Goal: Task Accomplishment & Management: Use online tool/utility

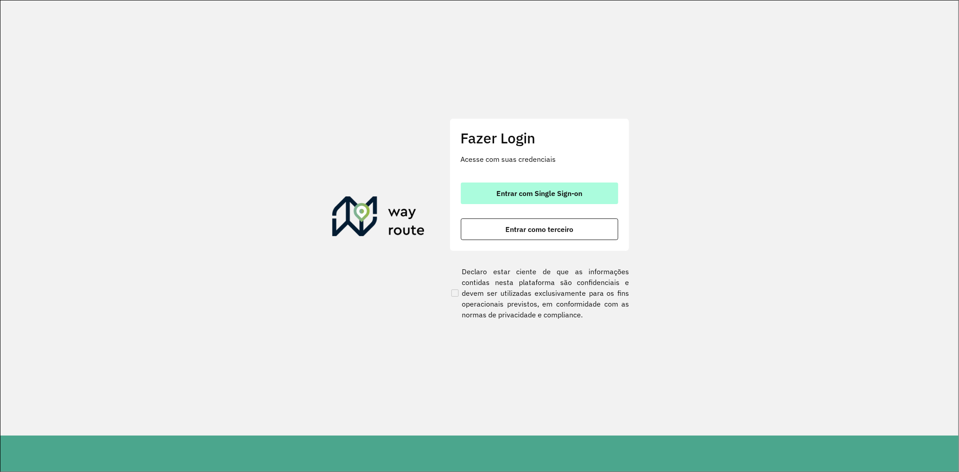
click at [555, 194] on span "Entrar com Single Sign-on" at bounding box center [539, 193] width 86 height 7
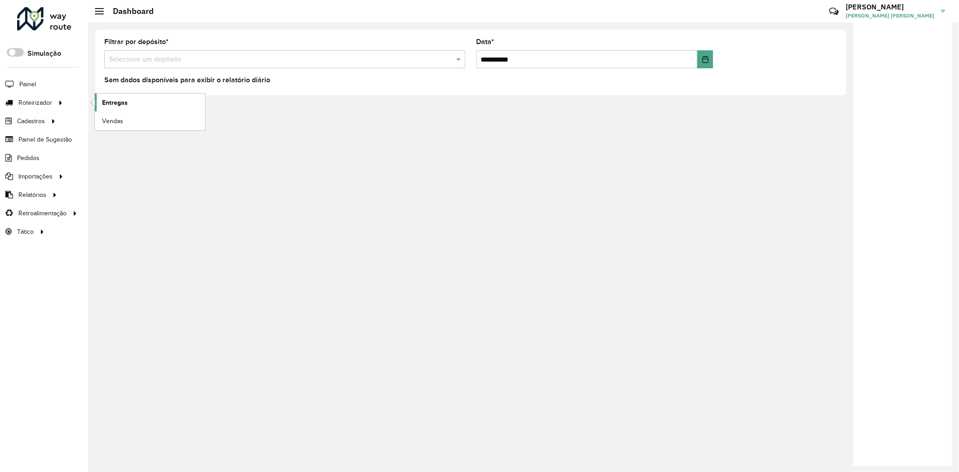
click at [125, 102] on span "Entregas" at bounding box center [115, 102] width 26 height 9
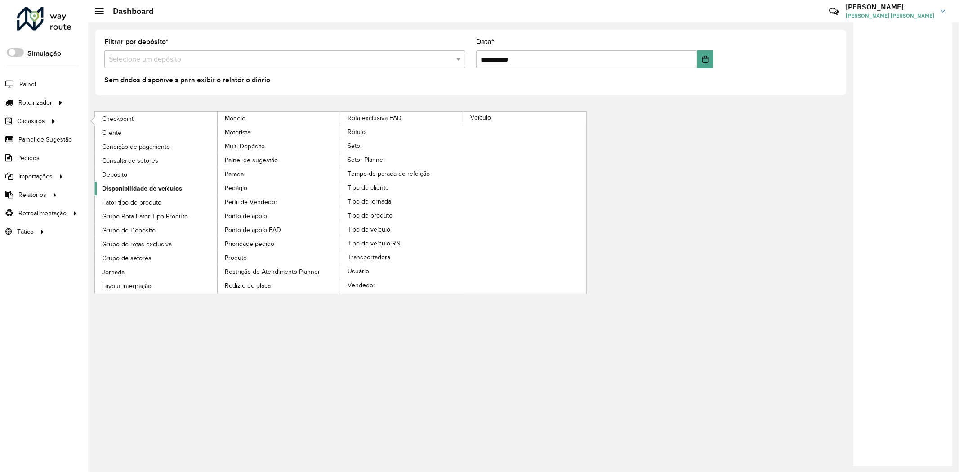
click at [135, 186] on span "Disponibilidade de veículos" at bounding box center [142, 188] width 80 height 9
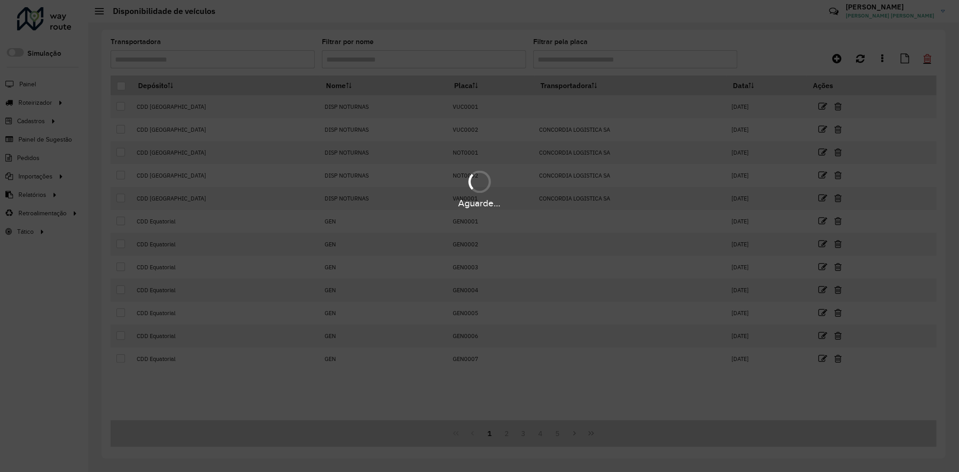
click at [927, 57] on hb-app "Aguarde... Pop-up bloqueado! Seu navegador bloqueou automáticamente a abertura …" at bounding box center [479, 236] width 959 height 472
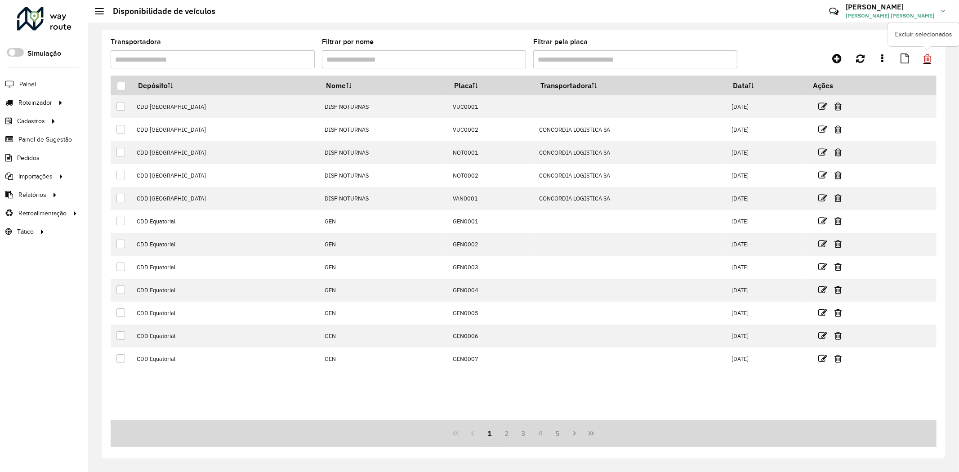
click at [927, 57] on icon at bounding box center [927, 58] width 8 height 10
click at [882, 57] on icon at bounding box center [883, 58] width 2 height 10
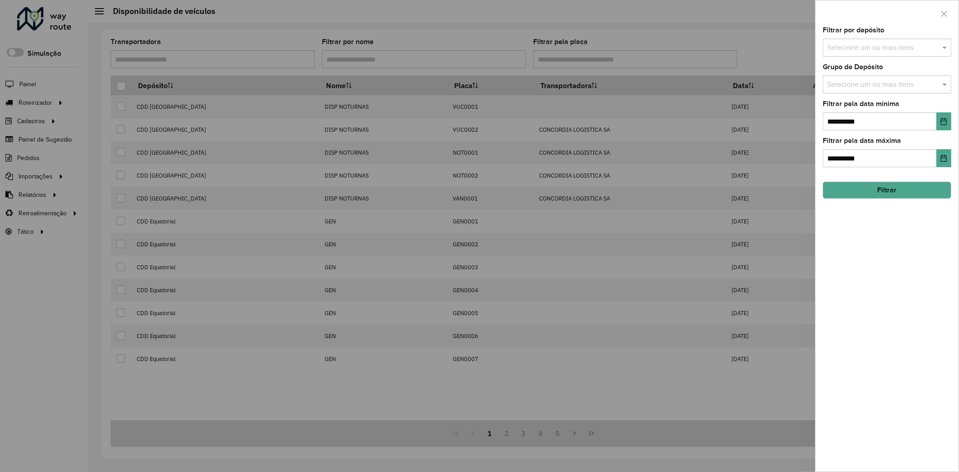
click at [906, 83] on input "text" at bounding box center [882, 85] width 115 height 11
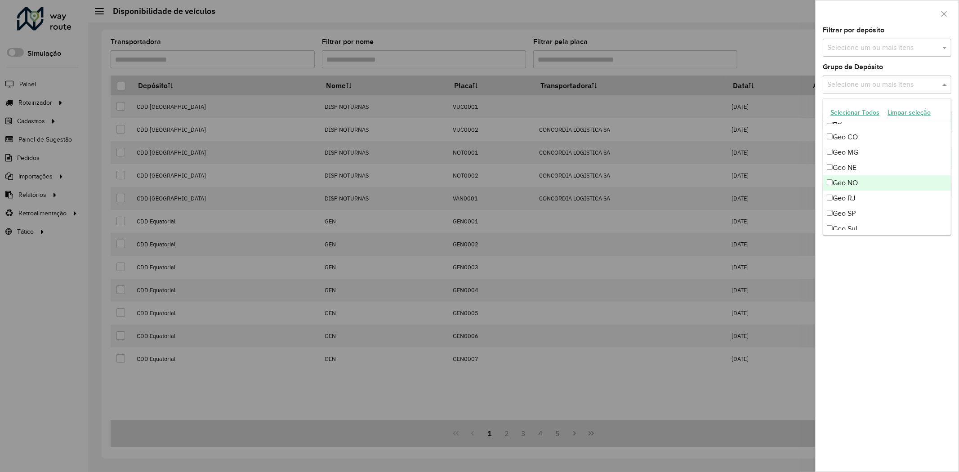
scroll to position [100, 0]
click at [860, 140] on div "Geo MG" at bounding box center [887, 136] width 128 height 15
click at [860, 184] on div "Geo RJ" at bounding box center [887, 182] width 128 height 15
click at [860, 195] on div "Geo SP" at bounding box center [887, 198] width 128 height 15
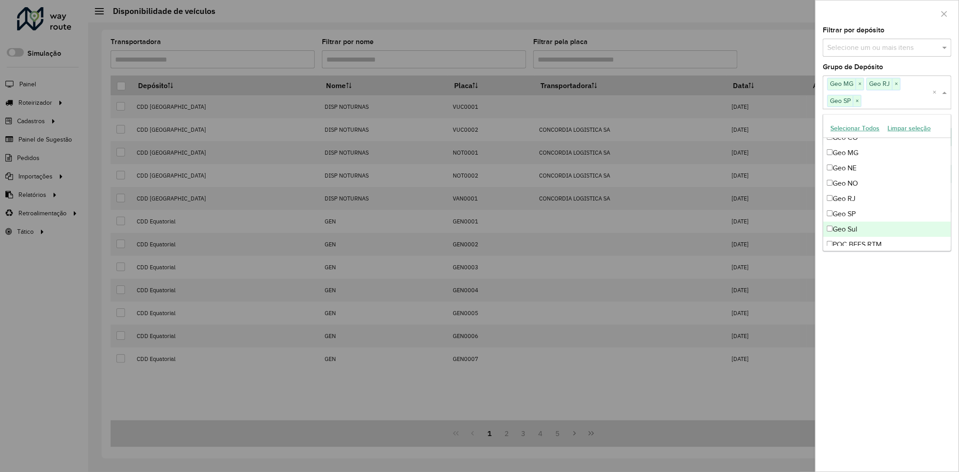
click at [904, 330] on div "**********" at bounding box center [887, 249] width 143 height 445
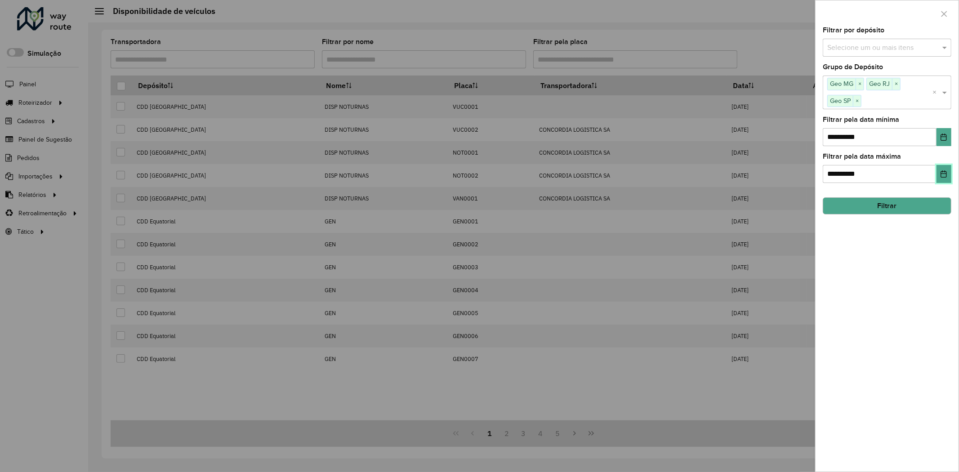
click at [943, 173] on icon "Choose Date" at bounding box center [943, 173] width 7 height 7
click at [943, 138] on icon "Choose Date" at bounding box center [943, 137] width 7 height 7
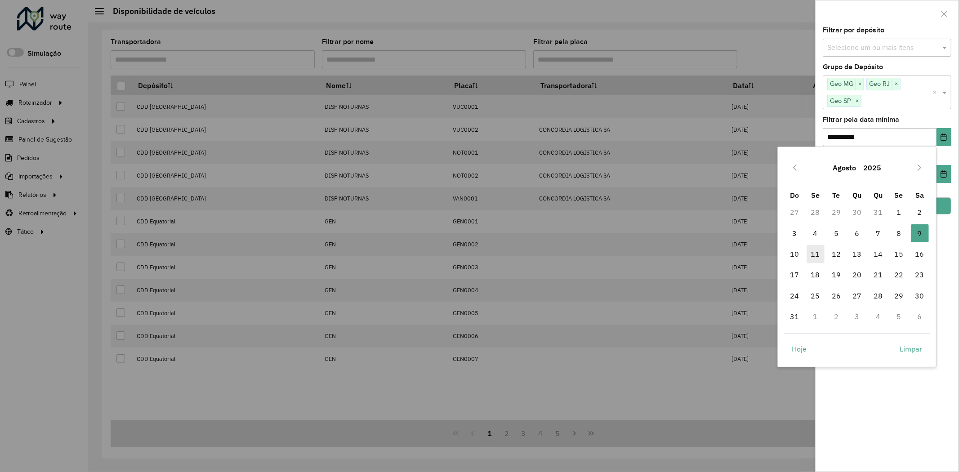
click at [818, 254] on span "11" at bounding box center [816, 254] width 18 height 18
type input "**********"
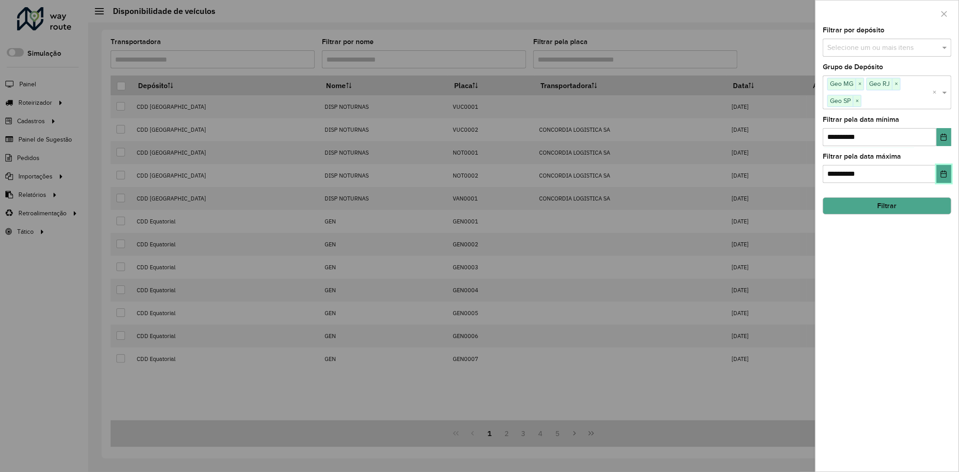
click at [948, 177] on button "Choose Date" at bounding box center [943, 174] width 15 height 18
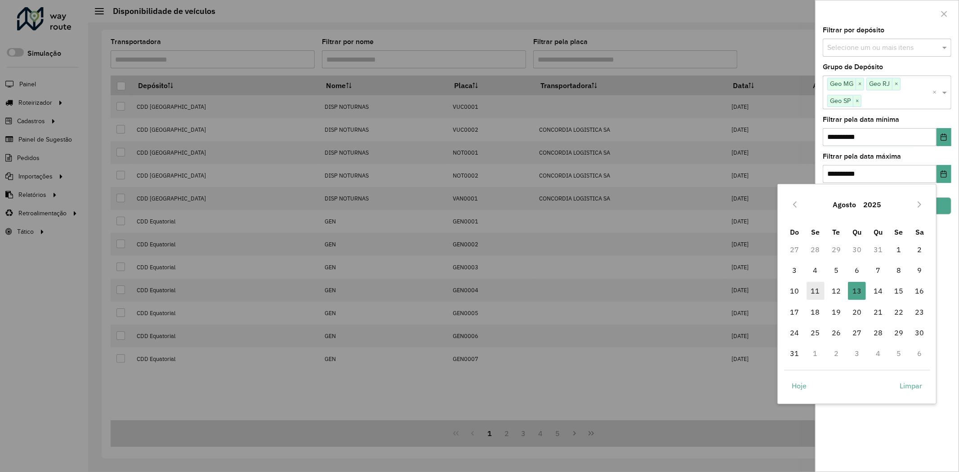
click at [821, 294] on span "11" at bounding box center [816, 291] width 18 height 18
type input "**********"
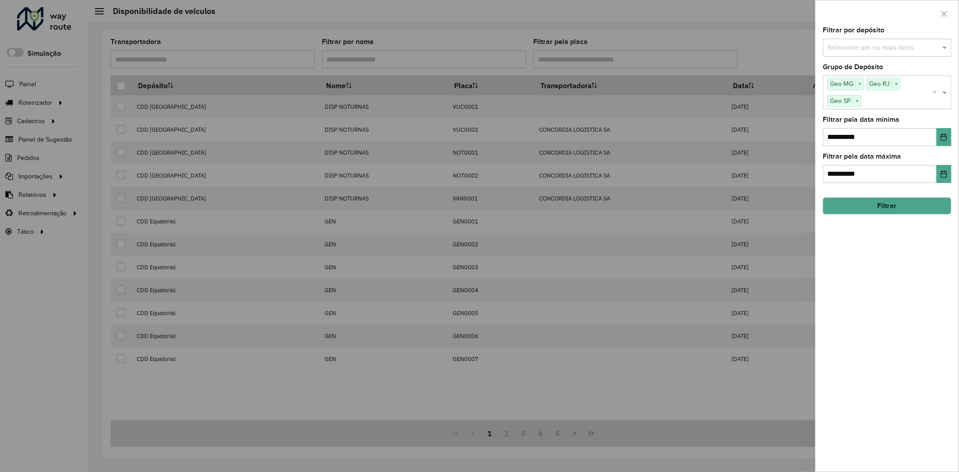
click at [896, 206] on button "Filtrar" at bounding box center [887, 205] width 129 height 17
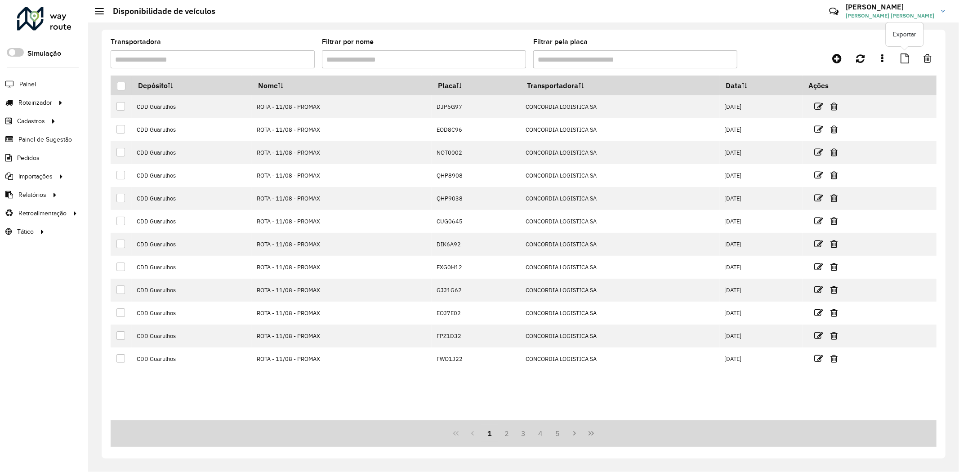
click at [898, 59] on link at bounding box center [904, 58] width 19 height 16
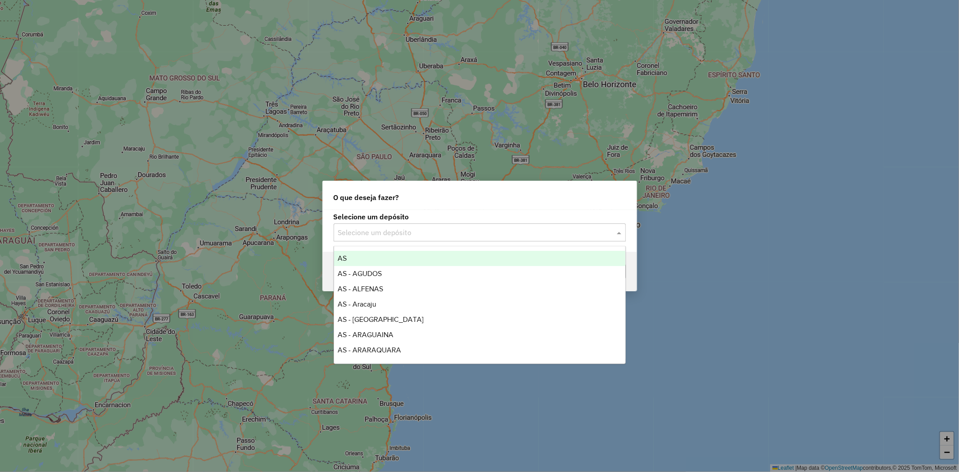
click at [394, 229] on input "text" at bounding box center [470, 232] width 265 height 11
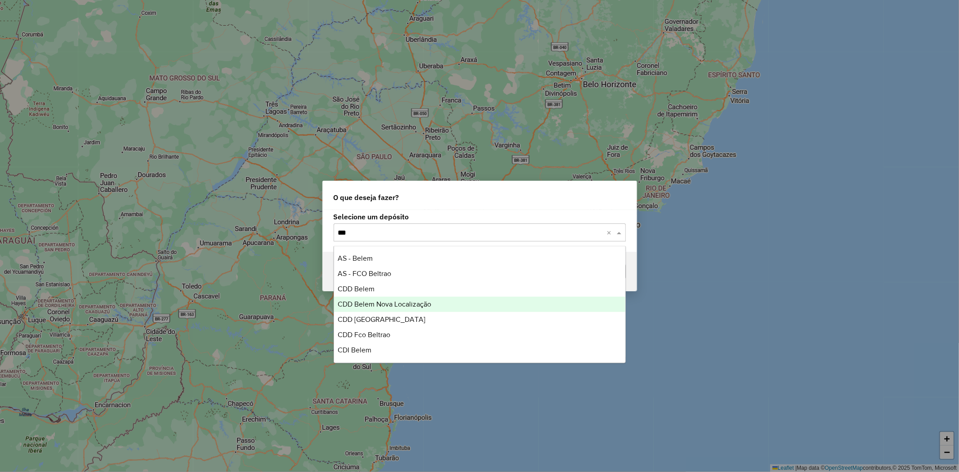
type input "****"
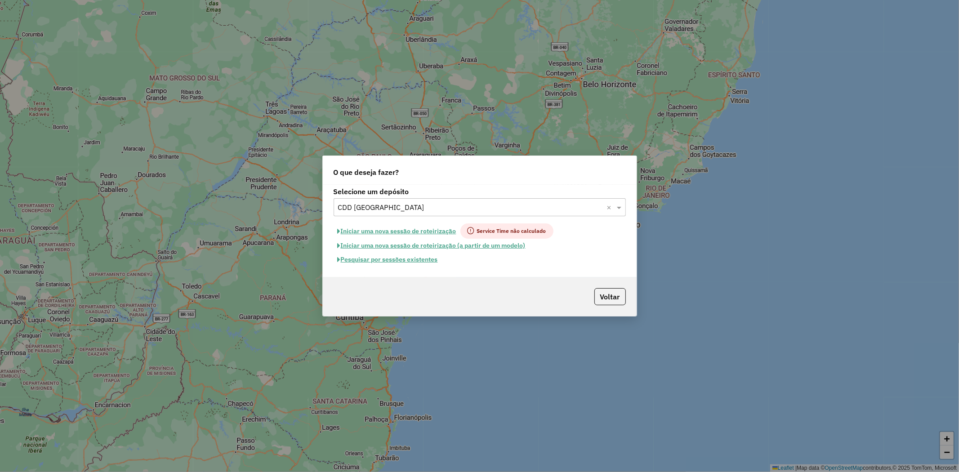
click at [419, 263] on button "Pesquisar por sessões existentes" at bounding box center [388, 260] width 108 height 14
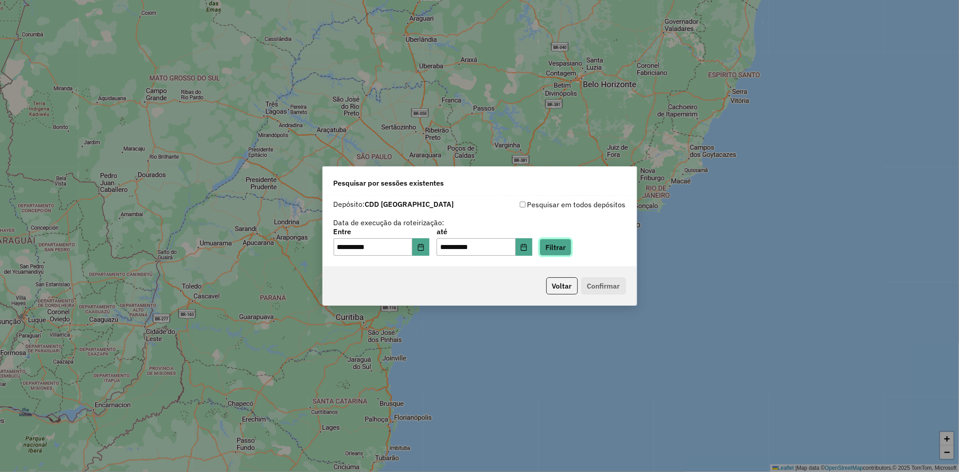
click at [571, 243] on button "Filtrar" at bounding box center [555, 247] width 32 height 17
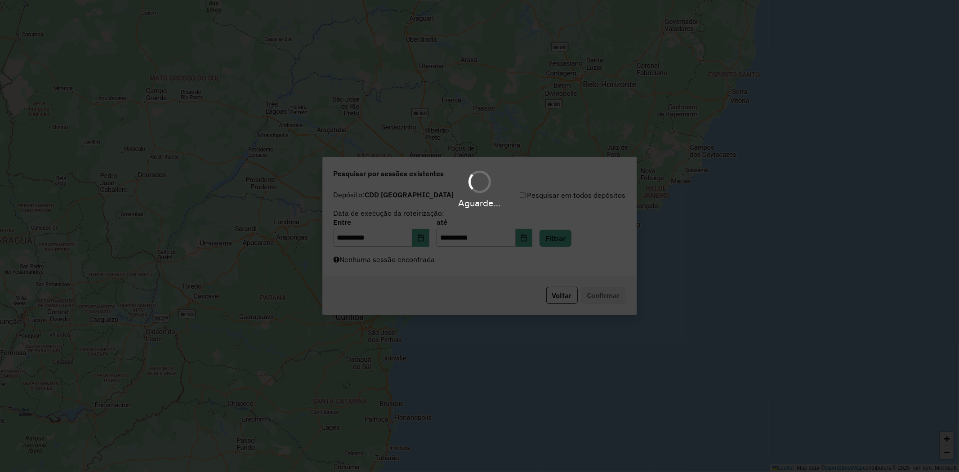
click at [481, 272] on div "Aguarde..." at bounding box center [479, 236] width 959 height 472
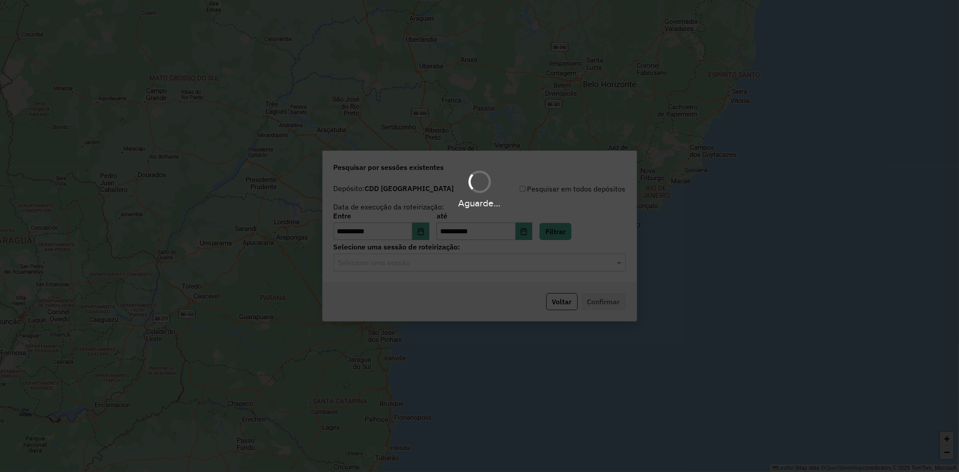
click at [441, 265] on div "Aguarde..." at bounding box center [479, 236] width 959 height 472
click at [434, 264] on hb-app "**********" at bounding box center [479, 236] width 959 height 472
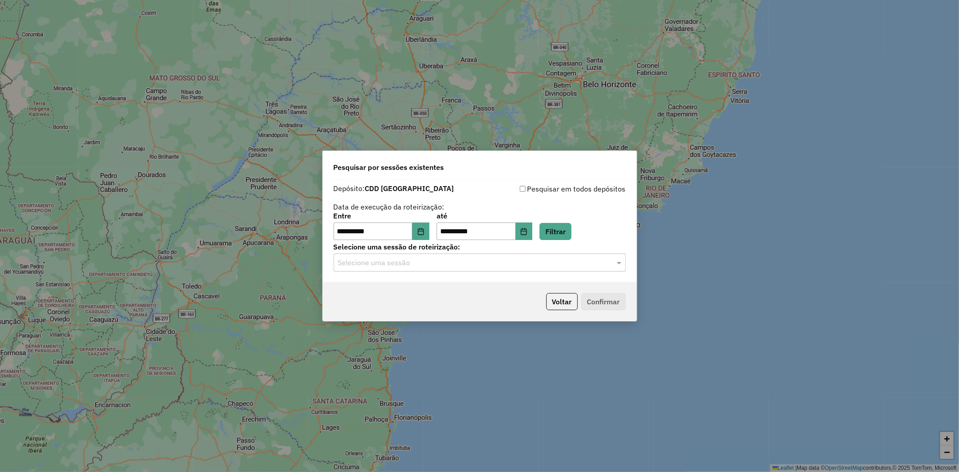
click at [423, 269] on div "Selecione uma sessão" at bounding box center [480, 263] width 292 height 18
click at [397, 290] on span "1227600 - 11/08/2025 15:26" at bounding box center [374, 289] width 72 height 8
click at [599, 296] on button "Confirmar" at bounding box center [603, 301] width 45 height 17
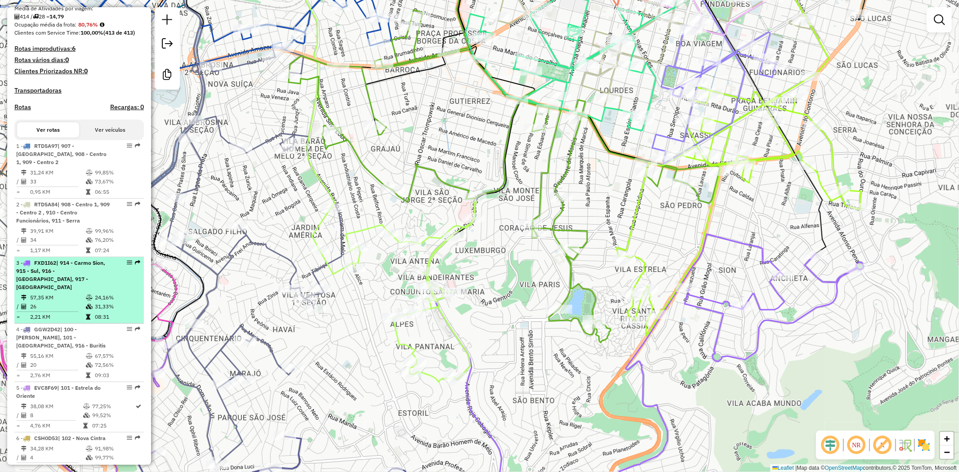
scroll to position [333, 0]
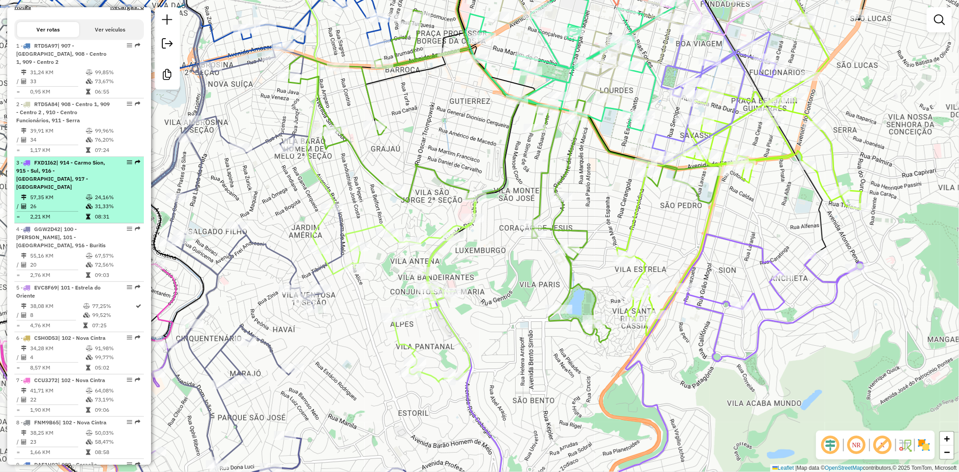
click at [100, 181] on div "3 - FXD1I62 | 914 - Carmo Sion, 915 - Sul, 916 - Buritis, 917 - Vila São João" at bounding box center [63, 175] width 95 height 32
select select "**********"
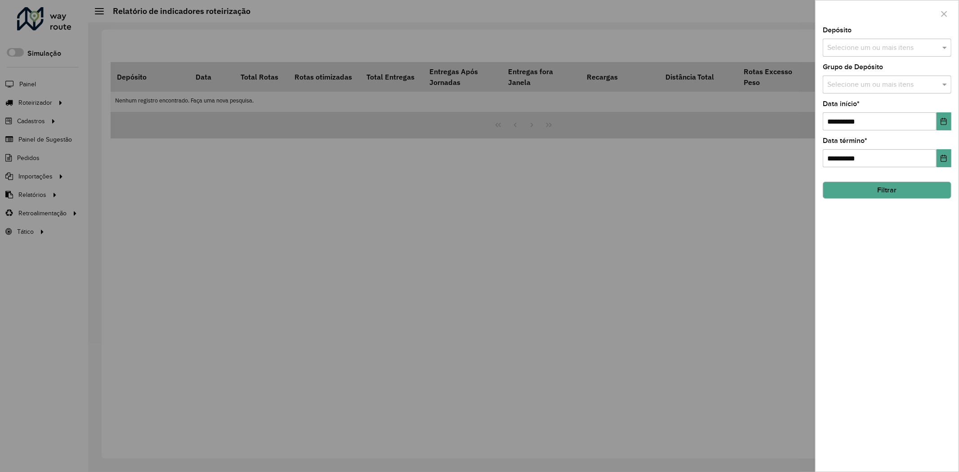
click at [869, 80] on input "text" at bounding box center [882, 85] width 115 height 11
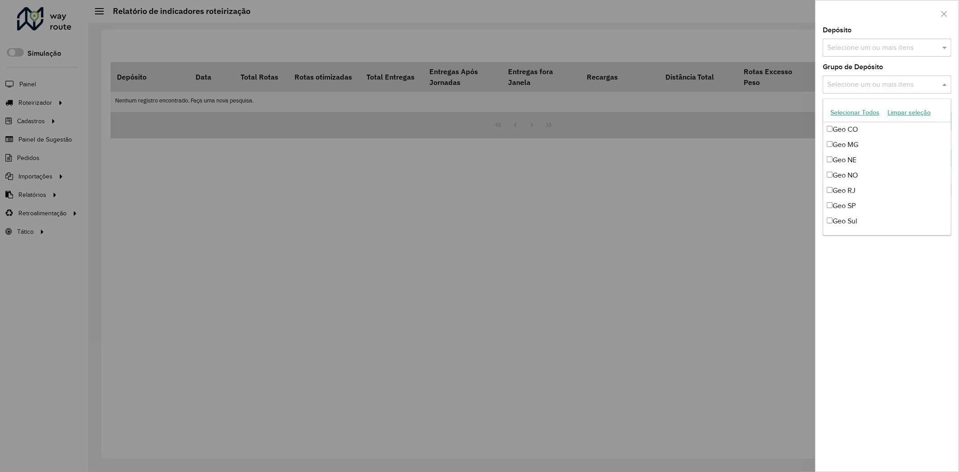
scroll to position [100, 0]
click at [849, 134] on div "Geo MG" at bounding box center [887, 136] width 128 height 15
click at [851, 184] on div "Geo RJ" at bounding box center [887, 182] width 128 height 15
click at [851, 203] on div "Geo SP" at bounding box center [887, 198] width 128 height 15
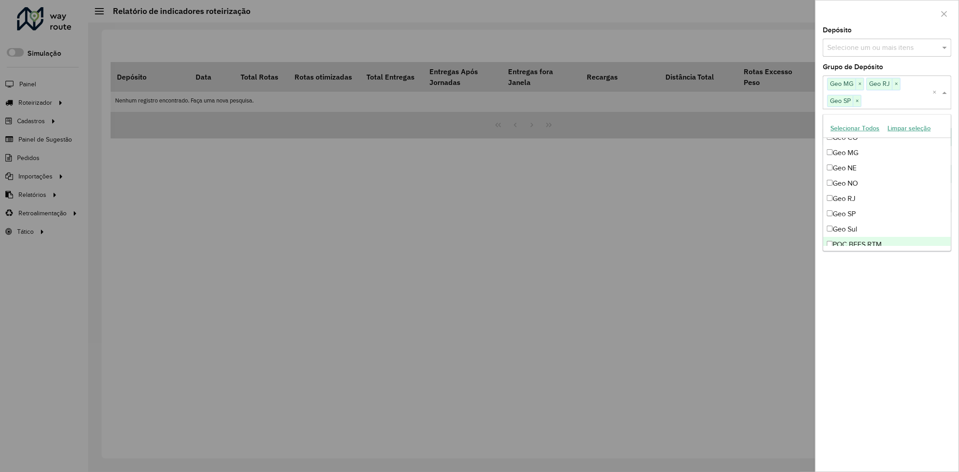
click at [874, 294] on div "**********" at bounding box center [887, 249] width 143 height 445
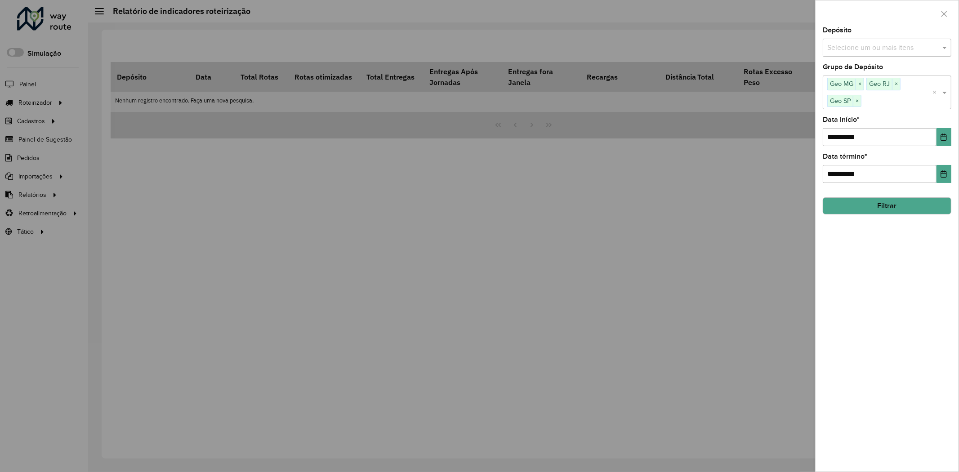
click at [890, 213] on button "Filtrar" at bounding box center [887, 205] width 129 height 17
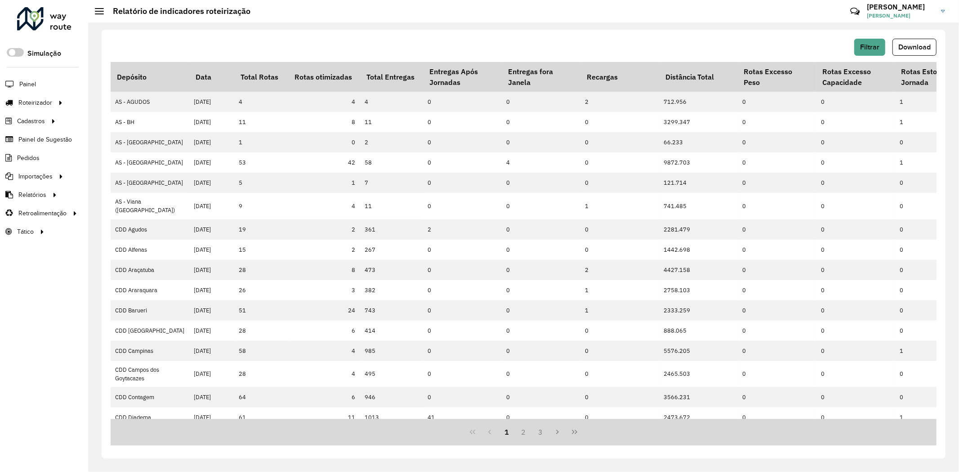
click at [872, 37] on div "Filtrar Download Depósito Data Total Rotas Rotas otimizadas Total Entregas Entr…" at bounding box center [524, 244] width 844 height 429
click at [873, 44] on span "Filtrar" at bounding box center [869, 47] width 19 height 8
drag, startPoint x: 912, startPoint y: 47, endPoint x: 791, endPoint y: 39, distance: 120.7
click at [911, 46] on span "Download" at bounding box center [914, 47] width 32 height 8
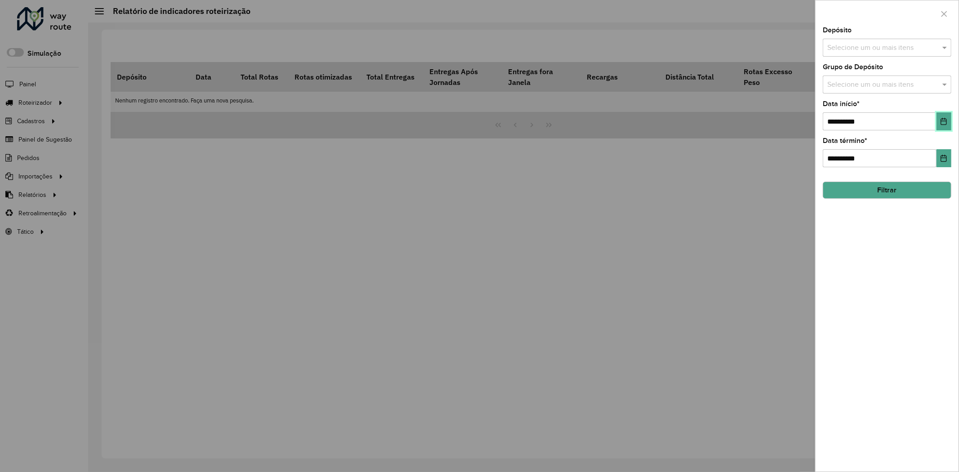
click at [946, 124] on icon "Choose Date" at bounding box center [943, 121] width 7 height 7
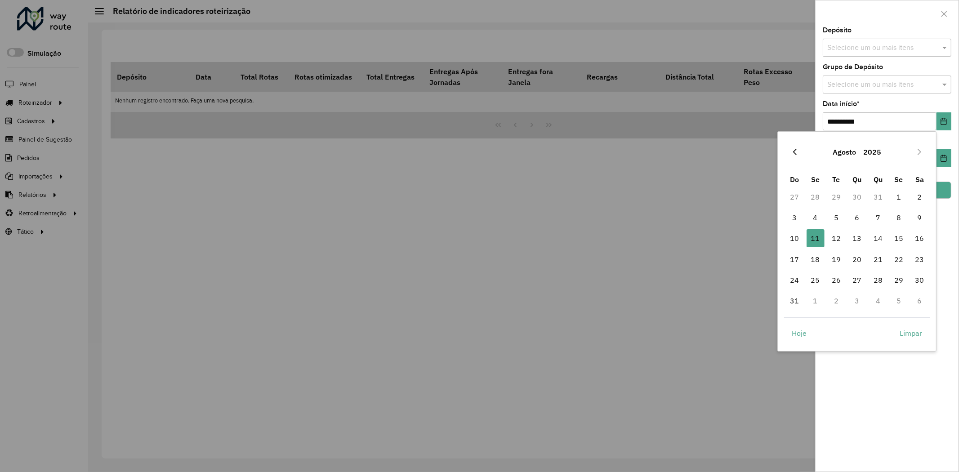
click at [796, 153] on icon "Previous Month" at bounding box center [794, 151] width 7 height 7
click at [838, 200] on span "1" at bounding box center [836, 197] width 18 height 18
type input "**********"
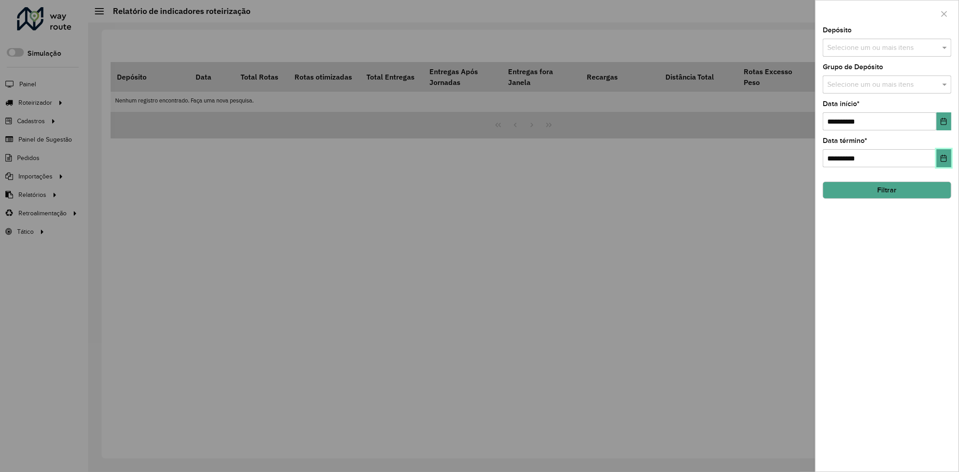
click at [943, 157] on icon "Choose Date" at bounding box center [943, 158] width 7 height 7
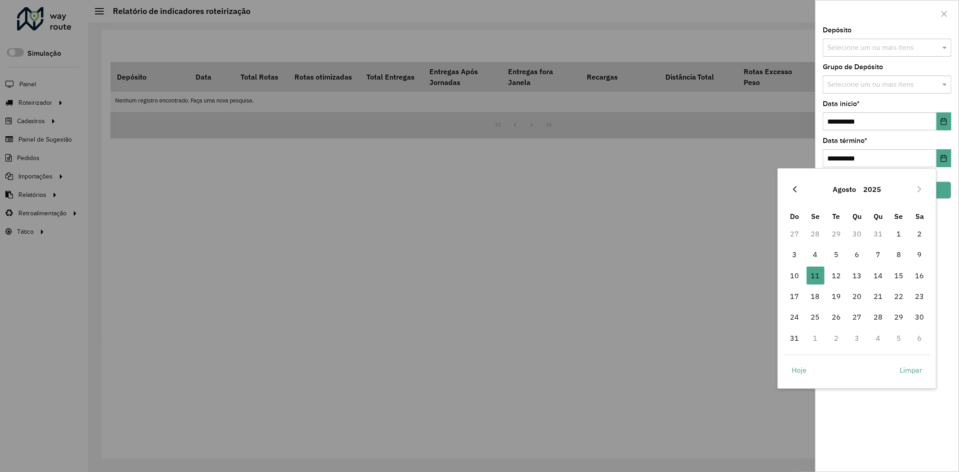
click at [790, 192] on button "Previous Month" at bounding box center [795, 189] width 14 height 14
click at [884, 319] on span "31" at bounding box center [878, 317] width 18 height 18
type input "**********"
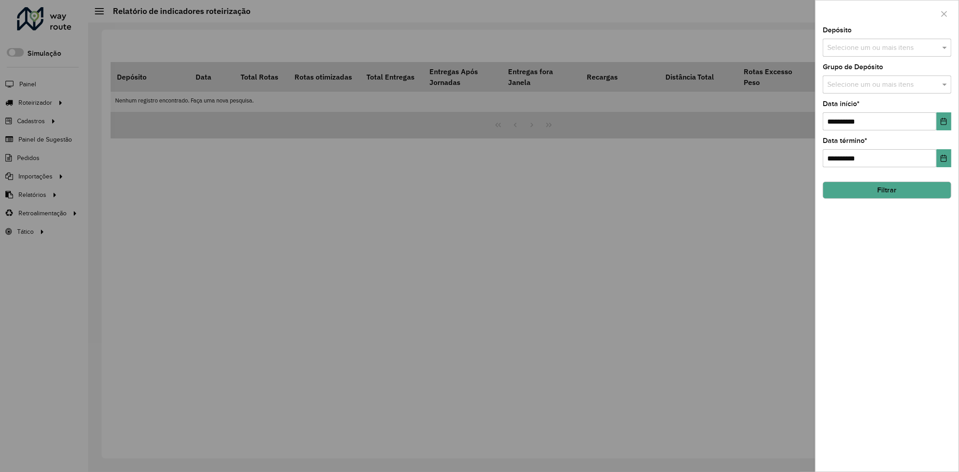
click at [898, 86] on input "text" at bounding box center [882, 85] width 115 height 11
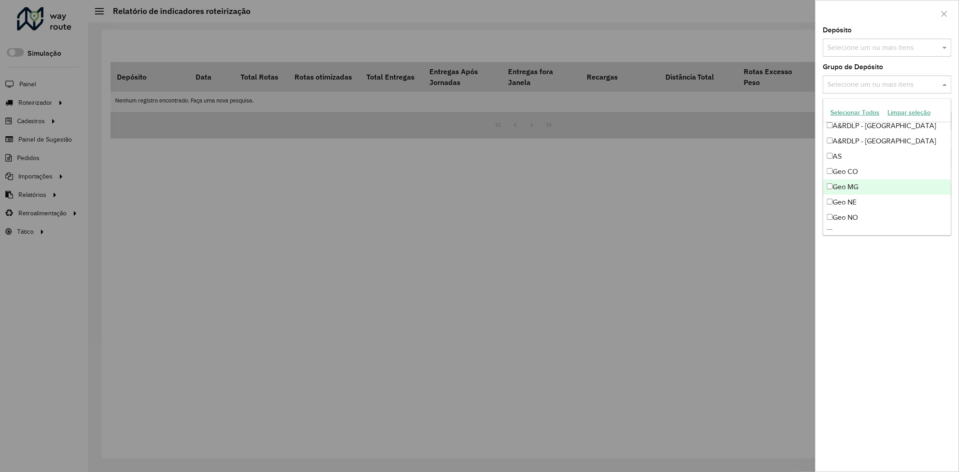
scroll to position [100, 0]
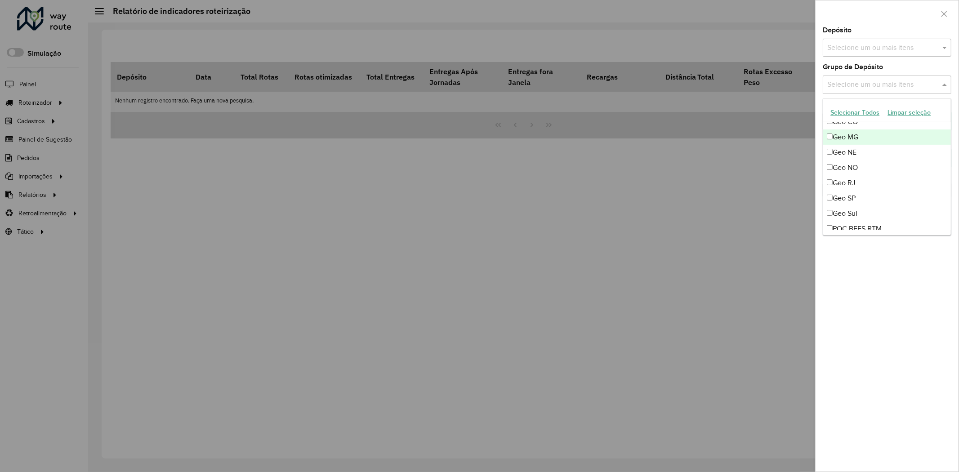
click at [862, 140] on div "Geo MG" at bounding box center [887, 136] width 128 height 15
click at [865, 180] on div "Geo RJ" at bounding box center [887, 182] width 128 height 15
drag, startPoint x: 870, startPoint y: 210, endPoint x: 871, endPoint y: 196, distance: 13.5
click at [871, 196] on div "A&RDLP A&RDLP - Argentina A&RDLP - Bolívia A&RDLP - Paraguai A&RDLP - Uruguai A…" at bounding box center [887, 144] width 128 height 245
click at [871, 196] on div "Geo SP" at bounding box center [887, 198] width 128 height 15
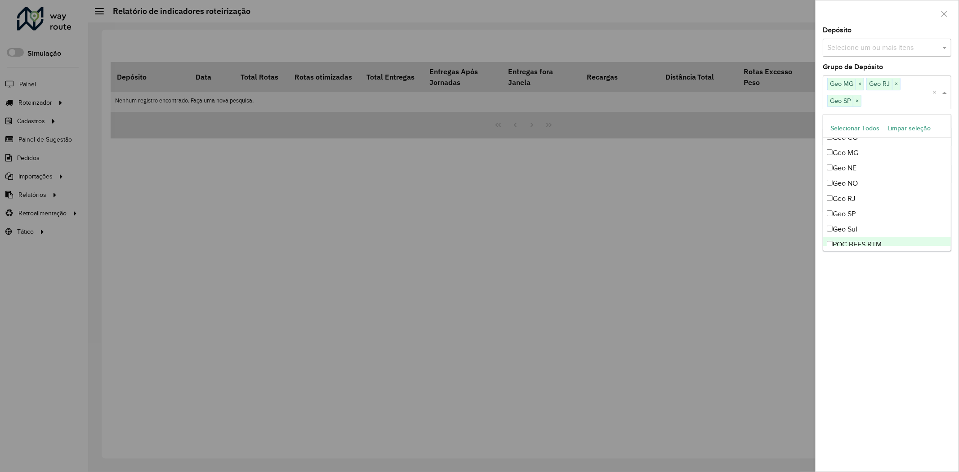
click at [899, 309] on div "**********" at bounding box center [887, 249] width 143 height 445
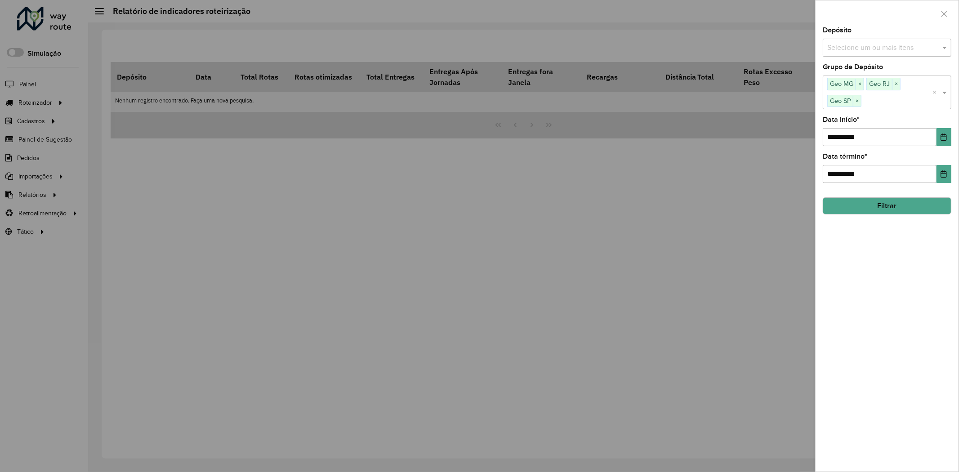
click at [901, 214] on button "Filtrar" at bounding box center [887, 205] width 129 height 17
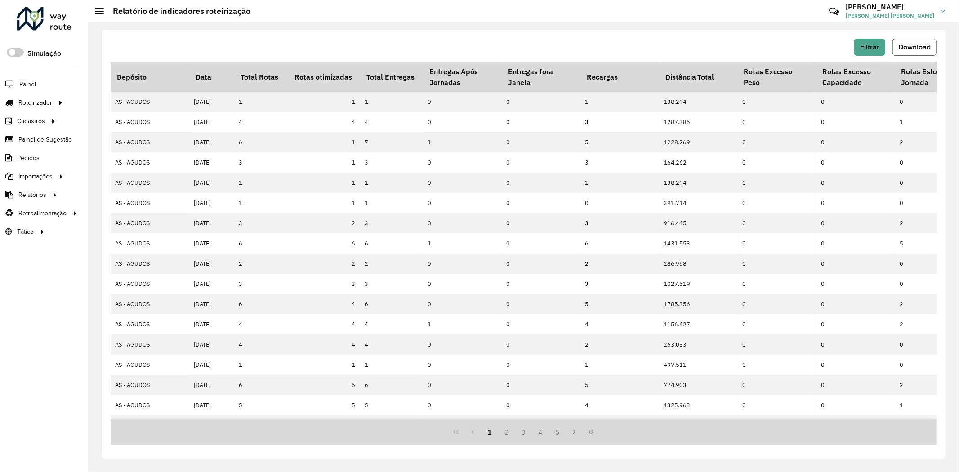
click at [917, 40] on button "Download" at bounding box center [914, 47] width 44 height 17
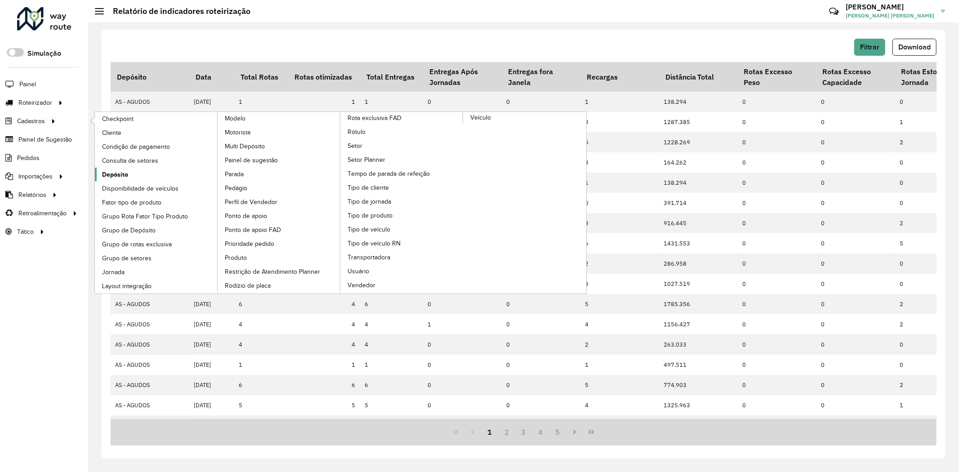
click at [123, 172] on span "Depósito" at bounding box center [115, 174] width 26 height 9
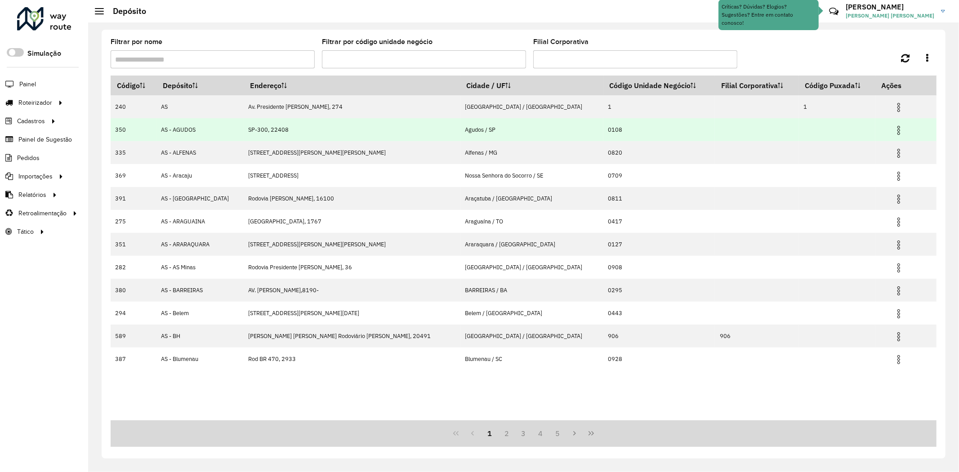
click at [893, 131] on img at bounding box center [898, 130] width 11 height 11
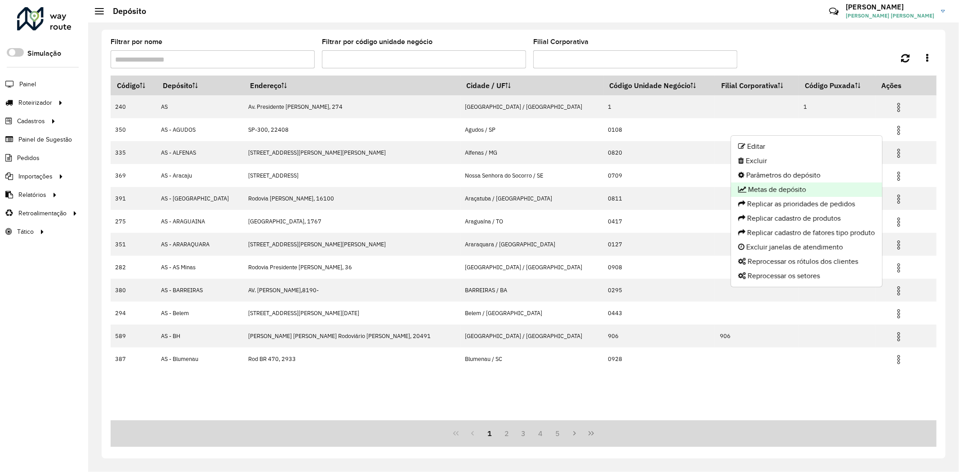
click at [820, 190] on li "Metas de depósito" at bounding box center [806, 190] width 151 height 14
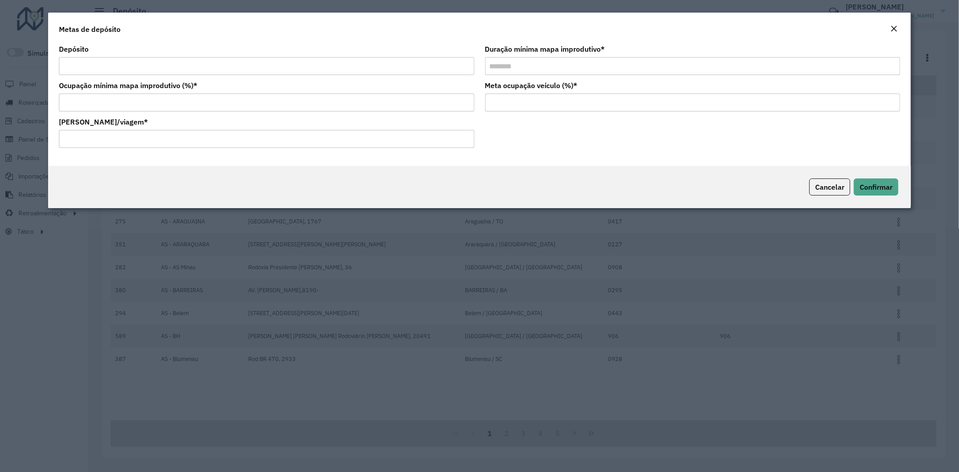
click at [327, 107] on input "Ocupação mínima mapa improdutivo (%) *" at bounding box center [266, 103] width 415 height 18
type input "**"
click at [527, 85] on label "Meta ocupação veículo (%) *" at bounding box center [531, 85] width 93 height 11
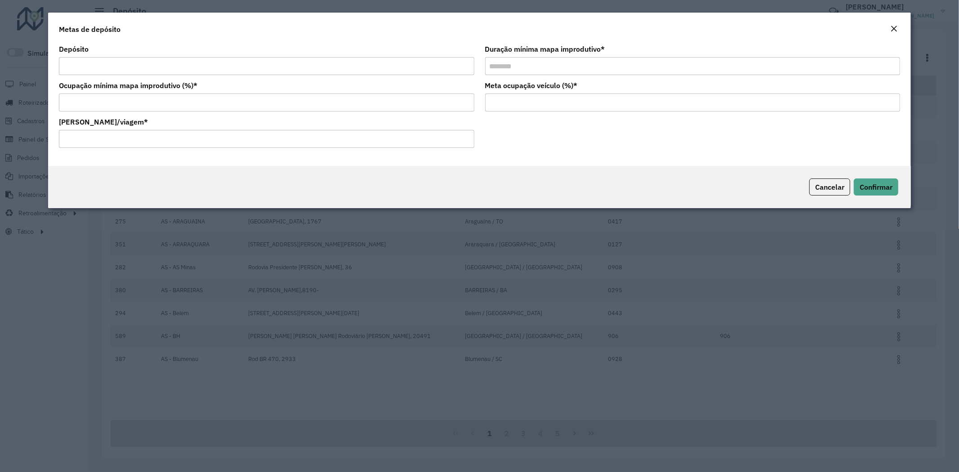
click at [527, 94] on input "Meta ocupação veículo (%) *" at bounding box center [692, 103] width 415 height 18
click at [527, 85] on label "Meta ocupação veículo (%) *" at bounding box center [531, 85] width 93 height 11
click at [527, 94] on input "Meta ocupação veículo (%) *" at bounding box center [692, 103] width 415 height 18
click at [527, 85] on label "Meta ocupação veículo (%) *" at bounding box center [531, 85] width 93 height 11
click at [527, 94] on input "Meta ocupação veículo (%) *" at bounding box center [692, 103] width 415 height 18
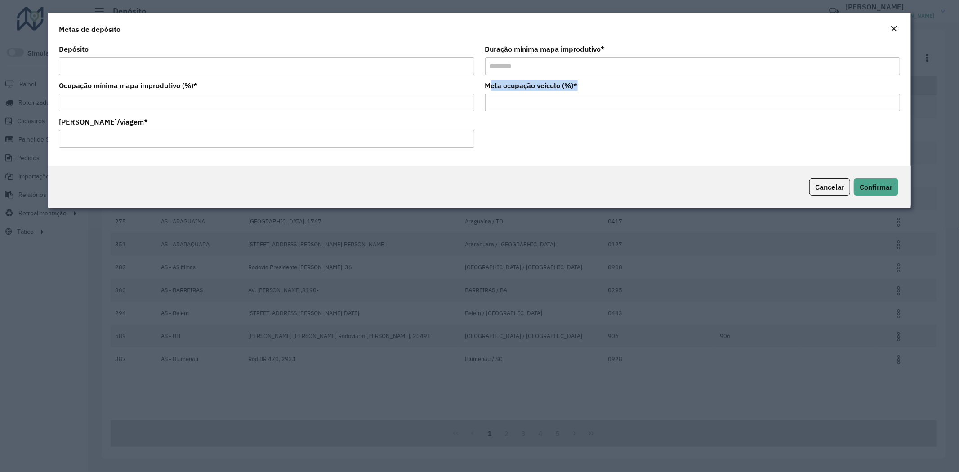
click at [541, 84] on label "Meta ocupação veículo (%) *" at bounding box center [531, 85] width 93 height 11
click at [541, 94] on input "Meta ocupação veículo (%) *" at bounding box center [692, 103] width 415 height 18
click at [541, 84] on label "Meta ocupação veículo (%) *" at bounding box center [531, 85] width 93 height 11
click at [541, 94] on input "Meta ocupação veículo (%) *" at bounding box center [692, 103] width 415 height 18
click at [541, 84] on label "Meta ocupação veículo (%) *" at bounding box center [531, 85] width 93 height 11
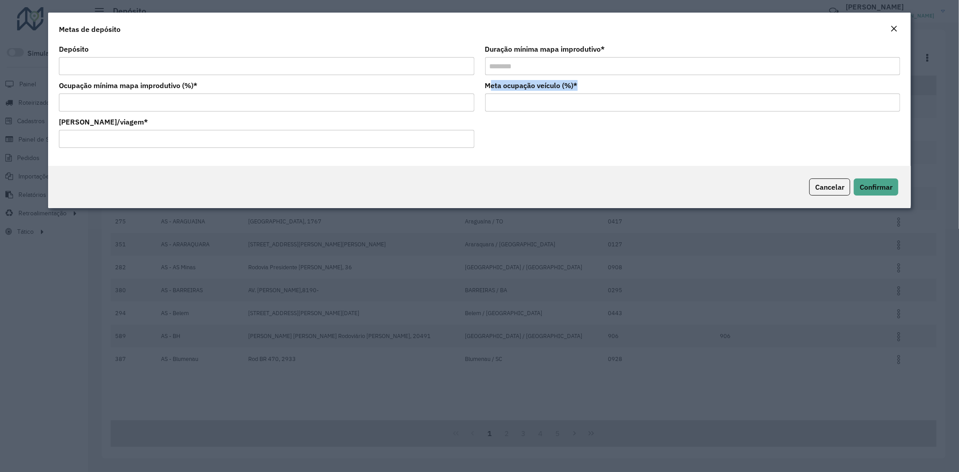
click at [541, 94] on input "Meta ocupação veículo (%) *" at bounding box center [692, 103] width 415 height 18
click at [541, 83] on label "Meta ocupação veículo (%) *" at bounding box center [531, 85] width 93 height 11
click at [541, 94] on input "Meta ocupação veículo (%) *" at bounding box center [692, 103] width 415 height 18
click at [541, 83] on label "Meta ocupação veículo (%) *" at bounding box center [531, 85] width 93 height 11
click at [541, 94] on input "Meta ocupação veículo (%) *" at bounding box center [692, 103] width 415 height 18
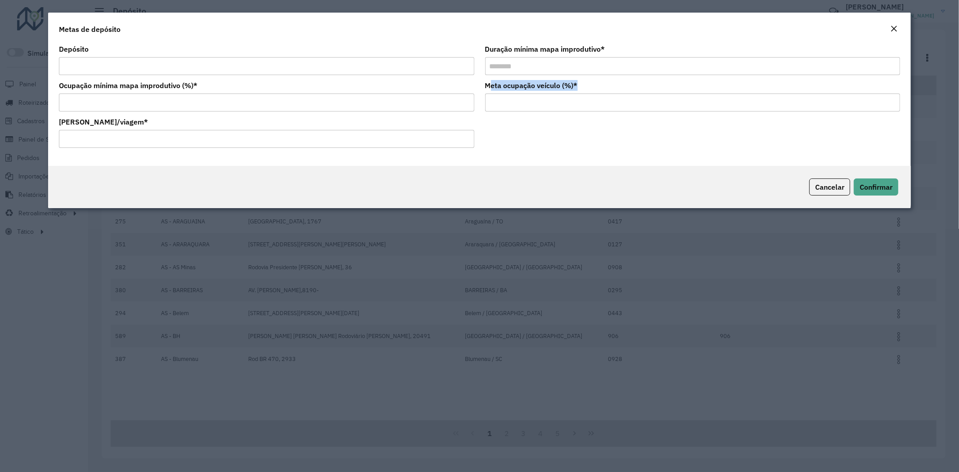
click at [541, 83] on label "Meta ocupação veículo (%) *" at bounding box center [531, 85] width 93 height 11
click at [541, 94] on input "Meta ocupação veículo (%) *" at bounding box center [692, 103] width 415 height 18
click at [546, 84] on label "Meta ocupação veículo (%) *" at bounding box center [531, 85] width 93 height 11
click at [546, 94] on input "Meta ocupação veículo (%) *" at bounding box center [692, 103] width 415 height 18
click at [546, 84] on label "Meta ocupação veículo (%) *" at bounding box center [531, 85] width 93 height 11
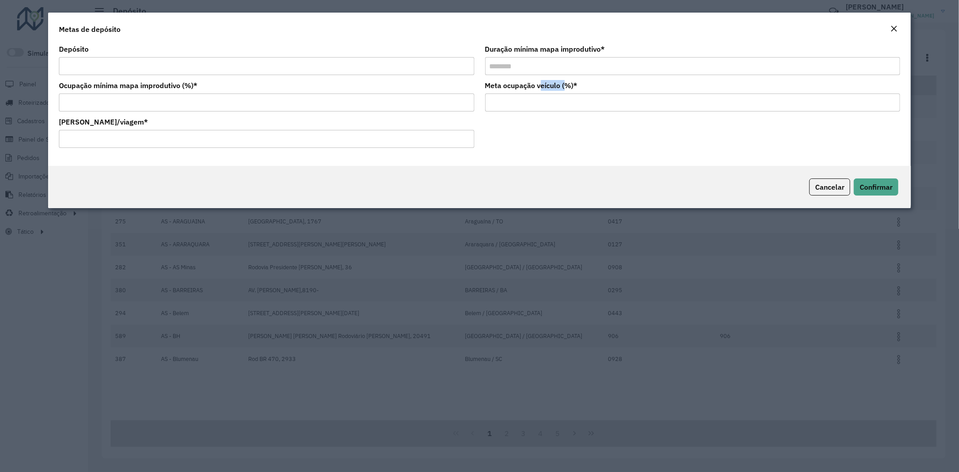
click at [546, 94] on input "Meta ocupação veículo (%) *" at bounding box center [692, 103] width 415 height 18
click at [546, 84] on label "Meta ocupação veículo (%) *" at bounding box center [531, 85] width 93 height 11
click at [546, 94] on input "Meta ocupação veículo (%) *" at bounding box center [692, 103] width 415 height 18
click at [546, 84] on label "Meta ocupação veículo (%) *" at bounding box center [531, 85] width 93 height 11
click at [546, 94] on input "Meta ocupação veículo (%) *" at bounding box center [692, 103] width 415 height 18
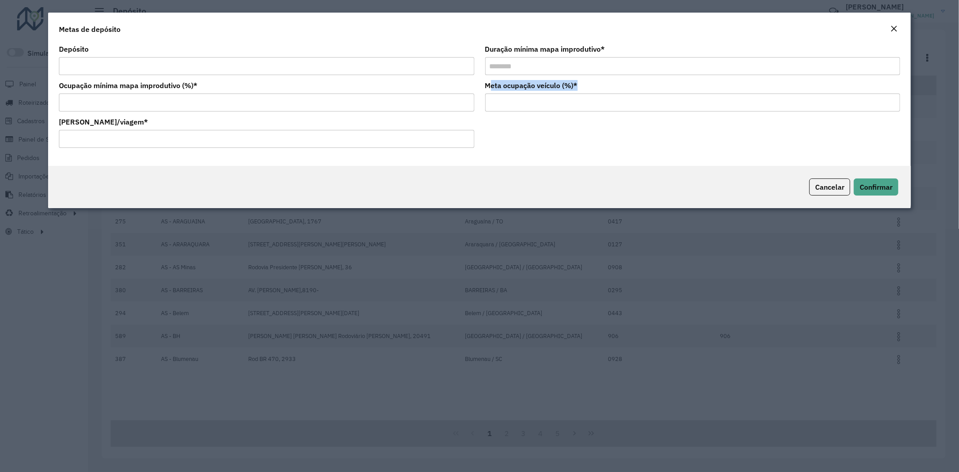
click at [546, 84] on label "Meta ocupação veículo (%) *" at bounding box center [531, 85] width 93 height 11
click at [546, 94] on input "Meta ocupação veículo (%) *" at bounding box center [692, 103] width 415 height 18
click at [546, 84] on label "Meta ocupação veículo (%) *" at bounding box center [531, 85] width 93 height 11
click at [546, 94] on input "Meta ocupação veículo (%) *" at bounding box center [692, 103] width 415 height 18
click at [129, 87] on label "Ocupação mínima mapa improdutivo (%) *" at bounding box center [128, 85] width 138 height 11
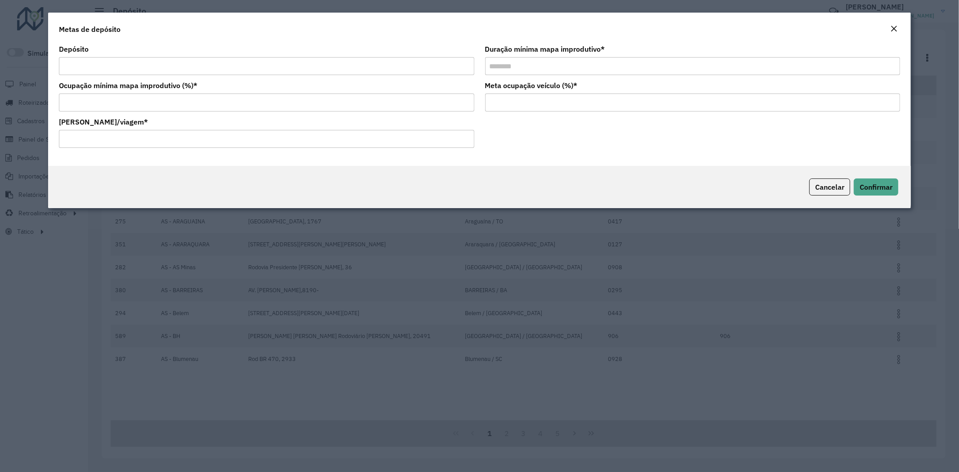
click at [129, 94] on input "**" at bounding box center [266, 103] width 415 height 18
click at [124, 87] on label "Ocupação mínima mapa improdutivo (%) *" at bounding box center [128, 85] width 138 height 11
click at [124, 94] on input "**" at bounding box center [266, 103] width 415 height 18
click at [124, 87] on label "Ocupação mínima mapa improdutivo (%) *" at bounding box center [128, 85] width 138 height 11
click at [124, 94] on input "**" at bounding box center [266, 103] width 415 height 18
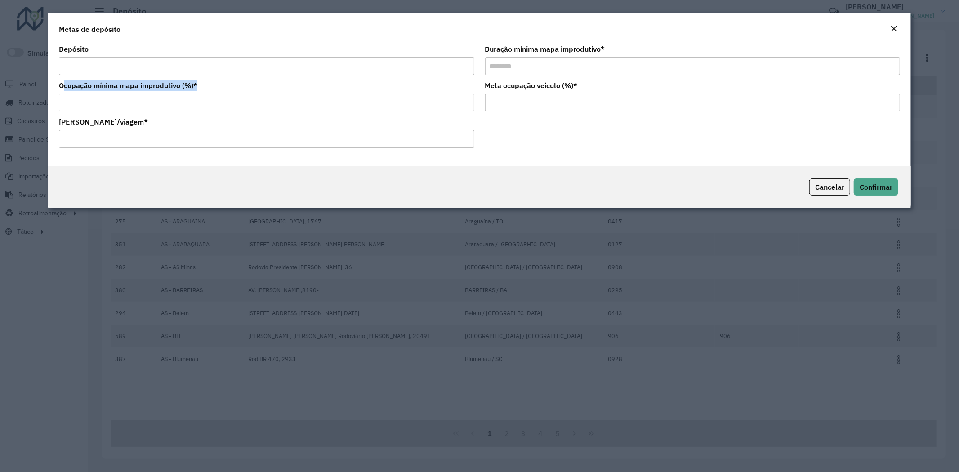
click at [124, 87] on label "Ocupação mínima mapa improdutivo (%) *" at bounding box center [128, 85] width 138 height 11
click at [124, 94] on input "**" at bounding box center [266, 103] width 415 height 18
click at [124, 87] on label "Ocupação mínima mapa improdutivo (%) *" at bounding box center [128, 85] width 138 height 11
click at [124, 94] on input "**" at bounding box center [266, 103] width 415 height 18
click at [127, 85] on label "Ocupação mínima mapa improdutivo (%) *" at bounding box center [128, 85] width 138 height 11
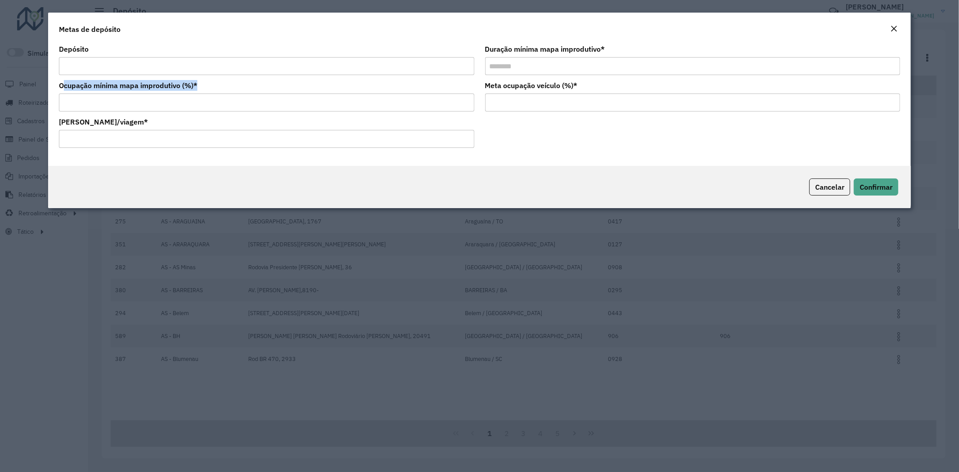
click at [127, 94] on input "**" at bounding box center [266, 103] width 415 height 18
click at [127, 85] on label "Ocupação mínima mapa improdutivo (%) *" at bounding box center [128, 85] width 138 height 11
click at [127, 94] on input "**" at bounding box center [266, 103] width 415 height 18
click at [127, 85] on label "Ocupação mínima mapa improdutivo (%) *" at bounding box center [128, 85] width 138 height 11
click at [127, 94] on input "**" at bounding box center [266, 103] width 415 height 18
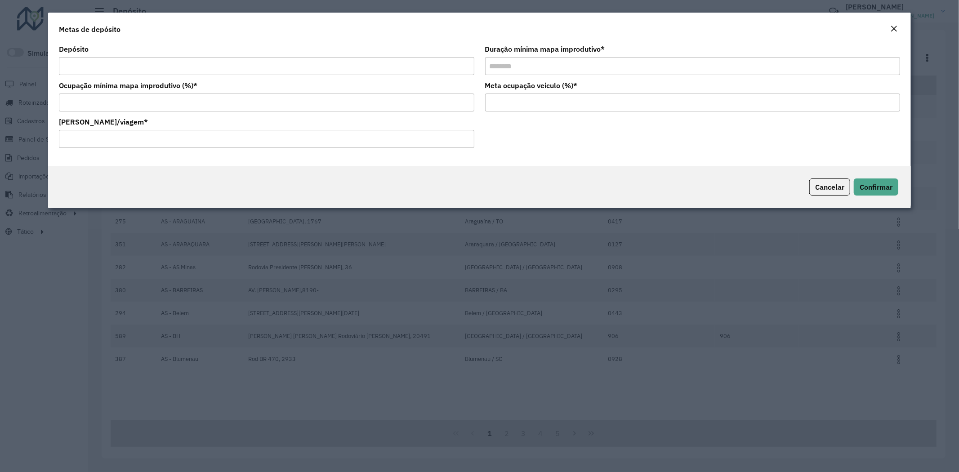
click at [96, 99] on input "**" at bounding box center [266, 103] width 415 height 18
click at [88, 100] on input "**" at bounding box center [266, 103] width 415 height 18
click at [504, 87] on label "Meta ocupação veículo (%) *" at bounding box center [531, 85] width 93 height 11
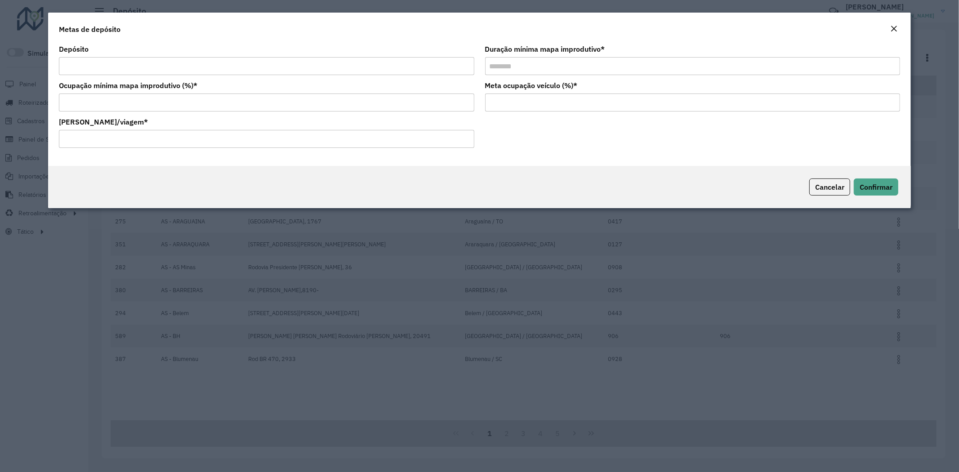
click at [504, 94] on input "Meta ocupação veículo (%) *" at bounding box center [692, 103] width 415 height 18
click at [504, 87] on label "Meta ocupação veículo (%) *" at bounding box center [531, 85] width 93 height 11
click at [504, 94] on input "Meta ocupação veículo (%) *" at bounding box center [692, 103] width 415 height 18
click at [504, 87] on label "Meta ocupação veículo (%) *" at bounding box center [531, 85] width 93 height 11
click at [504, 94] on input "Meta ocupação veículo (%) *" at bounding box center [692, 103] width 415 height 18
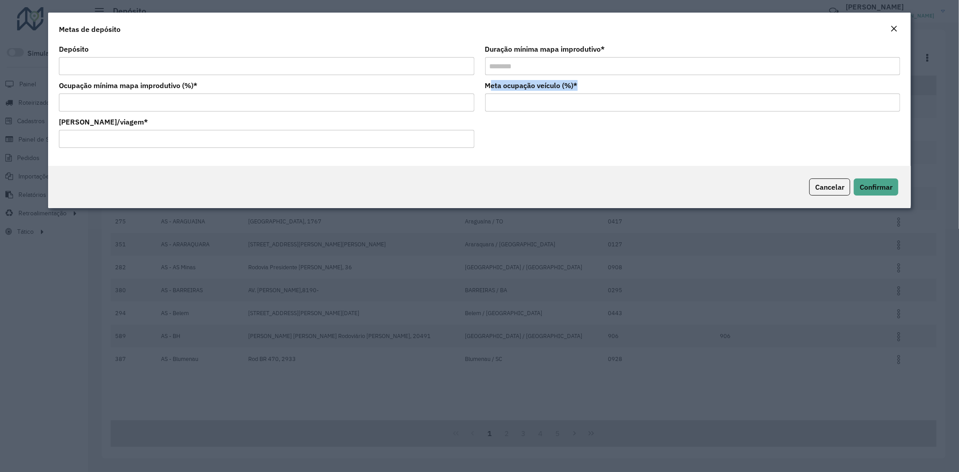
click at [537, 84] on label "Meta ocupação veículo (%) *" at bounding box center [531, 85] width 93 height 11
click at [537, 94] on input "Meta ocupação veículo (%) *" at bounding box center [692, 103] width 415 height 18
click at [537, 84] on label "Meta ocupação veículo (%) *" at bounding box center [531, 85] width 93 height 11
click at [537, 94] on input "Meta ocupação veículo (%) *" at bounding box center [692, 103] width 415 height 18
click at [537, 84] on label "Meta ocupação veículo (%) *" at bounding box center [531, 85] width 93 height 11
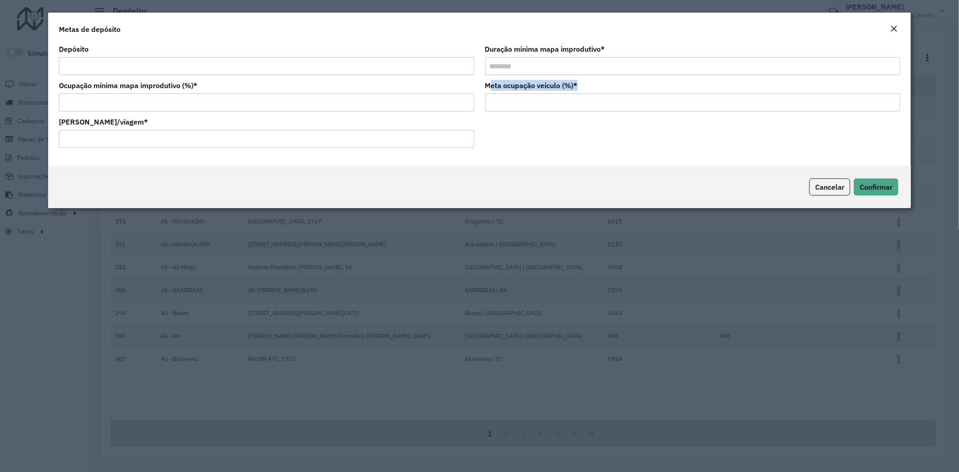
click at [537, 94] on input "Meta ocupação veículo (%) *" at bounding box center [692, 103] width 415 height 18
click at [537, 84] on label "Meta ocupação veículo (%) *" at bounding box center [531, 85] width 93 height 11
click at [537, 94] on input "Meta ocupação veículo (%) *" at bounding box center [692, 103] width 415 height 18
click at [107, 86] on label "Ocupação mínima mapa improdutivo (%) *" at bounding box center [128, 85] width 138 height 11
click at [107, 94] on input "**" at bounding box center [266, 103] width 415 height 18
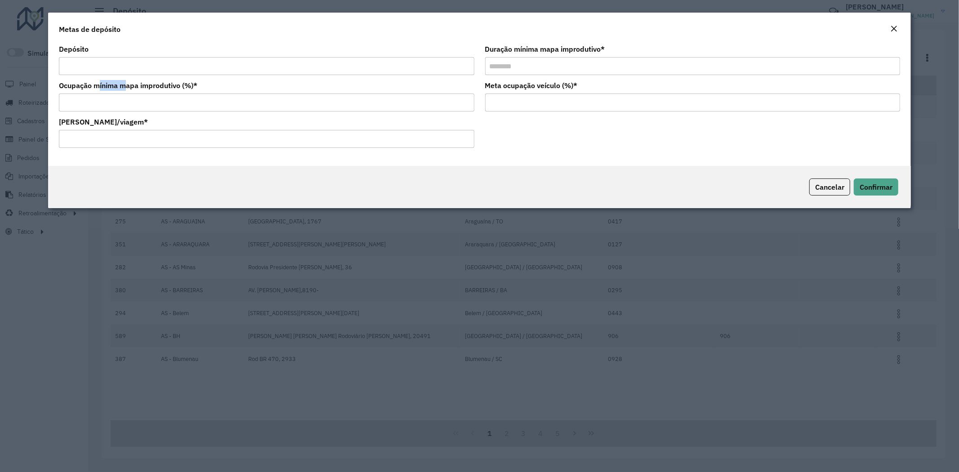
click at [107, 86] on label "Ocupação mínima mapa improdutivo (%) *" at bounding box center [128, 85] width 138 height 11
click at [107, 94] on input "**" at bounding box center [266, 103] width 415 height 18
click at [107, 86] on label "Ocupação mínima mapa improdutivo (%) *" at bounding box center [128, 85] width 138 height 11
click at [107, 94] on input "**" at bounding box center [266, 103] width 415 height 18
click at [131, 100] on input "**" at bounding box center [266, 103] width 415 height 18
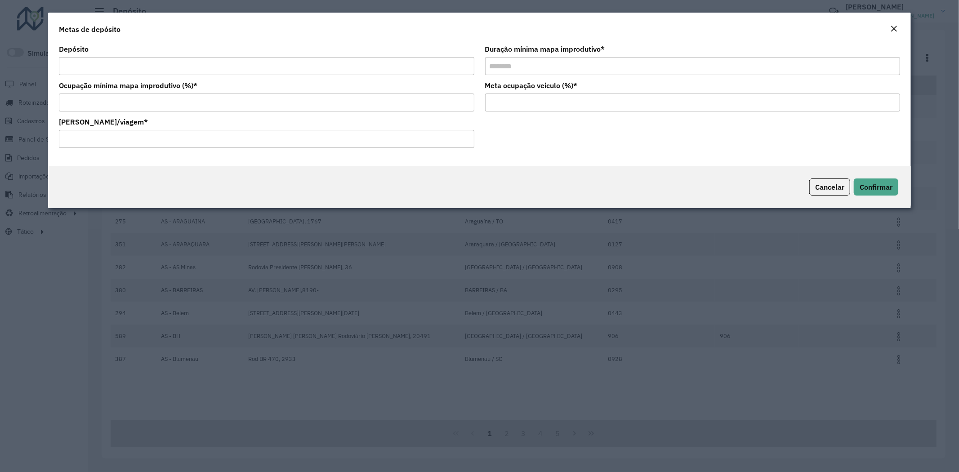
click at [131, 100] on input "**" at bounding box center [266, 103] width 415 height 18
click at [371, 109] on input "**" at bounding box center [266, 103] width 415 height 18
drag, startPoint x: 371, startPoint y: 109, endPoint x: 324, endPoint y: 111, distance: 46.8
click at [370, 109] on input "**" at bounding box center [266, 103] width 415 height 18
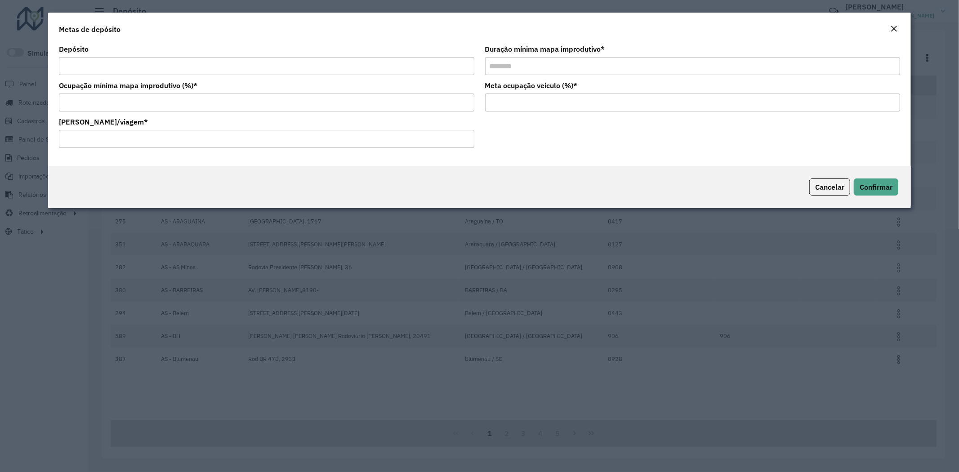
click at [157, 83] on label "Ocupação mínima mapa improdutivo (%) *" at bounding box center [128, 85] width 138 height 11
click at [157, 94] on input "**" at bounding box center [266, 103] width 415 height 18
click at [157, 83] on label "Ocupação mínima mapa improdutivo (%) *" at bounding box center [128, 85] width 138 height 11
click at [157, 94] on input "**" at bounding box center [266, 103] width 415 height 18
click at [157, 83] on label "Ocupação mínima mapa improdutivo (%) *" at bounding box center [128, 85] width 138 height 11
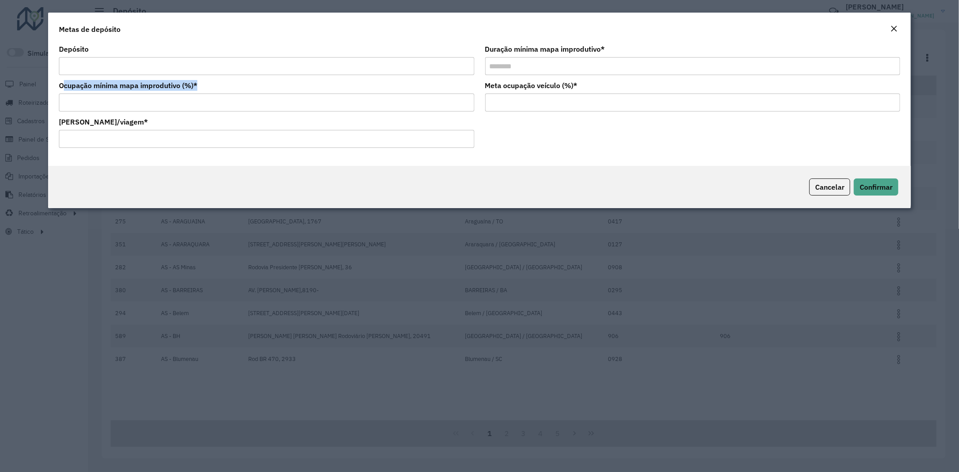
click at [157, 94] on input "**" at bounding box center [266, 103] width 415 height 18
click at [866, 185] on span "Confirmar" at bounding box center [876, 187] width 33 height 9
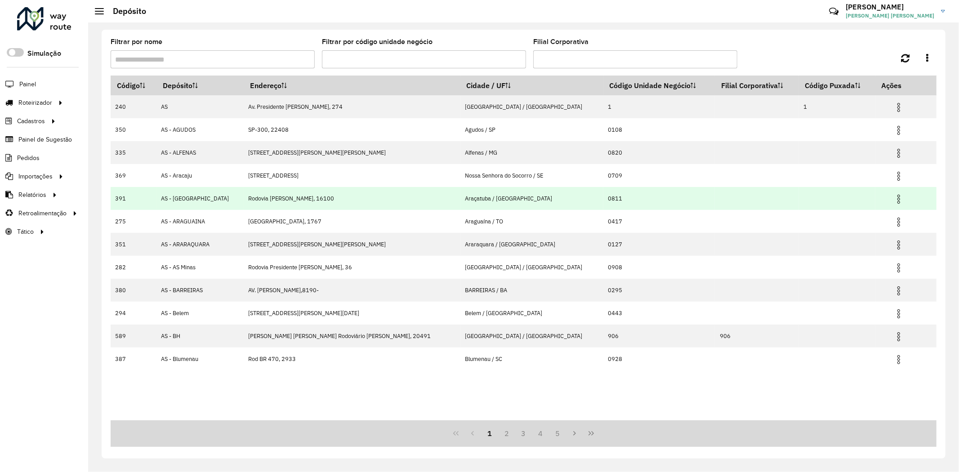
click at [893, 200] on img at bounding box center [898, 199] width 11 height 11
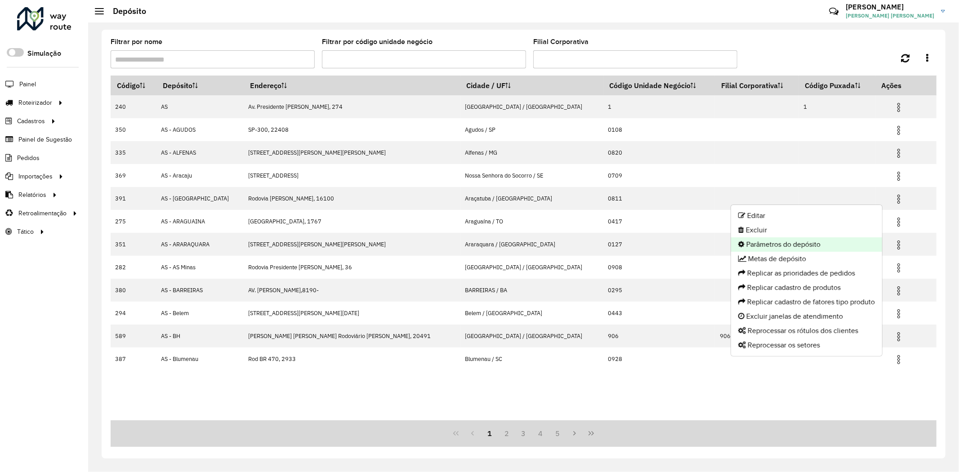
click at [807, 245] on li "Parâmetros do depósito" at bounding box center [806, 244] width 151 height 14
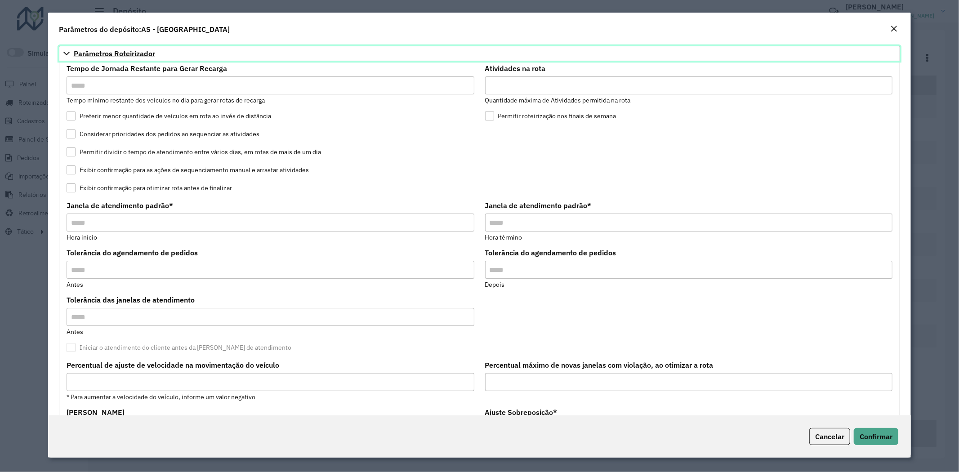
click at [131, 50] on span "Parâmetros Roteirizador" at bounding box center [114, 53] width 81 height 7
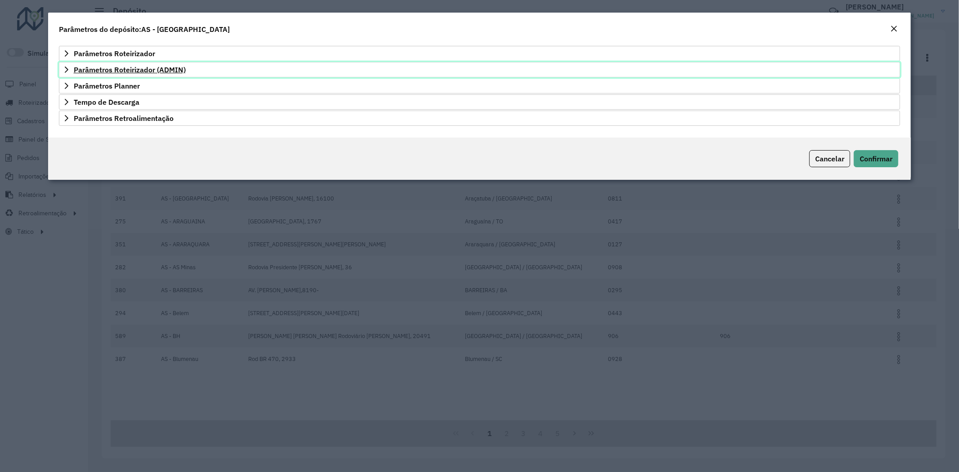
click at [126, 72] on span "Parâmetros Roteirizador (ADMIN)" at bounding box center [130, 69] width 112 height 7
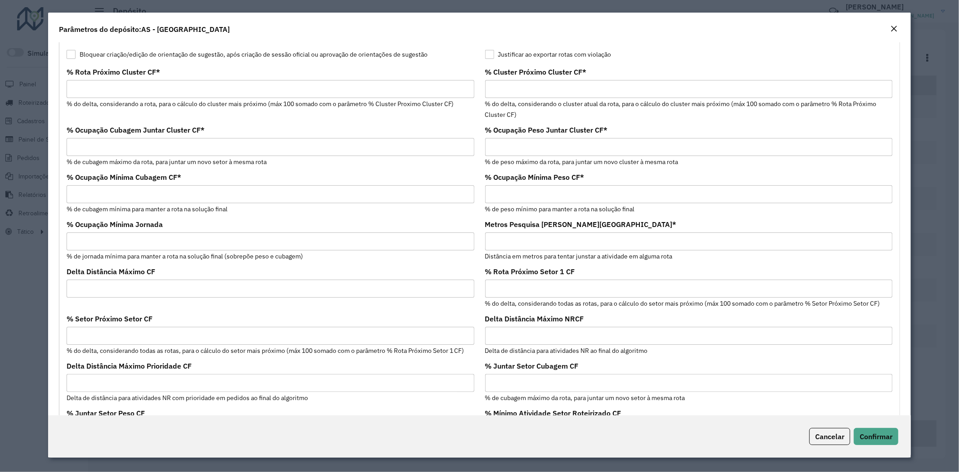
scroll to position [100, 0]
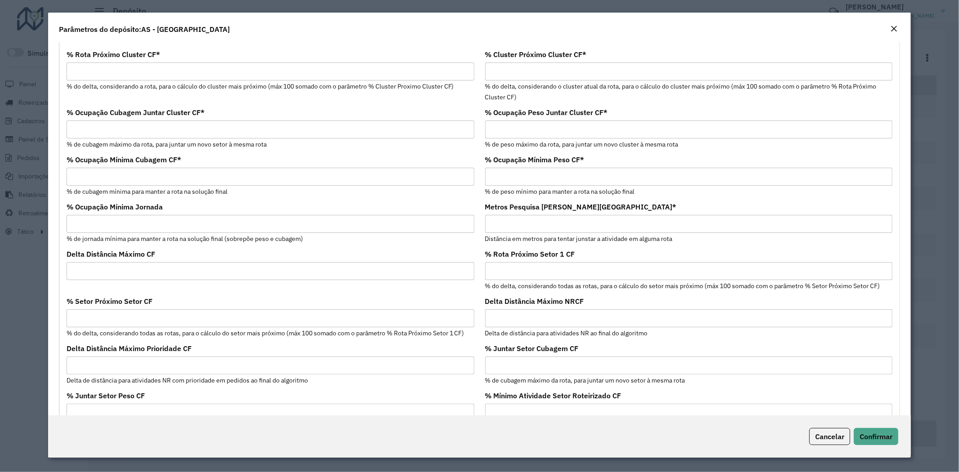
click at [255, 329] on div "% Setor Próximo Setor CF % do delta, considerando todas as rotas, para o cálcul…" at bounding box center [271, 318] width 408 height 40
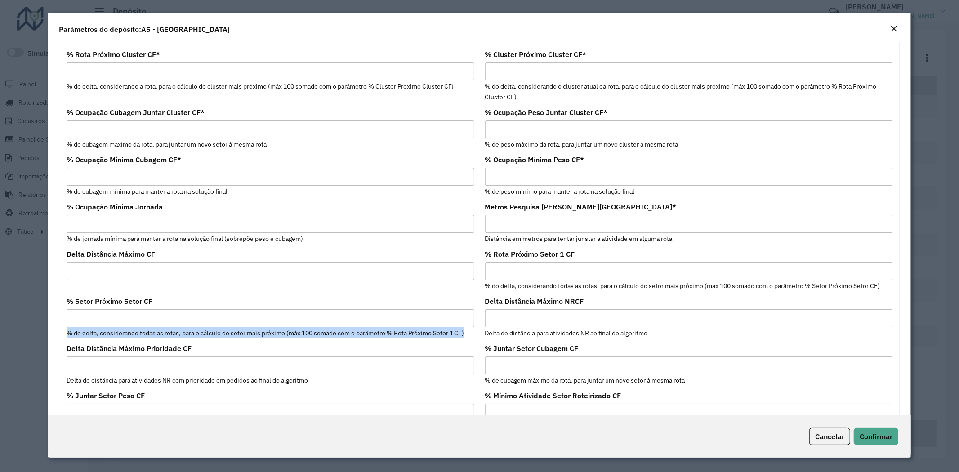
click at [255, 329] on div "% Setor Próximo Setor CF % do delta, considerando todas as rotas, para o cálcul…" at bounding box center [271, 318] width 408 height 40
click at [162, 329] on div "% Setor Próximo Setor CF % do delta, considerando todas as rotas, para o cálcul…" at bounding box center [271, 318] width 408 height 40
drag, startPoint x: 162, startPoint y: 329, endPoint x: 164, endPoint y: 339, distance: 10.9
click at [162, 331] on div "% Setor Próximo Setor CF % do delta, considerando todas as rotas, para o cálcul…" at bounding box center [271, 318] width 408 height 40
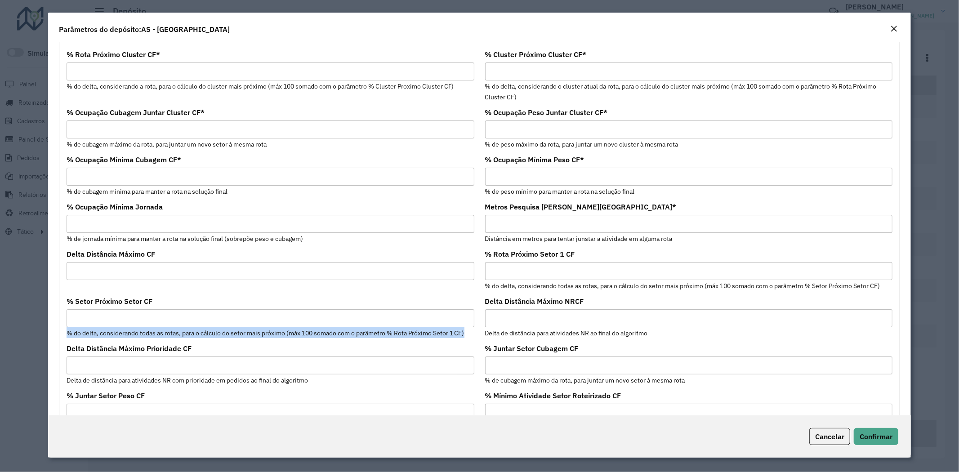
click at [164, 339] on formly-field "% Setor Próximo Setor CF % do delta, considerando todas as rotas, para o cálcul…" at bounding box center [270, 321] width 419 height 47
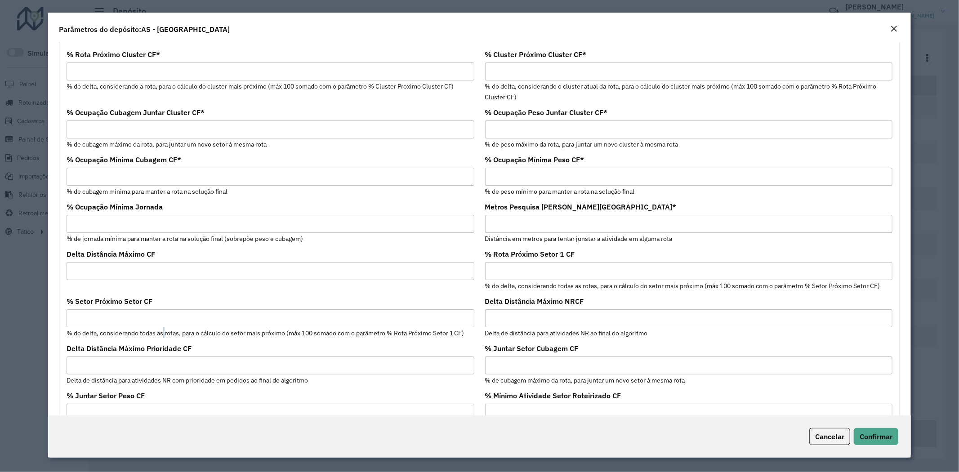
click at [164, 339] on formly-field "% Setor Próximo Setor CF % do delta, considerando todas as rotas, para o cálcul…" at bounding box center [270, 321] width 419 height 47
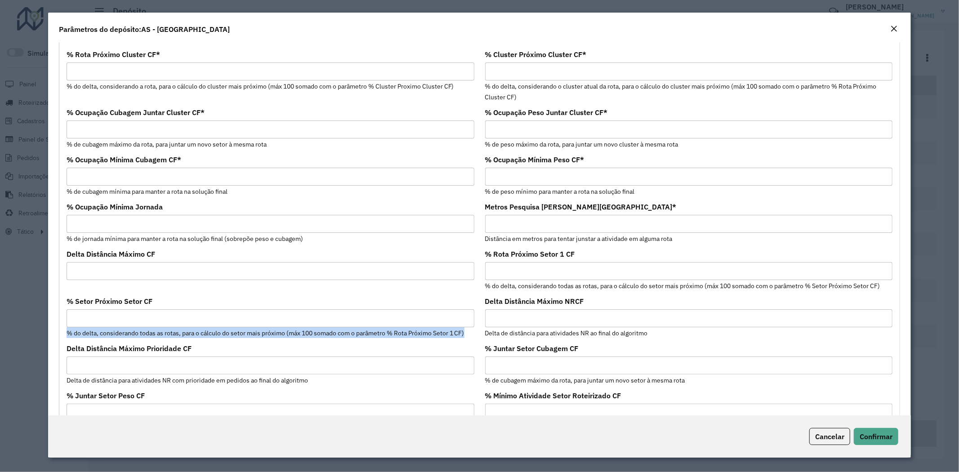
click at [164, 339] on formly-field "% Setor Próximo Setor CF % do delta, considerando todas as rotas, para o cálcul…" at bounding box center [270, 321] width 419 height 47
click at [174, 334] on small "% do delta, considerando todas as rotas, para o cálculo do setor mais próximo (…" at bounding box center [266, 333] width 398 height 8
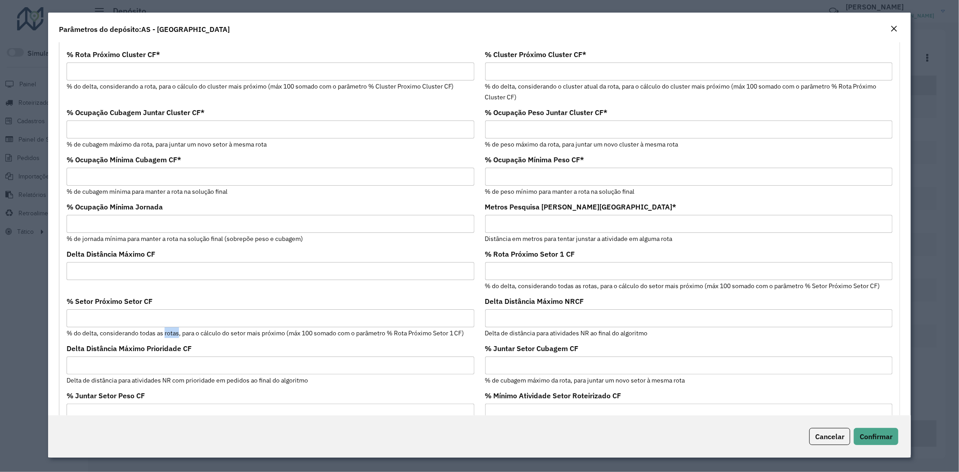
click at [174, 334] on small "% do delta, considerando todas as rotas, para o cálculo do setor mais próximo (…" at bounding box center [266, 333] width 398 height 8
click at [253, 333] on small "% do delta, considerando todas as rotas, para o cálculo do setor mais próximo (…" at bounding box center [266, 333] width 398 height 8
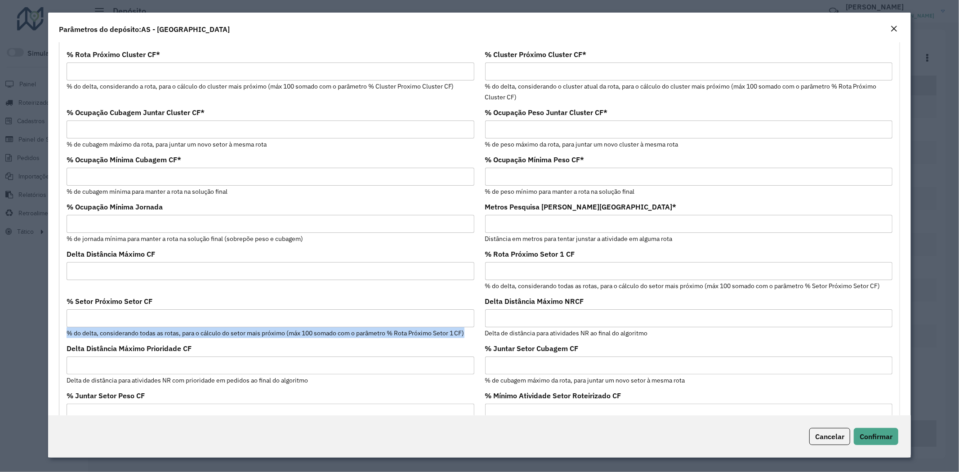
click at [253, 333] on small "% do delta, considerando todas as rotas, para o cálculo do setor mais próximo (…" at bounding box center [266, 333] width 398 height 8
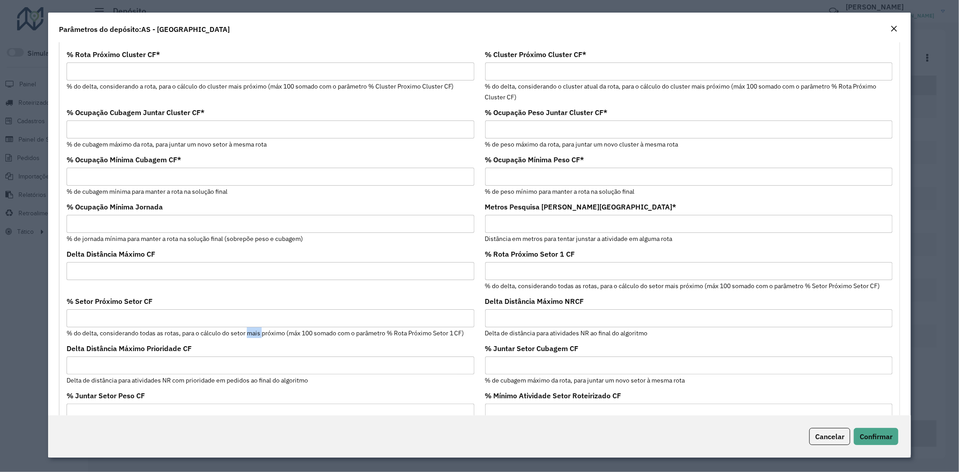
click at [253, 333] on small "% do delta, considerando todas as rotas, para o cálculo do setor mais próximo (…" at bounding box center [266, 333] width 398 height 8
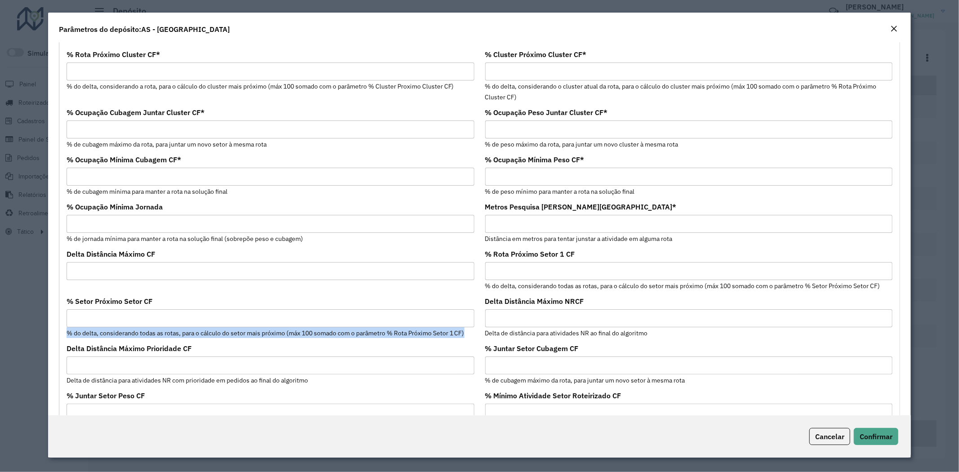
click at [253, 333] on small "% do delta, considerando todas as rotas, para o cálculo do setor mais próximo (…" at bounding box center [266, 333] width 398 height 8
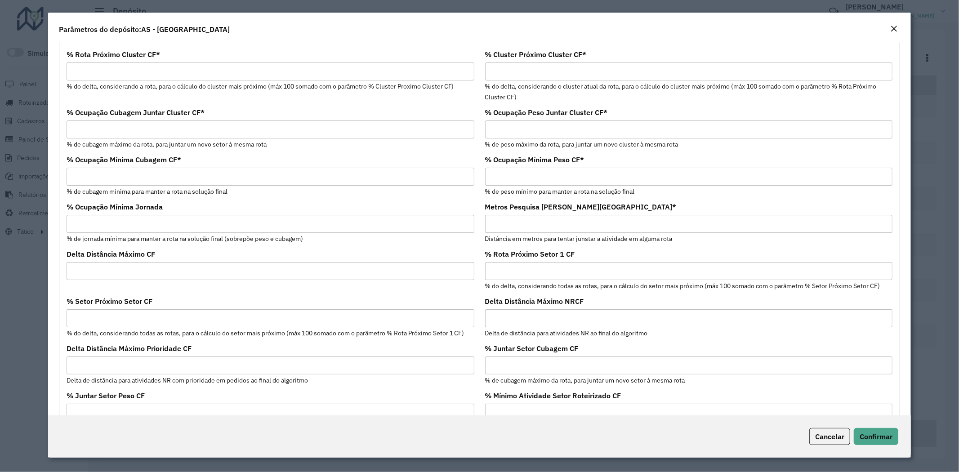
click at [626, 334] on small "Delta de distância para atividades NR ao final do algoritmo" at bounding box center [566, 333] width 163 height 8
click at [503, 334] on small "Delta de distância para atividades NR ao final do algoritmo" at bounding box center [566, 333] width 163 height 8
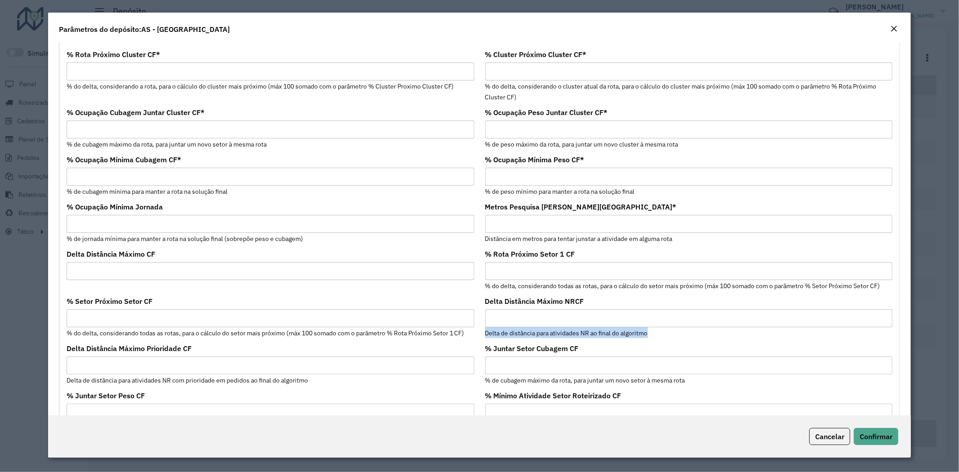
click at [503, 334] on small "Delta de distância para atividades NR ao final do algoritmo" at bounding box center [566, 333] width 163 height 8
click at [524, 334] on small "Delta de distância para atividades NR ao final do algoritmo" at bounding box center [566, 333] width 163 height 8
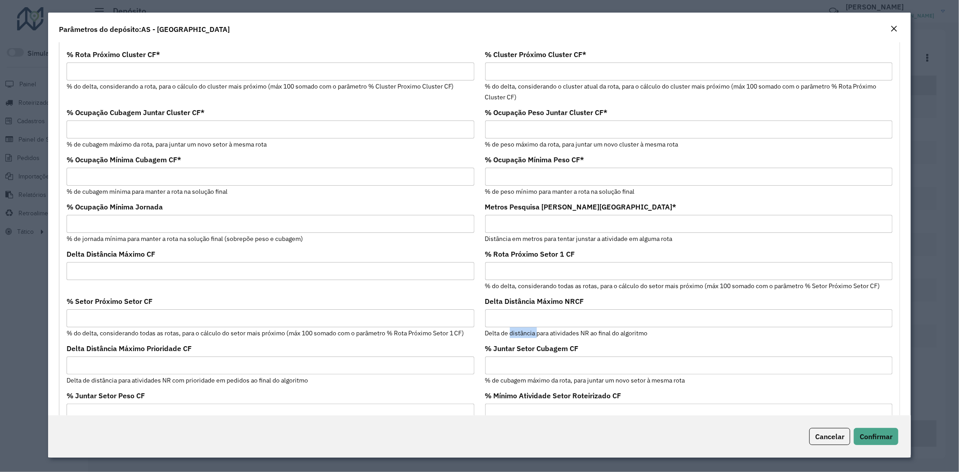
click at [524, 334] on small "Delta de distância para atividades NR ao final do algoritmo" at bounding box center [566, 333] width 163 height 8
click at [532, 334] on small "Delta de distância para atividades NR ao final do algoritmo" at bounding box center [566, 333] width 163 height 8
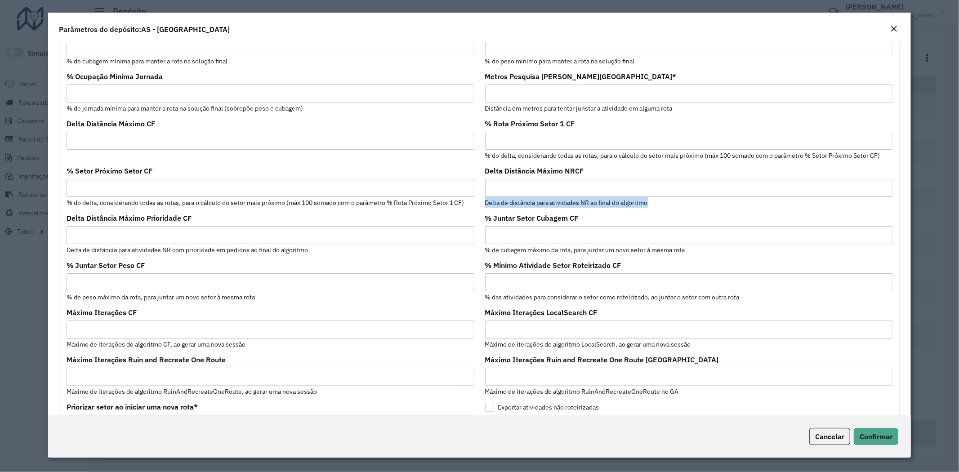
scroll to position [250, 0]
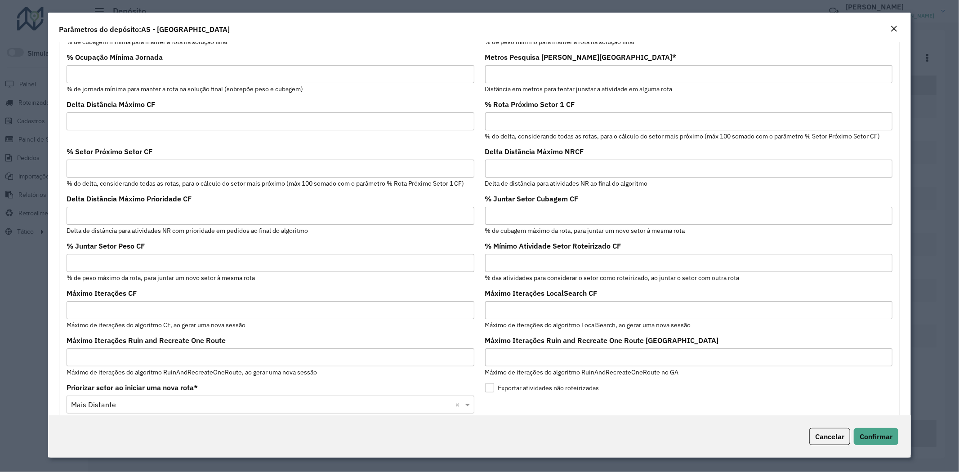
click at [125, 246] on label "% Juntar Setor Peso CF" at bounding box center [106, 246] width 78 height 11
click at [125, 254] on input "% Juntar Setor Peso CF" at bounding box center [271, 263] width 408 height 18
click at [125, 246] on label "% Juntar Setor Peso CF" at bounding box center [106, 246] width 78 height 11
click at [125, 254] on input "% Juntar Setor Peso CF" at bounding box center [271, 263] width 408 height 18
click at [125, 246] on label "% Juntar Setor Peso CF" at bounding box center [106, 246] width 78 height 11
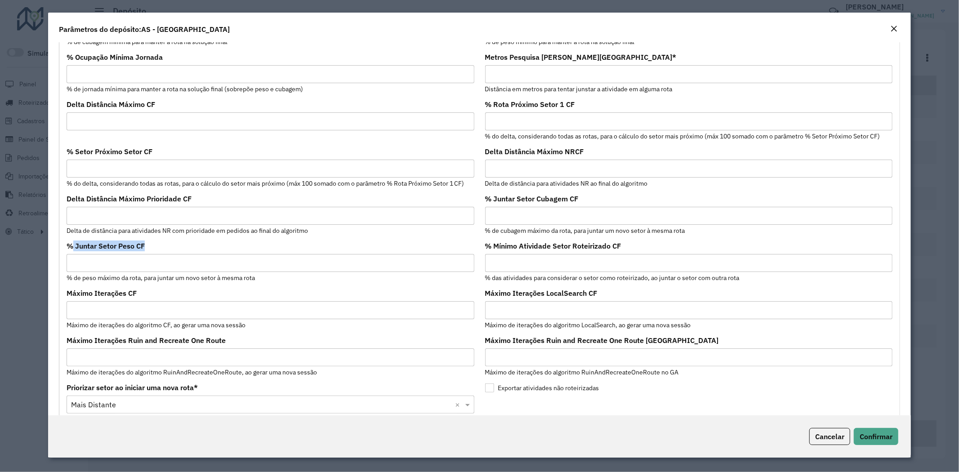
click at [125, 254] on input "% Juntar Setor Peso CF" at bounding box center [271, 263] width 408 height 18
click at [167, 281] on small "% de peso máximo da rota, para juntar um novo setor à mesma rota" at bounding box center [161, 278] width 188 height 8
click at [127, 241] on formly-field "Delta Distância Máximo Prioridade CF Delta de distância para atividades NR com …" at bounding box center [270, 219] width 419 height 47
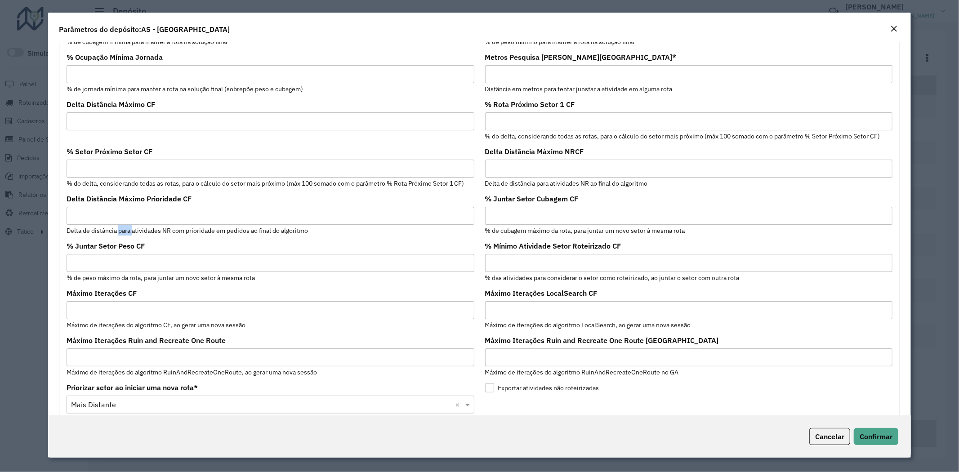
click at [127, 241] on formly-field "Delta Distância Máximo Prioridade CF Delta de distância para atividades NR com …" at bounding box center [270, 219] width 419 height 47
click at [129, 245] on label "% Juntar Setor Peso CF" at bounding box center [106, 246] width 78 height 11
click at [129, 254] on input "% Juntar Setor Peso CF" at bounding box center [271, 263] width 408 height 18
click at [129, 245] on label "% Juntar Setor Peso CF" at bounding box center [106, 246] width 78 height 11
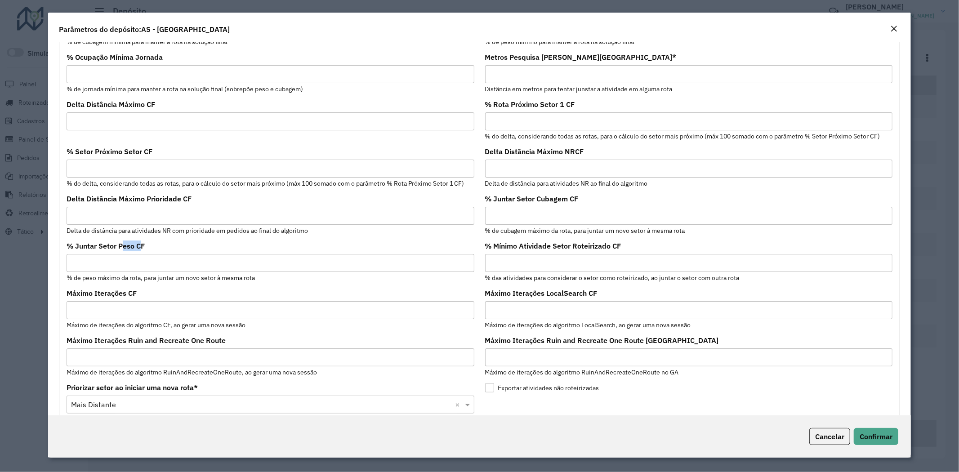
click at [129, 254] on input "% Juntar Setor Peso CF" at bounding box center [271, 263] width 408 height 18
click at [131, 245] on label "% Juntar Setor Peso CF" at bounding box center [106, 246] width 78 height 11
click at [131, 254] on input "% Juntar Setor Peso CF" at bounding box center [271, 263] width 408 height 18
click at [132, 248] on label "% Juntar Setor Peso CF" at bounding box center [106, 246] width 78 height 11
click at [132, 254] on input "% Juntar Setor Peso CF" at bounding box center [271, 263] width 408 height 18
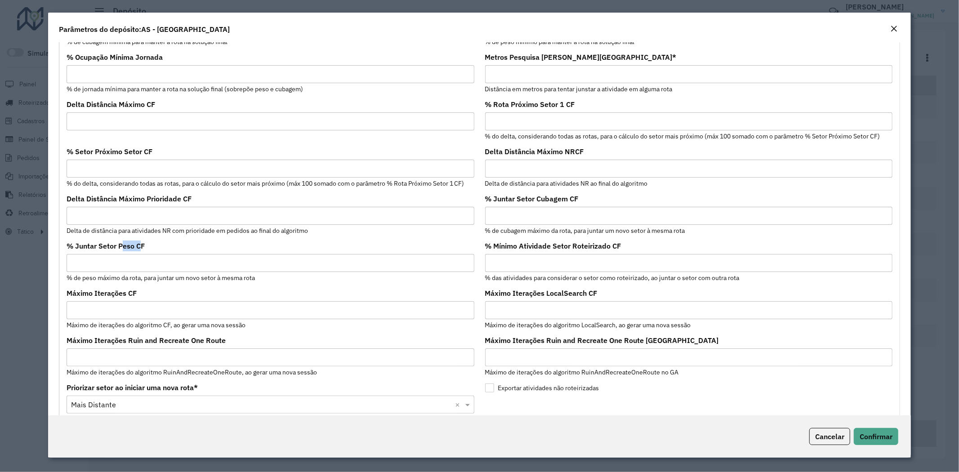
click at [132, 248] on label "% Juntar Setor Peso CF" at bounding box center [106, 246] width 78 height 11
click at [132, 254] on input "% Juntar Setor Peso CF" at bounding box center [271, 263] width 408 height 18
click at [132, 248] on label "% Juntar Setor Peso CF" at bounding box center [106, 246] width 78 height 11
click at [132, 254] on input "% Juntar Setor Peso CF" at bounding box center [271, 263] width 408 height 18
click at [126, 244] on label "% Juntar Setor Peso CF" at bounding box center [106, 246] width 78 height 11
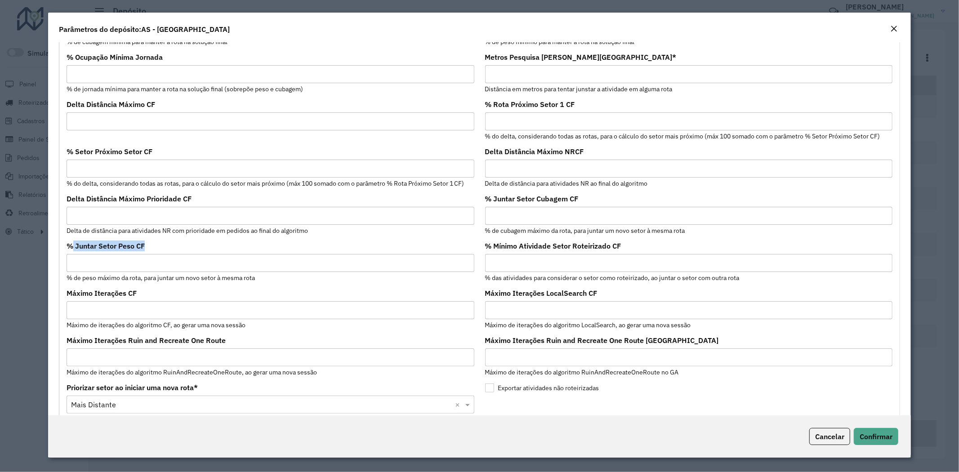
click at [126, 254] on input "% Juntar Setor Peso CF" at bounding box center [271, 263] width 408 height 18
click at [126, 244] on label "% Juntar Setor Peso CF" at bounding box center [106, 246] width 78 height 11
click at [126, 254] on input "% Juntar Setor Peso CF" at bounding box center [271, 263] width 408 height 18
click at [126, 244] on label "% Juntar Setor Peso CF" at bounding box center [106, 246] width 78 height 11
click at [126, 254] on input "% Juntar Setor Peso CF" at bounding box center [271, 263] width 408 height 18
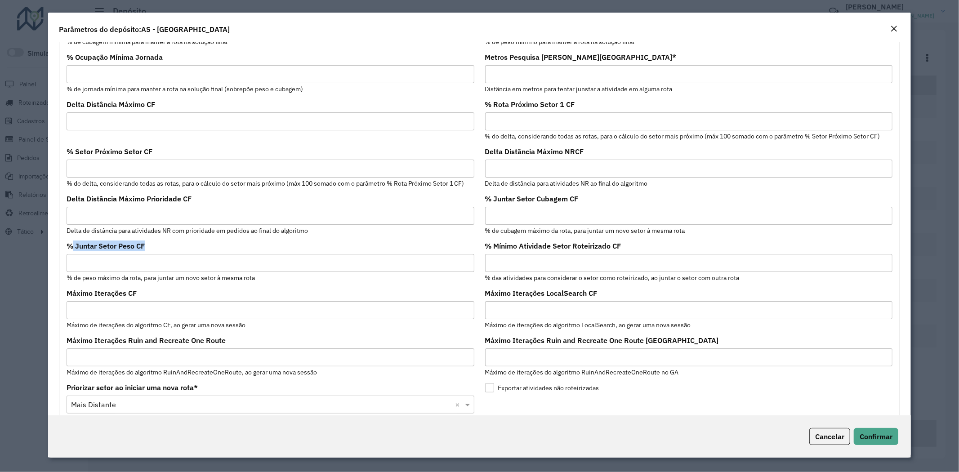
click at [132, 246] on label "% Juntar Setor Peso CF" at bounding box center [106, 246] width 78 height 11
click at [132, 254] on input "% Juntar Setor Peso CF" at bounding box center [271, 263] width 408 height 18
click at [132, 246] on label "% Juntar Setor Peso CF" at bounding box center [106, 246] width 78 height 11
click at [132, 254] on input "% Juntar Setor Peso CF" at bounding box center [271, 263] width 408 height 18
click at [132, 246] on label "% Juntar Setor Peso CF" at bounding box center [106, 246] width 78 height 11
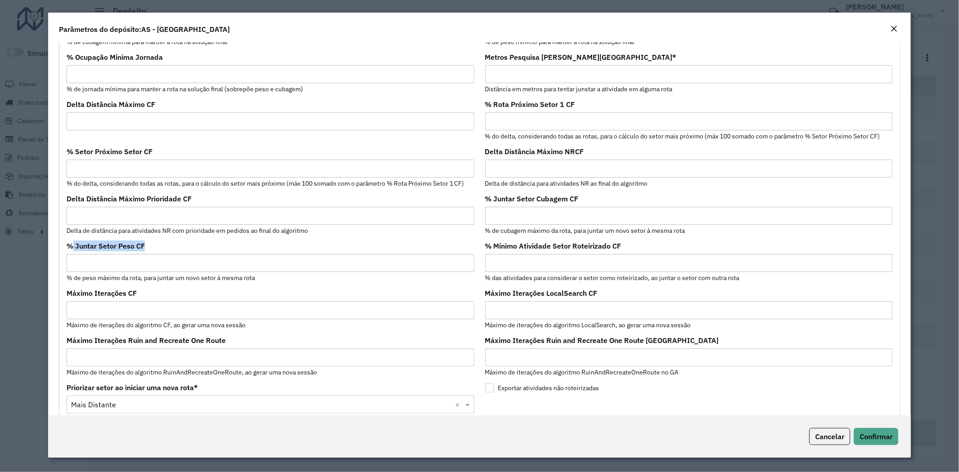
click at [132, 254] on input "% Juntar Setor Peso CF" at bounding box center [271, 263] width 408 height 18
click at [135, 278] on small "% de peso máximo da rota, para juntar um novo setor à mesma rota" at bounding box center [161, 278] width 188 height 8
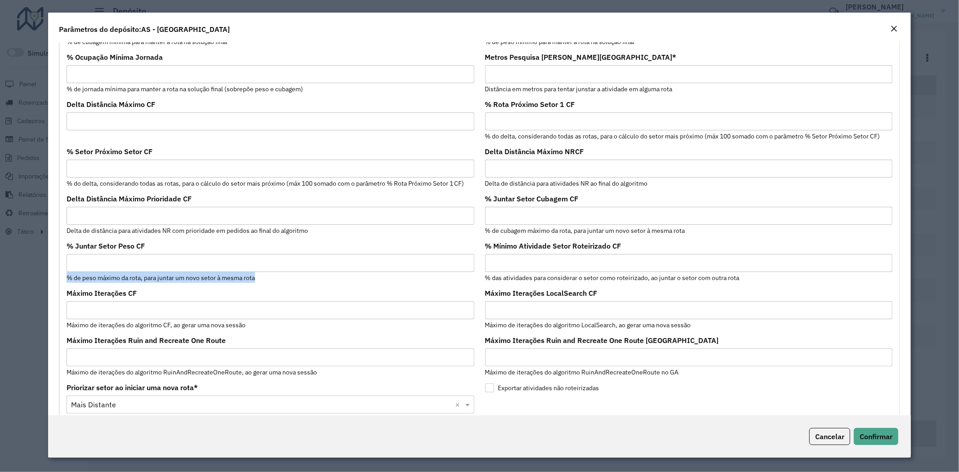
click at [140, 279] on small "% de peso máximo da rota, para juntar um novo setor à mesma rota" at bounding box center [161, 278] width 188 height 8
click at [100, 244] on label "% Juntar Setor Peso CF" at bounding box center [106, 246] width 78 height 11
click at [100, 254] on input "% Juntar Setor Peso CF" at bounding box center [271, 263] width 408 height 18
click at [100, 244] on label "% Juntar Setor Peso CF" at bounding box center [106, 246] width 78 height 11
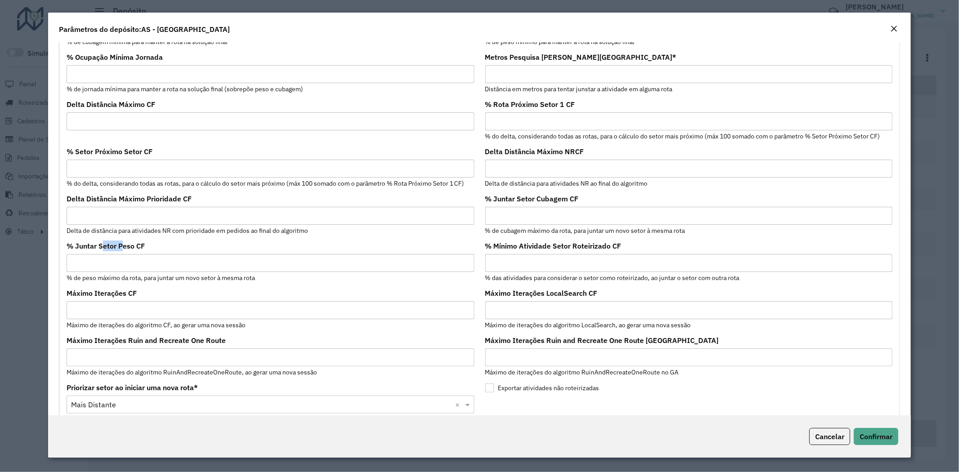
click at [100, 254] on input "% Juntar Setor Peso CF" at bounding box center [271, 263] width 408 height 18
click at [100, 244] on label "% Juntar Setor Peso CF" at bounding box center [106, 246] width 78 height 11
click at [100, 254] on input "% Juntar Setor Peso CF" at bounding box center [271, 263] width 408 height 18
click at [113, 249] on label "% Juntar Setor Peso CF" at bounding box center [106, 246] width 78 height 11
click at [113, 254] on input "% Juntar Setor Peso CF" at bounding box center [271, 263] width 408 height 18
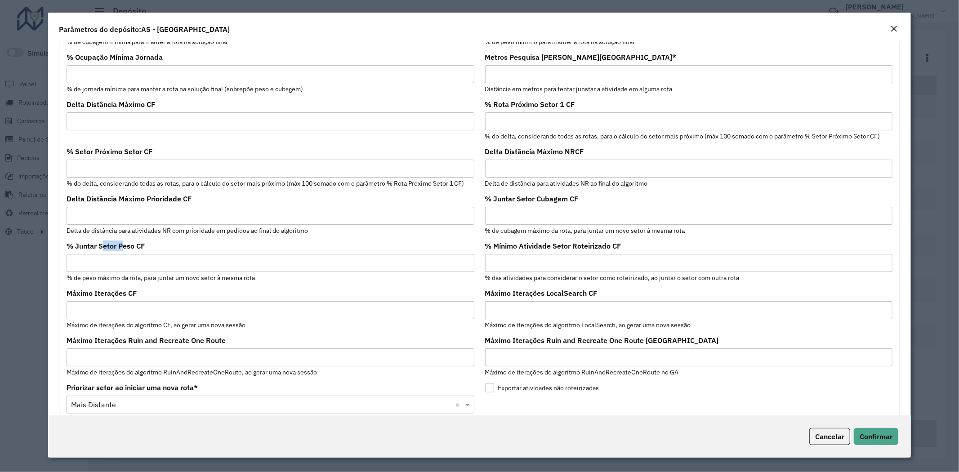
click at [113, 249] on label "% Juntar Setor Peso CF" at bounding box center [106, 246] width 78 height 11
click at [113, 254] on input "% Juntar Setor Peso CF" at bounding box center [271, 263] width 408 height 18
click at [113, 248] on label "% Juntar Setor Peso CF" at bounding box center [106, 246] width 78 height 11
click at [113, 254] on input "% Juntar Setor Peso CF" at bounding box center [271, 263] width 408 height 18
click at [113, 248] on label "% Juntar Setor Peso CF" at bounding box center [106, 246] width 78 height 11
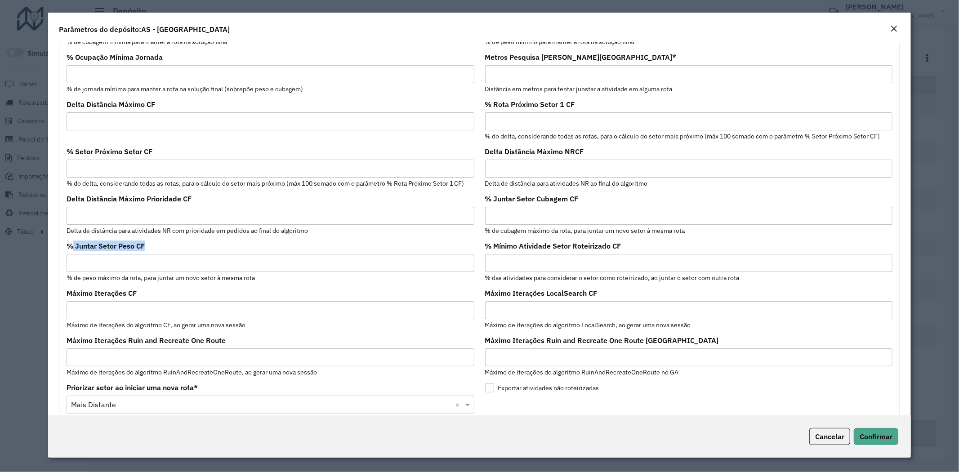
click at [113, 254] on input "% Juntar Setor Peso CF" at bounding box center [271, 263] width 408 height 18
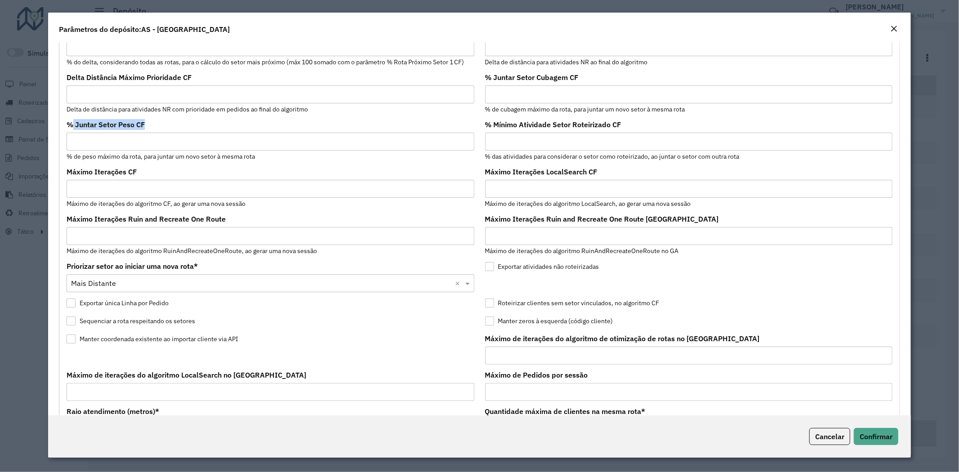
scroll to position [299, 0]
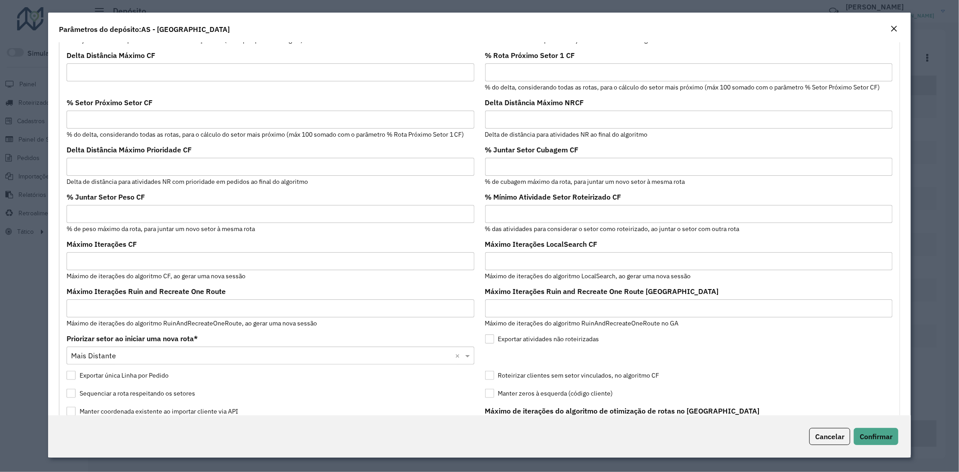
click at [444, 361] on input "text" at bounding box center [261, 356] width 381 height 11
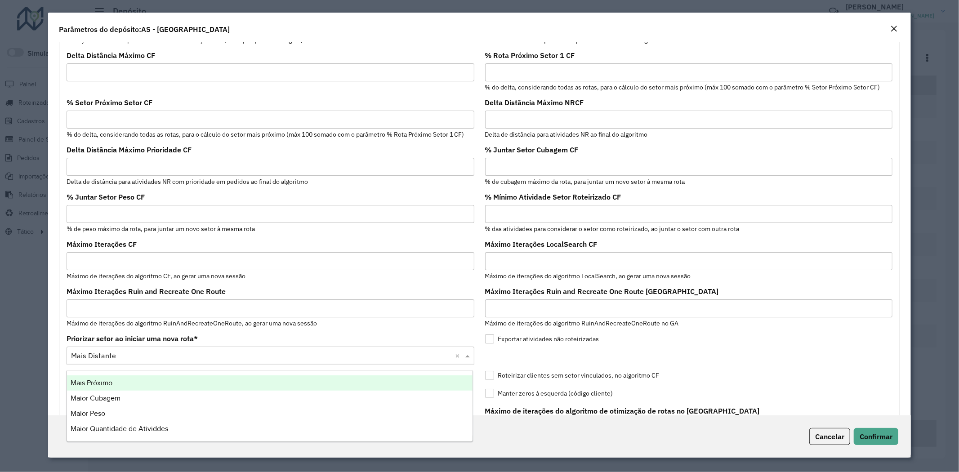
click at [412, 336] on div "Priorizar setor ao iniciar uma nova rota * Selecione uma opção × Mais Distante ×" at bounding box center [271, 349] width 408 height 29
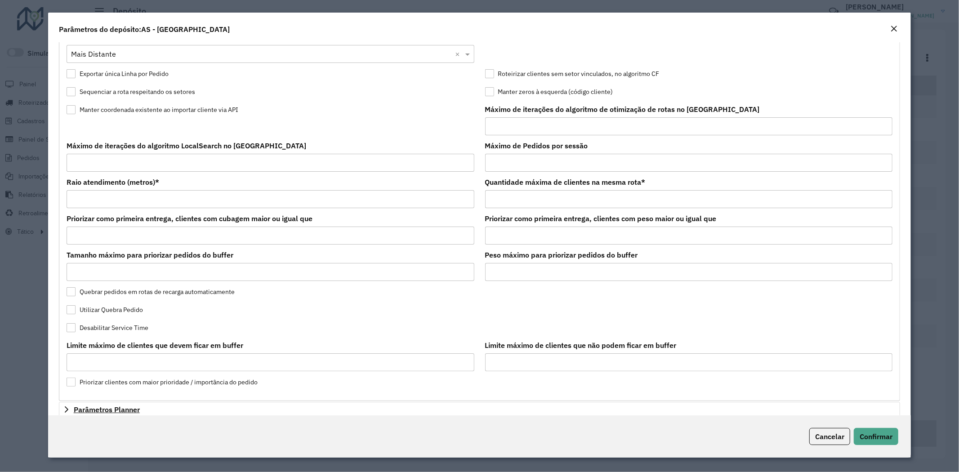
scroll to position [648, 0]
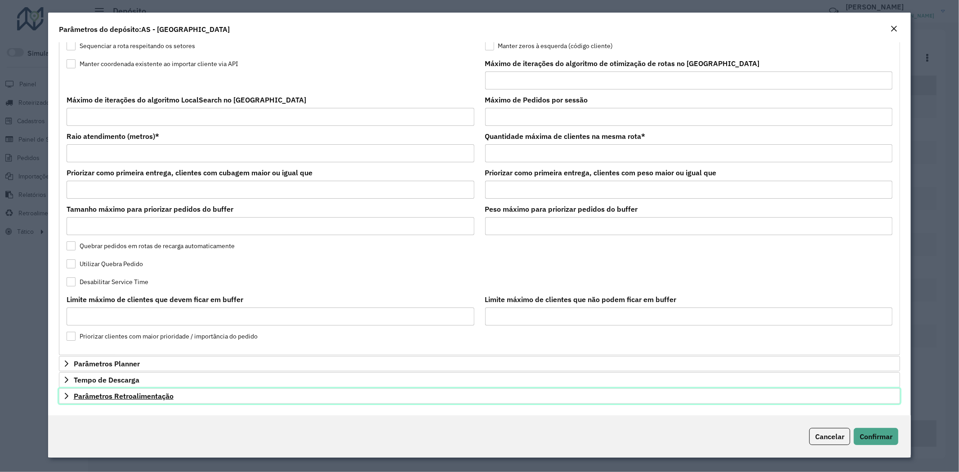
click at [131, 397] on span "Parâmetros Retroalimentação" at bounding box center [124, 395] width 100 height 7
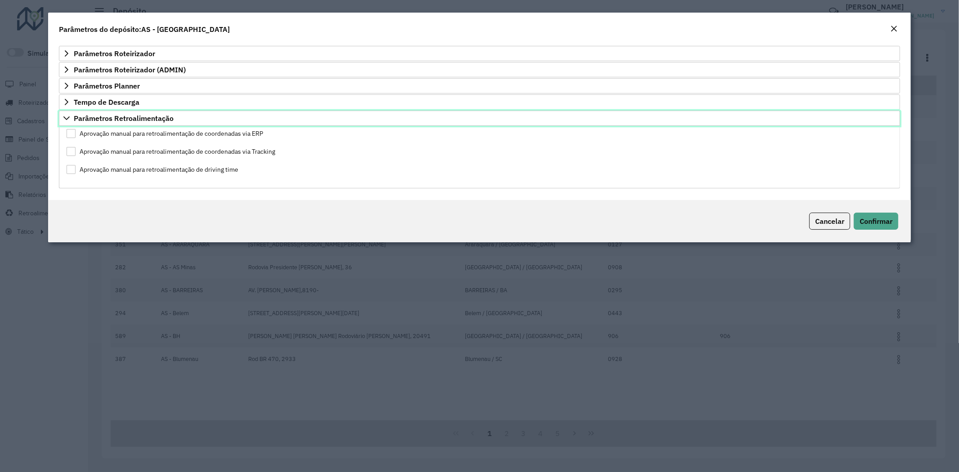
scroll to position [0, 0]
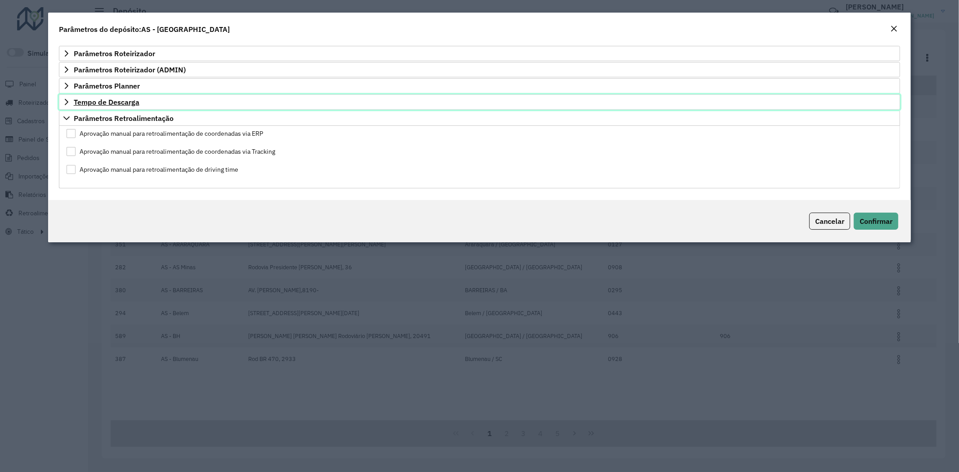
click at [123, 98] on span "Tempo de Descarga" at bounding box center [107, 101] width 66 height 7
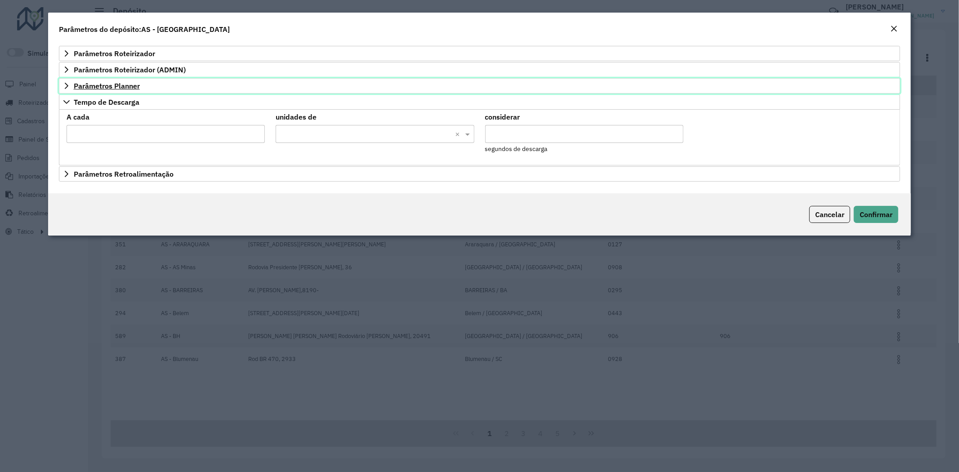
click at [119, 92] on link "Parâmetros Planner" at bounding box center [480, 85] width 842 height 15
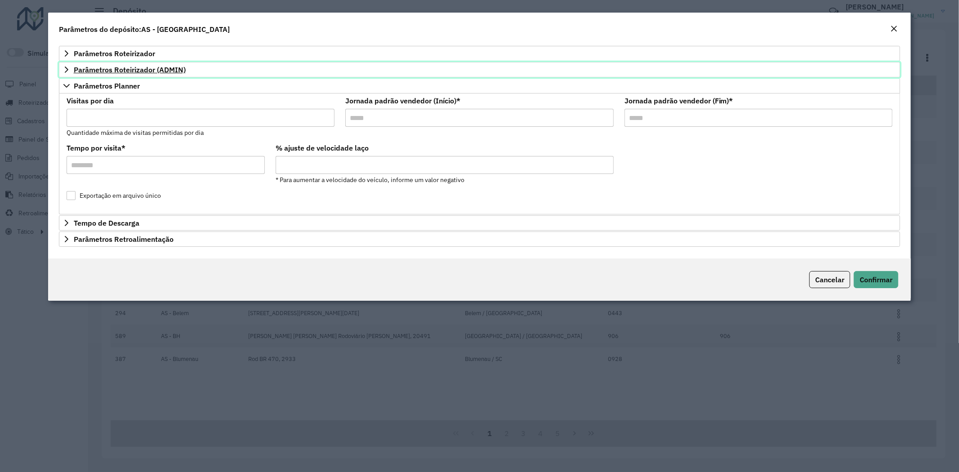
click at [138, 74] on link "Parâmetros Roteirizador (ADMIN)" at bounding box center [480, 69] width 842 height 15
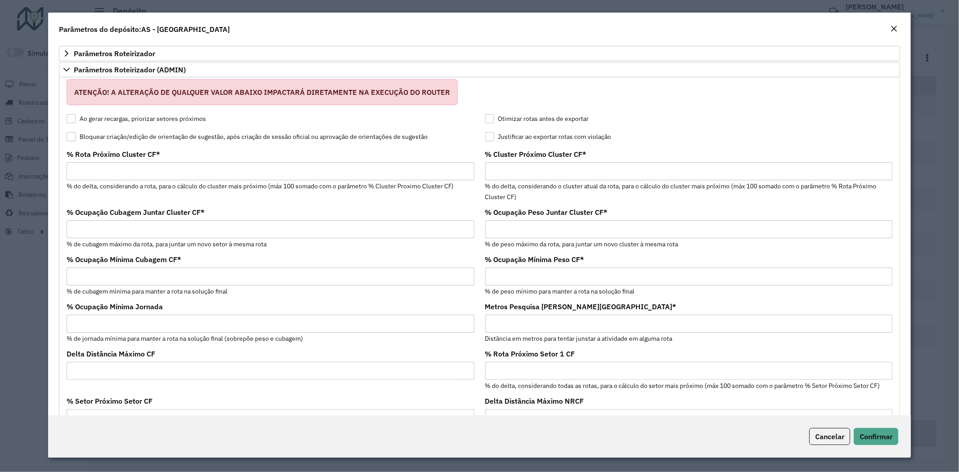
click at [31, 236] on modal-container "Parâmetros do depósito:AS - Araçatuba Parâmetros Roteirizador Tempo de Jornada …" at bounding box center [479, 236] width 959 height 472
click at [888, 30] on button "Close" at bounding box center [893, 29] width 13 height 12
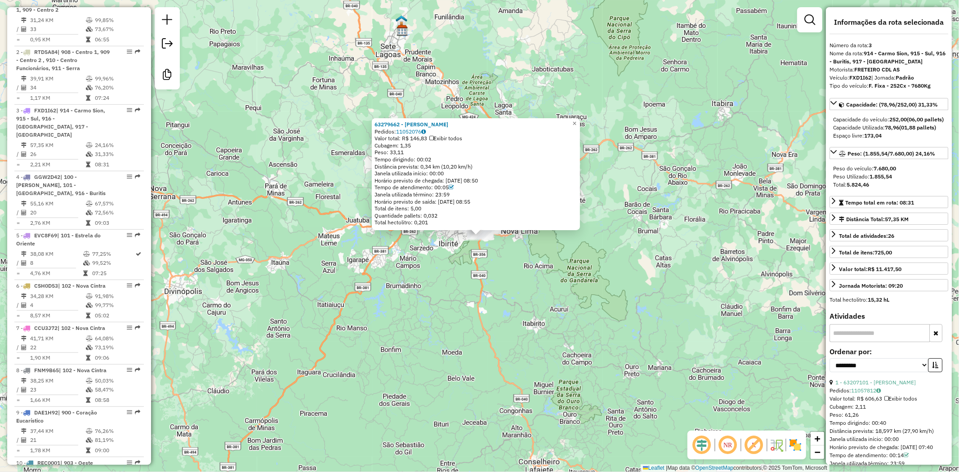
scroll to position [482, 0]
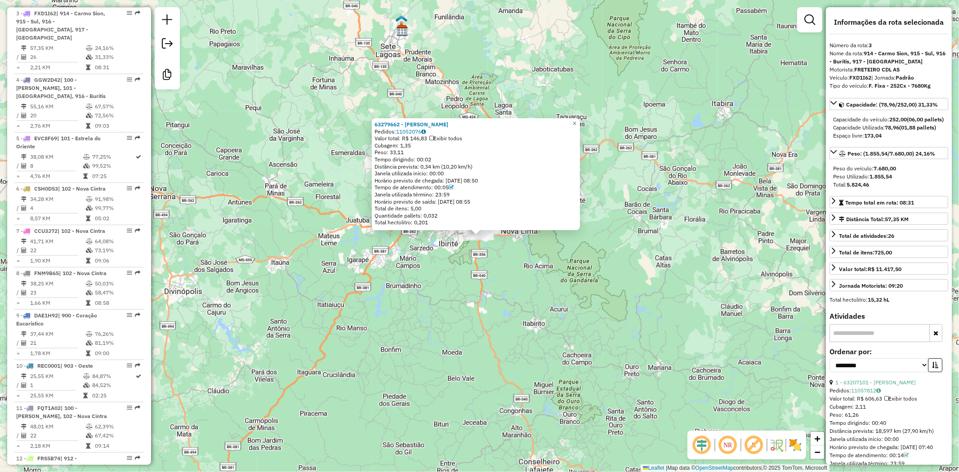
click at [408, 147] on div "Cubagem: 1,35" at bounding box center [475, 145] width 203 height 7
click at [408, 146] on div "Cubagem: 1,35" at bounding box center [475, 145] width 203 height 7
click at [410, 142] on div "Cubagem: 1,35" at bounding box center [475, 145] width 203 height 7
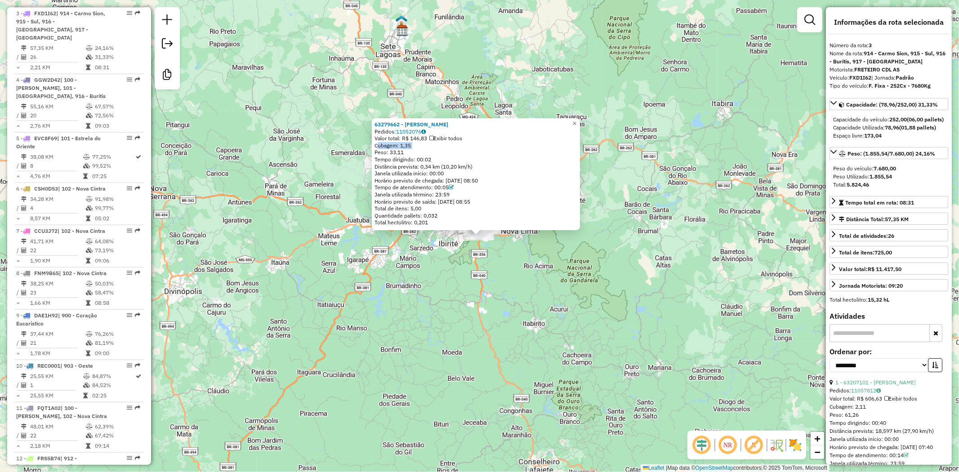
click at [410, 142] on div "Cubagem: 1,35" at bounding box center [475, 145] width 203 height 7
click at [410, 143] on div "Cubagem: 1,35" at bounding box center [475, 145] width 203 height 7
click at [873, 172] on span "Peso do veículo: 7.680,00" at bounding box center [864, 168] width 63 height 7
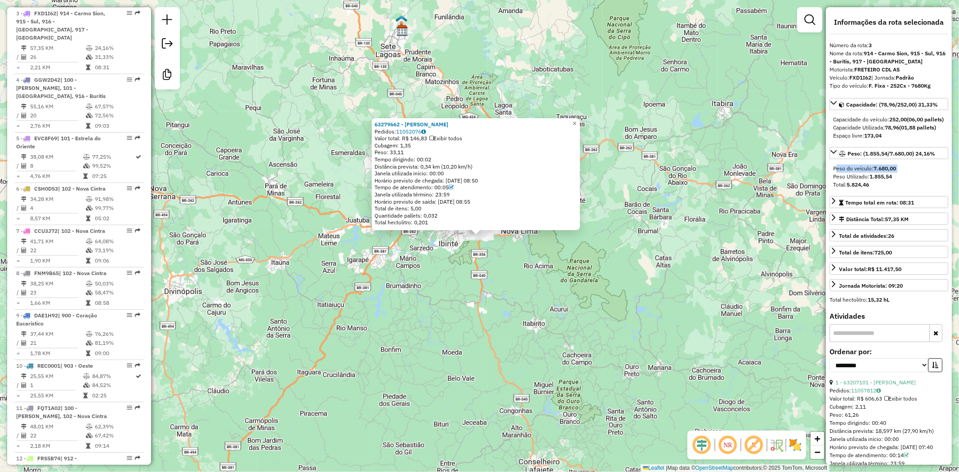
click at [873, 172] on span "Peso do veículo: 7.680,00" at bounding box center [864, 168] width 63 height 7
click at [870, 180] on strong "1.855,54" at bounding box center [880, 176] width 22 height 7
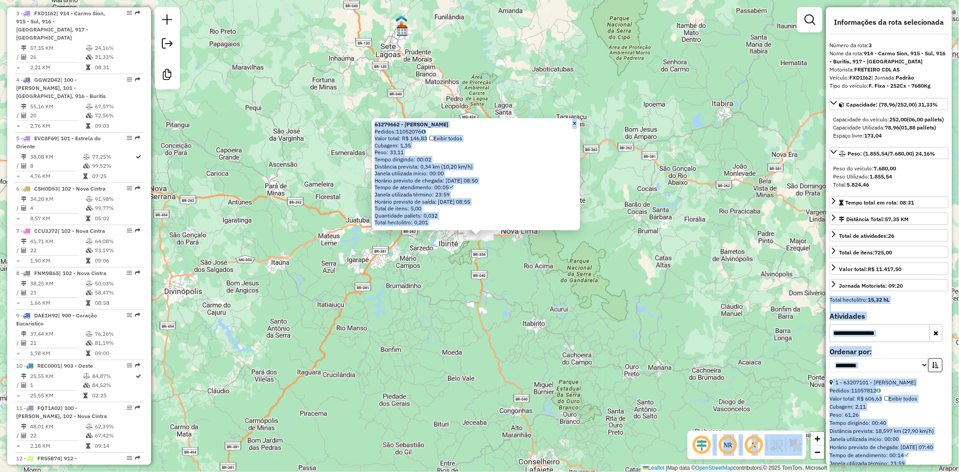
drag, startPoint x: 873, startPoint y: 196, endPoint x: 831, endPoint y: 182, distance: 44.4
click at [823, 180] on hb-router-mapa "Informações da Sessão 1227600 - 11/08/2025 Criação: 09/08/2025 15:26 Desbloquea…" at bounding box center [479, 236] width 959 height 472
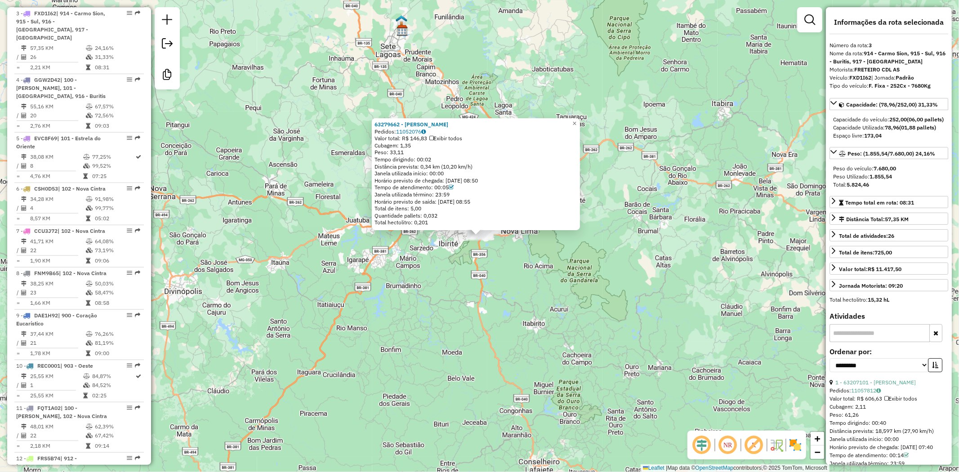
click at [856, 181] on div "Peso Utilizado: 1.855,54" at bounding box center [888, 177] width 111 height 8
drag, startPoint x: 846, startPoint y: 116, endPoint x: 908, endPoint y: 196, distance: 100.9
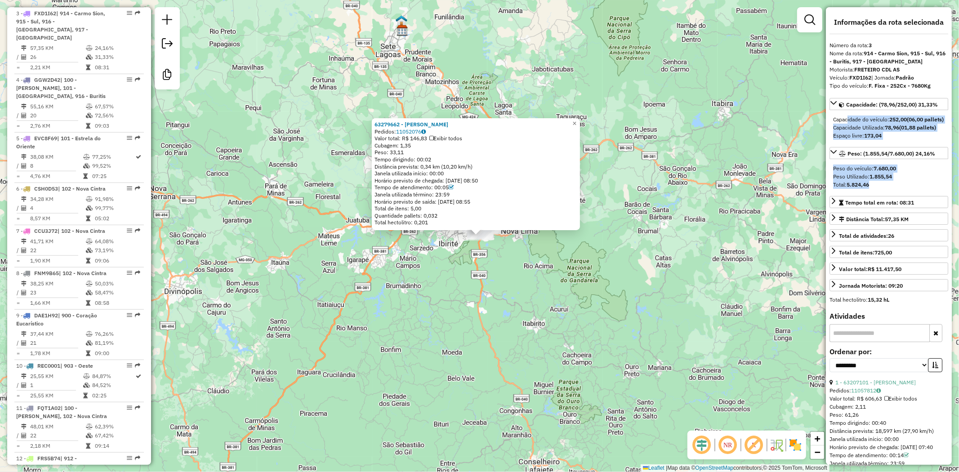
click at [908, 196] on div "Capacidade: (78,96/252,00) 31,33% Capacidade do veículo: 252,00 (06,00 pallets)…" at bounding box center [888, 196] width 119 height 197
click at [908, 189] on div "Total: 5.824,46" at bounding box center [888, 185] width 111 height 8
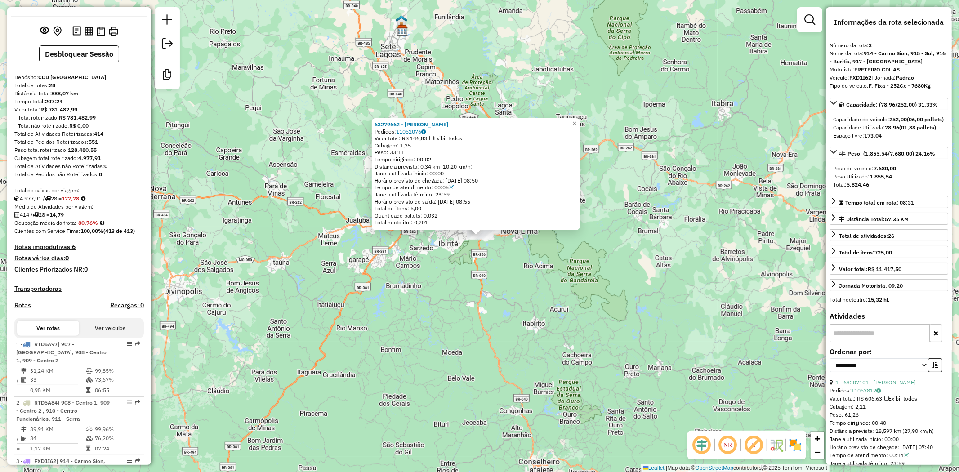
scroll to position [50, 0]
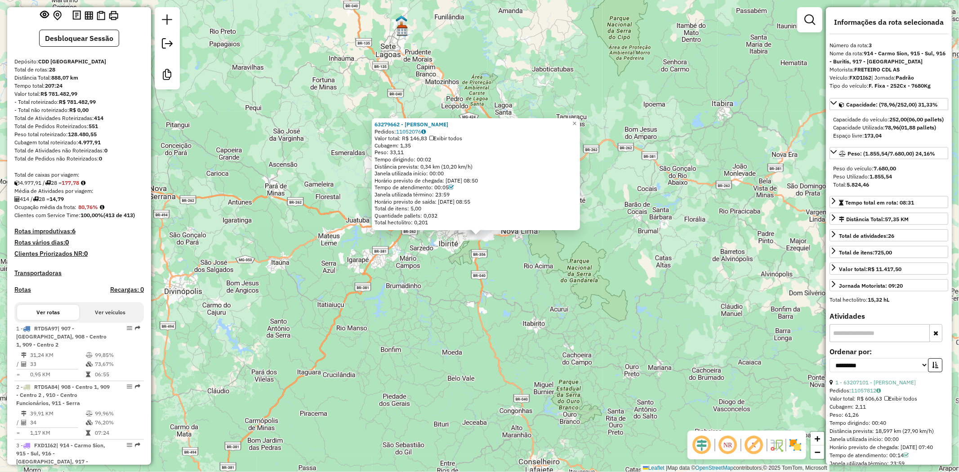
click at [118, 315] on button "Ver veículos" at bounding box center [110, 312] width 62 height 15
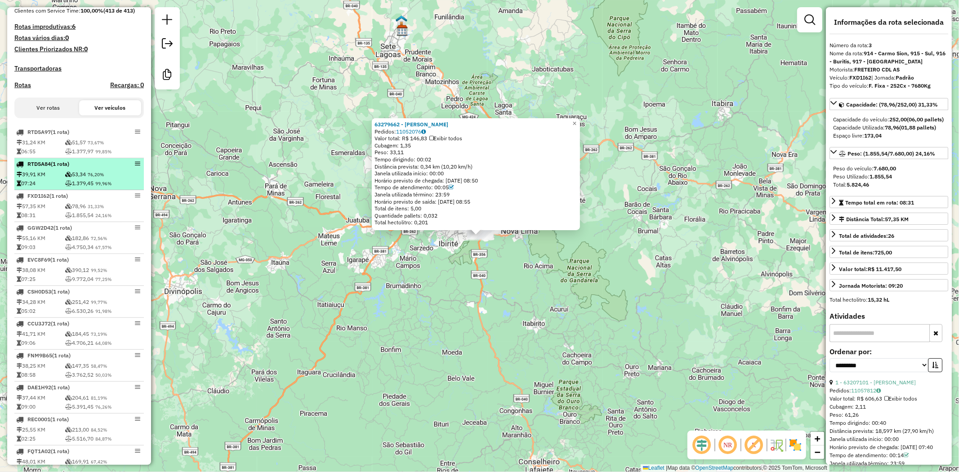
scroll to position [83, 0]
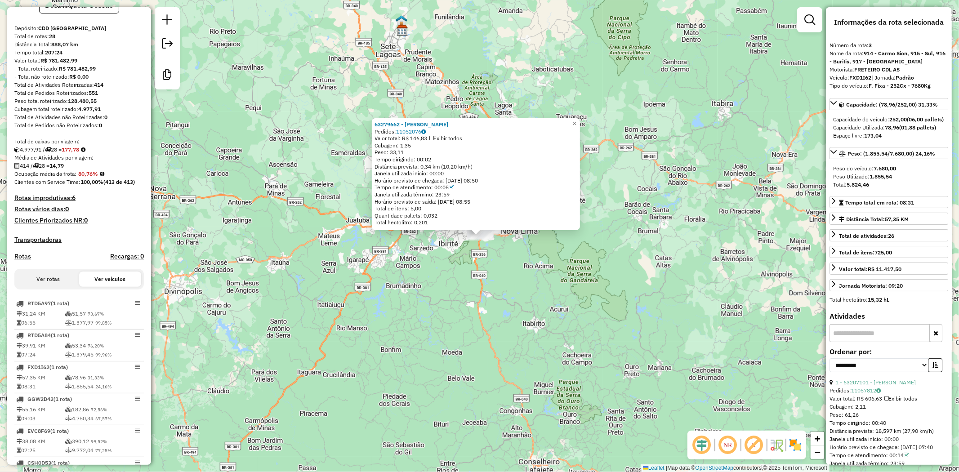
click at [60, 287] on button "Ver rotas" at bounding box center [48, 279] width 62 height 15
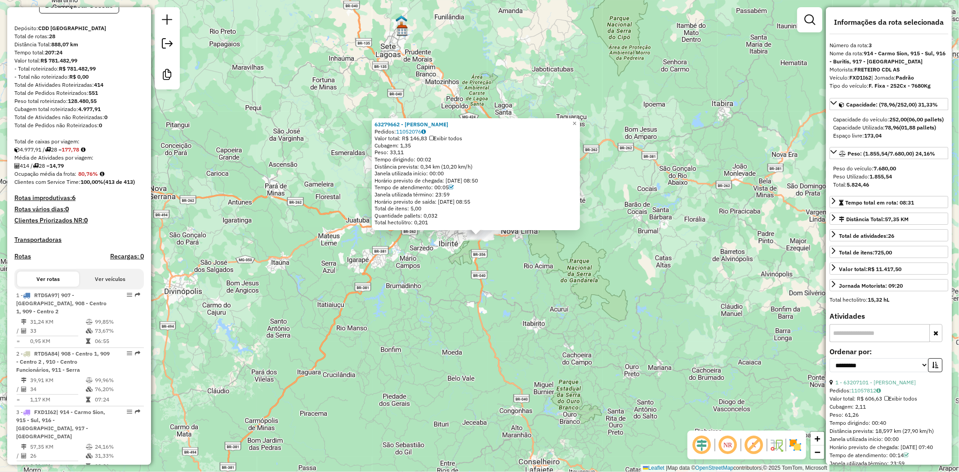
click at [108, 287] on button "Ver veículos" at bounding box center [110, 279] width 62 height 15
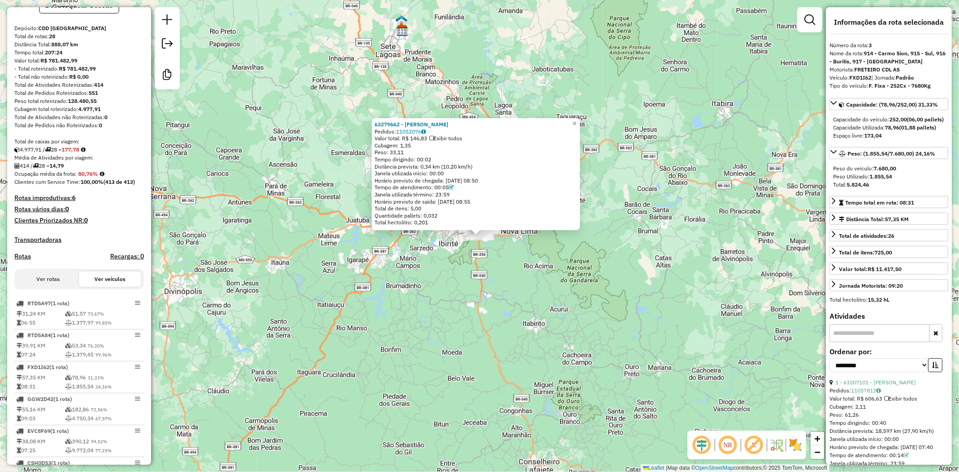
click at [59, 286] on button "Ver rotas" at bounding box center [48, 279] width 62 height 15
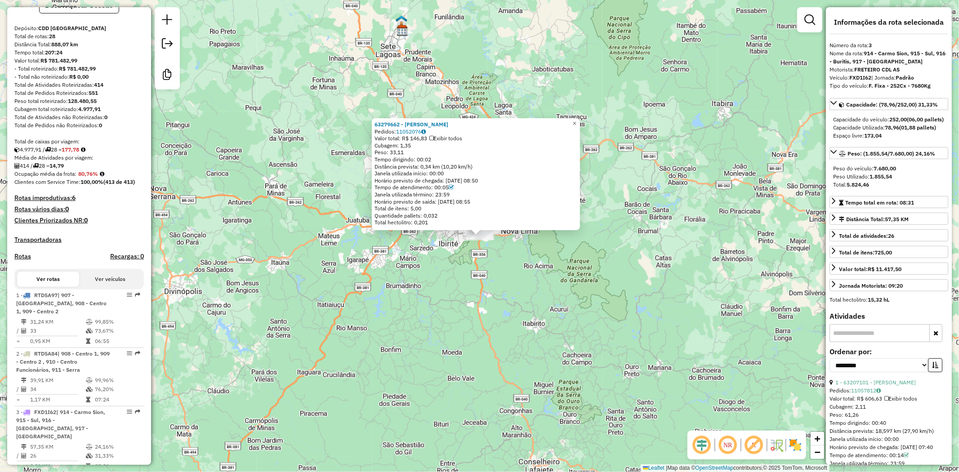
click at [93, 286] on button "Ver veículos" at bounding box center [110, 279] width 62 height 15
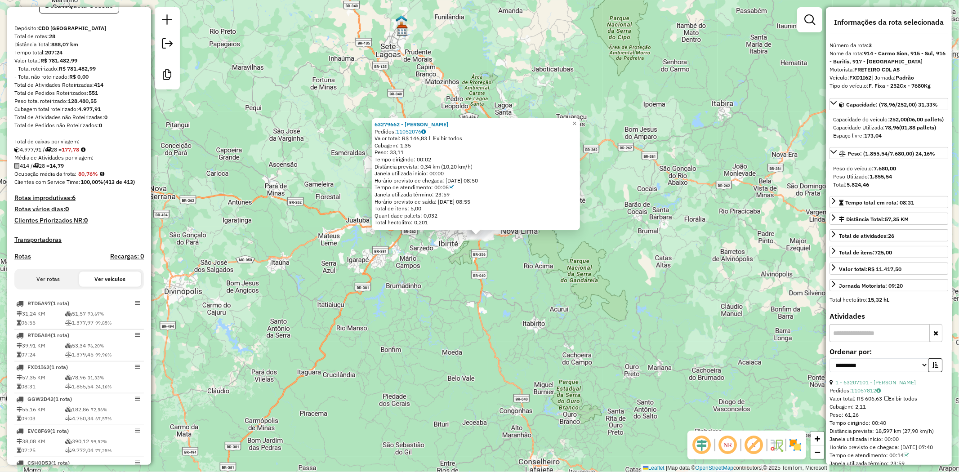
click at [66, 286] on button "Ver rotas" at bounding box center [48, 279] width 62 height 15
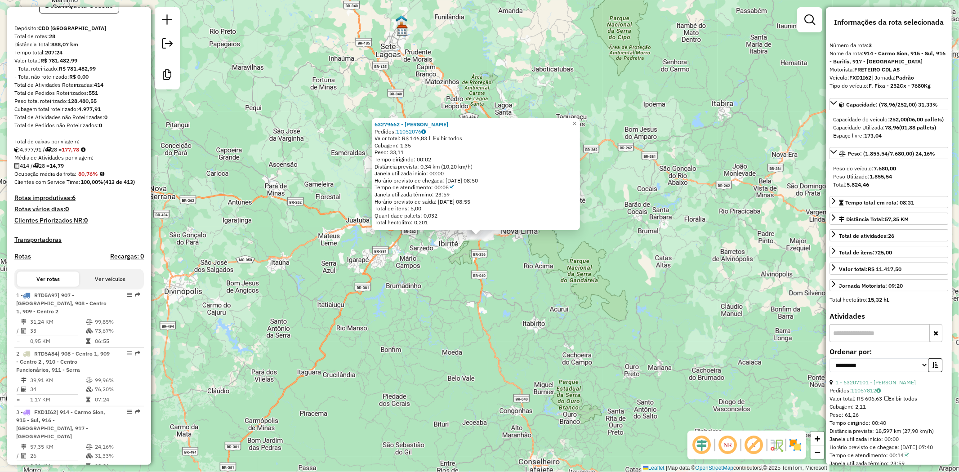
click at [89, 286] on button "Ver veículos" at bounding box center [110, 279] width 62 height 15
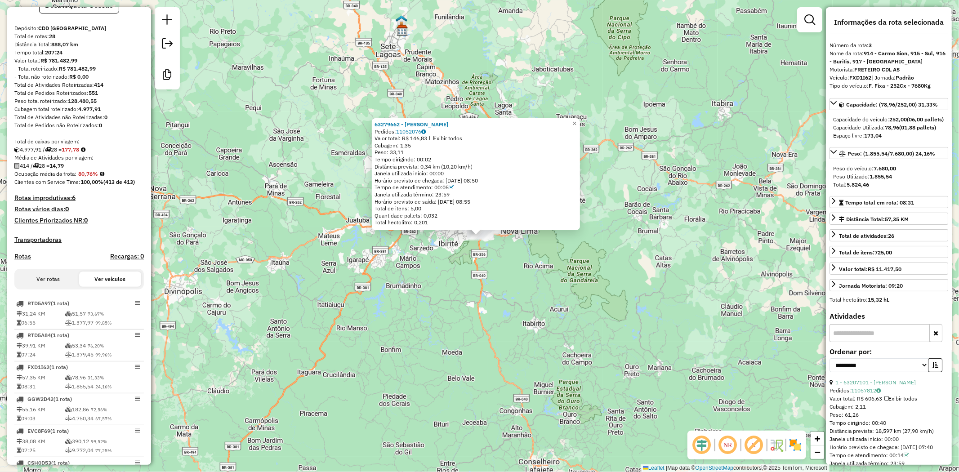
click at [55, 287] on button "Ver rotas" at bounding box center [48, 279] width 62 height 15
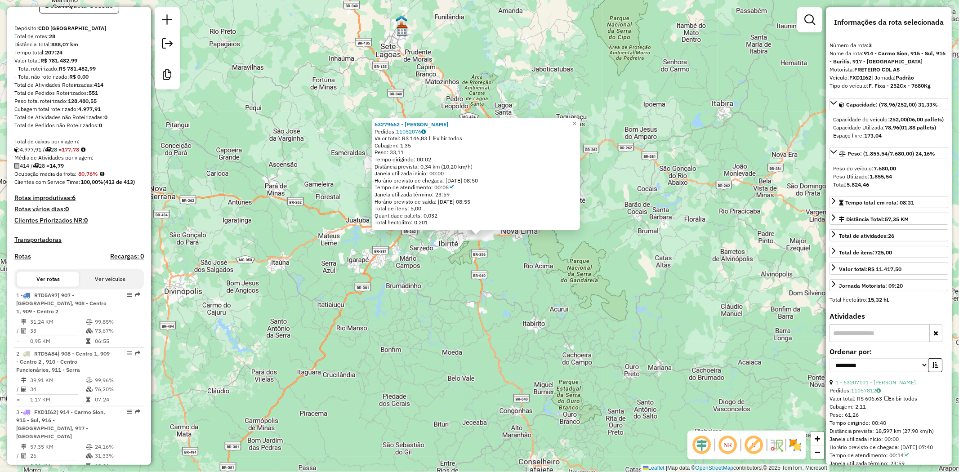
click at [103, 287] on button "Ver veículos" at bounding box center [110, 279] width 62 height 15
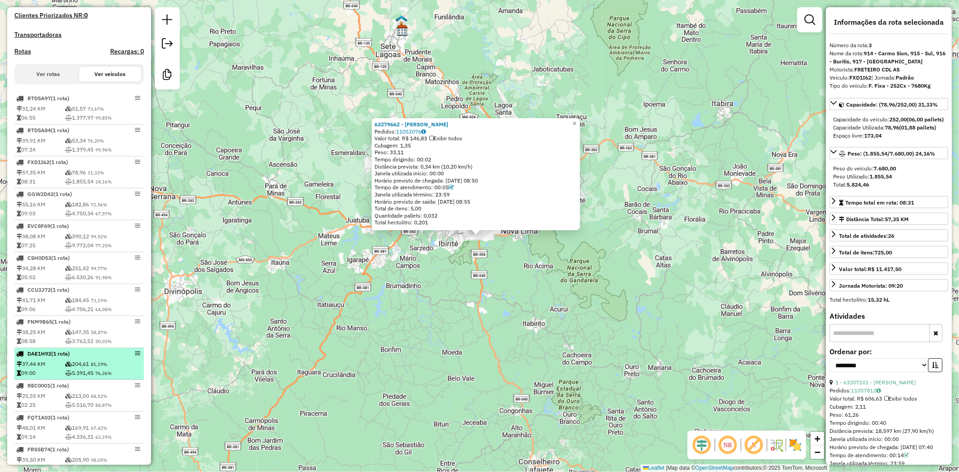
scroll to position [133, 0]
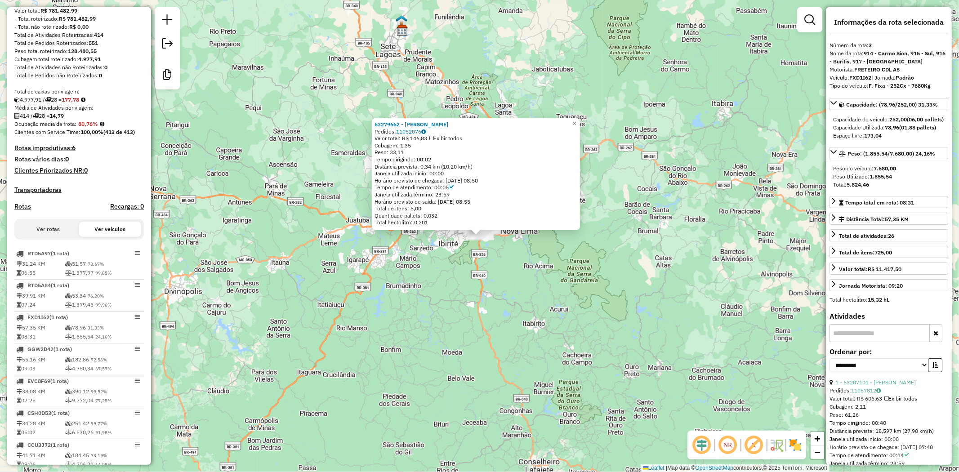
click at [49, 235] on button "Ver rotas" at bounding box center [48, 229] width 62 height 15
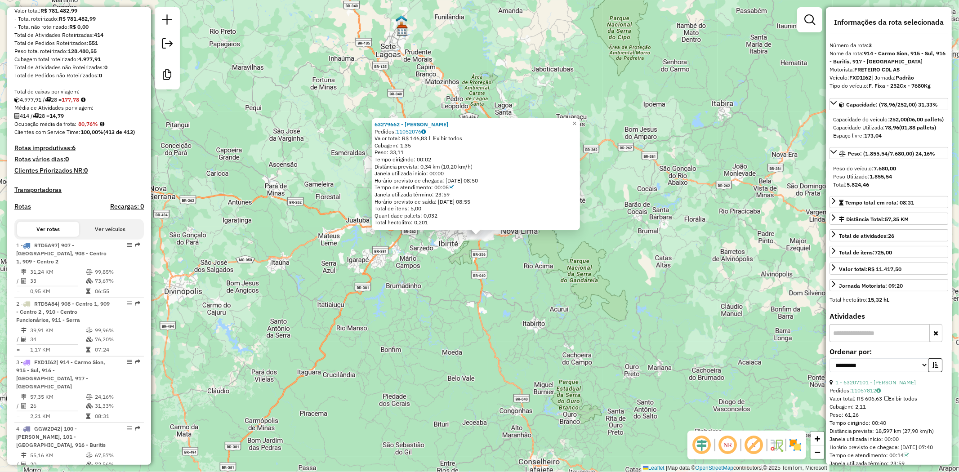
click at [105, 237] on button "Ver veículos" at bounding box center [110, 229] width 62 height 15
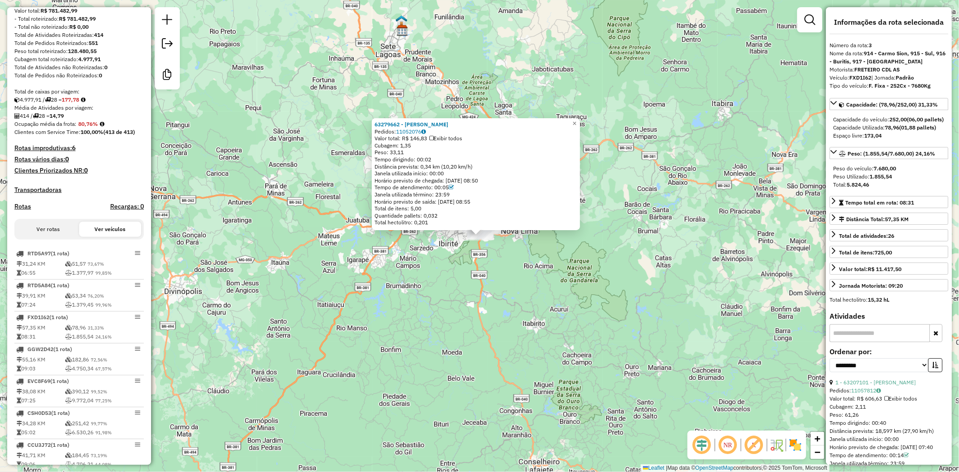
click at [44, 234] on button "Ver rotas" at bounding box center [48, 229] width 62 height 15
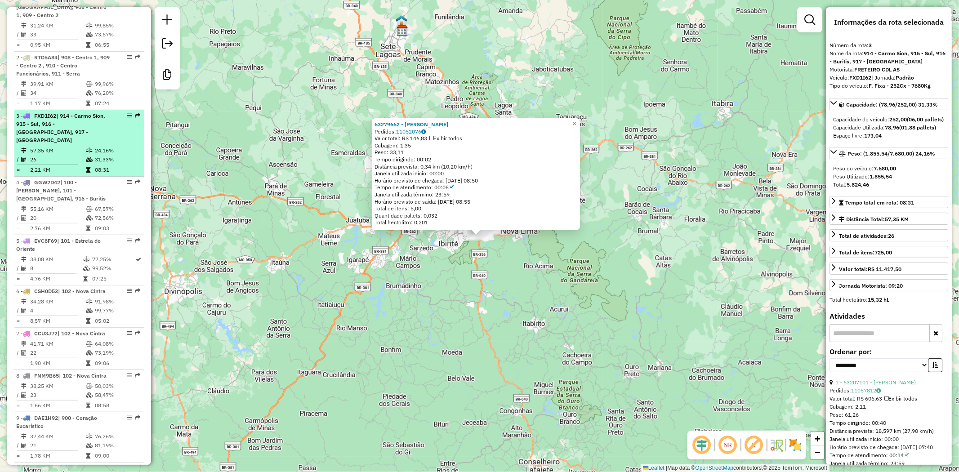
scroll to position [333, 0]
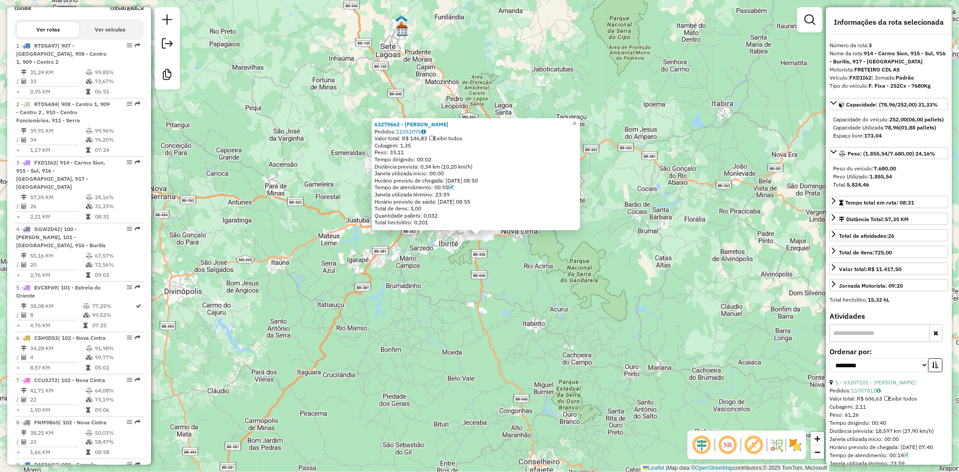
click at [98, 40] on div "Ver rotas Ver veículos" at bounding box center [78, 29] width 129 height 21
click at [102, 37] on button "Ver veículos" at bounding box center [110, 29] width 62 height 15
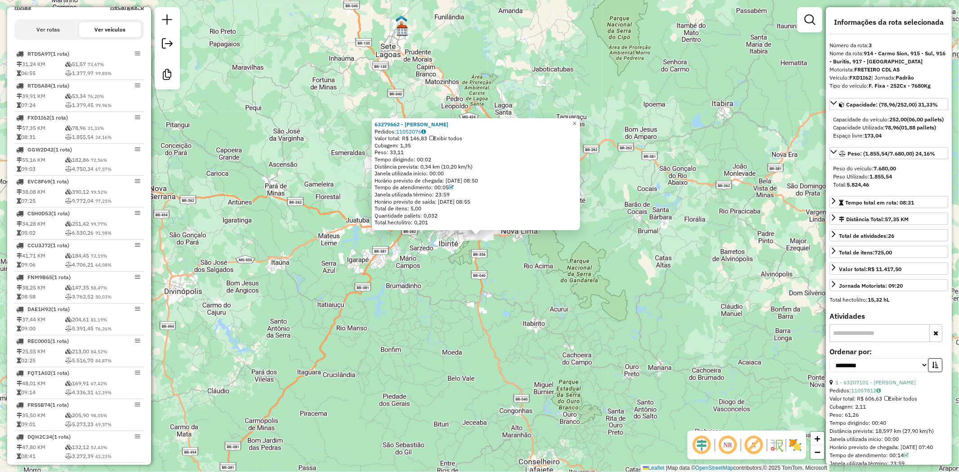
click at [122, 11] on h4 "Recargas: 0" at bounding box center [127, 7] width 34 height 8
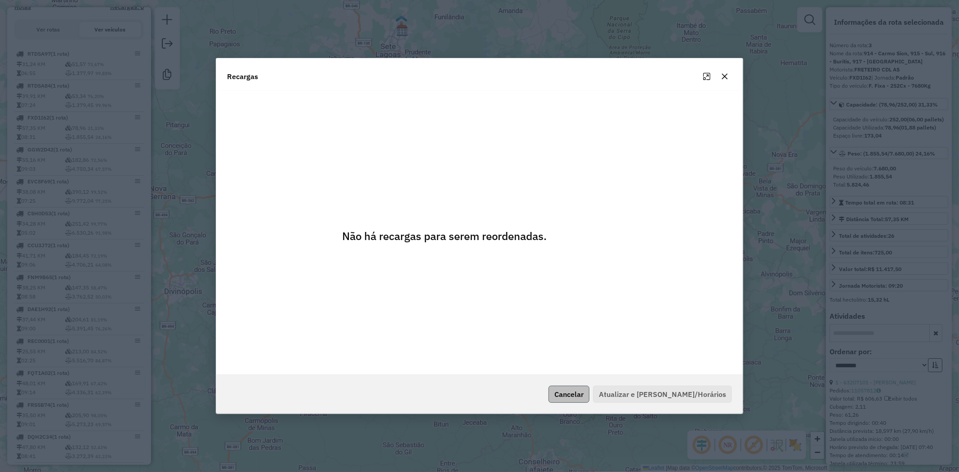
click at [569, 400] on button "Cancelar" at bounding box center [568, 394] width 41 height 17
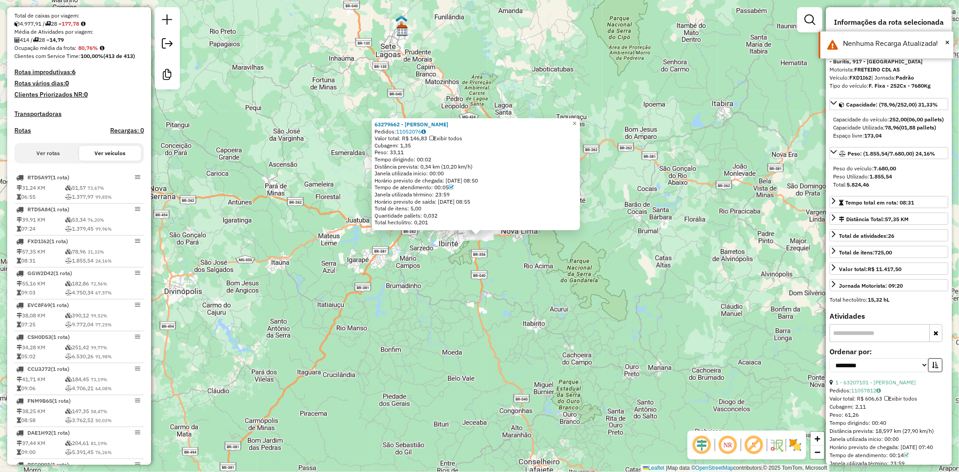
scroll to position [183, 0]
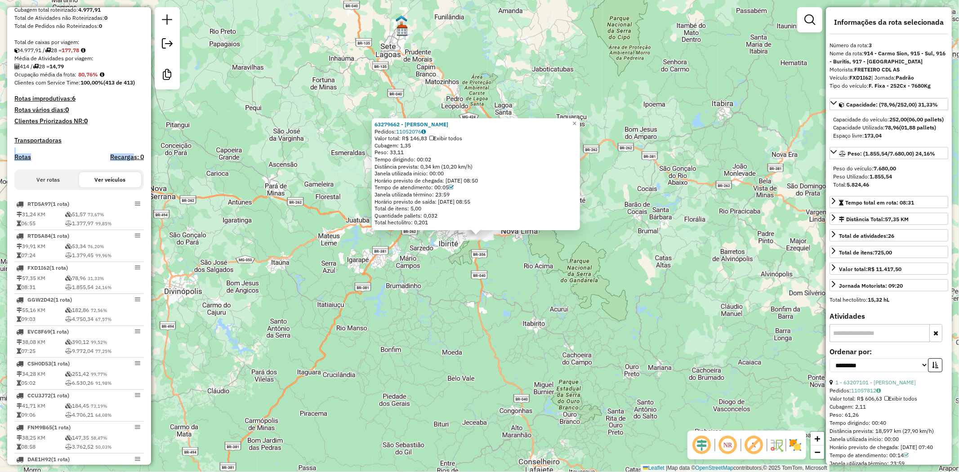
drag, startPoint x: 126, startPoint y: 167, endPoint x: 73, endPoint y: 152, distance: 55.3
click at [120, 161] on h4 "Recargas: 0" at bounding box center [127, 157] width 34 height 8
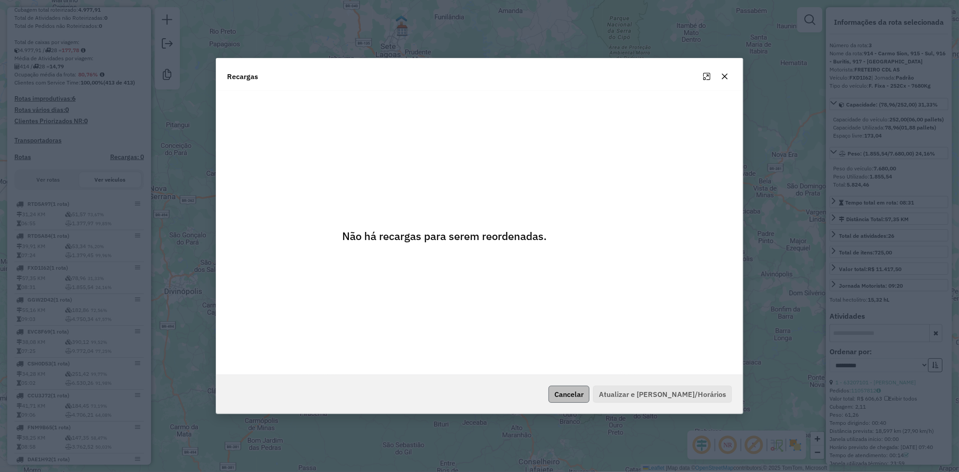
click at [589, 396] on button "Cancelar" at bounding box center [568, 394] width 41 height 17
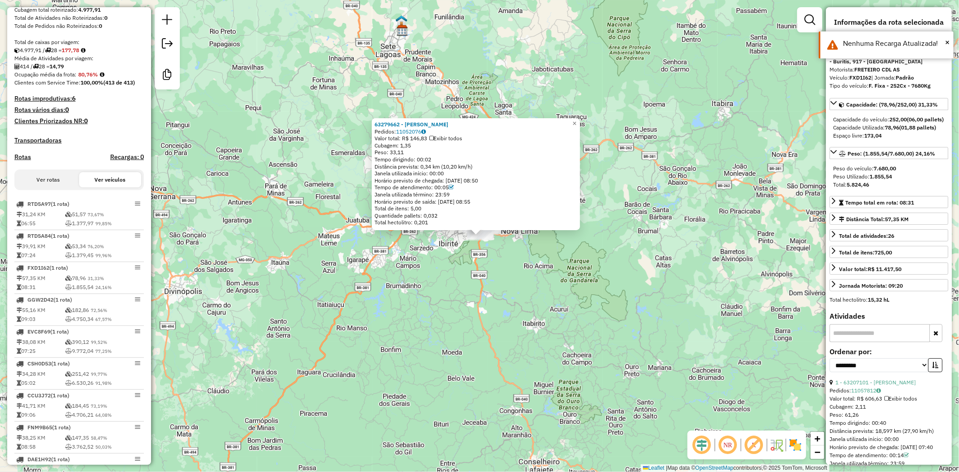
click at [97, 144] on h4 "Transportadoras" at bounding box center [78, 141] width 129 height 8
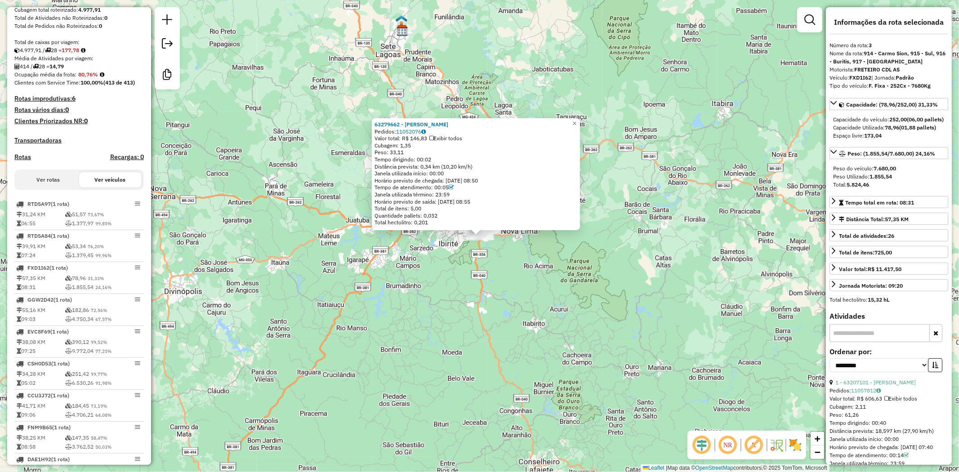
click at [59, 186] on button "Ver rotas" at bounding box center [48, 179] width 62 height 15
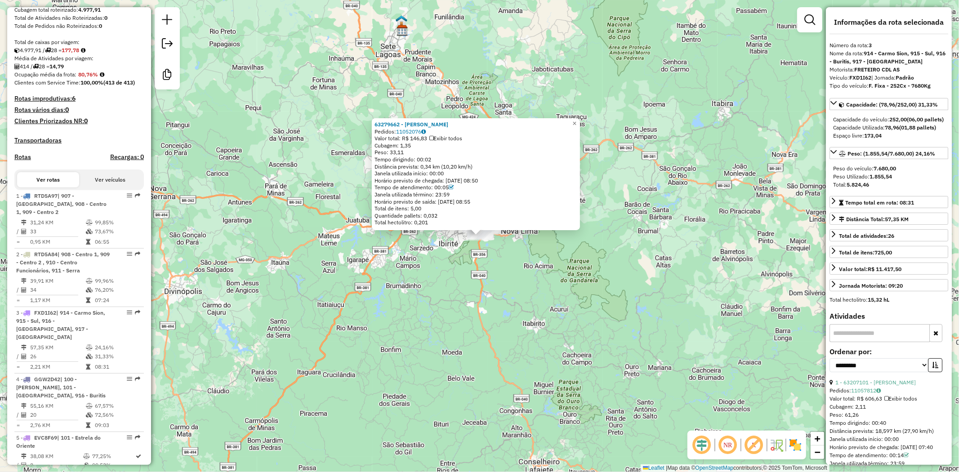
click at [89, 184] on button "Ver veículos" at bounding box center [110, 179] width 62 height 15
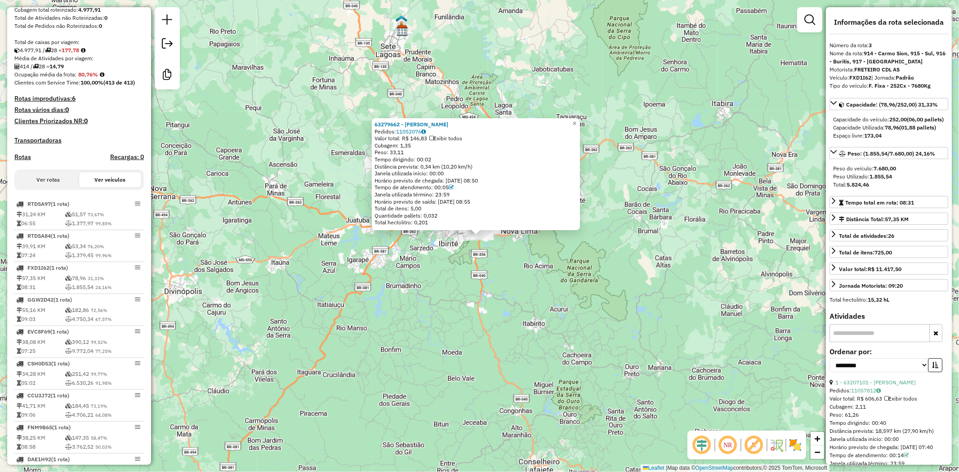
click at [68, 187] on button "Ver rotas" at bounding box center [48, 179] width 62 height 15
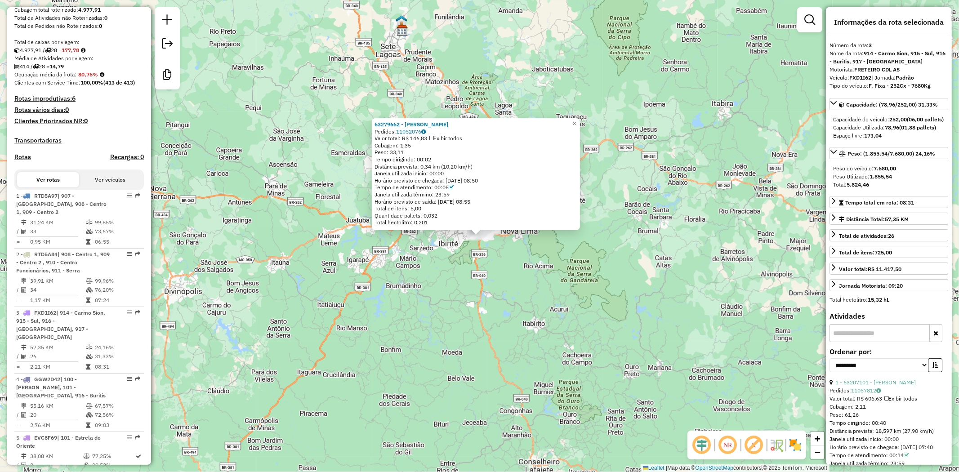
click at [86, 187] on button "Ver veículos" at bounding box center [110, 179] width 62 height 15
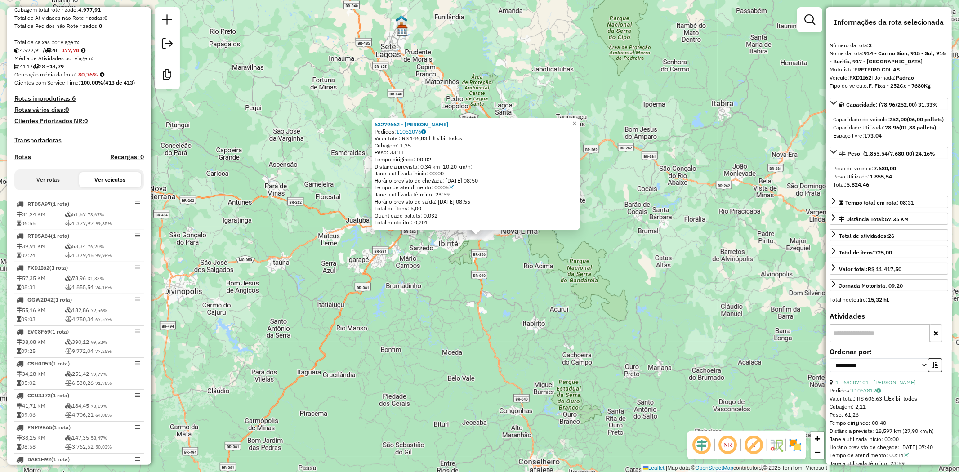
click at [50, 187] on button "Ver rotas" at bounding box center [48, 179] width 62 height 15
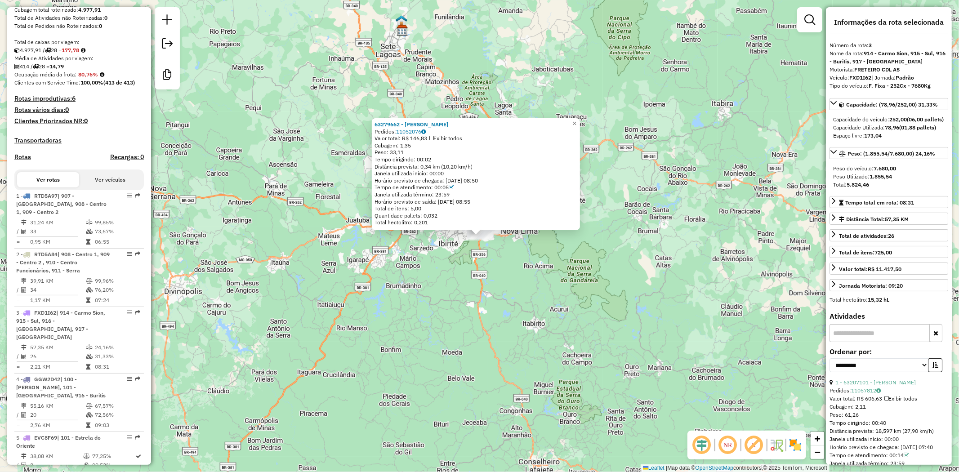
click at [91, 187] on button "Ver veículos" at bounding box center [110, 179] width 62 height 15
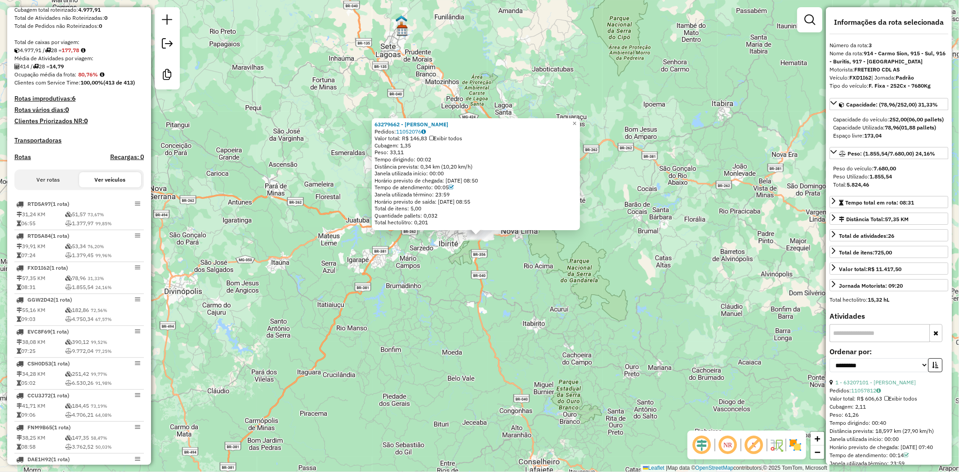
click at [128, 161] on h4 "Recargas: 0" at bounding box center [127, 157] width 34 height 8
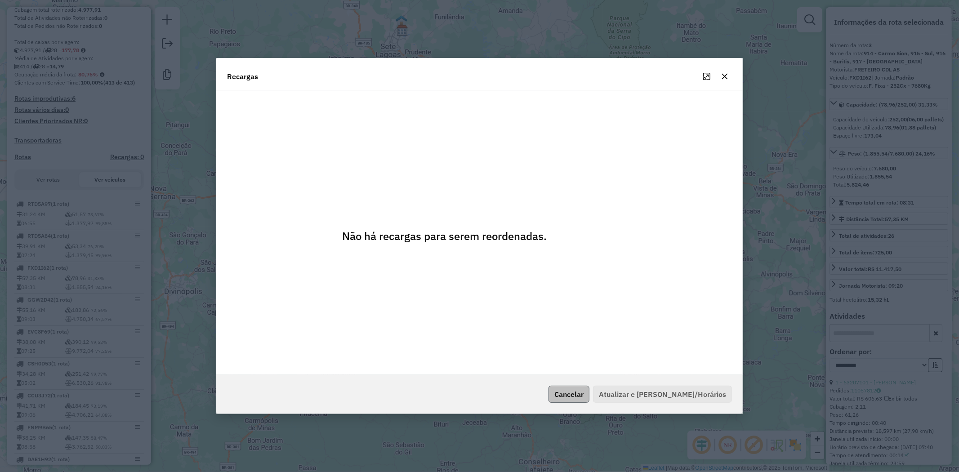
click at [576, 388] on button "Cancelar" at bounding box center [568, 394] width 41 height 17
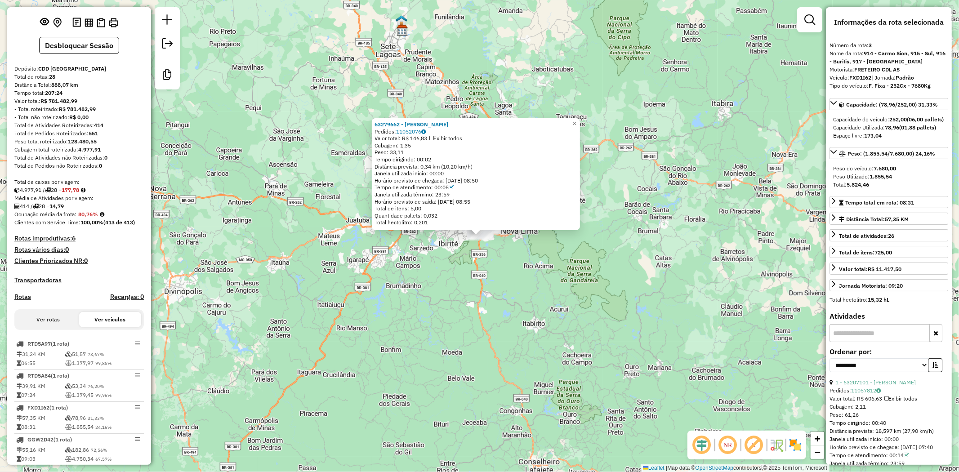
scroll to position [0, 0]
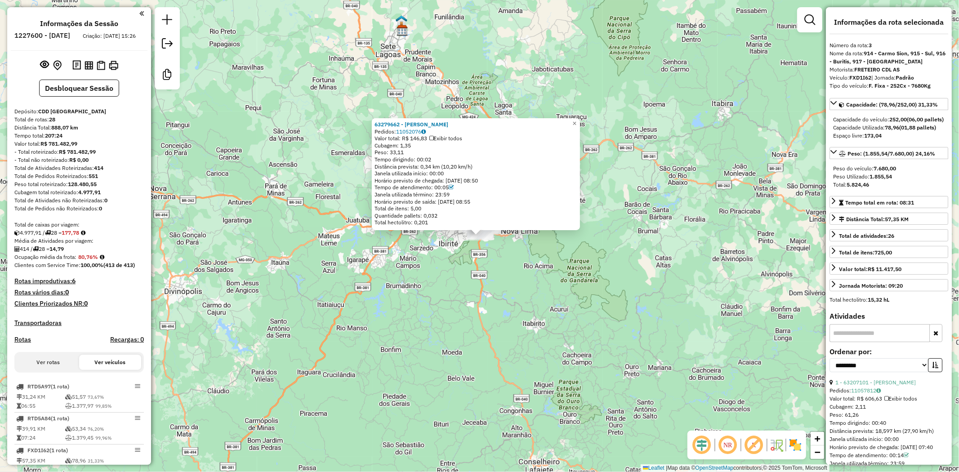
click at [56, 370] on button "Ver rotas" at bounding box center [48, 362] width 62 height 15
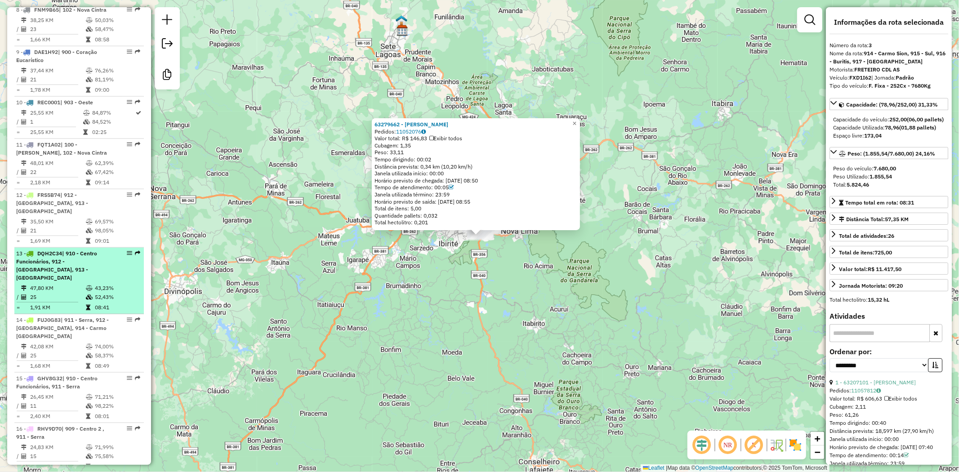
click at [79, 250] on div "13 - DQH2C34 | 910 - Centro Funcionários, 912 - Nova Granada, 913 - Grajau" at bounding box center [63, 266] width 95 height 32
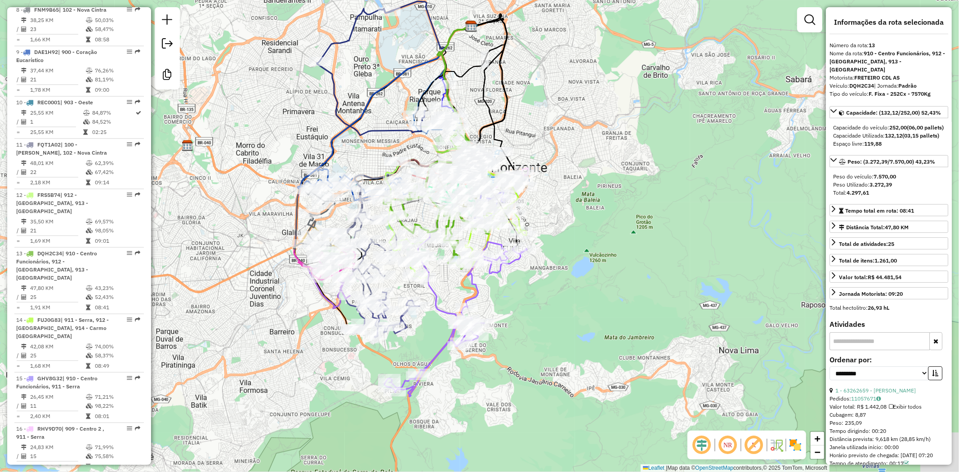
drag, startPoint x: 210, startPoint y: 392, endPoint x: 172, endPoint y: 306, distance: 93.8
click at [172, 306] on div "Janela de atendimento Grade de atendimento Capacidade Transportadoras Veículos …" at bounding box center [479, 236] width 959 height 472
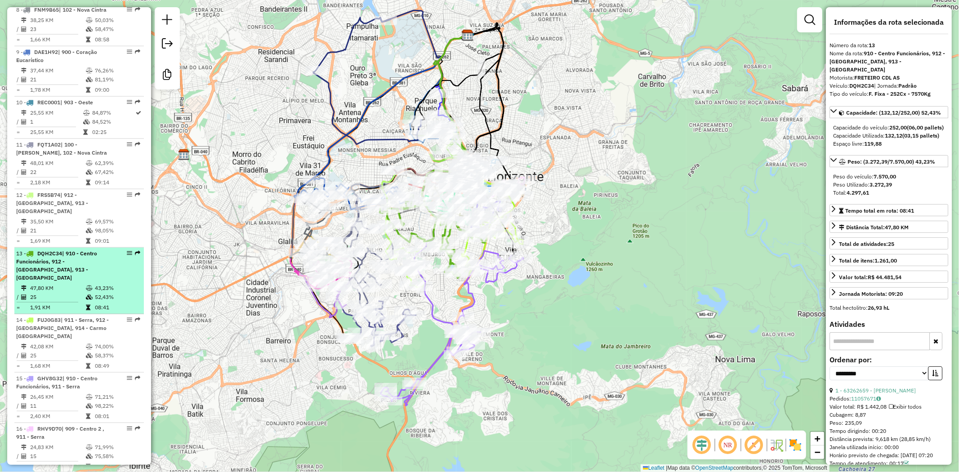
click at [98, 250] on div "13 - DQH2C34 | 910 - Centro Funcionários, 912 - Nova Granada, 913 - Grajau" at bounding box center [63, 266] width 95 height 32
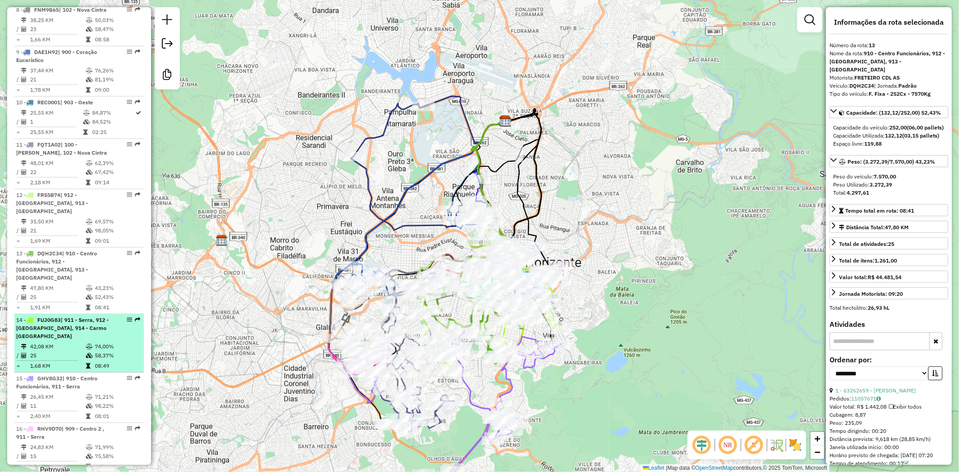
click at [95, 317] on span "| 911 - Serra, 912 - [GEOGRAPHIC_DATA], 914 - Carmo [GEOGRAPHIC_DATA]" at bounding box center [62, 328] width 93 height 23
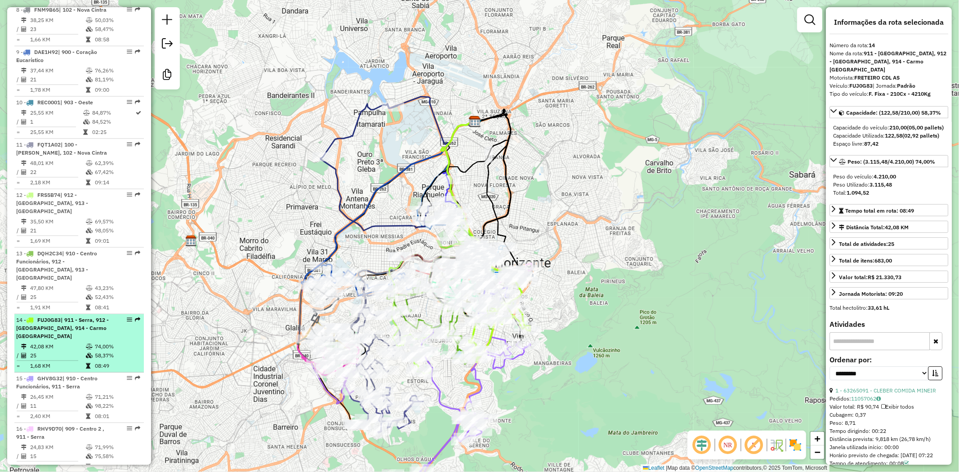
click at [94, 316] on div "14 - FUJ0G83 | 911 - Serra, 912 - Nova Granada, 914 - Carmo Sion" at bounding box center [63, 328] width 95 height 24
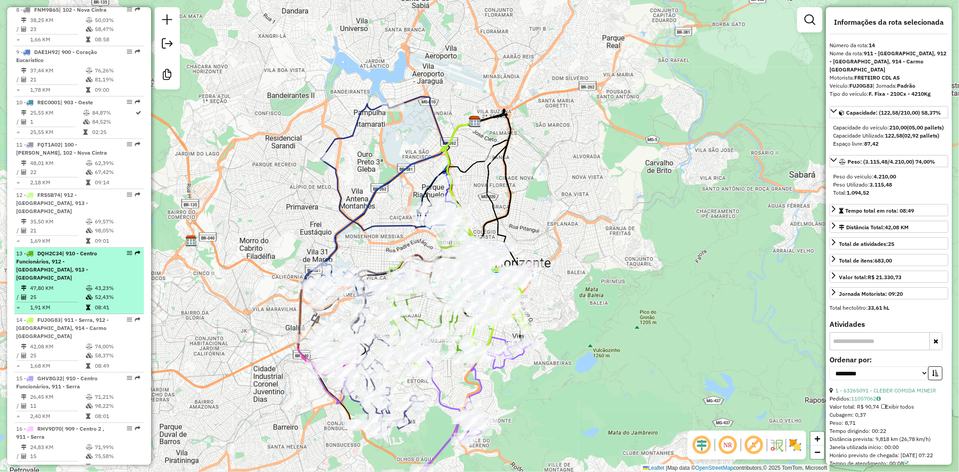
click at [92, 284] on td at bounding box center [89, 288] width 9 height 9
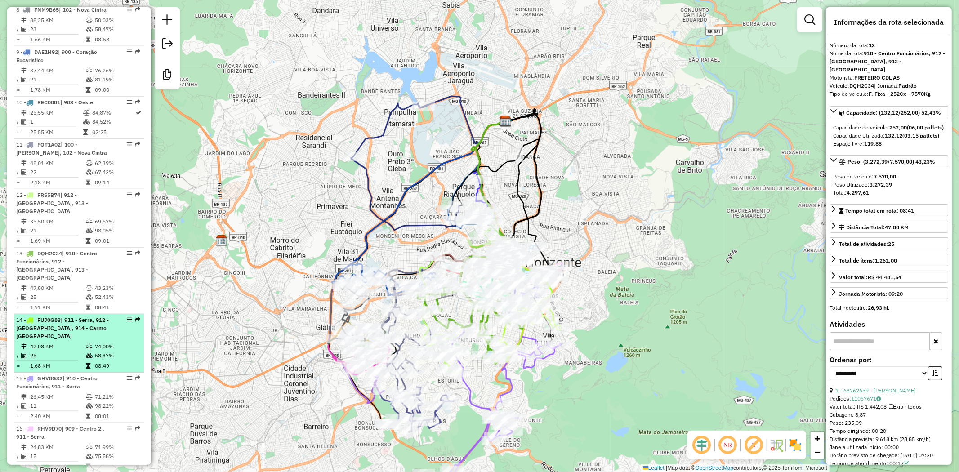
click at [98, 342] on td "74,00%" at bounding box center [116, 346] width 45 height 9
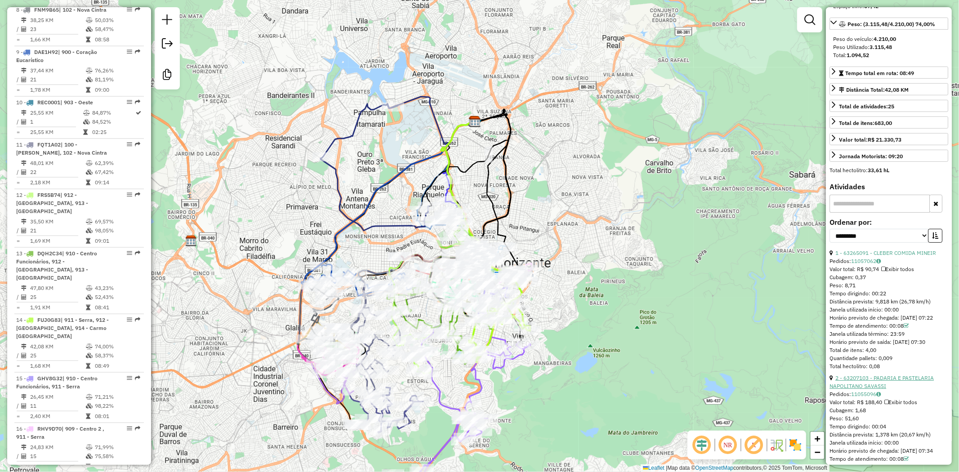
scroll to position [150, 0]
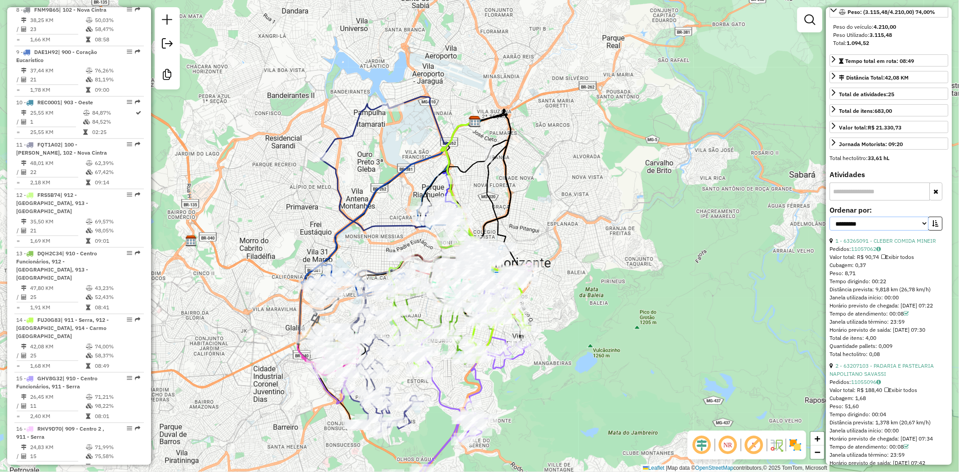
click at [905, 231] on select "**********" at bounding box center [878, 224] width 99 height 14
select select "**********"
click at [829, 224] on select "**********" at bounding box center [878, 224] width 99 height 14
click at [932, 227] on icon "button" at bounding box center [935, 223] width 6 height 6
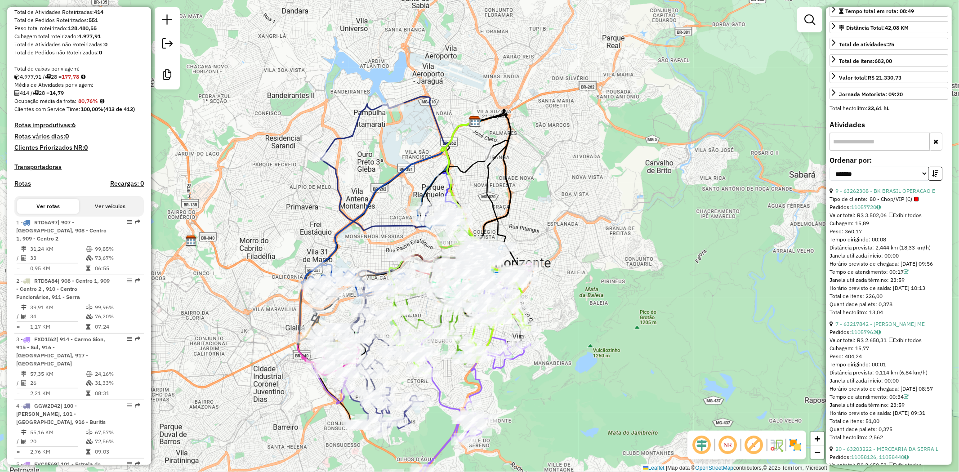
scroll to position [0, 0]
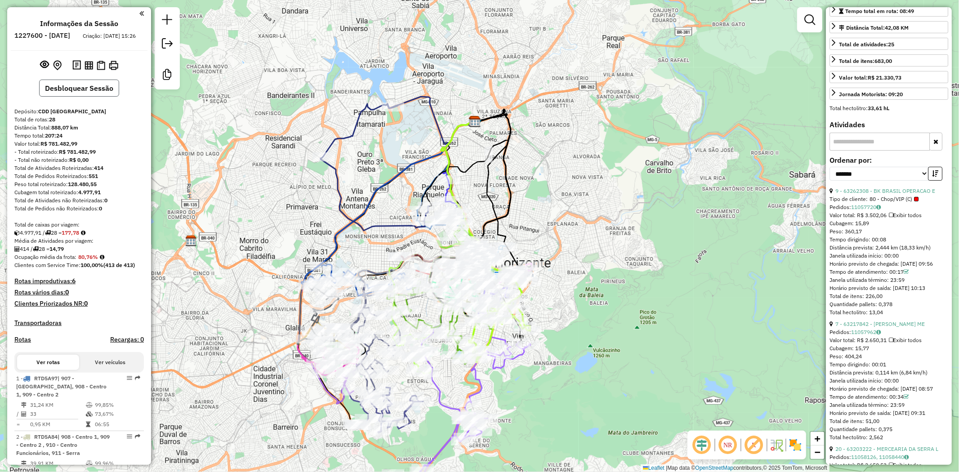
click at [92, 94] on button "Desbloquear Sessão" at bounding box center [79, 88] width 80 height 17
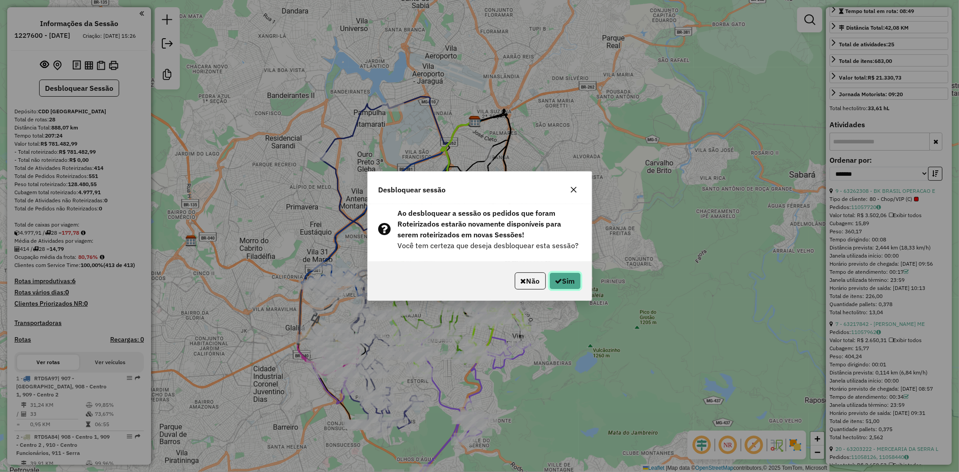
click at [560, 280] on icon "button" at bounding box center [558, 280] width 7 height 7
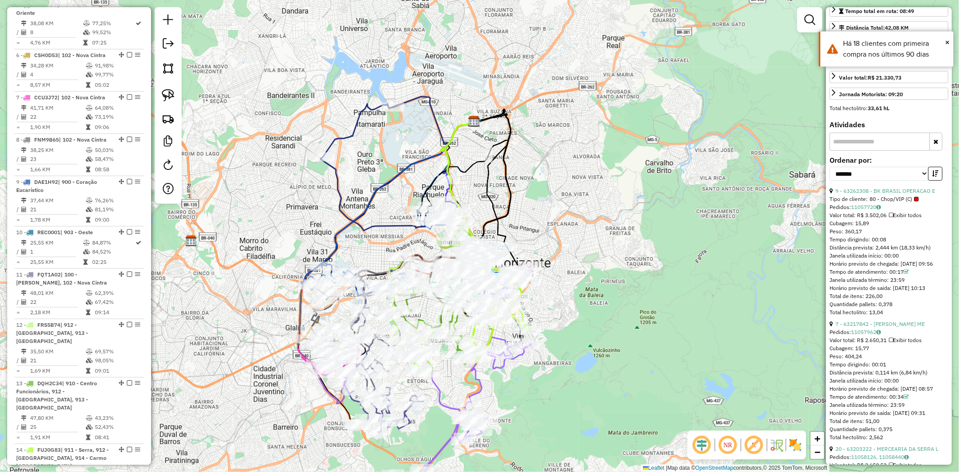
scroll to position [1027, 0]
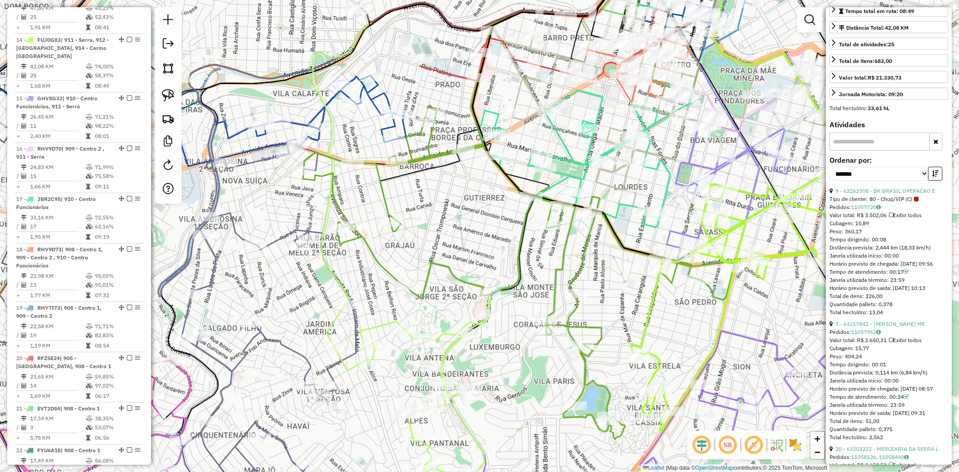
click at [810, 20] on em at bounding box center [809, 19] width 11 height 11
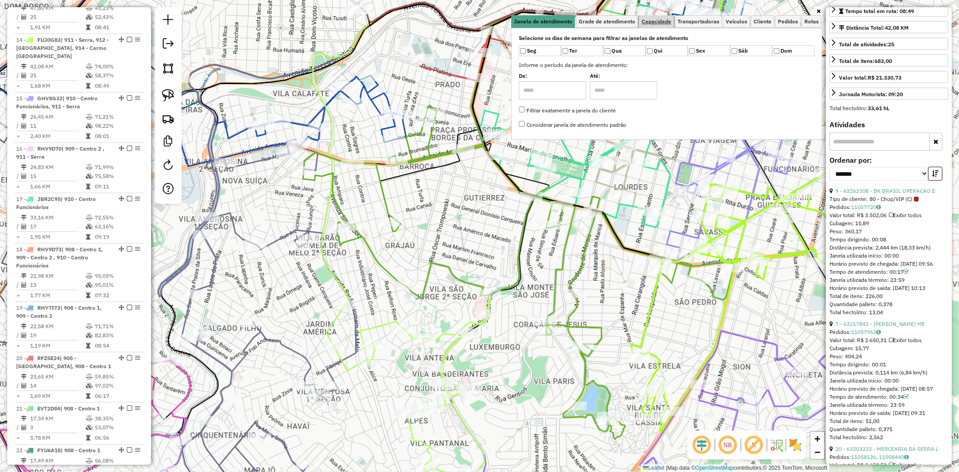
click at [664, 22] on span "Capacidade" at bounding box center [657, 21] width 30 height 5
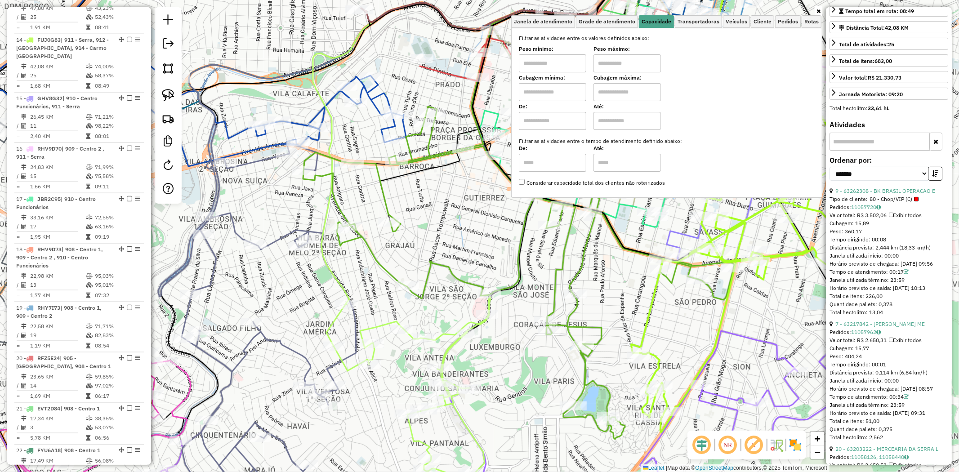
click at [546, 95] on input "text" at bounding box center [552, 92] width 67 height 18
type input "****"
click at [615, 84] on input "text" at bounding box center [626, 92] width 67 height 18
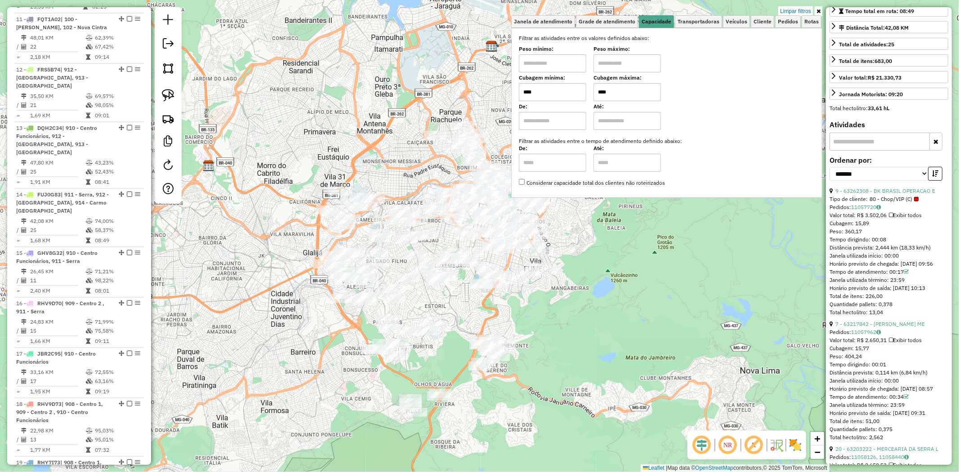
scroll to position [870, 0]
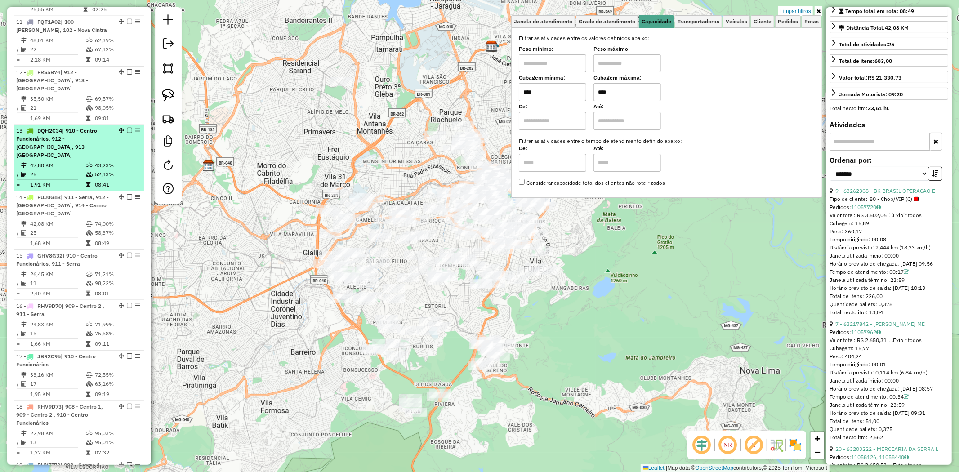
click at [69, 127] on span "| 910 - Centro Funcionários, 912 - Nova Granada, 913 - Grajau" at bounding box center [56, 142] width 81 height 31
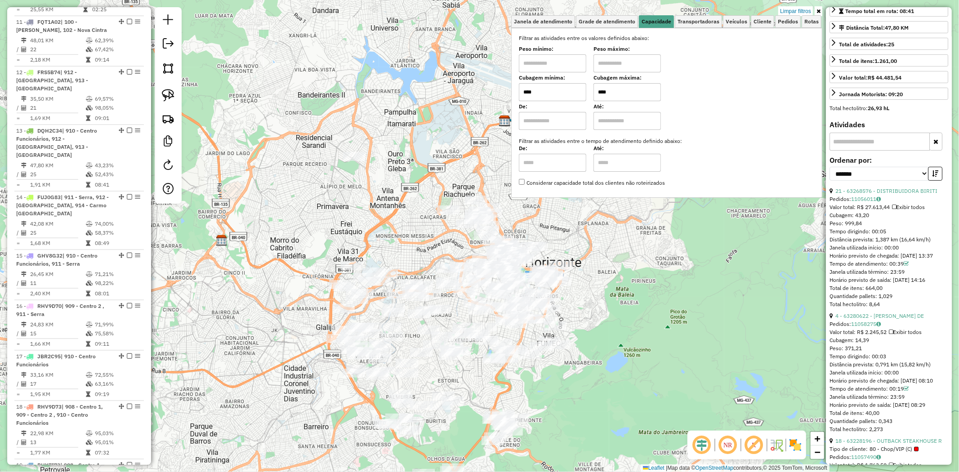
drag, startPoint x: 509, startPoint y: 92, endPoint x: 413, endPoint y: 100, distance: 96.6
click at [413, 100] on div "Limpar filtros Janela de atendimento Grade de atendimento Capacidade Transporta…" at bounding box center [479, 236] width 959 height 472
drag, startPoint x: 617, startPoint y: 93, endPoint x: 519, endPoint y: 93, distance: 98.0
click at [519, 93] on div "Selecione os dias de semana para filtrar as janelas de atendimento Seg Ter Qua …" at bounding box center [666, 113] width 311 height 170
type input "****"
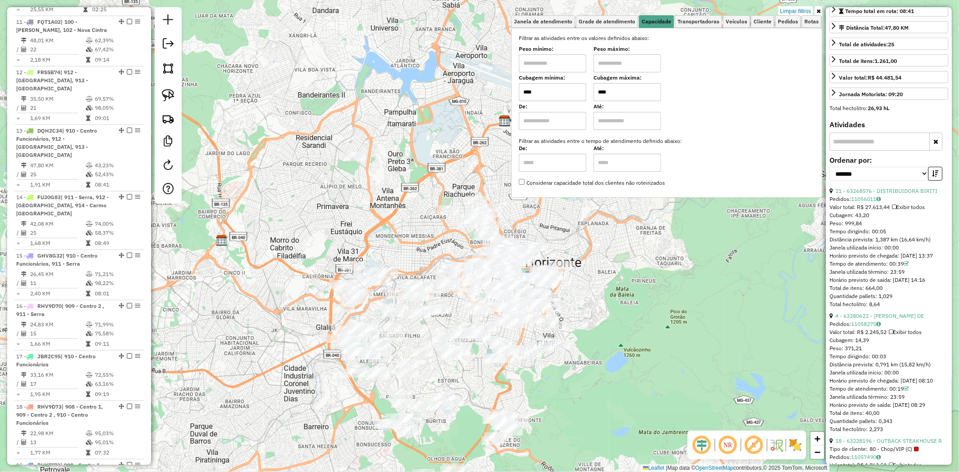
drag, startPoint x: 566, startPoint y: 91, endPoint x: 560, endPoint y: 60, distance: 32.0
click at [468, 97] on div "Limpar filtros Janela de atendimento Grade de atendimento Capacidade Transporta…" at bounding box center [479, 236] width 959 height 472
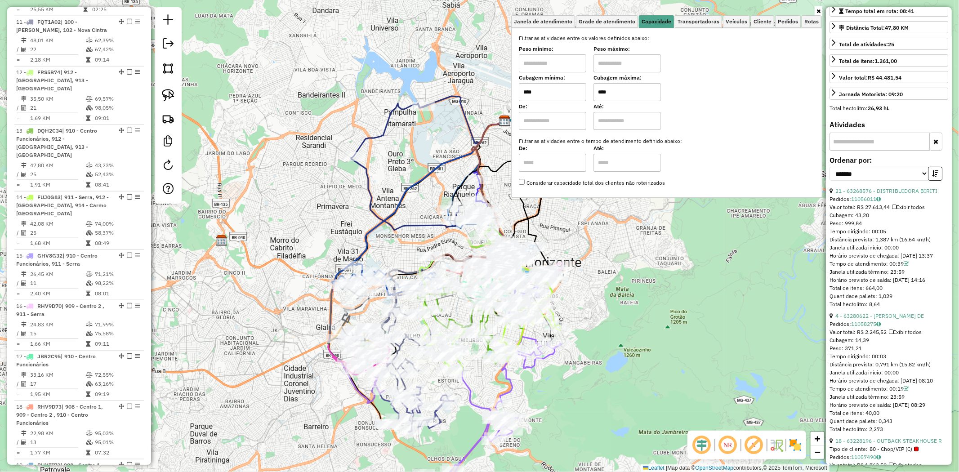
type input "****"
click at [557, 61] on input "text" at bounding box center [552, 63] width 67 height 18
type input "****"
click at [614, 66] on input "text" at bounding box center [626, 63] width 67 height 18
type input "*****"
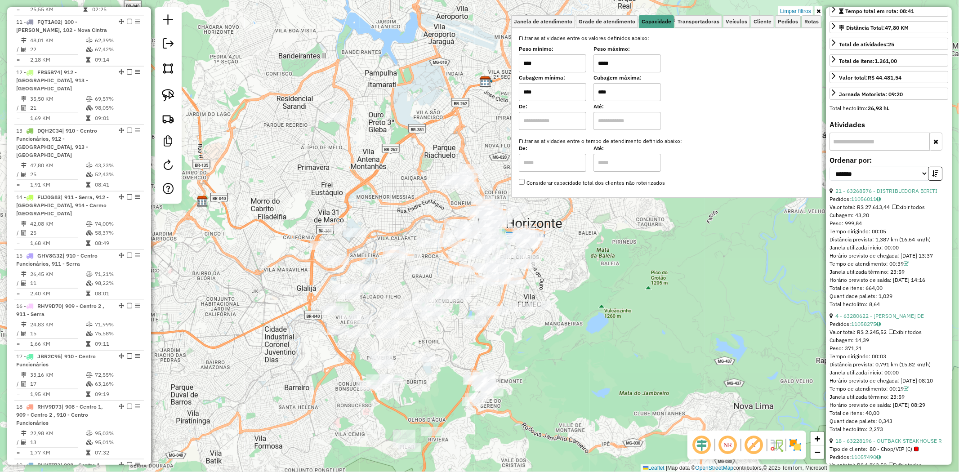
drag, startPoint x: 421, startPoint y: 327, endPoint x: 397, endPoint y: 281, distance: 51.9
click at [397, 281] on div "Limpar filtros Janela de atendimento Grade de atendimento Capacidade Transporta…" at bounding box center [479, 236] width 959 height 472
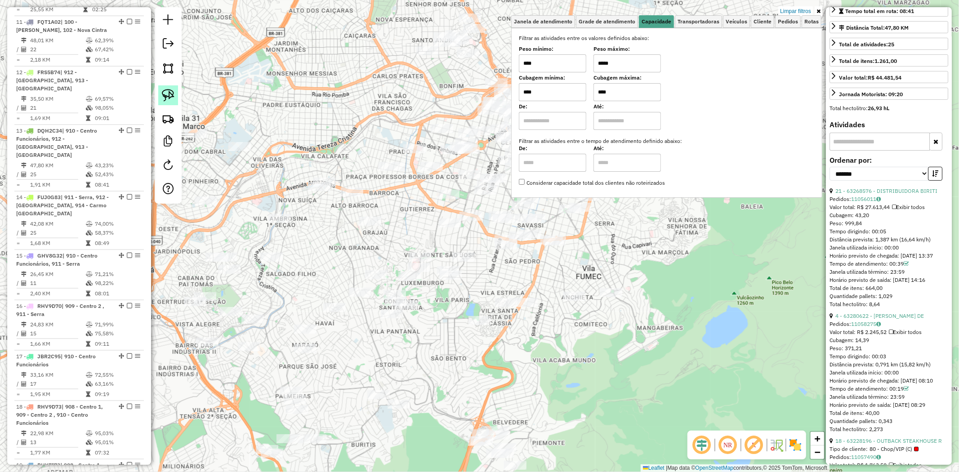
click at [169, 92] on img at bounding box center [168, 95] width 13 height 13
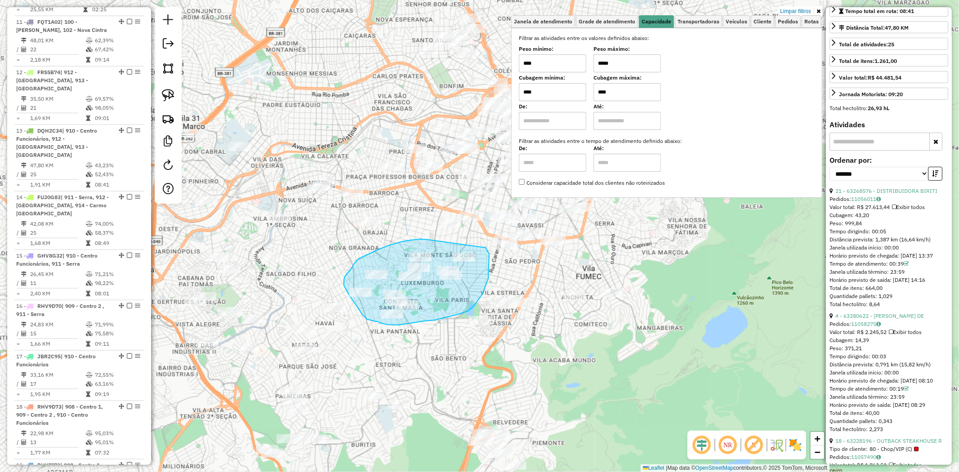
drag, startPoint x: 428, startPoint y: 240, endPoint x: 483, endPoint y: 245, distance: 56.1
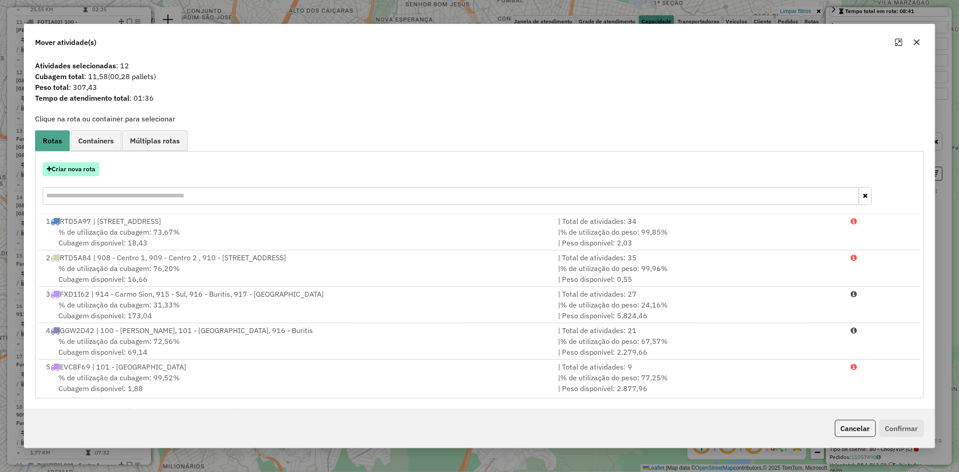
click at [90, 169] on button "Criar nova rota" at bounding box center [71, 169] width 57 height 14
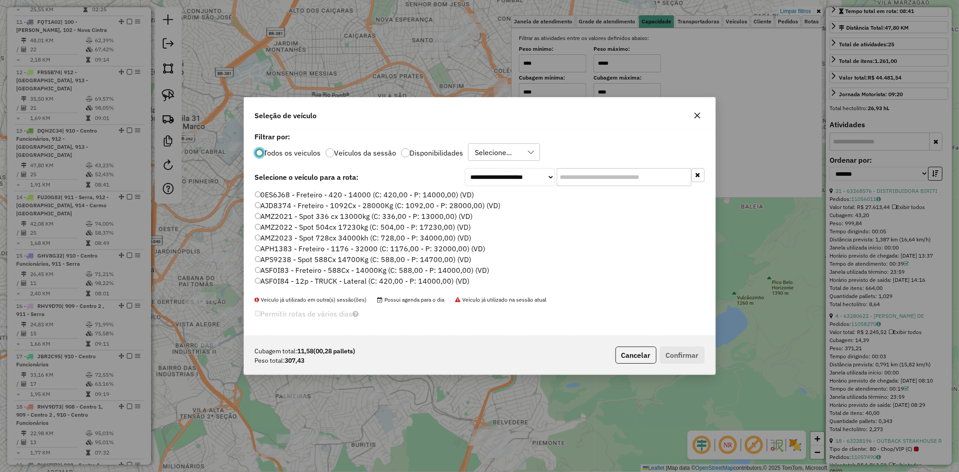
scroll to position [5, 2]
click at [577, 175] on input "text" at bounding box center [624, 177] width 135 height 18
type input "***"
click at [353, 192] on label "CRW2L01 - F. Fixa - 28Cx - 500Kg (C: 28,00 - P: 500,00) (VD)" at bounding box center [358, 194] width 206 height 11
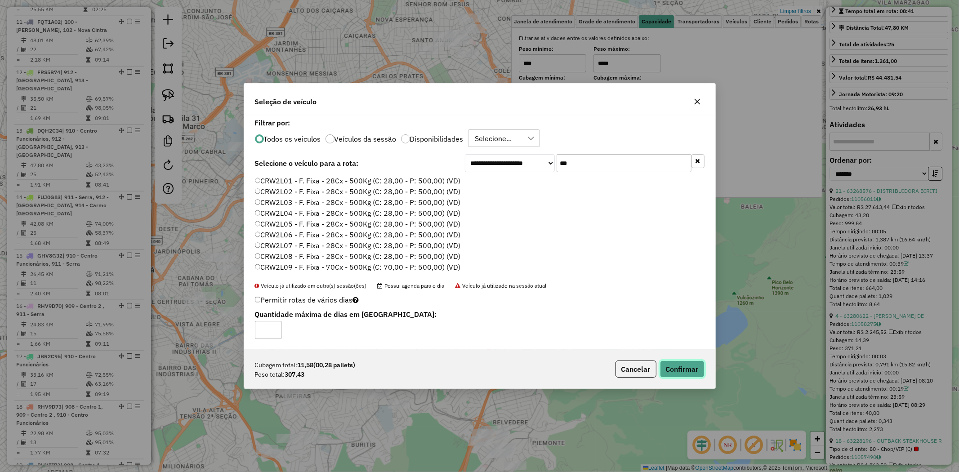
click at [672, 370] on button "Confirmar" at bounding box center [682, 369] width 45 height 17
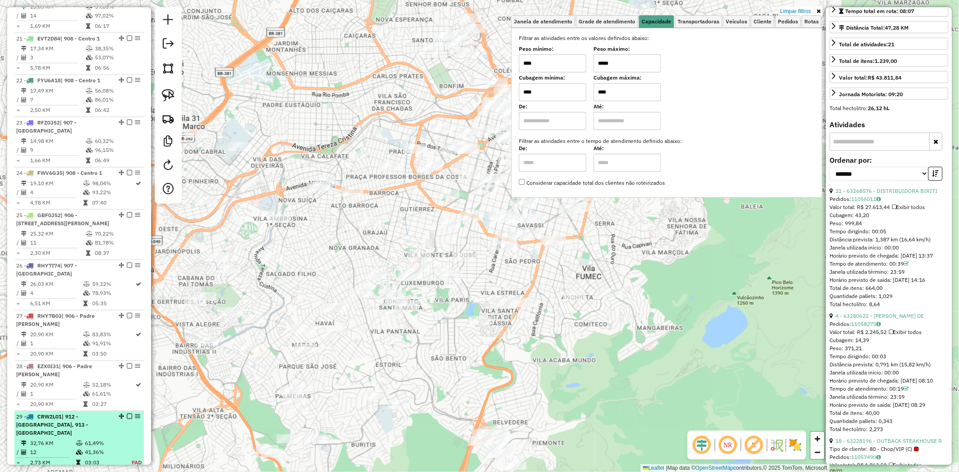
scroll to position [1420, 0]
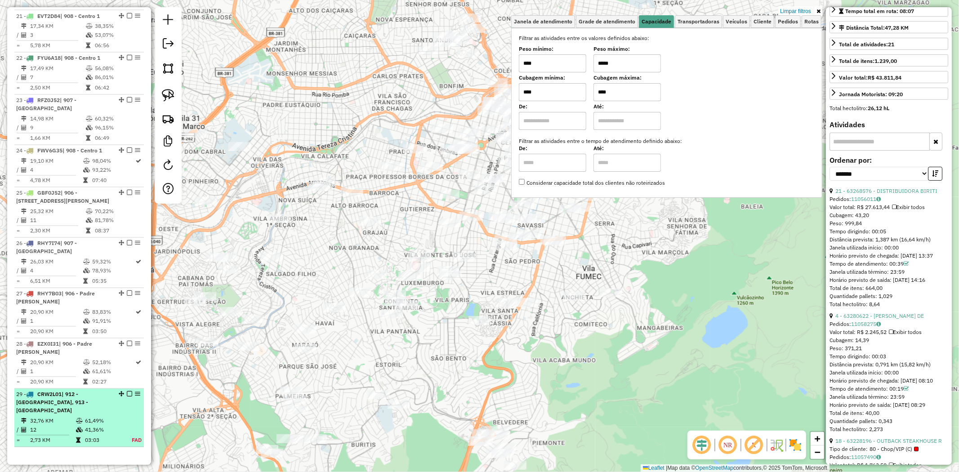
click at [88, 391] on span "| 912 - [GEOGRAPHIC_DATA], 913 - [GEOGRAPHIC_DATA]" at bounding box center [52, 402] width 72 height 23
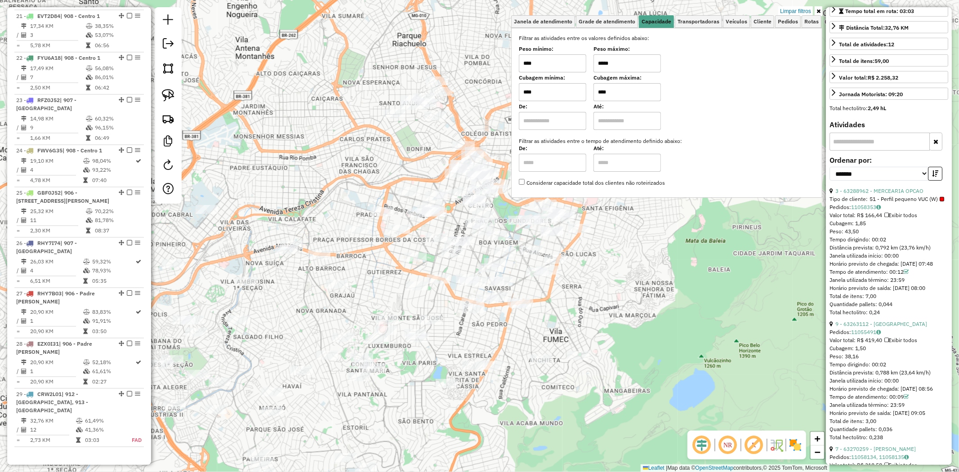
drag, startPoint x: 349, startPoint y: 312, endPoint x: 337, endPoint y: 281, distance: 33.3
click at [340, 286] on div "Limpar filtros Janela de atendimento Grade de atendimento Capacidade Transporta…" at bounding box center [479, 236] width 959 height 472
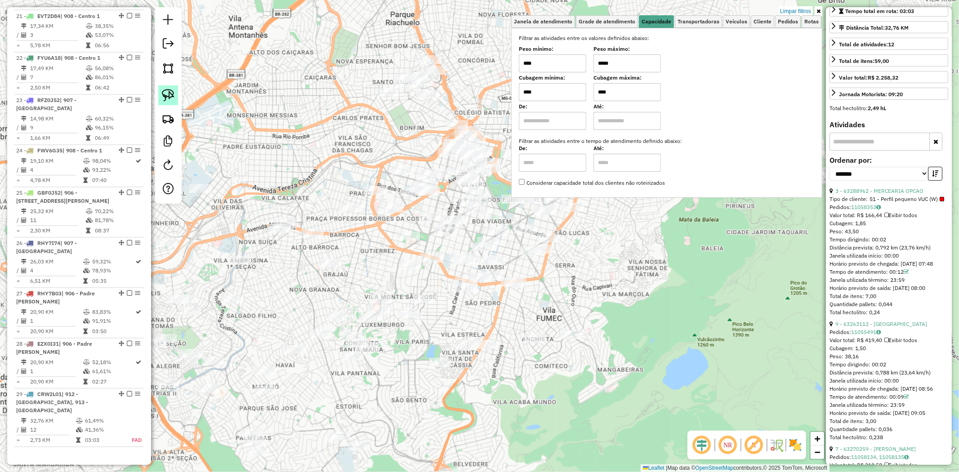
click at [165, 93] on img at bounding box center [168, 95] width 13 height 13
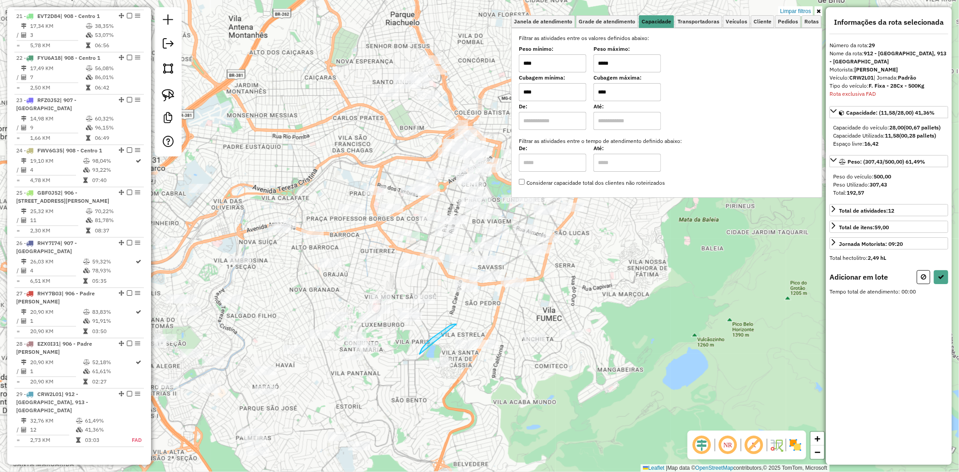
scroll to position [0, 0]
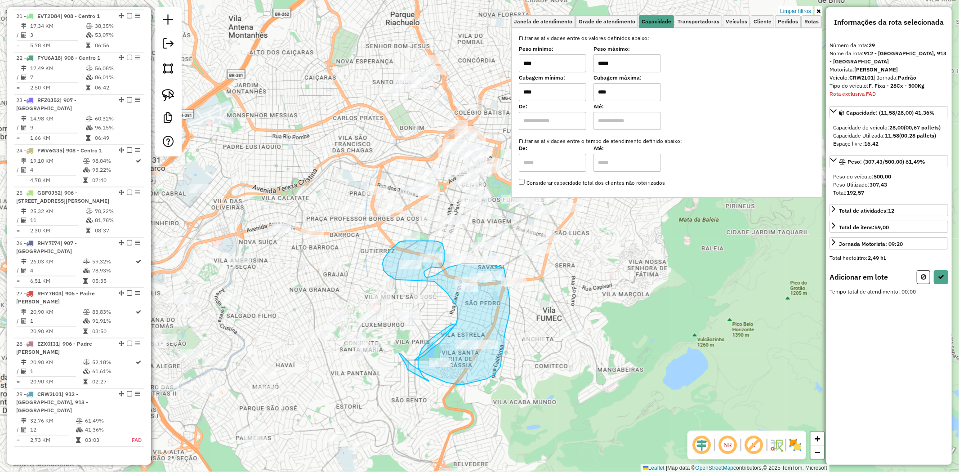
drag, startPoint x: 450, startPoint y: 325, endPoint x: 414, endPoint y: 361, distance: 50.9
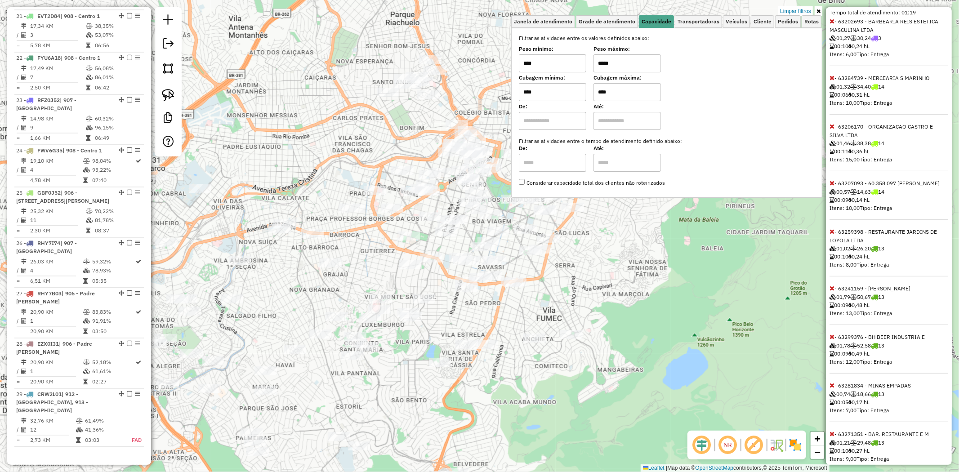
scroll to position [312, 0]
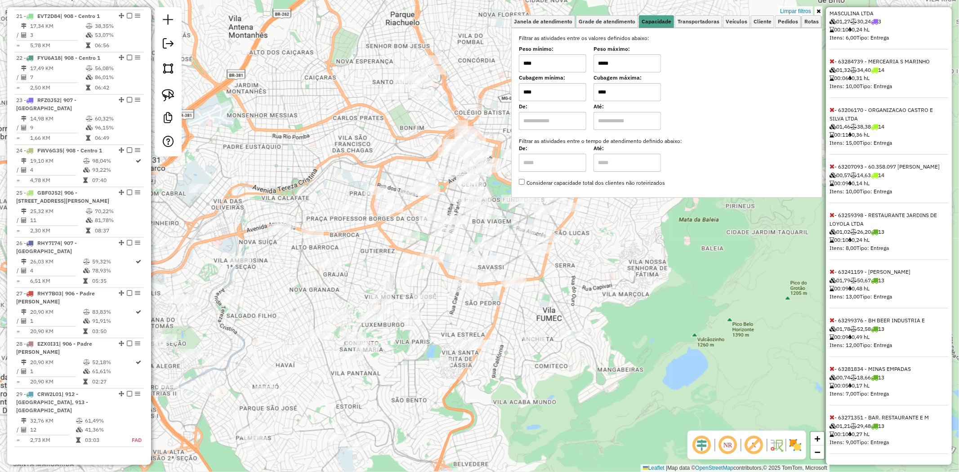
click at [832, 320] on icon at bounding box center [831, 320] width 5 height 6
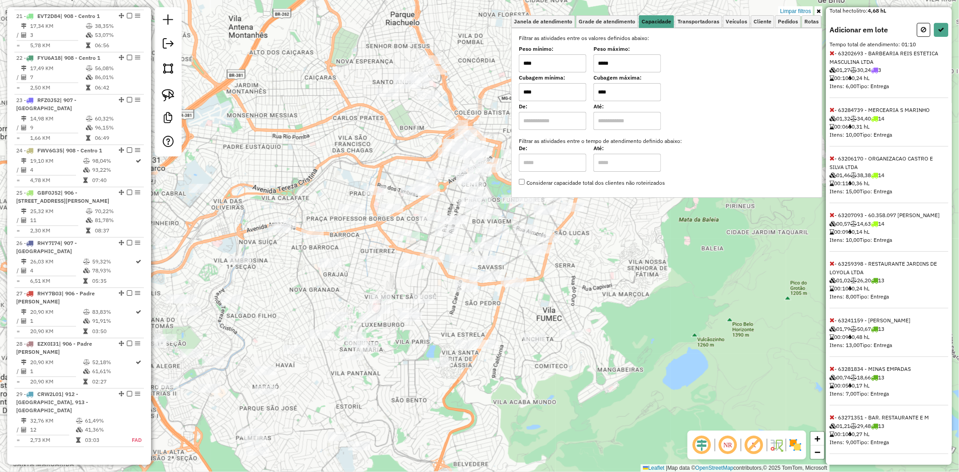
scroll to position [263, 0]
click at [832, 321] on icon at bounding box center [831, 320] width 5 height 6
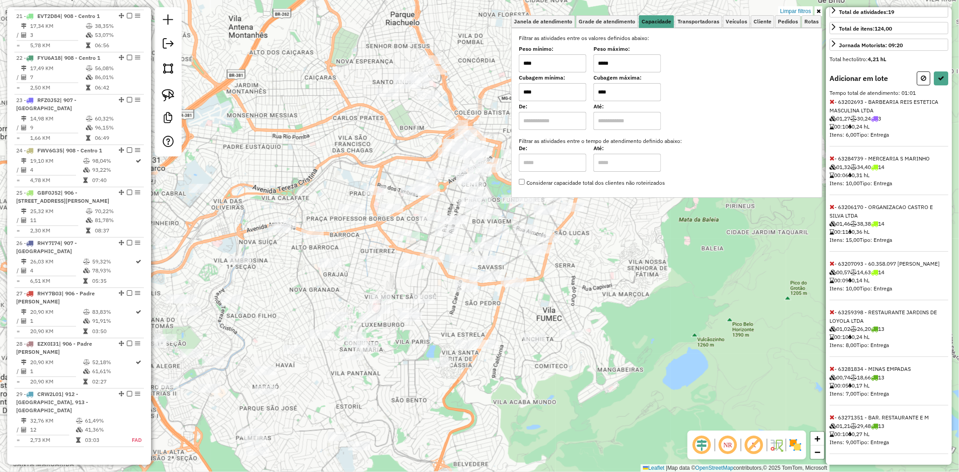
drag, startPoint x: 833, startPoint y: 312, endPoint x: 850, endPoint y: 293, distance: 26.1
click at [832, 312] on icon at bounding box center [831, 312] width 5 height 6
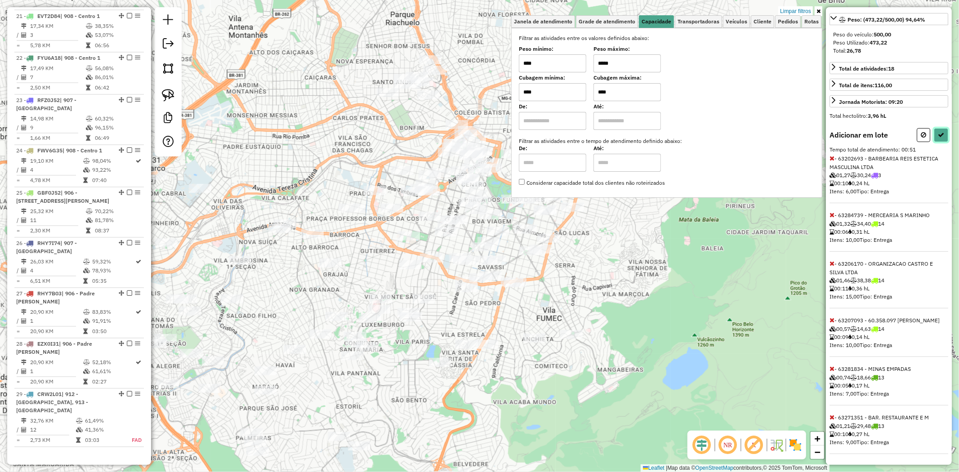
click at [937, 128] on button at bounding box center [941, 135] width 14 height 14
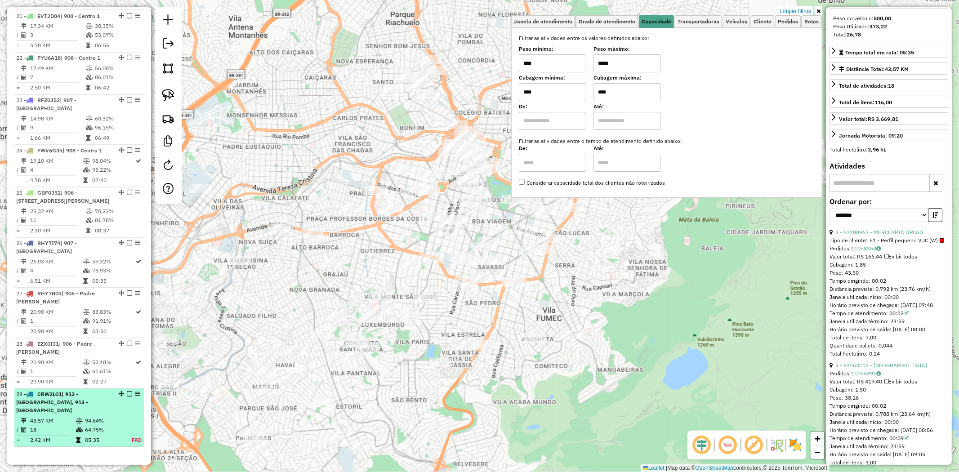
click at [127, 392] on em at bounding box center [129, 394] width 5 height 5
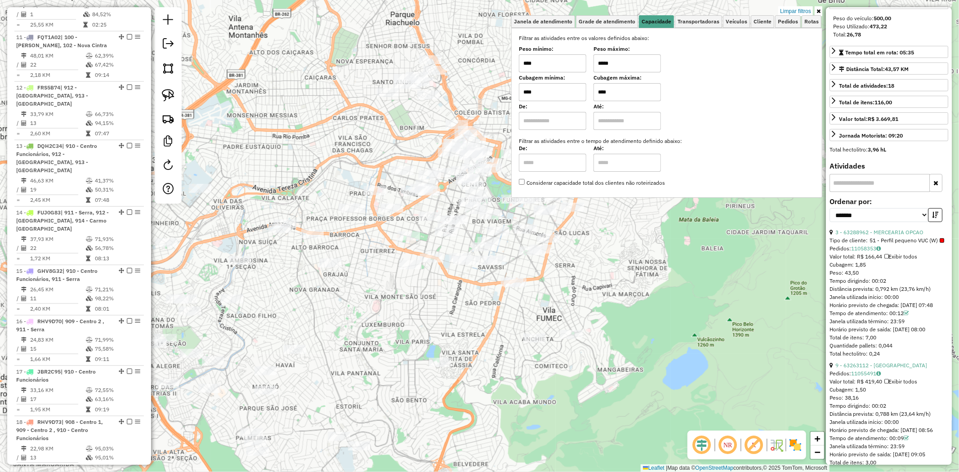
scroll to position [833, 0]
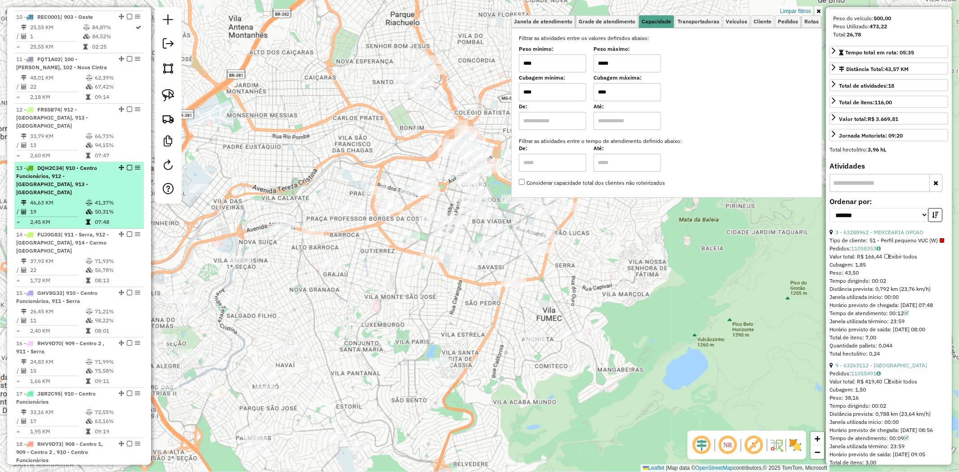
click at [80, 165] on span "| 910 - Centro Funcionários, 912 - Nova Granada, 913 - Grajau" at bounding box center [56, 180] width 81 height 31
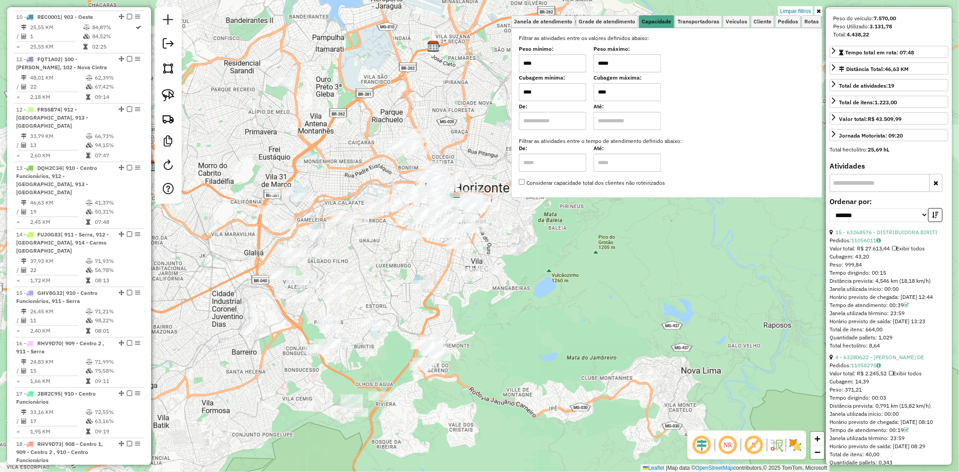
drag, startPoint x: 459, startPoint y: 336, endPoint x: 383, endPoint y: 273, distance: 98.3
click at [387, 273] on div "Limpar filtros Janela de atendimento Grade de atendimento Capacidade Transporta…" at bounding box center [479, 236] width 959 height 472
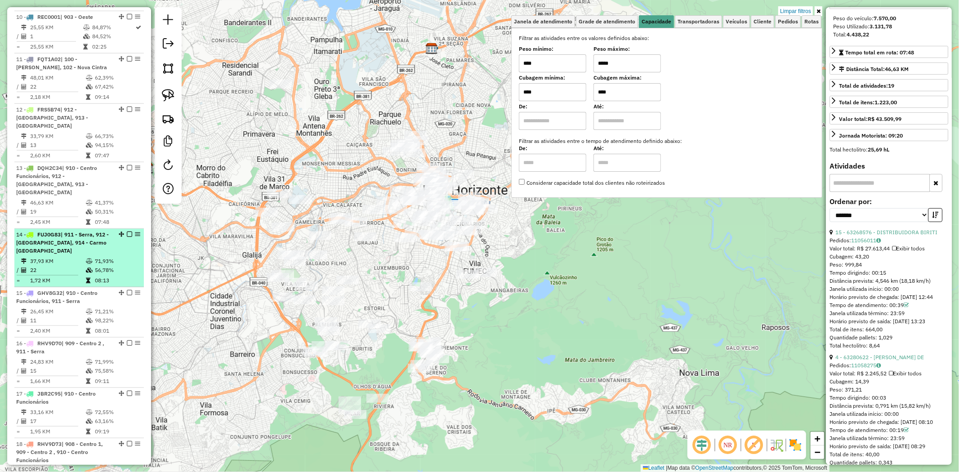
click at [100, 231] on span "| 911 - Serra, 912 - [GEOGRAPHIC_DATA], 914 - Carmo [GEOGRAPHIC_DATA]" at bounding box center [62, 242] width 93 height 23
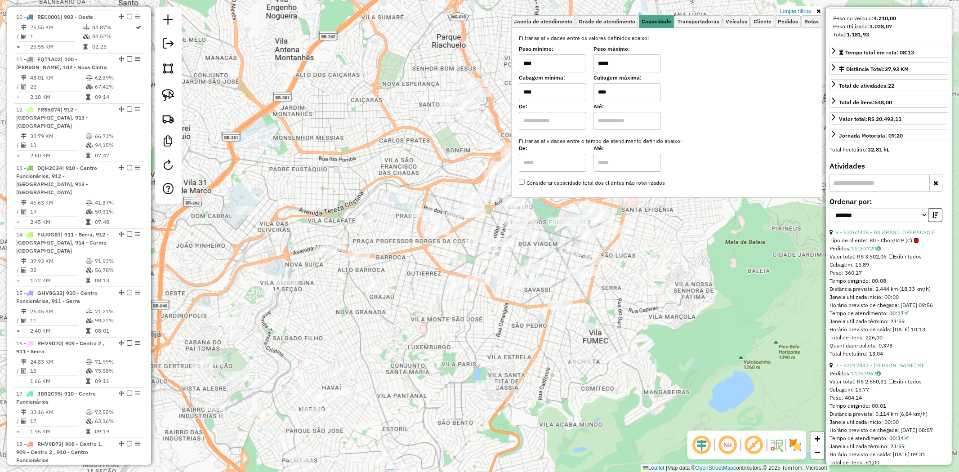
click at [597, 60] on input "*****" at bounding box center [626, 63] width 67 height 18
type input "*****"
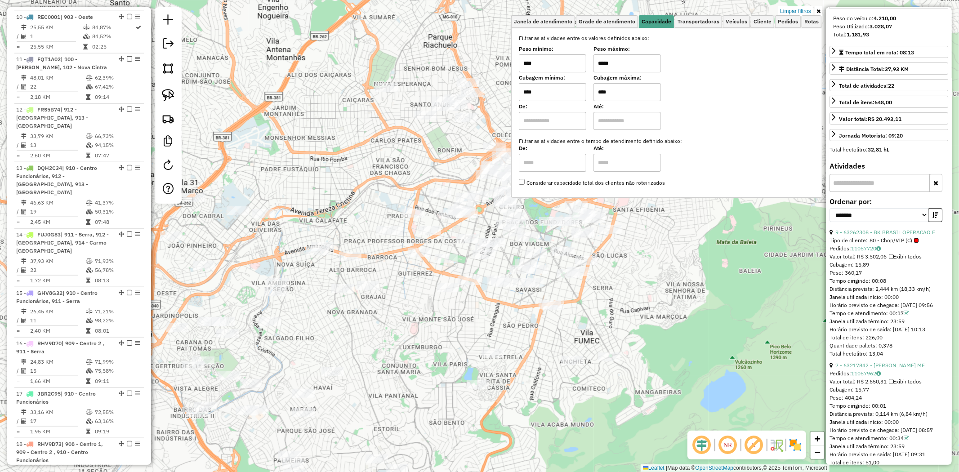
drag, startPoint x: 436, startPoint y: 320, endPoint x: 428, endPoint y: 320, distance: 8.5
click at [428, 320] on div "Limpar filtros Janela de atendimento Grade de atendimento Capacidade Transporta…" at bounding box center [479, 236] width 959 height 472
click at [169, 94] on img at bounding box center [168, 95] width 13 height 13
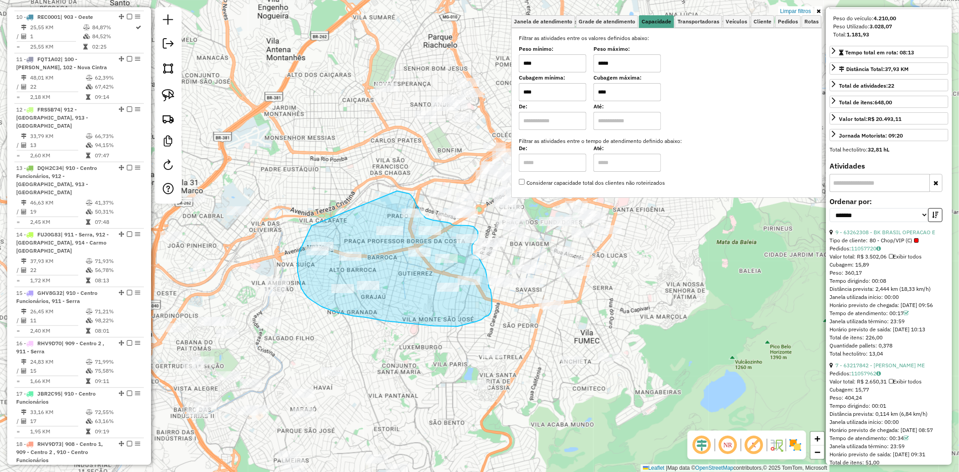
drag, startPoint x: 312, startPoint y: 226, endPoint x: 370, endPoint y: 196, distance: 64.9
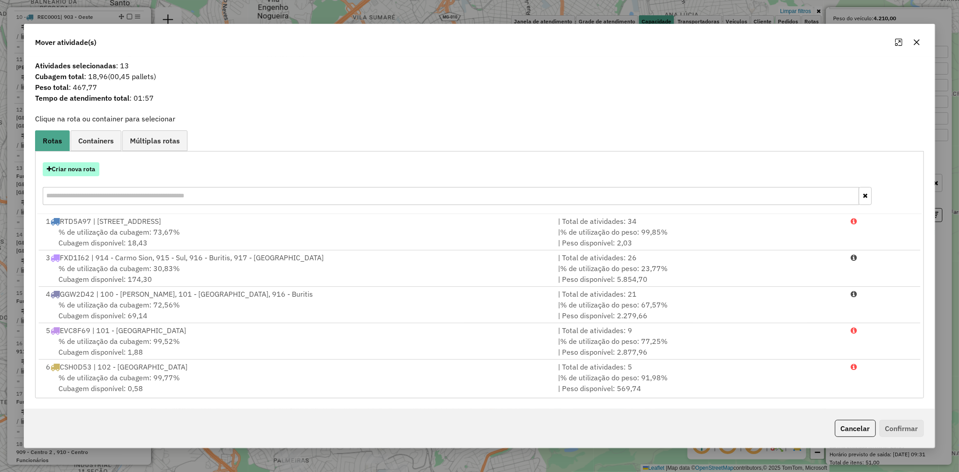
click at [67, 175] on button "Criar nova rota" at bounding box center [71, 169] width 57 height 14
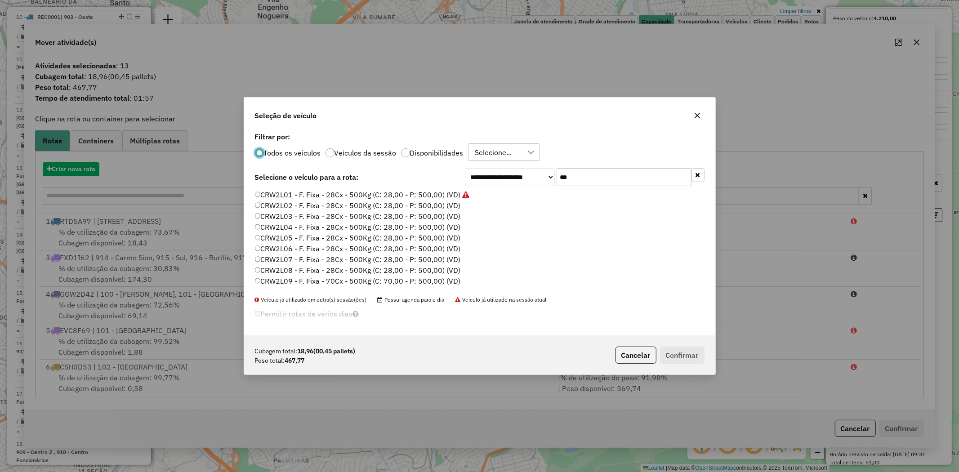
scroll to position [5, 2]
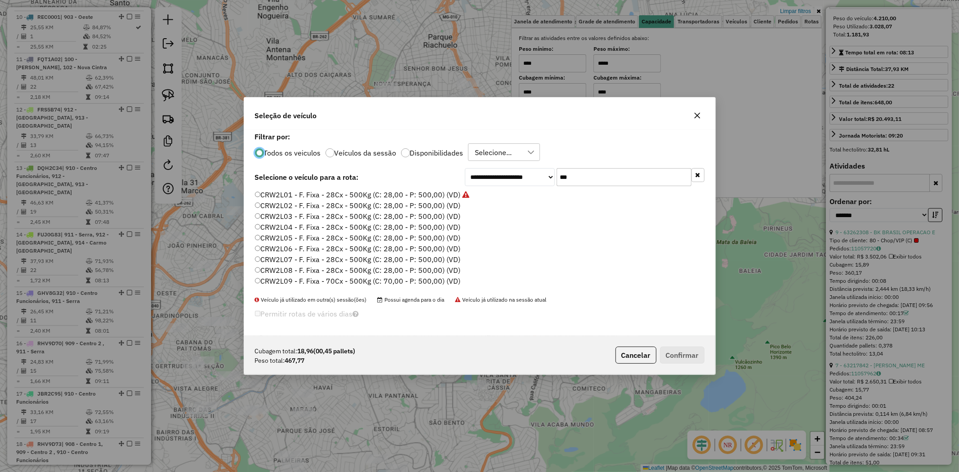
click at [317, 195] on label "CRW2L01 - F. Fixa - 28Cx - 500Kg (C: 28,00 - P: 500,00) (VD)" at bounding box center [362, 194] width 215 height 11
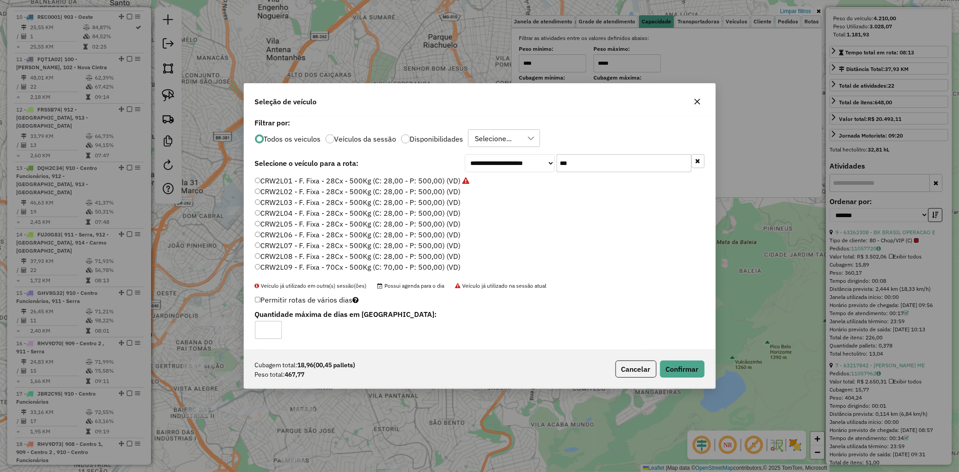
click at [416, 192] on label "CRW2L02 - F. Fixa - 28Cx - 500Kg (C: 28,00 - P: 500,00) (VD)" at bounding box center [358, 191] width 206 height 11
click at [687, 366] on button "Confirmar" at bounding box center [682, 369] width 45 height 17
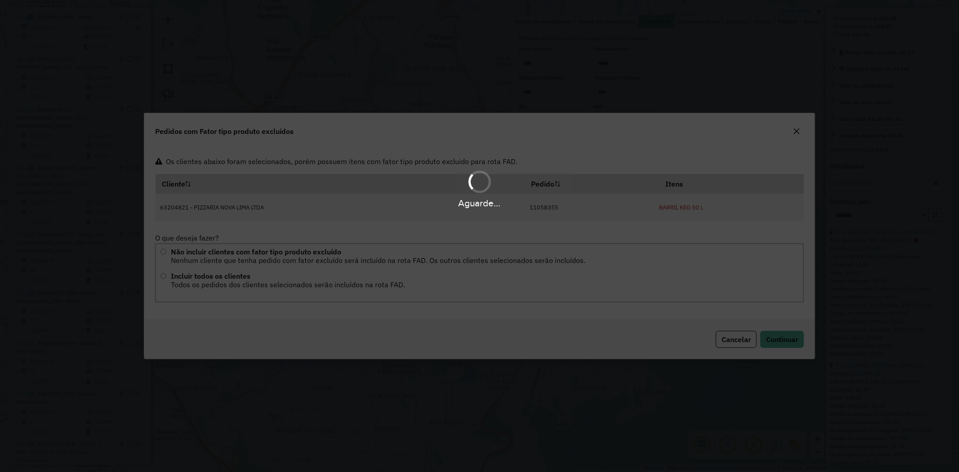
scroll to position [0, 0]
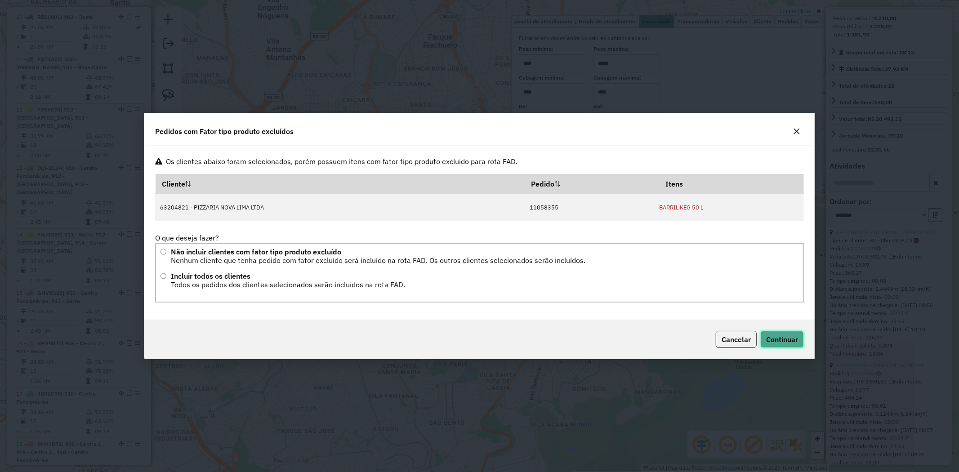
click at [775, 342] on span "Continuar" at bounding box center [782, 339] width 32 height 9
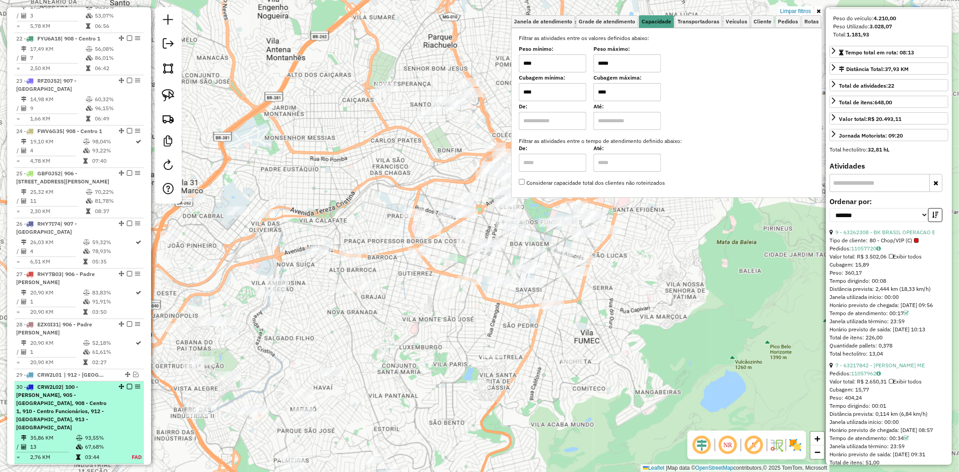
scroll to position [1448, 0]
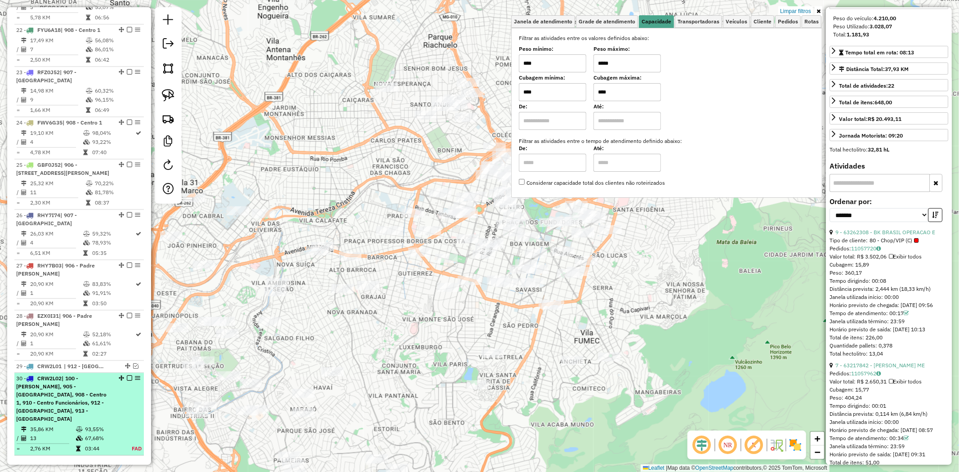
click at [109, 374] on div "30 - CRW2L02 | 100 - Salgado Filho, 905 - Prado, 908 - Centro 1, 910 - Centro F…" at bounding box center [63, 398] width 95 height 49
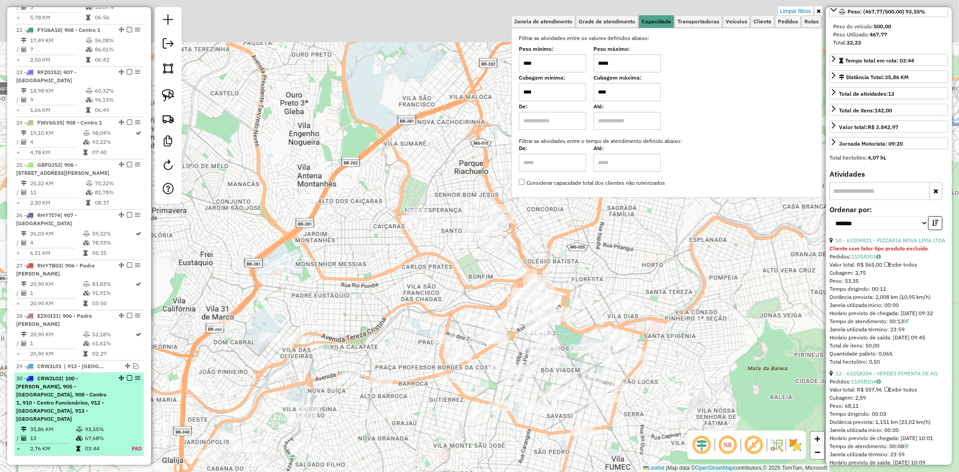
scroll to position [1449, 0]
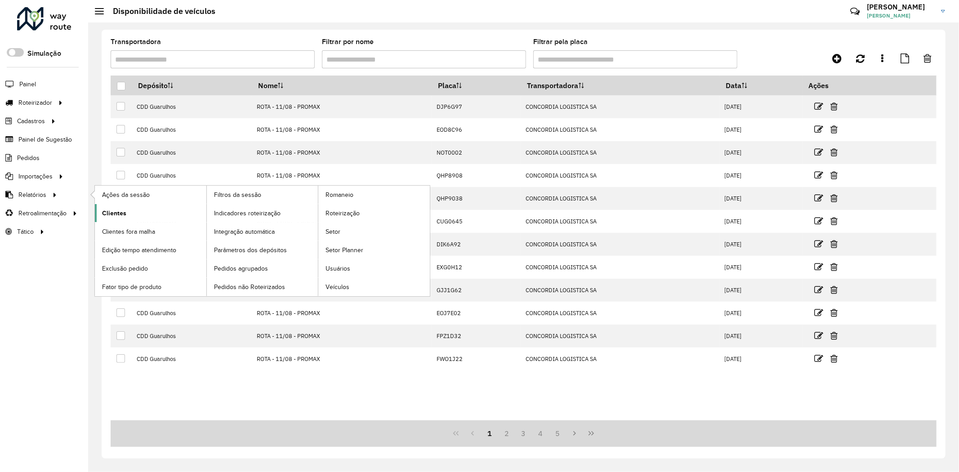
click at [151, 217] on link "Clientes" at bounding box center [150, 213] width 111 height 18
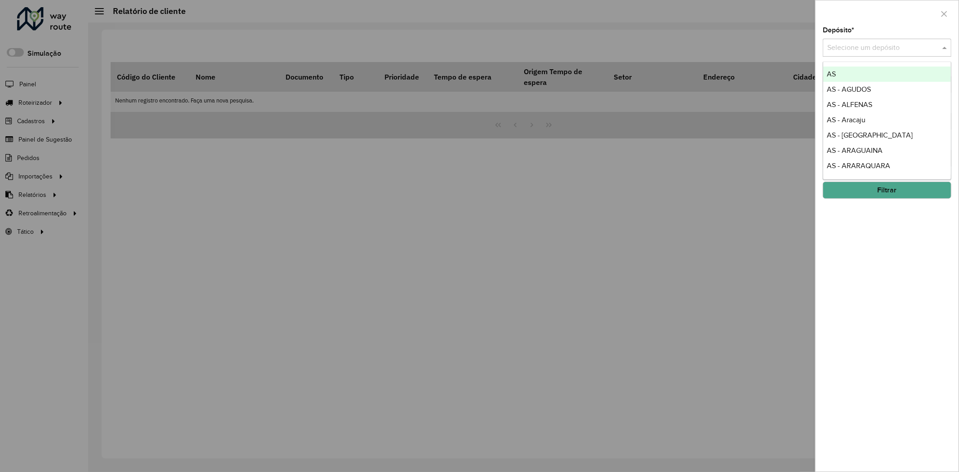
click at [843, 49] on input "text" at bounding box center [878, 48] width 102 height 11
type input "******"
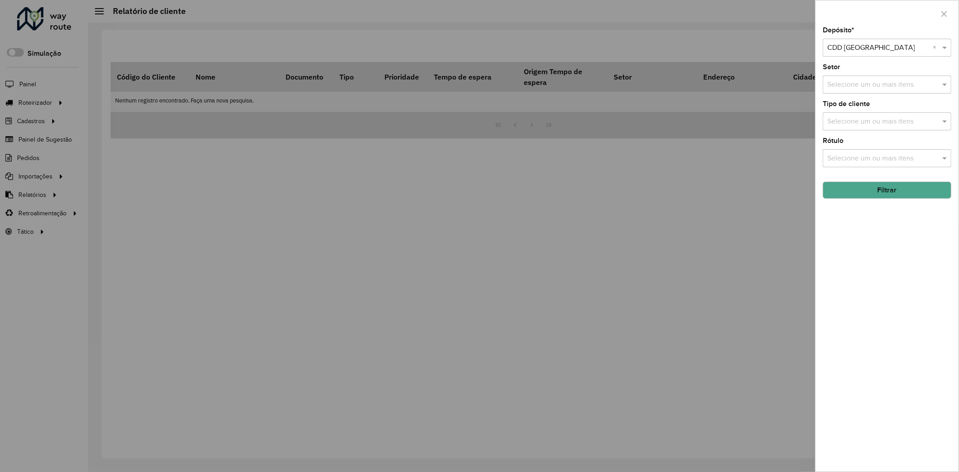
click at [894, 189] on button "Filtrar" at bounding box center [887, 190] width 129 height 17
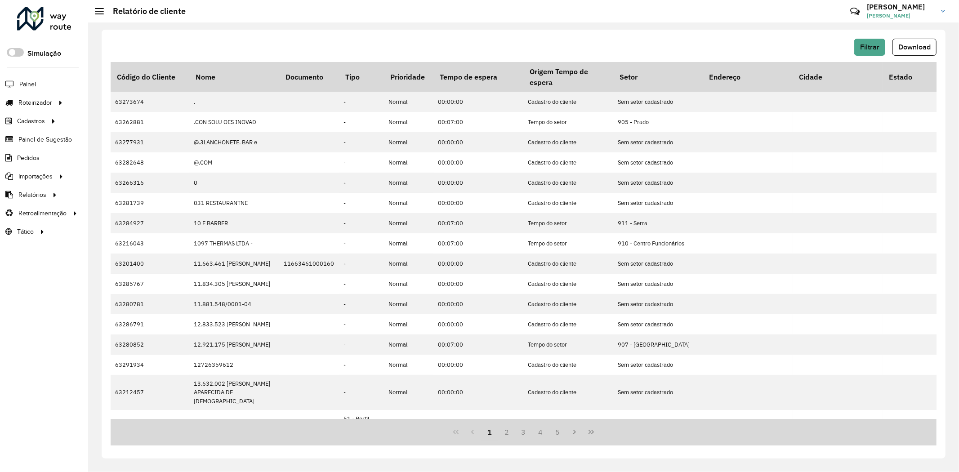
click at [590, 437] on button "Last Page" at bounding box center [591, 432] width 17 height 17
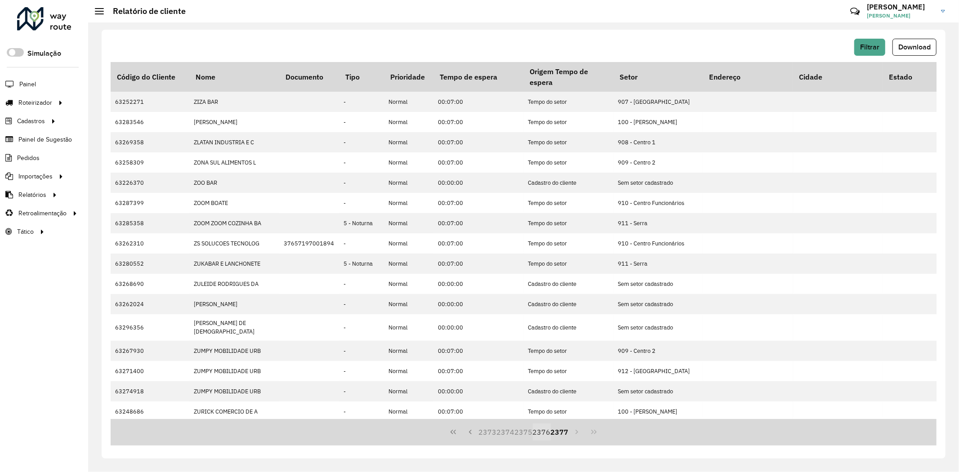
click at [533, 430] on button "2376" at bounding box center [542, 432] width 18 height 17
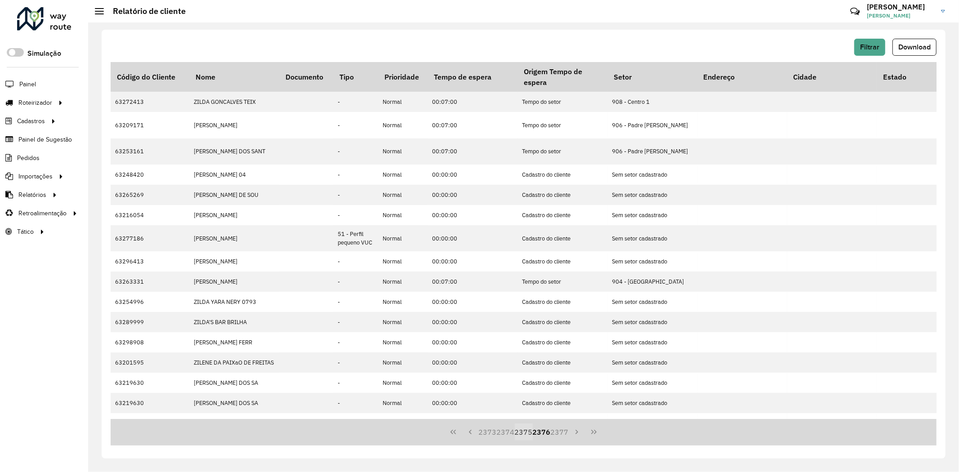
click at [523, 431] on button "2375" at bounding box center [524, 432] width 18 height 17
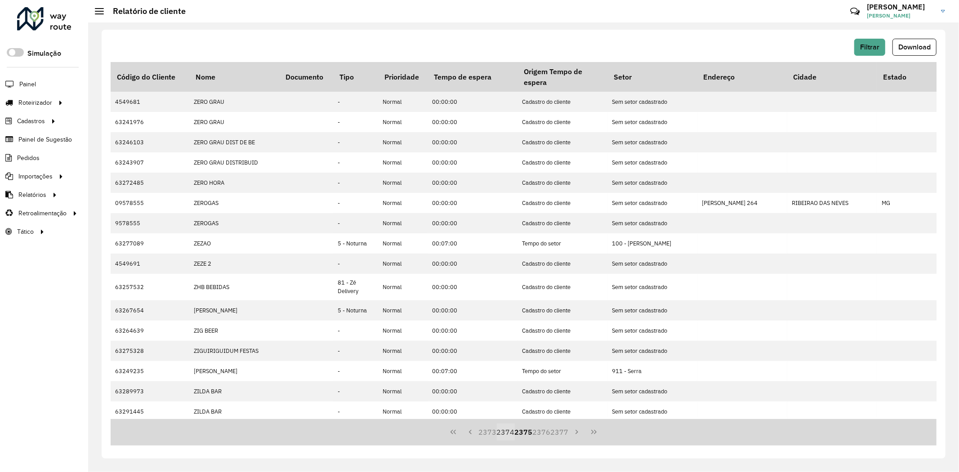
click at [513, 431] on button "2374" at bounding box center [506, 432] width 18 height 17
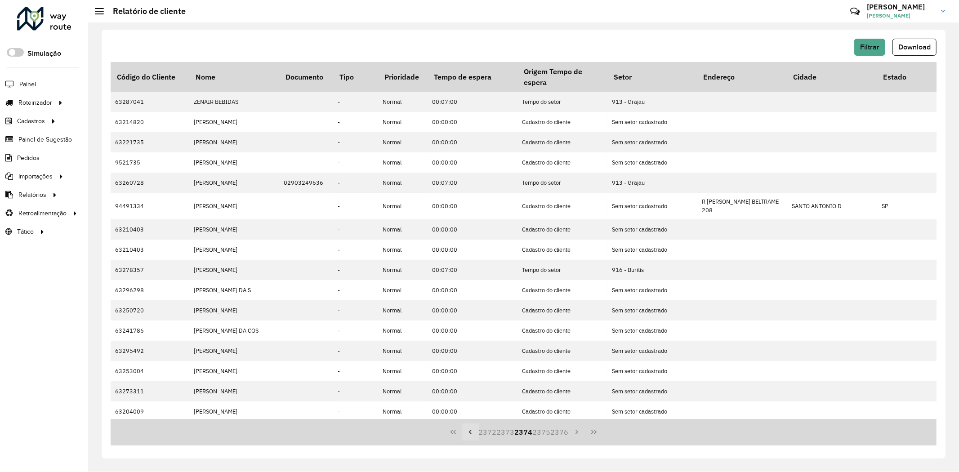
click at [476, 433] on button "Previous Page" at bounding box center [470, 432] width 17 height 17
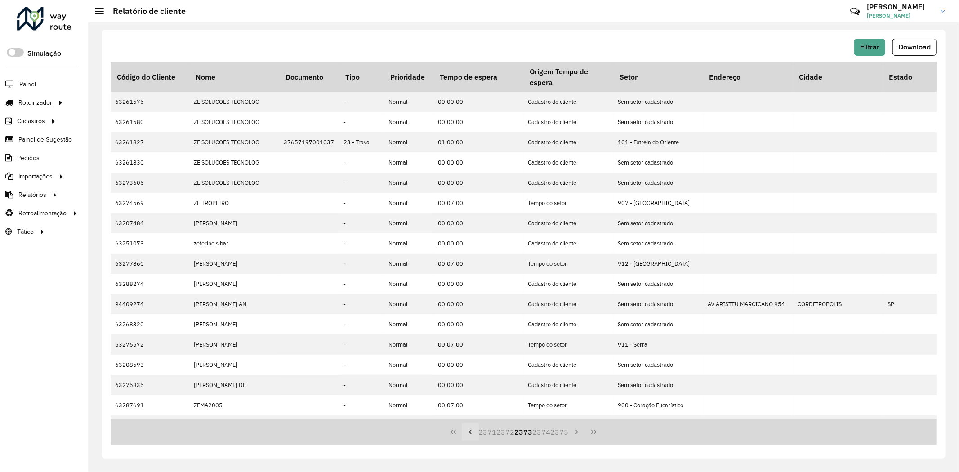
click at [476, 433] on button "Previous Page" at bounding box center [470, 432] width 17 height 17
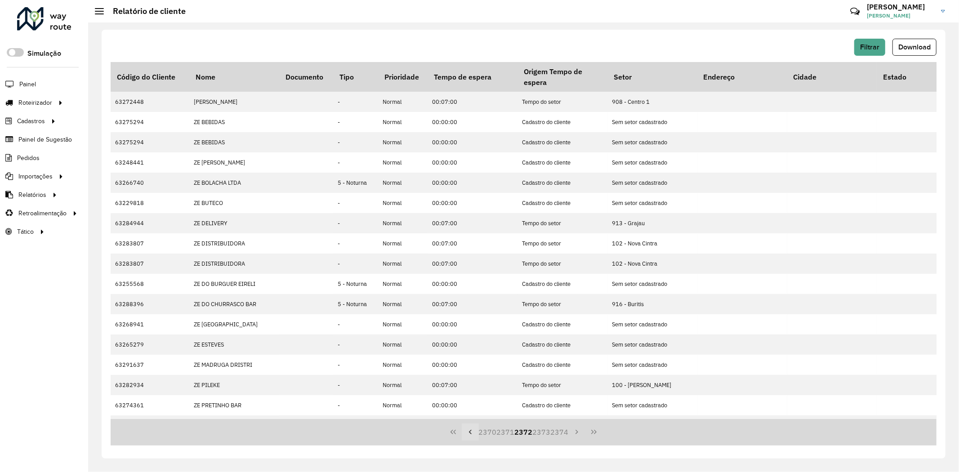
click at [476, 433] on button "Previous Page" at bounding box center [470, 432] width 17 height 17
drag, startPoint x: 476, startPoint y: 433, endPoint x: 478, endPoint y: 427, distance: 6.4
click at [478, 427] on button "Previous Page" at bounding box center [470, 432] width 17 height 17
click at [874, 47] on span "Filtrar" at bounding box center [869, 47] width 19 height 8
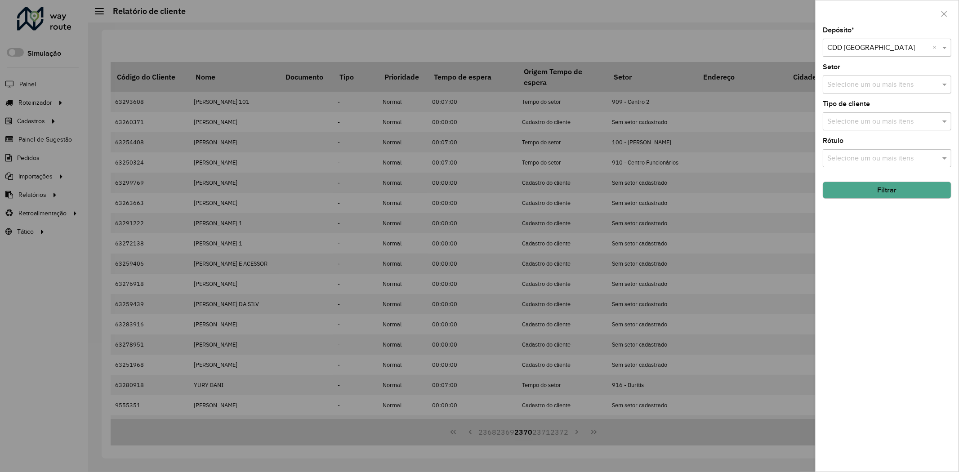
click at [633, 50] on div at bounding box center [479, 236] width 959 height 472
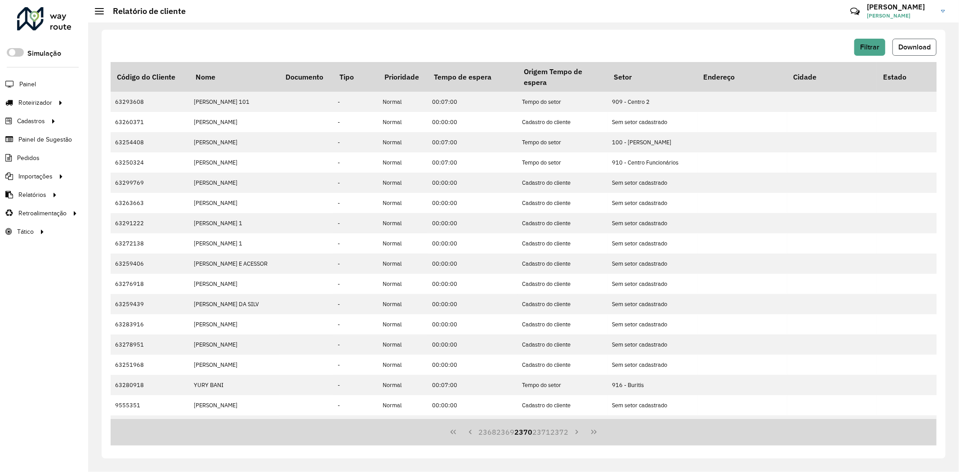
click at [901, 45] on span "Download" at bounding box center [914, 47] width 32 height 8
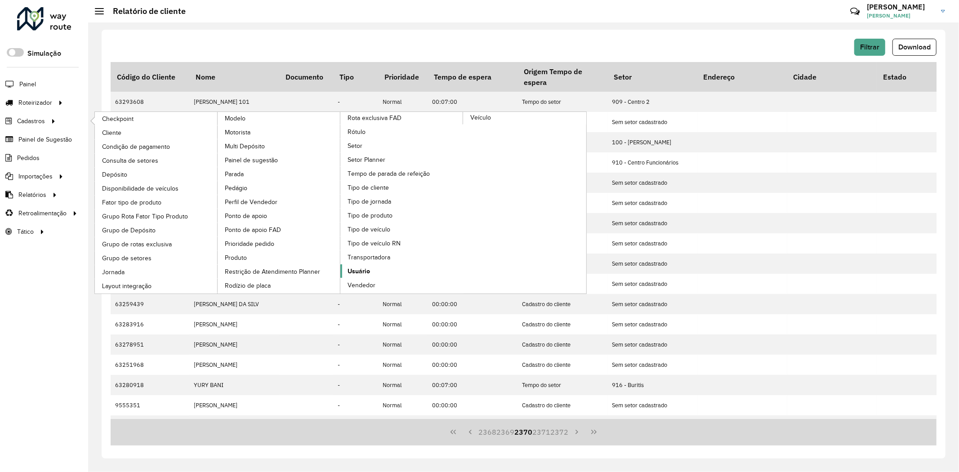
click at [370, 267] on span "Usuário" at bounding box center [359, 271] width 22 height 9
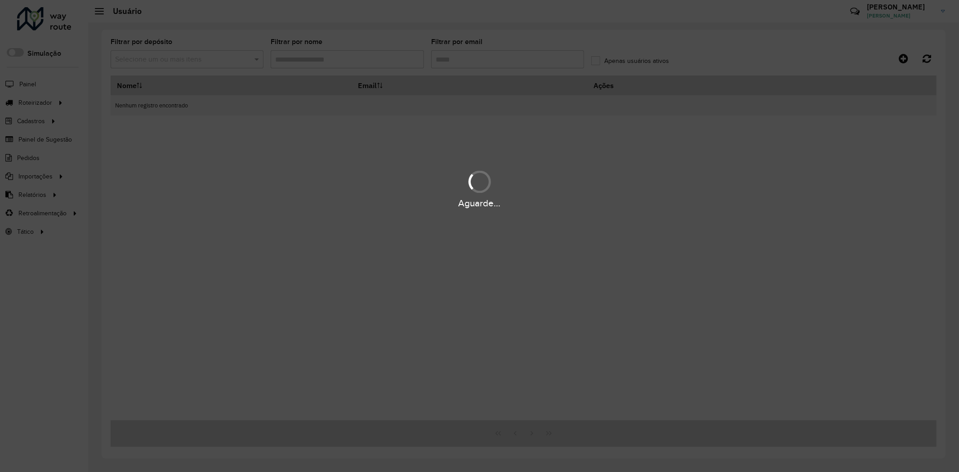
click at [536, 58] on div "Aguarde..." at bounding box center [479, 236] width 959 height 472
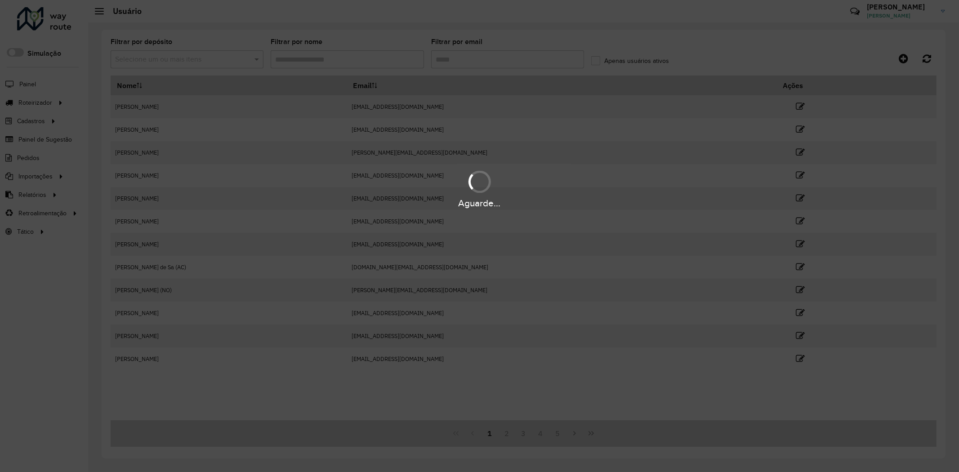
click at [463, 59] on div "Aguarde..." at bounding box center [479, 236] width 959 height 472
click at [472, 56] on input "Filtrar por email" at bounding box center [507, 59] width 153 height 18
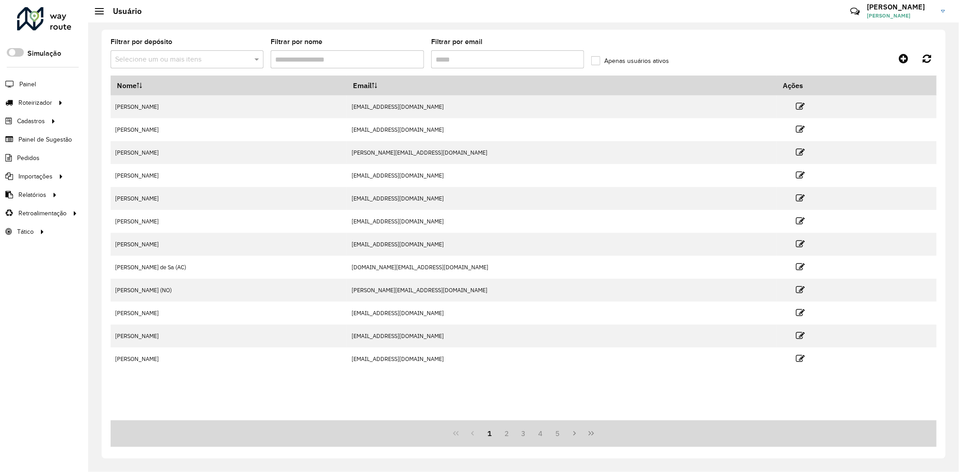
paste input "********"
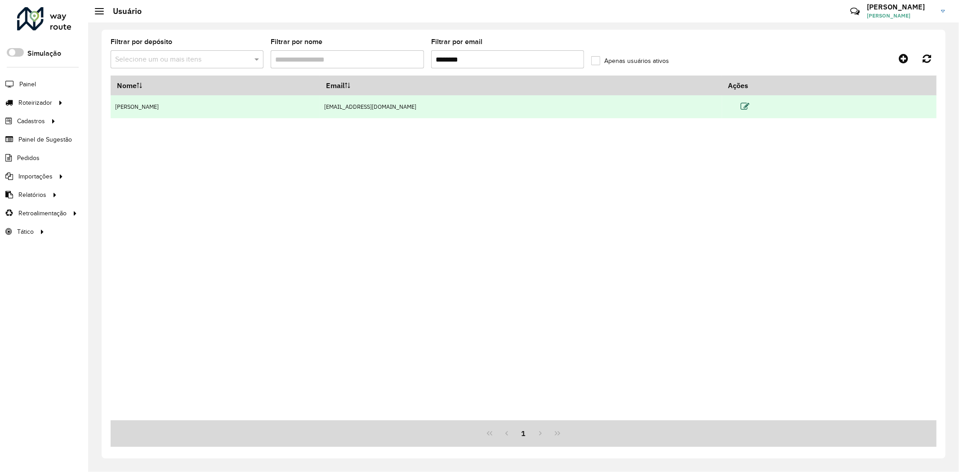
type input "********"
click at [750, 106] on icon at bounding box center [745, 106] width 9 height 9
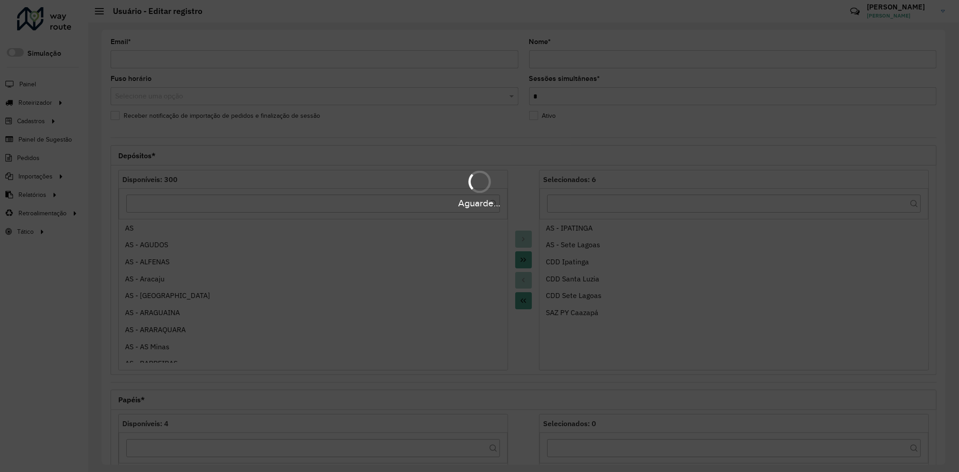
click at [307, 199] on div "Aguarde..." at bounding box center [479, 203] width 959 height 14
click at [313, 205] on hb-app "Aguarde... Pop-up bloqueado! Seu navegador bloqueou automáticamente a abertura …" at bounding box center [479, 236] width 959 height 472
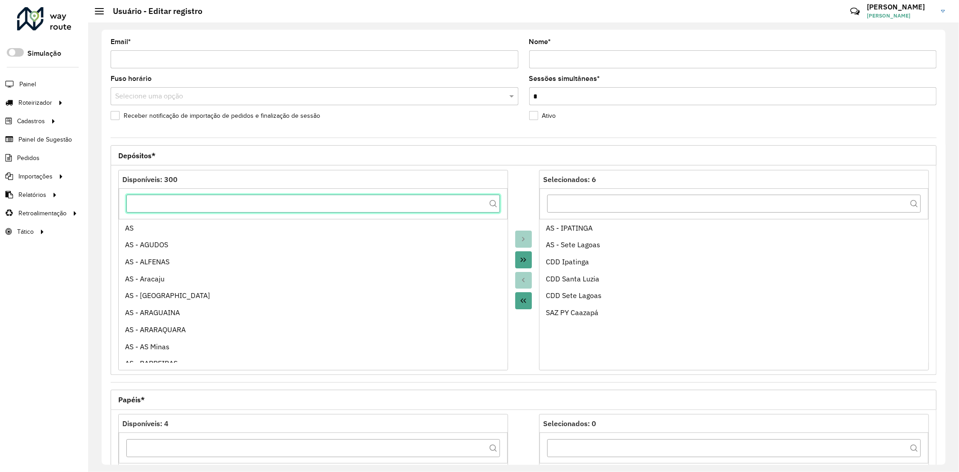
click at [320, 206] on input "text" at bounding box center [313, 204] width 374 height 18
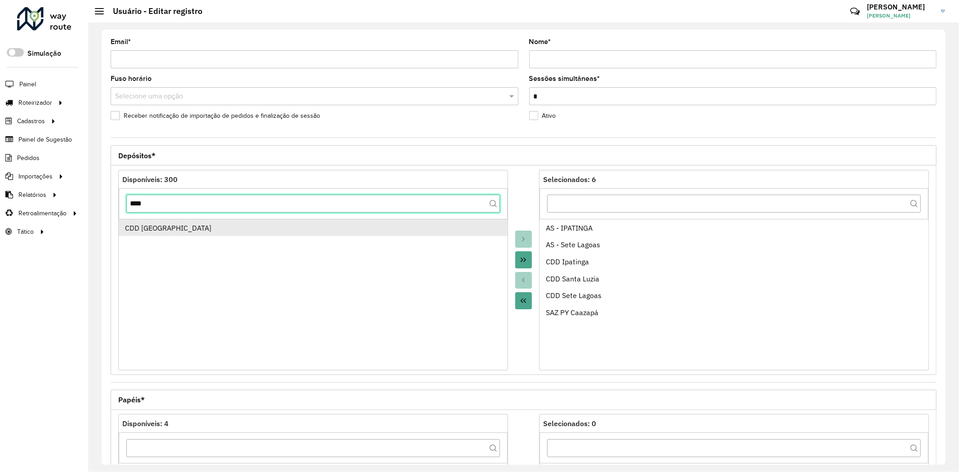
type input "****"
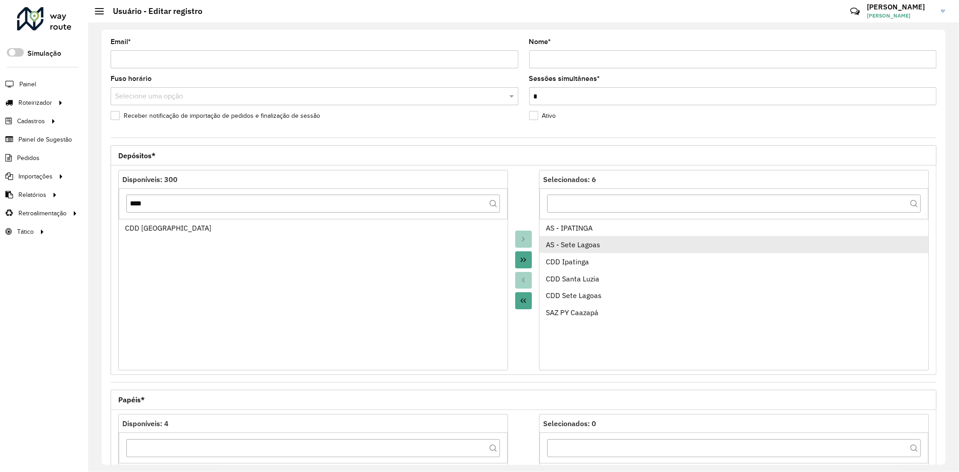
drag, startPoint x: 372, startPoint y: 232, endPoint x: 610, endPoint y: 237, distance: 238.3
click at [374, 232] on div "CDD [GEOGRAPHIC_DATA]" at bounding box center [313, 228] width 376 height 11
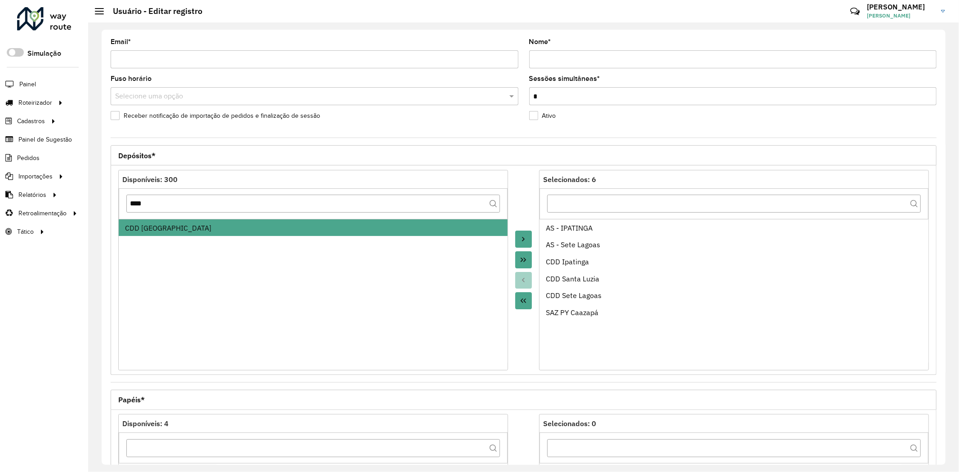
click at [527, 236] on button "Move to Target" at bounding box center [523, 239] width 17 height 17
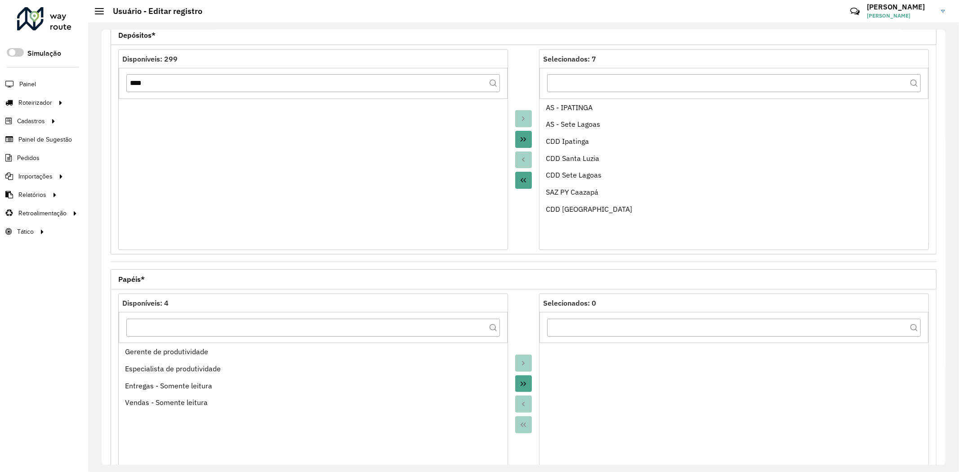
scroll to position [196, 0]
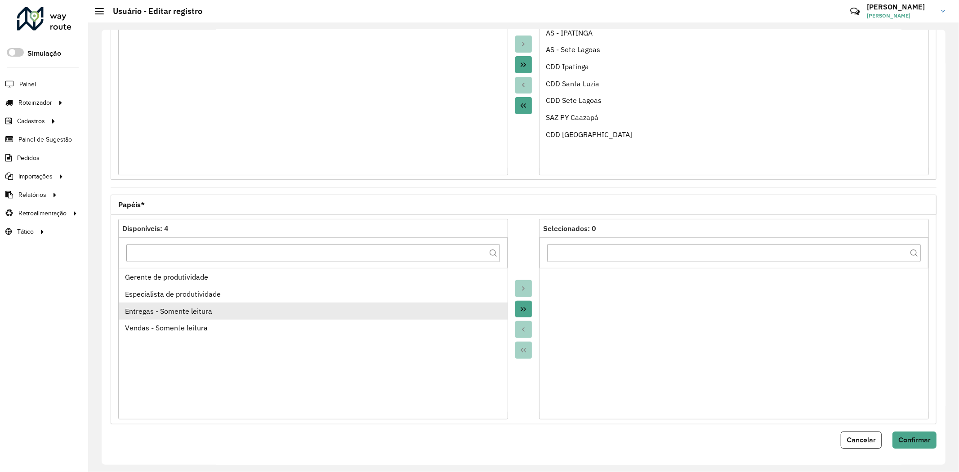
drag, startPoint x: 335, startPoint y: 308, endPoint x: 355, endPoint y: 307, distance: 19.8
click at [335, 307] on div "Entregas - Somente leitura" at bounding box center [313, 311] width 376 height 11
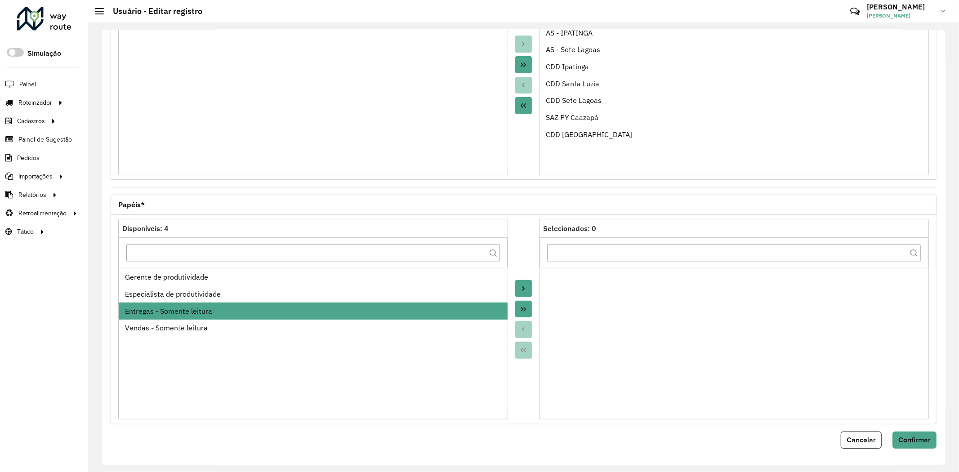
click at [525, 291] on icon "Move to Target" at bounding box center [523, 288] width 7 height 7
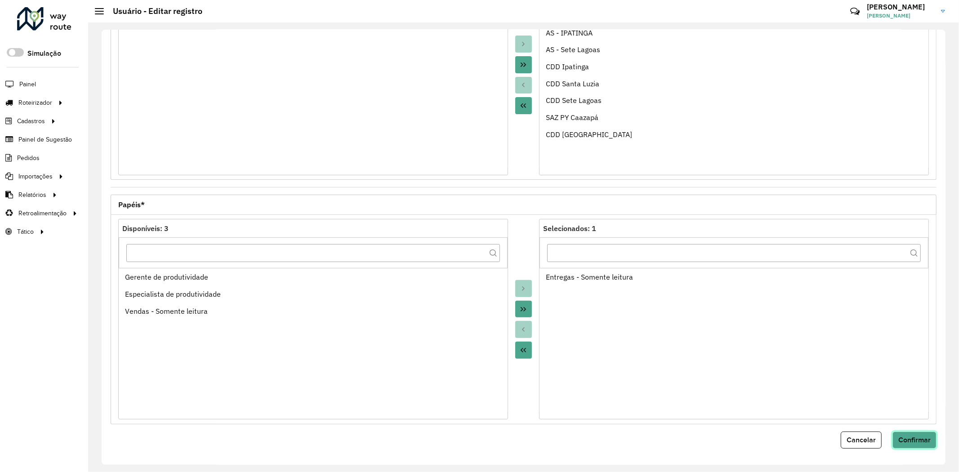
click at [919, 437] on span "Confirmar" at bounding box center [914, 440] width 32 height 8
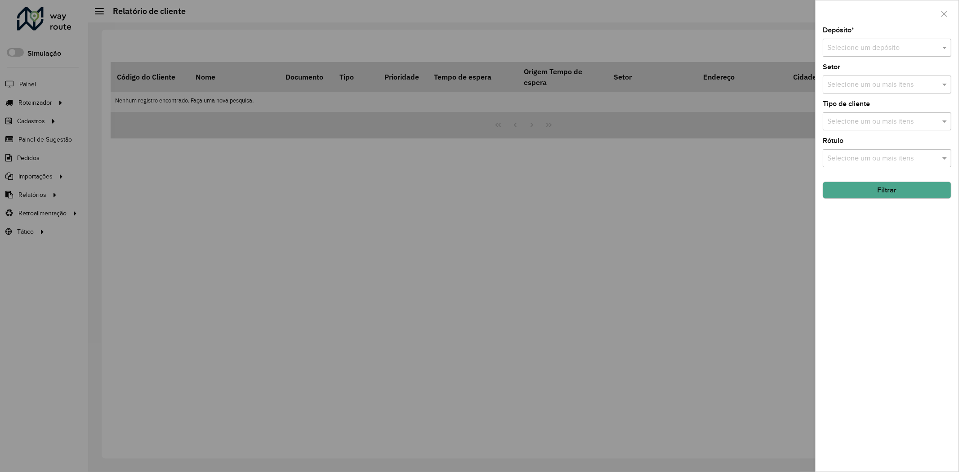
click at [877, 47] on input "text" at bounding box center [878, 48] width 102 height 11
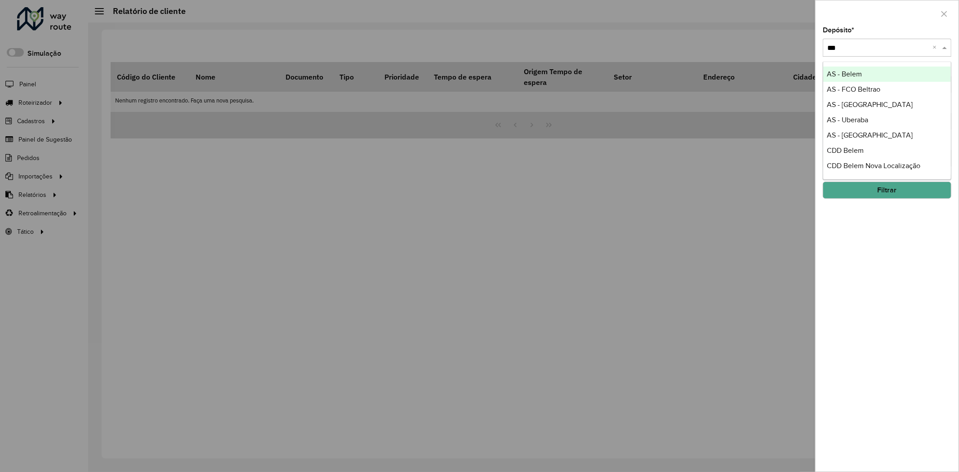
type input "****"
click at [869, 67] on div "CDD [GEOGRAPHIC_DATA]" at bounding box center [887, 74] width 128 height 15
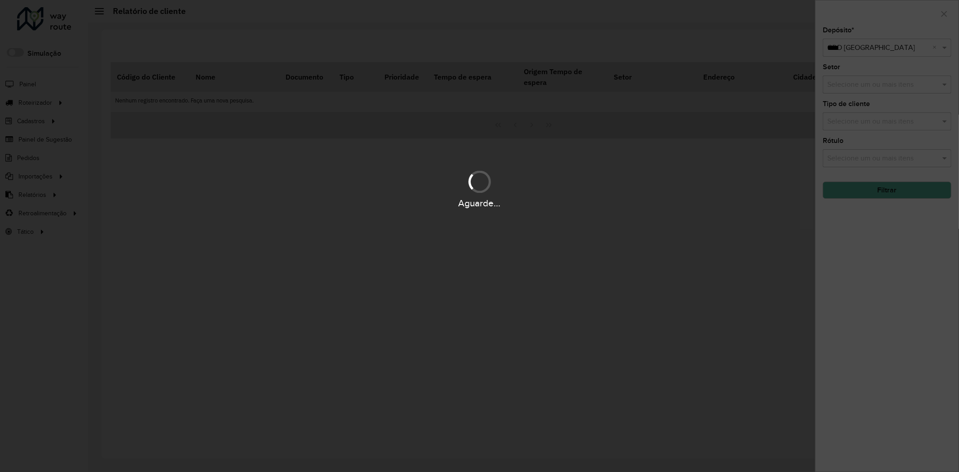
click at [874, 363] on div "Aguarde..." at bounding box center [479, 236] width 959 height 472
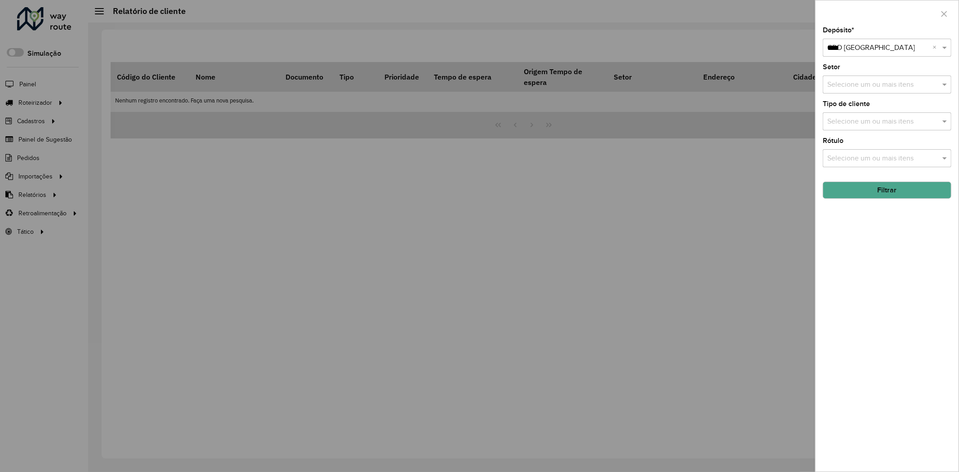
click at [898, 192] on button "Filtrar" at bounding box center [887, 190] width 129 height 17
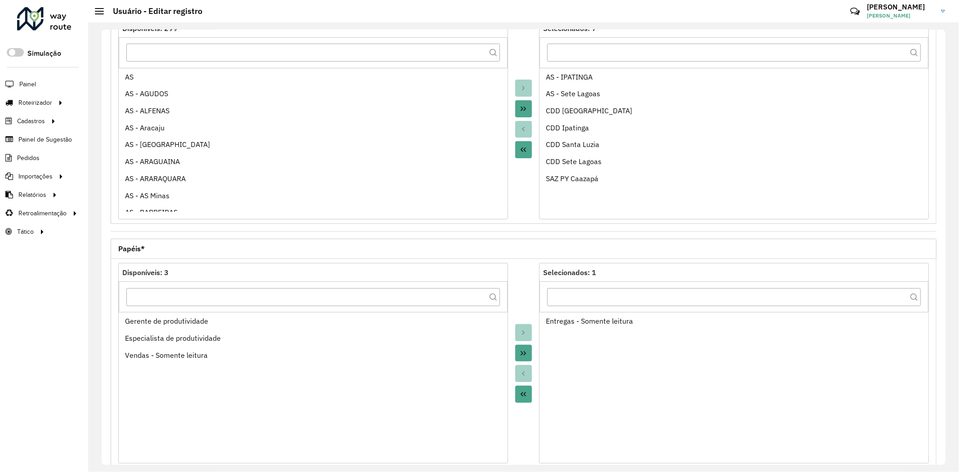
scroll to position [196, 0]
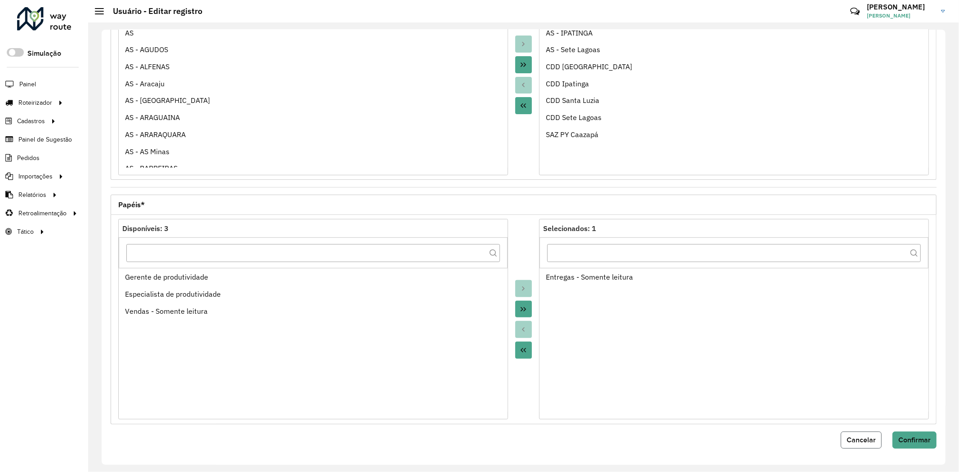
click at [878, 441] on button "Cancelar" at bounding box center [861, 440] width 41 height 17
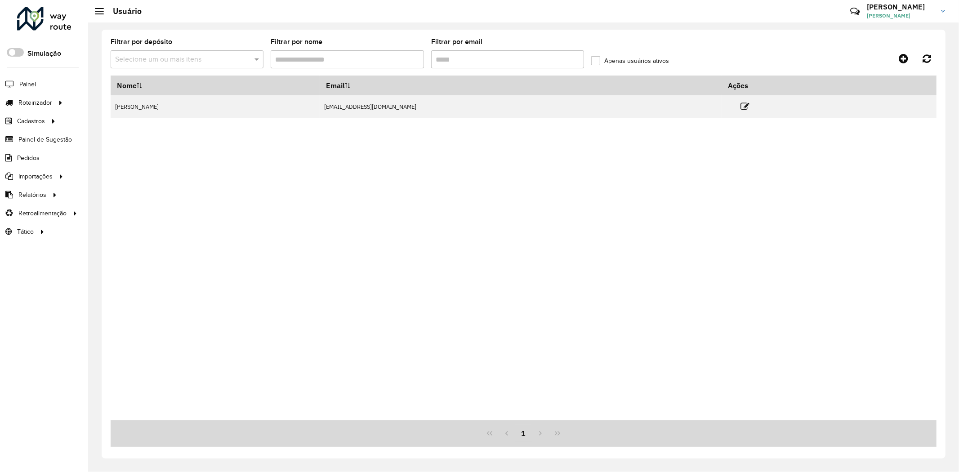
click at [527, 60] on input "Filtrar por email" at bounding box center [507, 59] width 153 height 18
type input "********"
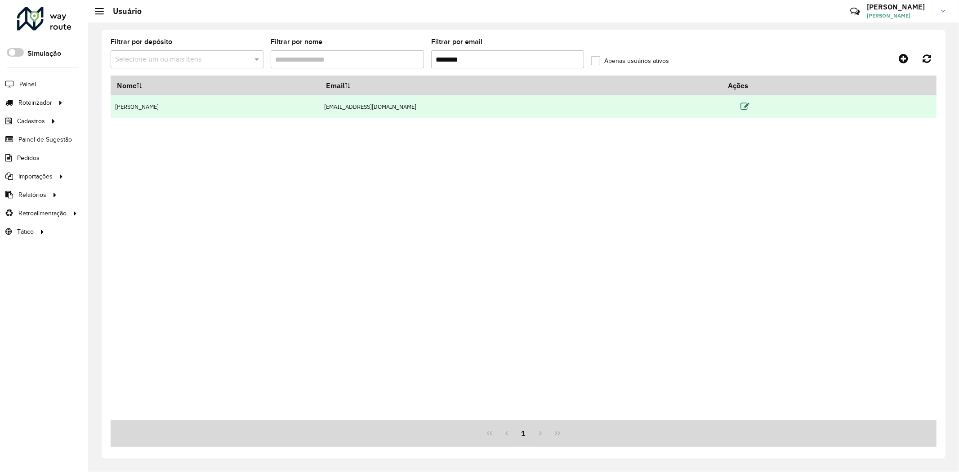
type input "********"
click at [746, 103] on icon at bounding box center [745, 106] width 9 height 9
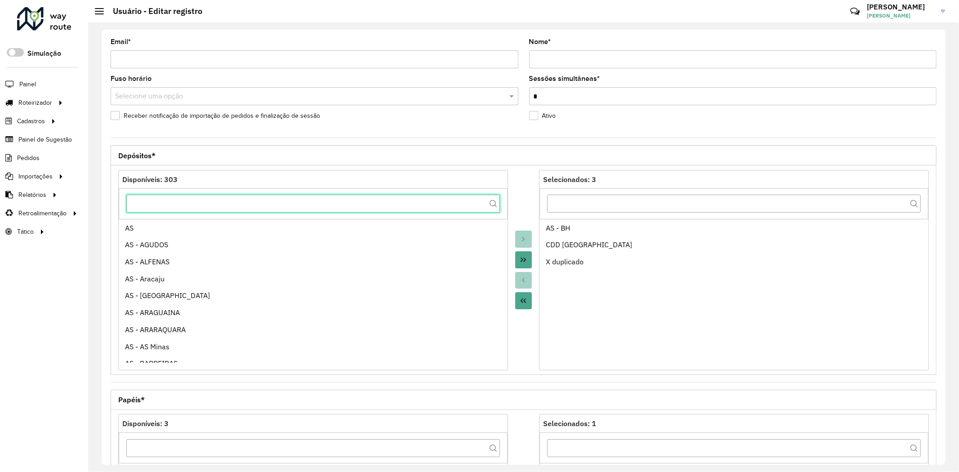
click at [415, 204] on input "text" at bounding box center [313, 204] width 374 height 18
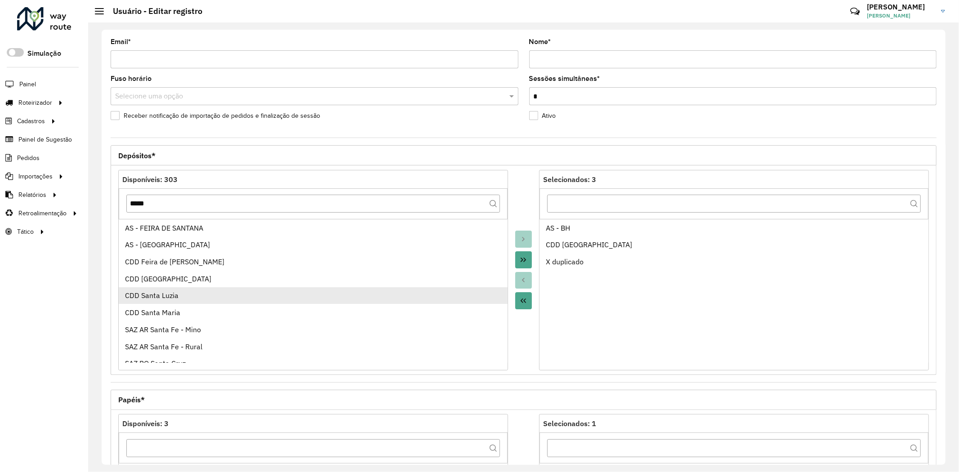
drag, startPoint x: 288, startPoint y: 303, endPoint x: 312, endPoint y: 297, distance: 24.9
click at [288, 302] on li "CDD Santa Luzia" at bounding box center [313, 295] width 389 height 17
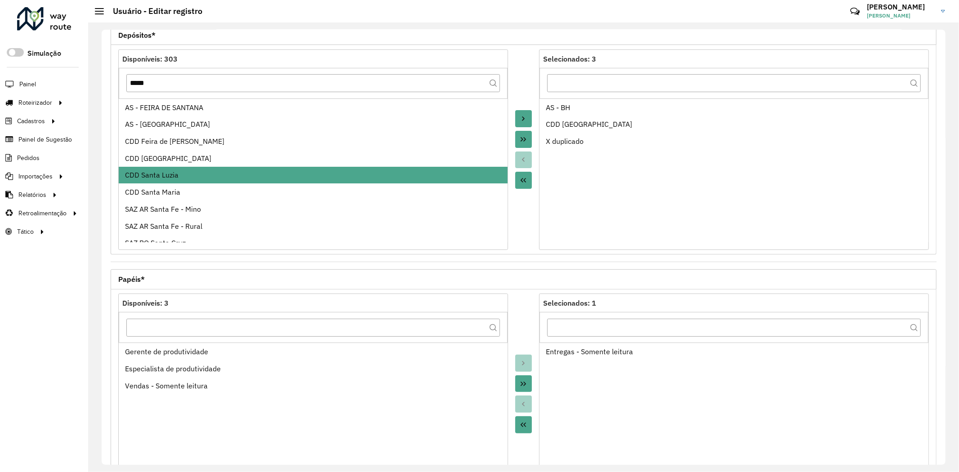
scroll to position [196, 0]
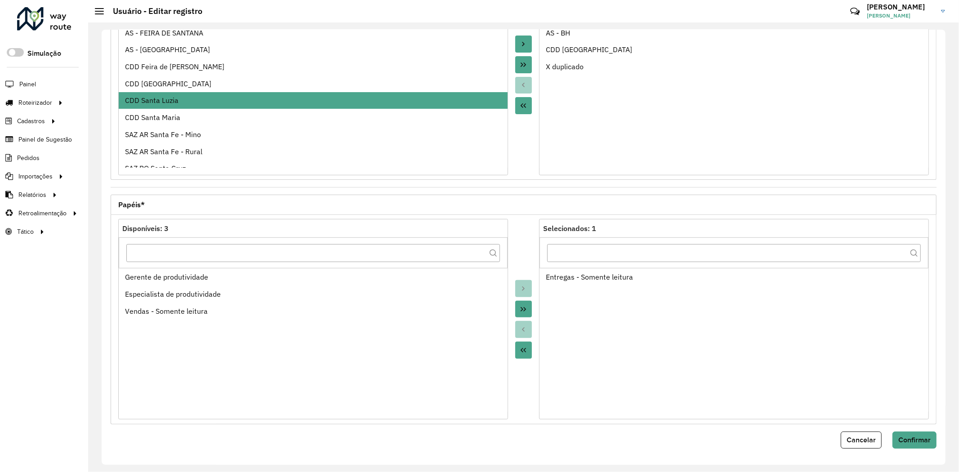
click at [520, 45] on icon "Move to Target" at bounding box center [523, 43] width 7 height 7
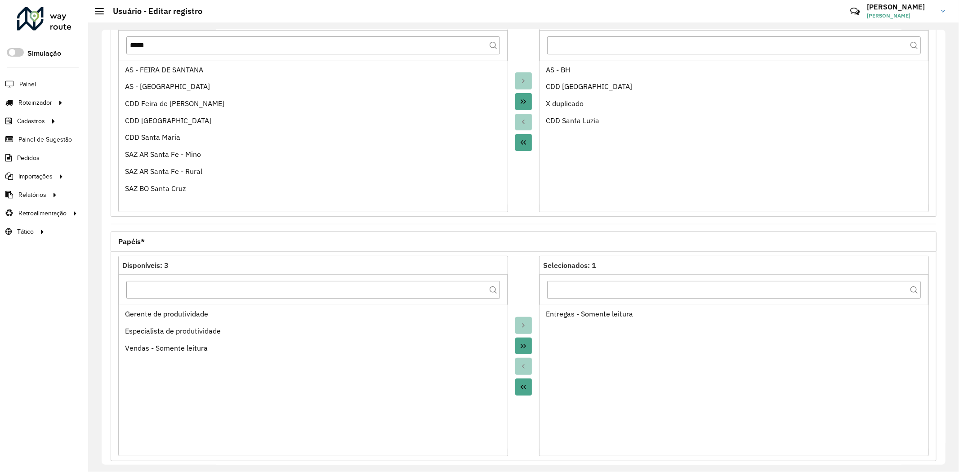
scroll to position [96, 0]
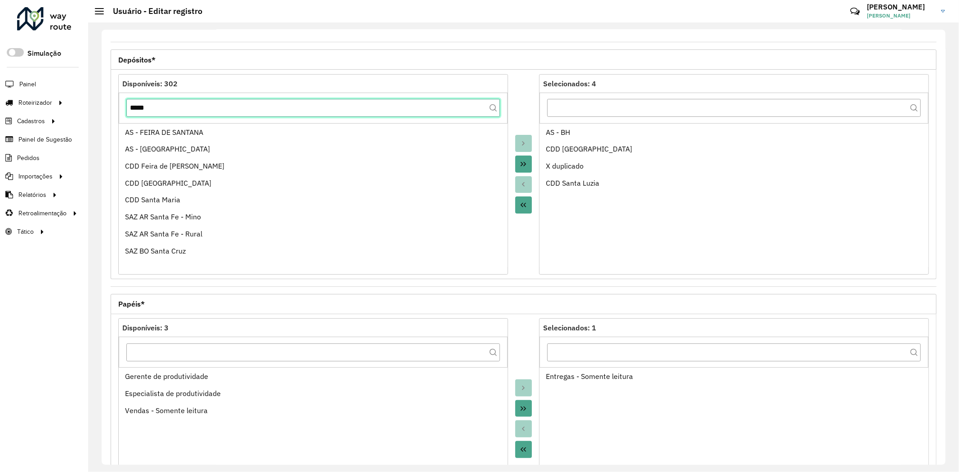
click at [245, 102] on input "*****" at bounding box center [313, 108] width 374 height 18
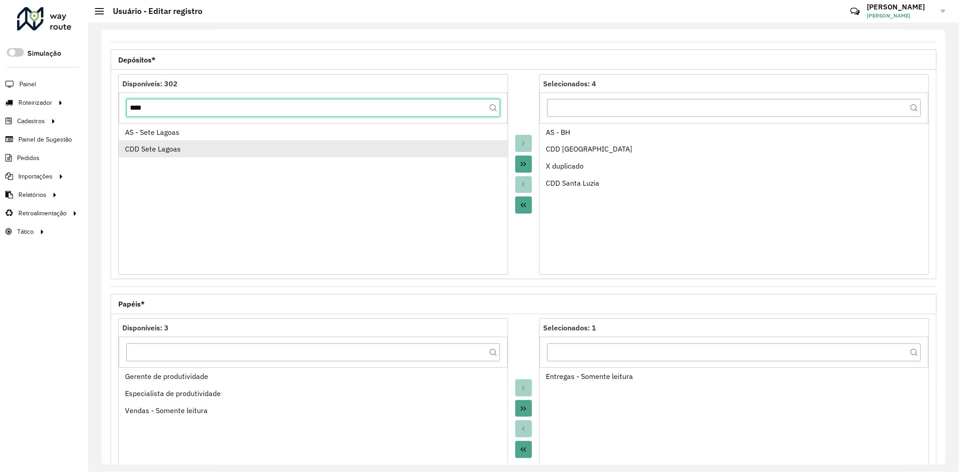
type input "****"
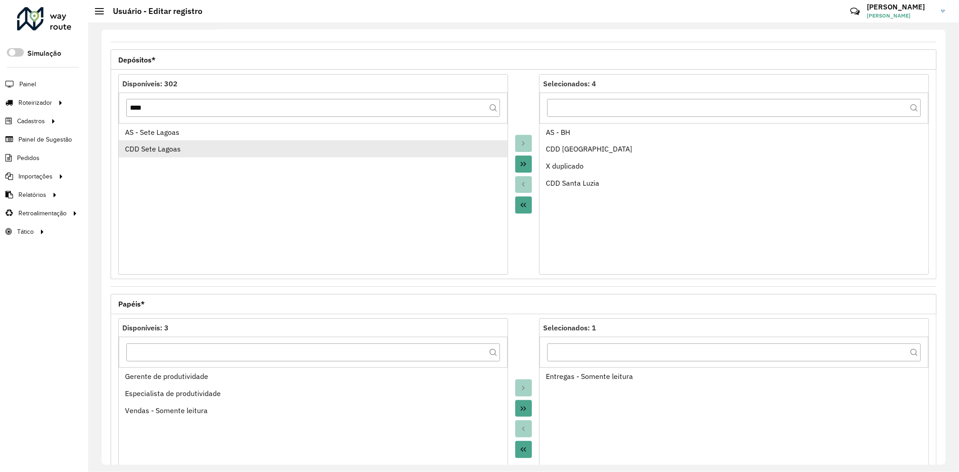
click at [253, 150] on div "CDD Sete Lagoas" at bounding box center [313, 148] width 376 height 11
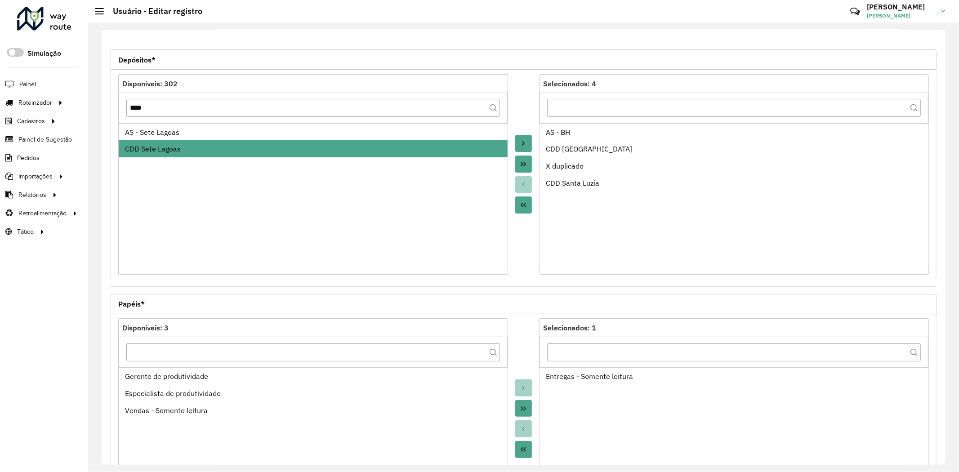
click at [527, 145] on button "Move to Target" at bounding box center [523, 143] width 17 height 17
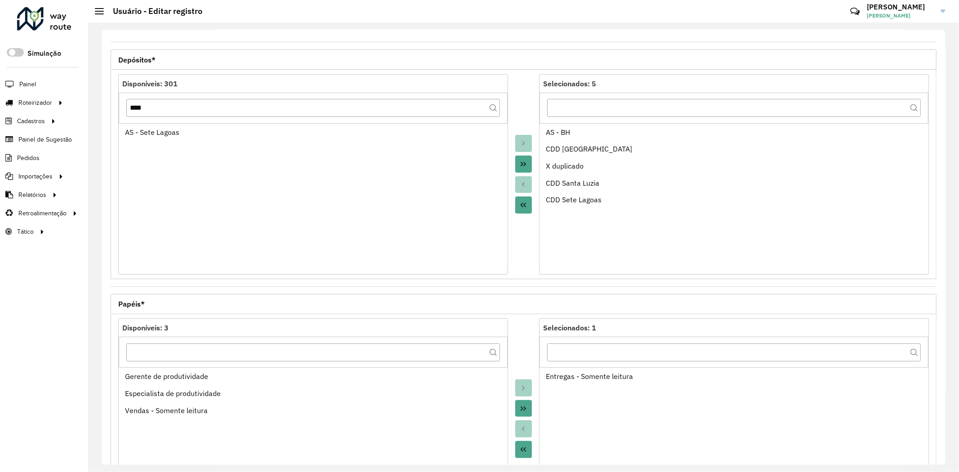
drag, startPoint x: 525, startPoint y: 247, endPoint x: 560, endPoint y: 209, distance: 51.9
click at [526, 246] on div at bounding box center [523, 174] width 31 height 201
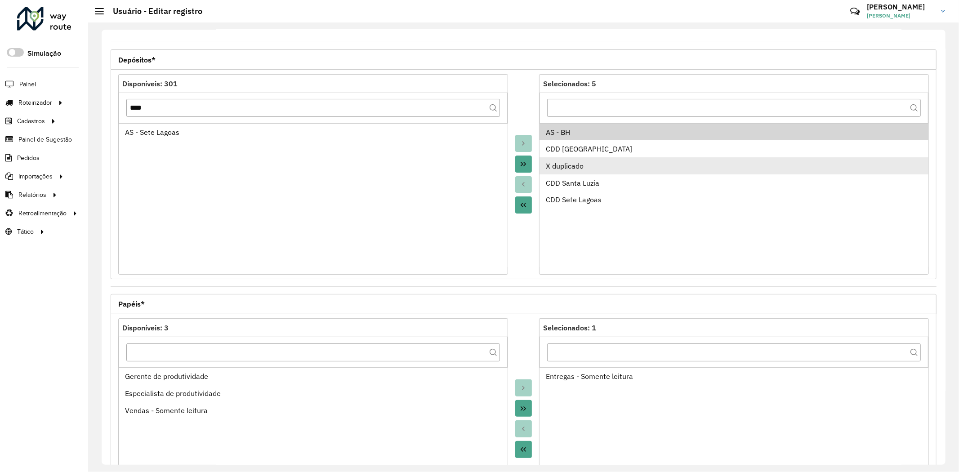
click at [604, 163] on div "X duplicado" at bounding box center [734, 165] width 376 height 11
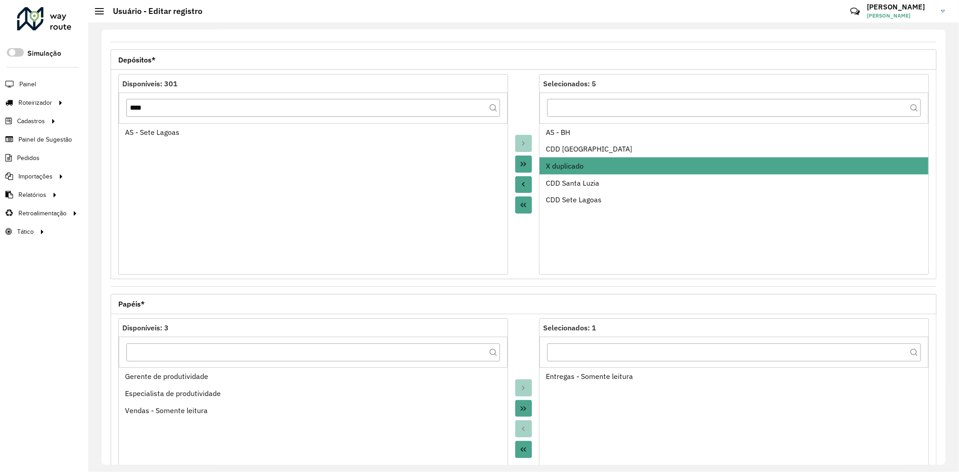
click at [530, 187] on button "Move to Source" at bounding box center [523, 184] width 17 height 17
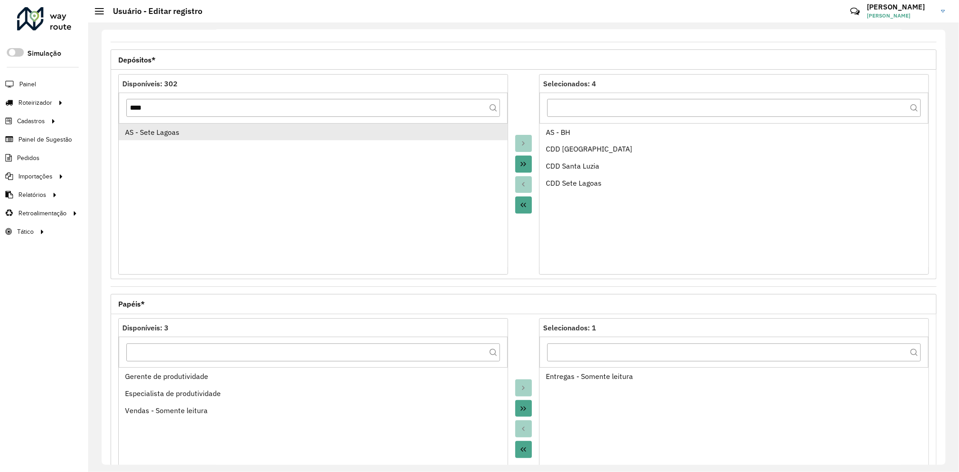
click at [200, 132] on div "AS - Sete Lagoas" at bounding box center [313, 132] width 376 height 11
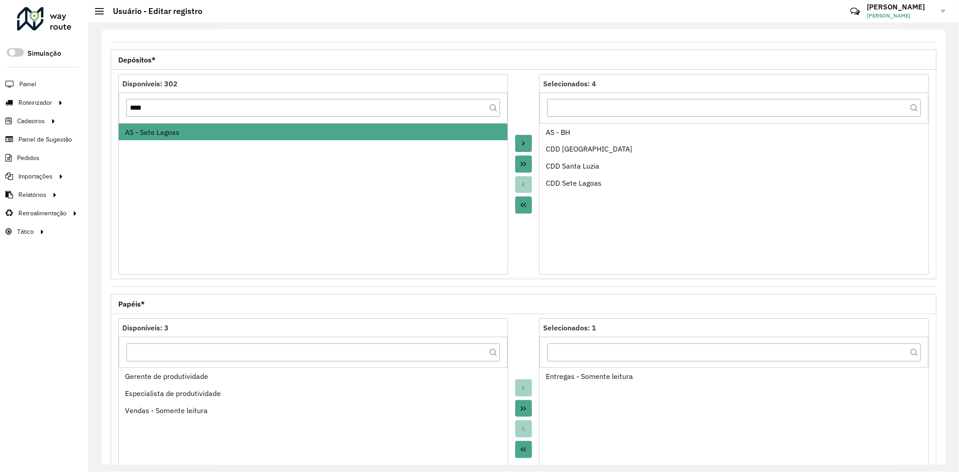
click at [513, 261] on div at bounding box center [523, 174] width 31 height 201
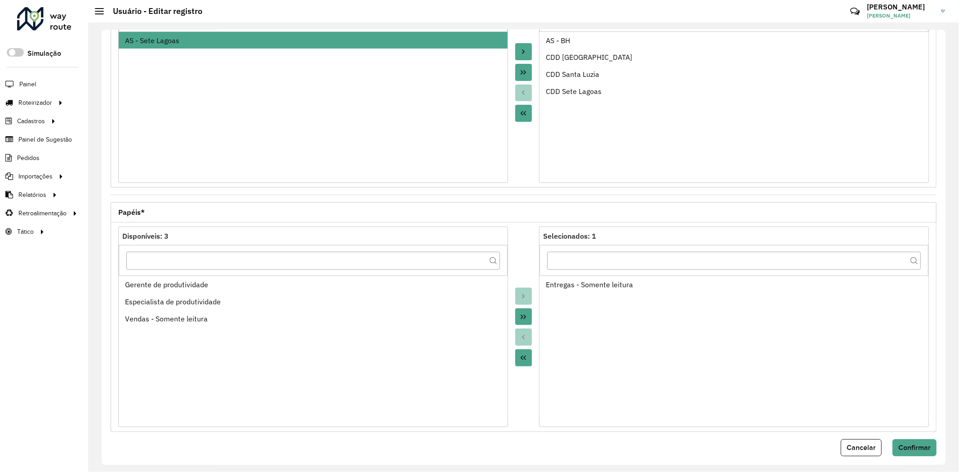
scroll to position [196, 0]
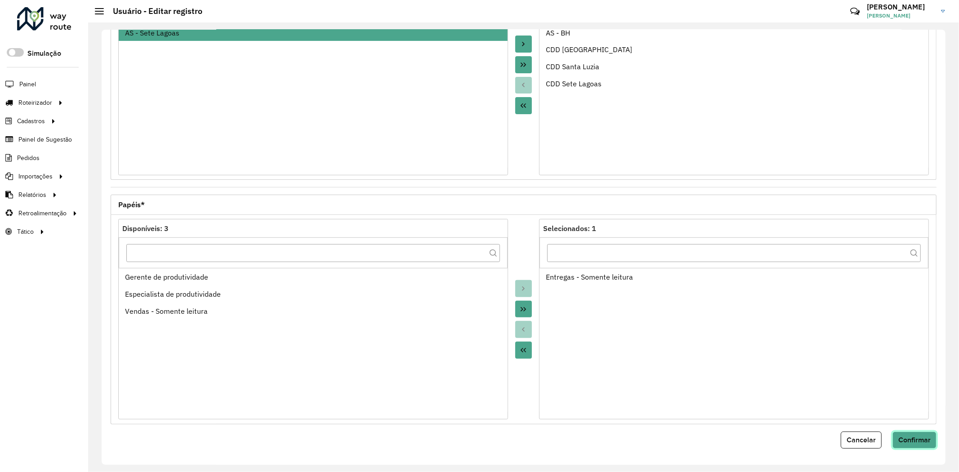
drag, startPoint x: 917, startPoint y: 444, endPoint x: 905, endPoint y: 437, distance: 14.5
click at [905, 437] on button "Confirmar" at bounding box center [914, 440] width 44 height 17
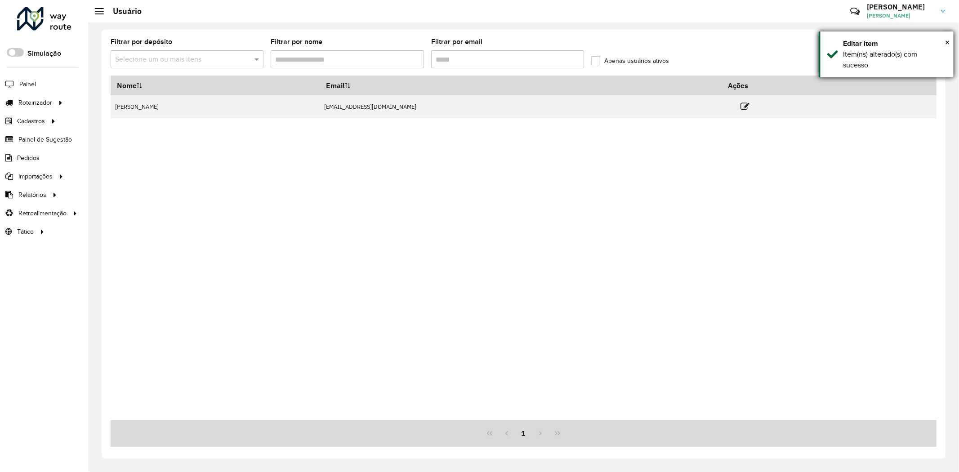
click at [945, 44] on div "Editar item" at bounding box center [895, 43] width 104 height 11
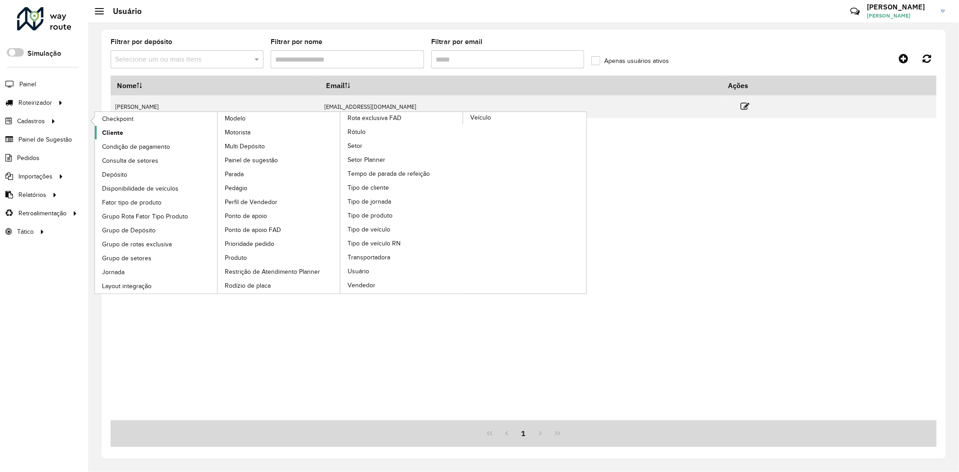
click at [132, 134] on link "Cliente" at bounding box center [156, 132] width 123 height 13
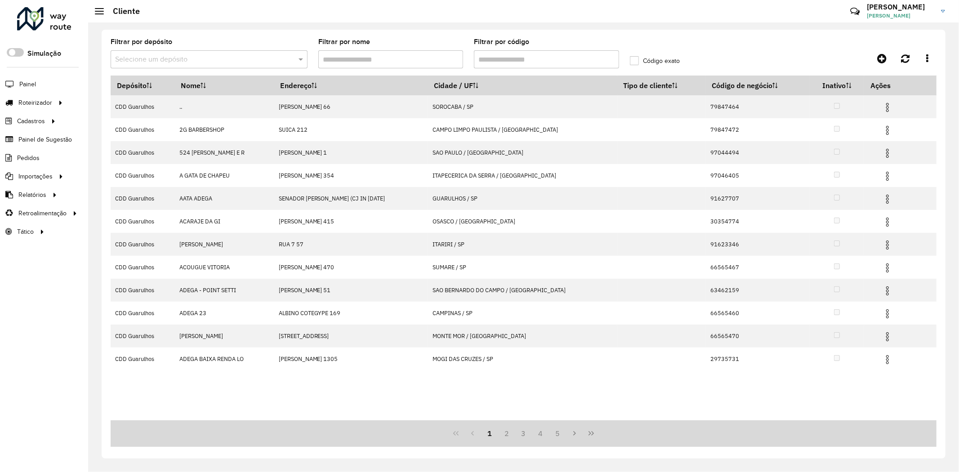
click at [856, 42] on div "Filtrar por depósito Selecione um depósito Filtrar por nome Filtrar por código …" at bounding box center [524, 57] width 826 height 37
click at [579, 58] on input "Filtrar por código" at bounding box center [546, 59] width 145 height 18
paste input "********"
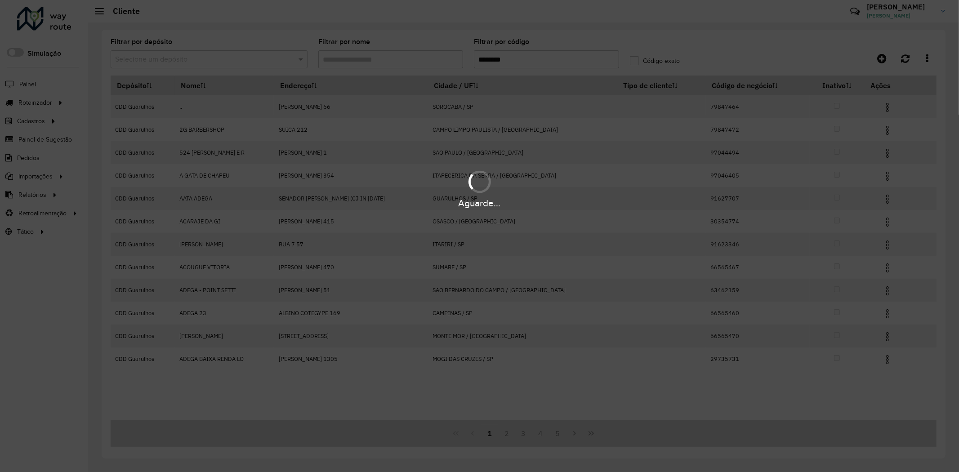
type input "********"
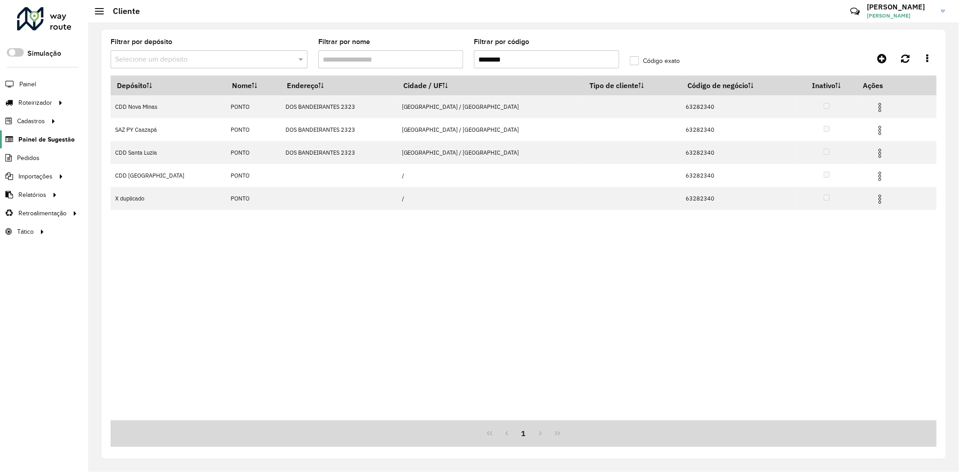
click at [46, 140] on span "Painel de Sugestão" at bounding box center [46, 139] width 56 height 9
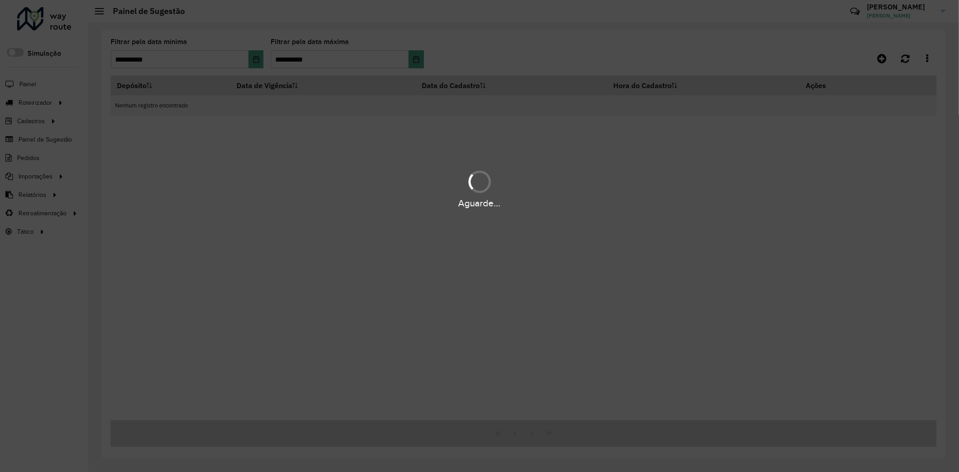
click at [418, 61] on div "Aguarde..." at bounding box center [479, 236] width 959 height 472
click at [417, 58] on div "Aguarde..." at bounding box center [479, 236] width 959 height 472
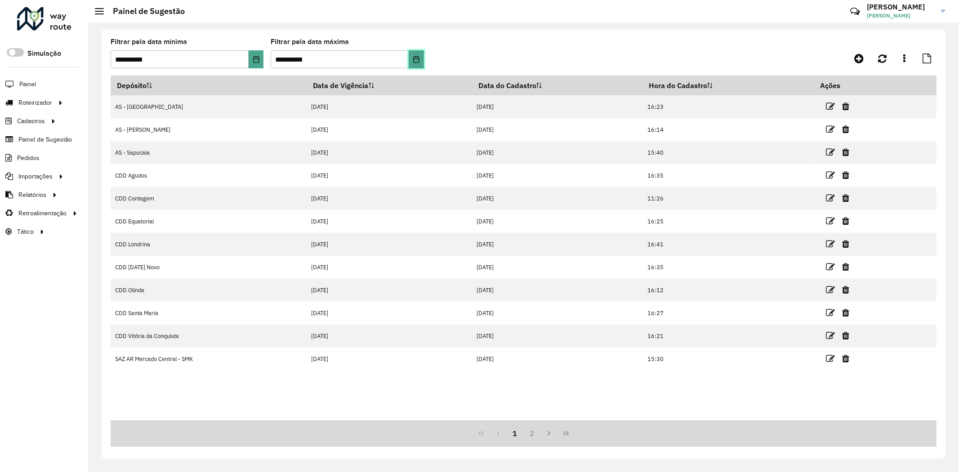
click at [417, 61] on icon "Choose Date" at bounding box center [416, 59] width 7 height 7
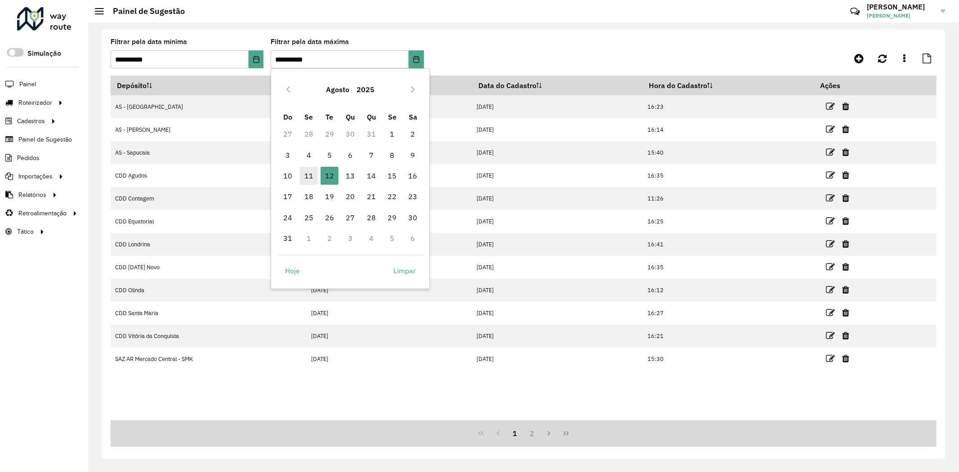
click at [308, 180] on span "11" at bounding box center [309, 176] width 18 height 18
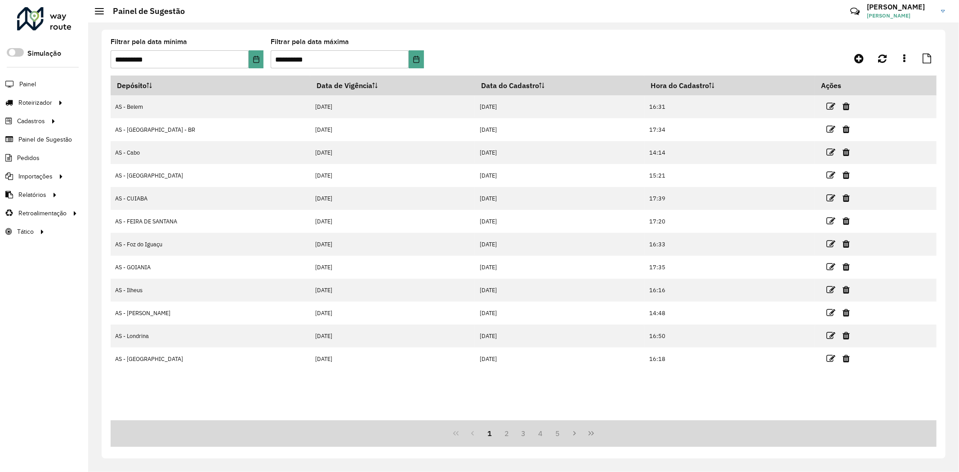
click at [410, 423] on div "1 2 3 4 5" at bounding box center [524, 433] width 826 height 27
click at [531, 432] on button "3" at bounding box center [523, 433] width 17 height 17
click at [540, 433] on button "4" at bounding box center [540, 433] width 17 height 17
click at [543, 433] on button "5" at bounding box center [540, 433] width 17 height 17
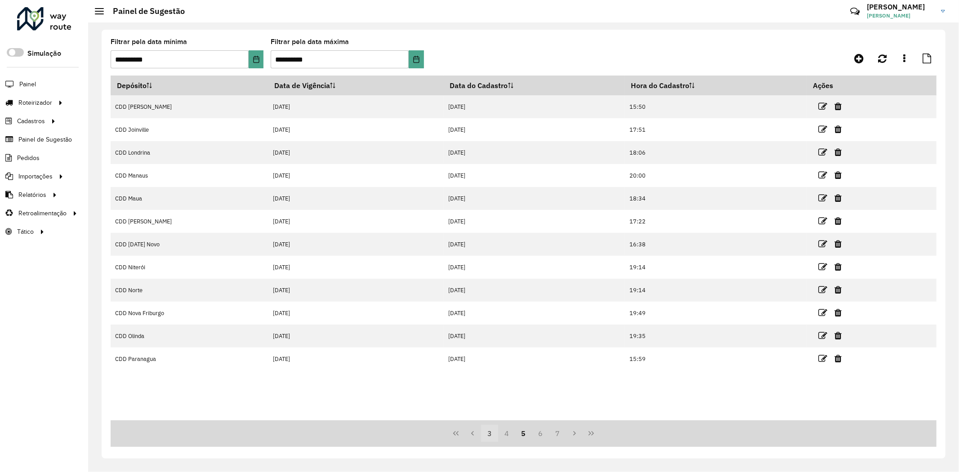
click at [494, 432] on button "3" at bounding box center [489, 433] width 17 height 17
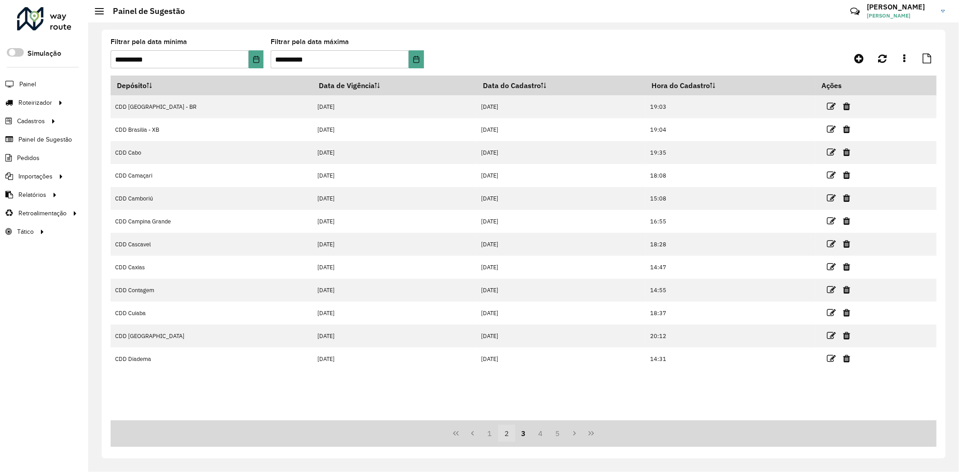
click at [505, 434] on button "2" at bounding box center [506, 433] width 17 height 17
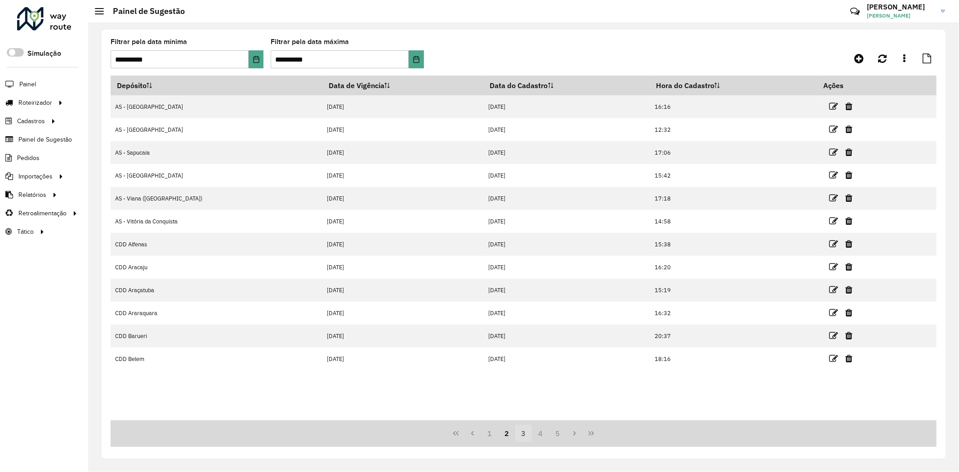
click at [520, 435] on button "3" at bounding box center [523, 433] width 17 height 17
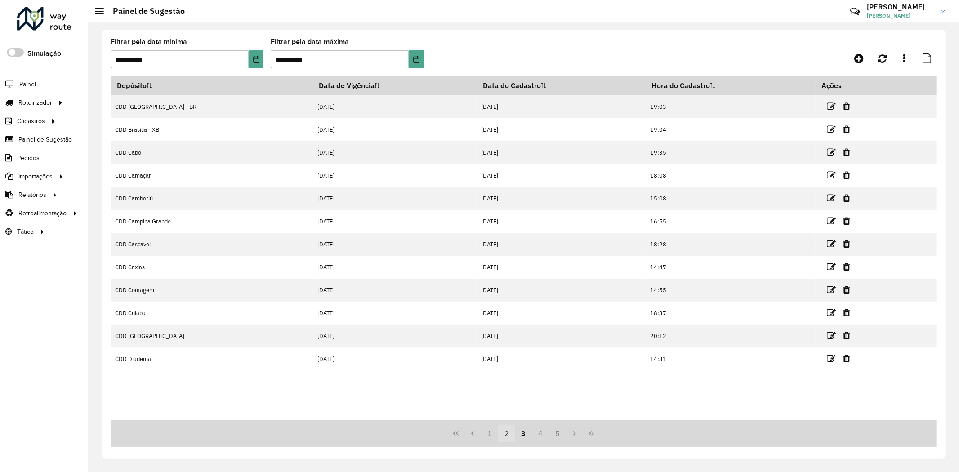
click at [511, 434] on button "2" at bounding box center [506, 433] width 17 height 17
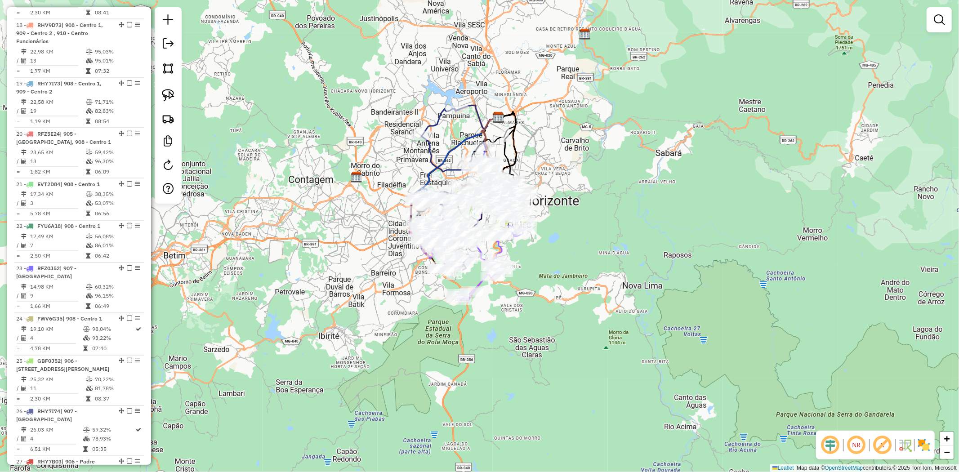
scroll to position [1382, 0]
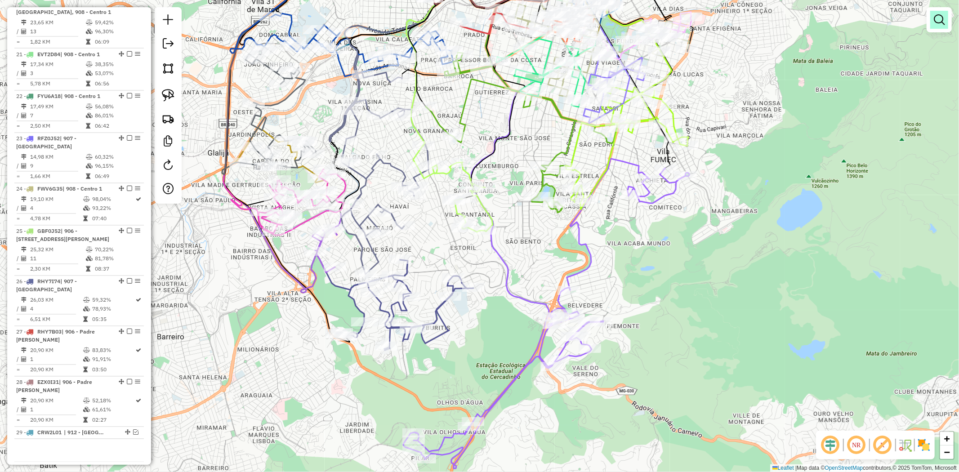
click at [941, 22] on em at bounding box center [939, 19] width 11 height 11
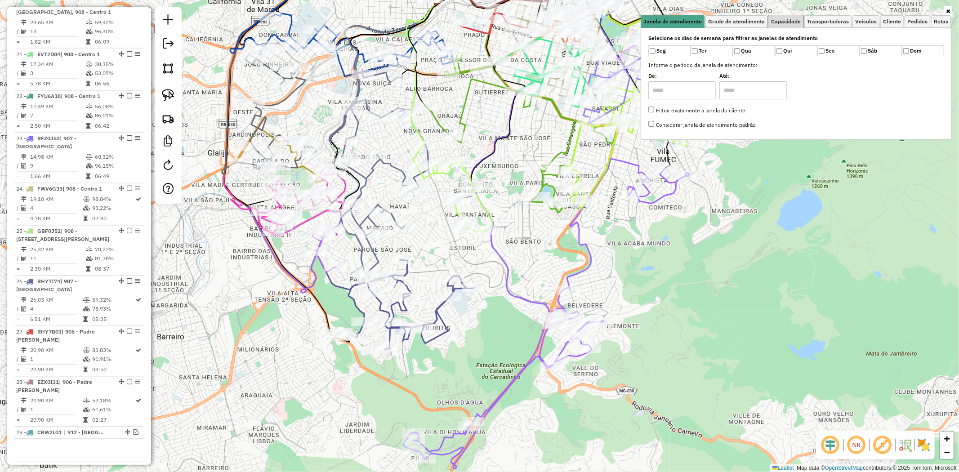
click at [785, 21] on span "Capacidade" at bounding box center [786, 21] width 30 height 5
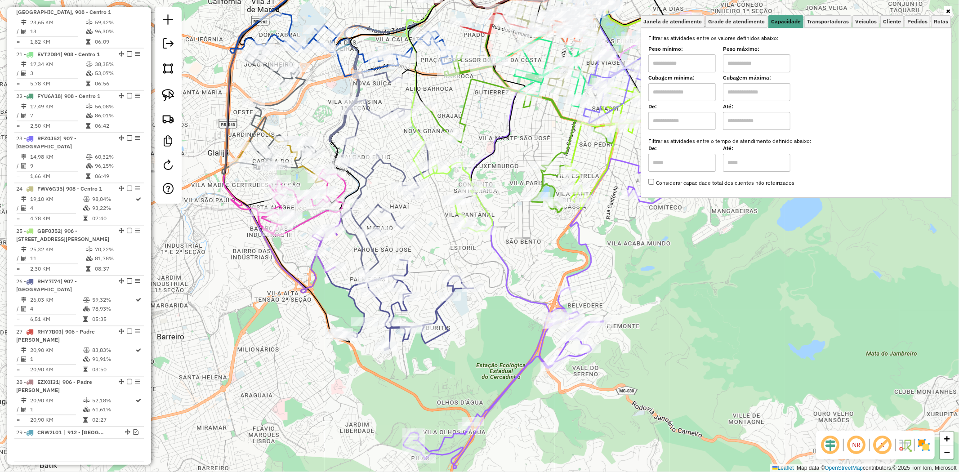
click at [694, 58] on input "text" at bounding box center [681, 63] width 67 height 18
type input "****"
click at [738, 63] on input "text" at bounding box center [756, 63] width 67 height 18
type input "*****"
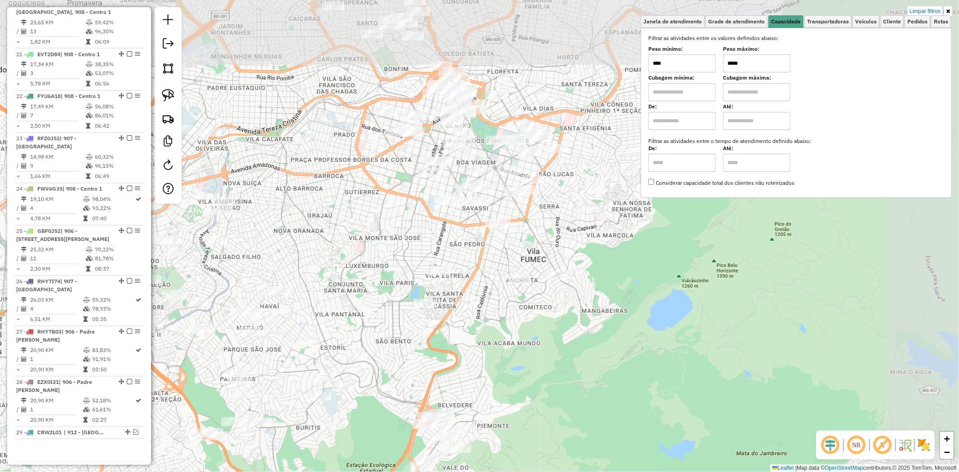
drag, startPoint x: 701, startPoint y: 255, endPoint x: 564, endPoint y: 356, distance: 170.1
click at [572, 357] on div "Limpar filtros Janela de atendimento Grade de atendimento Capacidade Transporta…" at bounding box center [479, 236] width 959 height 472
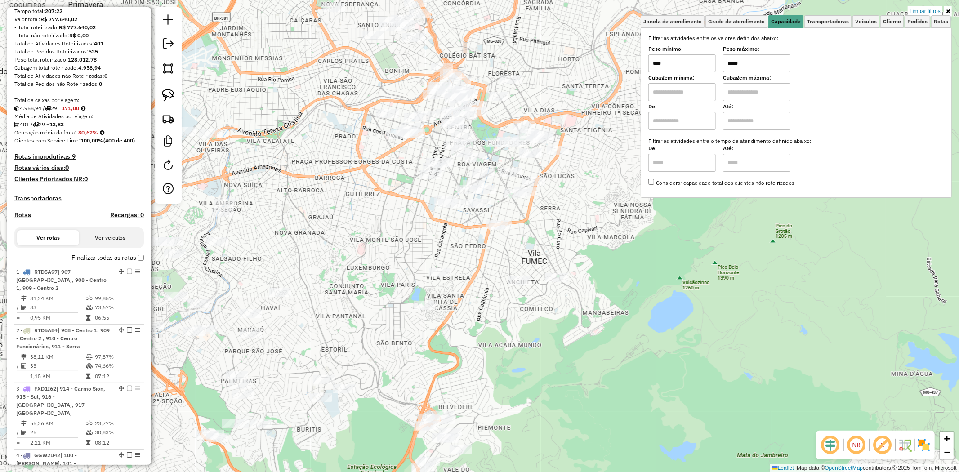
scroll to position [0, 0]
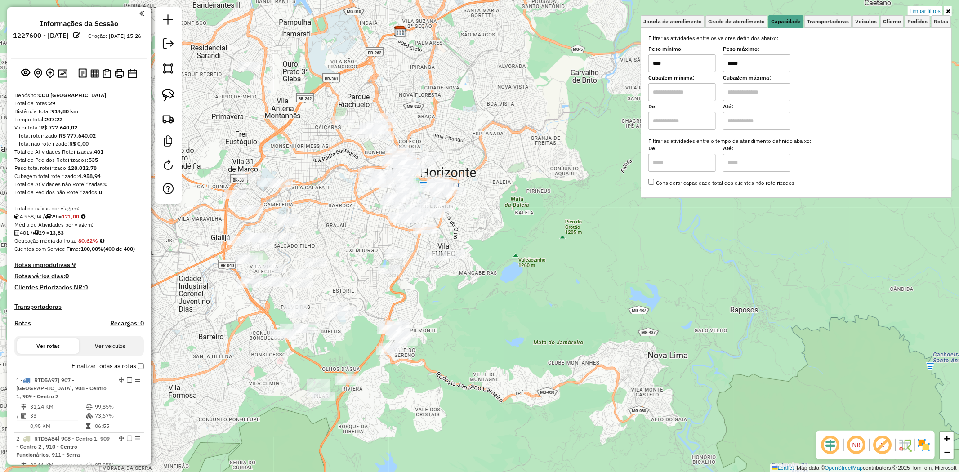
drag, startPoint x: 360, startPoint y: 234, endPoint x: 371, endPoint y: 241, distance: 13.3
click at [371, 241] on div "Limpar filtros Janela de atendimento Grade de atendimento Capacidade Transporta…" at bounding box center [479, 236] width 959 height 472
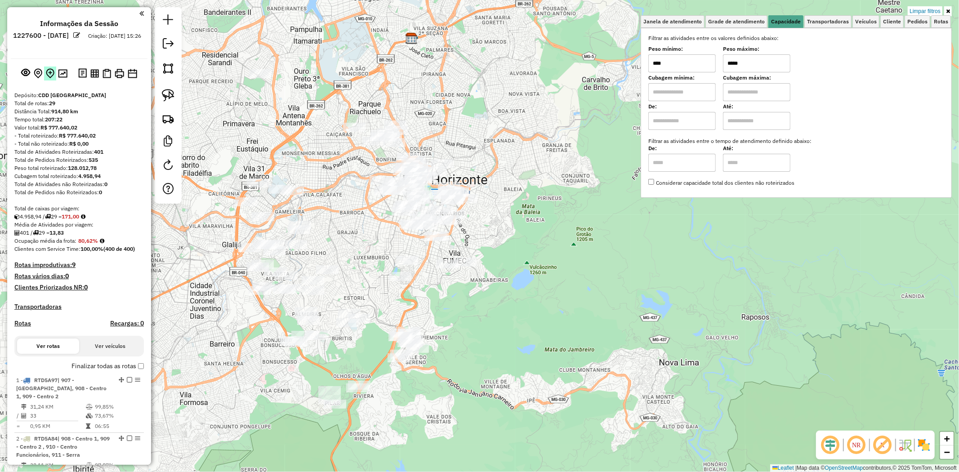
click at [47, 72] on img at bounding box center [50, 73] width 9 height 10
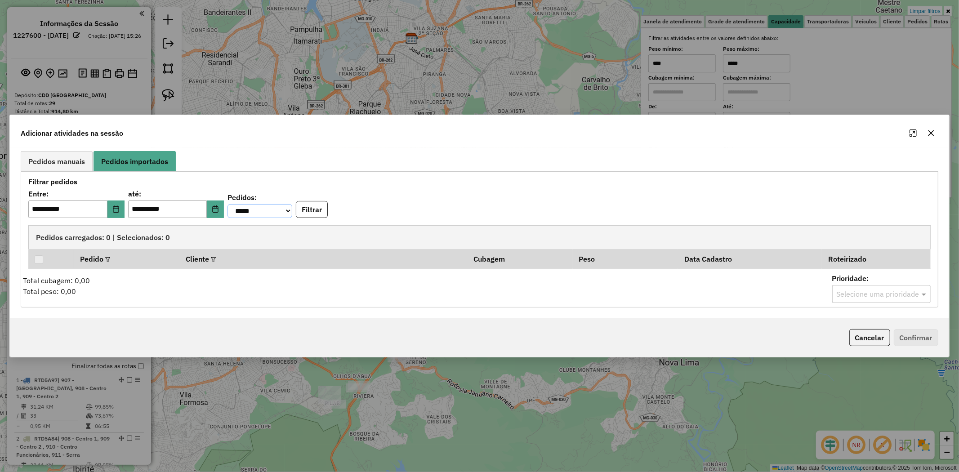
click at [292, 213] on select "**********" at bounding box center [259, 211] width 65 height 14
click at [240, 204] on select "**********" at bounding box center [259, 211] width 65 height 14
drag, startPoint x: 325, startPoint y: 212, endPoint x: 281, endPoint y: 212, distance: 44.1
click at [281, 212] on div "**********" at bounding box center [479, 205] width 902 height 28
click at [281, 211] on select "**********" at bounding box center [259, 211] width 65 height 14
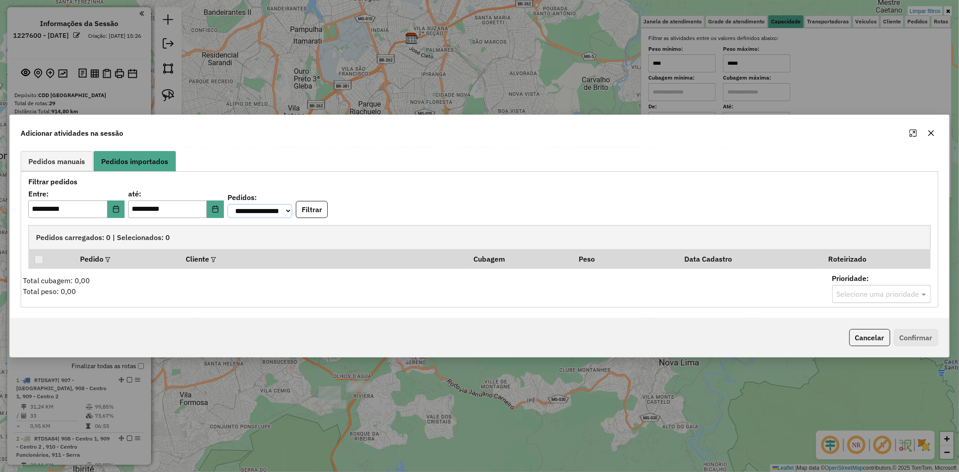
select select "*******"
click at [240, 204] on select "**********" at bounding box center [259, 211] width 65 height 14
click at [327, 206] on button "Filtrar" at bounding box center [312, 209] width 32 height 17
click at [69, 164] on span "Pedidos manuais" at bounding box center [56, 161] width 57 height 7
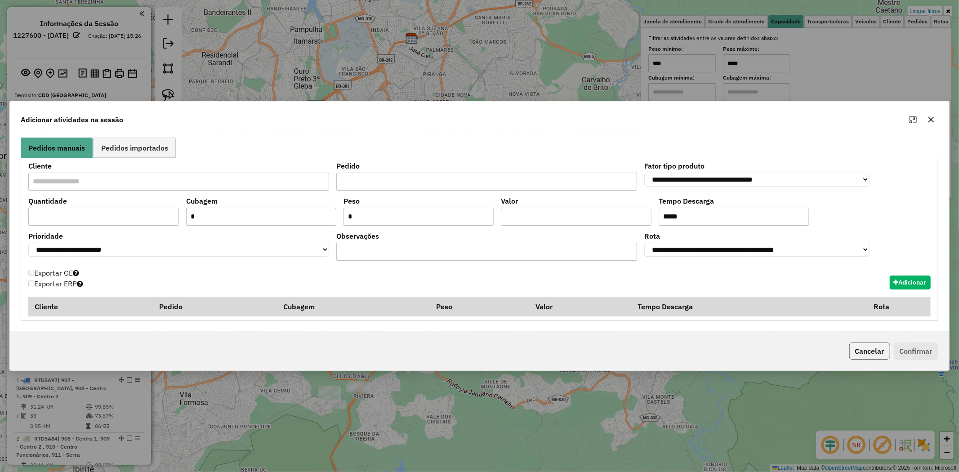
click at [872, 359] on button "Cancelar" at bounding box center [869, 351] width 41 height 17
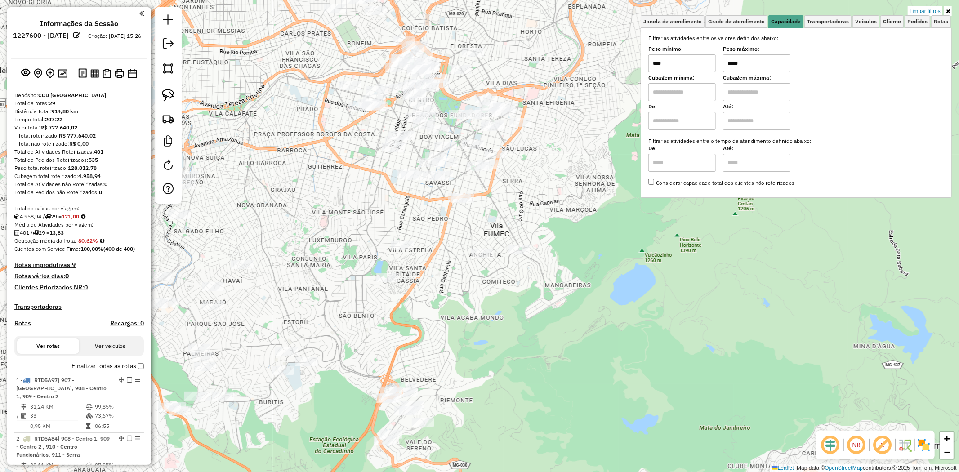
drag, startPoint x: 378, startPoint y: 277, endPoint x: 331, endPoint y: 217, distance: 76.3
click at [342, 214] on div "Limpar filtros Janela de atendimento Grade de atendimento Capacidade Transporta…" at bounding box center [479, 236] width 959 height 472
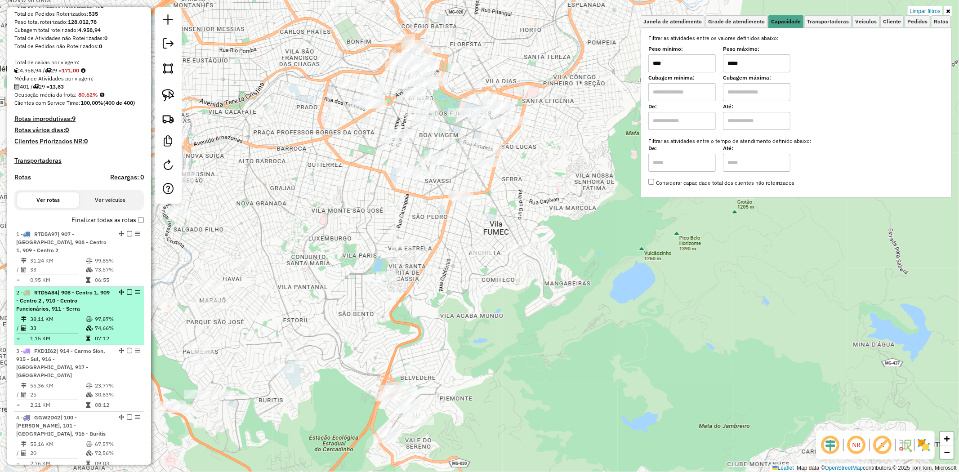
scroll to position [150, 0]
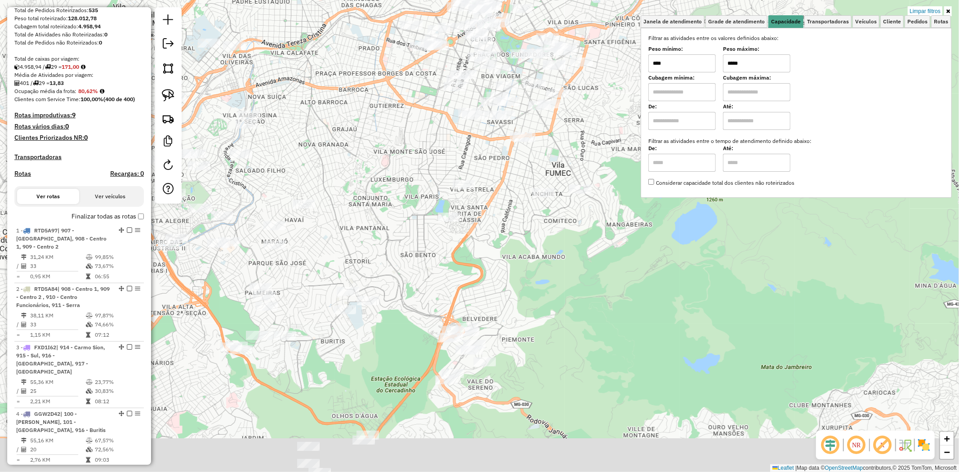
drag, startPoint x: 334, startPoint y: 178, endPoint x: 352, endPoint y: 164, distance: 23.4
click at [352, 164] on div "Limpar filtros Janela de atendimento Grade de atendimento Capacidade Transporta…" at bounding box center [479, 236] width 959 height 472
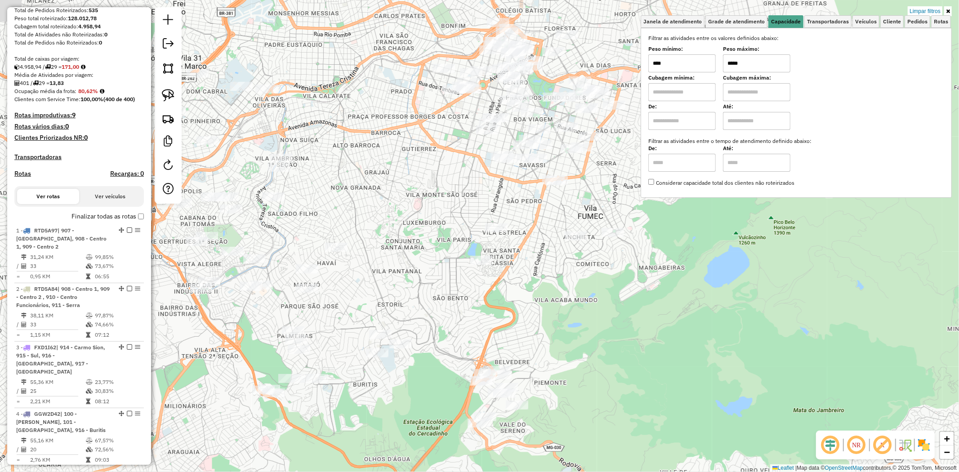
drag, startPoint x: 365, startPoint y: 220, endPoint x: 378, endPoint y: 245, distance: 27.6
click at [378, 245] on div "Limpar filtros Janela de atendimento Grade de atendimento Capacidade Transporta…" at bounding box center [479, 236] width 959 height 472
drag, startPoint x: 164, startPoint y: 95, endPoint x: 237, endPoint y: 159, distance: 96.8
click at [164, 95] on img at bounding box center [168, 95] width 13 height 13
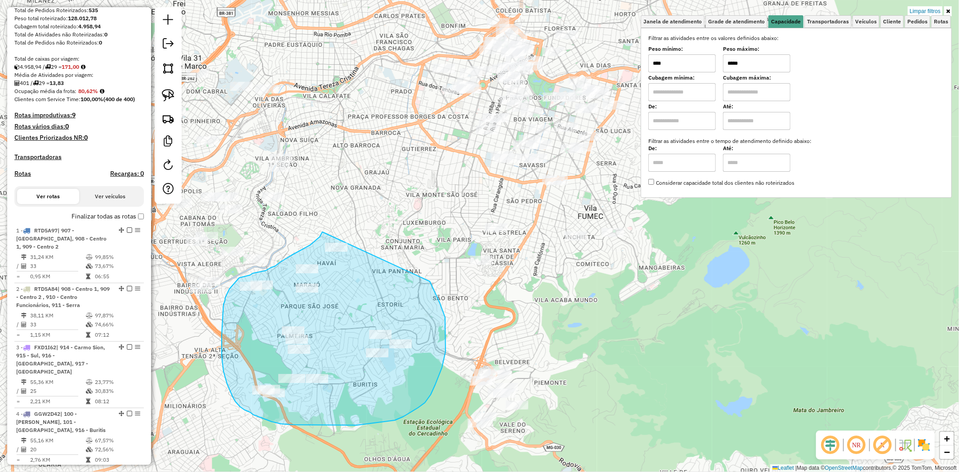
drag, startPoint x: 322, startPoint y: 232, endPoint x: 402, endPoint y: 239, distance: 79.9
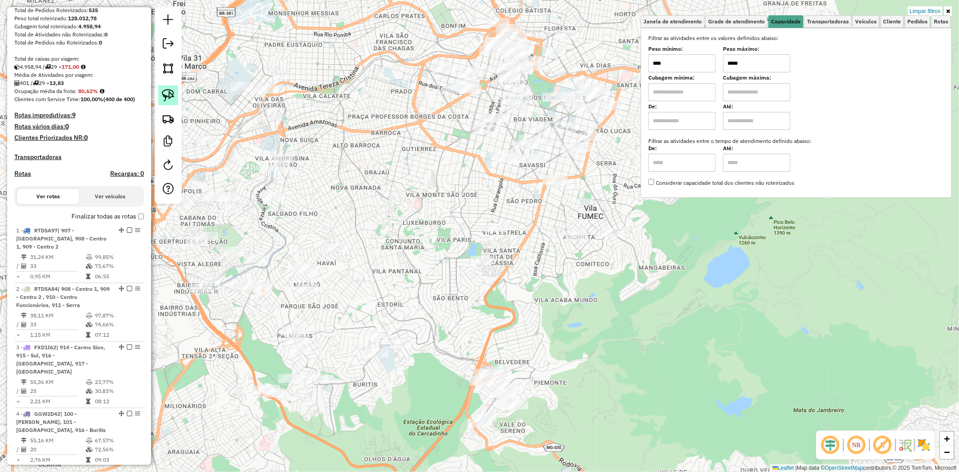
click at [169, 96] on img at bounding box center [168, 95] width 13 height 13
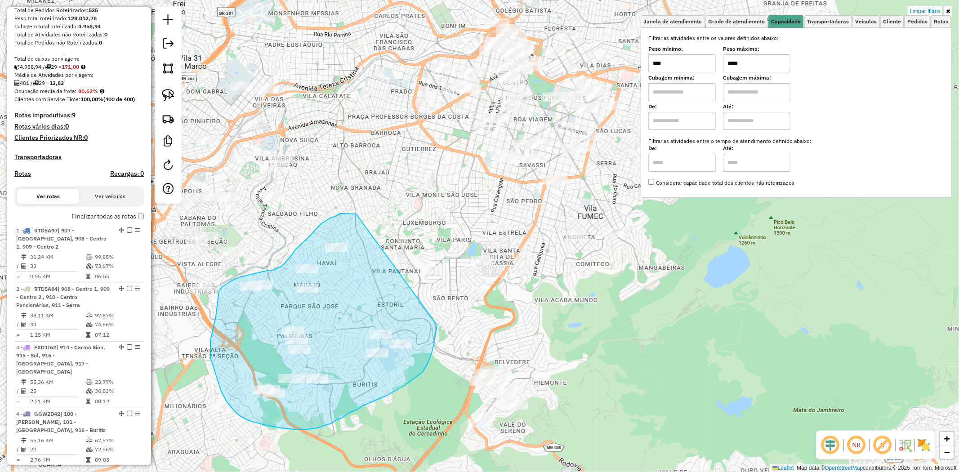
drag, startPoint x: 318, startPoint y: 227, endPoint x: 437, endPoint y: 320, distance: 151.2
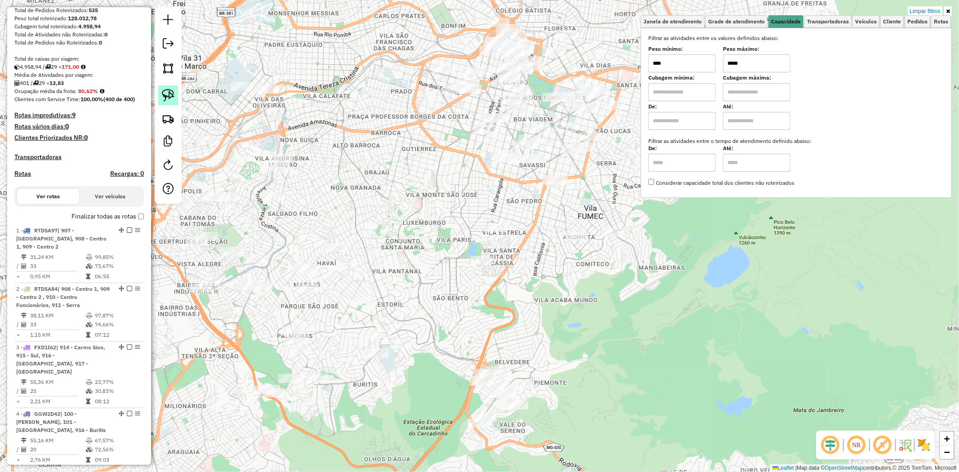
click at [173, 97] on img at bounding box center [168, 95] width 13 height 13
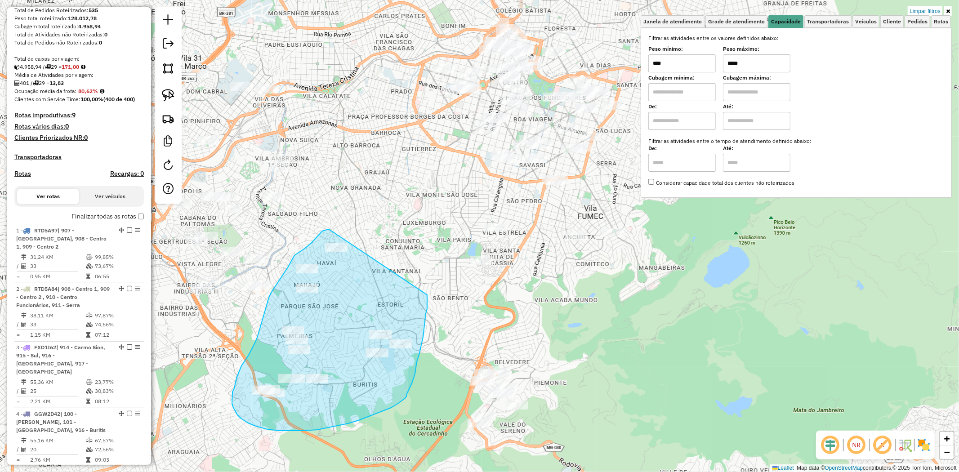
drag, startPoint x: 327, startPoint y: 230, endPoint x: 427, endPoint y: 295, distance: 119.6
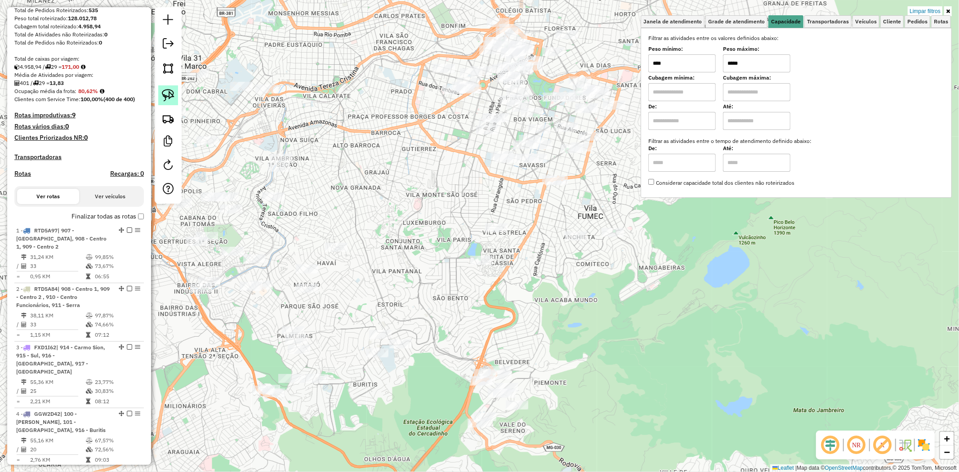
click at [168, 103] on link at bounding box center [168, 95] width 20 height 20
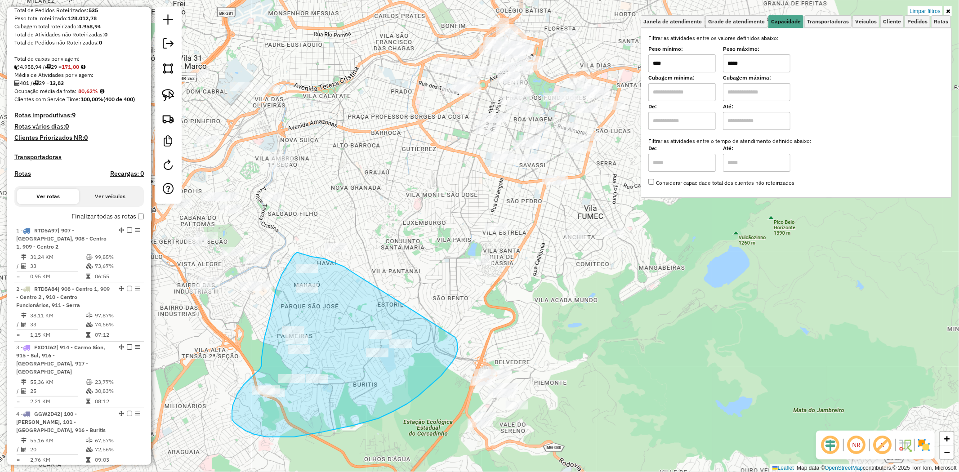
drag, startPoint x: 344, startPoint y: 267, endPoint x: 446, endPoint y: 324, distance: 116.8
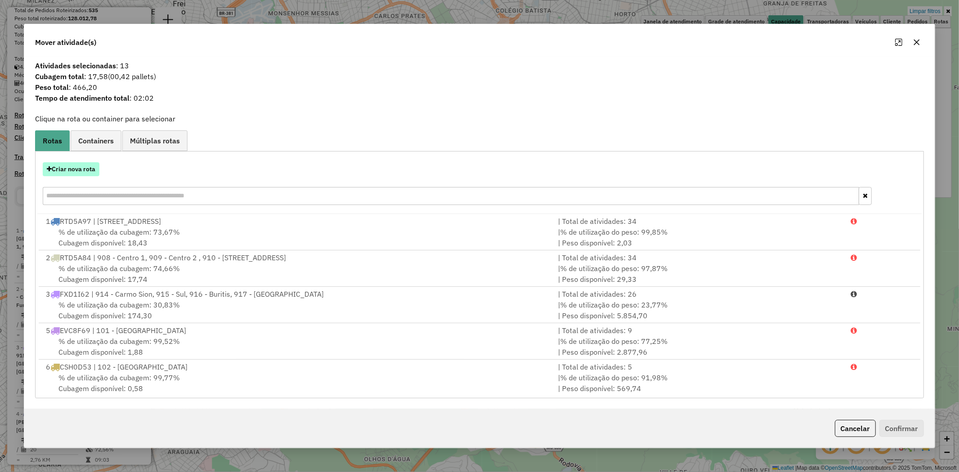
click at [83, 169] on button "Criar nova rota" at bounding box center [71, 169] width 57 height 14
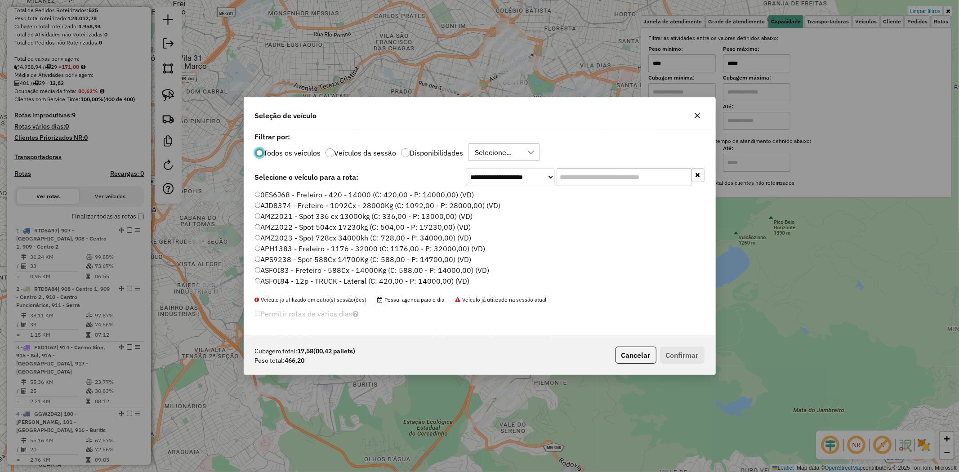
scroll to position [5, 2]
click at [582, 176] on input "text" at bounding box center [624, 177] width 135 height 18
type input "***"
click at [354, 207] on label "CRW2L02 - F. Fixa - 28Cx - 500Kg (C: 28,00 - P: 500,00) (VD)" at bounding box center [358, 205] width 206 height 11
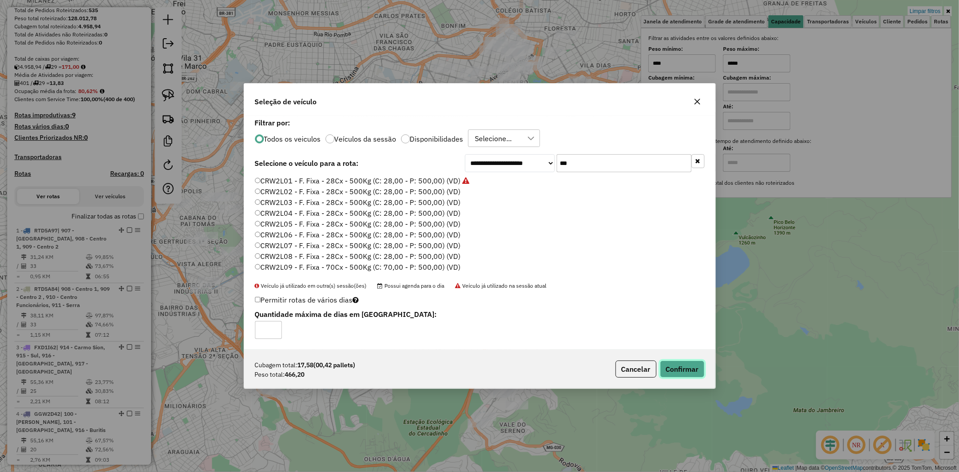
click at [681, 369] on button "Confirmar" at bounding box center [682, 369] width 45 height 17
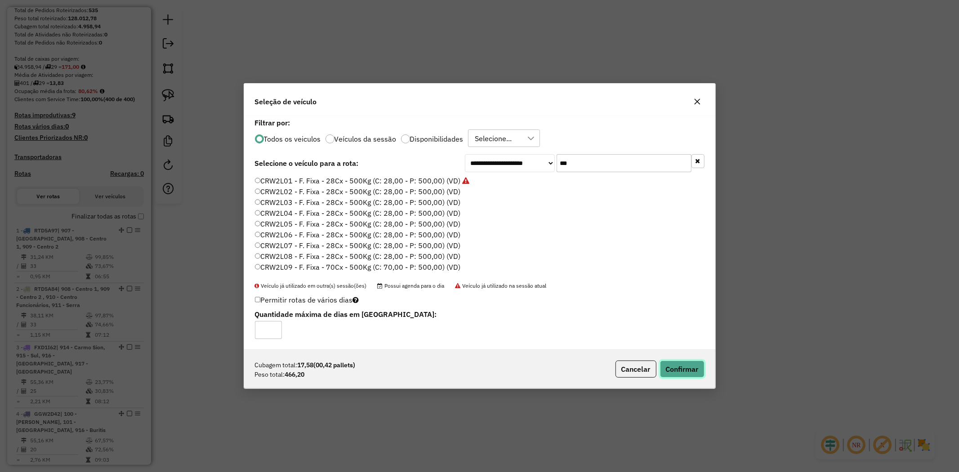
click at [683, 369] on button "Confirmar" at bounding box center [682, 369] width 45 height 17
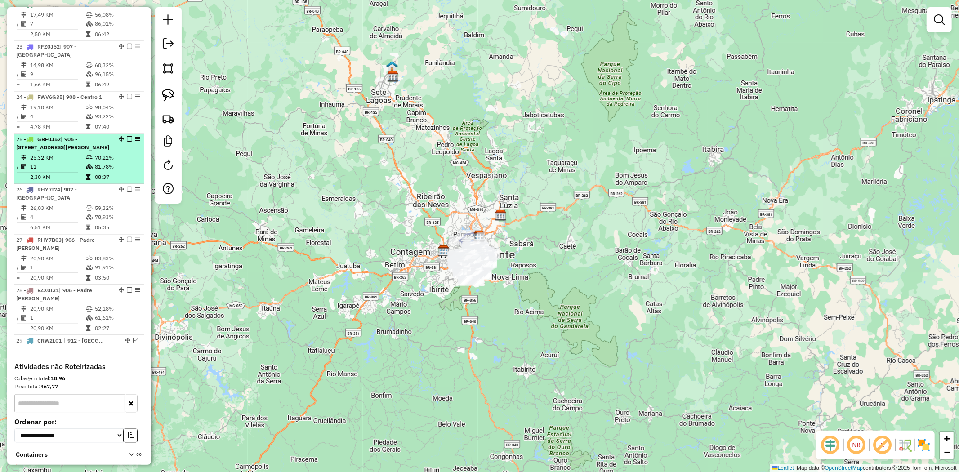
scroll to position [1523, 0]
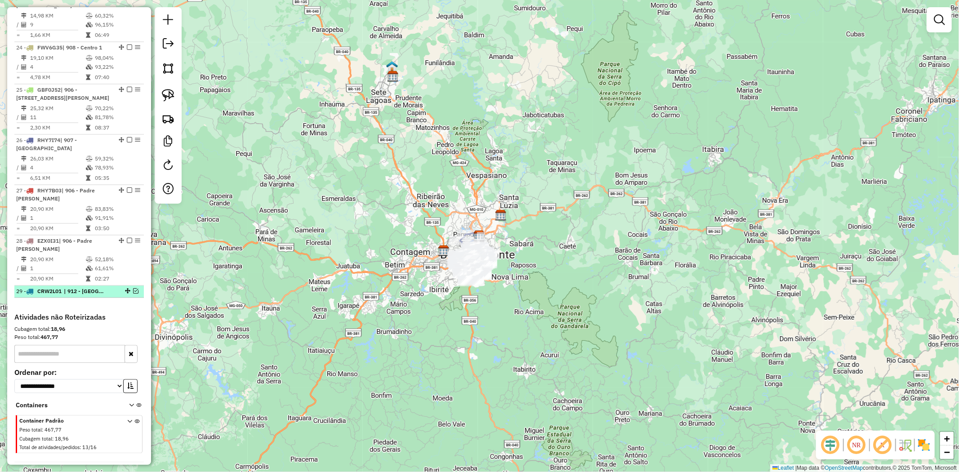
click at [133, 288] on em at bounding box center [135, 290] width 5 height 5
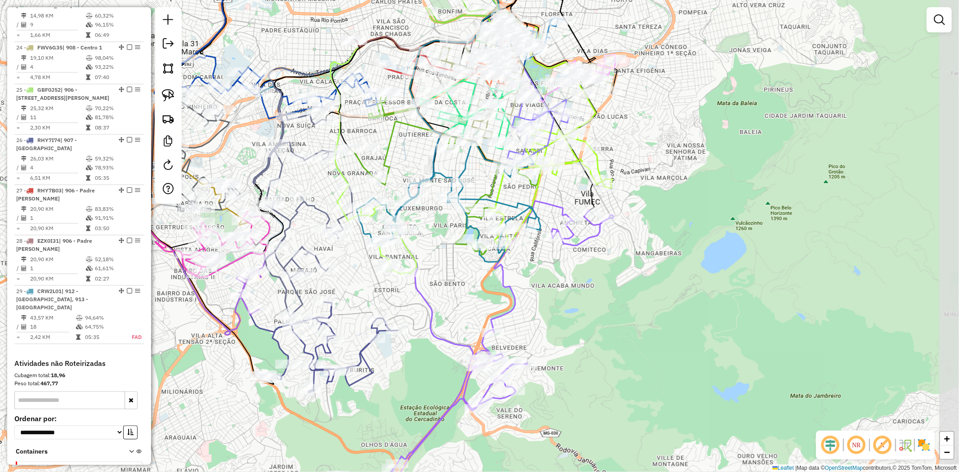
drag, startPoint x: 683, startPoint y: 267, endPoint x: 606, endPoint y: 267, distance: 77.8
click at [606, 267] on div "Janela de atendimento Grade de atendimento Capacidade Transportadoras Veículos …" at bounding box center [479, 236] width 959 height 472
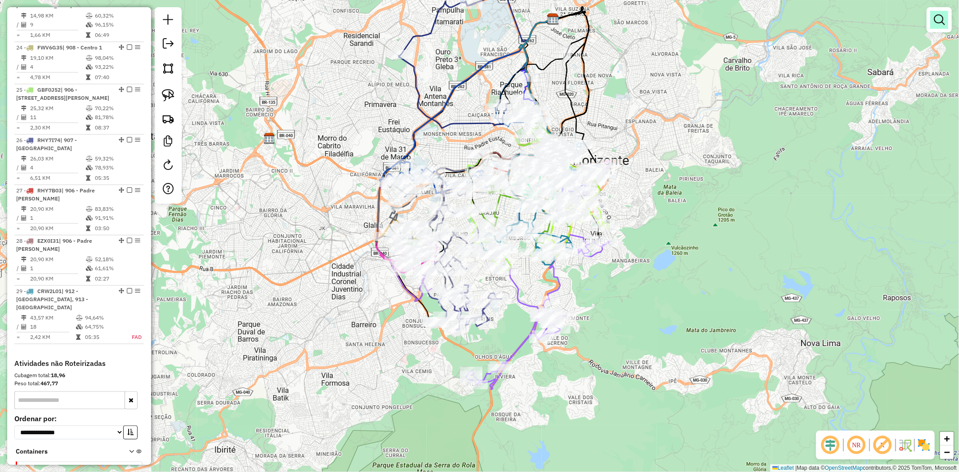
click at [940, 18] on em at bounding box center [939, 19] width 11 height 11
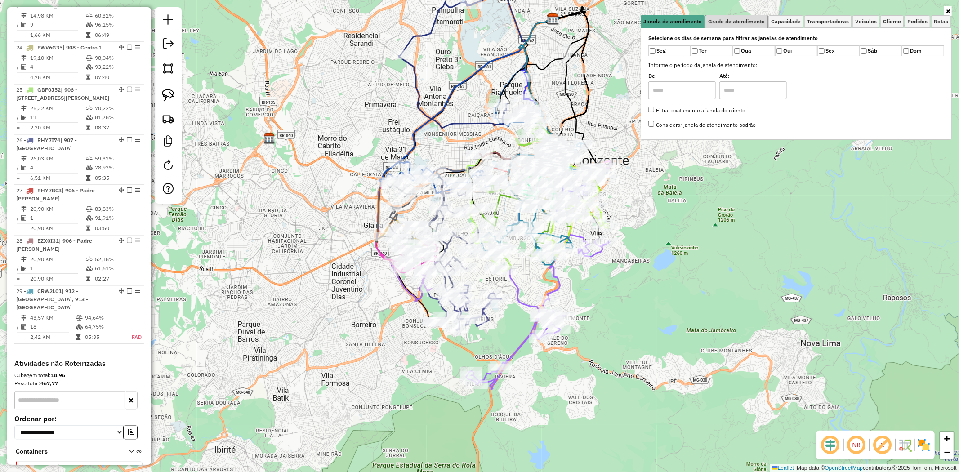
click at [740, 21] on span "Grade de atendimento" at bounding box center [736, 21] width 57 height 5
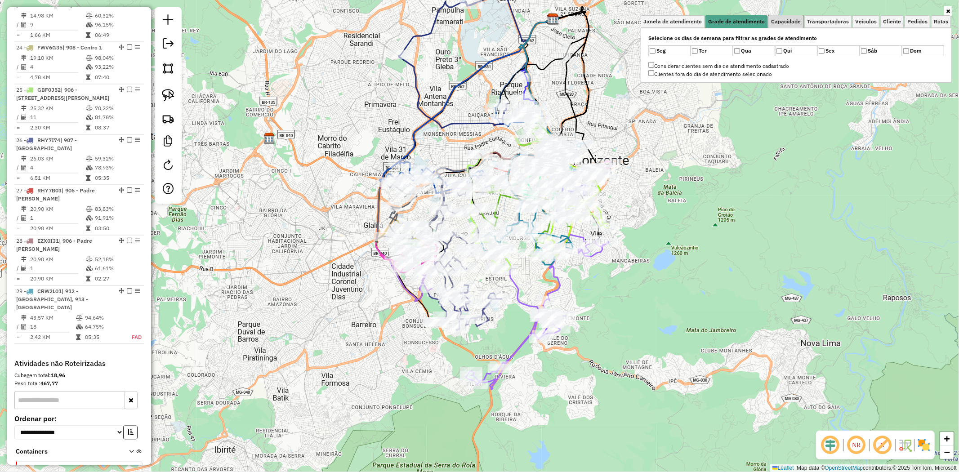
click at [787, 21] on span "Capacidade" at bounding box center [786, 21] width 30 height 5
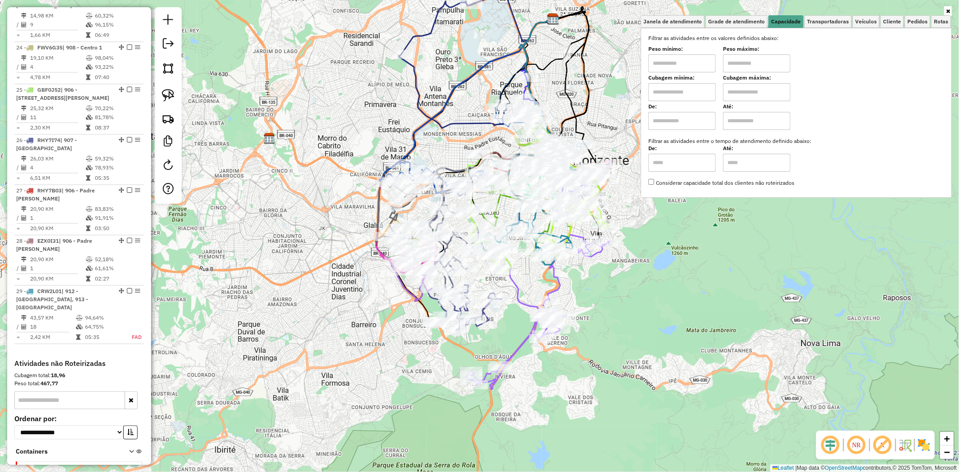
drag, startPoint x: 686, startPoint y: 62, endPoint x: 690, endPoint y: 72, distance: 11.1
click at [686, 62] on input "text" at bounding box center [681, 63] width 67 height 18
type input "****"
click at [759, 64] on input "text" at bounding box center [756, 63] width 67 height 18
type input "*****"
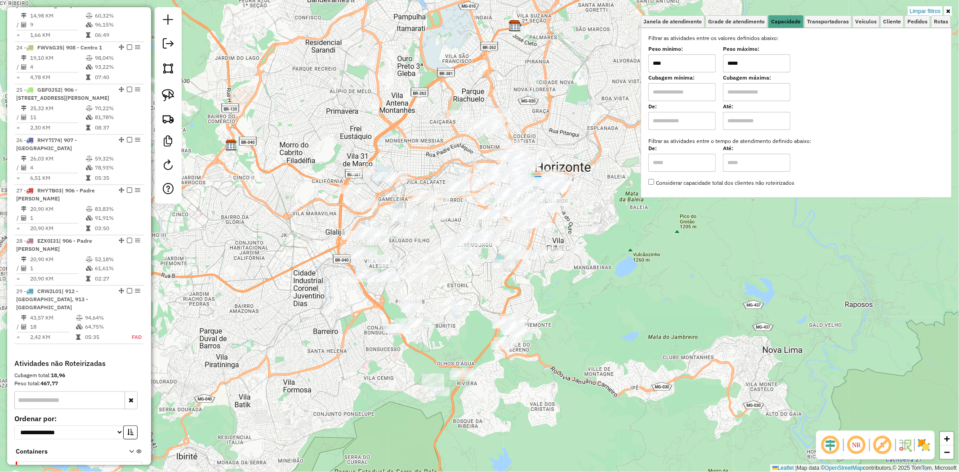
drag, startPoint x: 495, startPoint y: 276, endPoint x: 375, endPoint y: 296, distance: 122.2
click at [446, 284] on div "Limpar filtros Janela de atendimento Grade de atendimento Capacidade Transporta…" at bounding box center [479, 236] width 959 height 472
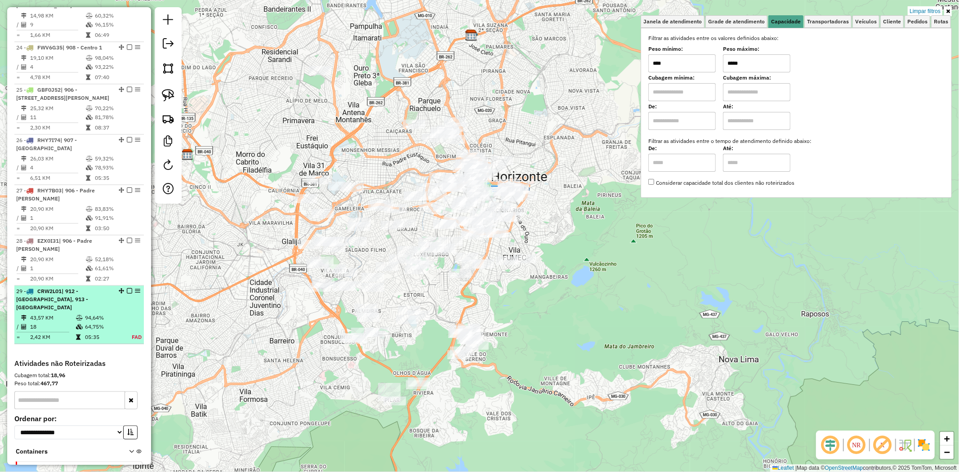
click at [127, 288] on em at bounding box center [129, 290] width 5 height 5
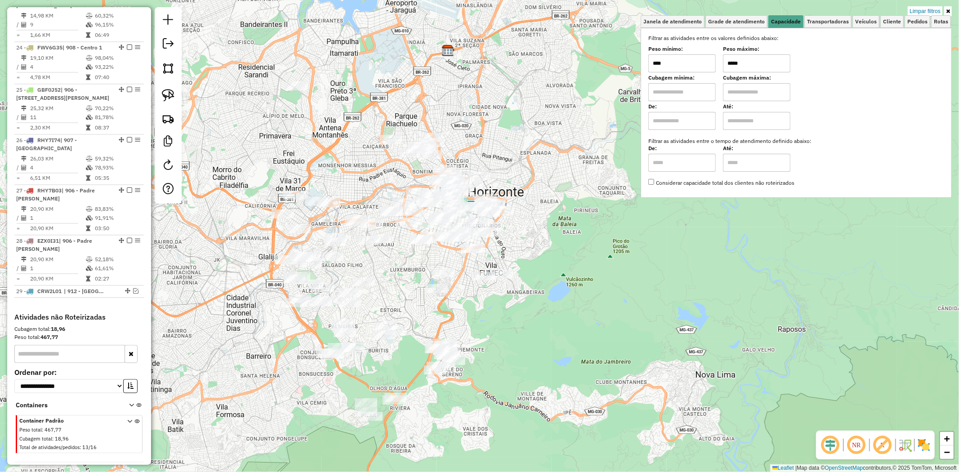
drag, startPoint x: 433, startPoint y: 263, endPoint x: 410, endPoint y: 279, distance: 28.8
click at [410, 279] on div "Limpar filtros Janela de atendimento Grade de atendimento Capacidade Transporta…" at bounding box center [479, 236] width 959 height 472
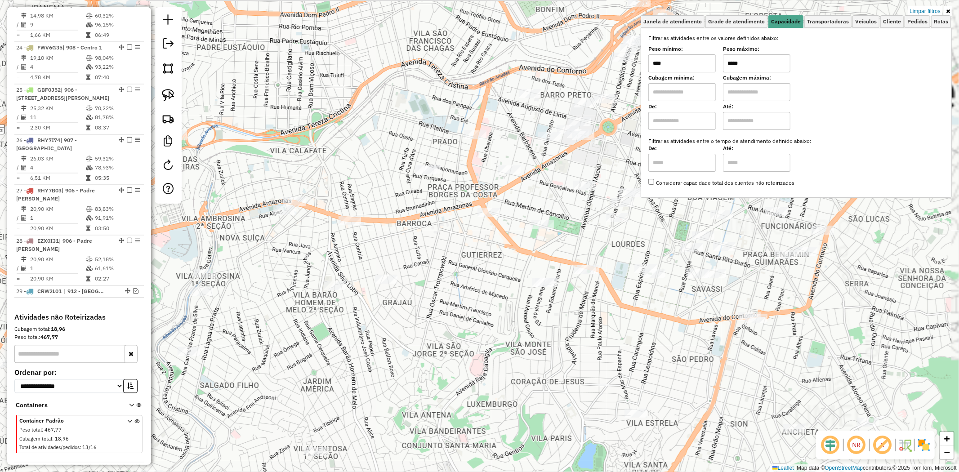
drag, startPoint x: 487, startPoint y: 263, endPoint x: 433, endPoint y: 299, distance: 65.3
click at [434, 299] on div "Limpar filtros Janela de atendimento Grade de atendimento Capacidade Transporta…" at bounding box center [479, 236] width 959 height 472
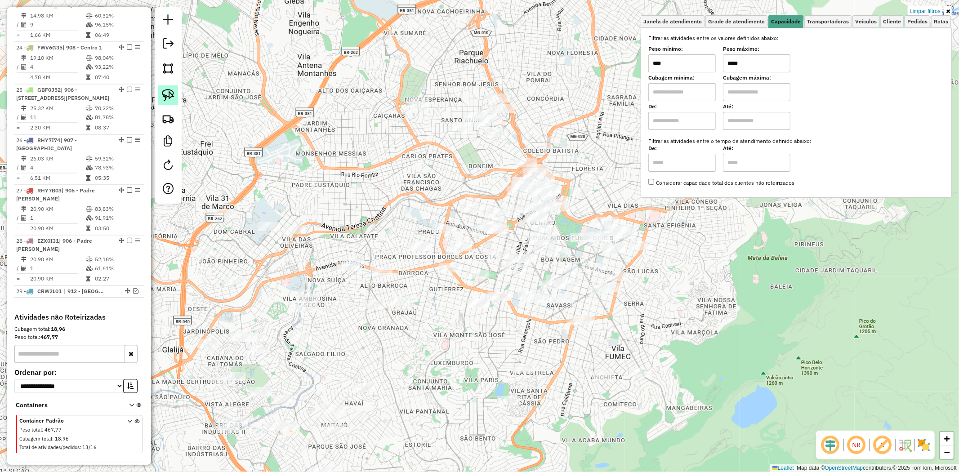
click at [164, 92] on img at bounding box center [168, 95] width 13 height 13
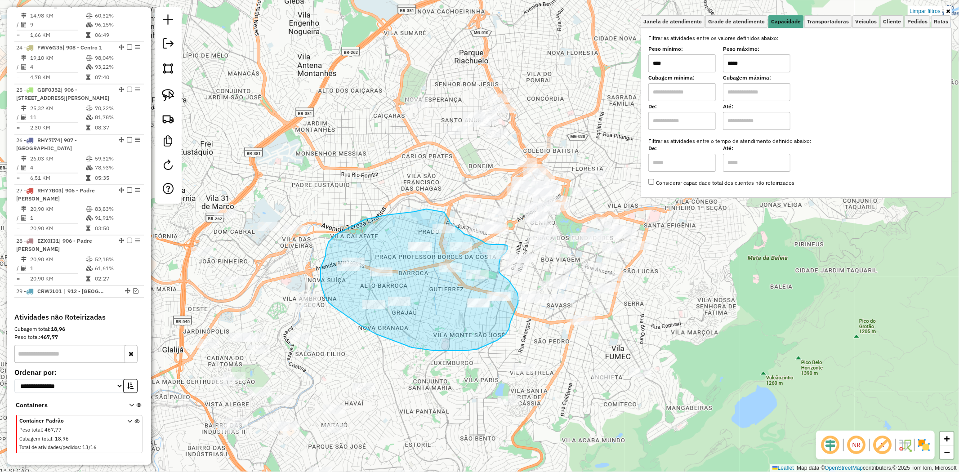
drag, startPoint x: 426, startPoint y: 209, endPoint x: 435, endPoint y: 204, distance: 10.3
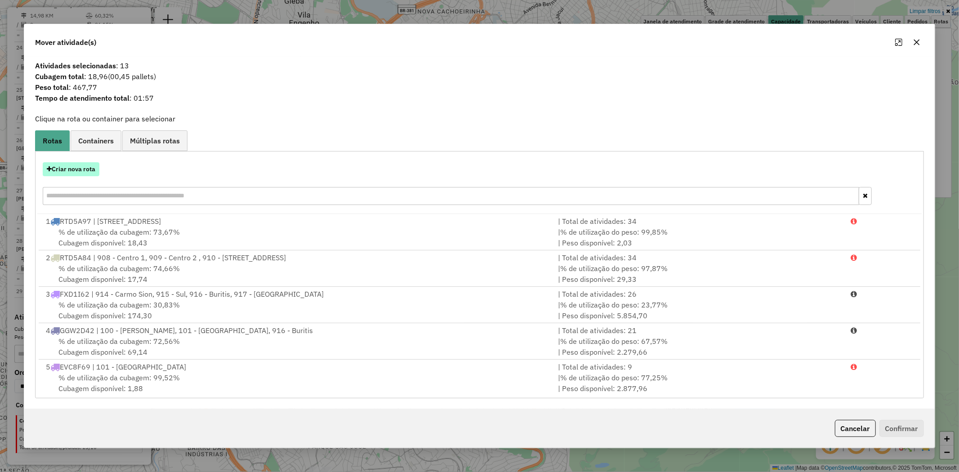
click at [75, 173] on button "Criar nova rota" at bounding box center [71, 169] width 57 height 14
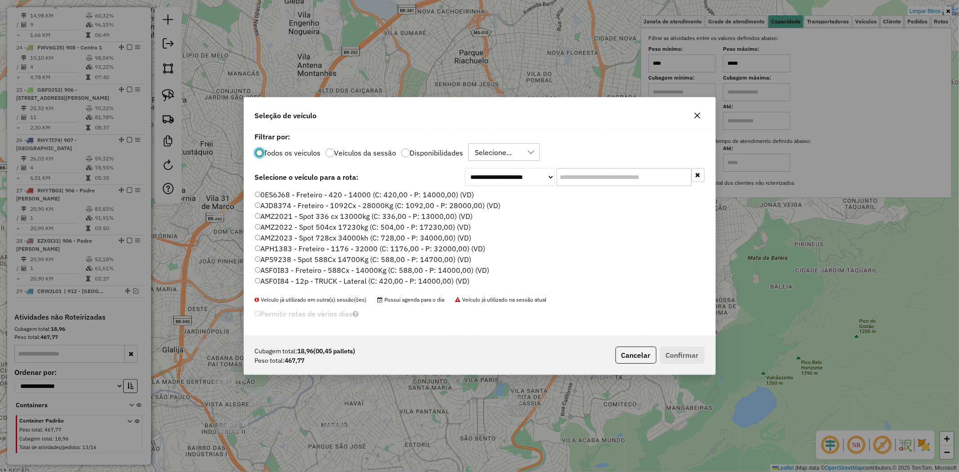
scroll to position [5, 2]
click at [583, 176] on input "text" at bounding box center [624, 177] width 135 height 18
type input "***"
click at [383, 201] on label "CRW2L02 - F. Fixa - 28Cx - 500Kg (C: 28,00 - P: 500,00) (VD)" at bounding box center [358, 205] width 206 height 11
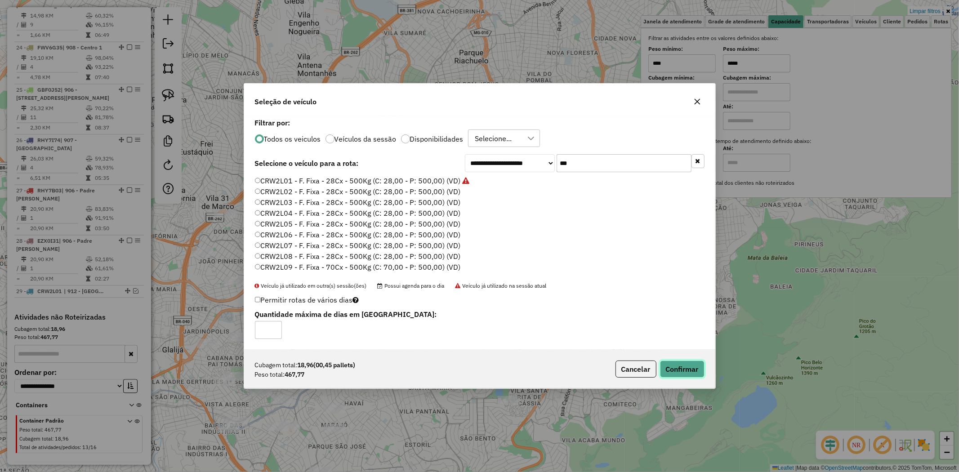
click at [679, 366] on button "Confirmar" at bounding box center [682, 369] width 45 height 17
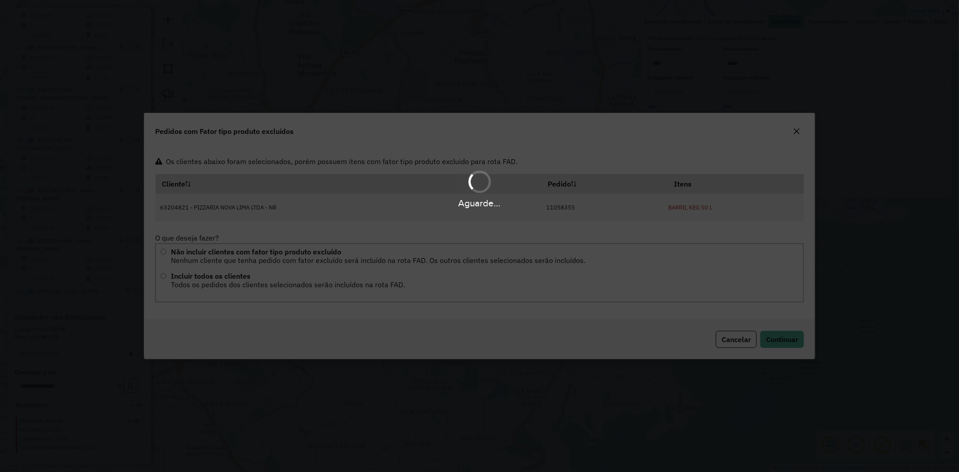
scroll to position [0, 0]
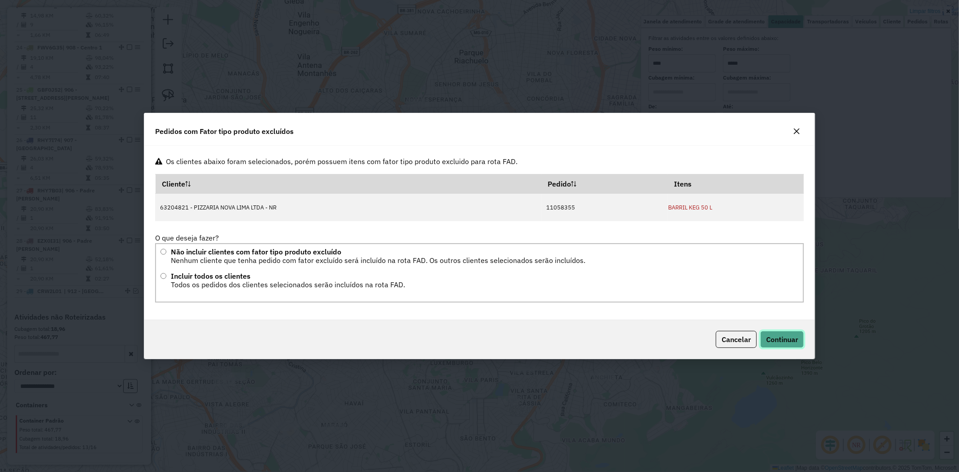
click at [774, 333] on button "Continuar" at bounding box center [782, 339] width 44 height 17
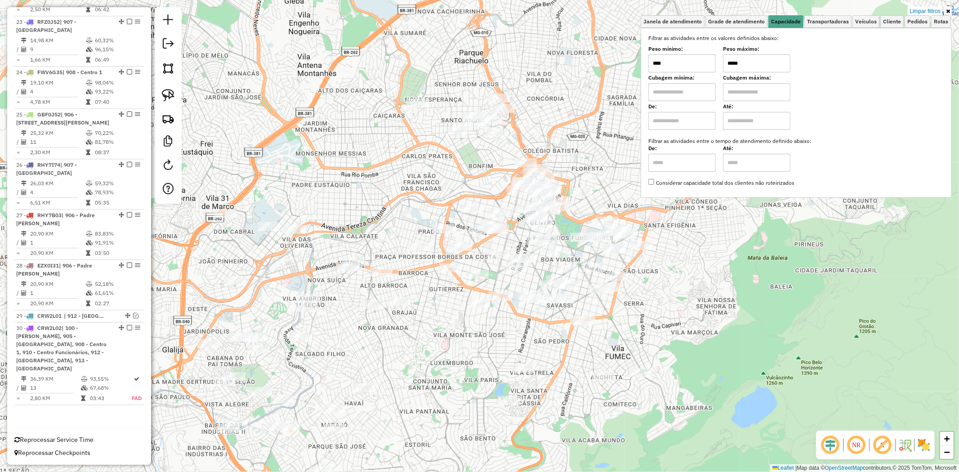
scroll to position [1449, 0]
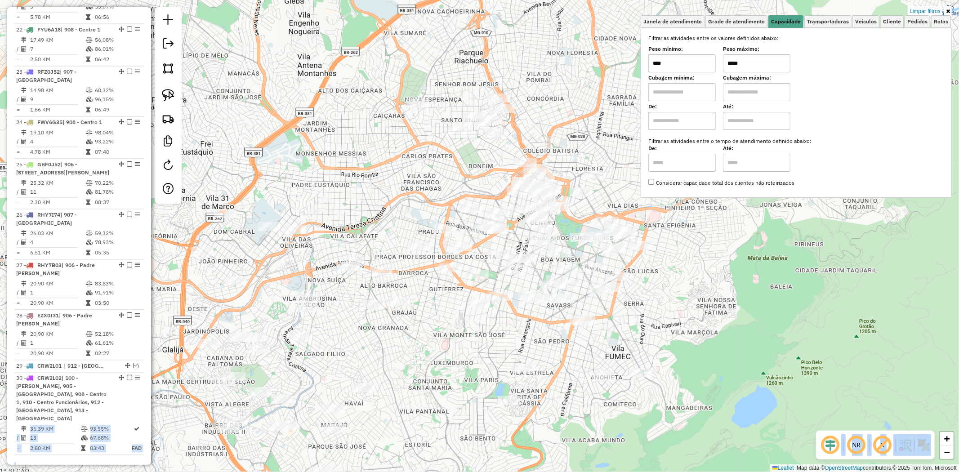
drag, startPoint x: 126, startPoint y: 343, endPoint x: 418, endPoint y: 368, distance: 292.8
click at [418, 368] on hb-router-mapa "Informações da Sessão 1227600 - 11/08/2025 Criação: 09/08/2025 15:26 Depósito: …" at bounding box center [479, 236] width 959 height 472
click at [398, 305] on div at bounding box center [399, 301] width 22 height 9
select select "**********"
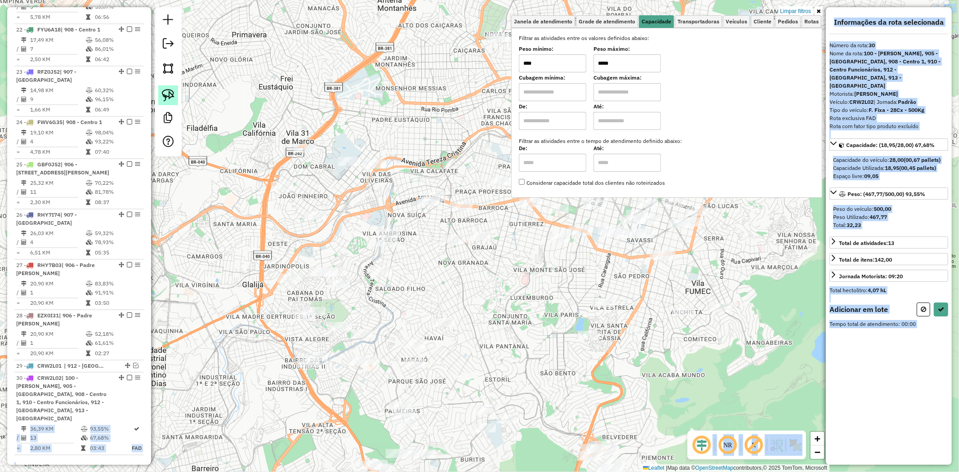
click at [170, 90] on img at bounding box center [168, 95] width 13 height 13
click at [379, 226] on icon at bounding box center [401, 243] width 74 height 47
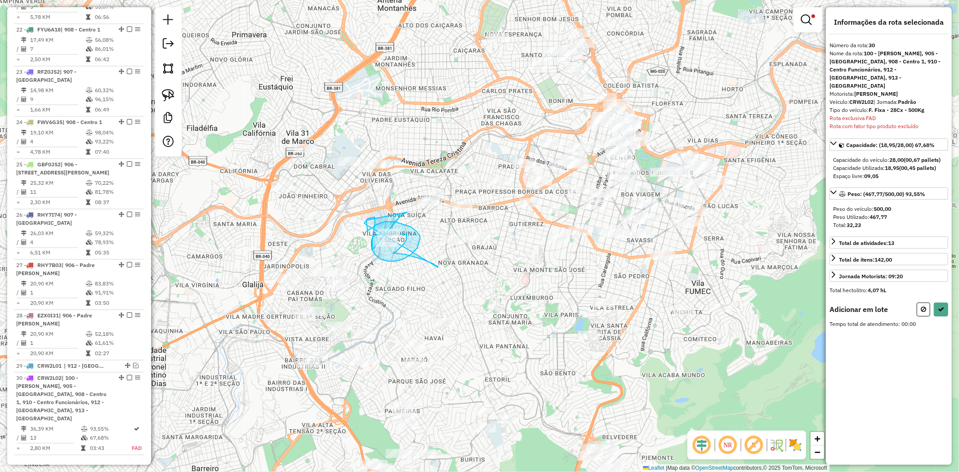
click at [408, 254] on div "Limpar filtros Janela de atendimento Grade de atendimento Capacidade Transporta…" at bounding box center [479, 236] width 959 height 472
drag, startPoint x: 169, startPoint y: 103, endPoint x: 183, endPoint y: 109, distance: 15.1
click at [169, 103] on link at bounding box center [168, 95] width 20 height 20
drag, startPoint x: 365, startPoint y: 206, endPoint x: 425, endPoint y: 226, distance: 63.5
click at [832, 378] on icon at bounding box center [831, 381] width 5 height 6
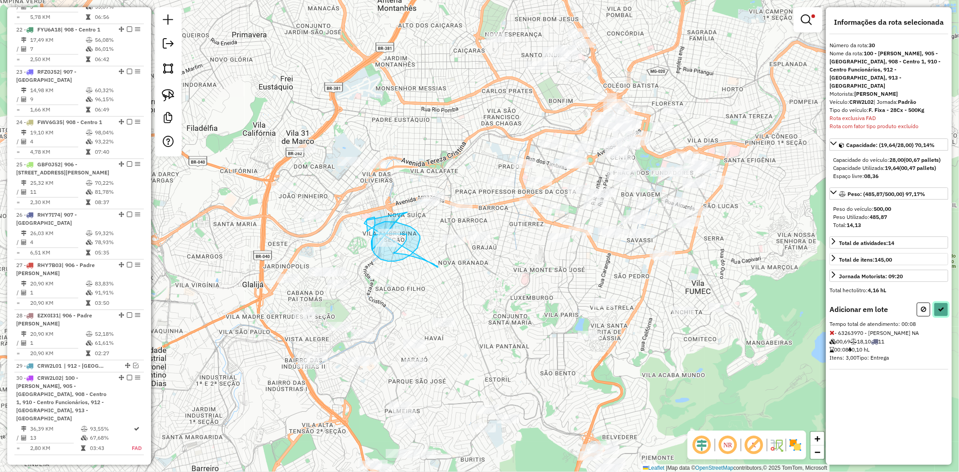
click at [945, 303] on button at bounding box center [941, 310] width 14 height 14
select select "**********"
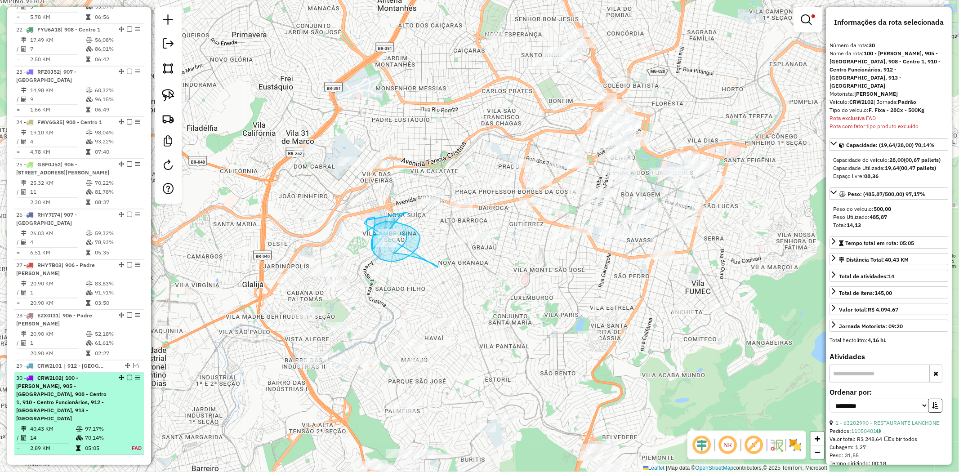
click at [127, 375] on em at bounding box center [129, 377] width 5 height 5
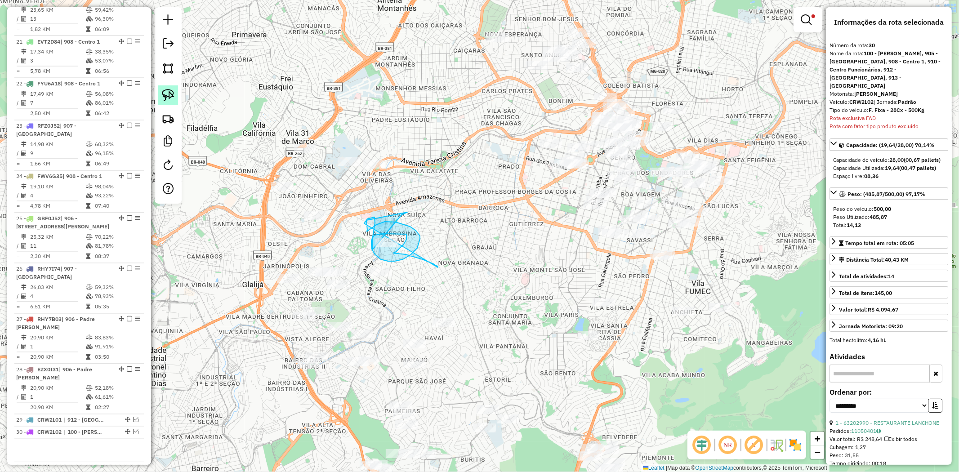
click at [169, 93] on img at bounding box center [168, 95] width 13 height 13
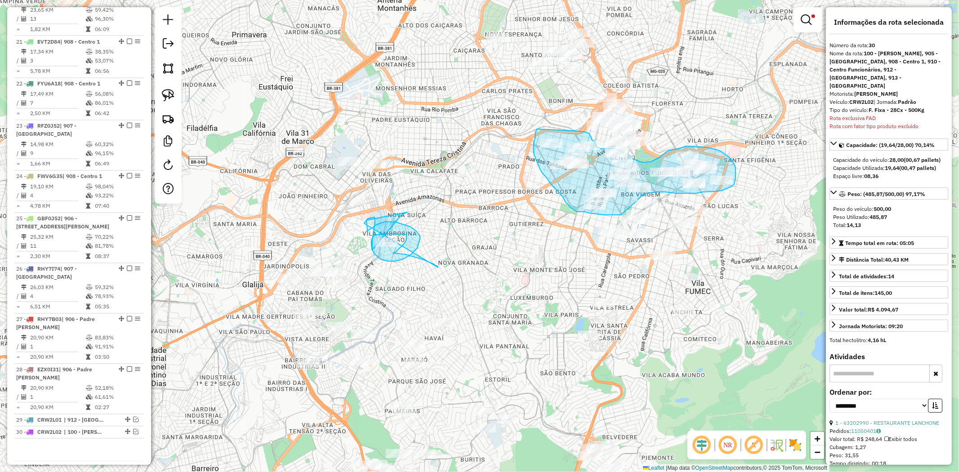
drag, startPoint x: 535, startPoint y: 133, endPoint x: 557, endPoint y: 130, distance: 22.1
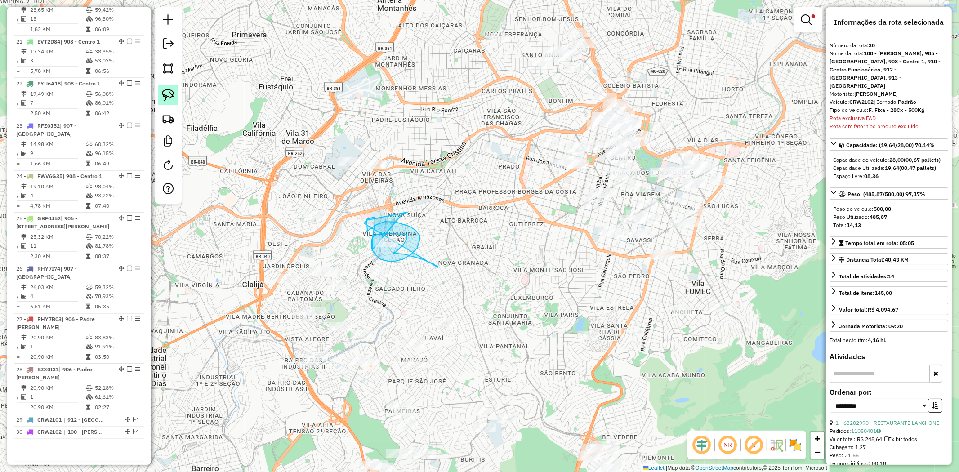
click at [167, 94] on img at bounding box center [168, 95] width 13 height 13
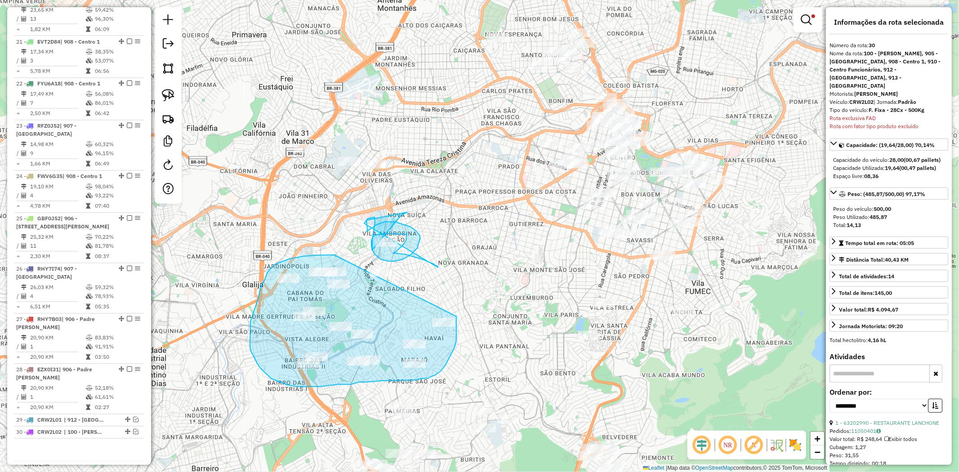
drag, startPoint x: 334, startPoint y: 255, endPoint x: 455, endPoint y: 312, distance: 133.1
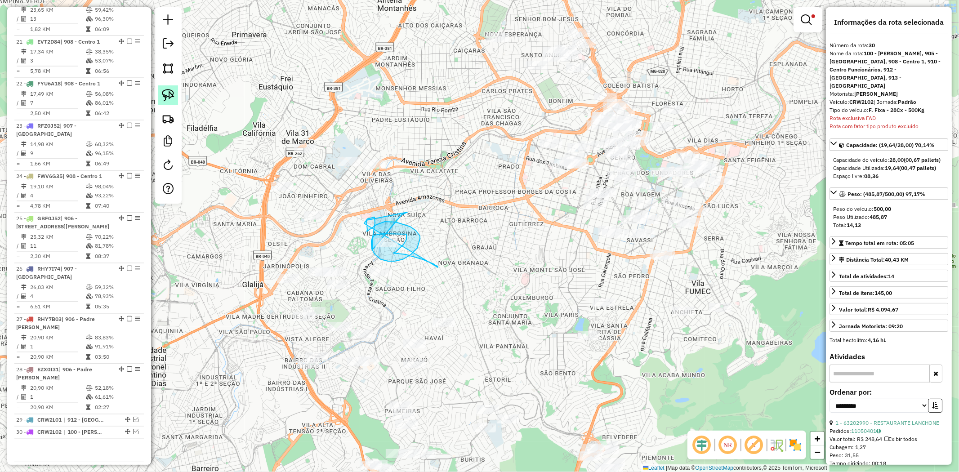
click at [167, 98] on img at bounding box center [168, 95] width 13 height 13
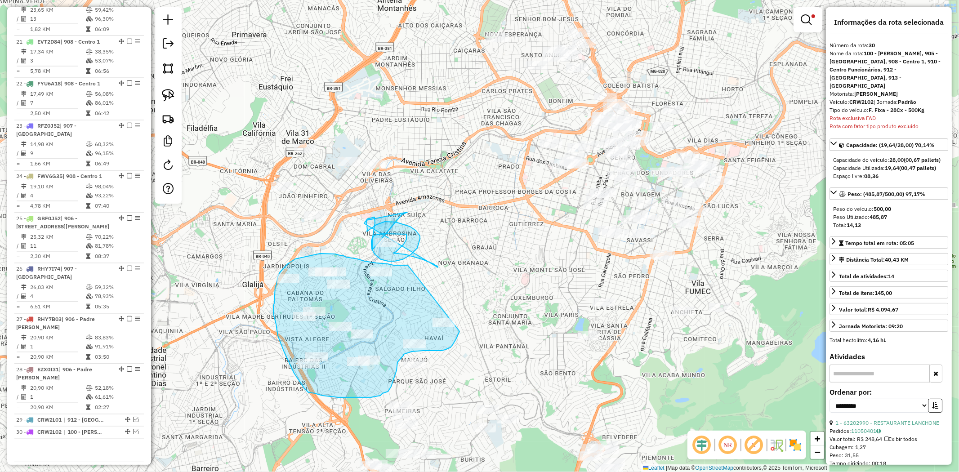
drag, startPoint x: 408, startPoint y: 265, endPoint x: 468, endPoint y: 309, distance: 74.4
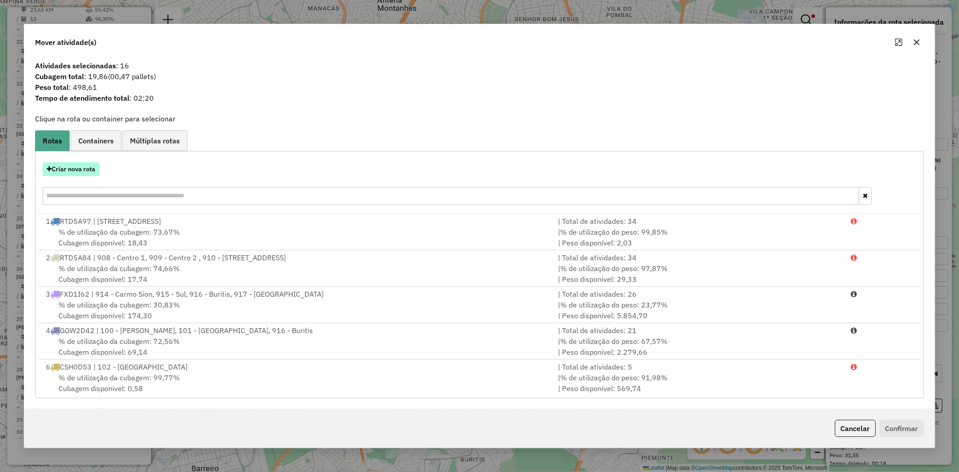
click at [85, 169] on button "Criar nova rota" at bounding box center [71, 169] width 57 height 14
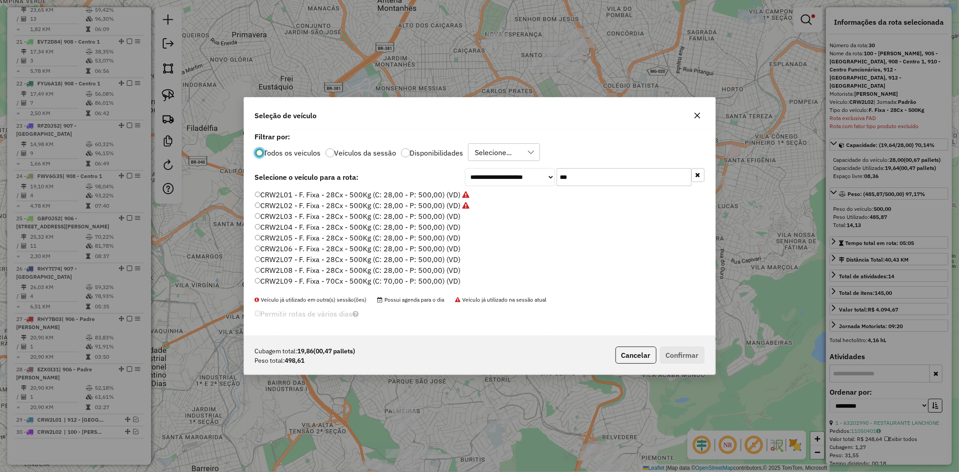
scroll to position [5, 2]
click at [388, 214] on label "CRW2L03 - F. Fixa - 28Cx - 500Kg (C: 28,00 - P: 500,00) (VD)" at bounding box center [358, 216] width 206 height 11
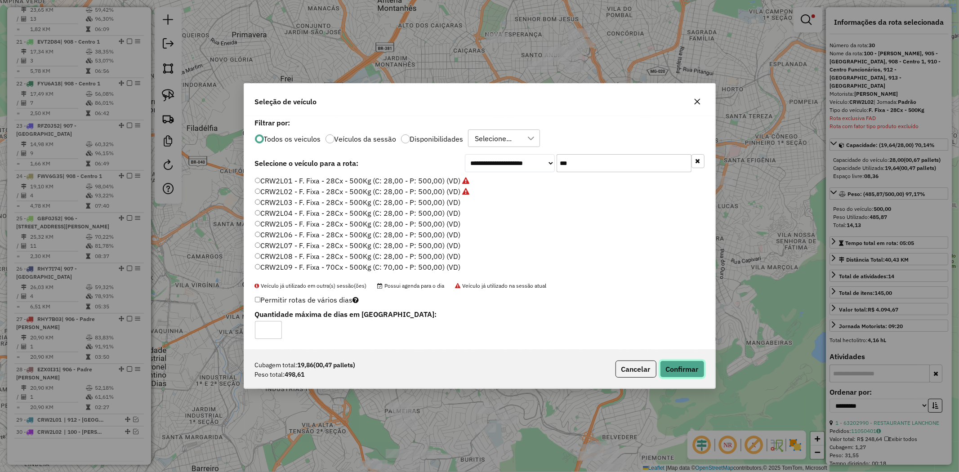
click at [679, 362] on button "Confirmar" at bounding box center [682, 369] width 45 height 17
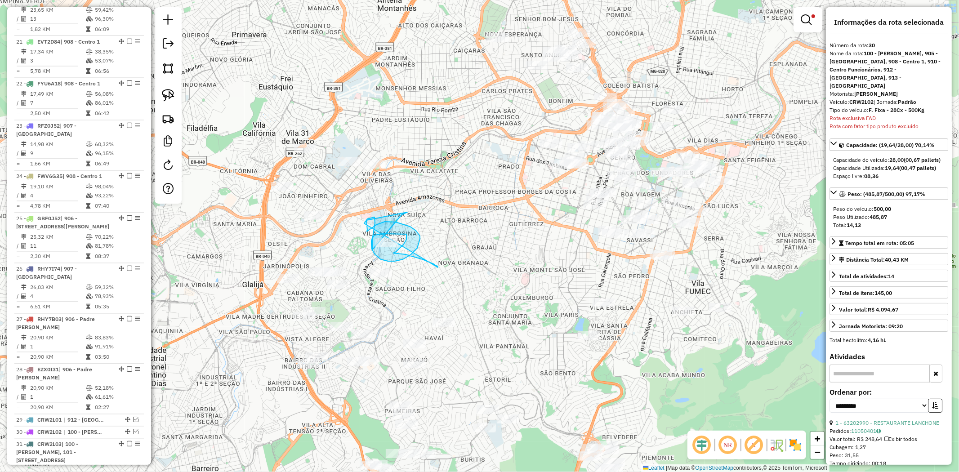
scroll to position [1453, 0]
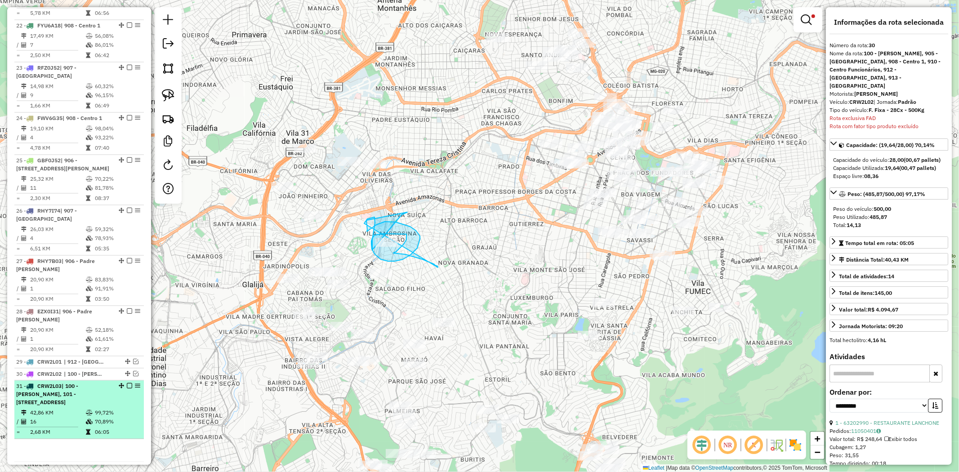
click at [129, 383] on em at bounding box center [129, 385] width 5 height 5
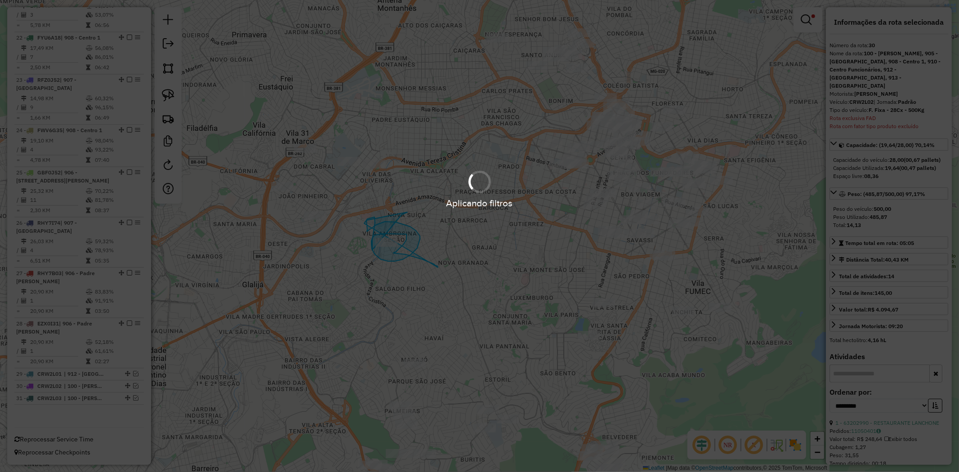
scroll to position [1406, 0]
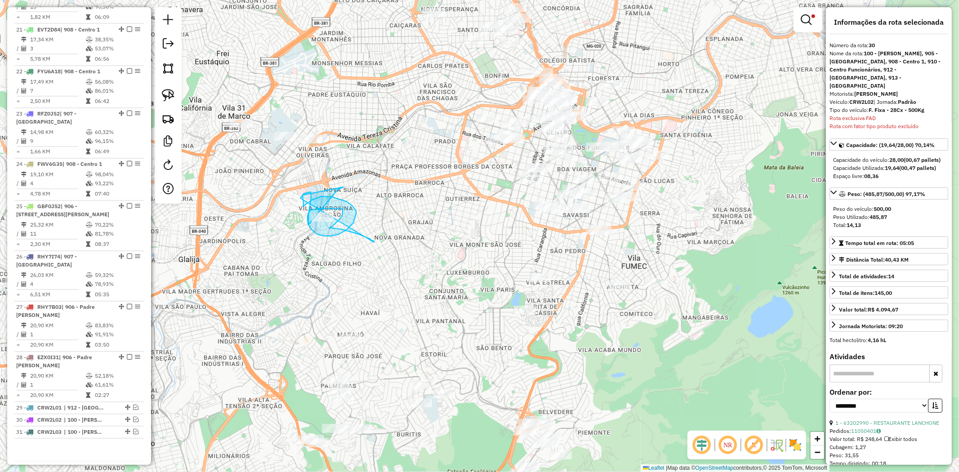
drag, startPoint x: 440, startPoint y: 316, endPoint x: 366, endPoint y: 285, distance: 79.6
click at [366, 285] on div "Limpar filtros Janela de atendimento Grade de atendimento Capacidade Transporta…" at bounding box center [479, 236] width 959 height 472
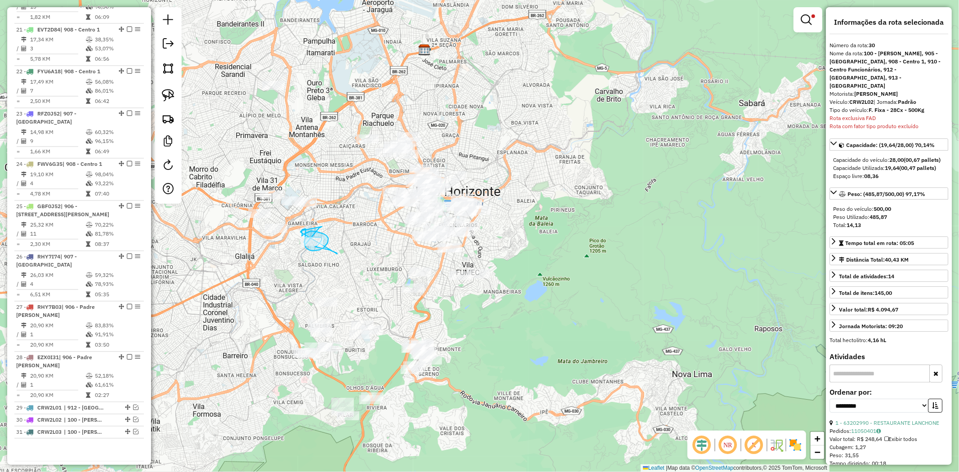
drag, startPoint x: 410, startPoint y: 293, endPoint x: 383, endPoint y: 286, distance: 27.8
click at [383, 286] on div "Limpar filtros Janela de atendimento Grade de atendimento Capacidade Transporta…" at bounding box center [479, 236] width 959 height 472
click at [165, 93] on img at bounding box center [168, 95] width 13 height 13
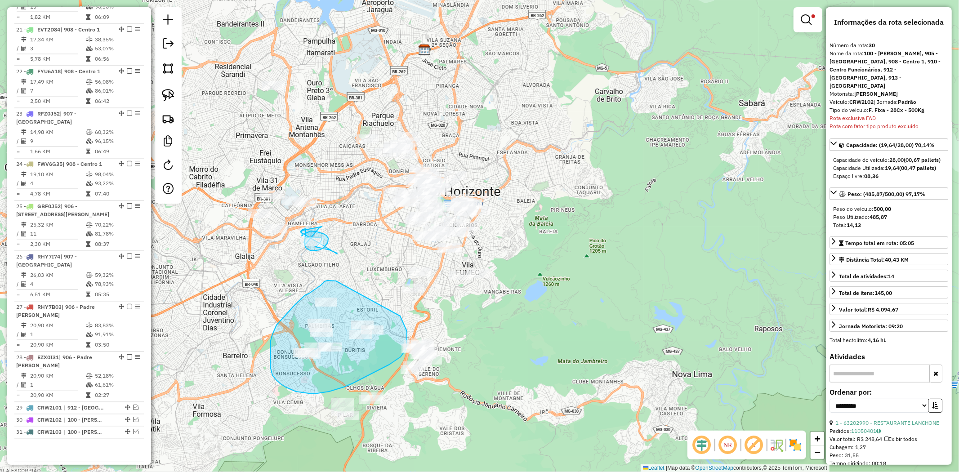
drag, startPoint x: 331, startPoint y: 281, endPoint x: 400, endPoint y: 316, distance: 77.8
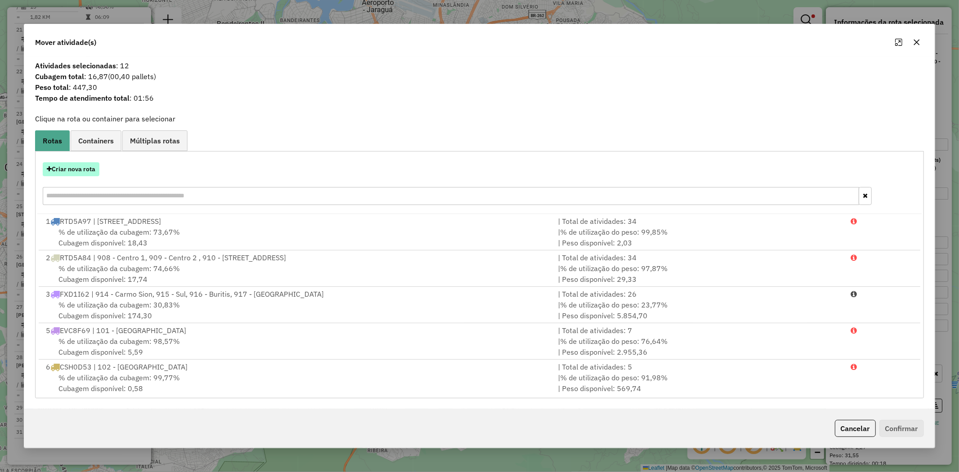
click at [75, 168] on button "Criar nova rota" at bounding box center [71, 169] width 57 height 14
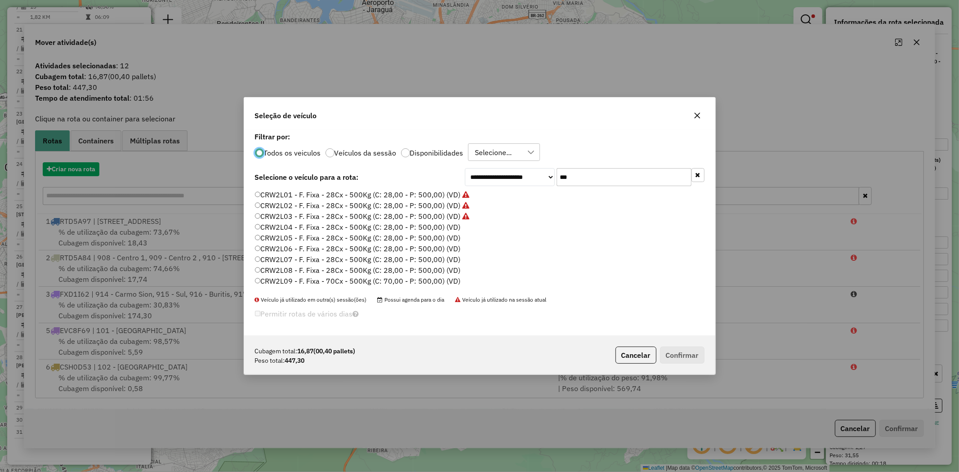
scroll to position [5, 2]
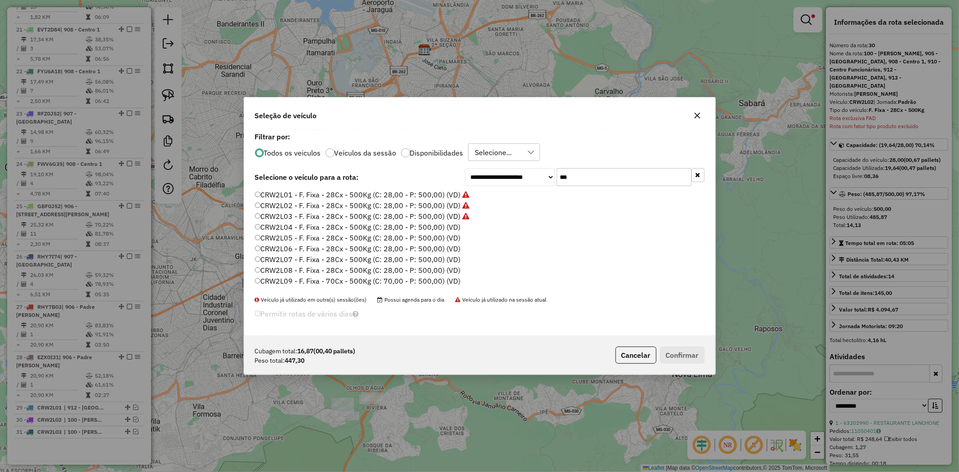
click at [372, 228] on label "CRW2L04 - F. Fixa - 28Cx - 500Kg (C: 28,00 - P: 500,00) (VD)" at bounding box center [358, 227] width 206 height 11
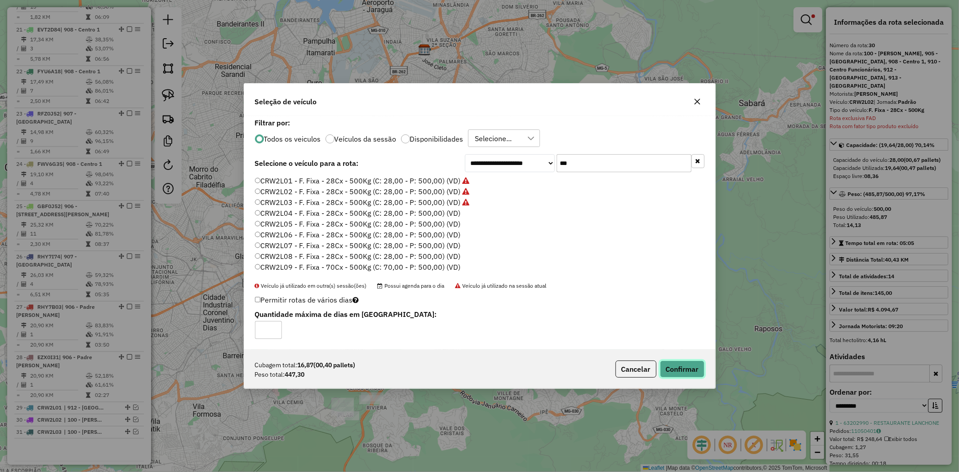
click at [698, 367] on button "Confirmar" at bounding box center [682, 369] width 45 height 17
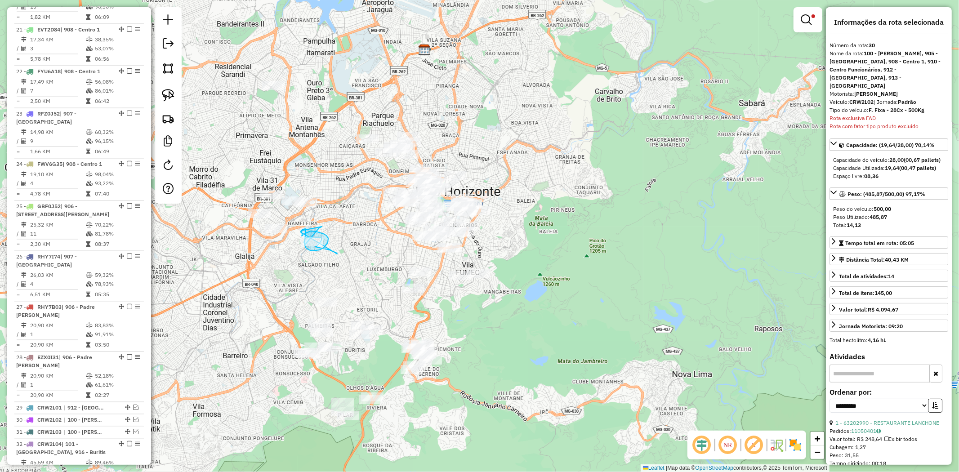
scroll to position [1457, 0]
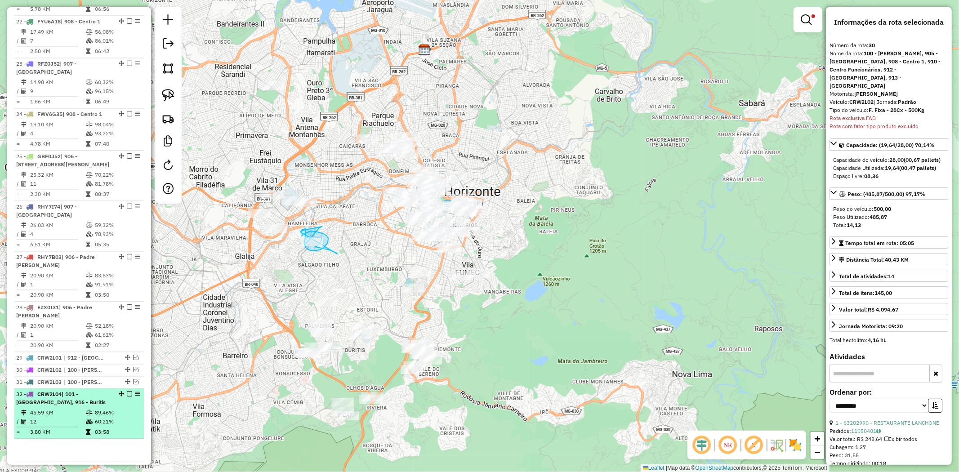
click at [104, 390] on div "32 - CRW2L04 | 101 - Estrela do Oriente, 916 - Buritis" at bounding box center [63, 398] width 95 height 16
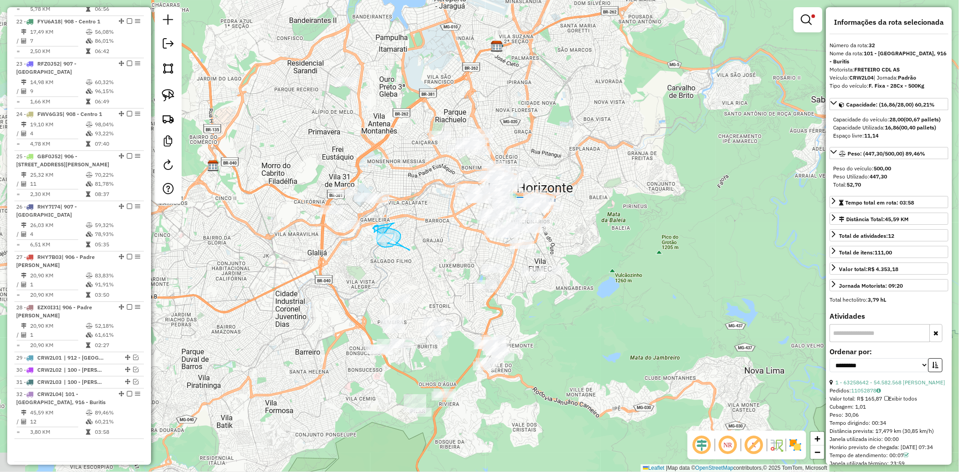
drag, startPoint x: 503, startPoint y: 350, endPoint x: 450, endPoint y: 307, distance: 68.4
click at [450, 307] on div "Limpar filtros Janela de atendimento Grade de atendimento Capacidade Transporta…" at bounding box center [479, 236] width 959 height 472
click at [172, 87] on link at bounding box center [168, 95] width 20 height 20
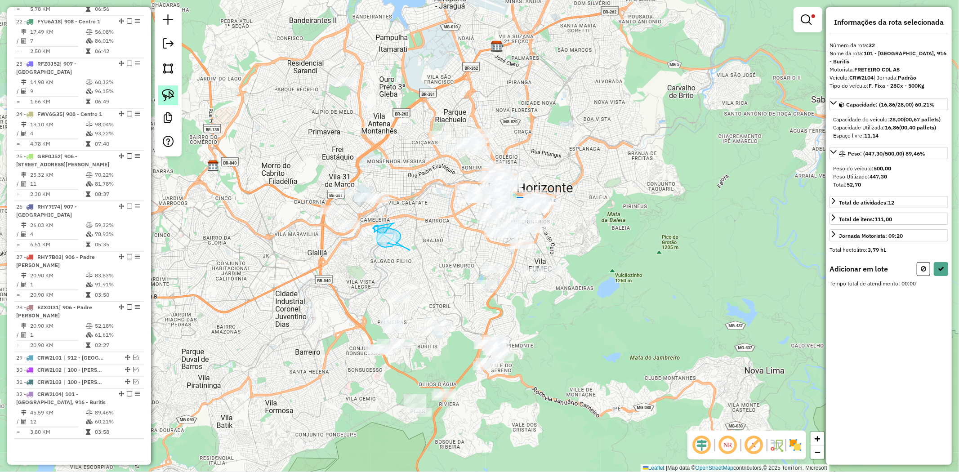
click at [164, 94] on img at bounding box center [168, 95] width 13 height 13
click at [168, 98] on img at bounding box center [168, 95] width 13 height 13
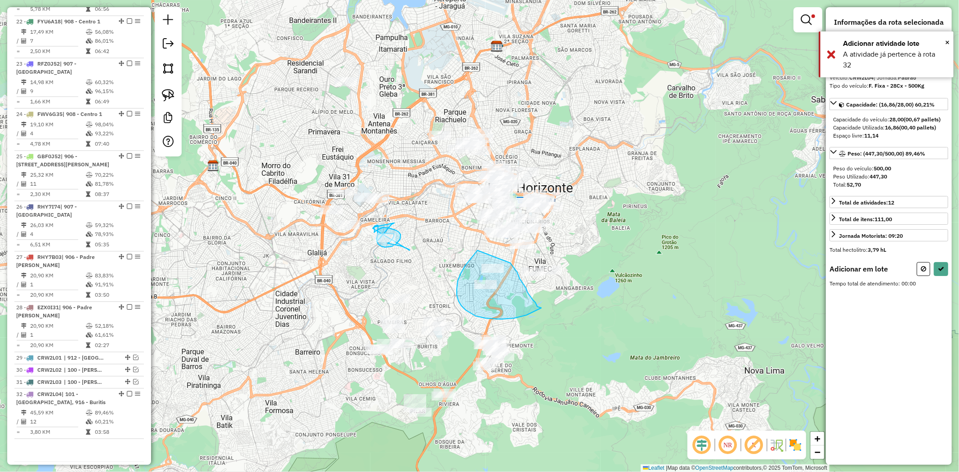
drag, startPoint x: 477, startPoint y: 250, endPoint x: 510, endPoint y: 263, distance: 35.2
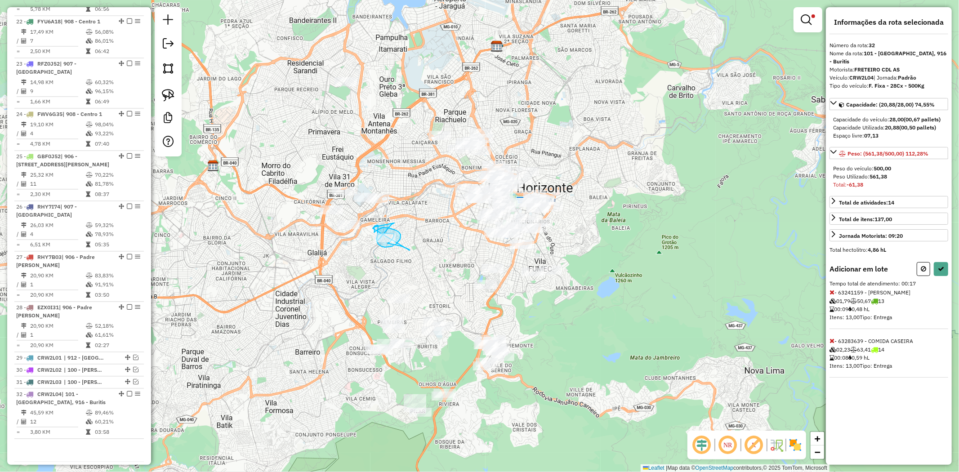
click at [834, 340] on icon at bounding box center [831, 341] width 5 height 6
click at [940, 268] on icon at bounding box center [941, 269] width 6 height 6
select select "**********"
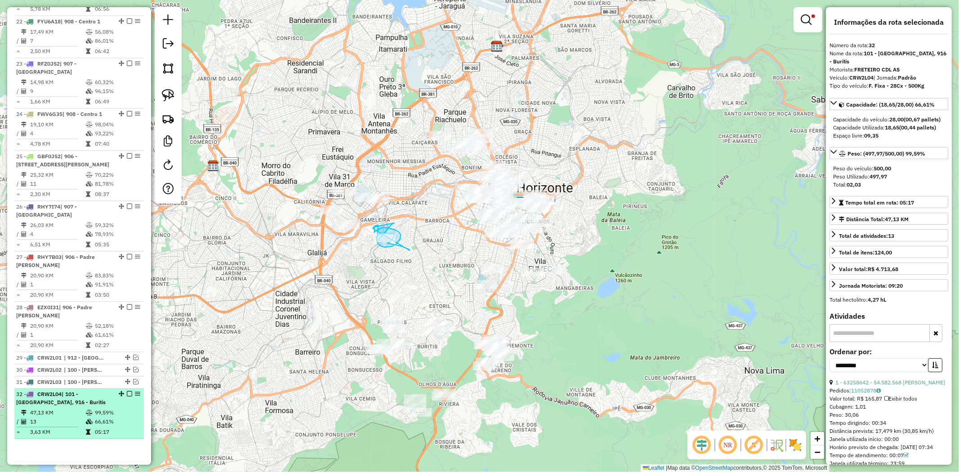
click at [127, 391] on em at bounding box center [129, 393] width 5 height 5
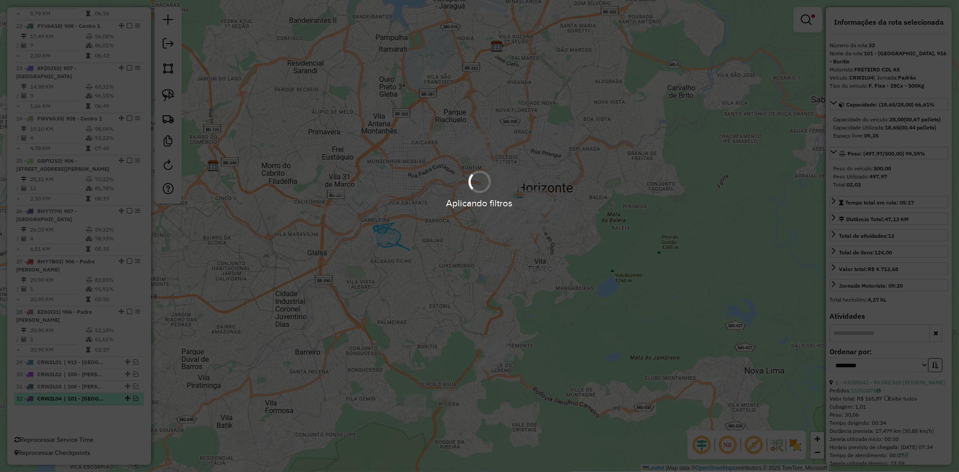
scroll to position [1418, 0]
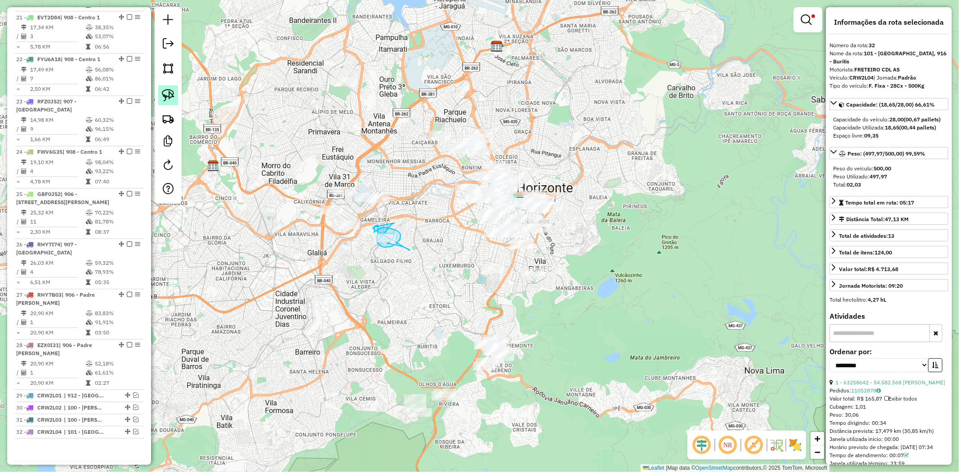
click at [164, 98] on img at bounding box center [168, 95] width 13 height 13
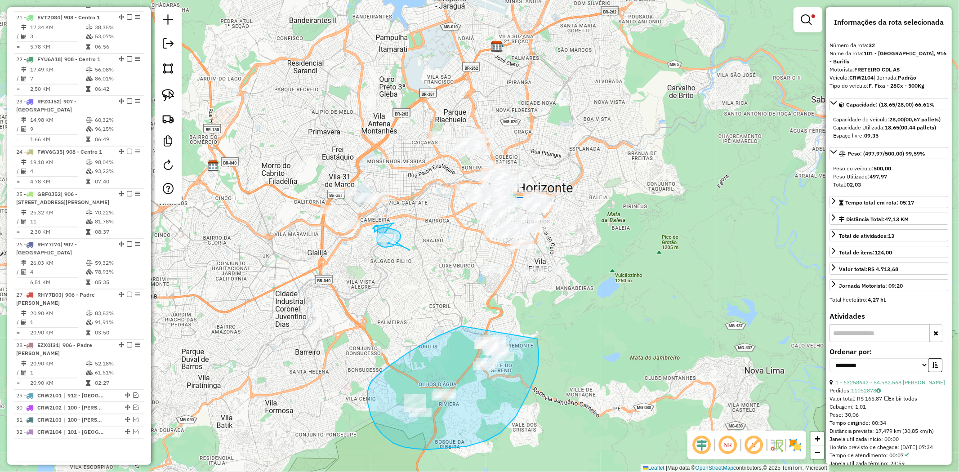
drag, startPoint x: 466, startPoint y: 327, endPoint x: 537, endPoint y: 339, distance: 72.1
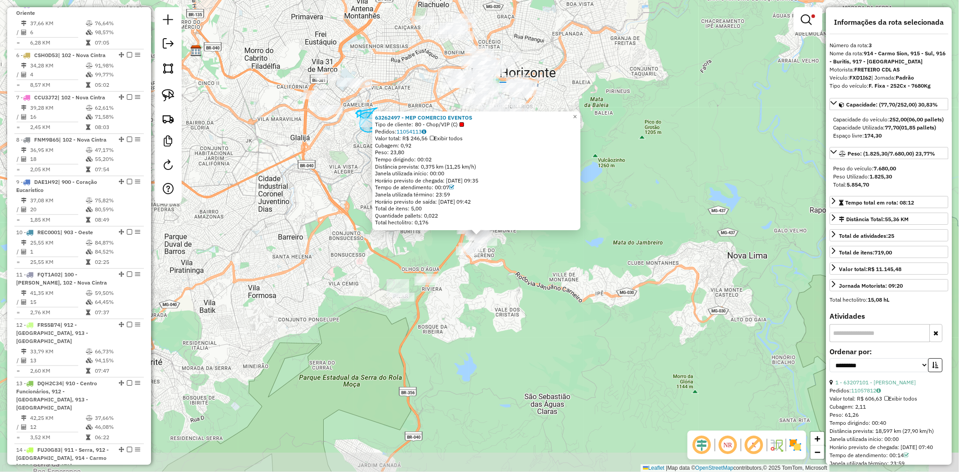
scroll to position [475, 0]
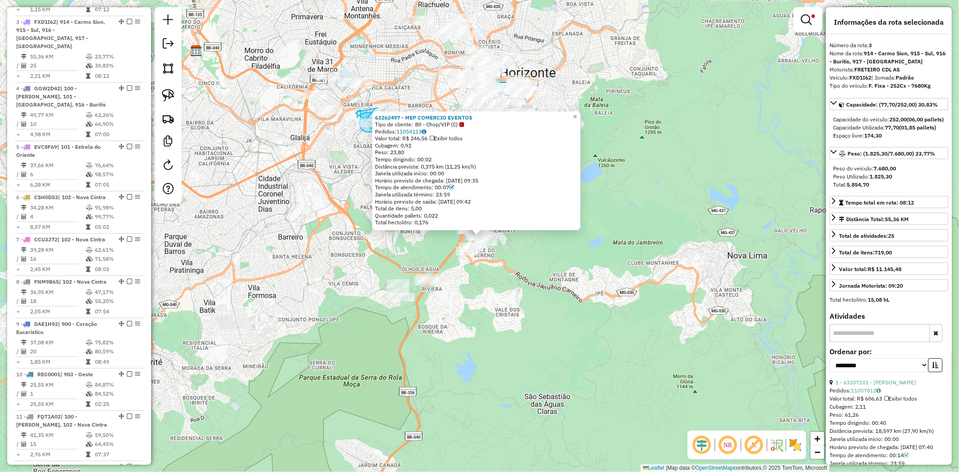
click at [561, 294] on div "63262497 - MEP COMERCIO EVENTOS Tipo de cliente: 80 - Chop/VIP (C) Pedidos: 110…" at bounding box center [479, 236] width 959 height 472
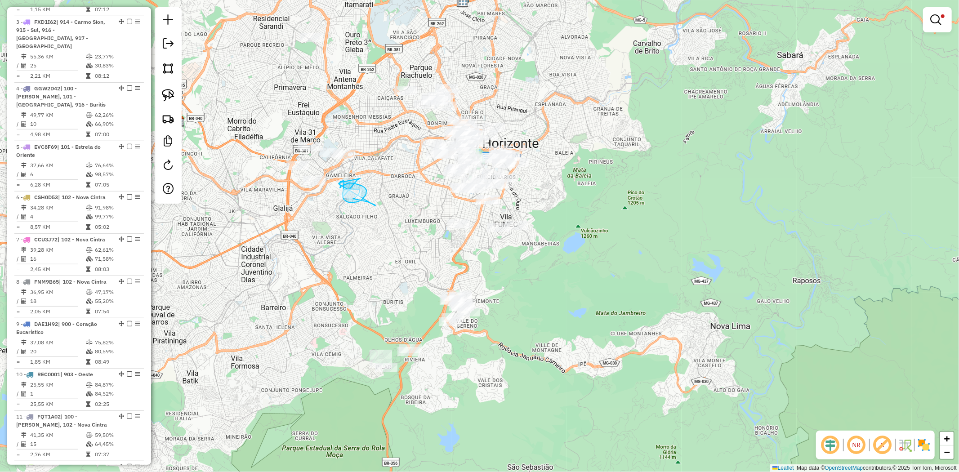
drag, startPoint x: 530, startPoint y: 245, endPoint x: 510, endPoint y: 321, distance: 78.1
click at [512, 316] on div "Limpar filtros Janela de atendimento Grade de atendimento Capacidade Transporta…" at bounding box center [479, 236] width 959 height 472
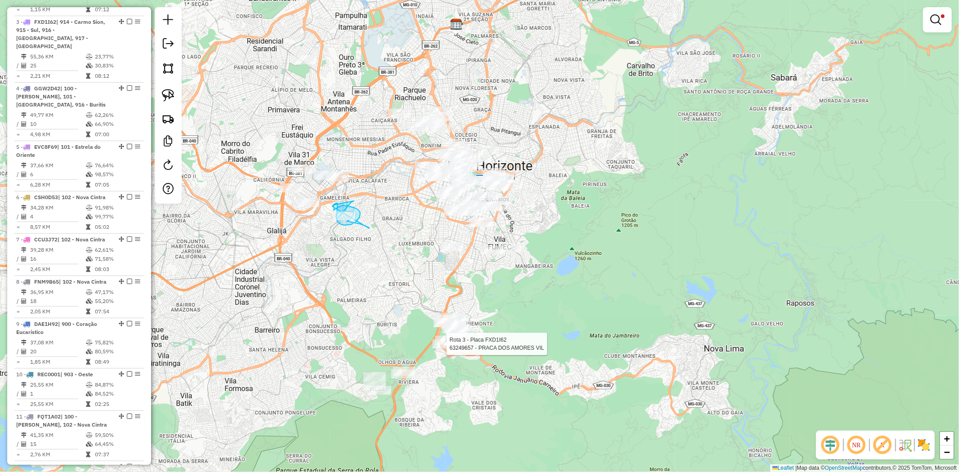
select select "**********"
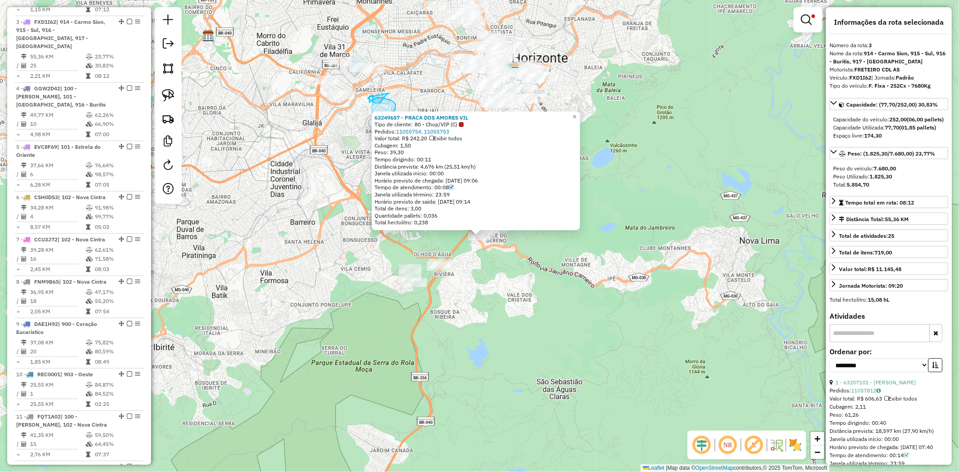
click at [613, 325] on div "63249657 - PRACA DOS AMORES VIL Tipo de cliente: 80 - Chop/VIP (C) Pedidos: 110…" at bounding box center [479, 236] width 959 height 472
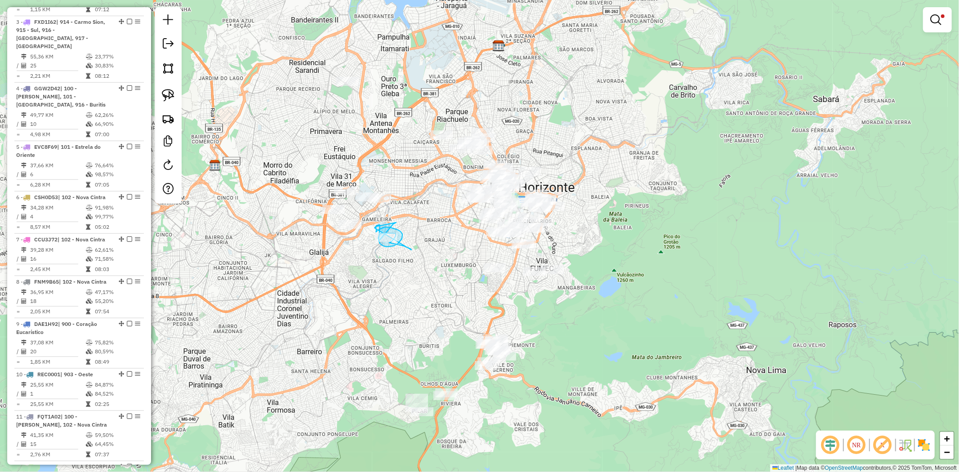
drag, startPoint x: 589, startPoint y: 295, endPoint x: 593, endPoint y: 435, distance: 139.9
click at [611, 448] on div "Limpar filtros Janela de atendimento Grade de atendimento Capacidade Transporta…" at bounding box center [479, 236] width 959 height 472
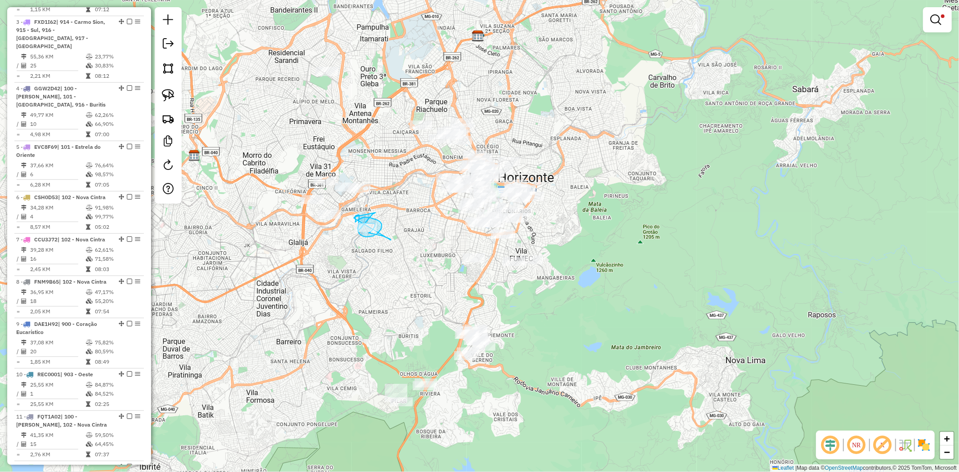
drag, startPoint x: 473, startPoint y: 361, endPoint x: 438, endPoint y: 290, distance: 79.2
click at [438, 290] on div "Limpar filtros Janela de atendimento Grade de atendimento Capacidade Transporta…" at bounding box center [479, 236] width 959 height 472
select select "**********"
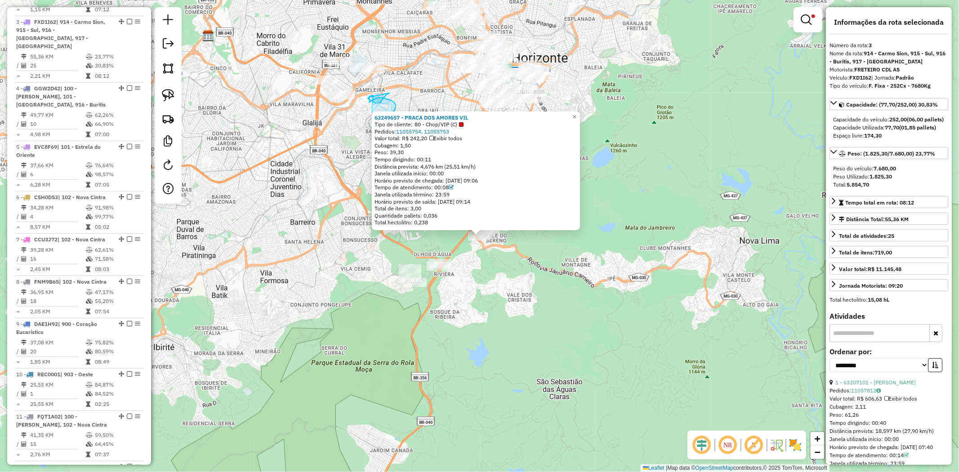
click at [603, 320] on div "63249657 - PRACA DOS AMORES VIL Tipo de cliente: 80 - Chop/VIP (C) Pedidos: 110…" at bounding box center [479, 236] width 959 height 472
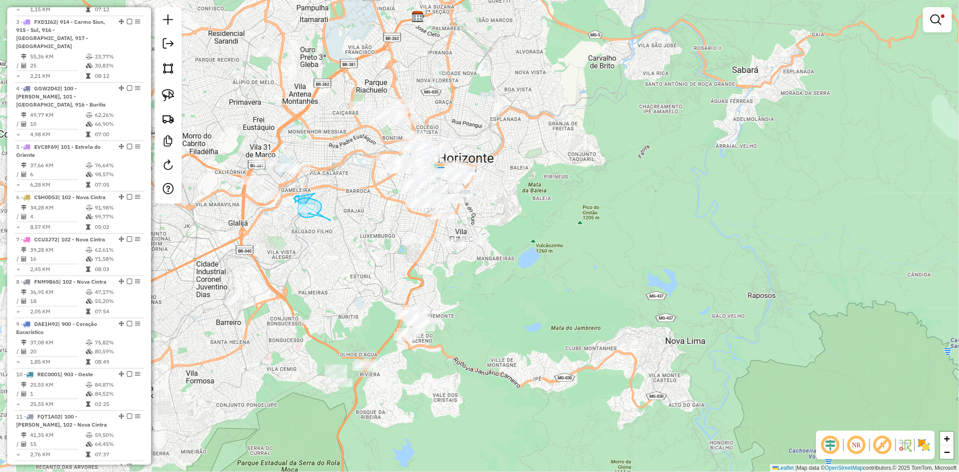
drag, startPoint x: 601, startPoint y: 247, endPoint x: 527, endPoint y: 348, distance: 124.7
click at [527, 348] on div "Limpar filtros Janela de atendimento Grade de atendimento Capacidade Transporta…" at bounding box center [479, 236] width 959 height 472
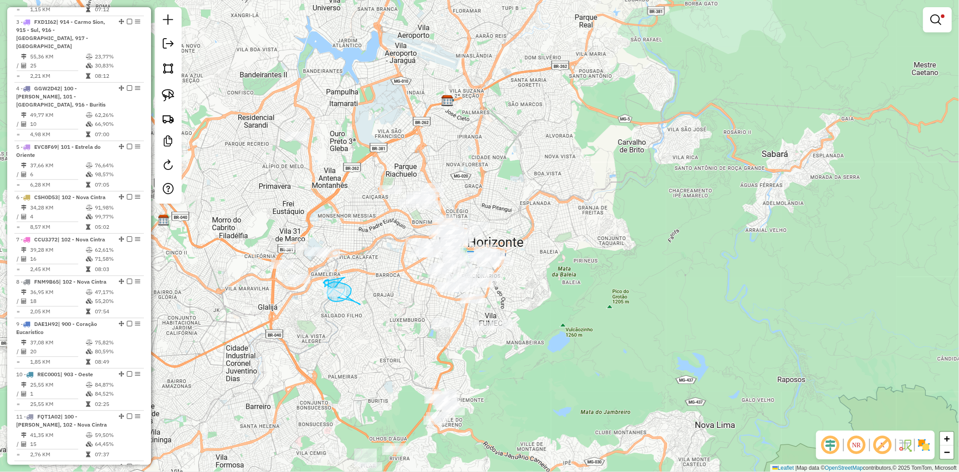
drag, startPoint x: 325, startPoint y: 187, endPoint x: 356, endPoint y: 272, distance: 90.5
click at [356, 272] on div "Limpar filtros Janela de atendimento Grade de atendimento Capacidade Transporta…" at bounding box center [479, 236] width 959 height 472
drag, startPoint x: 174, startPoint y: 92, endPoint x: 181, endPoint y: 97, distance: 8.5
click at [176, 93] on link at bounding box center [168, 95] width 20 height 20
drag, startPoint x: 287, startPoint y: 209, endPoint x: 263, endPoint y: 289, distance: 83.5
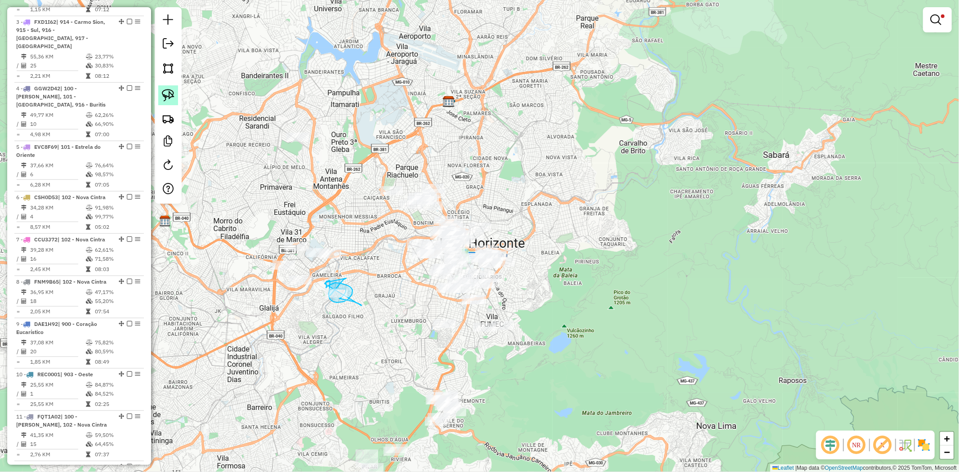
click at [167, 97] on img at bounding box center [168, 95] width 13 height 13
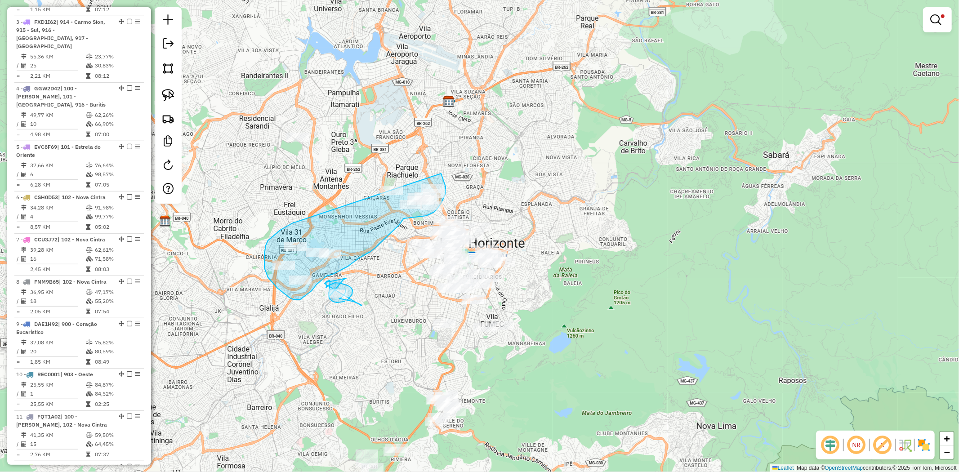
drag, startPoint x: 296, startPoint y: 222, endPoint x: 436, endPoint y: 166, distance: 150.9
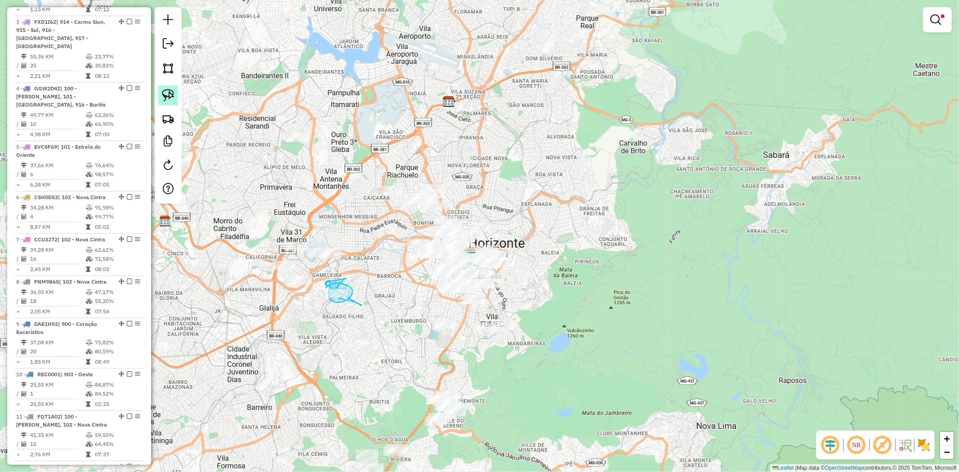
click at [173, 99] on img at bounding box center [168, 95] width 13 height 13
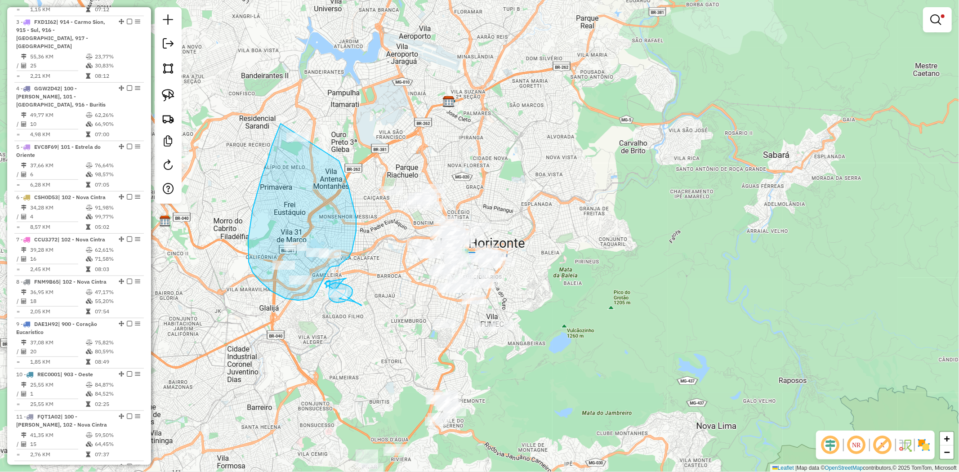
drag, startPoint x: 281, startPoint y: 124, endPoint x: 339, endPoint y: 167, distance: 72.7
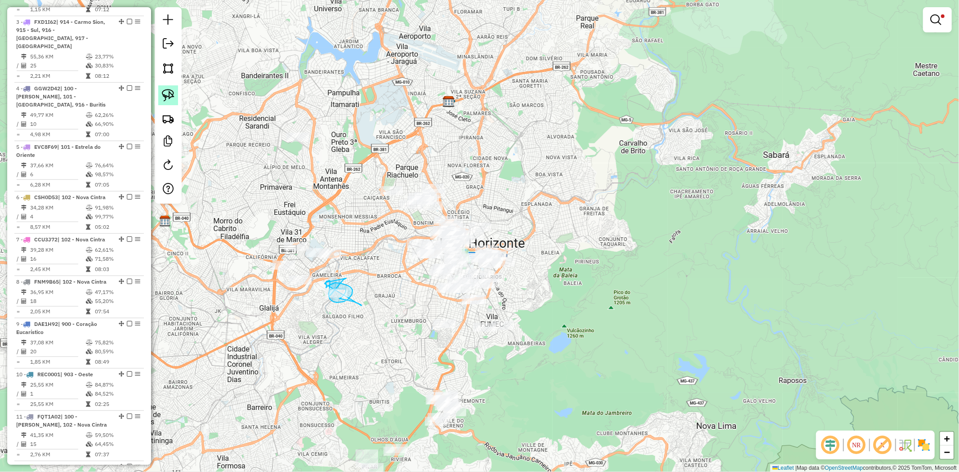
click at [171, 93] on img at bounding box center [168, 95] width 13 height 13
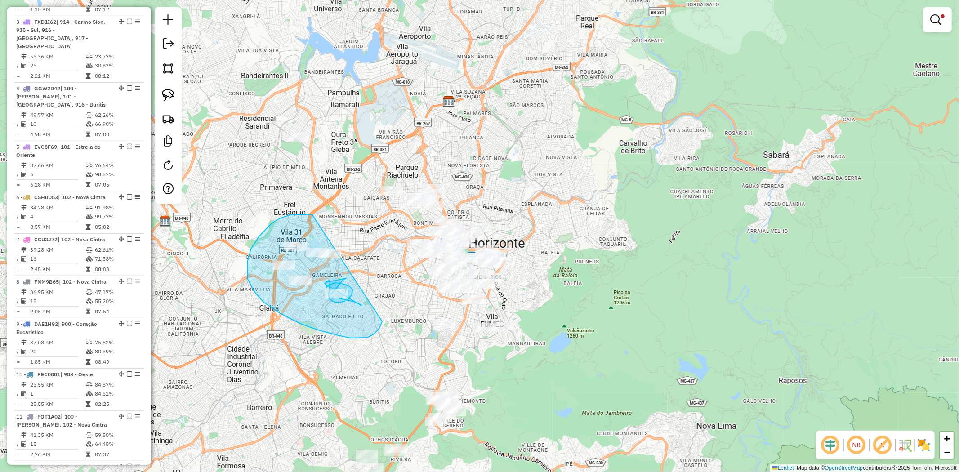
drag, startPoint x: 312, startPoint y: 214, endPoint x: 370, endPoint y: 248, distance: 66.9
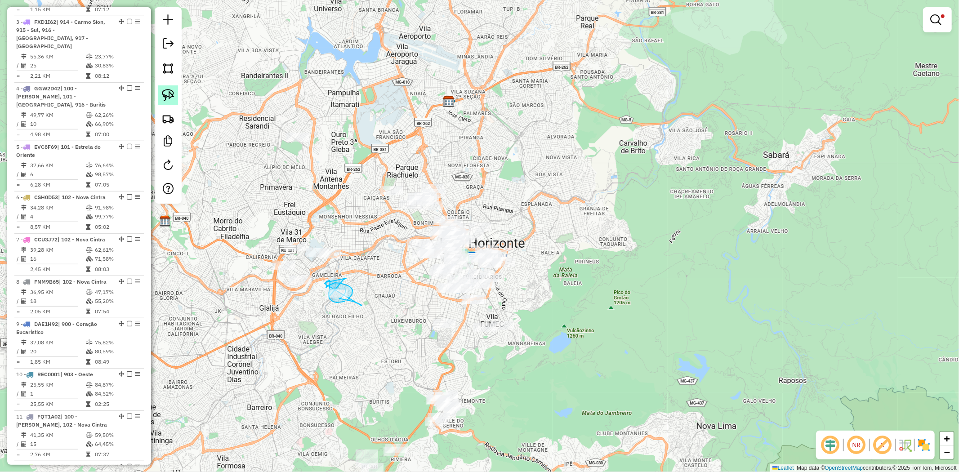
click at [165, 95] on img at bounding box center [168, 95] width 13 height 13
select select "**********"
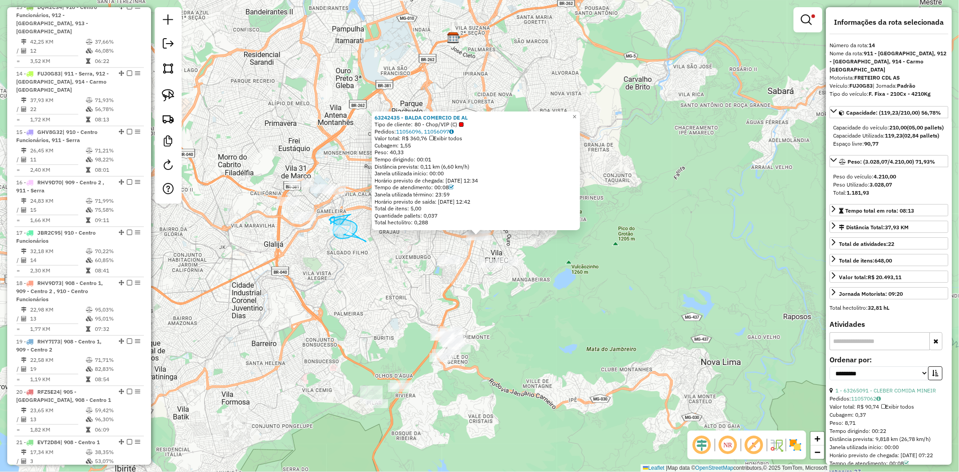
scroll to position [1021, 0]
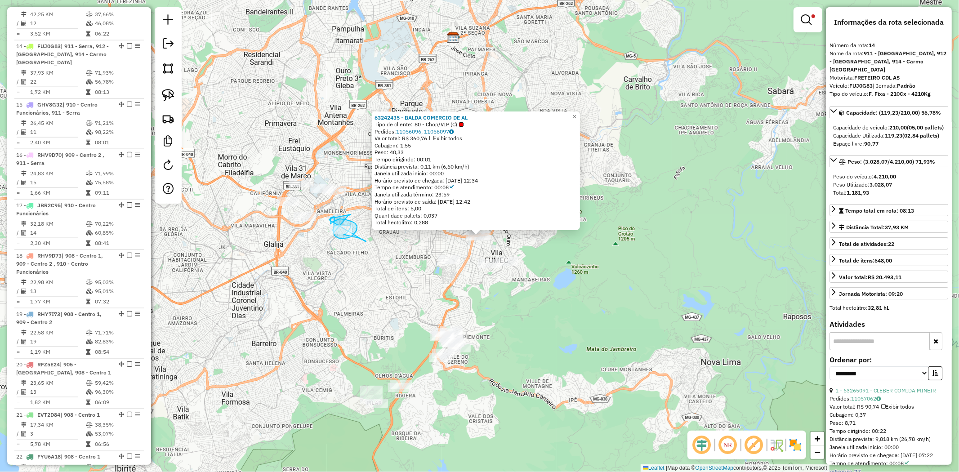
click at [537, 307] on div "63242435 - BALDA COMERCIO DE AL Tipo de cliente: 80 - Chop/VIP (C) Pedidos: 110…" at bounding box center [479, 236] width 959 height 472
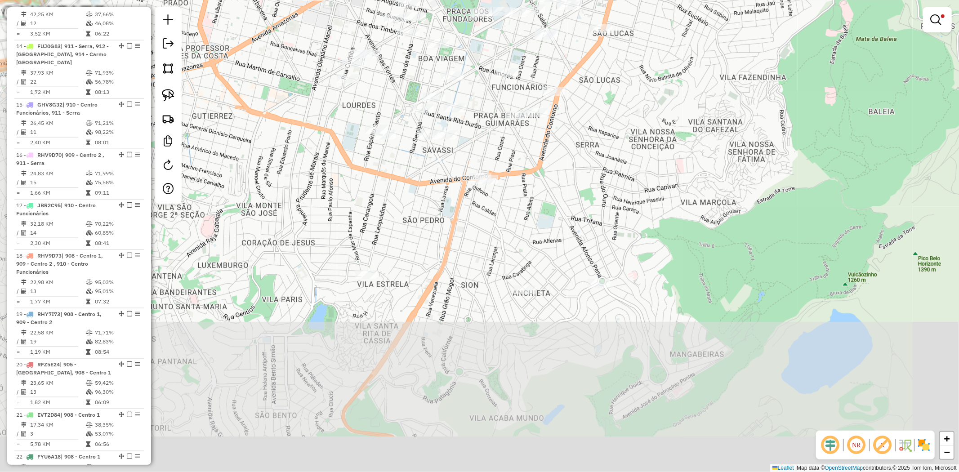
drag, startPoint x: 393, startPoint y: 314, endPoint x: 600, endPoint y: 146, distance: 266.2
click at [600, 146] on div "Limpar filtros Janela de atendimento Grade de atendimento Capacidade Transporta…" at bounding box center [479, 236] width 959 height 472
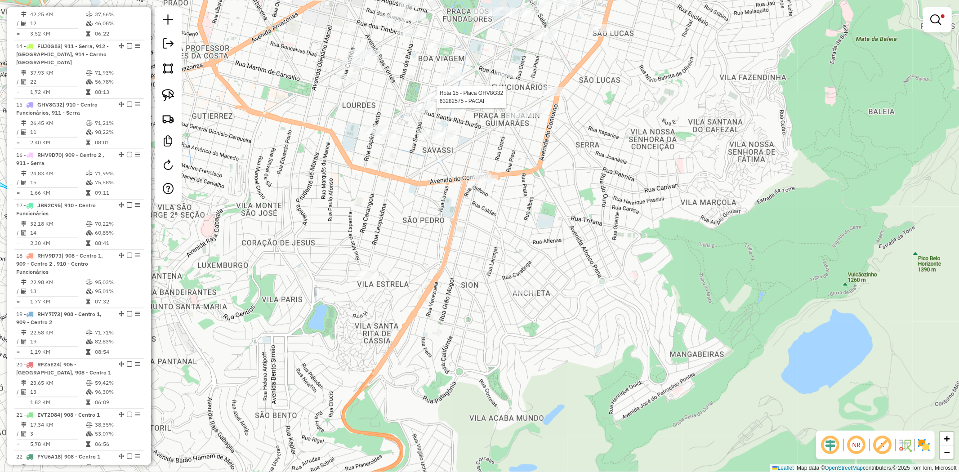
select select "**********"
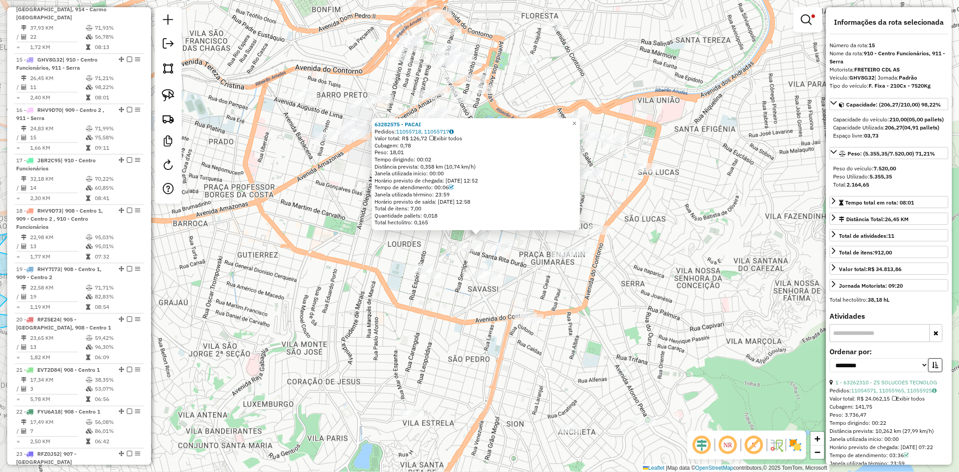
scroll to position [1071, 0]
click at [696, 245] on div "63282575 - PACAI Pedidos: 11055718, 11055717 Valor total: R$ 126,72 Exibir todo…" at bounding box center [479, 236] width 959 height 472
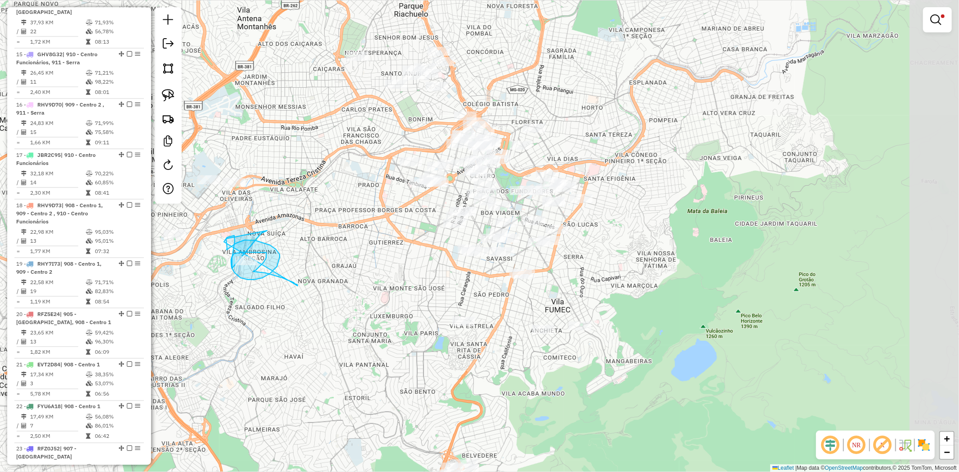
drag, startPoint x: 700, startPoint y: 271, endPoint x: 329, endPoint y: 165, distance: 386.3
click at [598, 263] on div "Limpar filtros Janela de atendimento Grade de atendimento Capacidade Transporta…" at bounding box center [479, 236] width 959 height 472
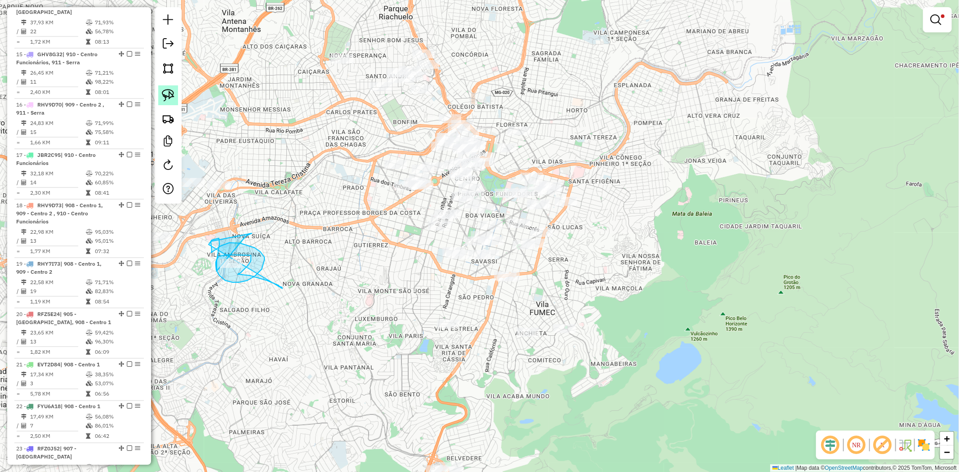
click at [162, 90] on img at bounding box center [168, 95] width 13 height 13
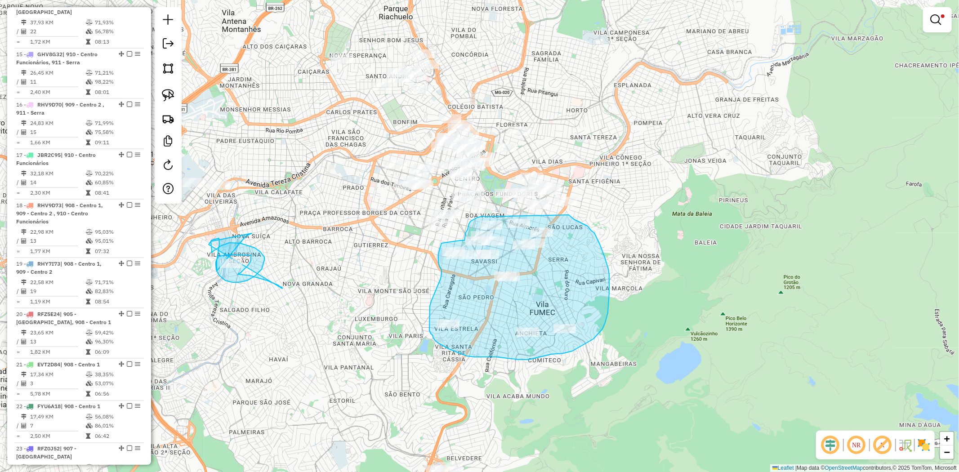
drag, startPoint x: 486, startPoint y: 217, endPoint x: 569, endPoint y: 214, distance: 82.8
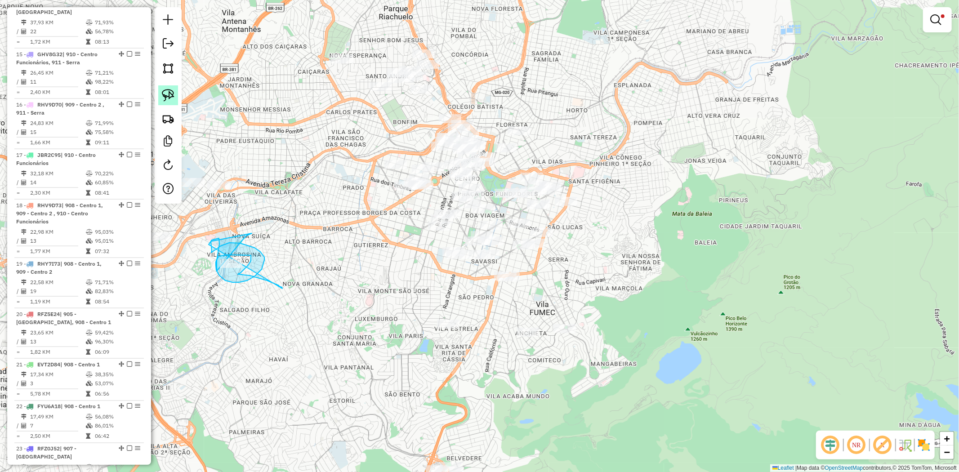
drag, startPoint x: 171, startPoint y: 96, endPoint x: 384, endPoint y: 200, distance: 236.9
click at [172, 97] on img at bounding box center [168, 95] width 13 height 13
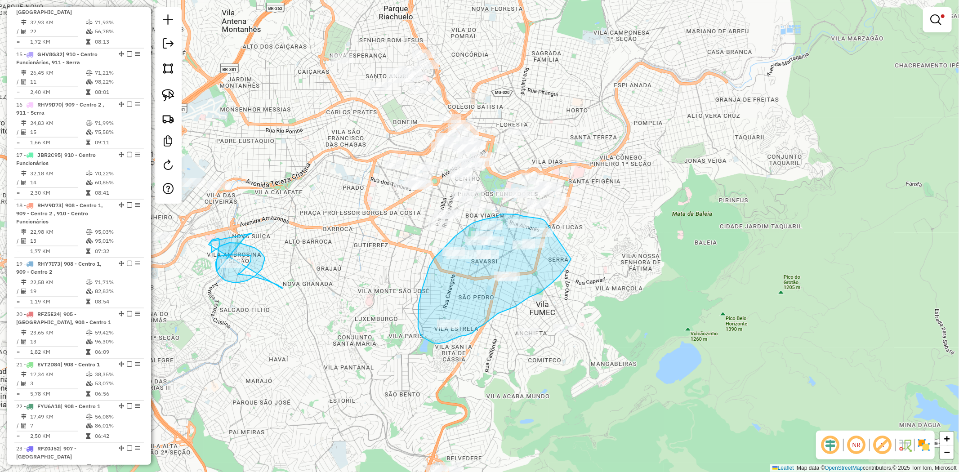
drag, startPoint x: 547, startPoint y: 224, endPoint x: 577, endPoint y: 244, distance: 35.9
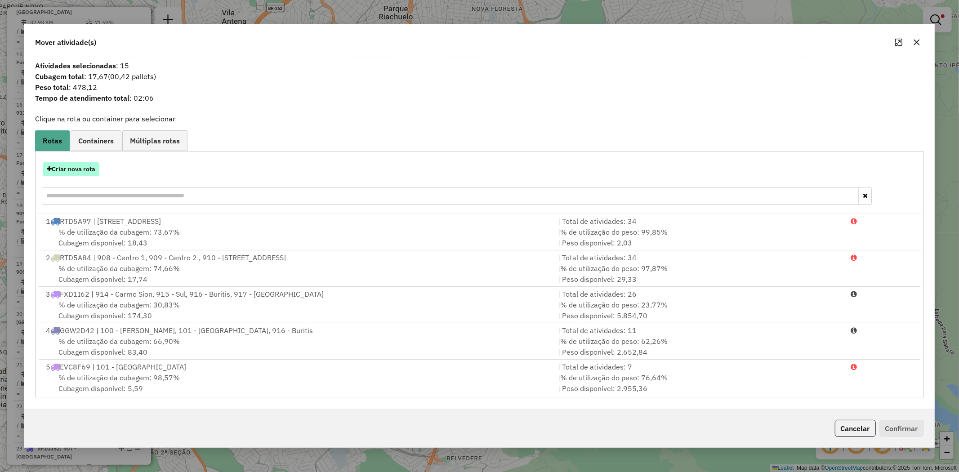
click at [86, 167] on button "Criar nova rota" at bounding box center [71, 169] width 57 height 14
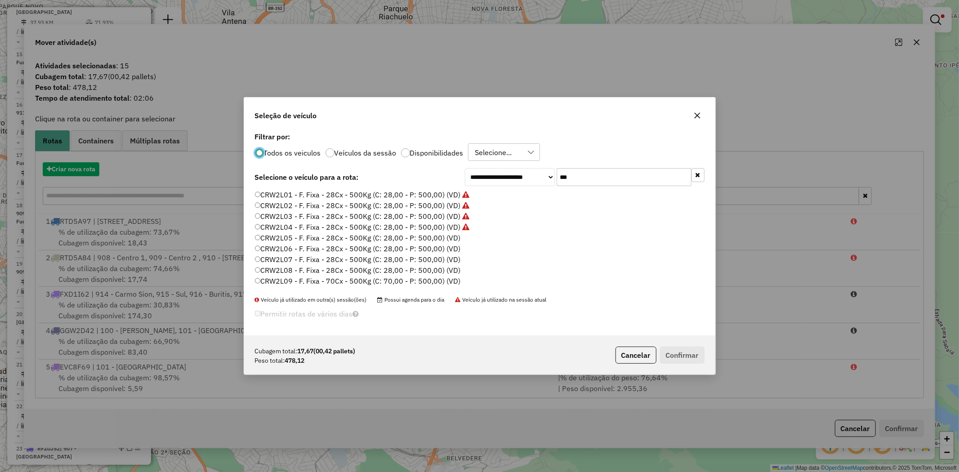
scroll to position [5, 2]
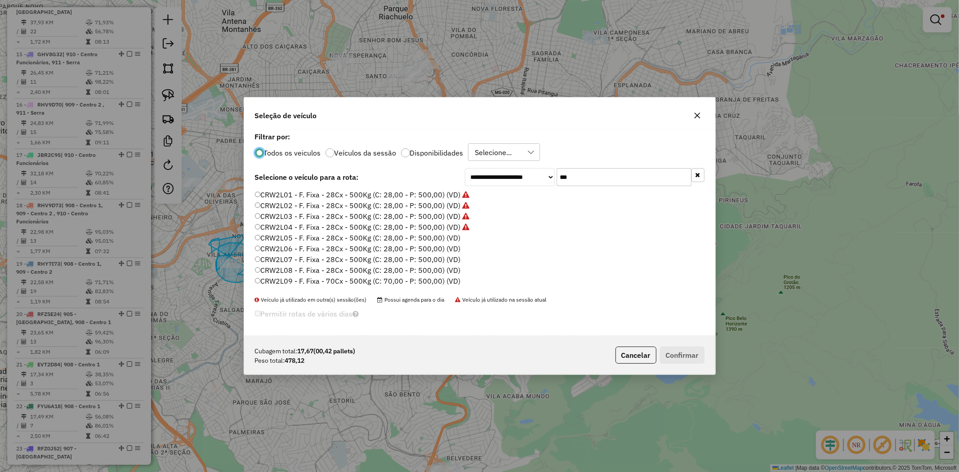
click at [392, 241] on label "CRW2L05 - F. Fixa - 28Cx - 500Kg (C: 28,00 - P: 500,00) (VD)" at bounding box center [358, 237] width 206 height 11
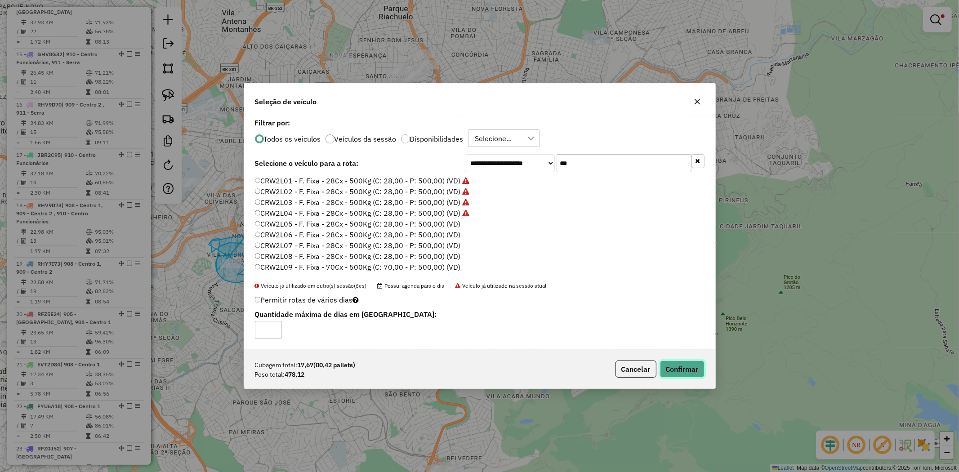
click at [683, 369] on button "Confirmar" at bounding box center [682, 369] width 45 height 17
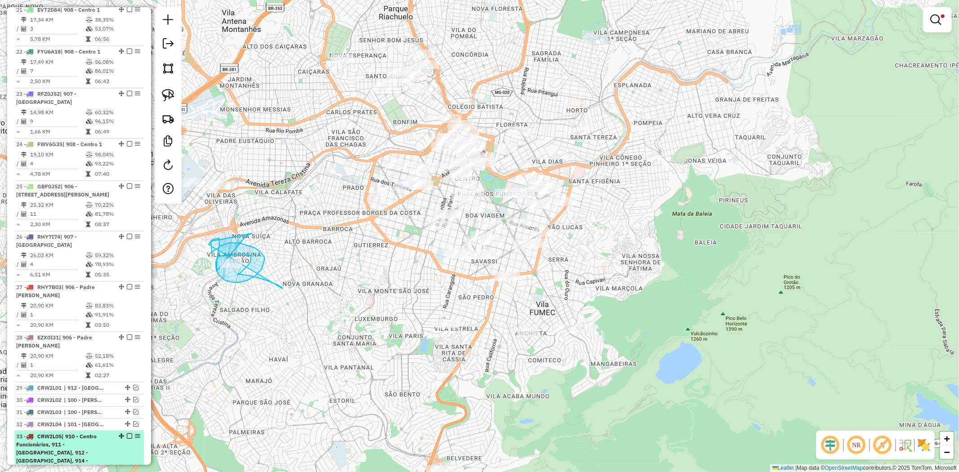
scroll to position [1471, 0]
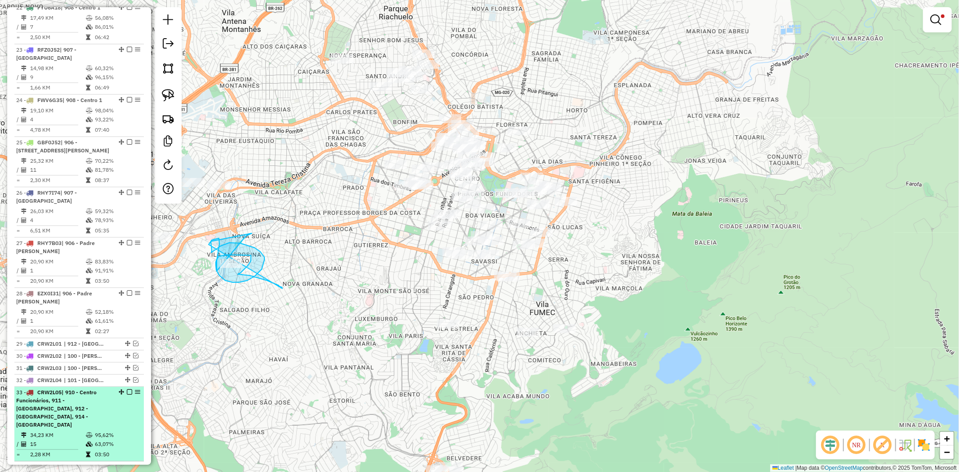
click at [116, 388] on div "33 - CRW2L05 | 910 - Centro Funcionários, 911 - Serra, 912 - Nova Granada, 914 …" at bounding box center [79, 408] width 126 height 40
select select "**********"
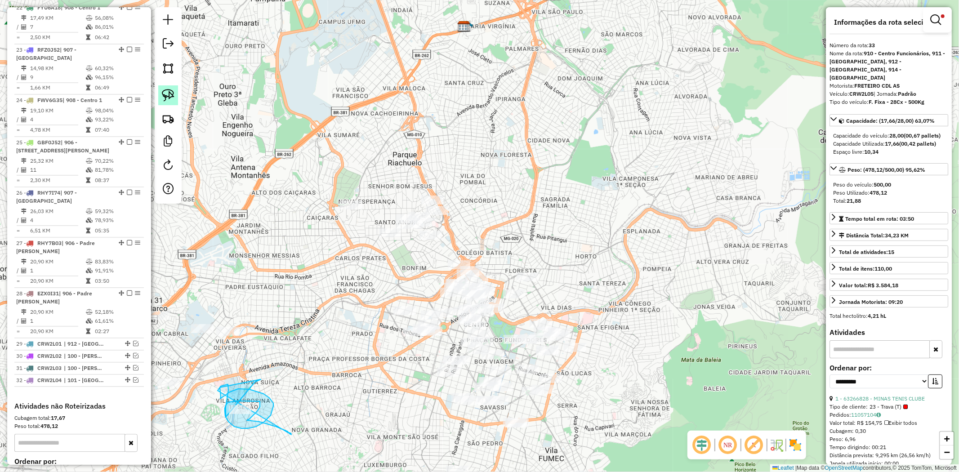
click at [165, 91] on img at bounding box center [168, 95] width 13 height 13
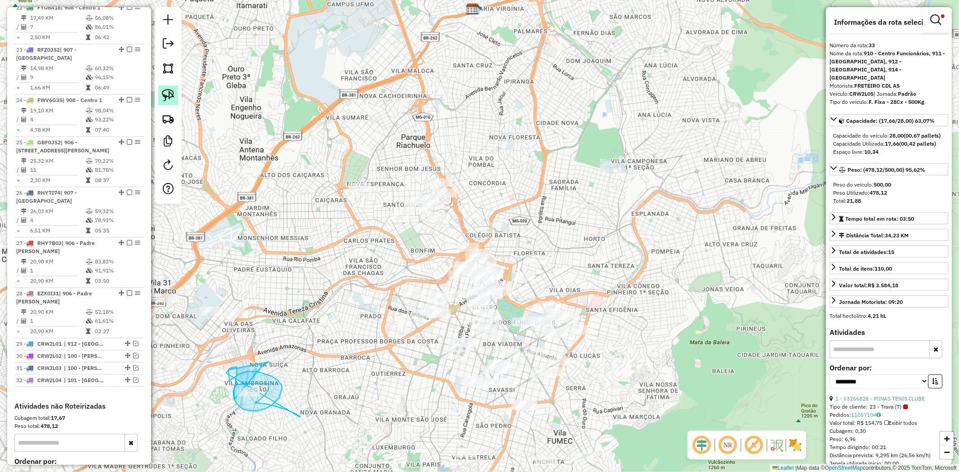
click at [165, 96] on img at bounding box center [168, 95] width 13 height 13
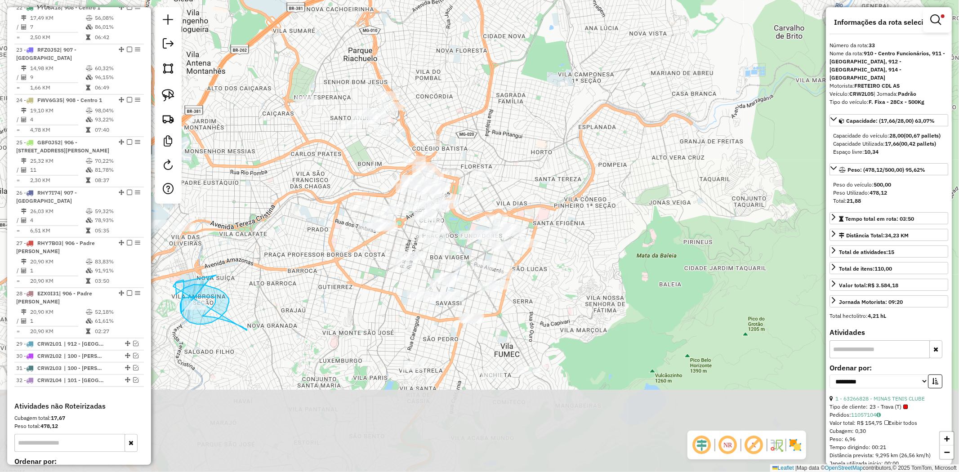
drag, startPoint x: 460, startPoint y: 420, endPoint x: 289, endPoint y: 229, distance: 256.6
click at [363, 320] on div "Limpar filtros Janela de atendimento Grade de atendimento Capacidade Transporta…" at bounding box center [479, 236] width 959 height 472
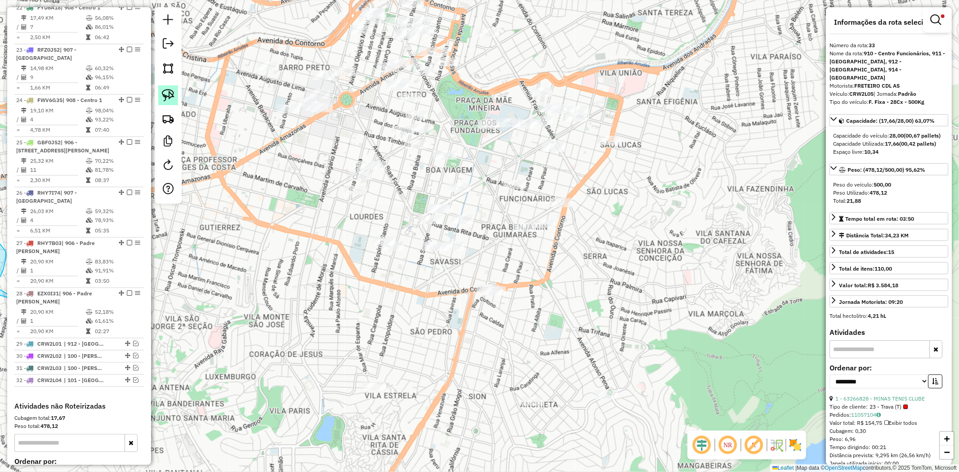
click at [165, 92] on img at bounding box center [168, 95] width 13 height 13
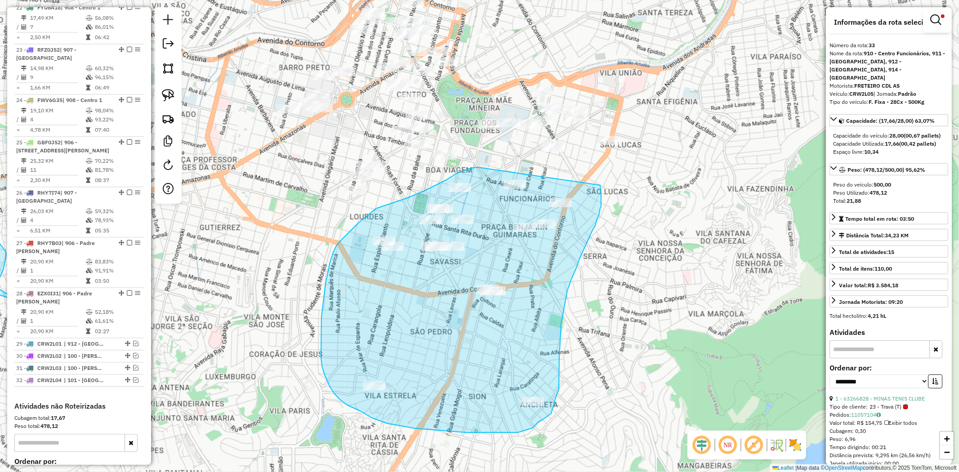
drag, startPoint x: 477, startPoint y: 167, endPoint x: 600, endPoint y: 182, distance: 123.1
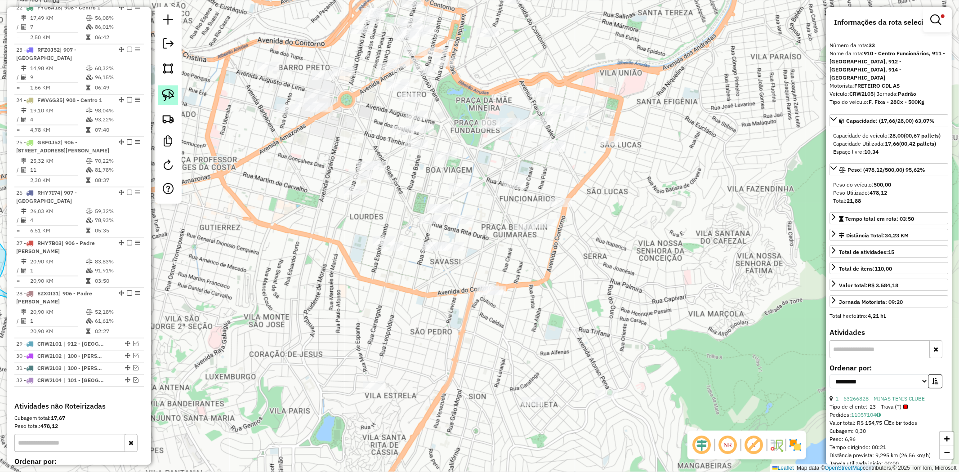
click at [169, 92] on img at bounding box center [168, 95] width 13 height 13
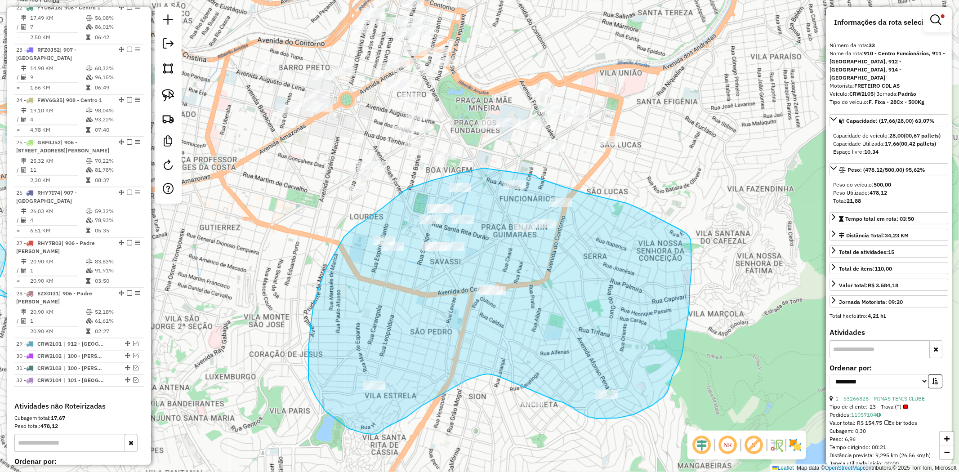
drag, startPoint x: 484, startPoint y: 168, endPoint x: 535, endPoint y: 175, distance: 51.8
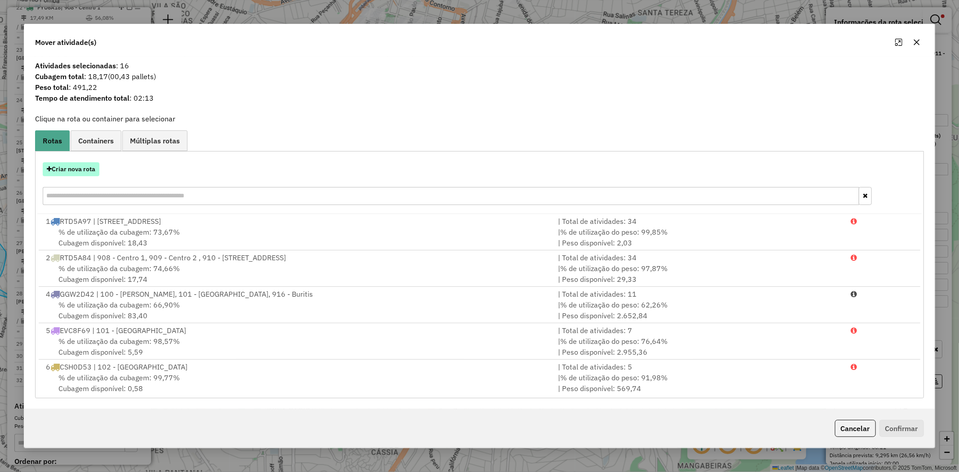
click at [70, 168] on button "Criar nova rota" at bounding box center [71, 169] width 57 height 14
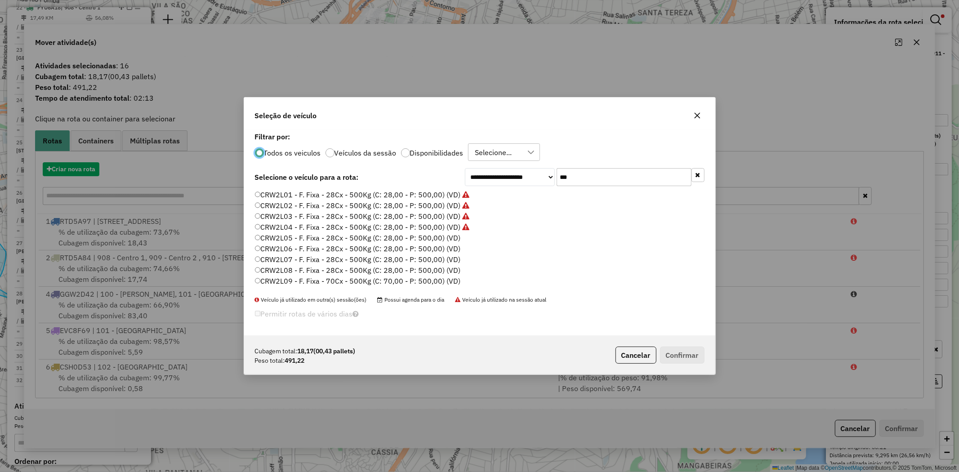
scroll to position [5, 2]
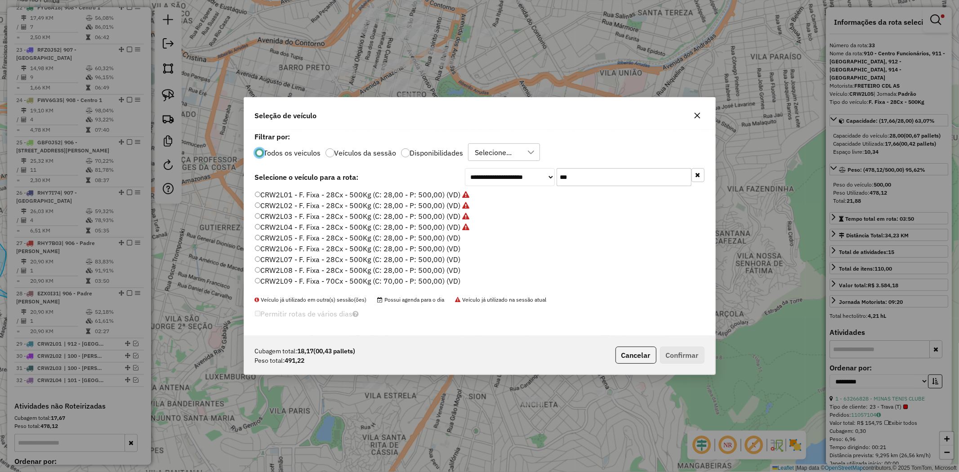
click at [380, 236] on label "CRW2L05 - F. Fixa - 28Cx - 500Kg (C: 28,00 - P: 500,00) (VD)" at bounding box center [358, 237] width 206 height 11
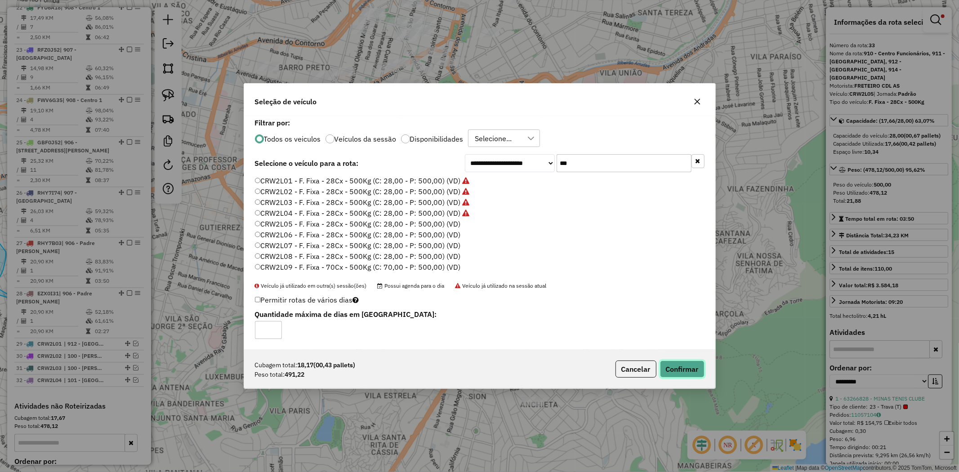
click at [698, 378] on button "Confirmar" at bounding box center [682, 369] width 45 height 17
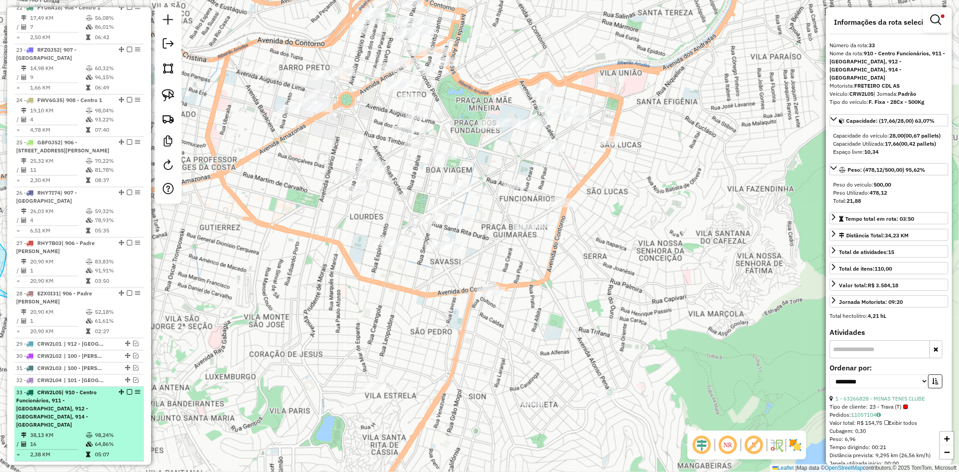
click at [127, 389] on em at bounding box center [129, 391] width 5 height 5
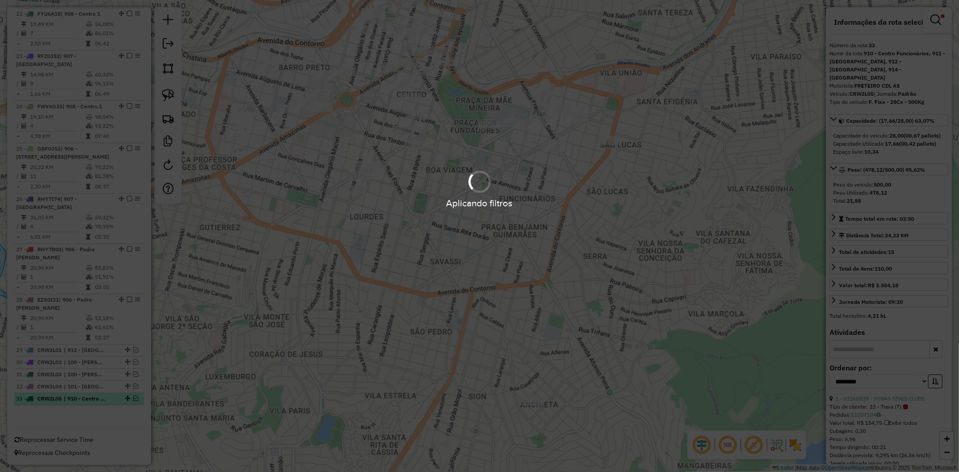
scroll to position [1431, 0]
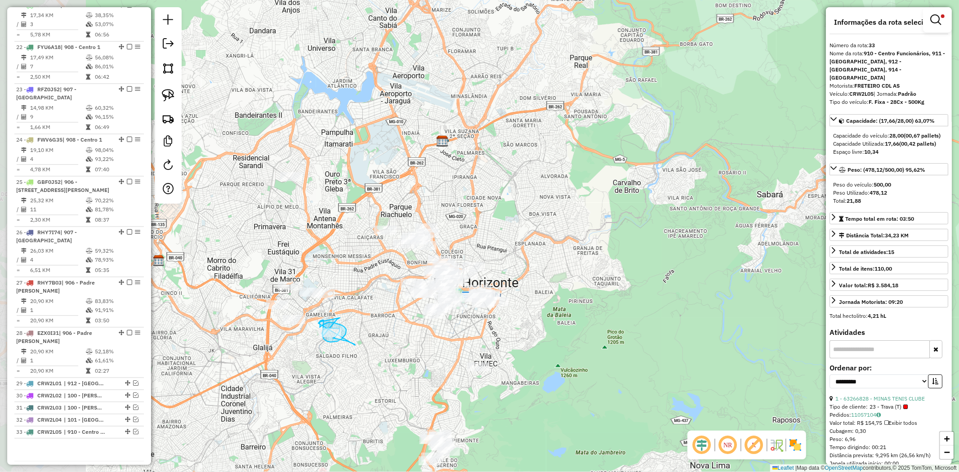
drag, startPoint x: 281, startPoint y: 335, endPoint x: 448, endPoint y: 368, distance: 169.5
click at [455, 371] on div "Limpar filtros Janela de atendimento Grade de atendimento Capacidade Transporta…" at bounding box center [479, 236] width 959 height 472
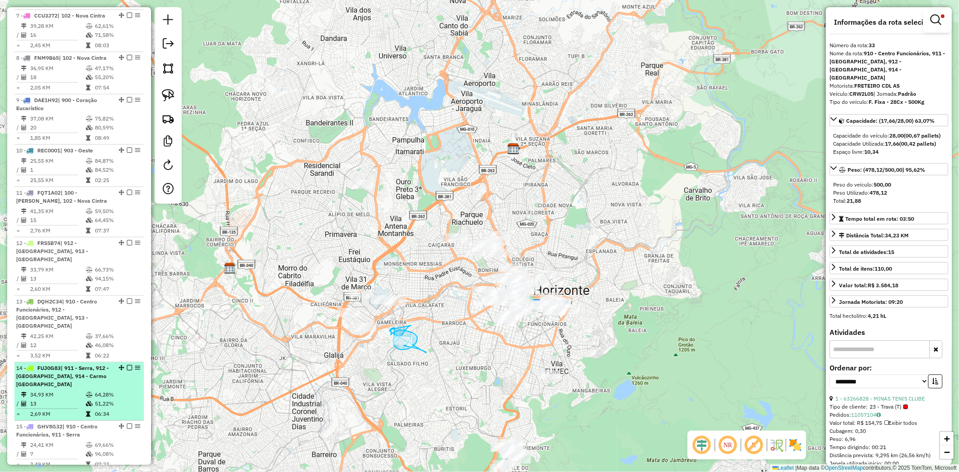
scroll to position [681, 0]
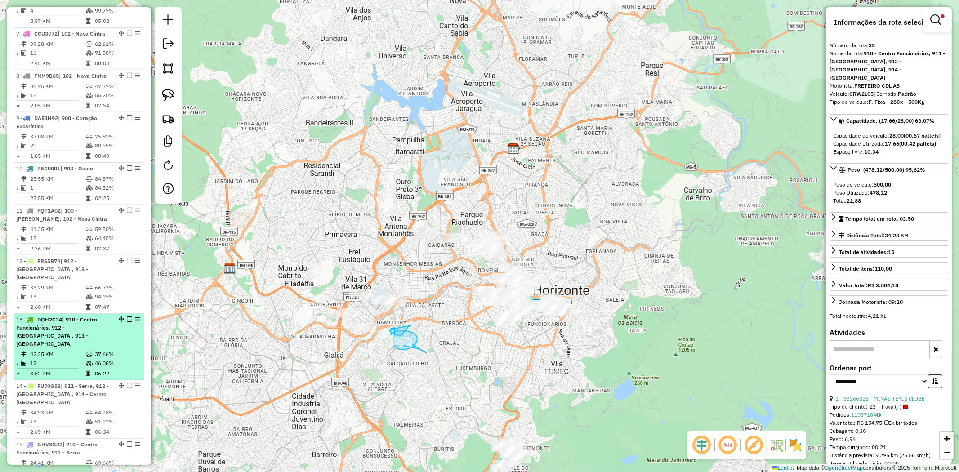
click at [94, 316] on span "| 910 - Centro Funcionários, 912 - Nova Granada, 913 - Grajau" at bounding box center [56, 331] width 81 height 31
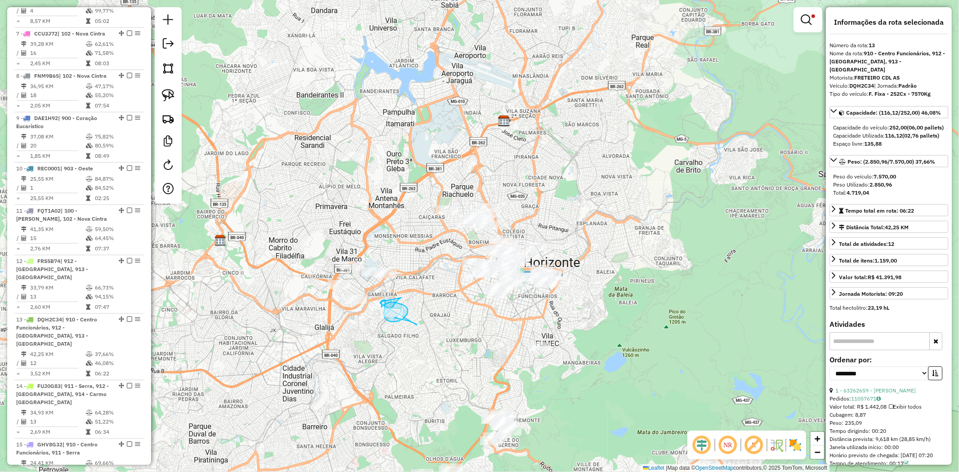
click at [812, 23] on link at bounding box center [808, 20] width 22 height 18
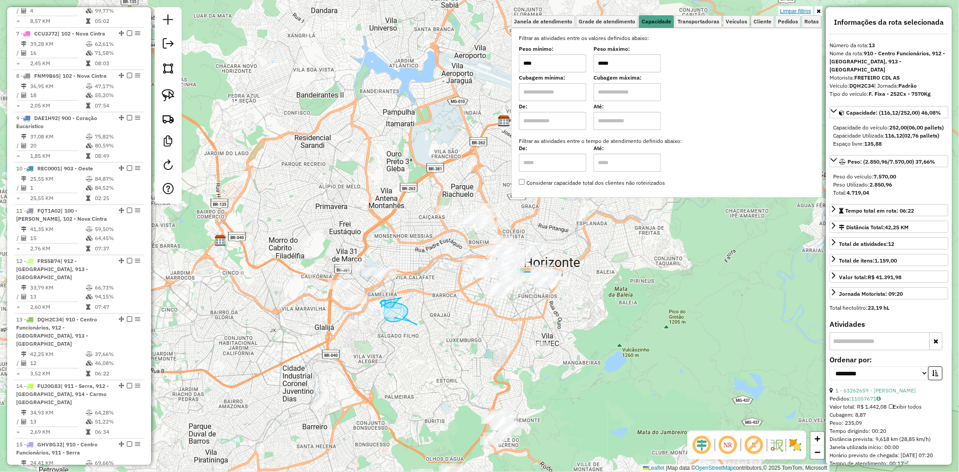
click at [802, 10] on link "Limpar filtros" at bounding box center [795, 11] width 35 height 10
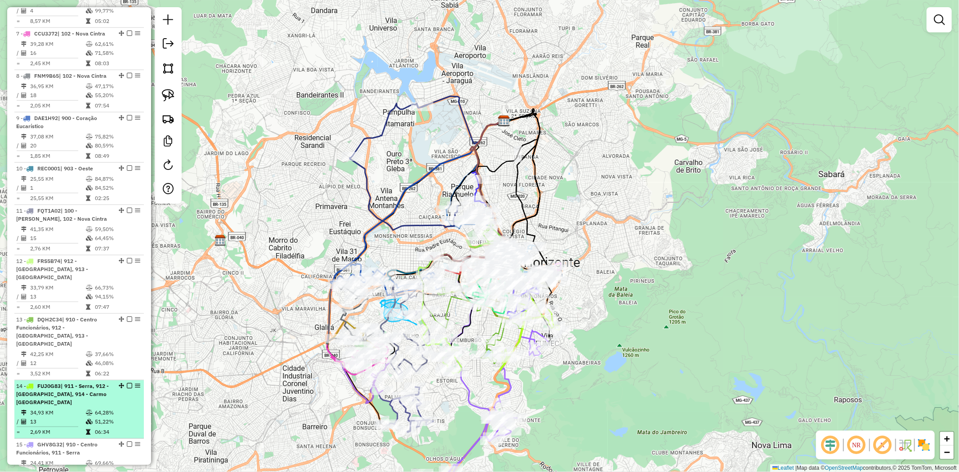
click at [98, 408] on td "64,28%" at bounding box center [116, 412] width 45 height 9
select select "**********"
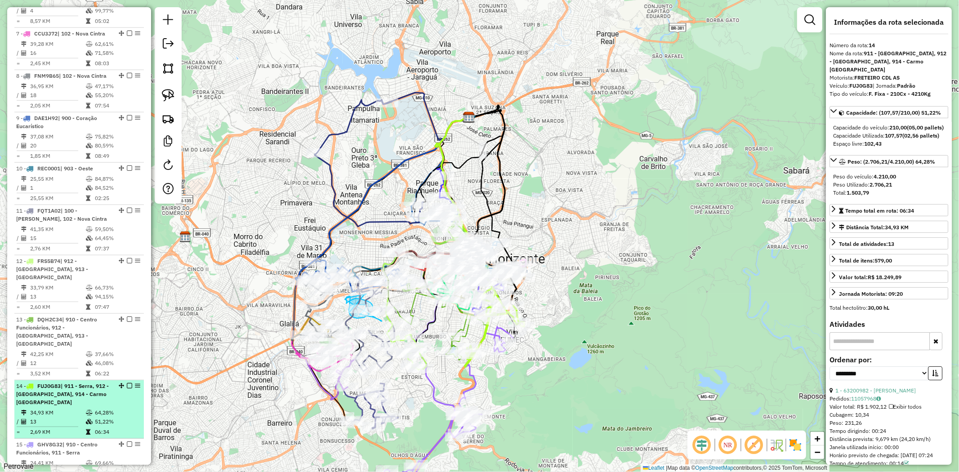
click at [114, 383] on div at bounding box center [126, 385] width 27 height 5
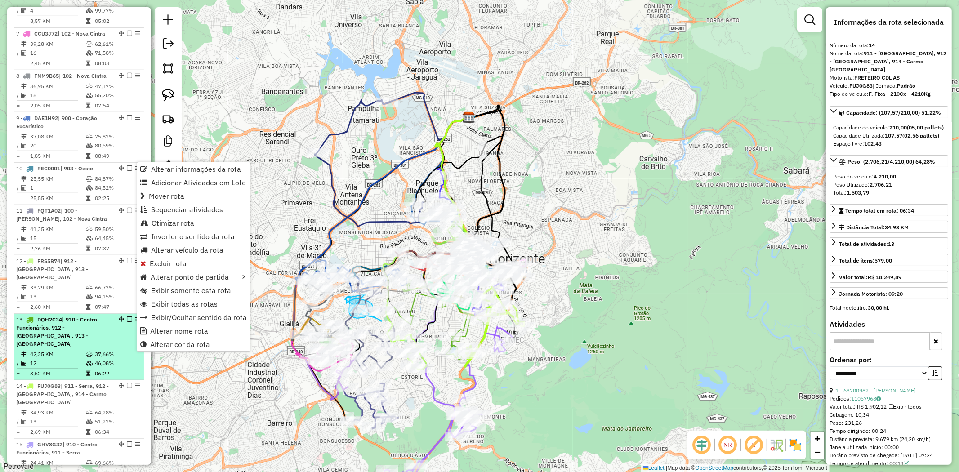
click at [114, 350] on td "37,66%" at bounding box center [116, 354] width 45 height 9
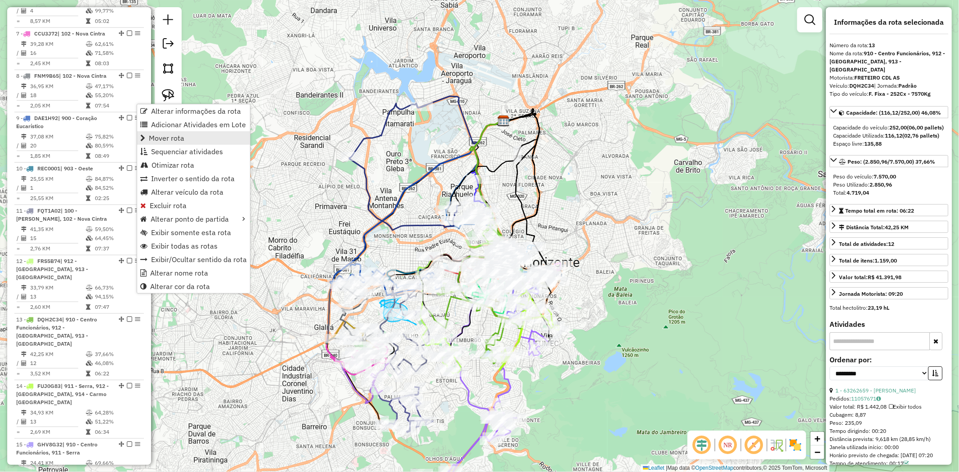
click at [160, 137] on span "Mover rota" at bounding box center [167, 137] width 36 height 7
click at [174, 137] on span "Mover rota" at bounding box center [165, 137] width 36 height 7
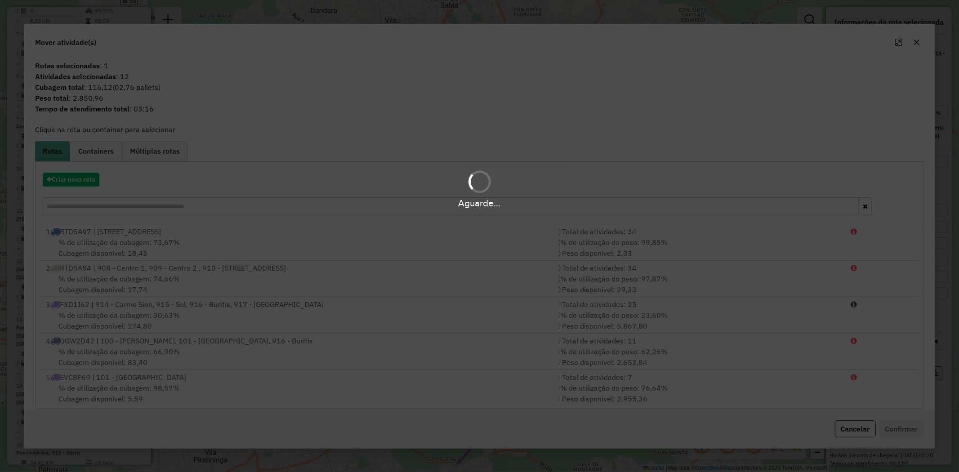
click at [200, 203] on div "Aguarde..." at bounding box center [479, 203] width 959 height 14
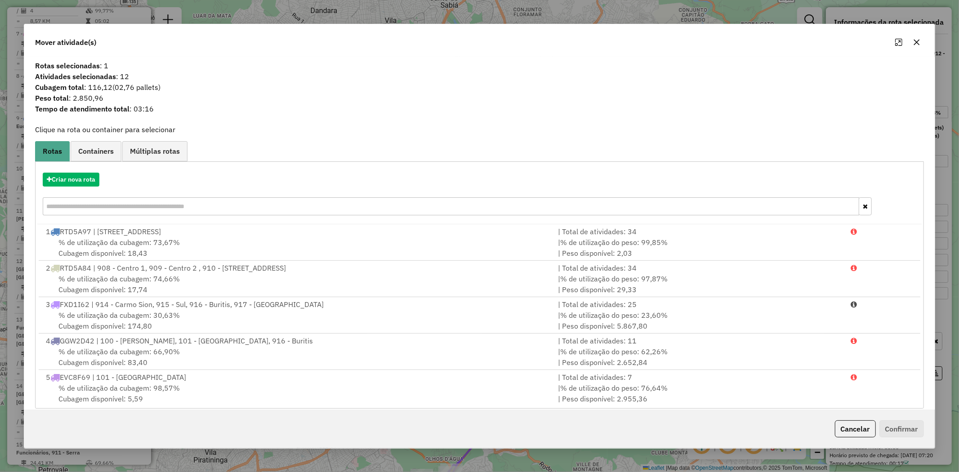
click at [174, 203] on input "text" at bounding box center [451, 206] width 816 height 18
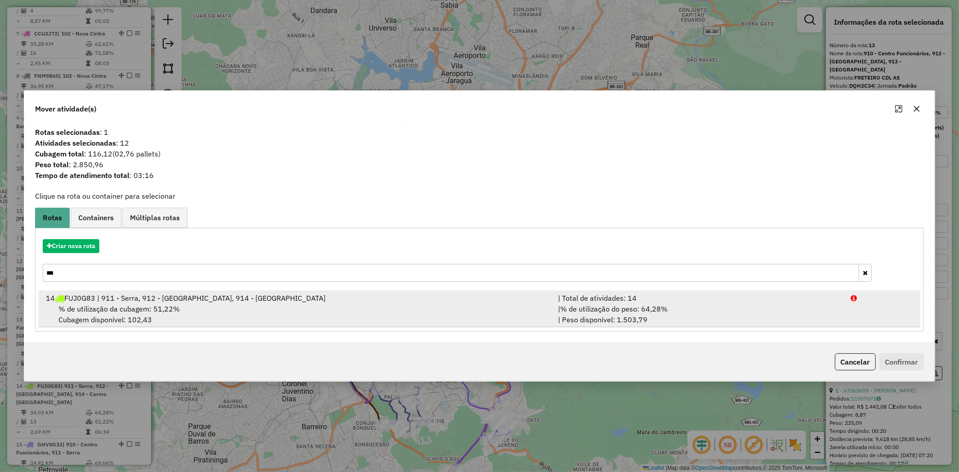
type input "***"
click at [324, 305] on div "% de utilização da cubagem: 51,22% Cubagem disponível: 102,43" at bounding box center [296, 314] width 512 height 22
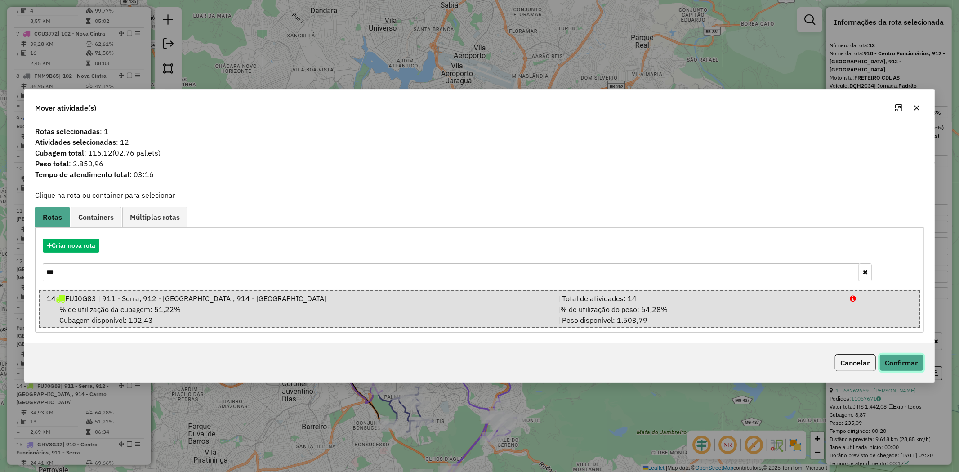
click at [918, 358] on button "Confirmar" at bounding box center [901, 362] width 45 height 17
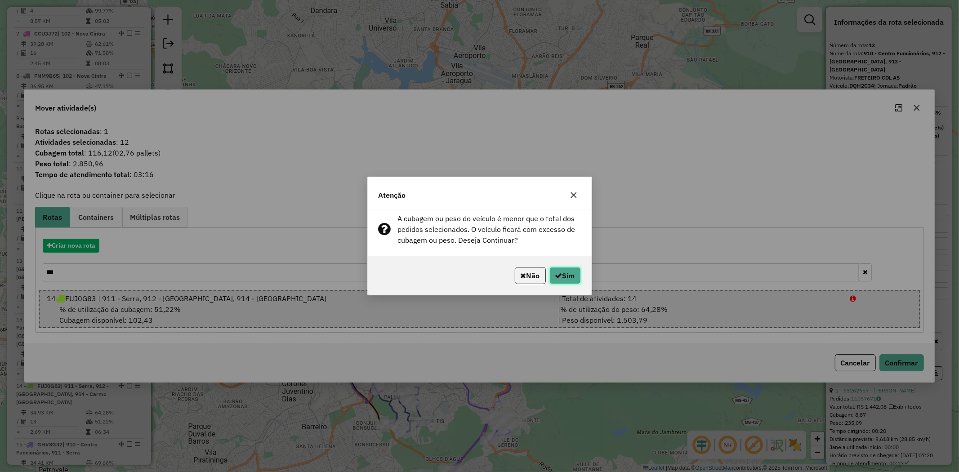
click at [557, 276] on icon "button" at bounding box center [558, 275] width 7 height 7
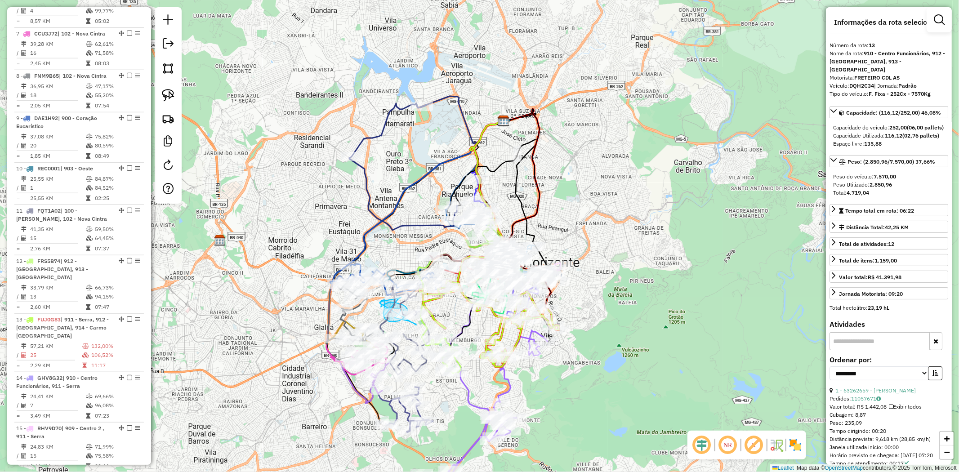
click at [285, 192] on div "Janela de atendimento Grade de atendimento Capacidade Transportadoras Veículos …" at bounding box center [479, 236] width 959 height 472
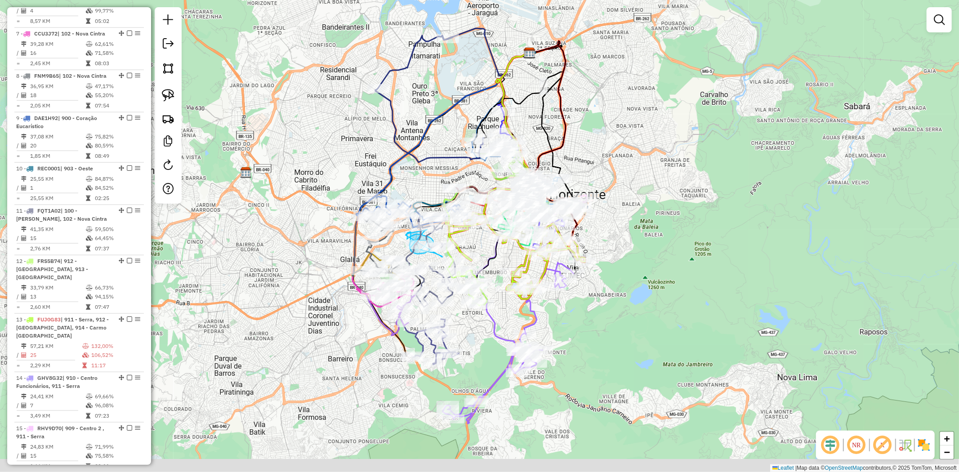
drag, startPoint x: 285, startPoint y: 232, endPoint x: 312, endPoint y: 161, distance: 76.3
click at [312, 160] on div "Janela de atendimento Grade de atendimento Capacidade Transportadoras Veículos …" at bounding box center [479, 236] width 959 height 472
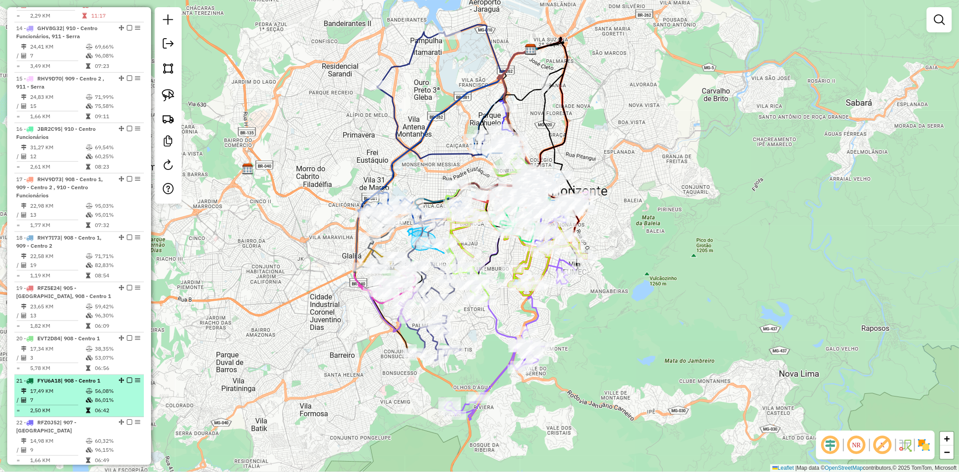
scroll to position [1372, 0]
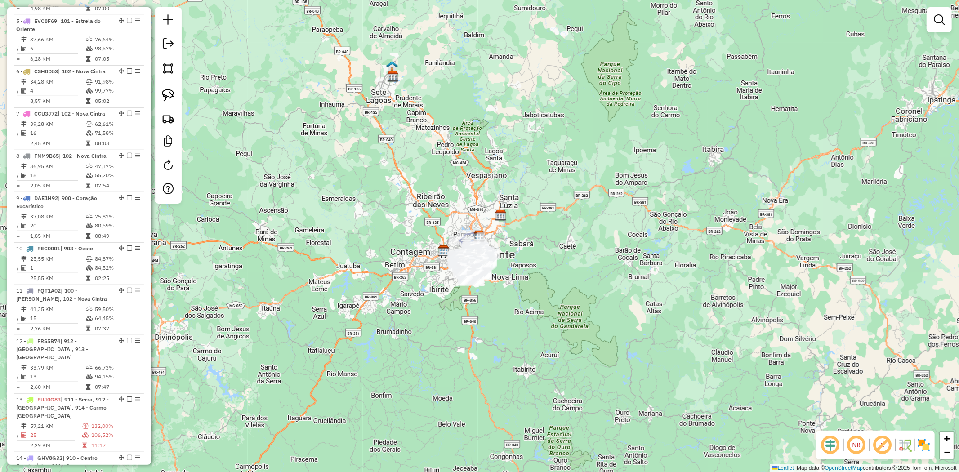
scroll to position [749, 0]
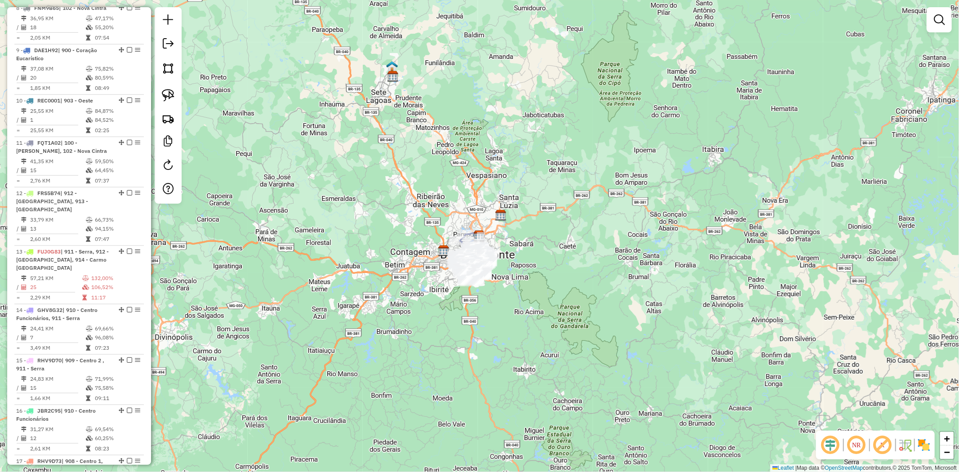
drag, startPoint x: 90, startPoint y: 232, endPoint x: 174, endPoint y: 241, distance: 85.0
click at [90, 248] on span "| 911 - Serra, 912 - [GEOGRAPHIC_DATA], 914 - Carmo [GEOGRAPHIC_DATA]" at bounding box center [62, 259] width 93 height 23
select select "**********"
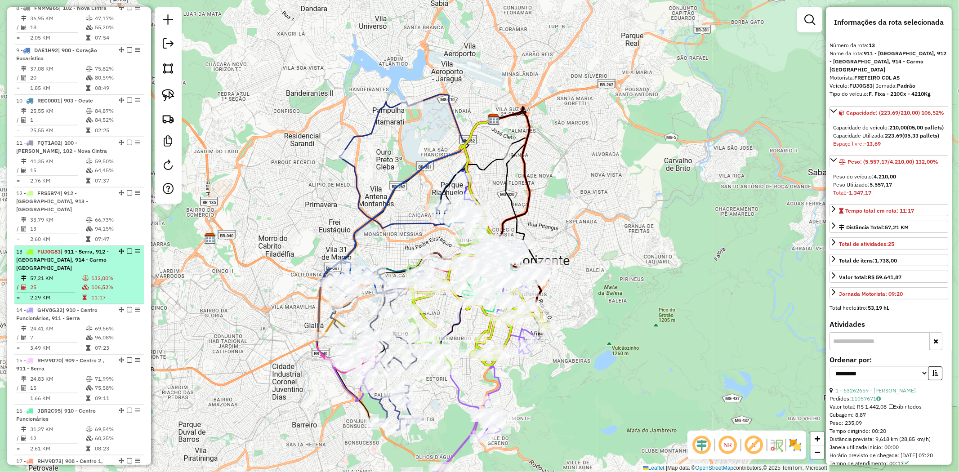
click at [135, 249] on em at bounding box center [137, 251] width 5 height 5
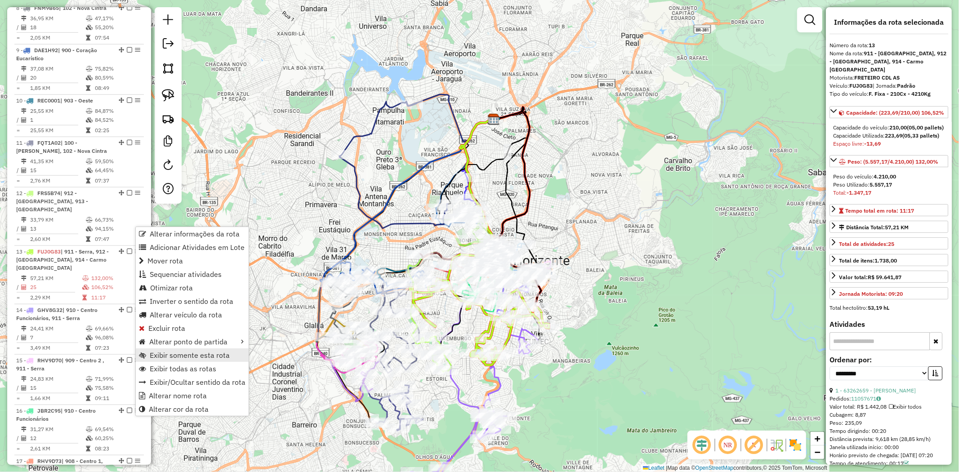
drag, startPoint x: 147, startPoint y: 232, endPoint x: 184, endPoint y: 358, distance: 132.3
click at [184, 358] on ul "Alterar informações da rota Adicionar Atividades em Lote Mover rota Sequenciar …" at bounding box center [192, 321] width 113 height 189
click at [184, 358] on span "Exibir somente esta rota" at bounding box center [190, 355] width 80 height 7
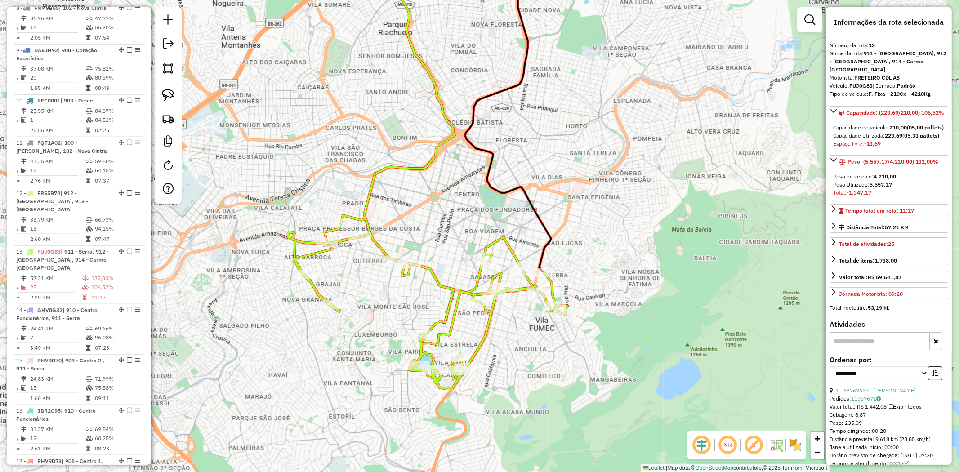
drag, startPoint x: 397, startPoint y: 311, endPoint x: 379, endPoint y: 315, distance: 19.4
click at [379, 315] on div "Janela de atendimento Grade de atendimento Capacidade Transportadoras Veículos …" at bounding box center [479, 236] width 959 height 472
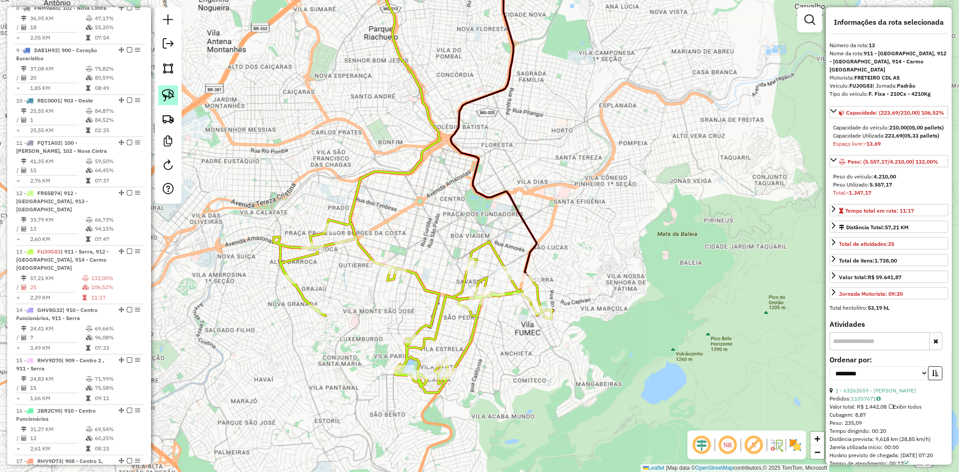
click at [172, 96] on img at bounding box center [168, 95] width 13 height 13
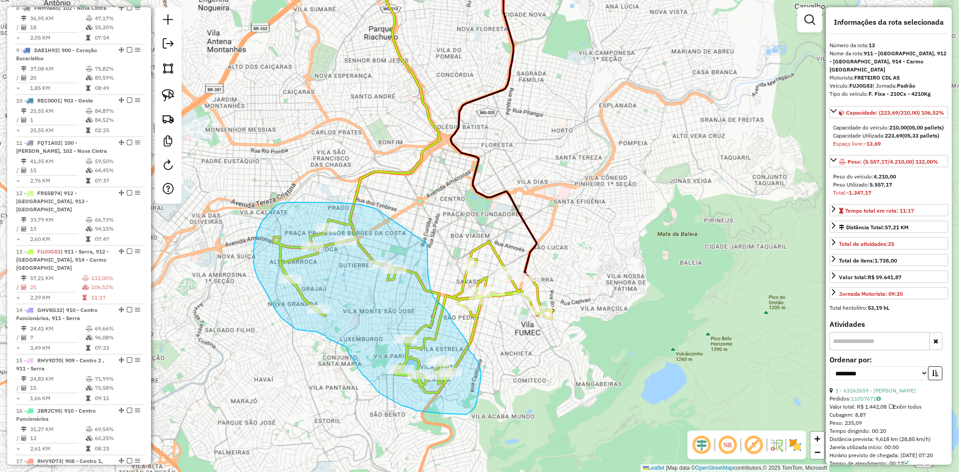
drag, startPoint x: 378, startPoint y: 210, endPoint x: 425, endPoint y: 236, distance: 53.9
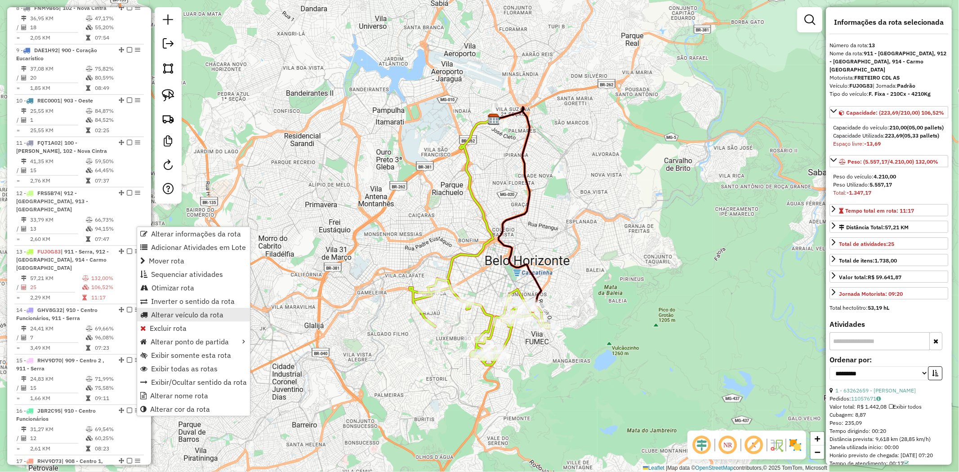
click at [198, 312] on span "Alterar veículo da rota" at bounding box center [187, 314] width 72 height 7
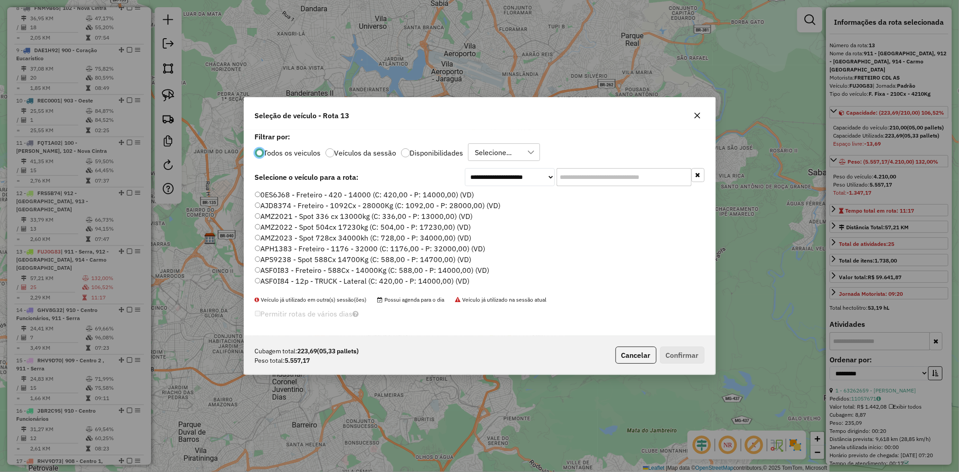
scroll to position [5, 2]
click at [593, 178] on input "text" at bounding box center [624, 177] width 135 height 18
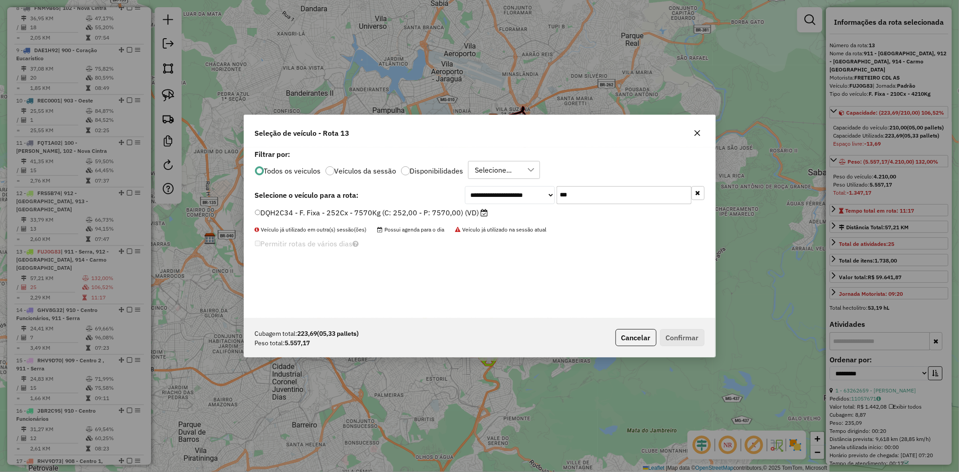
type input "***"
click at [452, 212] on label "DQH2C34 - F. Fixa - 252Cx - 7570Kg (C: 252,00 - P: 7570,00) (VD)" at bounding box center [371, 212] width 233 height 11
click at [699, 330] on button "Confirmar" at bounding box center [682, 337] width 45 height 17
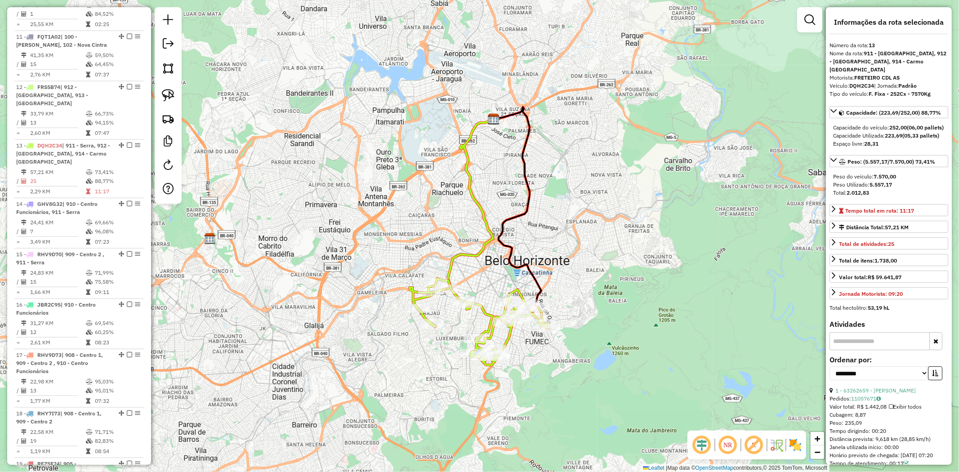
scroll to position [963, 0]
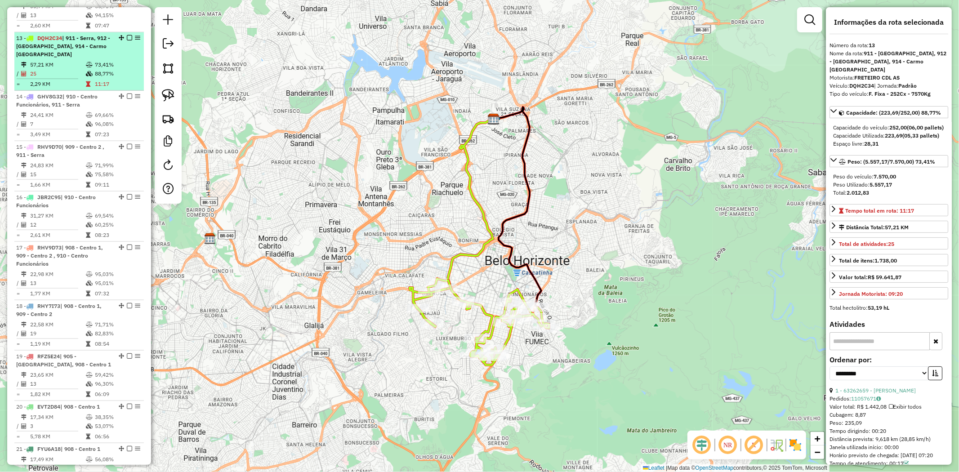
click at [124, 60] on td "73,41%" at bounding box center [116, 64] width 45 height 9
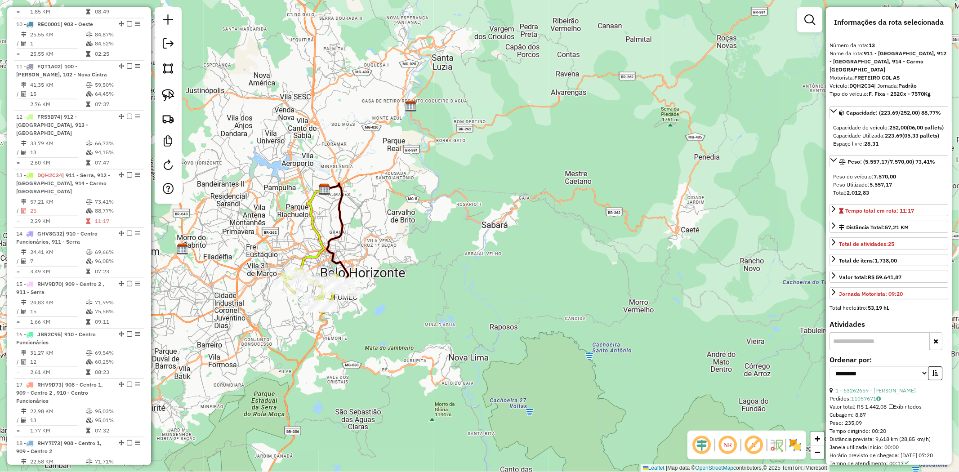
scroll to position [823, 0]
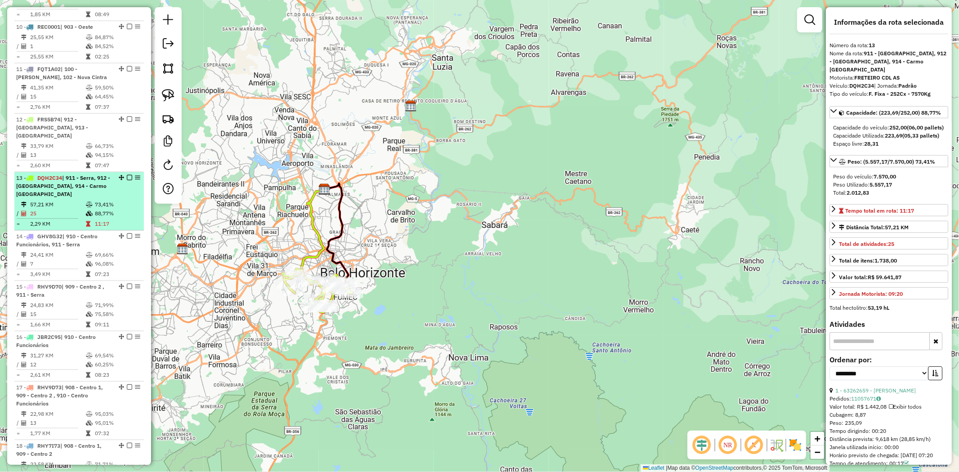
click at [89, 174] on span "| 911 - Serra, 912 - [GEOGRAPHIC_DATA], 914 - Carmo [GEOGRAPHIC_DATA]" at bounding box center [63, 185] width 94 height 23
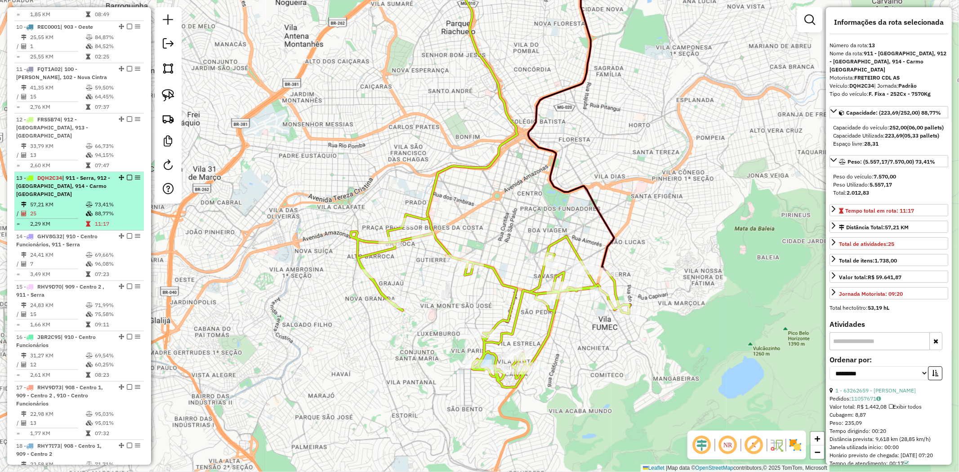
click at [66, 200] on td "57,21 KM" at bounding box center [58, 204] width 56 height 9
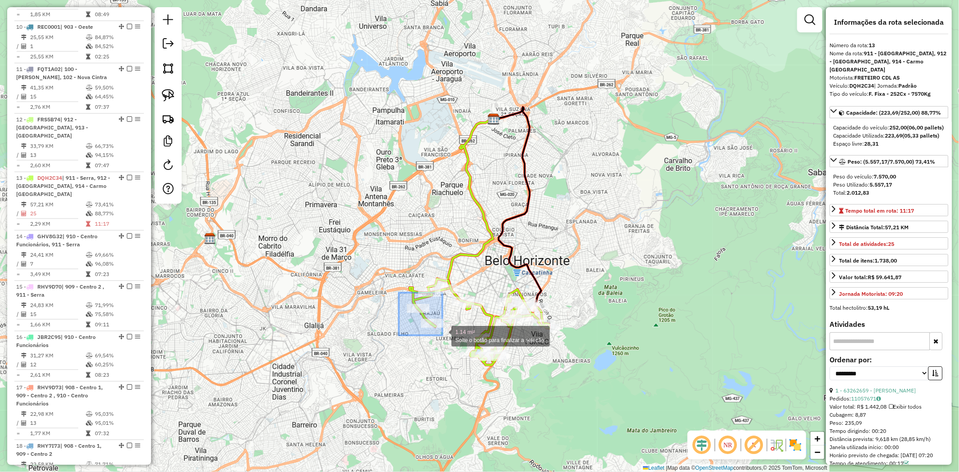
drag, startPoint x: 399, startPoint y: 293, endPoint x: 442, endPoint y: 335, distance: 61.0
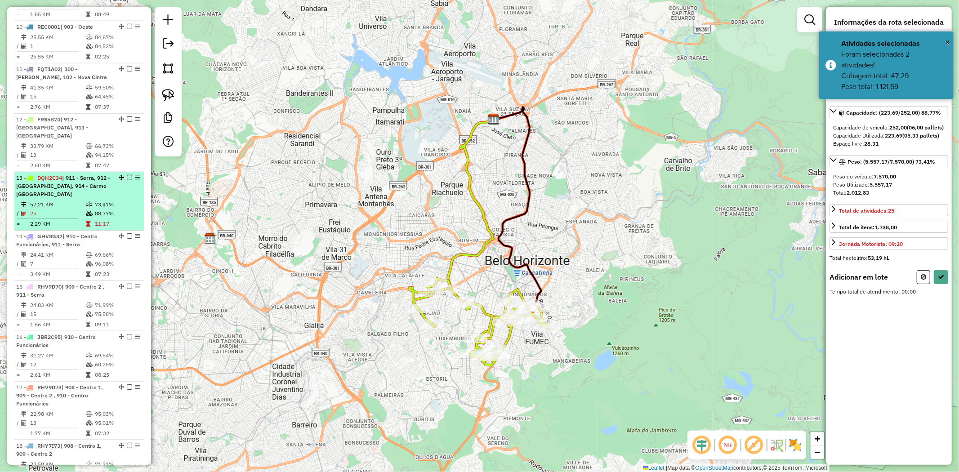
click at [80, 174] on span "| 911 - Serra, 912 - [GEOGRAPHIC_DATA], 914 - Carmo [GEOGRAPHIC_DATA]" at bounding box center [63, 185] width 94 height 23
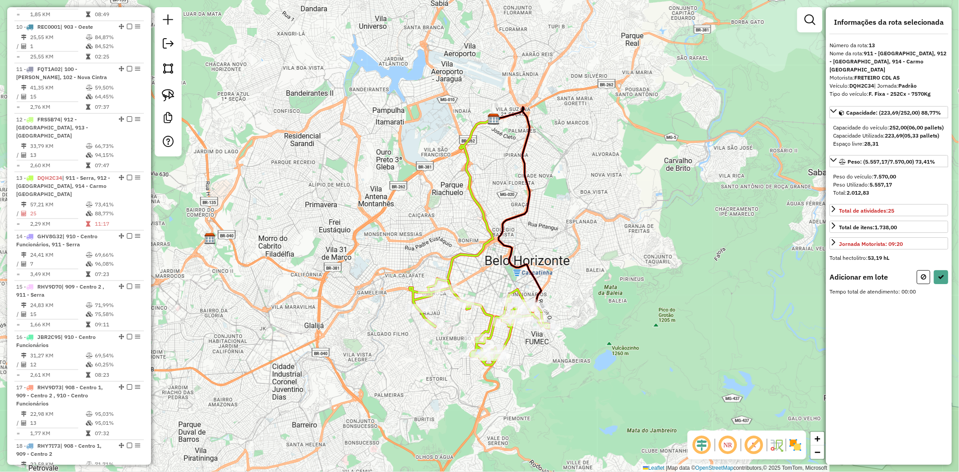
click at [395, 285] on div "Janela de atendimento Grade de atendimento Capacidade Transportadoras Veículos …" at bounding box center [479, 236] width 959 height 472
drag, startPoint x: 396, startPoint y: 285, endPoint x: 459, endPoint y: 330, distance: 77.3
click at [459, 330] on div "Janela de atendimento Grade de atendimento Capacidade Transportadoras Veículos …" at bounding box center [479, 236] width 959 height 472
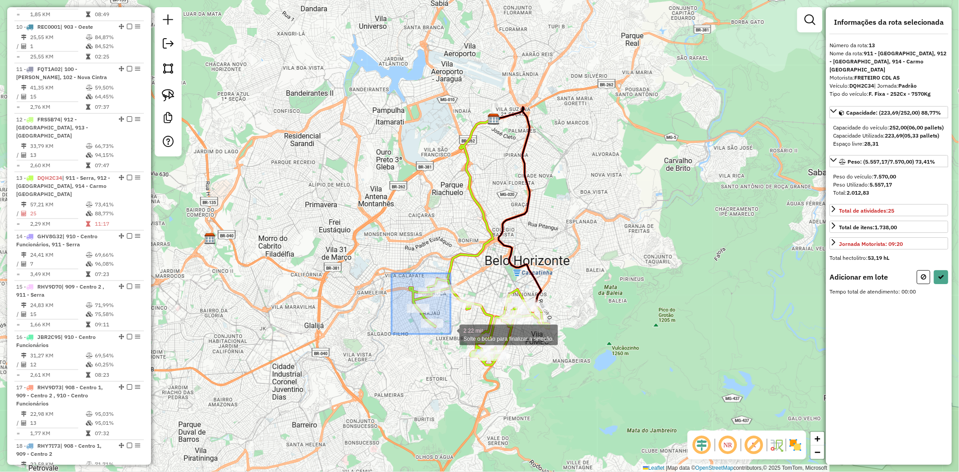
drag, startPoint x: 392, startPoint y: 273, endPoint x: 450, endPoint y: 334, distance: 84.6
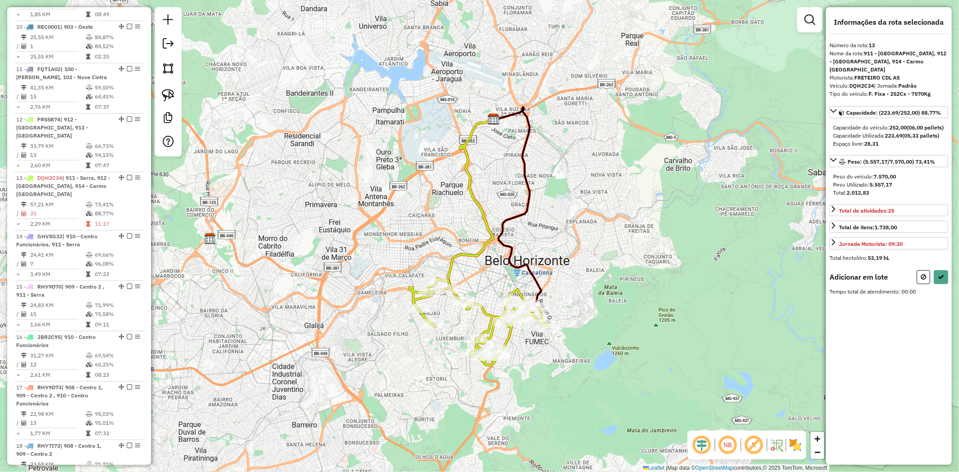
drag, startPoint x: 923, startPoint y: 276, endPoint x: 910, endPoint y: 276, distance: 13.5
click at [923, 276] on icon at bounding box center [923, 277] width 5 height 6
select select "**********"
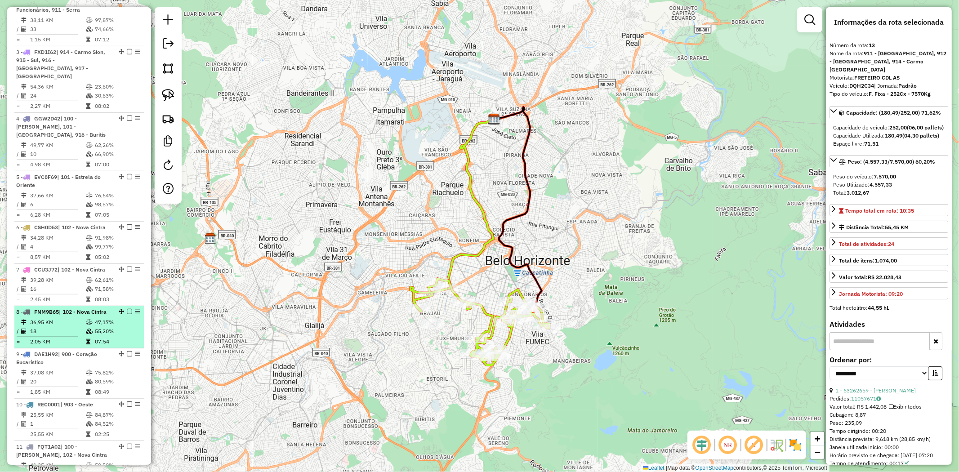
scroll to position [313, 0]
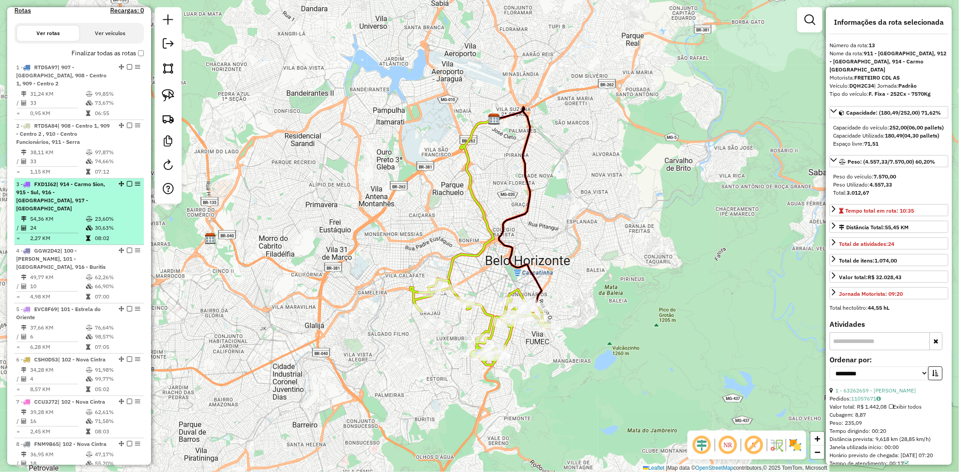
click at [70, 185] on span "| 914 - Carmo Sion, 915 - Sul, 916 - [GEOGRAPHIC_DATA], 917 - [GEOGRAPHIC_DATA]" at bounding box center [60, 196] width 89 height 31
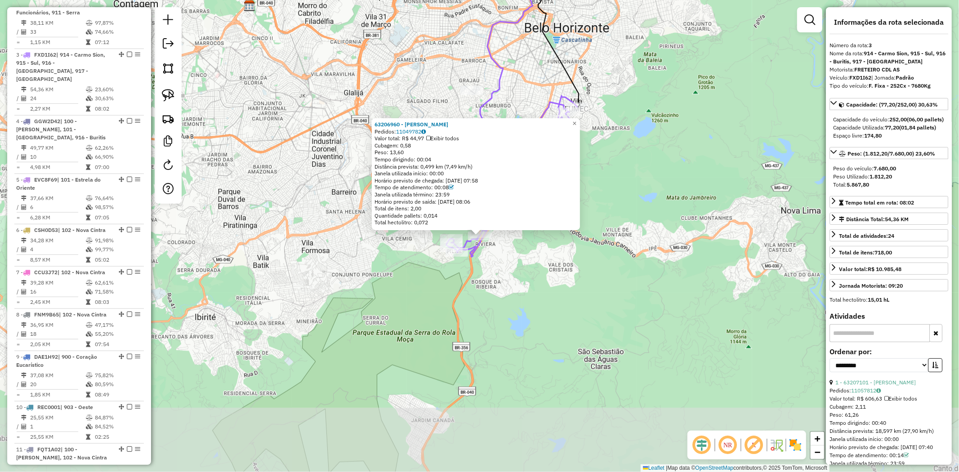
scroll to position [475, 0]
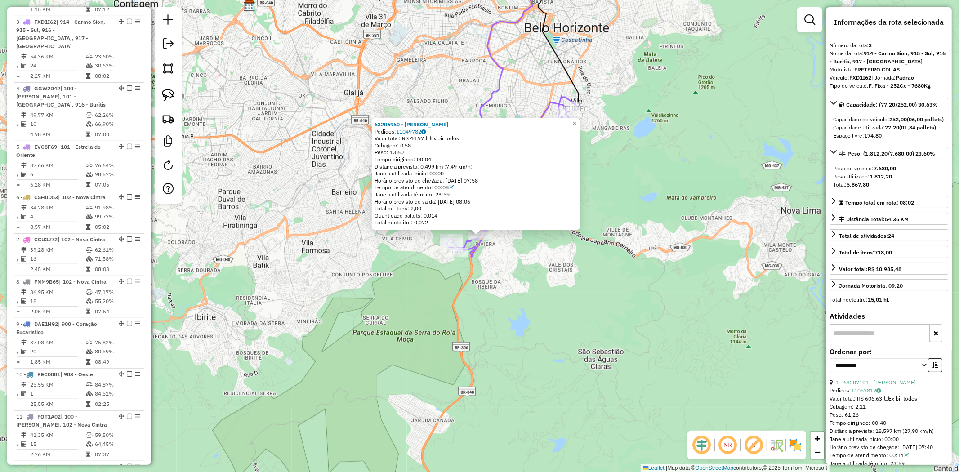
click at [500, 297] on div "63206960 - [PERSON_NAME] Pedidos: 11049782 Valor total: R$ 44,97 Exibir todos C…" at bounding box center [479, 236] width 959 height 472
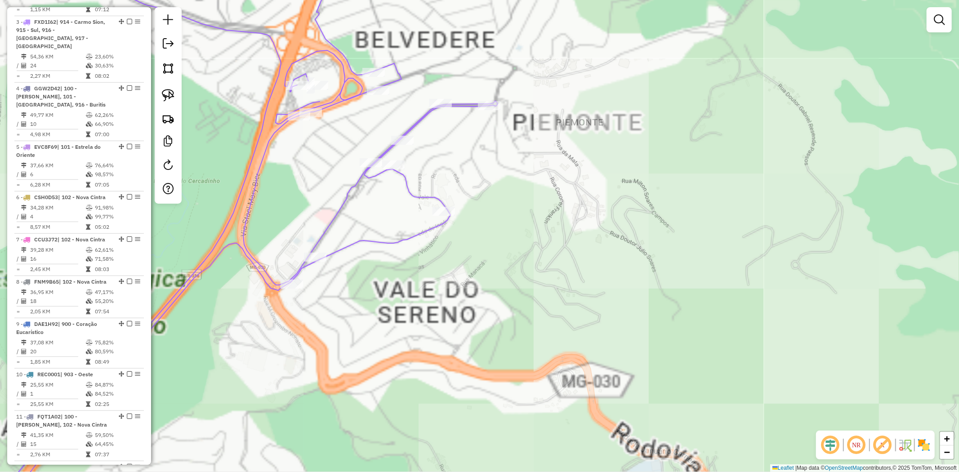
drag, startPoint x: 574, startPoint y: 127, endPoint x: 566, endPoint y: 270, distance: 143.2
click at [569, 271] on div "Janela de atendimento Grade de atendimento Capacidade Transportadoras Veículos …" at bounding box center [479, 236] width 959 height 472
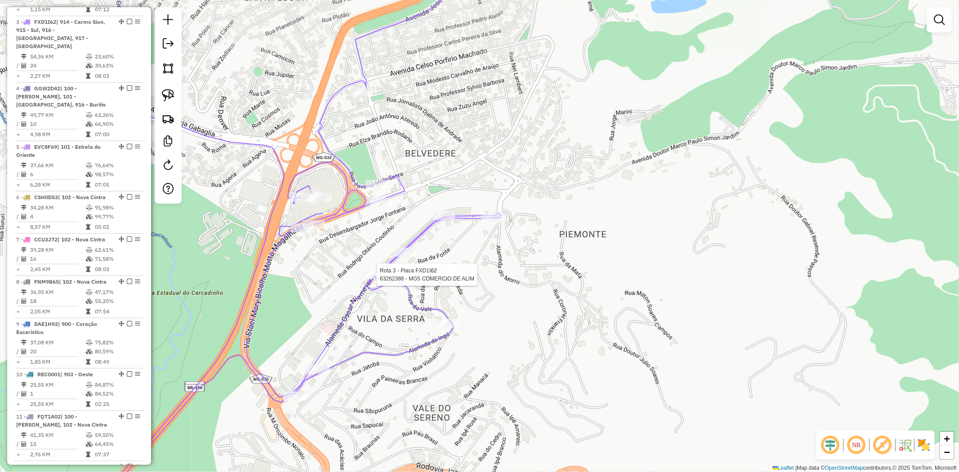
select select "**********"
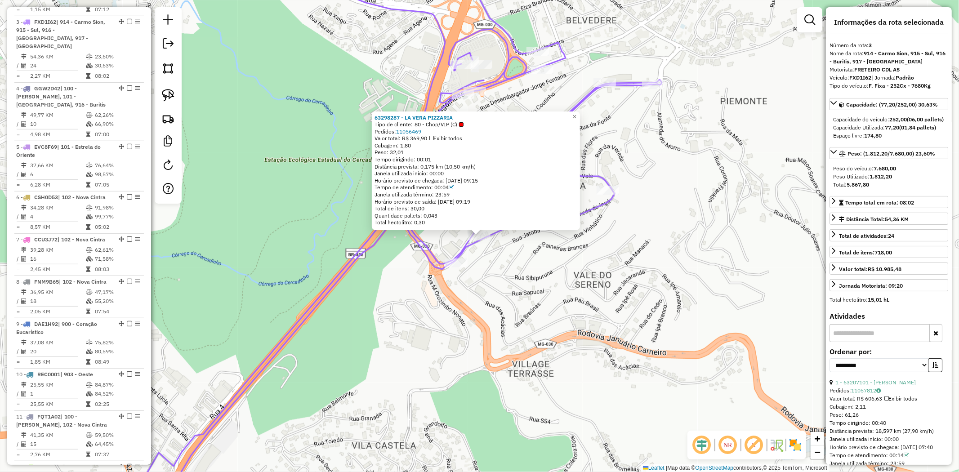
click at [452, 271] on div "63298287 - LA VERA PIZZARIA Tipo de cliente: 80 - Chop/VIP (C) Pedidos: 1105646…" at bounding box center [479, 236] width 959 height 472
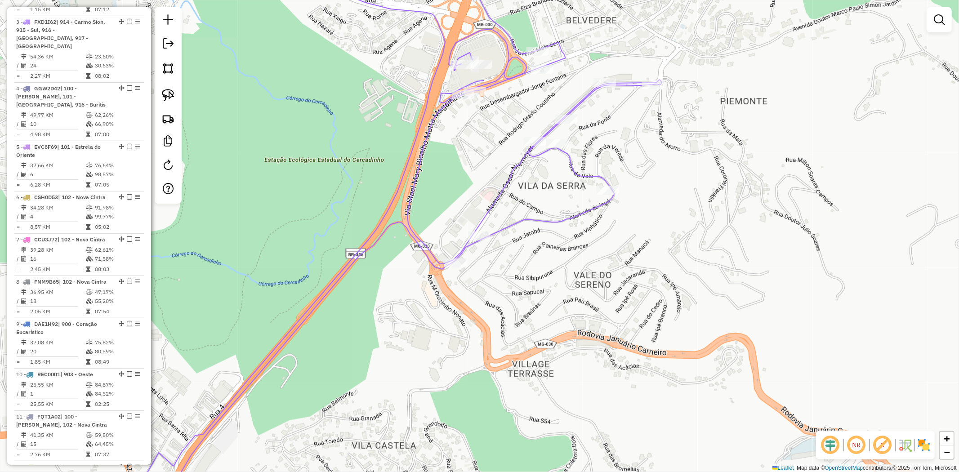
click at [883, 446] on em at bounding box center [883, 445] width 22 height 22
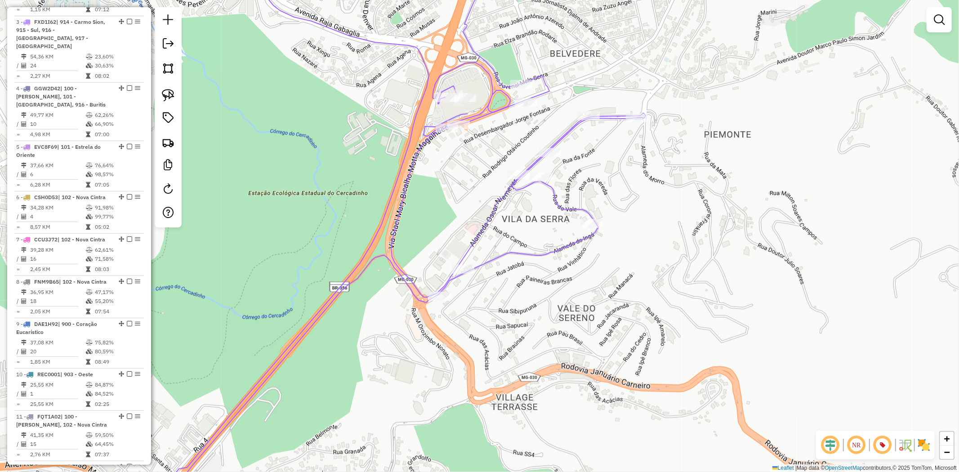
drag, startPoint x: 691, startPoint y: 264, endPoint x: 624, endPoint y: 372, distance: 127.6
click at [624, 372] on div "Janela de atendimento Grade de atendimento Capacidade Transportadoras Veículos …" at bounding box center [479, 236] width 959 height 472
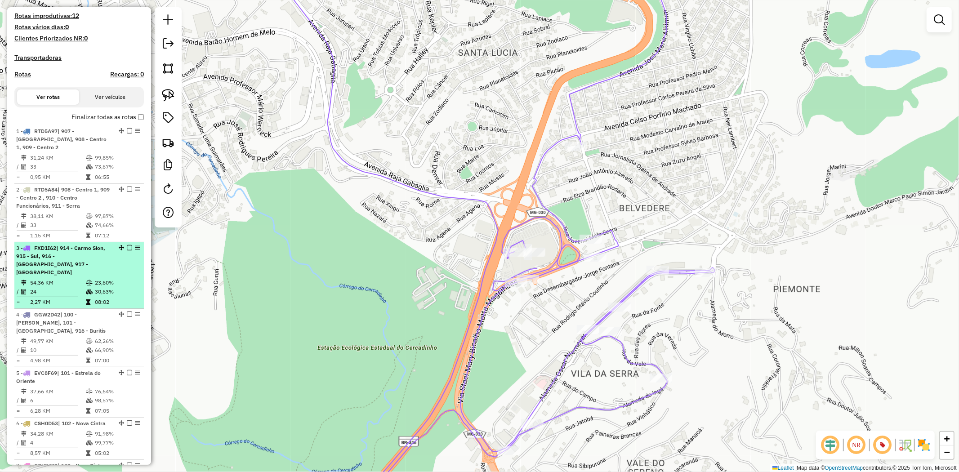
scroll to position [250, 0]
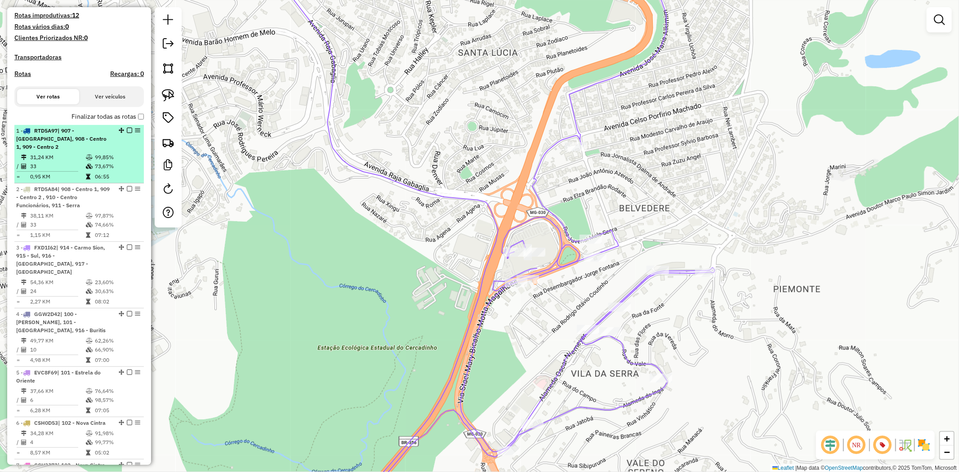
click at [127, 128] on em at bounding box center [129, 130] width 5 height 5
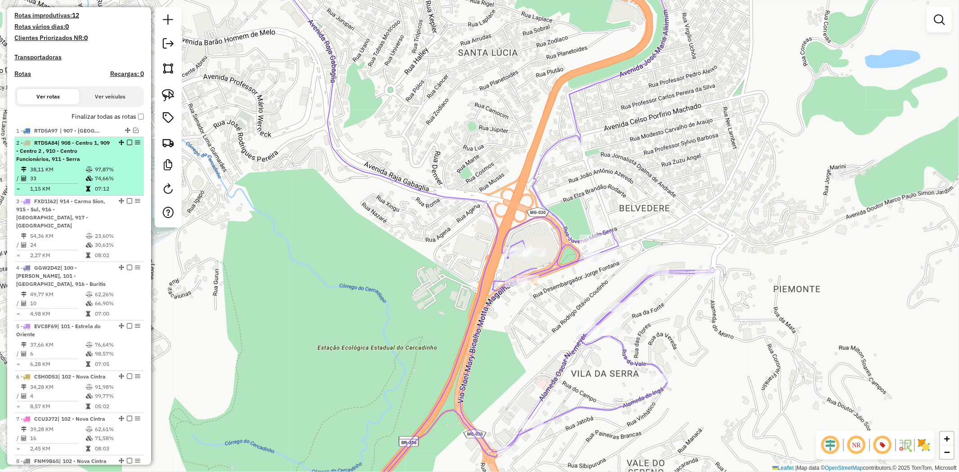
click at [127, 143] on em at bounding box center [129, 142] width 5 height 5
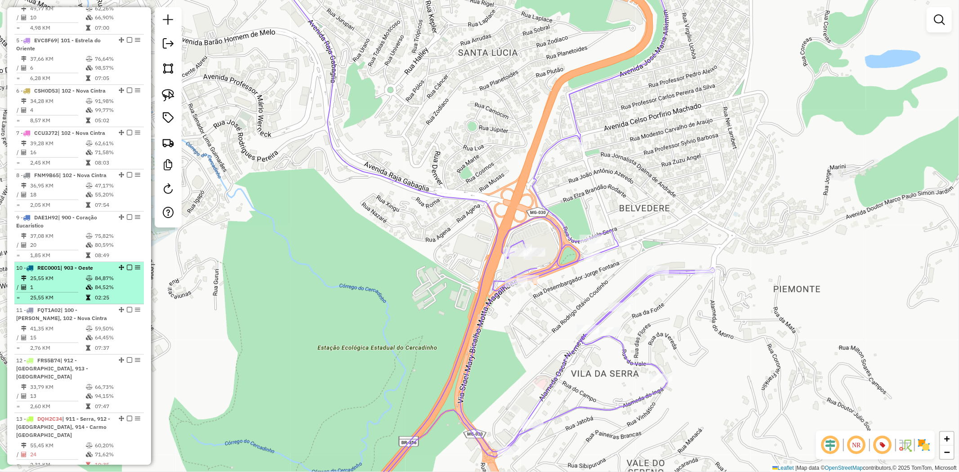
scroll to position [499, 0]
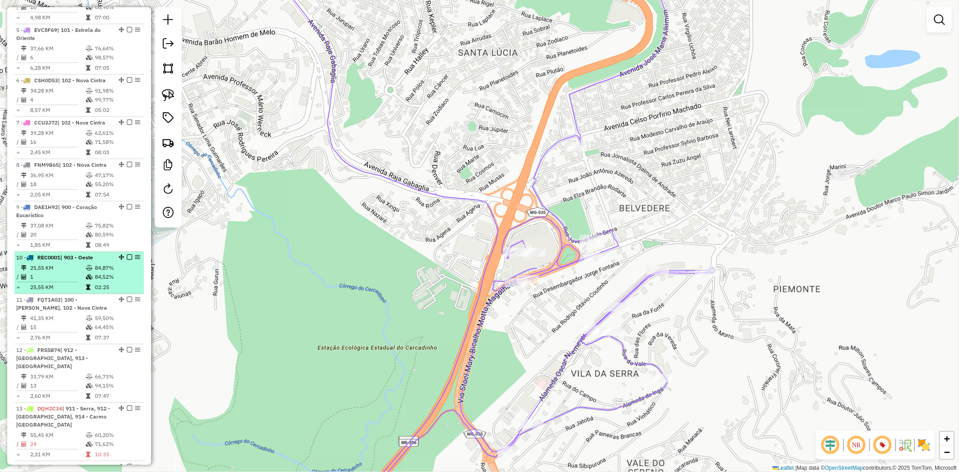
click at [127, 254] on em at bounding box center [129, 256] width 5 height 5
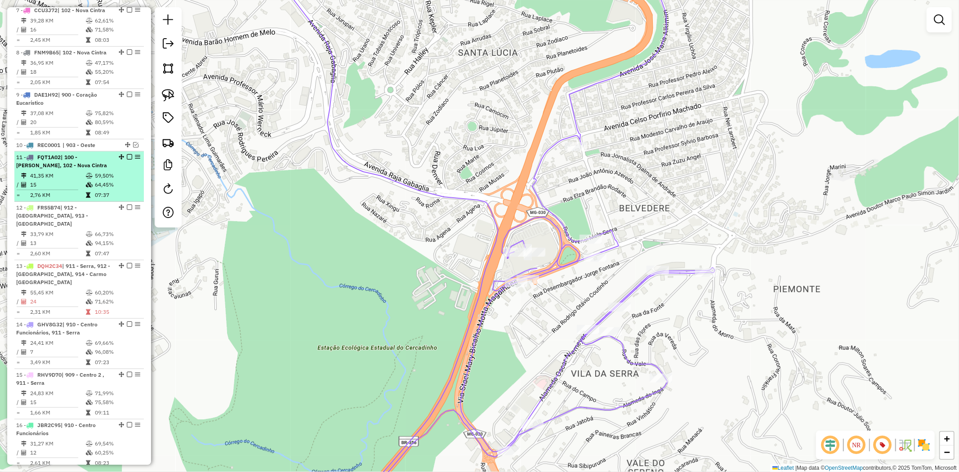
scroll to position [649, 0]
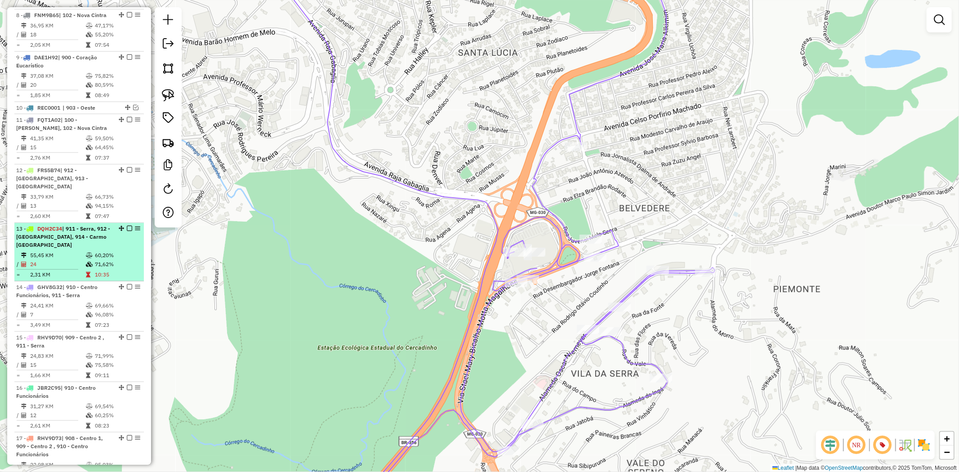
click at [119, 251] on td "60,20%" at bounding box center [116, 255] width 45 height 9
select select "**********"
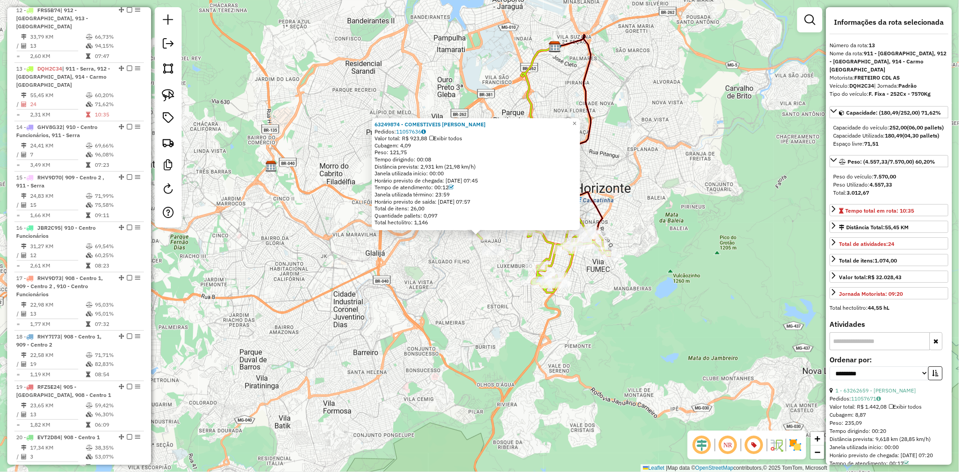
scroll to position [848, 0]
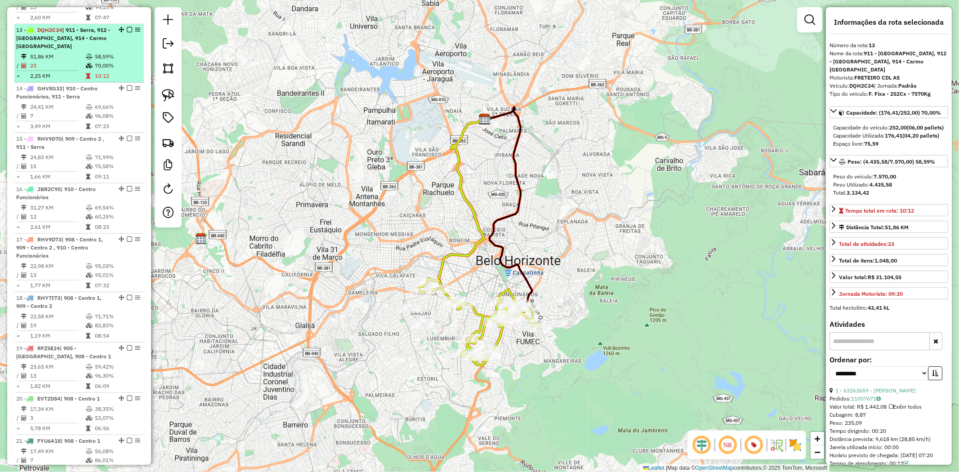
click at [96, 61] on td "70,00%" at bounding box center [116, 65] width 45 height 9
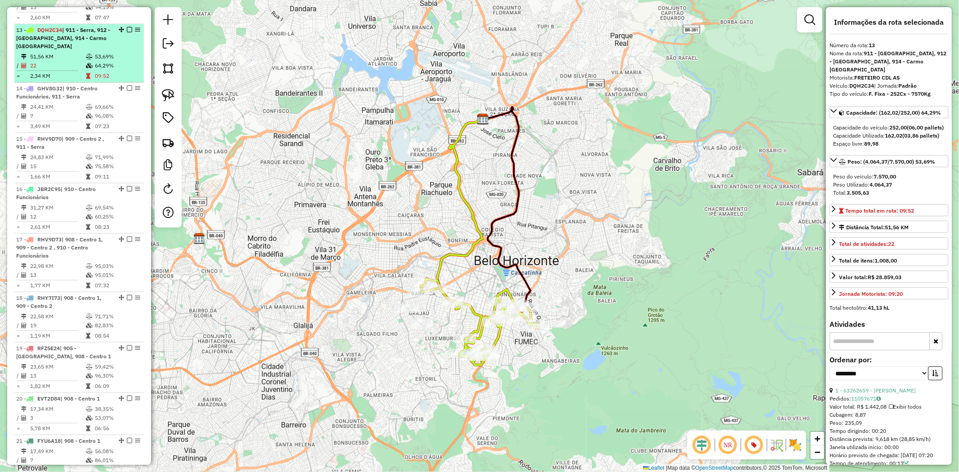
click at [78, 61] on td "22" at bounding box center [58, 65] width 56 height 9
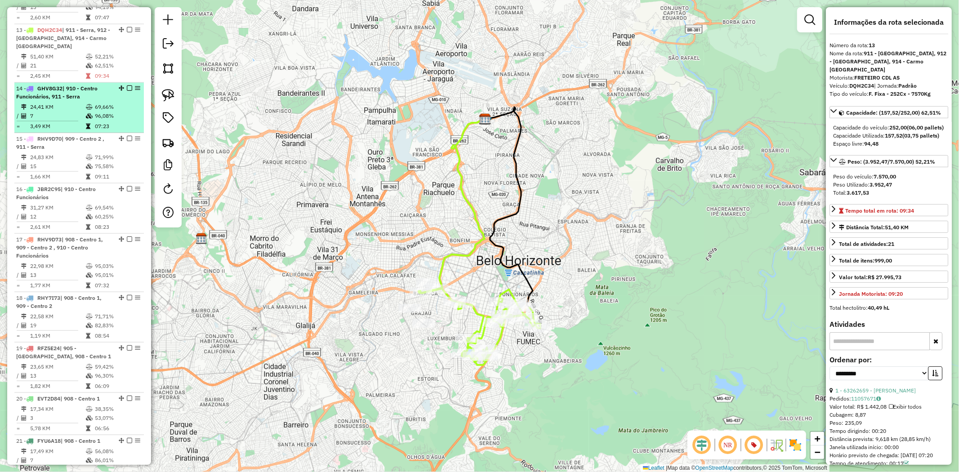
click at [99, 85] on div "14 - GHV8G32 | 910 - Centro Funcionários, 911 - Serra" at bounding box center [63, 93] width 95 height 16
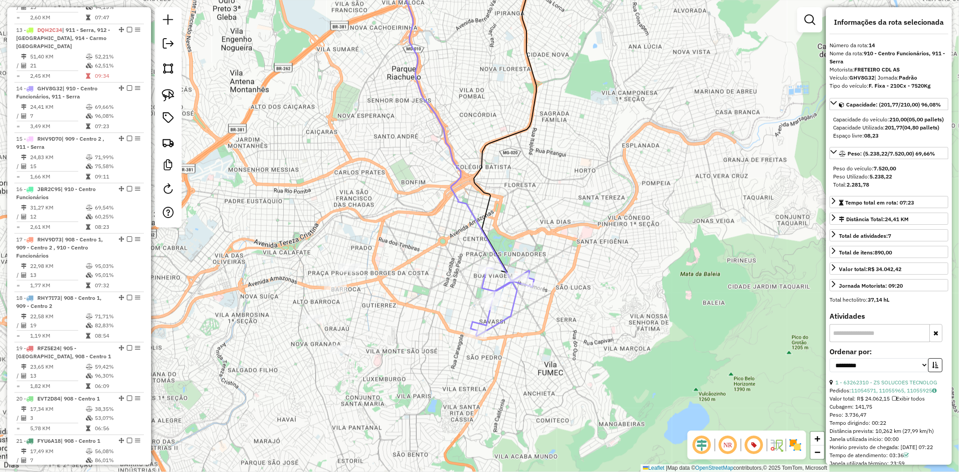
drag, startPoint x: 429, startPoint y: 312, endPoint x: 416, endPoint y: 202, distance: 110.4
click at [416, 202] on div "Janela de atendimento Grade de atendimento Capacidade Transportadoras Veículos …" at bounding box center [479, 236] width 959 height 472
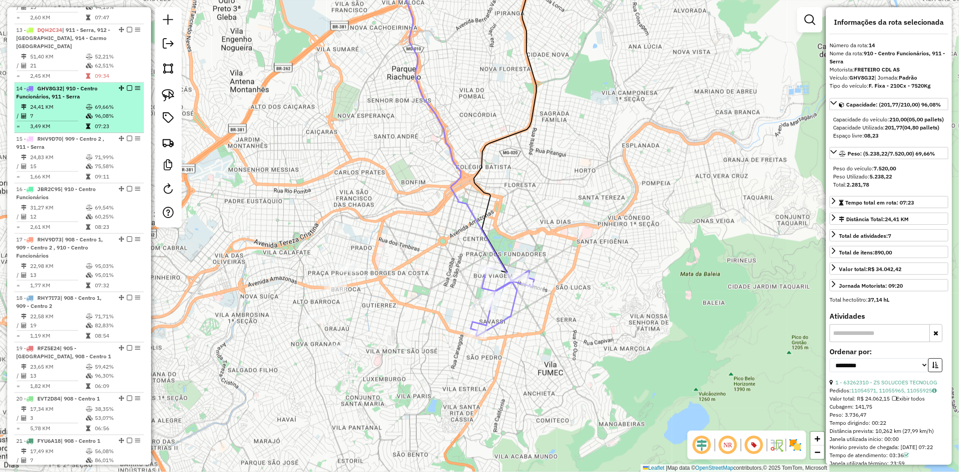
click at [111, 85] on div "14 - GHV8G32 | 910 - Centro Funcionários, 911 - Serra" at bounding box center [79, 93] width 126 height 16
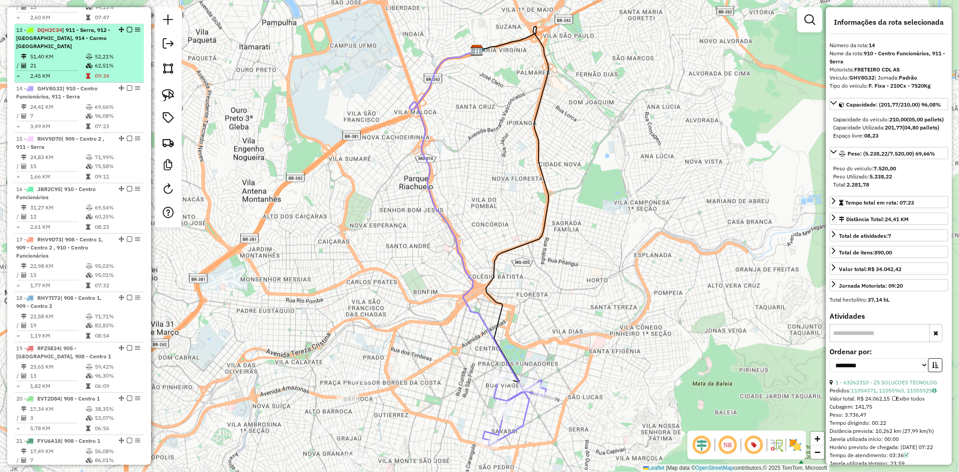
click at [97, 61] on td "62,51%" at bounding box center [116, 65] width 45 height 9
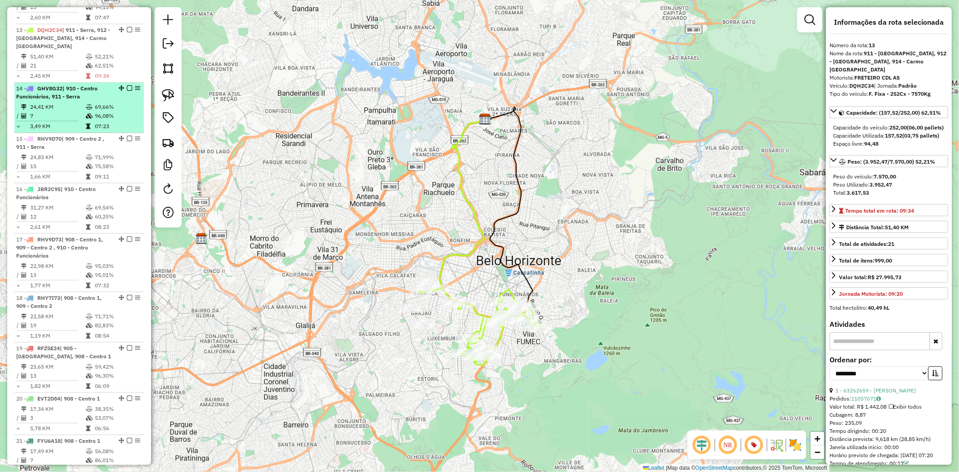
click at [108, 103] on td "69,66%" at bounding box center [116, 107] width 45 height 9
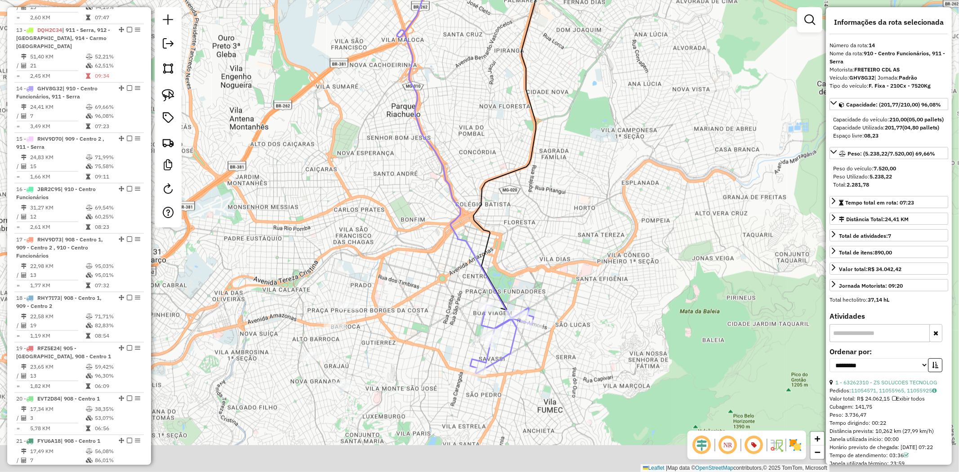
drag, startPoint x: 344, startPoint y: 236, endPoint x: 330, endPoint y: 152, distance: 85.7
click at [330, 152] on div "Janela de atendimento Grade de atendimento Capacidade Transportadoras Veículos …" at bounding box center [479, 236] width 959 height 472
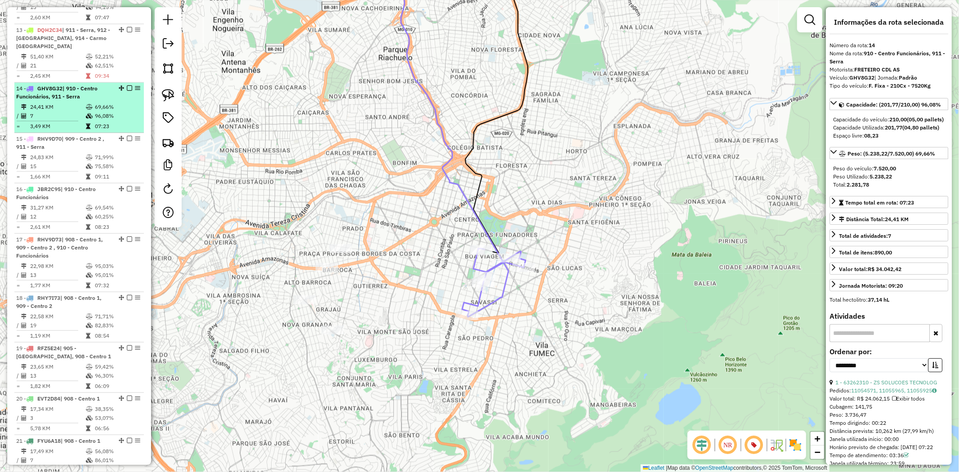
click at [97, 111] on td "96,08%" at bounding box center [116, 115] width 45 height 9
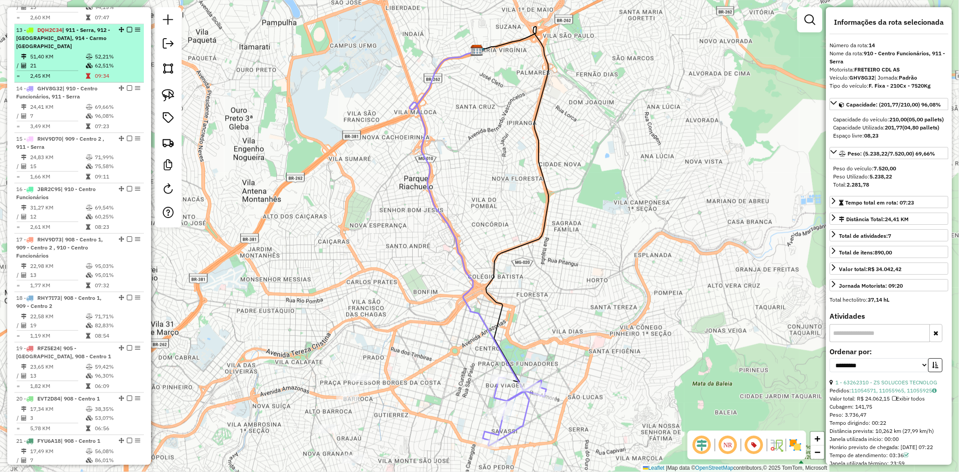
click at [99, 61] on td "62,51%" at bounding box center [116, 65] width 45 height 9
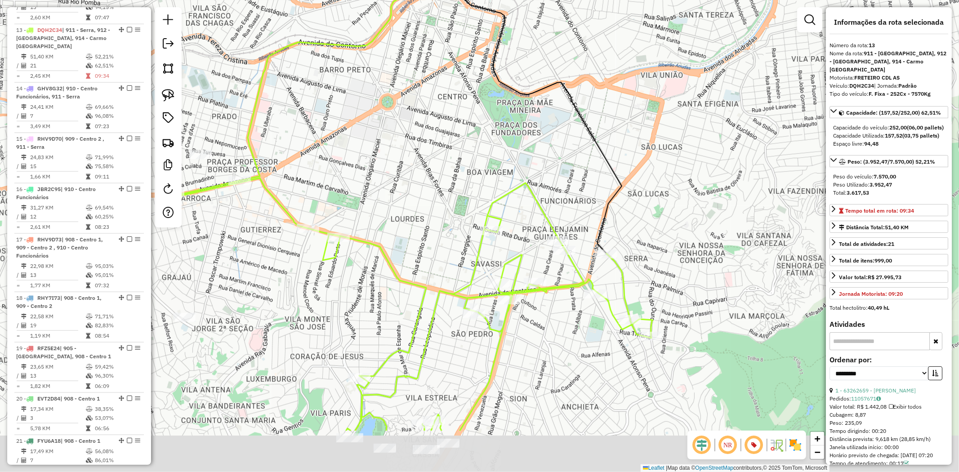
drag, startPoint x: 482, startPoint y: 342, endPoint x: 444, endPoint y: 223, distance: 125.1
click at [444, 223] on div "Janela de atendimento Grade de atendimento Capacidade Transportadoras Veículos …" at bounding box center [479, 236] width 959 height 472
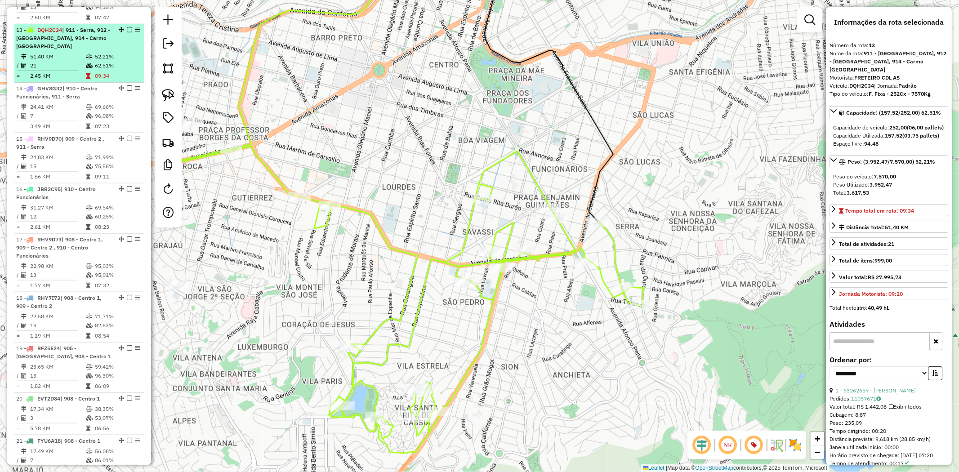
click at [102, 61] on td "62,51%" at bounding box center [116, 65] width 45 height 9
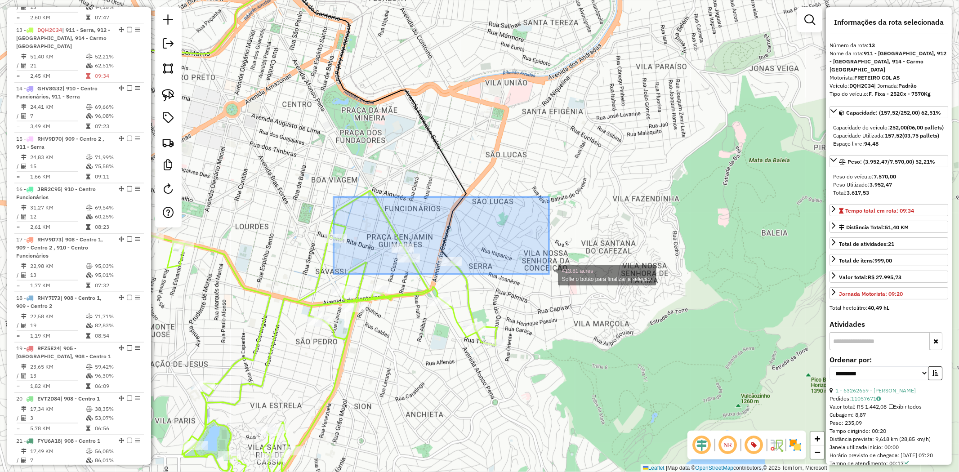
drag, startPoint x: 334, startPoint y: 197, endPoint x: 549, endPoint y: 274, distance: 228.8
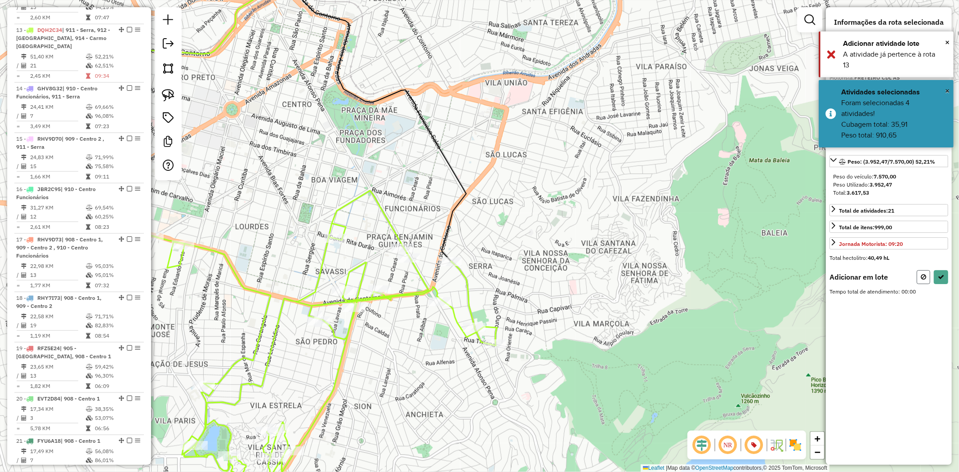
click at [927, 279] on button at bounding box center [923, 277] width 13 height 14
select select "**********"
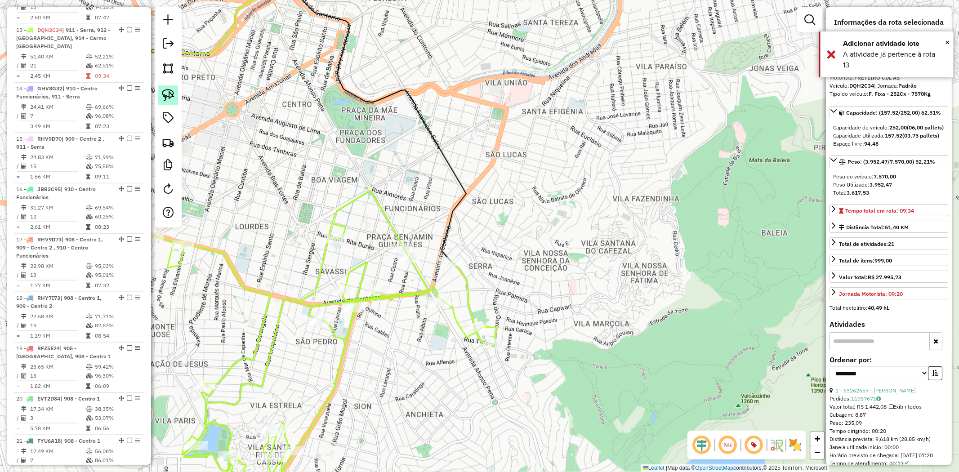
click at [172, 100] on img at bounding box center [168, 95] width 13 height 13
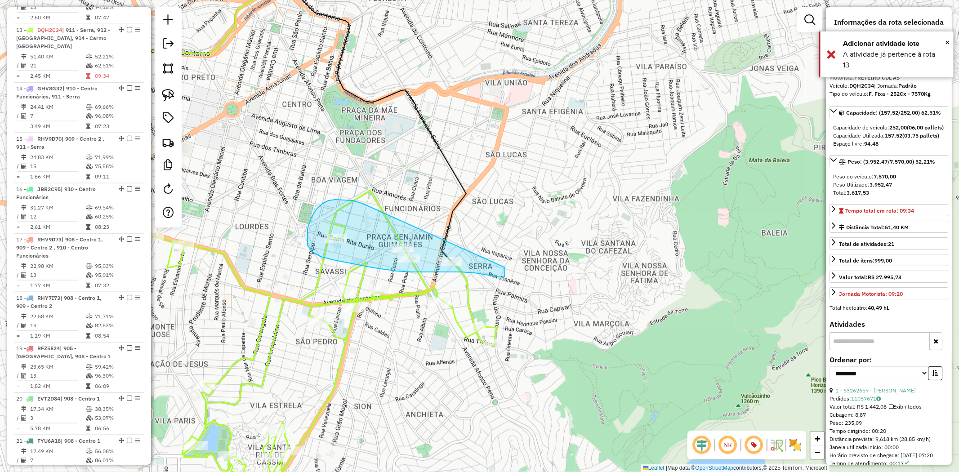
drag, startPoint x: 322, startPoint y: 204, endPoint x: 504, endPoint y: 245, distance: 185.8
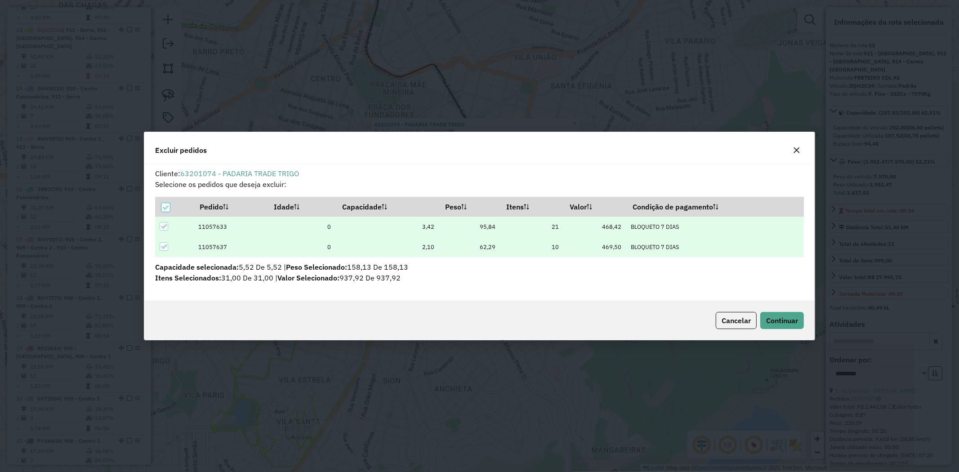
scroll to position [0, 0]
click at [776, 326] on button "Continuar" at bounding box center [782, 320] width 44 height 17
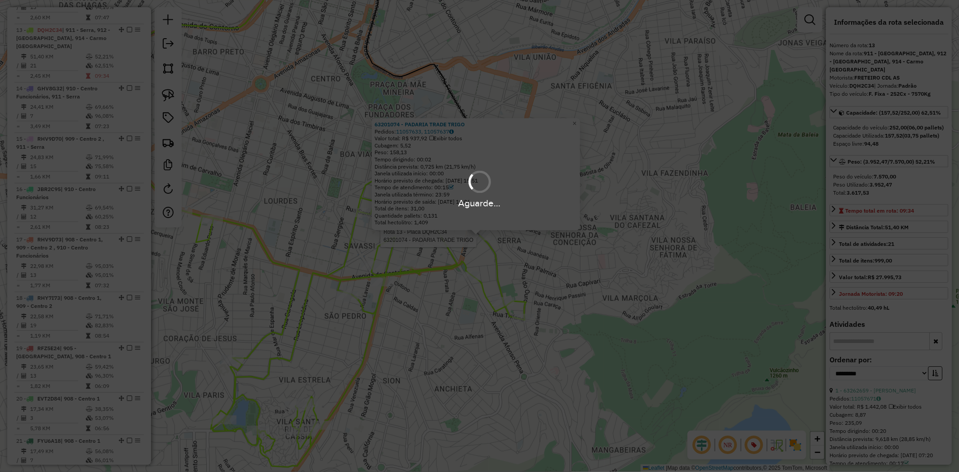
click at [504, 303] on div "Aguarde..." at bounding box center [479, 236] width 959 height 472
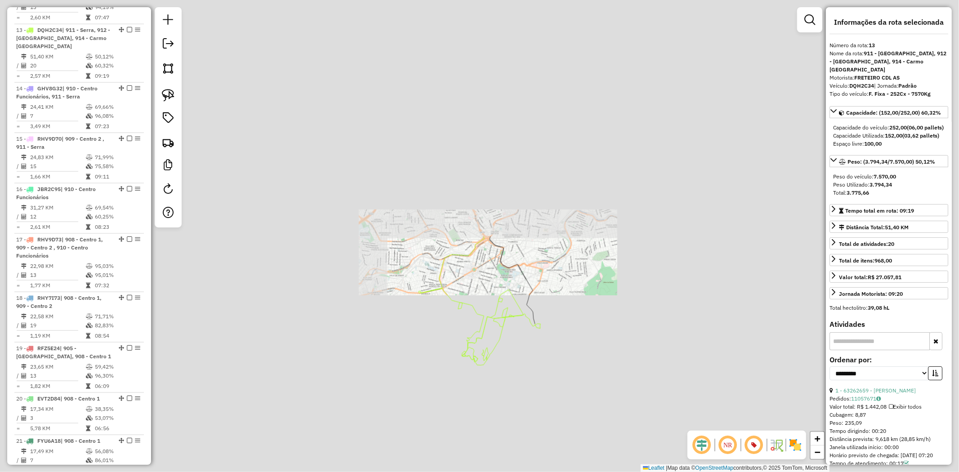
click at [504, 303] on div "Rota 13 - Placa DQH2C34 63201087 - PADARIA LARTE LTDA Janela de atendimento Gra…" at bounding box center [479, 236] width 959 height 472
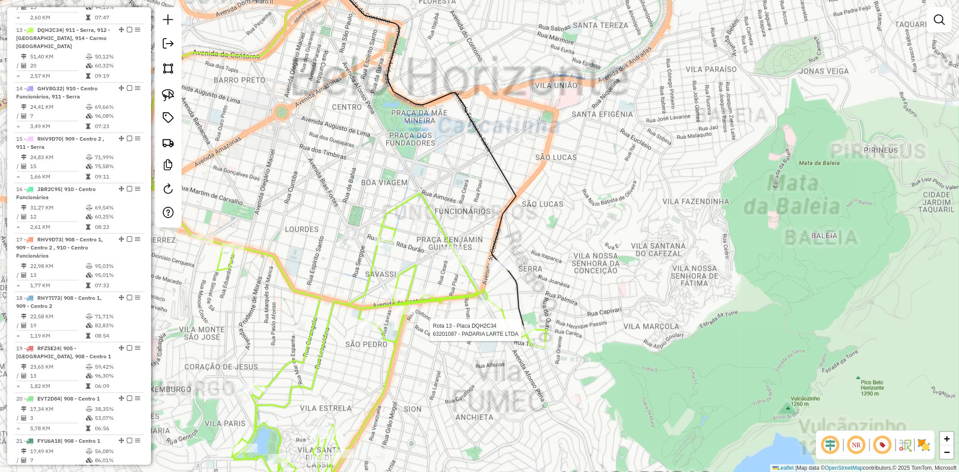
select select "**********"
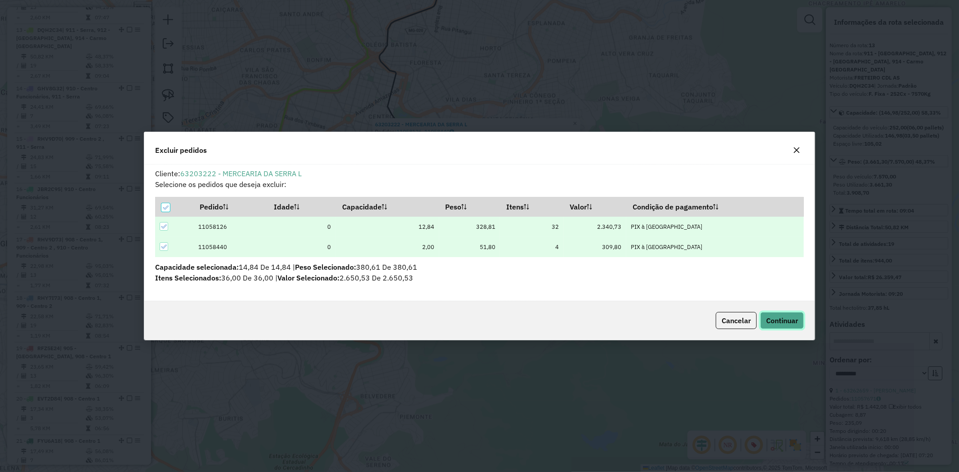
click at [784, 319] on span "Continuar" at bounding box center [782, 320] width 32 height 9
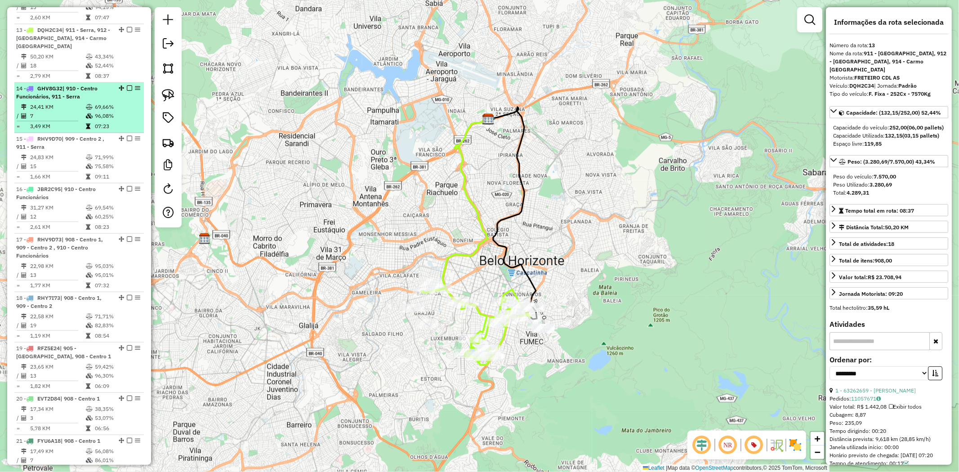
click at [93, 85] on span "| 910 - Centro Funcionários, 911 - Serra" at bounding box center [56, 92] width 81 height 15
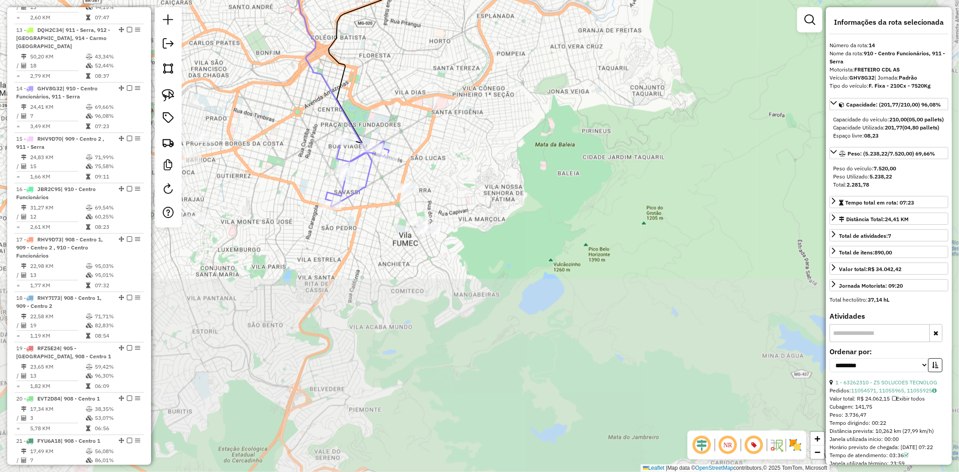
drag, startPoint x: 523, startPoint y: 290, endPoint x: 446, endPoint y: 146, distance: 163.5
click at [446, 146] on div "Janela de atendimento Grade de atendimento Capacidade Transportadoras Veículos …" at bounding box center [479, 236] width 959 height 472
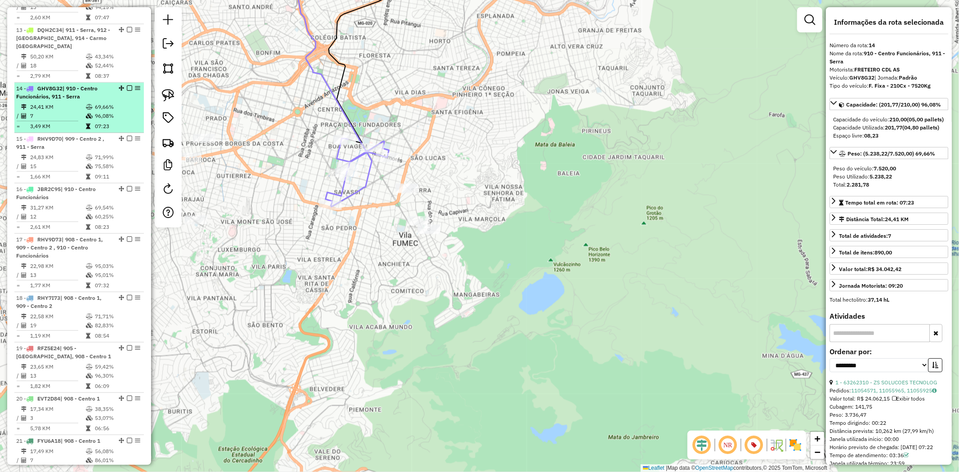
click at [115, 103] on td "69,66%" at bounding box center [116, 107] width 45 height 9
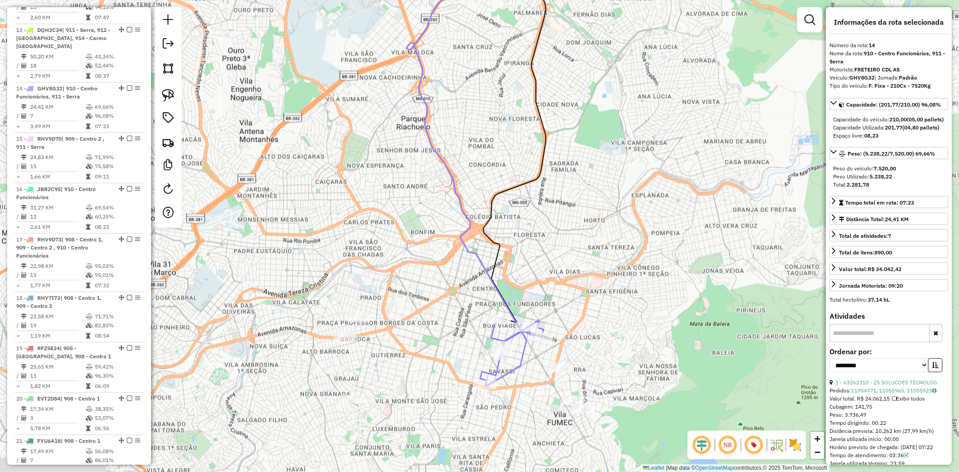
drag, startPoint x: 432, startPoint y: 343, endPoint x: 428, endPoint y: 232, distance: 110.7
click at [428, 232] on div "Janela de atendimento Grade de atendimento Capacidade Transportadoras Veículos …" at bounding box center [479, 236] width 959 height 472
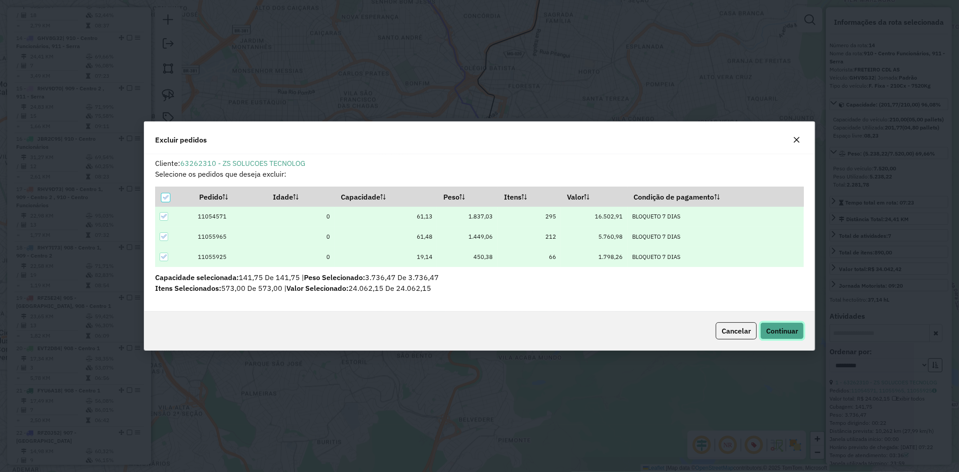
click at [785, 324] on button "Continuar" at bounding box center [782, 330] width 44 height 17
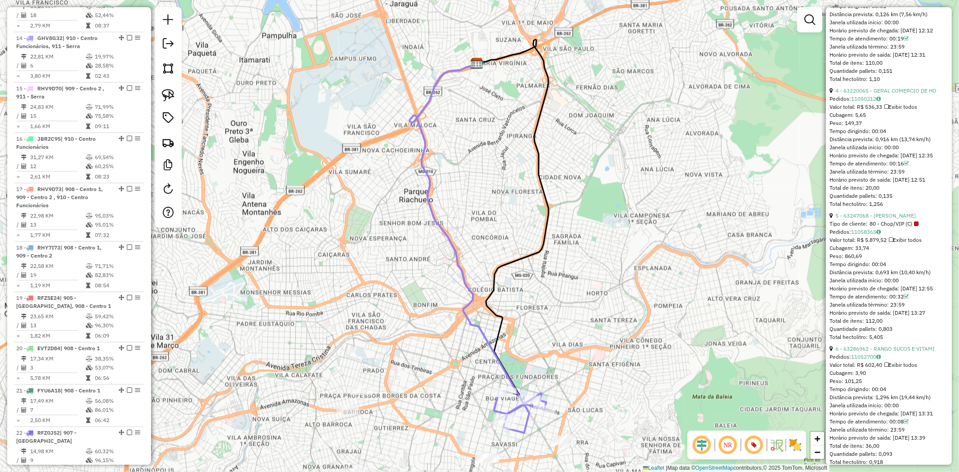
scroll to position [749, 0]
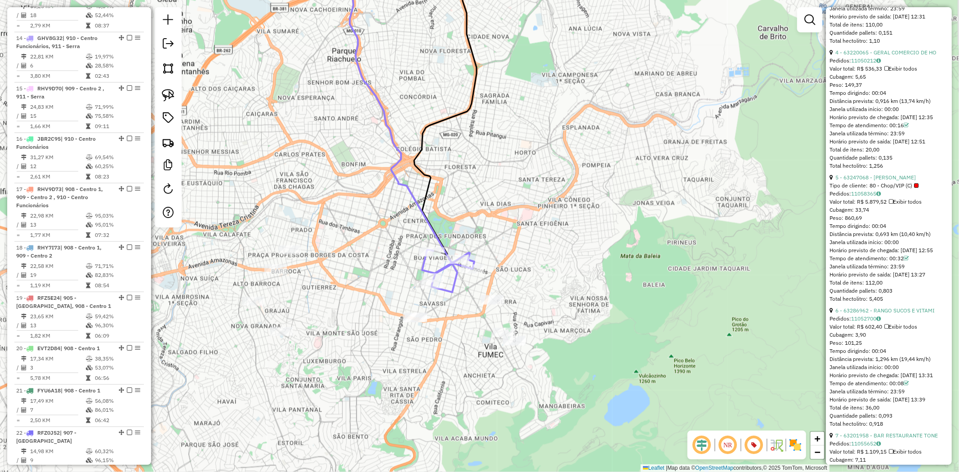
drag, startPoint x: 399, startPoint y: 261, endPoint x: 316, endPoint y: 138, distance: 148.3
click at [341, 146] on div "Janela de atendimento Grade de atendimento Capacidade Transportadoras Veículos …" at bounding box center [479, 236] width 959 height 472
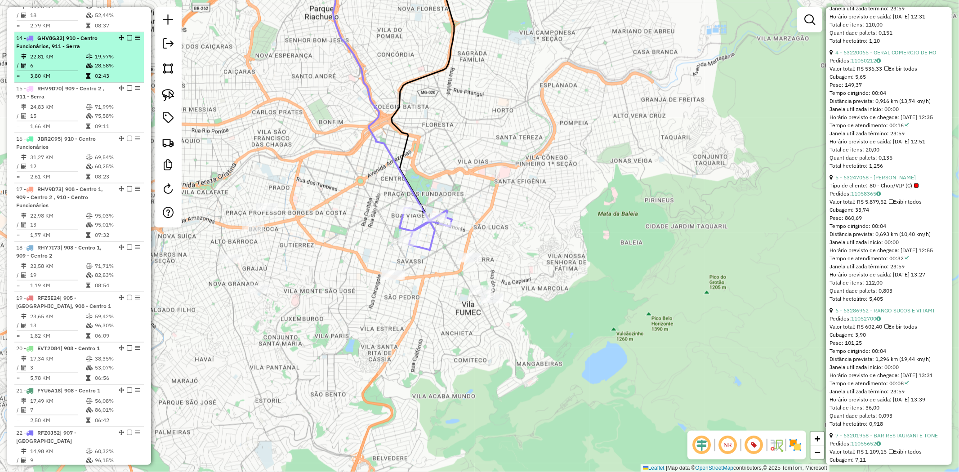
scroll to position [848, 0]
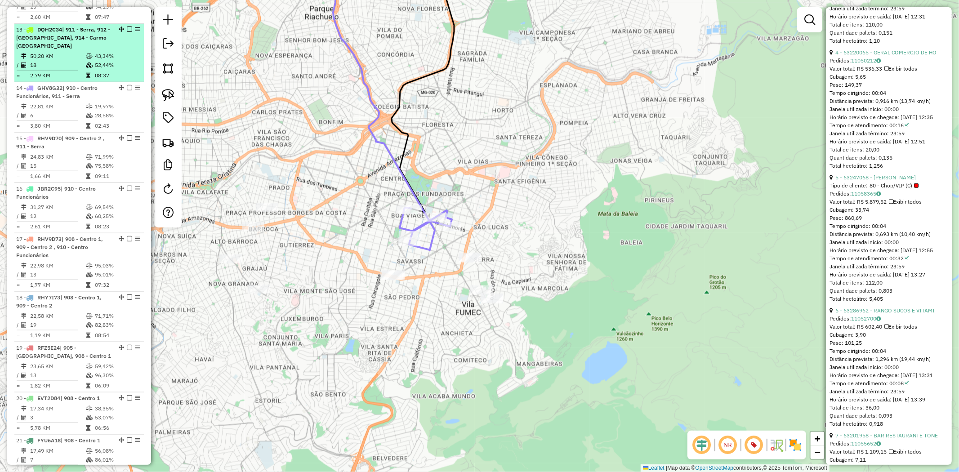
click at [82, 61] on td "18" at bounding box center [58, 65] width 56 height 9
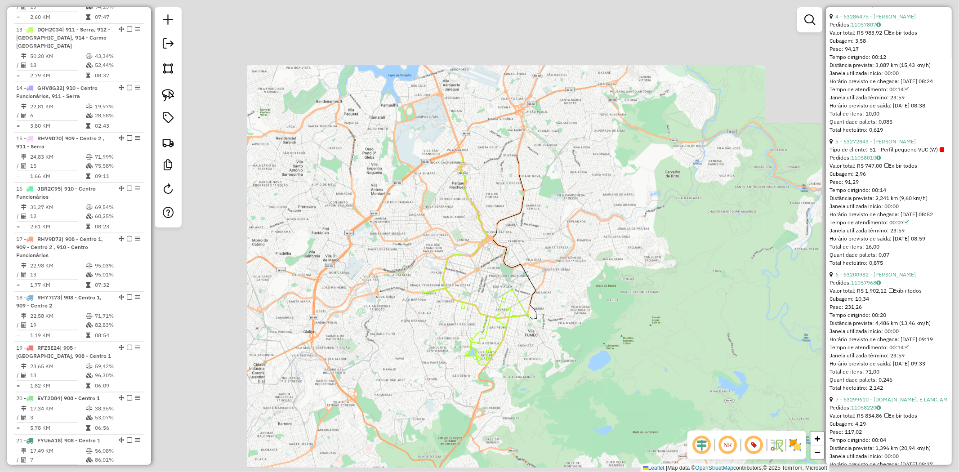
scroll to position [757, 0]
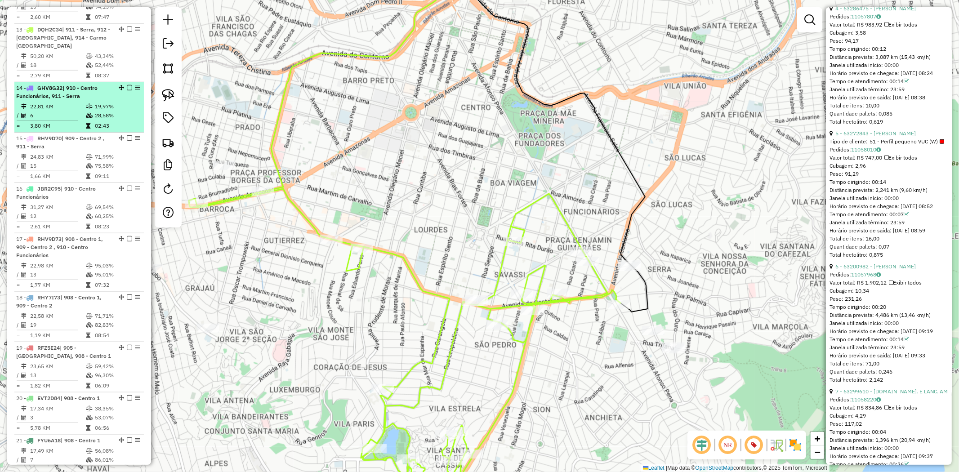
click at [86, 104] on icon at bounding box center [89, 106] width 7 height 5
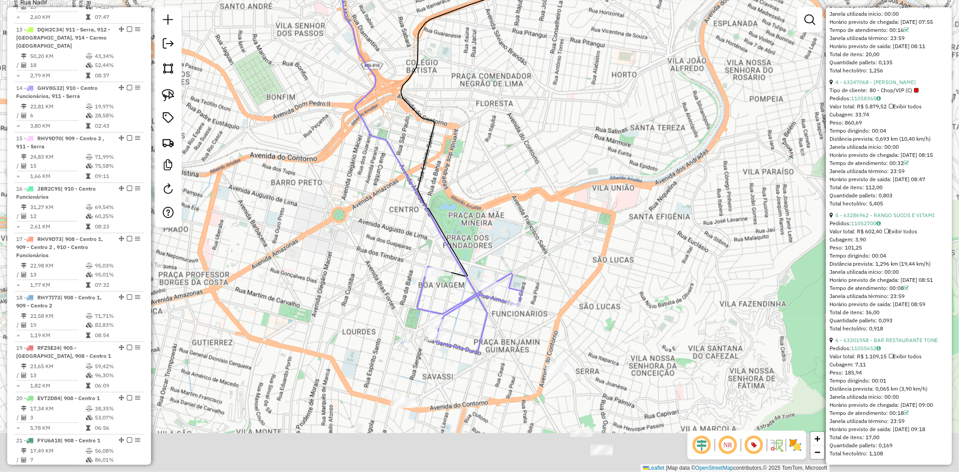
drag, startPoint x: 522, startPoint y: 437, endPoint x: 496, endPoint y: 263, distance: 175.5
click at [504, 318] on div "Janela de atendimento Grade de atendimento Capacidade Transportadoras Veículos …" at bounding box center [479, 236] width 959 height 472
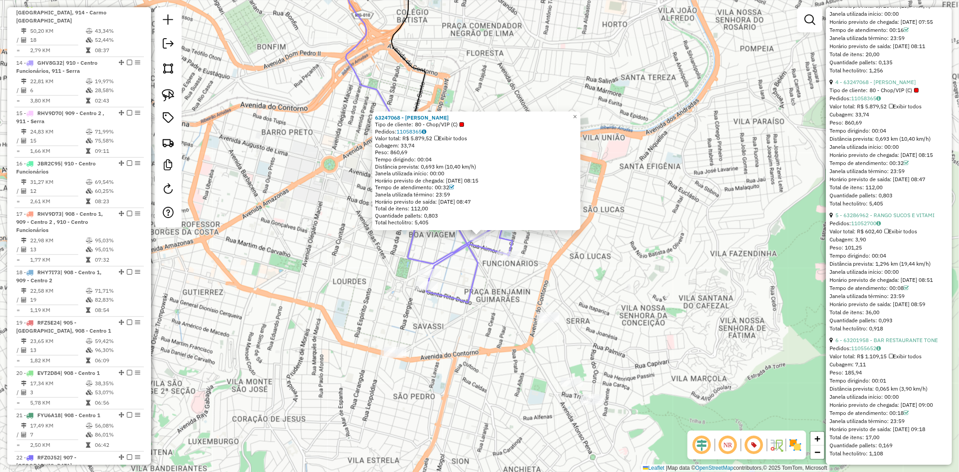
scroll to position [898, 0]
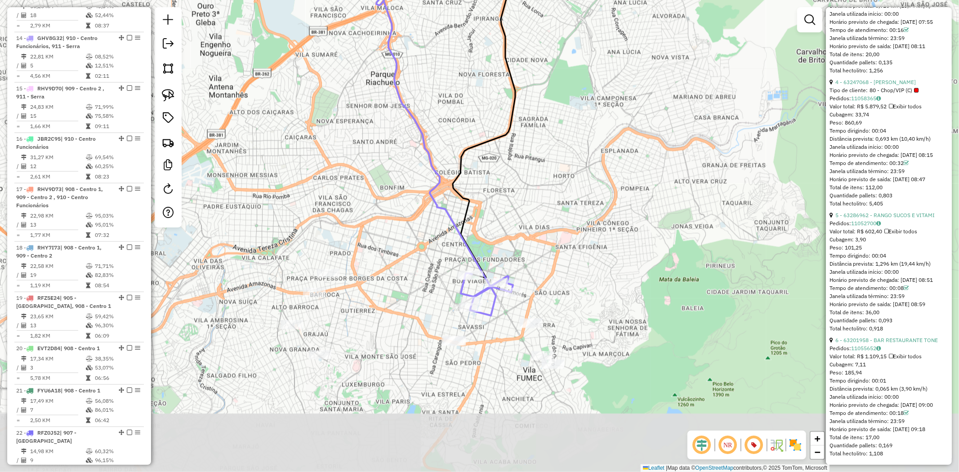
drag, startPoint x: 545, startPoint y: 394, endPoint x: 511, endPoint y: 276, distance: 122.5
click at [511, 276] on icon at bounding box center [487, 290] width 52 height 34
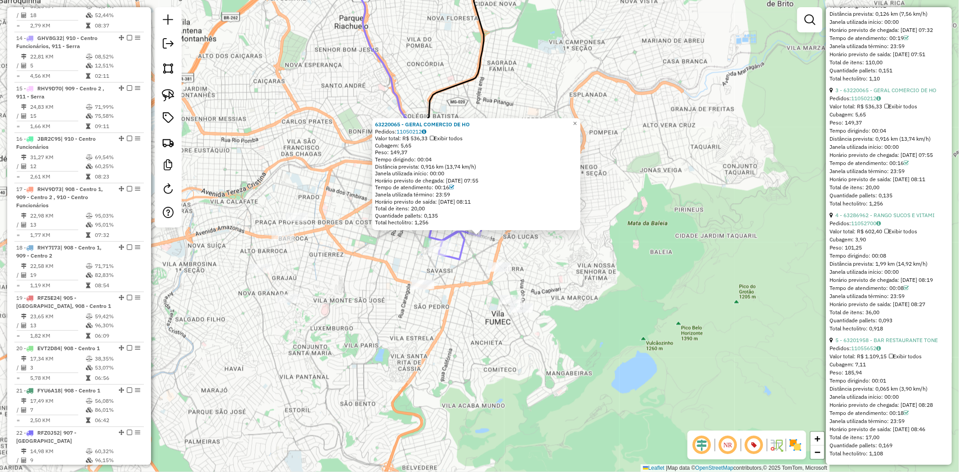
scroll to position [598, 0]
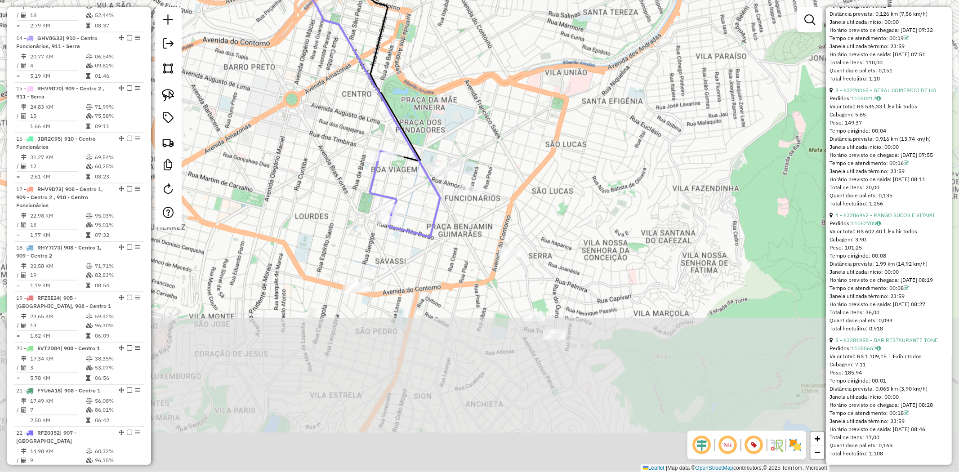
drag, startPoint x: 560, startPoint y: 448, endPoint x: 504, endPoint y: 193, distance: 260.5
click at [504, 193] on div "Janela de atendimento Grade de atendimento Capacidade Transportadoras Veículos …" at bounding box center [479, 236] width 959 height 472
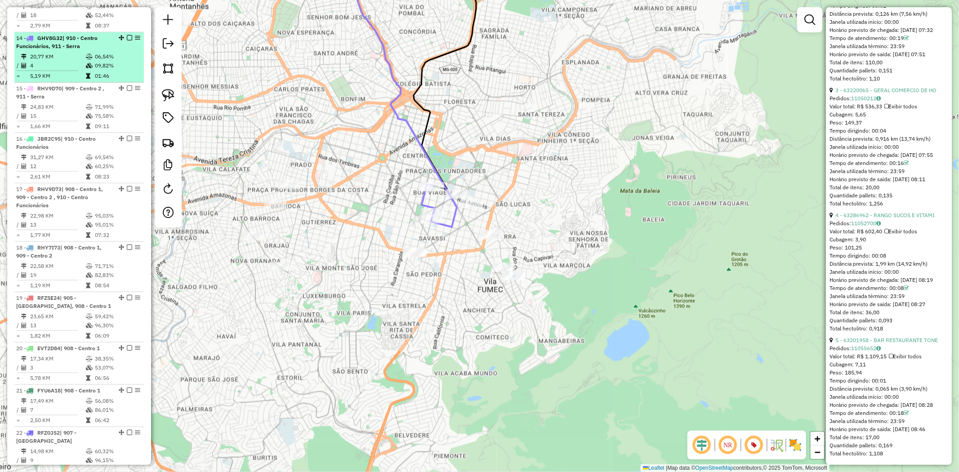
click at [80, 52] on td "20,77 KM" at bounding box center [58, 56] width 56 height 9
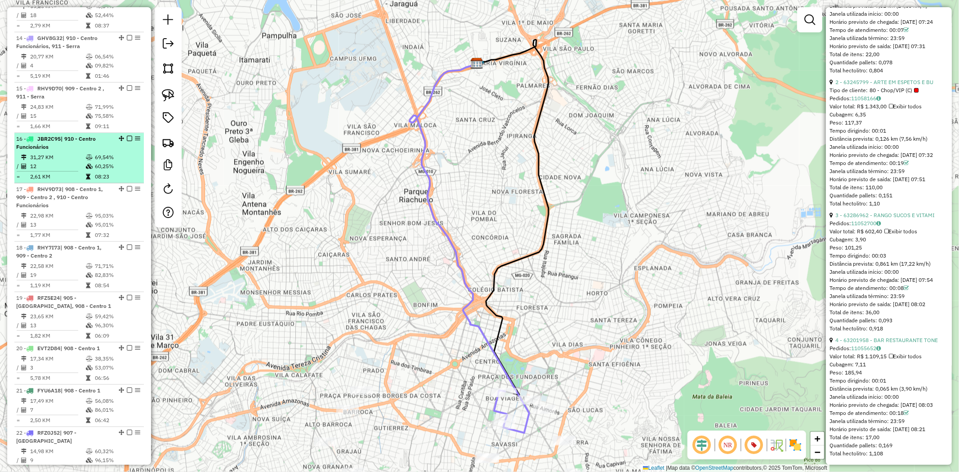
scroll to position [848, 0]
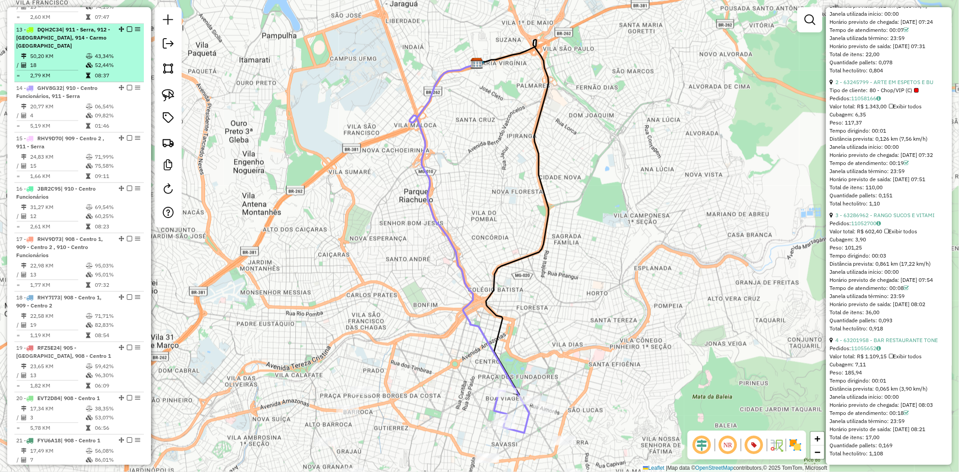
click at [62, 52] on td "50,20 KM" at bounding box center [58, 56] width 56 height 9
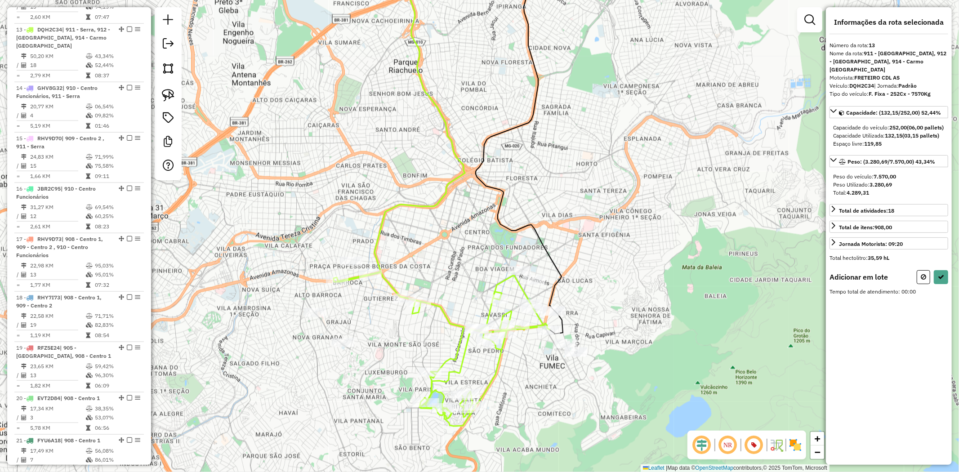
scroll to position [0, 0]
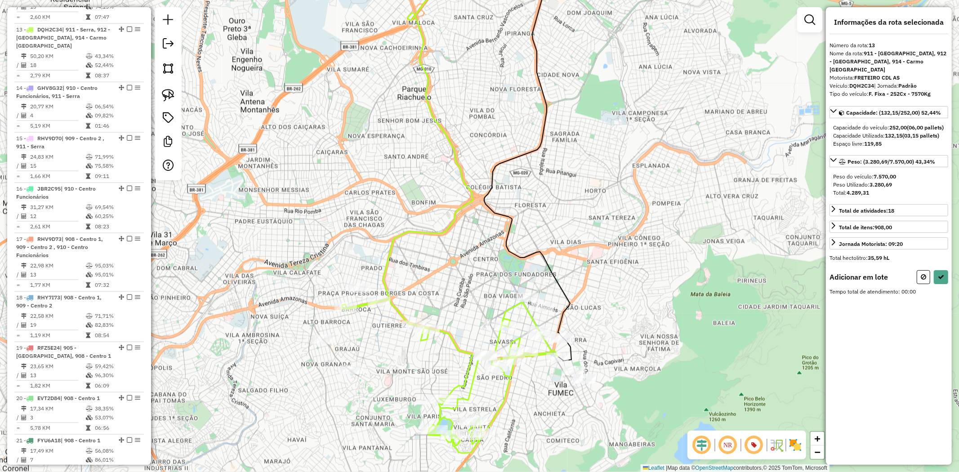
drag, startPoint x: 502, startPoint y: 260, endPoint x: 495, endPoint y: 276, distance: 17.7
click at [495, 276] on div "Janela de atendimento Grade de atendimento Capacidade Transportadoras Veículos …" at bounding box center [479, 236] width 959 height 472
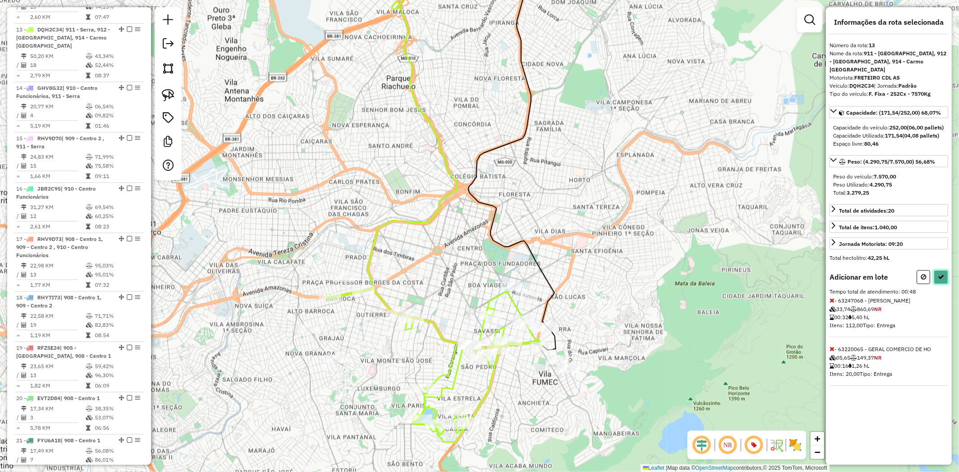
click at [945, 279] on button at bounding box center [941, 277] width 14 height 14
select select "**********"
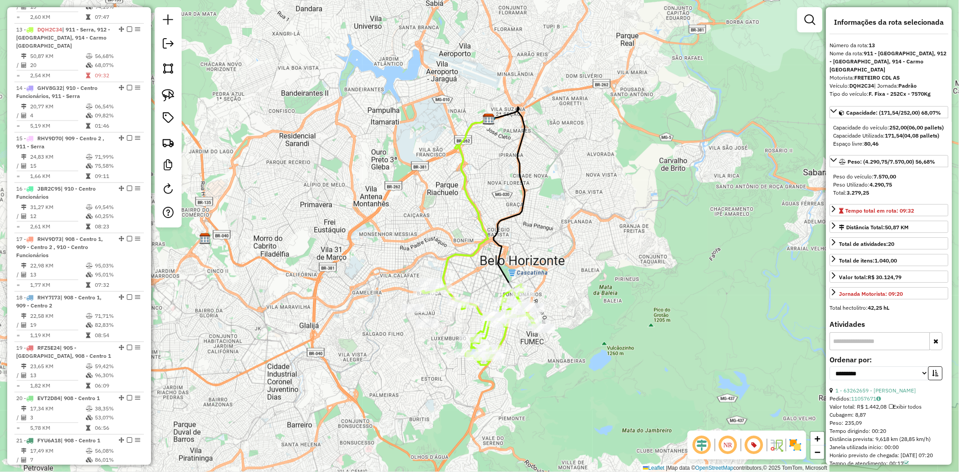
scroll to position [848, 0]
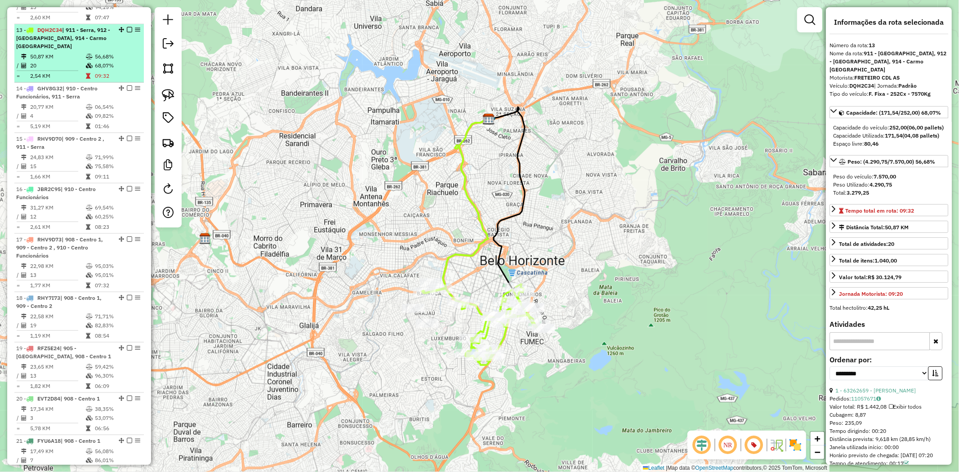
click at [111, 52] on td "56,68%" at bounding box center [116, 56] width 45 height 9
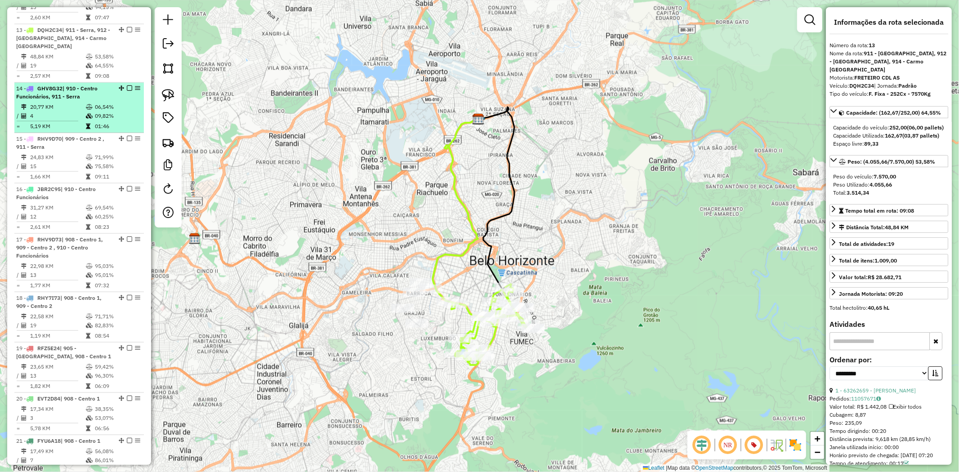
click at [90, 85] on div "14 - GHV8G32 | 910 - Centro Funcionários, 911 - Serra" at bounding box center [63, 93] width 95 height 16
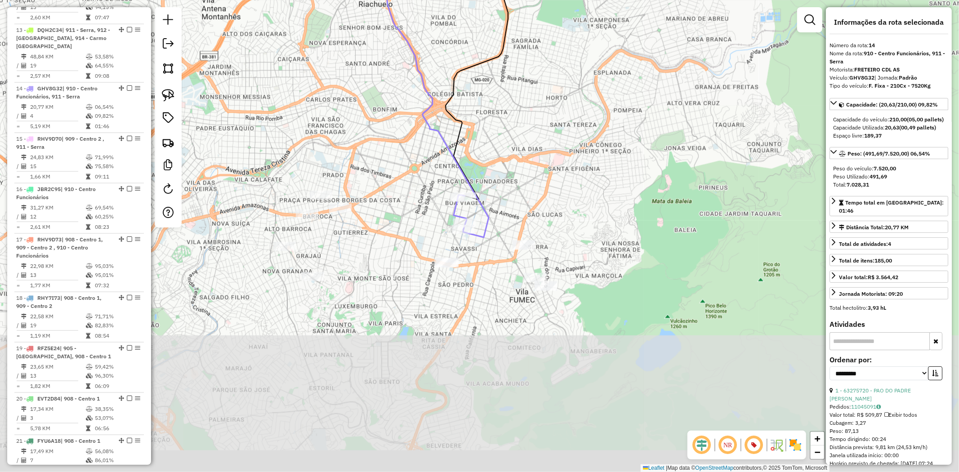
drag, startPoint x: 448, startPoint y: 323, endPoint x: 410, endPoint y: 130, distance: 196.3
click at [410, 130] on div "Janela de atendimento Grade de atendimento Capacidade Transportadoras Veículos …" at bounding box center [479, 236] width 959 height 472
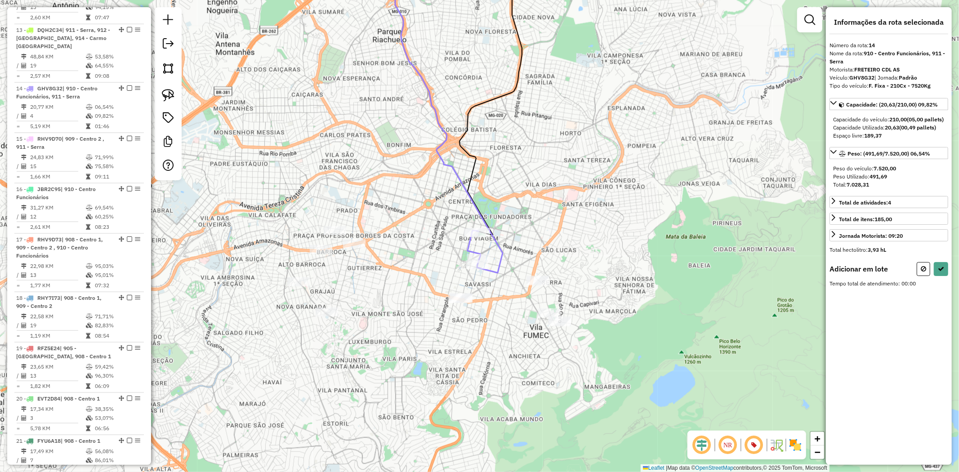
drag, startPoint x: 307, startPoint y: 166, endPoint x: 352, endPoint y: 199, distance: 55.4
click at [352, 199] on div "Janela de atendimento Grade de atendimento Capacidade Transportadoras Veículos …" at bounding box center [479, 236] width 959 height 472
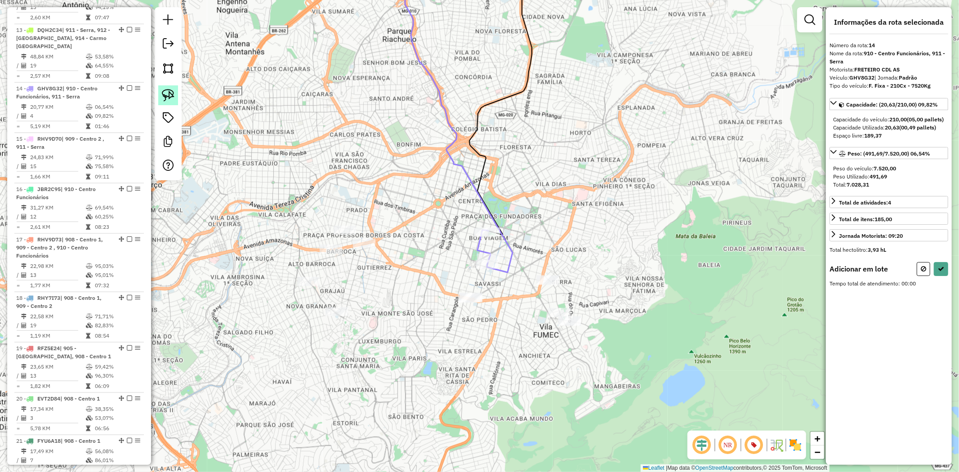
click at [170, 94] on img at bounding box center [168, 95] width 13 height 13
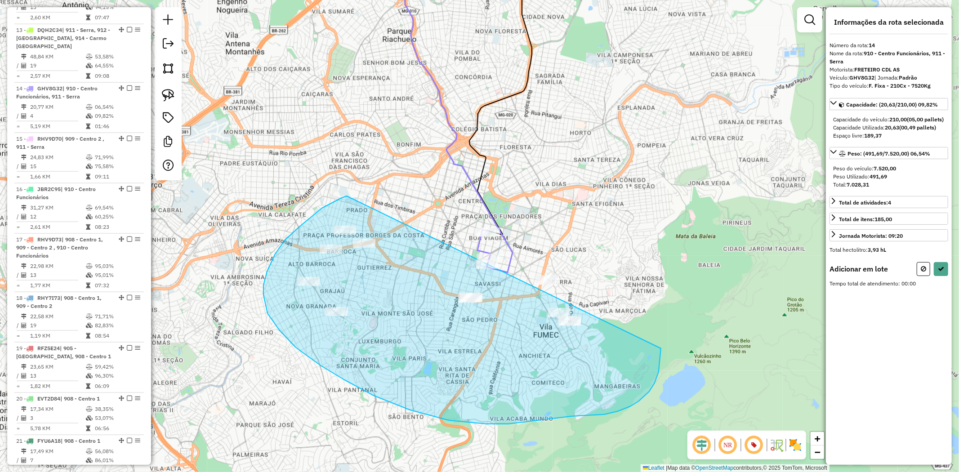
drag, startPoint x: 347, startPoint y: 196, endPoint x: 653, endPoint y: 232, distance: 308.3
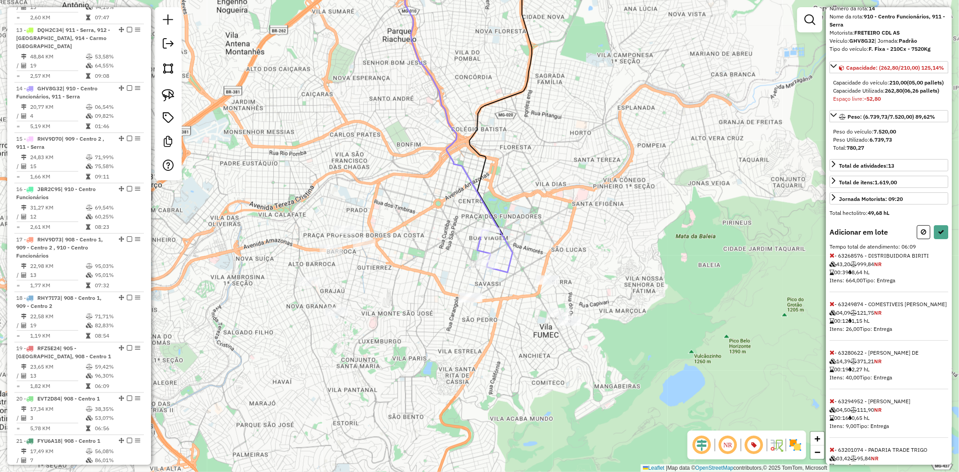
scroll to position [0, 0]
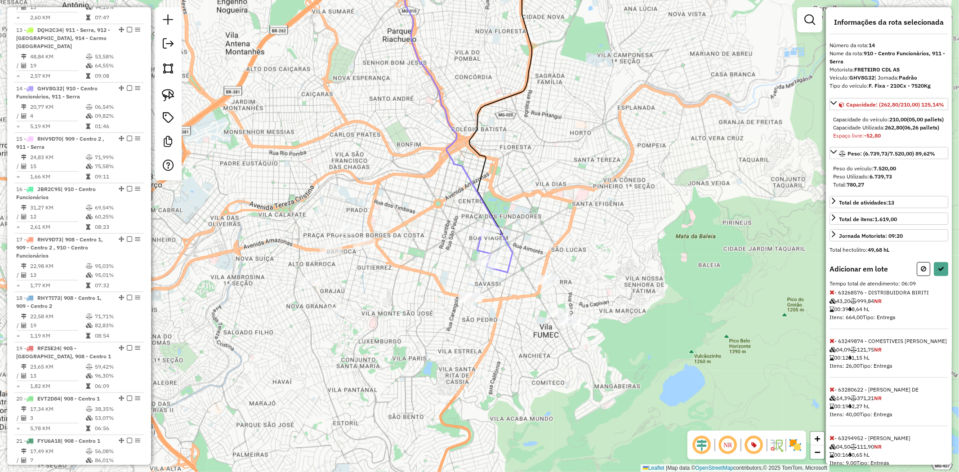
click at [832, 295] on icon at bounding box center [831, 292] width 5 height 6
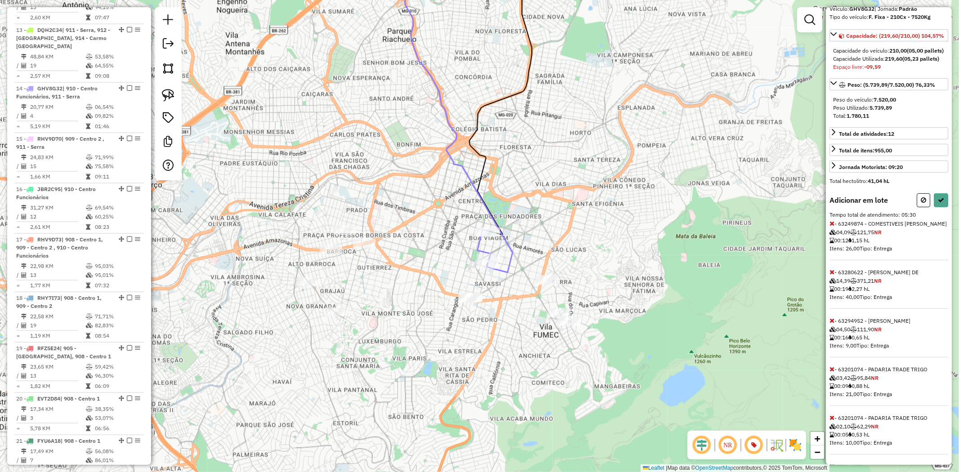
scroll to position [100, 0]
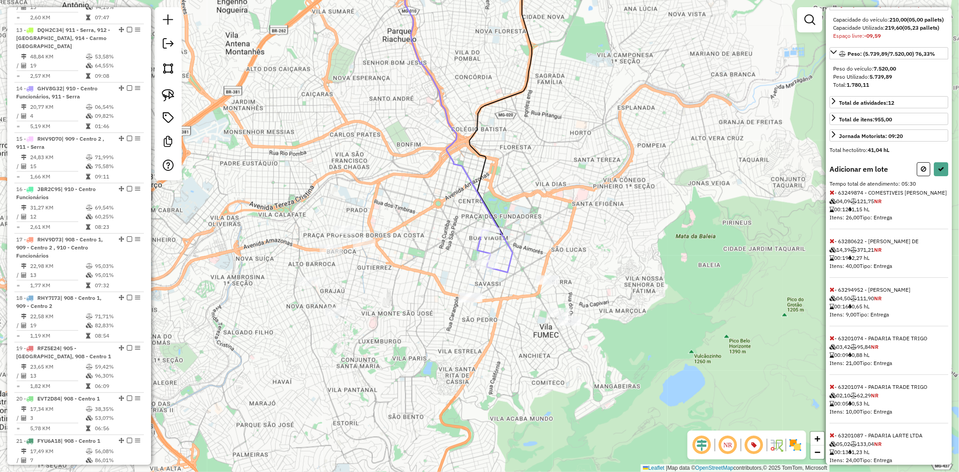
click at [831, 244] on icon at bounding box center [831, 241] width 5 height 6
click at [941, 172] on icon at bounding box center [941, 169] width 6 height 6
select select "**********"
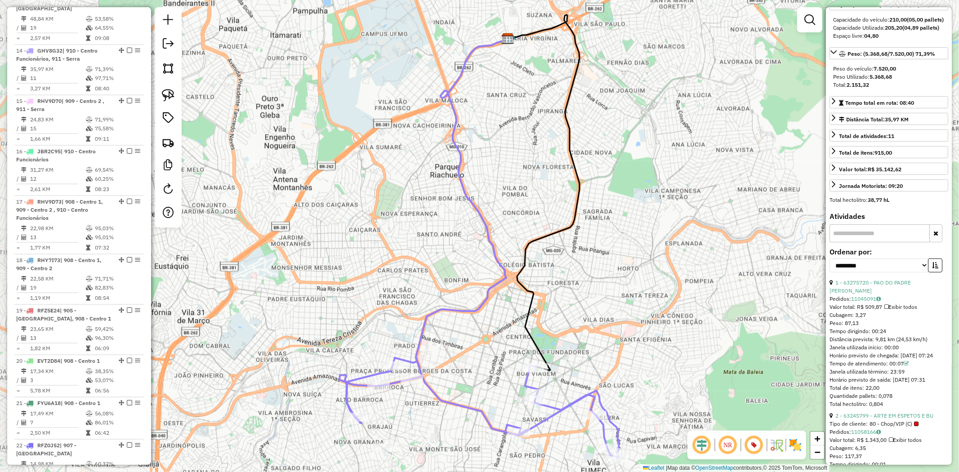
scroll to position [898, 0]
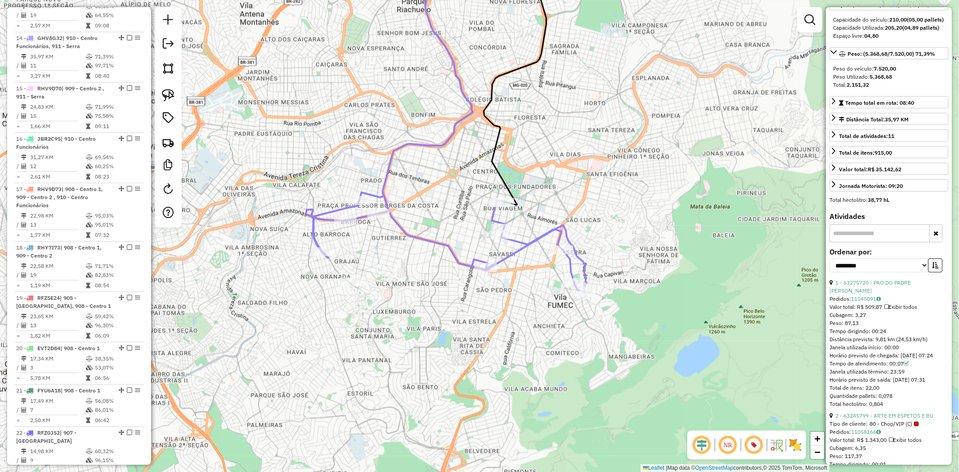
drag, startPoint x: 666, startPoint y: 275, endPoint x: 632, endPoint y: 139, distance: 139.5
click at [632, 139] on div "Janela de atendimento Grade de atendimento Capacidade Transportadoras Veículos …" at bounding box center [479, 236] width 959 height 472
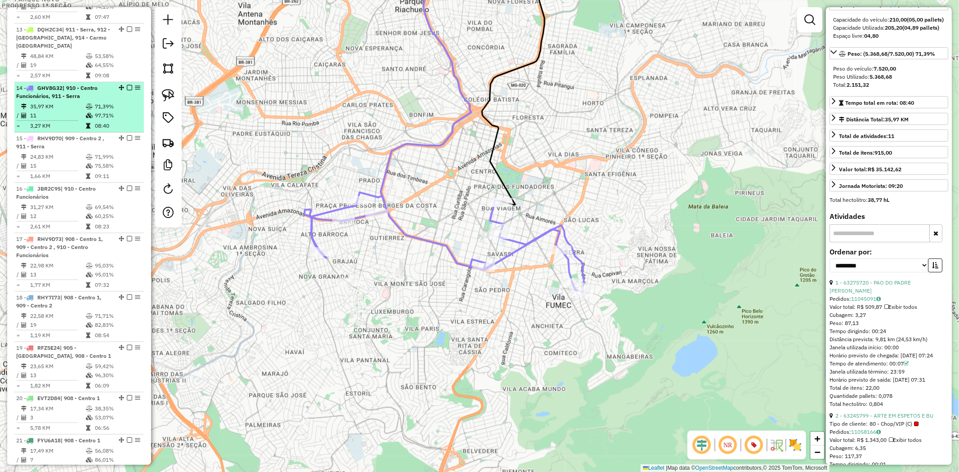
scroll to position [798, 0]
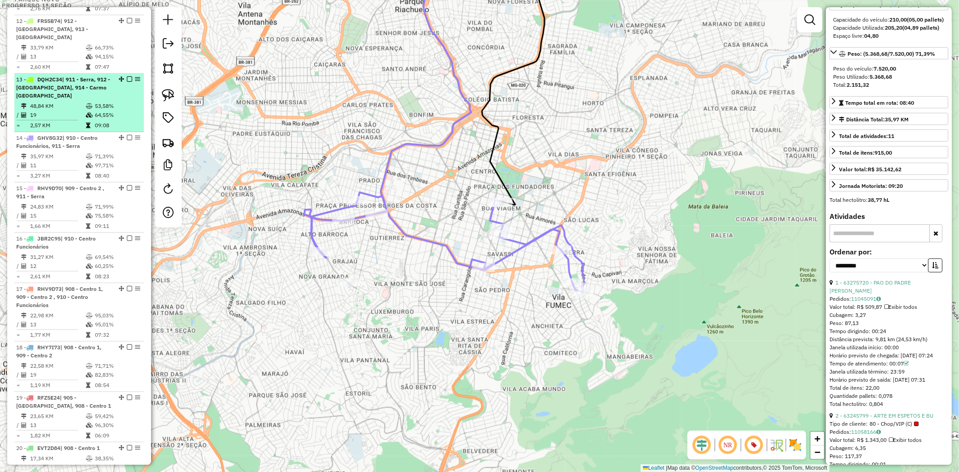
click at [124, 111] on td "64,55%" at bounding box center [116, 115] width 45 height 9
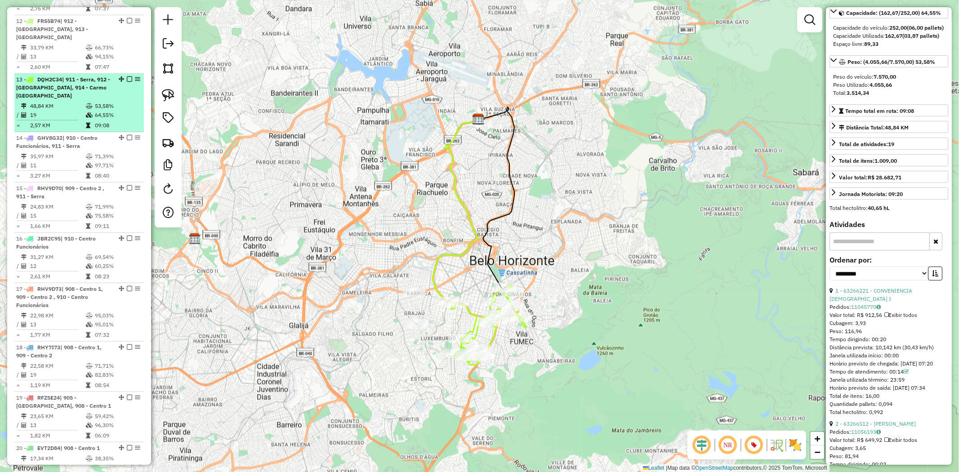
click at [127, 76] on em at bounding box center [129, 78] width 5 height 5
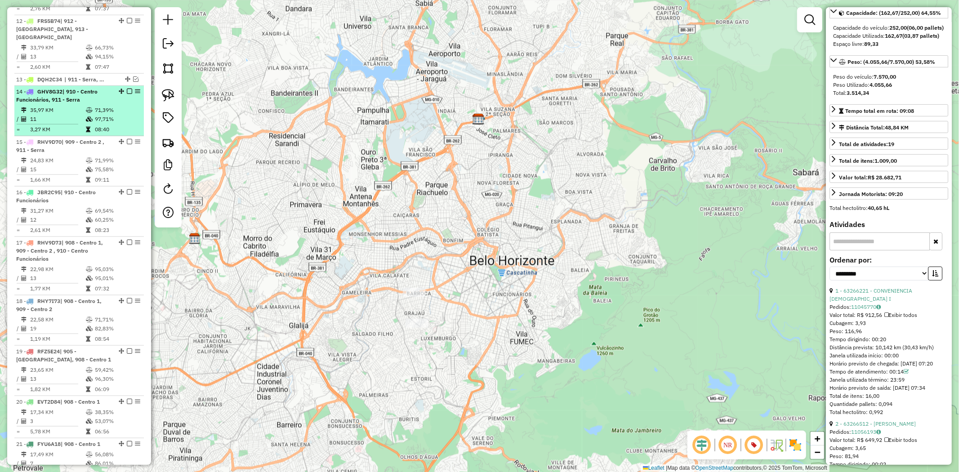
click at [127, 89] on em at bounding box center [129, 91] width 5 height 5
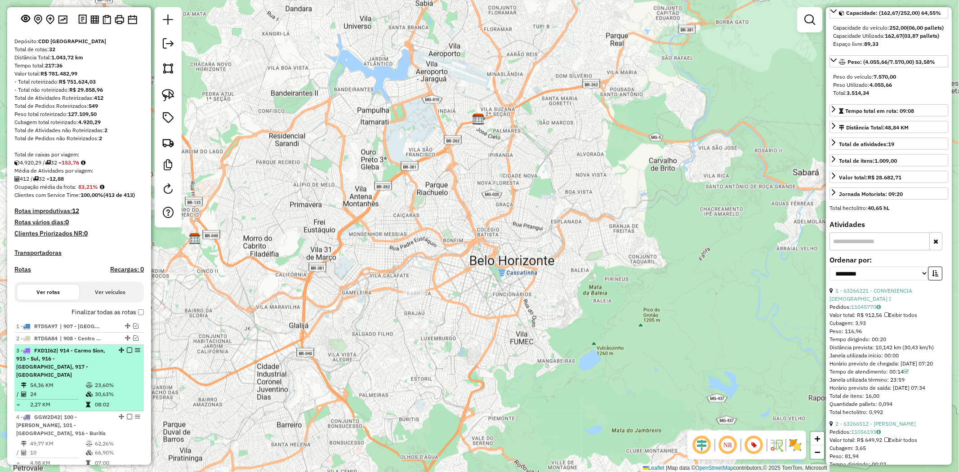
scroll to position [100, 0]
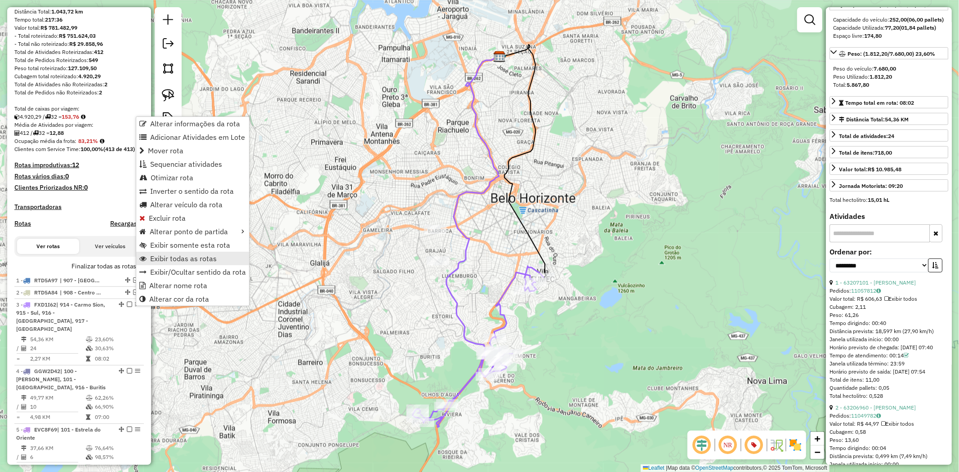
click at [187, 258] on span "Exibir todas as rotas" at bounding box center [183, 258] width 67 height 7
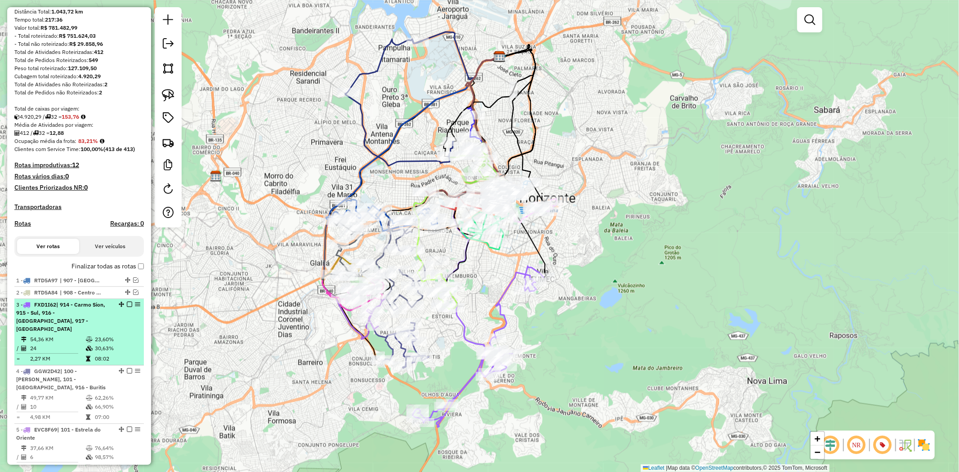
click at [100, 344] on td "30,63%" at bounding box center [116, 348] width 45 height 9
select select "**********"
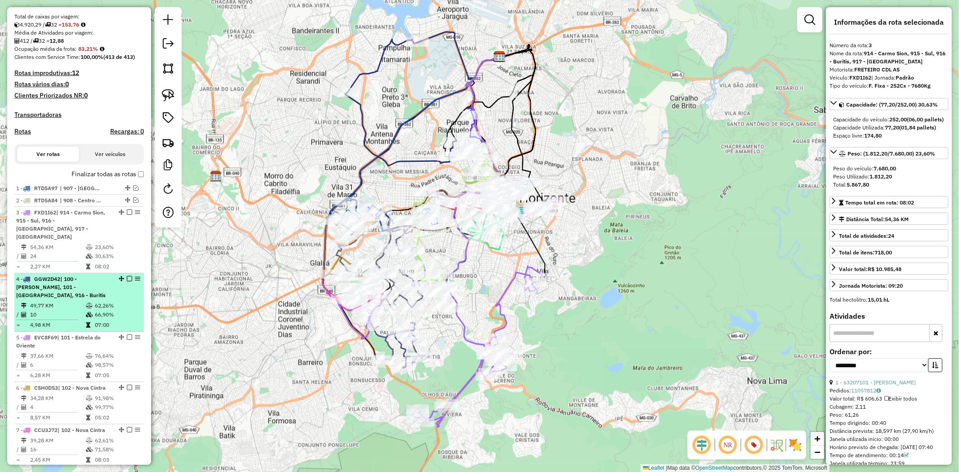
scroll to position [200, 0]
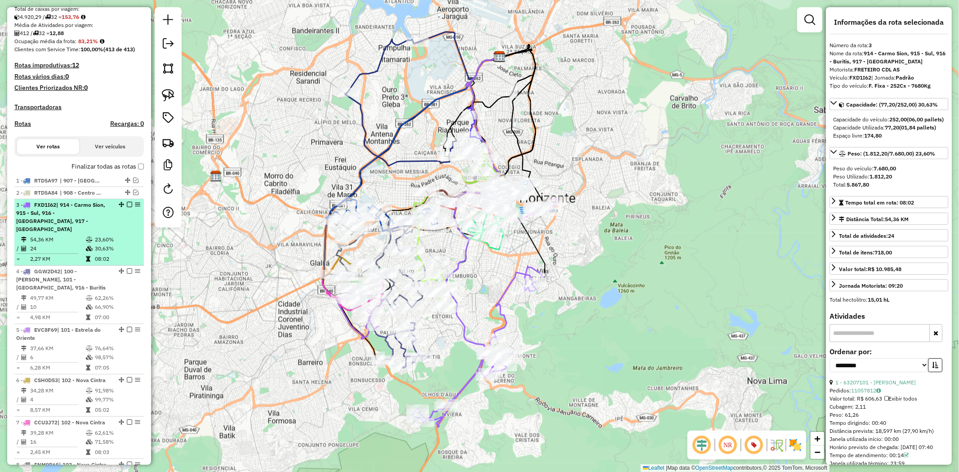
click at [61, 208] on div "3 - FXD1I62 | 914 - Carmo Sion, 915 - Sul, 916 - Buritis, 917 - [GEOGRAPHIC_DAT…" at bounding box center [63, 217] width 95 height 32
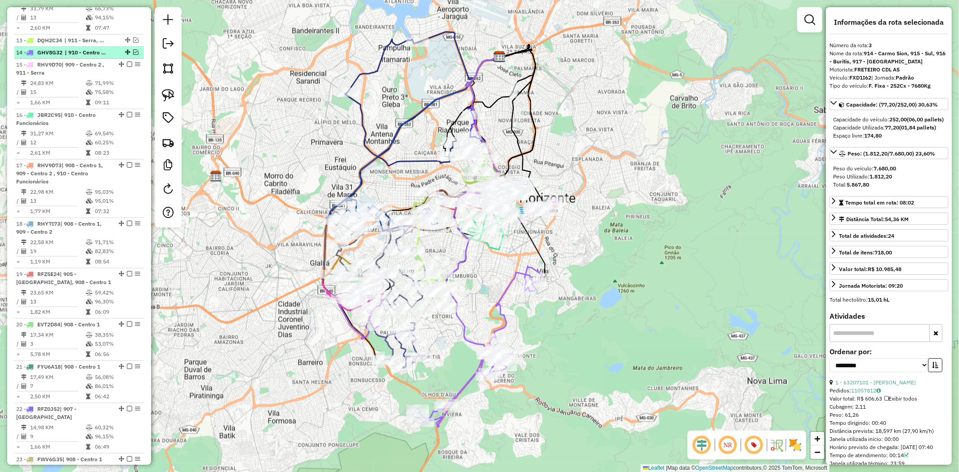
scroll to position [749, 0]
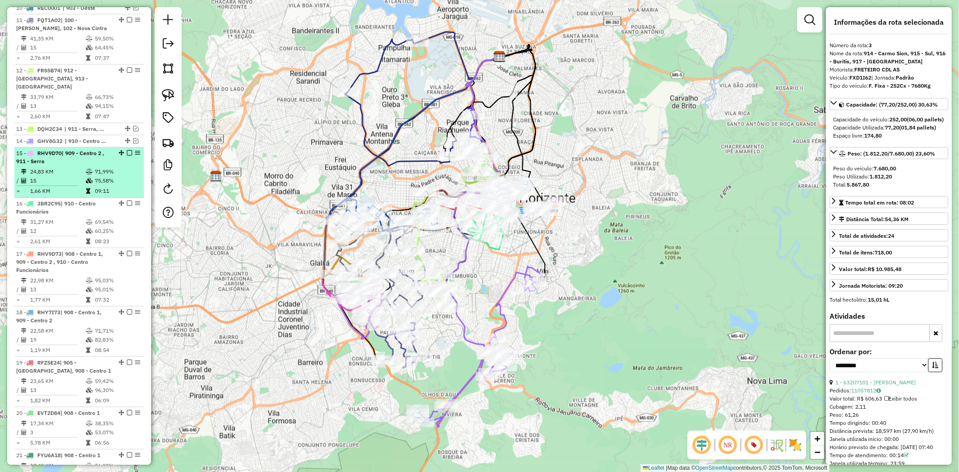
click at [93, 150] on span "| 909 - Centro 2 , 911 - Serra" at bounding box center [60, 157] width 88 height 15
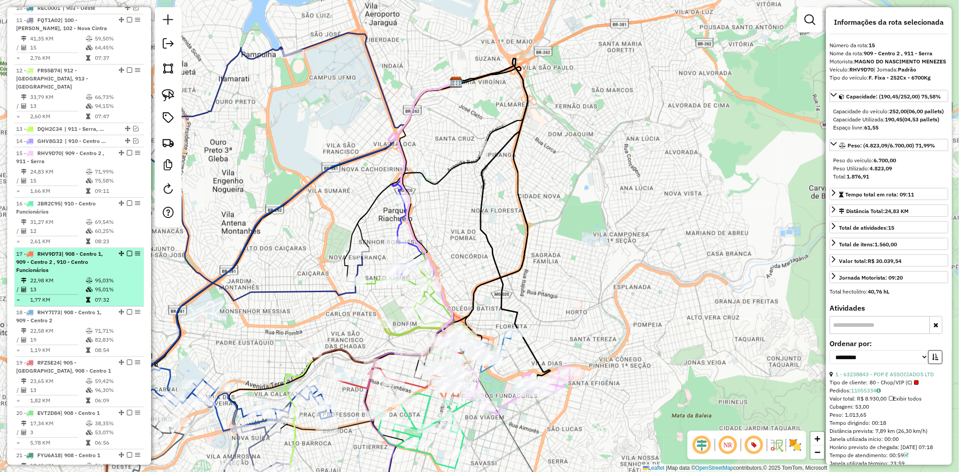
scroll to position [699, 0]
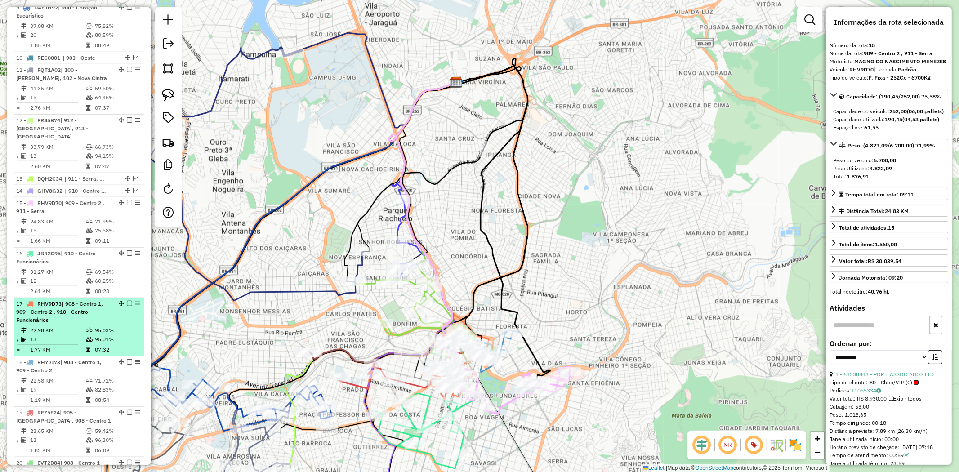
click at [84, 300] on span "| 908 - Centro 1, 909 - Centro 2 , 910 - Centro Funcionários" at bounding box center [59, 311] width 87 height 23
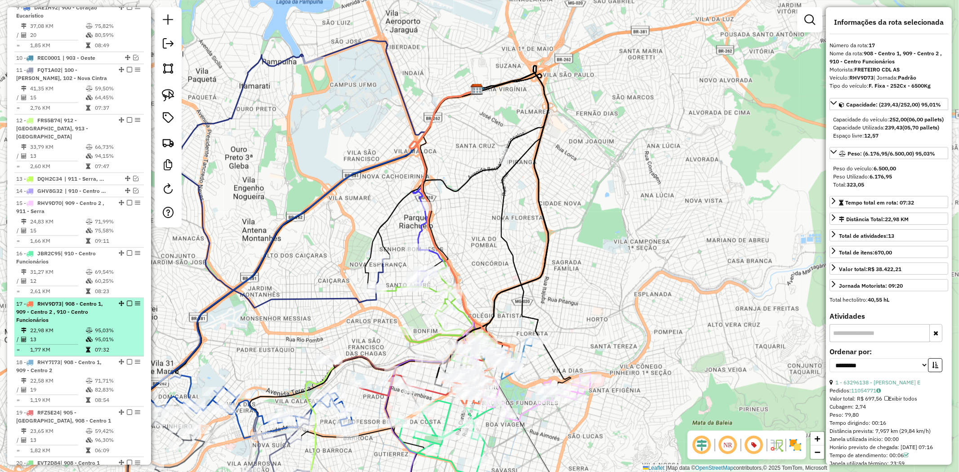
click at [127, 301] on em at bounding box center [129, 303] width 5 height 5
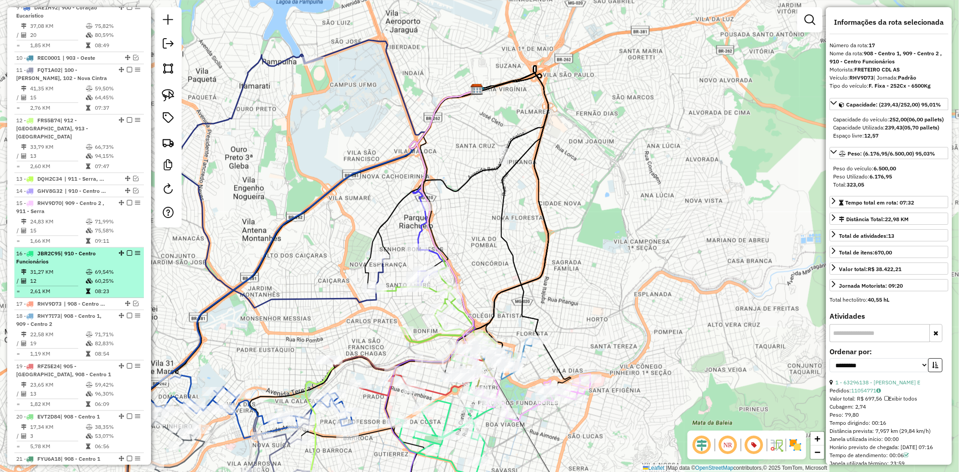
click at [113, 267] on td "69,54%" at bounding box center [116, 271] width 45 height 9
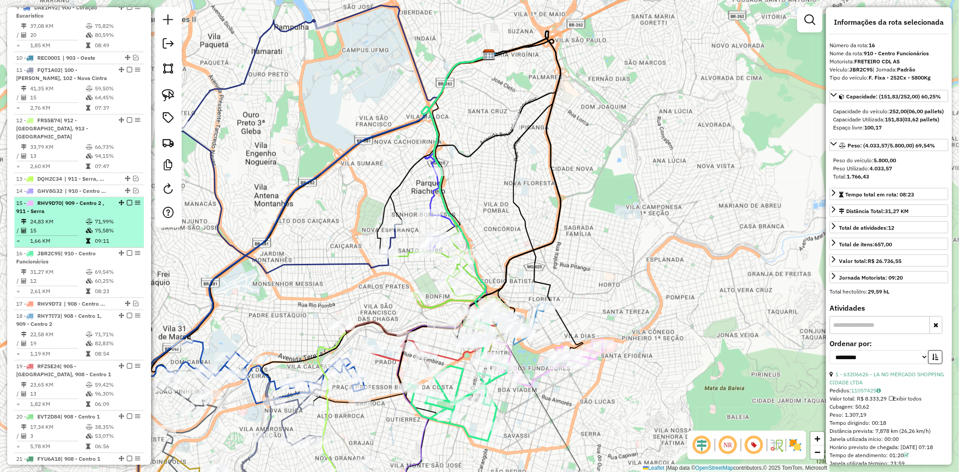
click at [101, 217] on td "71,99%" at bounding box center [116, 221] width 45 height 9
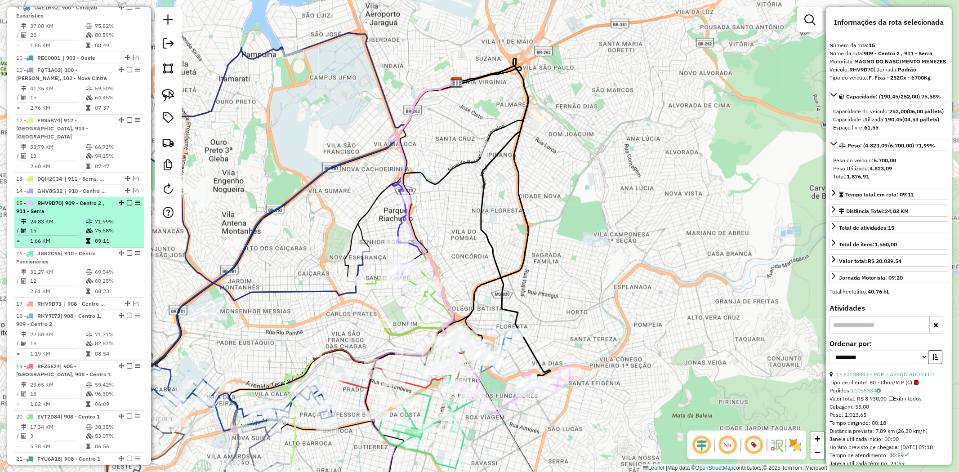
drag, startPoint x: 97, startPoint y: 255, endPoint x: 97, endPoint y: 226, distance: 29.7
click at [96, 248] on li "16 - JBR2C95 | 910 - Centro Funcionários 31,27 KM 69,54% / 12 60,25% = 2,61 KM …" at bounding box center [78, 273] width 129 height 50
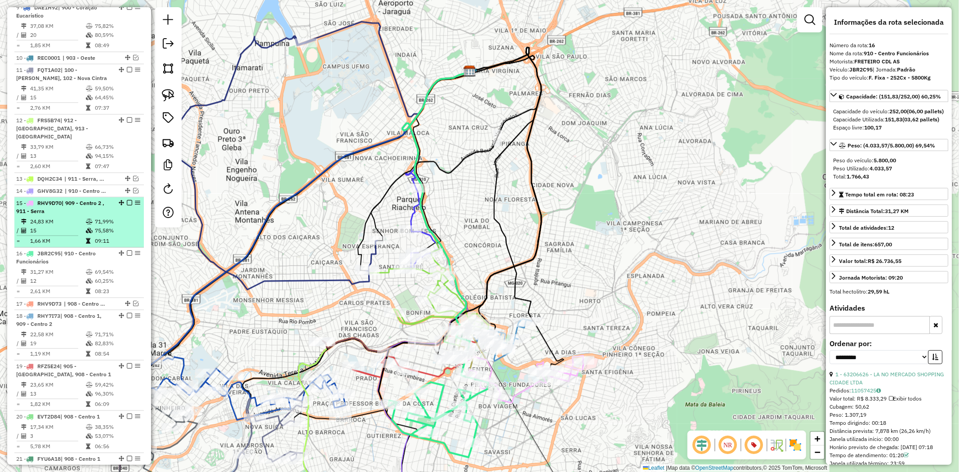
click at [99, 217] on td "71,99%" at bounding box center [116, 221] width 45 height 9
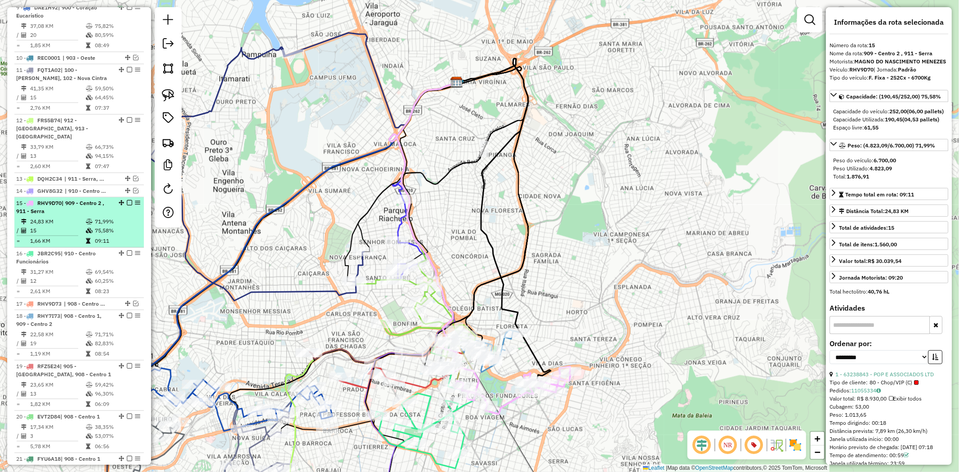
drag, startPoint x: 100, startPoint y: 266, endPoint x: 97, endPoint y: 207, distance: 59.0
click at [98, 276] on td "60,25%" at bounding box center [116, 280] width 45 height 9
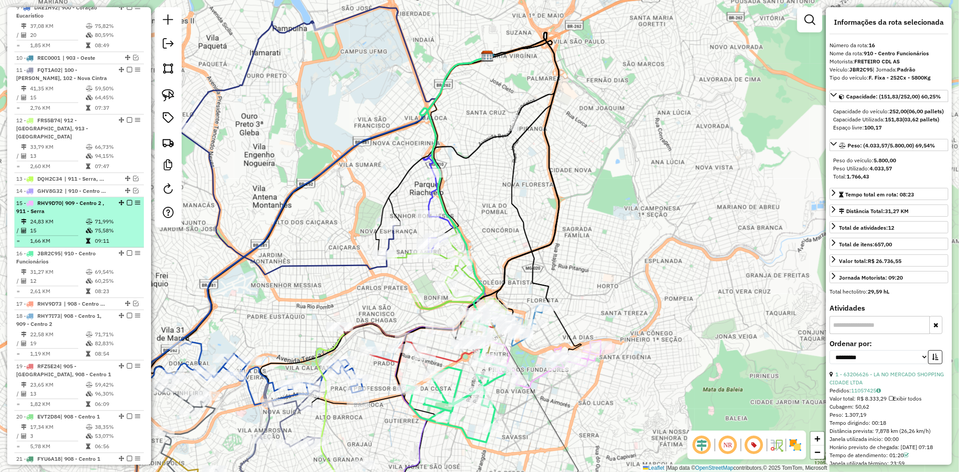
click at [97, 217] on td "71,99%" at bounding box center [116, 221] width 45 height 9
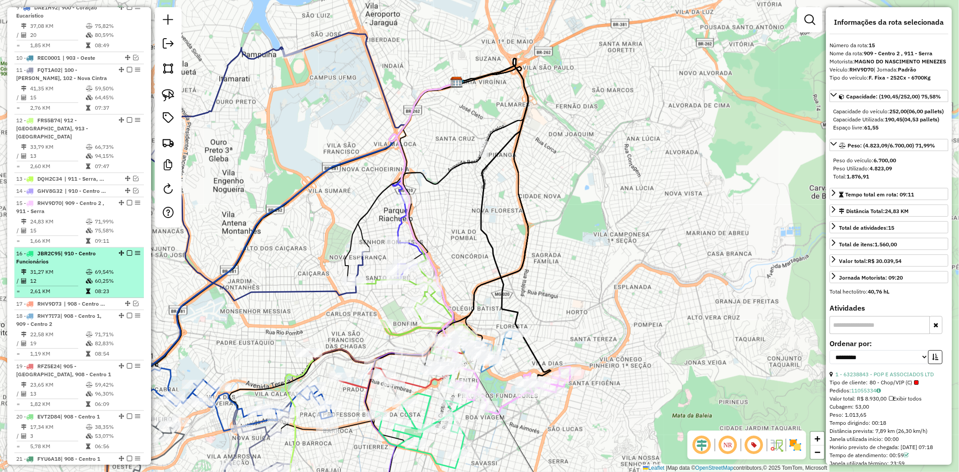
click at [96, 267] on td "69,54%" at bounding box center [116, 271] width 45 height 9
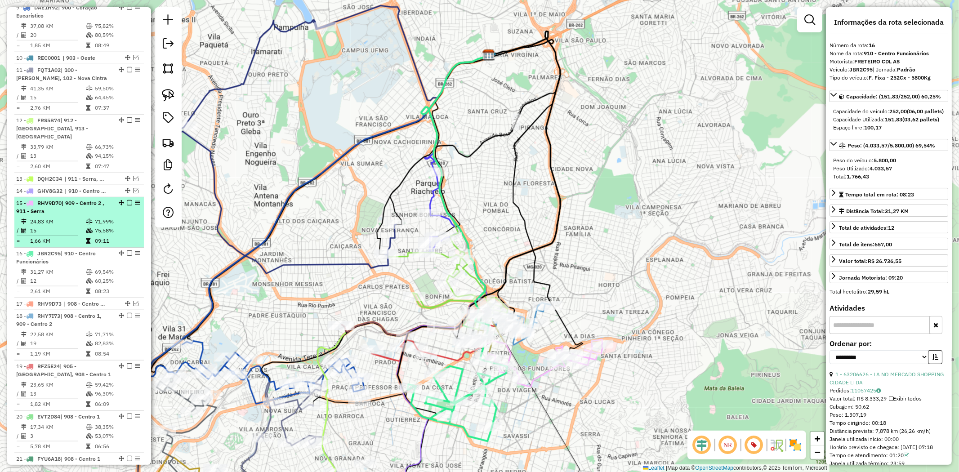
click at [94, 226] on td "75,58%" at bounding box center [116, 230] width 45 height 9
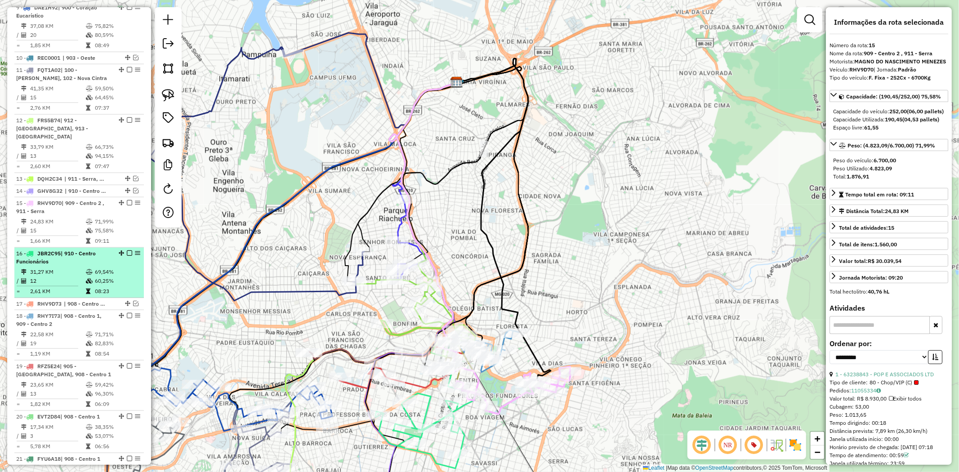
click at [100, 267] on td "69,54%" at bounding box center [116, 271] width 45 height 9
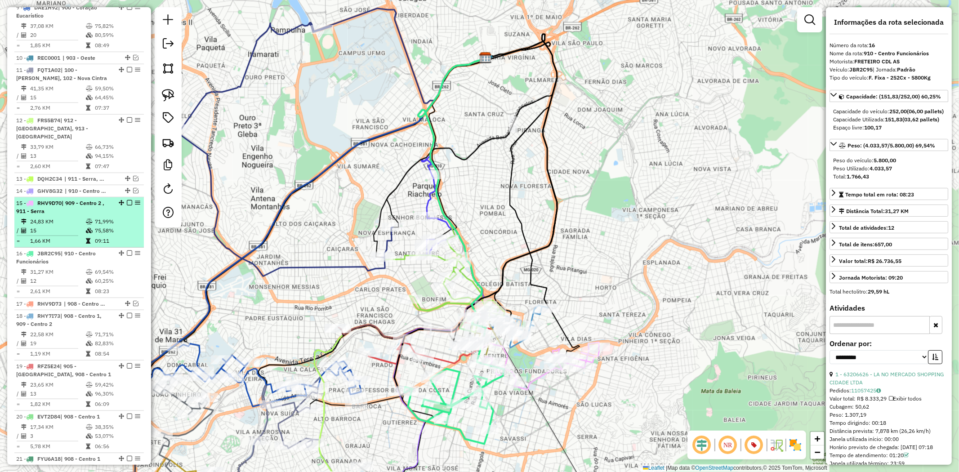
click at [103, 226] on td "75,58%" at bounding box center [116, 230] width 45 height 9
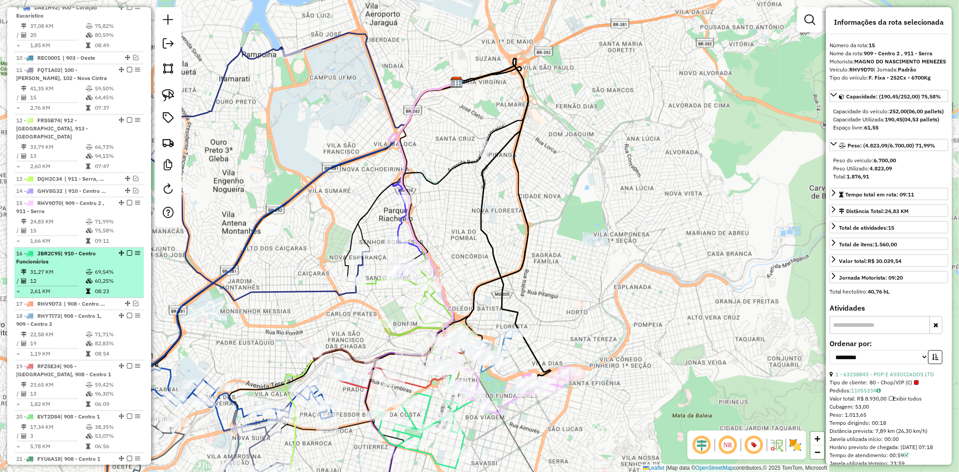
click at [103, 249] on li "16 - JBR2C95 | 910 - Centro Funcionários 31,27 KM 69,54% / 12 60,25% = 2,61 KM …" at bounding box center [78, 273] width 129 height 50
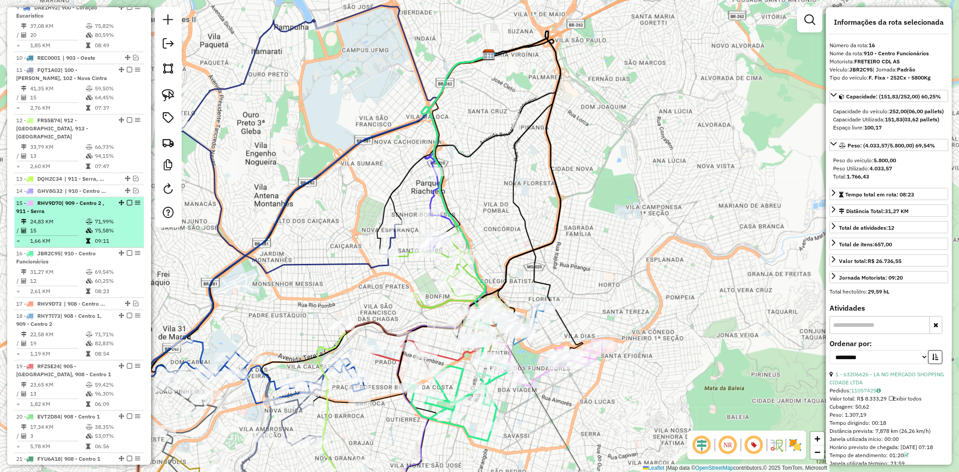
click at [101, 217] on td "71,99%" at bounding box center [116, 221] width 45 height 9
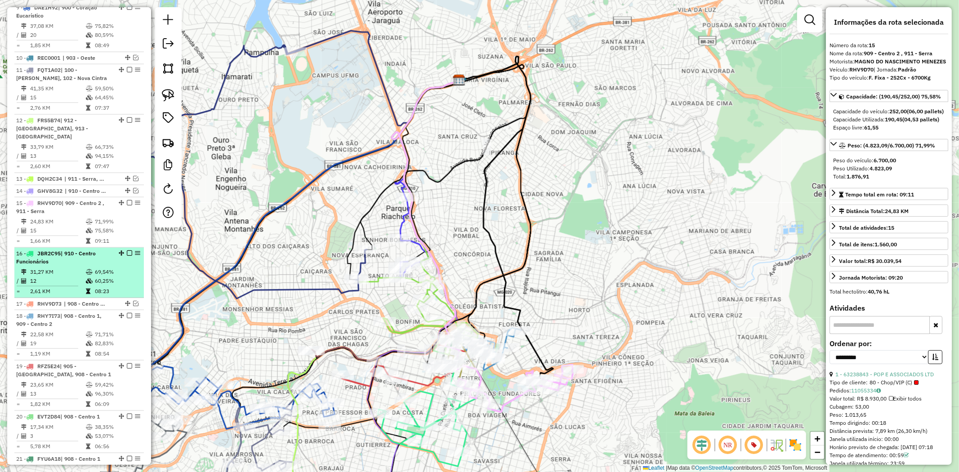
click at [95, 267] on td "69,54%" at bounding box center [116, 271] width 45 height 9
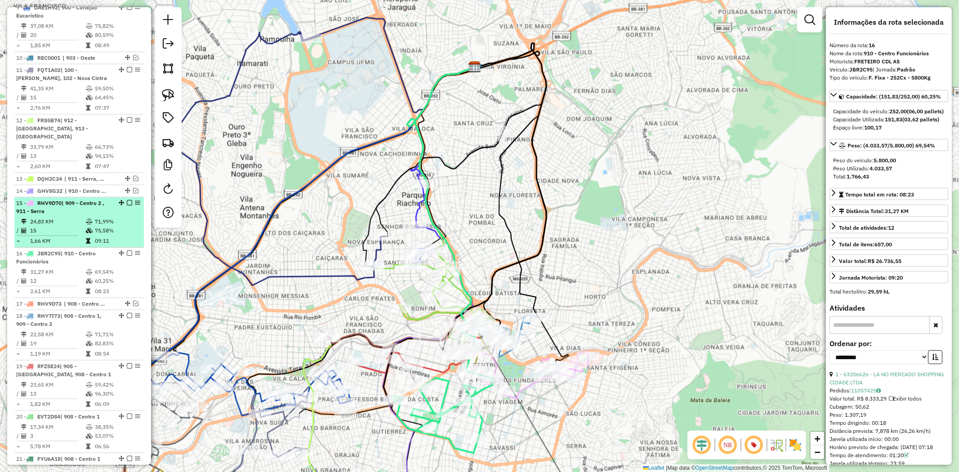
click at [99, 217] on td "71,99%" at bounding box center [116, 221] width 45 height 9
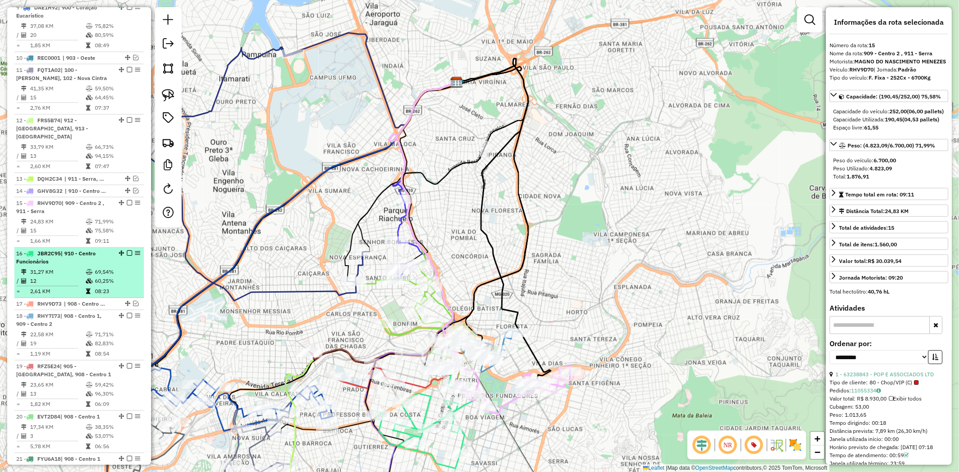
click at [100, 267] on td "69,54%" at bounding box center [116, 271] width 45 height 9
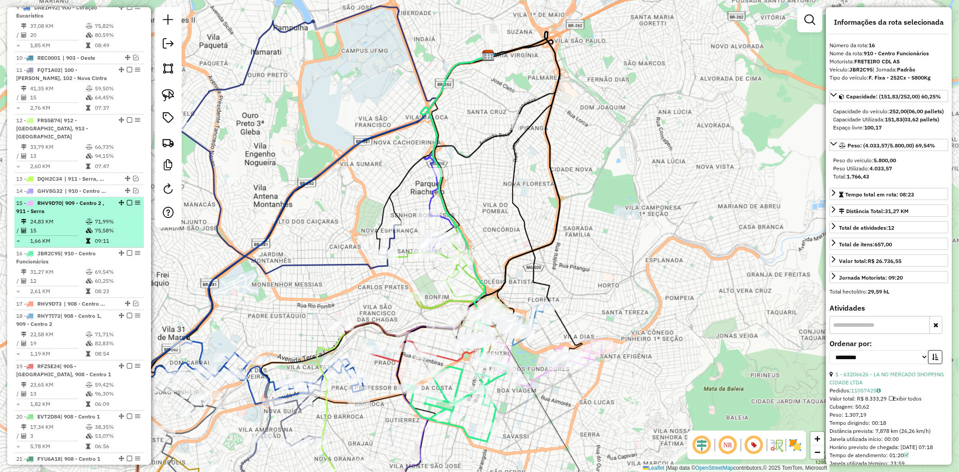
click at [102, 217] on td "71,99%" at bounding box center [116, 221] width 45 height 9
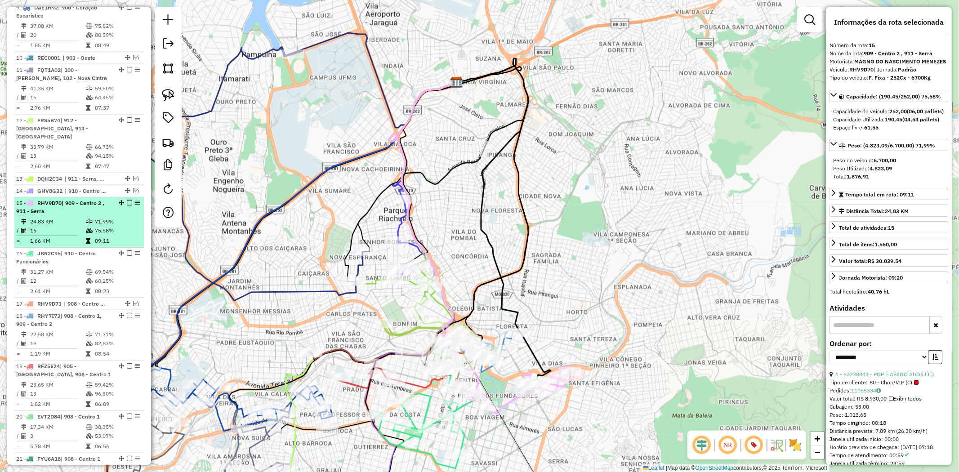
drag, startPoint x: 98, startPoint y: 250, endPoint x: 101, endPoint y: 201, distance: 49.5
click at [98, 267] on td "69,54%" at bounding box center [116, 271] width 45 height 9
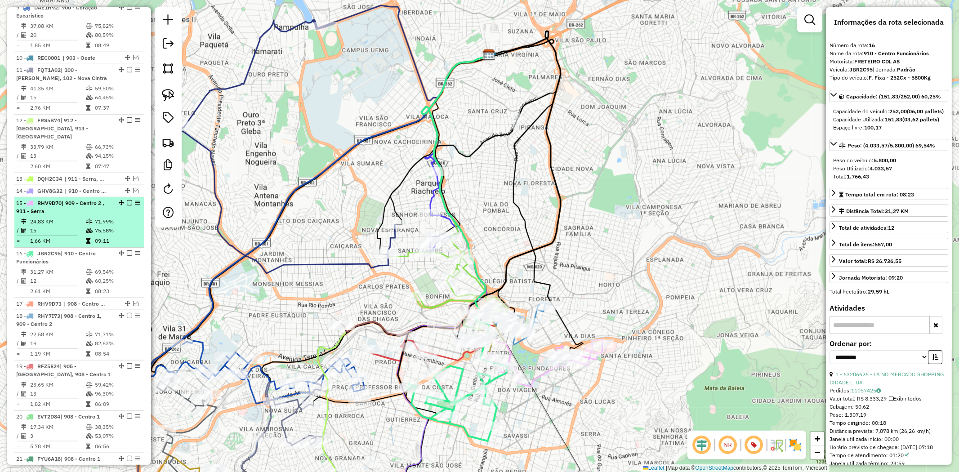
click at [101, 217] on td "71,99%" at bounding box center [116, 221] width 45 height 9
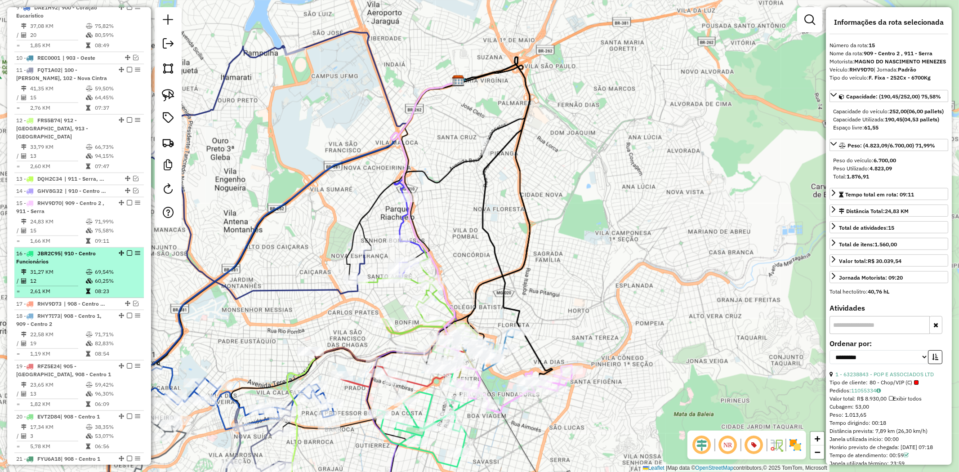
click at [101, 249] on li "16 - JBR2C95 | 910 - Centro Funcionários 31,27 KM 69,54% / 12 60,25% = 2,61 KM …" at bounding box center [78, 273] width 129 height 50
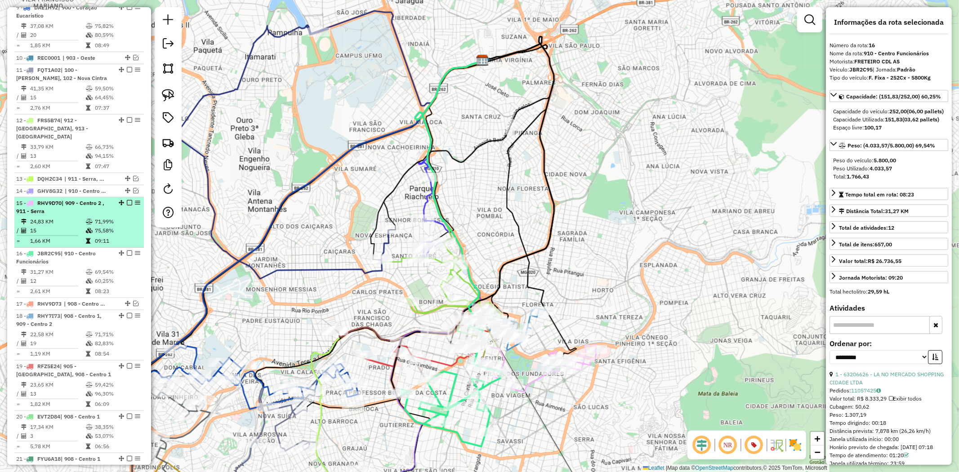
click at [102, 217] on td "71,99%" at bounding box center [116, 221] width 45 height 9
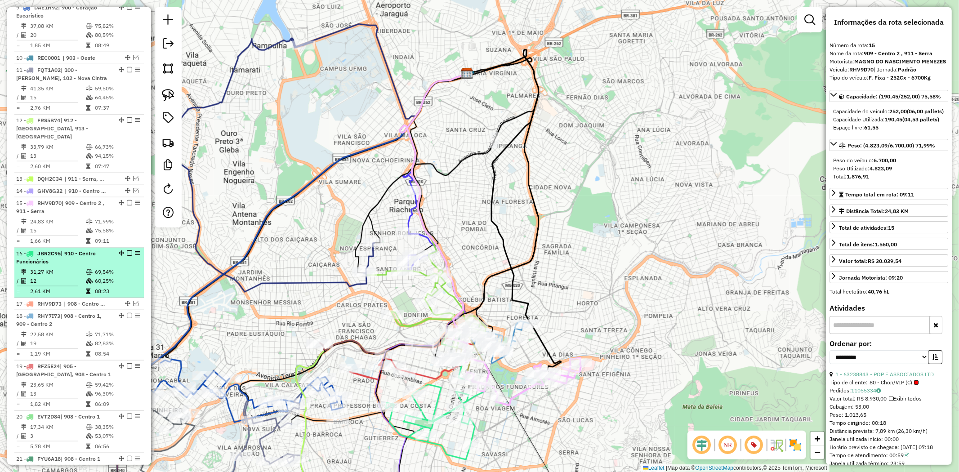
click at [103, 267] on td "69,54%" at bounding box center [116, 271] width 45 height 9
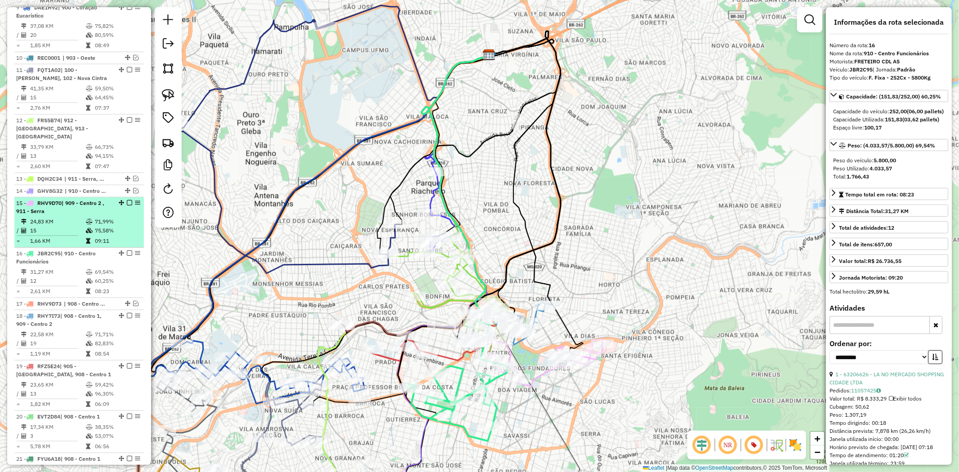
click at [103, 217] on td "71,99%" at bounding box center [116, 221] width 45 height 9
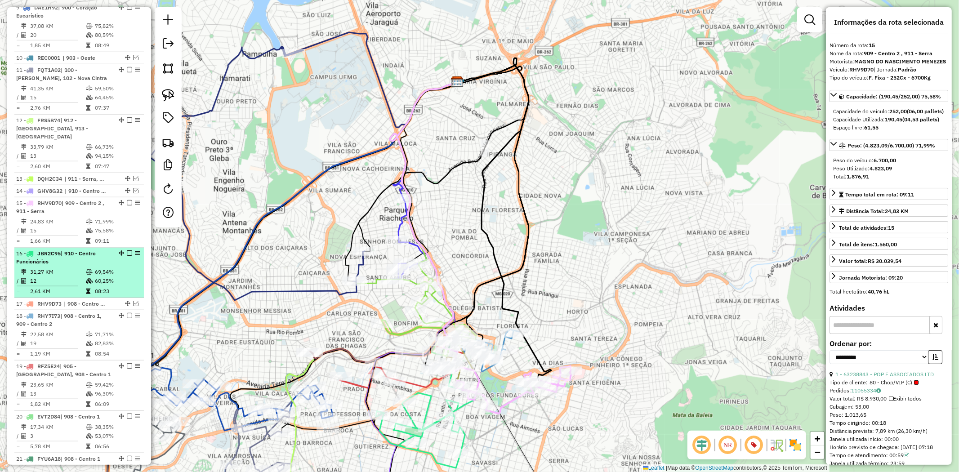
click at [103, 250] on li "16 - JBR2C95 | 910 - Centro Funcionários 31,27 KM 69,54% / 12 60,25% = 2,61 KM …" at bounding box center [78, 273] width 129 height 50
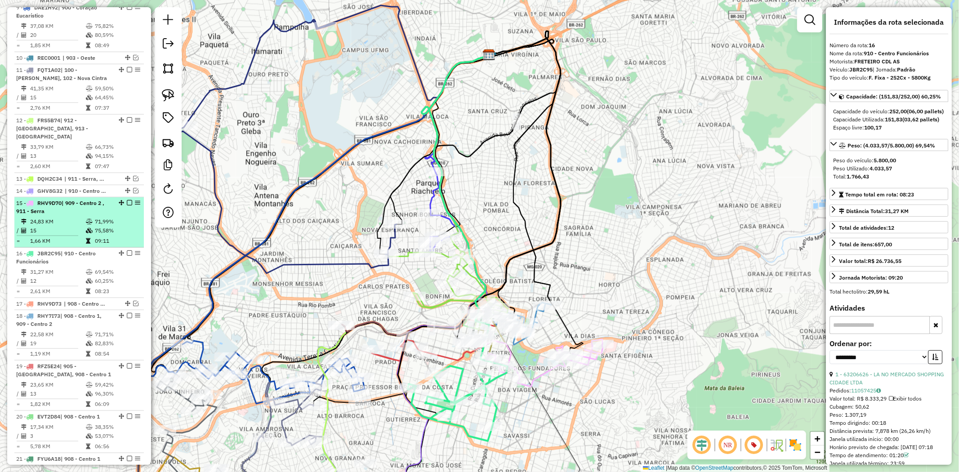
click at [127, 200] on em at bounding box center [129, 202] width 5 height 5
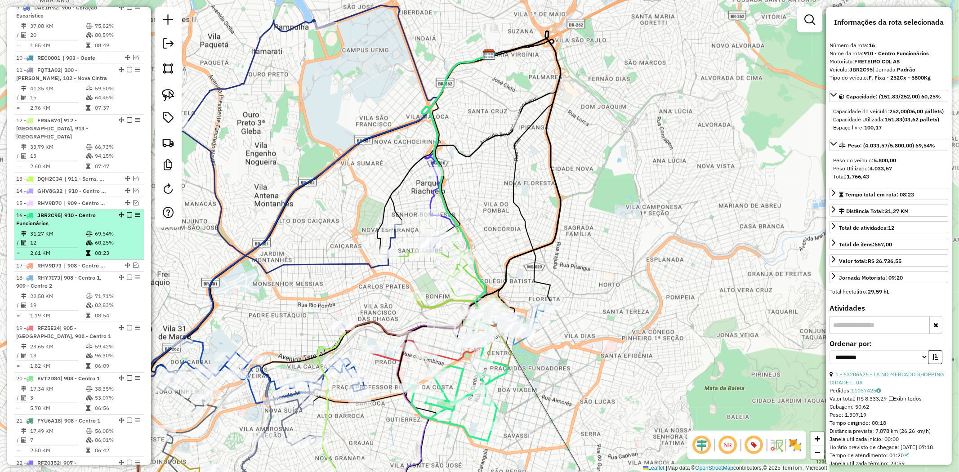
click at [128, 210] on li "16 - JBR2C95 | 910 - Centro Funcionários 31,27 KM 69,54% / 12 60,25% = 2,61 KM …" at bounding box center [78, 235] width 129 height 50
click at [128, 211] on div "16 - JBR2C95 | 910 - Centro Funcionários" at bounding box center [79, 219] width 126 height 16
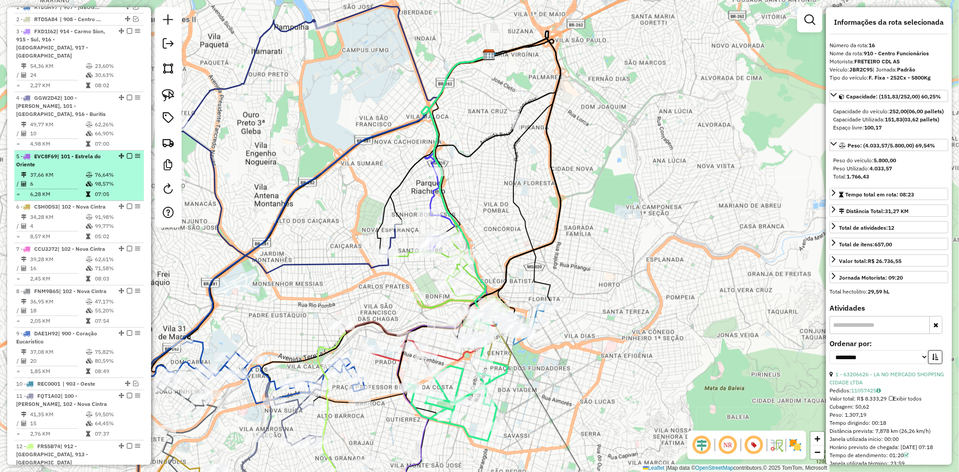
scroll to position [299, 0]
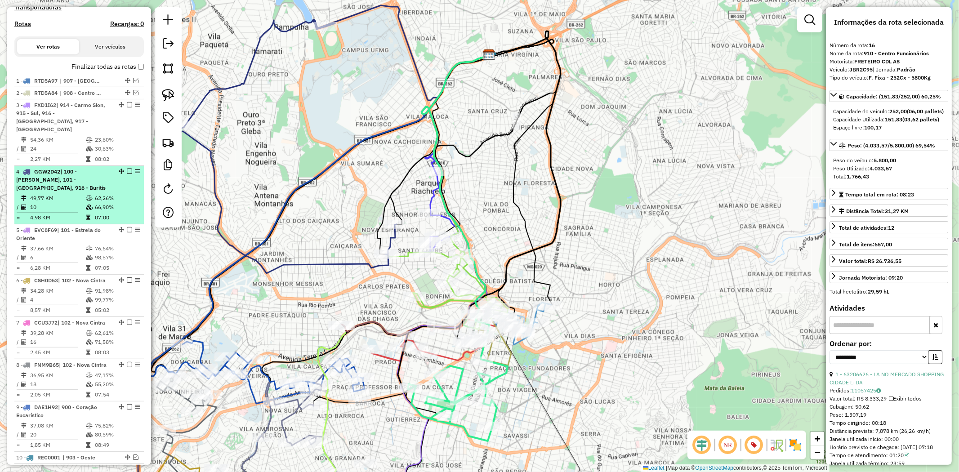
click at [102, 183] on div "4 - GGW2D42 | 100 - [PERSON_NAME], 101 - [GEOGRAPHIC_DATA], 916 - Buritis" at bounding box center [63, 180] width 95 height 24
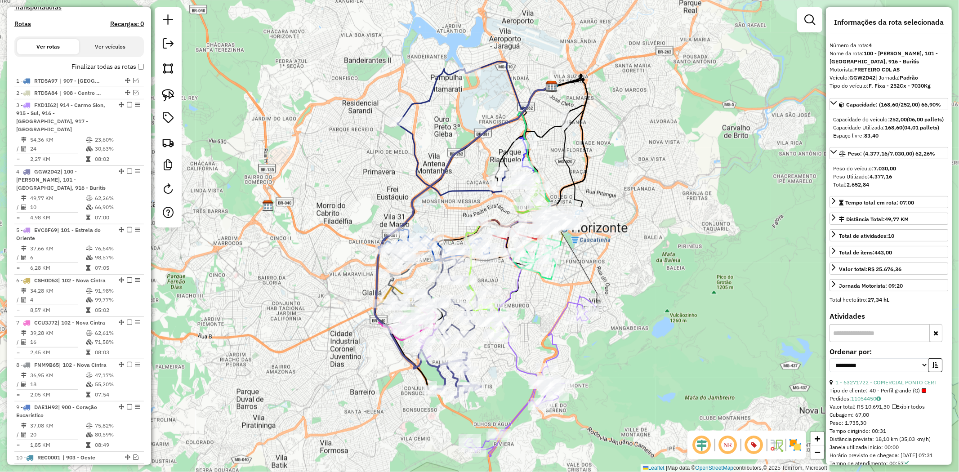
click at [751, 442] on em at bounding box center [754, 445] width 22 height 22
click at [758, 446] on em at bounding box center [754, 445] width 22 height 22
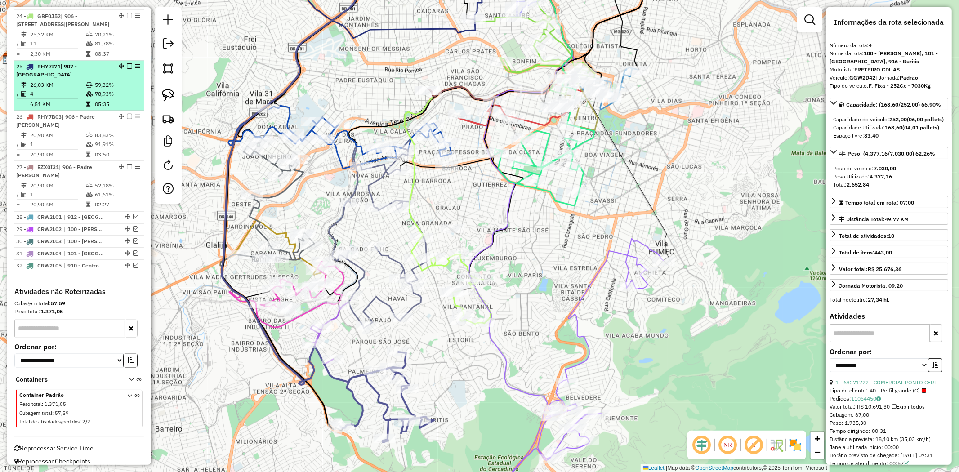
scroll to position [1089, 0]
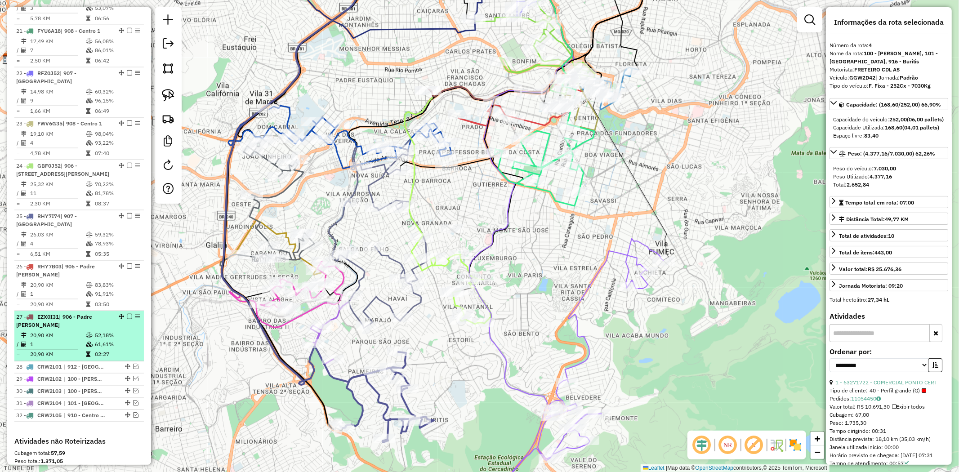
click at [92, 315] on div "27 - EZX0I31 | 906 - Padre [PERSON_NAME]" at bounding box center [63, 321] width 95 height 16
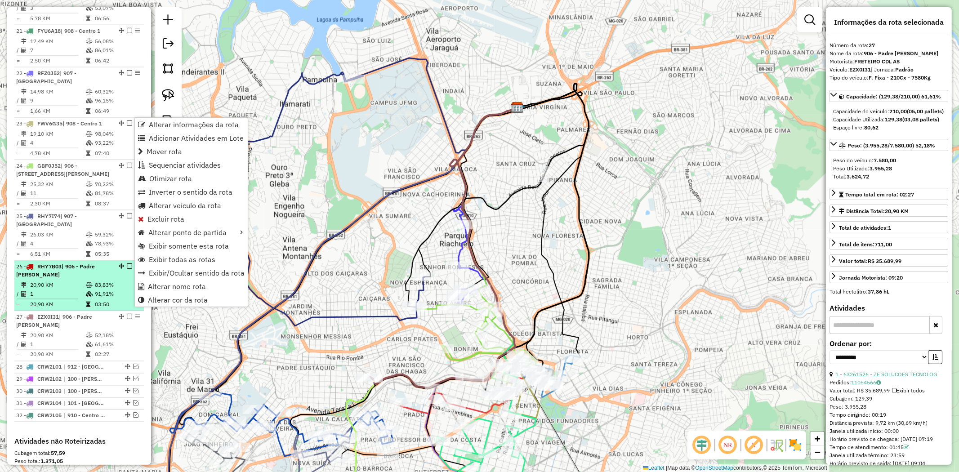
click at [97, 290] on td "91,91%" at bounding box center [116, 294] width 45 height 9
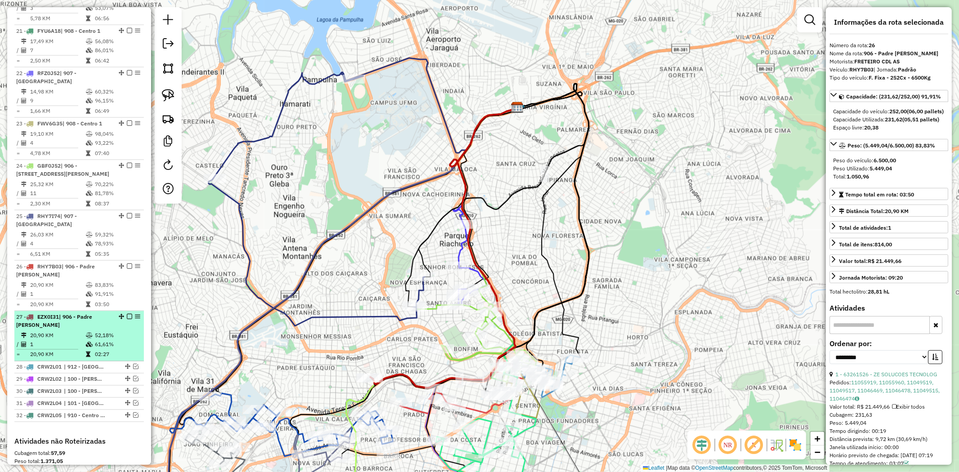
click at [100, 318] on div "27 - EZX0I31 | 906 - Padre [PERSON_NAME]" at bounding box center [63, 321] width 95 height 16
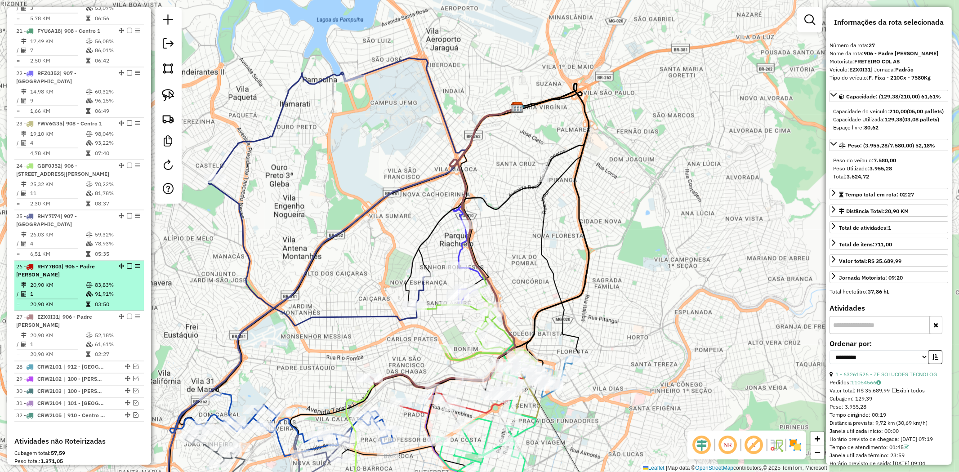
click at [90, 268] on div "26 - RHY7B03 | 906 - Padre [PERSON_NAME]" at bounding box center [63, 271] width 95 height 16
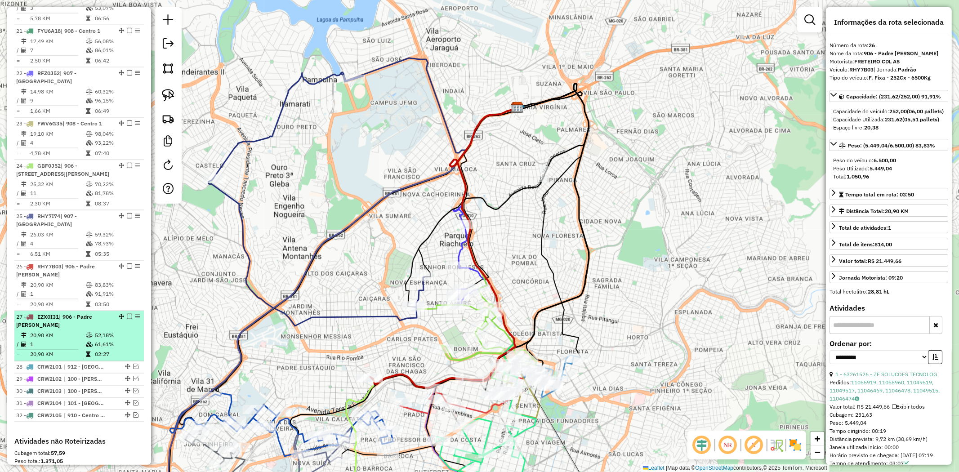
click at [94, 331] on td "52,18%" at bounding box center [116, 335] width 45 height 9
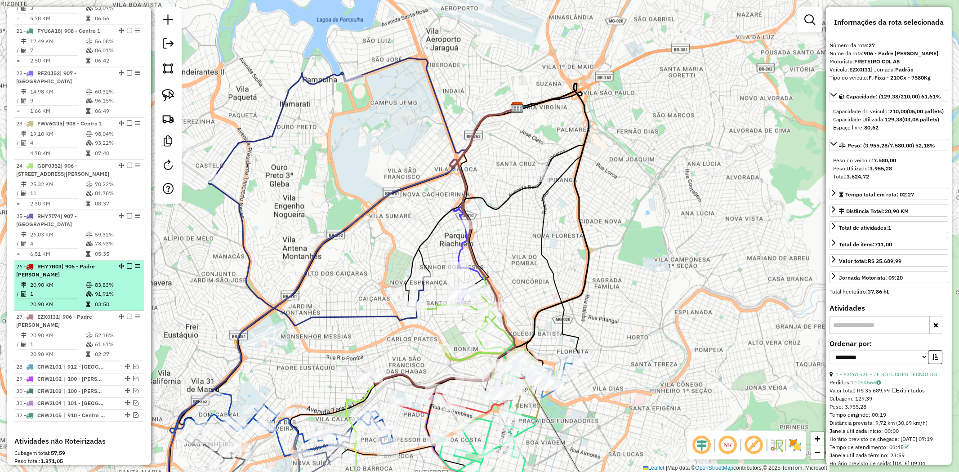
click at [101, 281] on td "83,83%" at bounding box center [116, 285] width 45 height 9
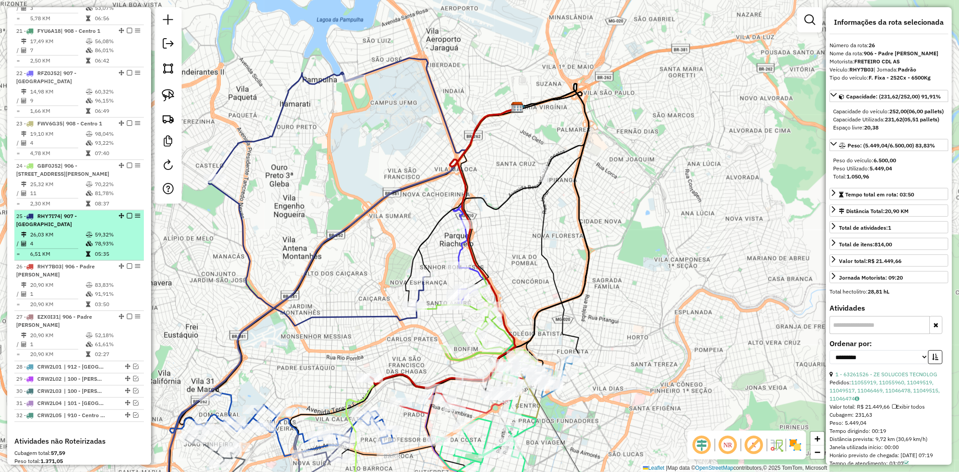
click at [101, 230] on td "59,32%" at bounding box center [116, 234] width 45 height 9
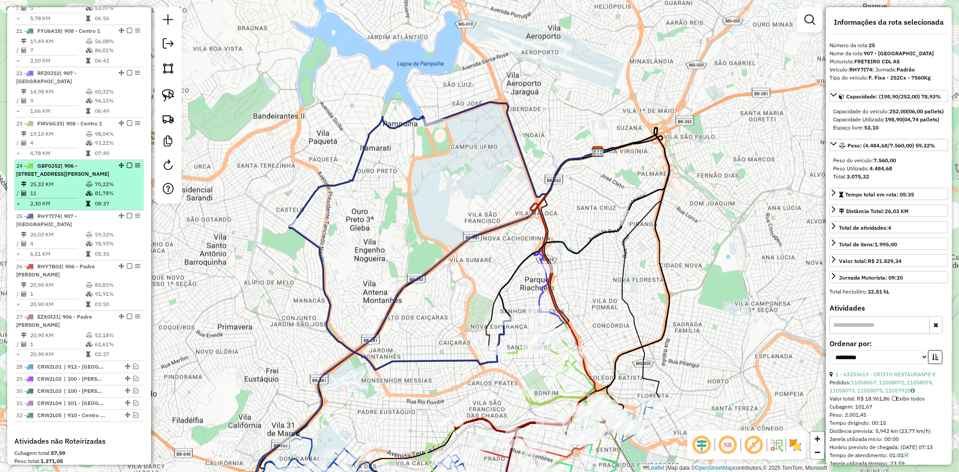
click at [103, 180] on td "70,22%" at bounding box center [116, 184] width 45 height 9
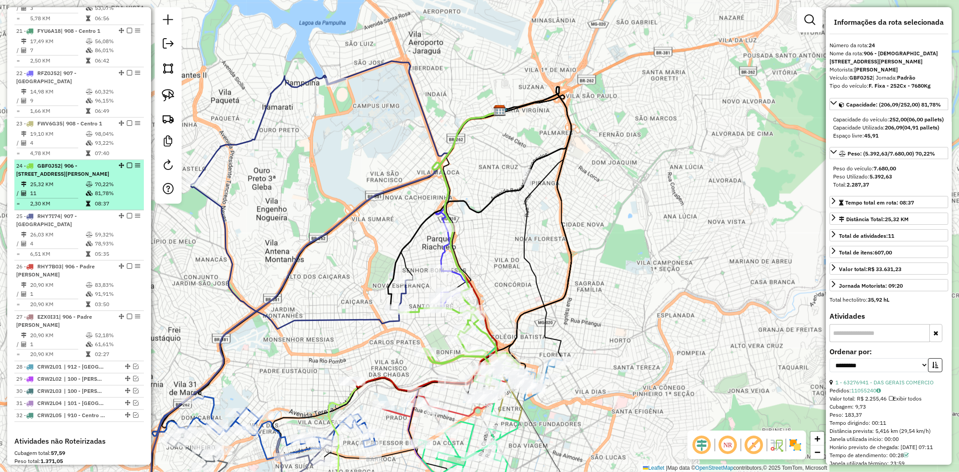
click at [95, 162] on span "| 906 - [STREET_ADDRESS][PERSON_NAME]" at bounding box center [62, 169] width 93 height 15
click at [89, 162] on span "| 906 - [STREET_ADDRESS][PERSON_NAME]" at bounding box center [62, 169] width 93 height 15
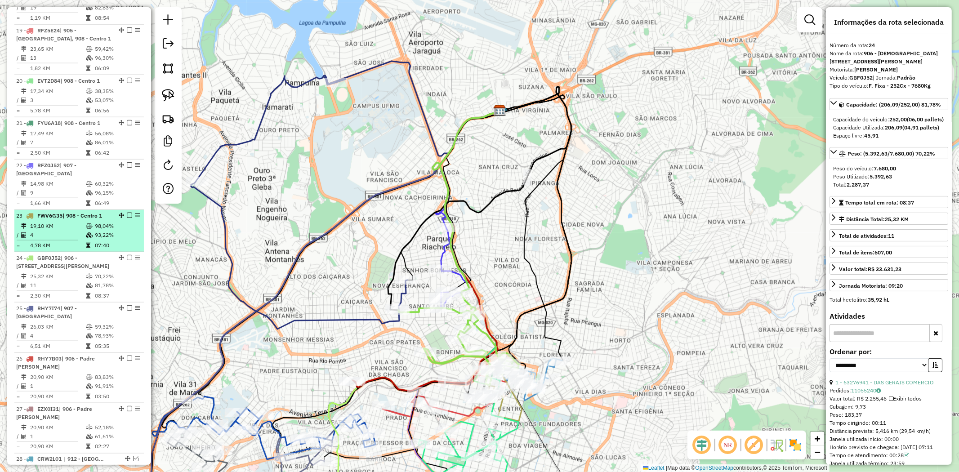
scroll to position [989, 0]
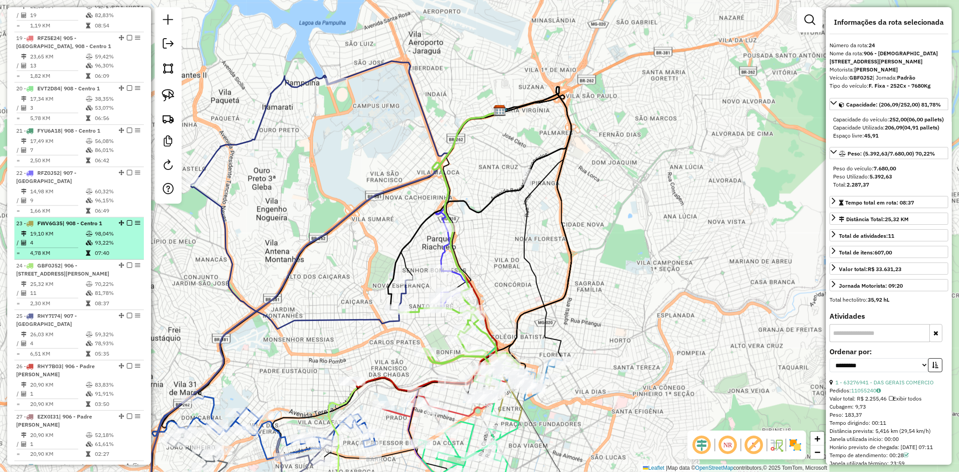
click at [110, 238] on td "93,22%" at bounding box center [116, 242] width 45 height 9
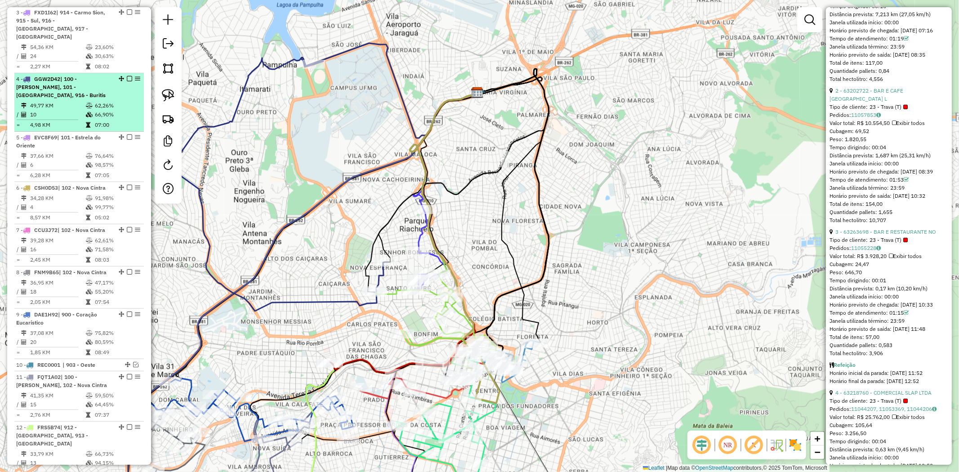
scroll to position [399, 0]
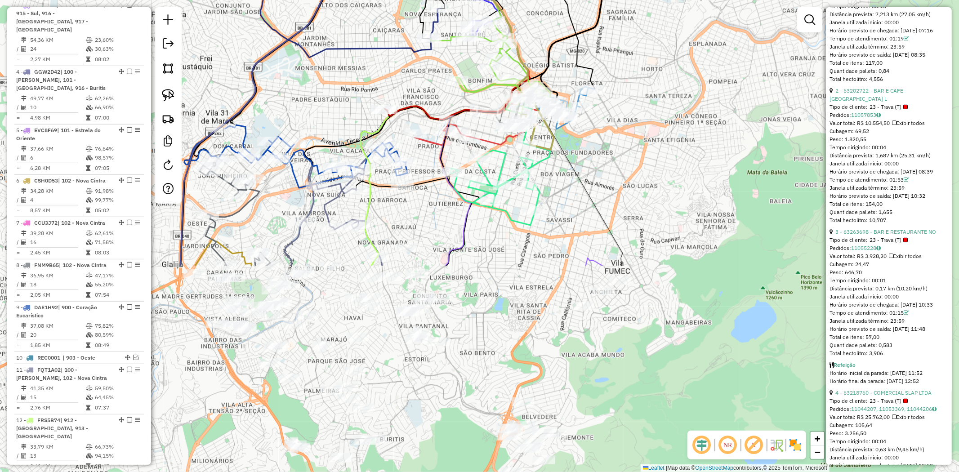
drag, startPoint x: 321, startPoint y: 315, endPoint x: 375, endPoint y: 62, distance: 259.3
click at [375, 62] on div "Janela de atendimento Grade de atendimento Capacidade Transportadoras Veículos …" at bounding box center [479, 236] width 959 height 472
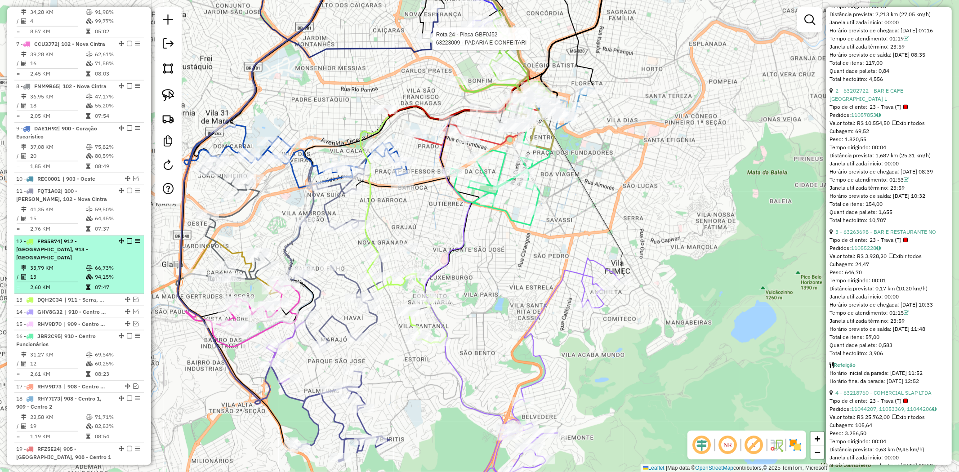
scroll to position [499, 0]
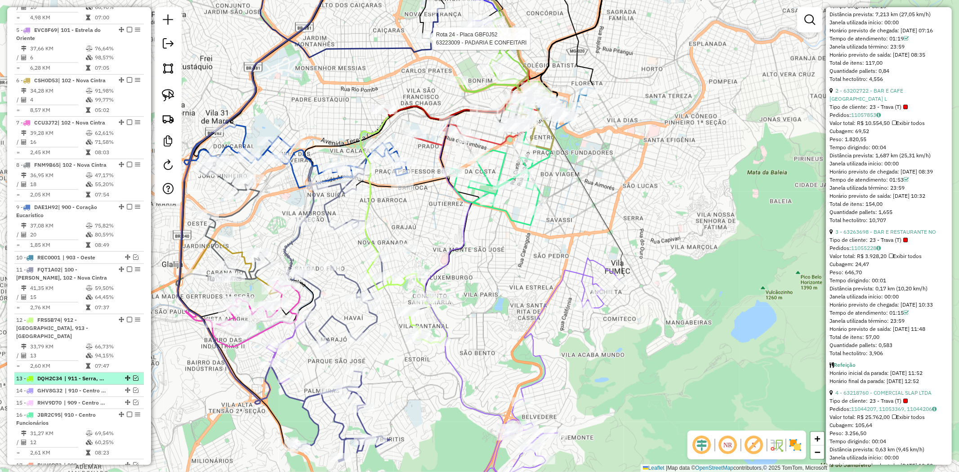
click at [136, 375] on em at bounding box center [135, 377] width 5 height 5
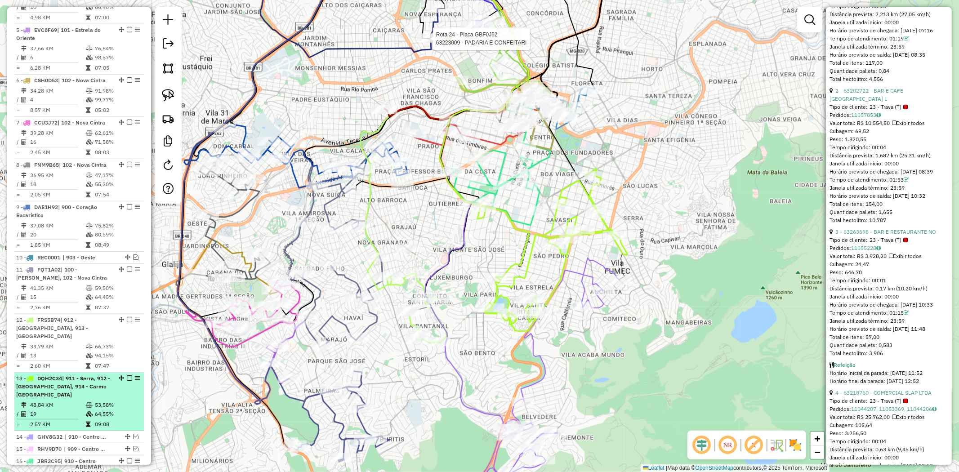
scroll to position [549, 0]
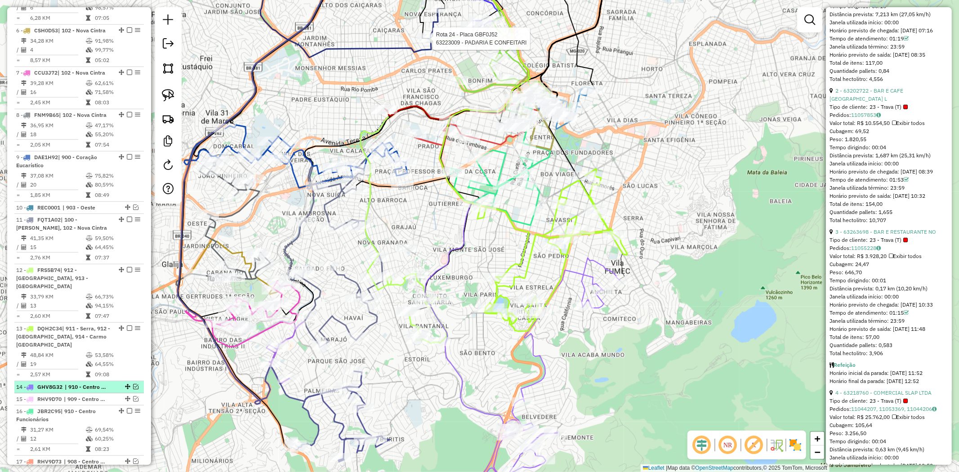
click at [134, 384] on em at bounding box center [135, 386] width 5 height 5
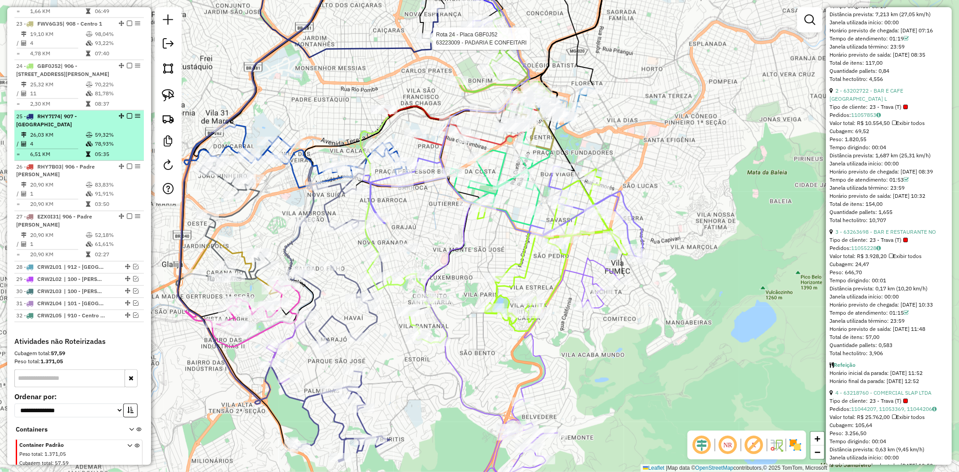
scroll to position [1215, 0]
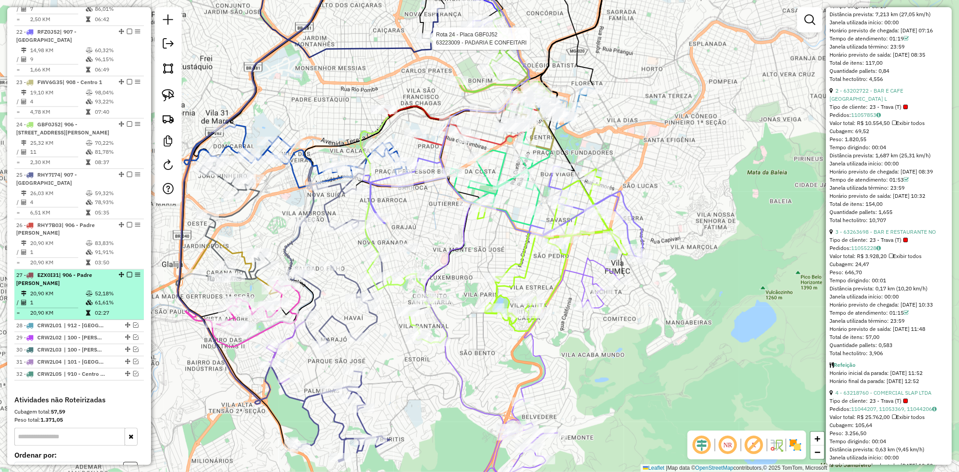
click at [73, 272] on div "27 - EZX0I31 | 906 - Padre [PERSON_NAME]" at bounding box center [63, 280] width 95 height 16
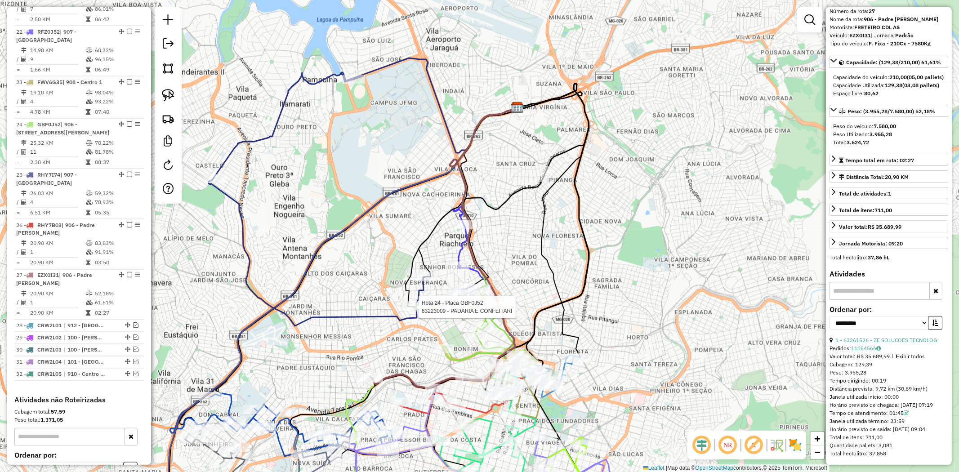
scroll to position [0, 0]
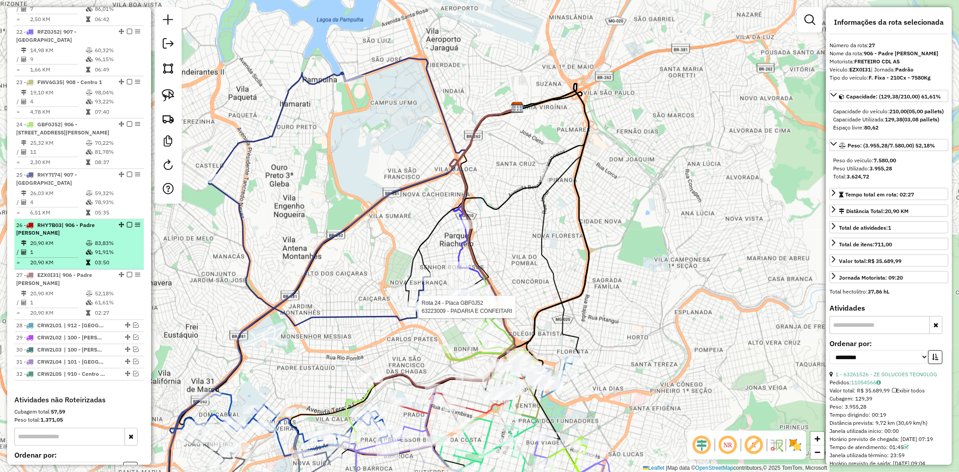
click at [80, 248] on td "1" at bounding box center [58, 252] width 56 height 9
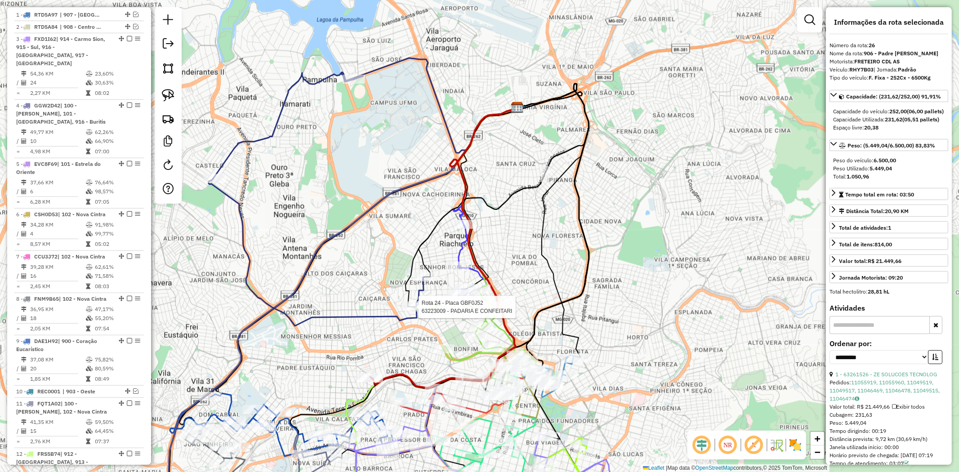
scroll to position [66, 0]
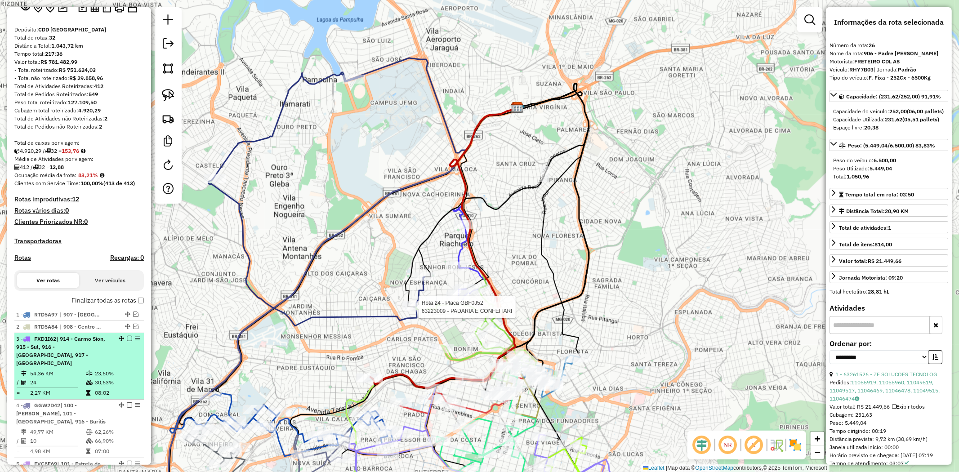
click at [80, 344] on span "| 914 - Carmo Sion, 915 - Sul, 916 - [GEOGRAPHIC_DATA], 917 - [GEOGRAPHIC_DATA]" at bounding box center [60, 350] width 89 height 31
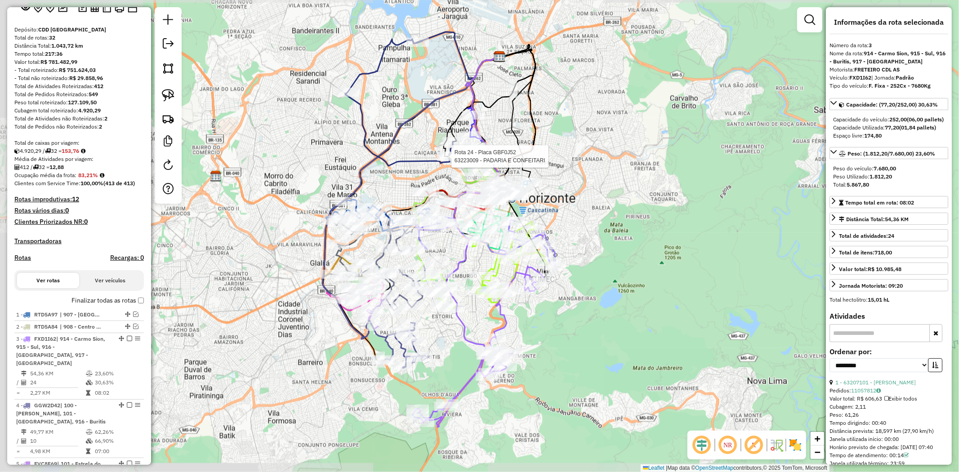
click at [865, 71] on strong "FRETEIRO CDL AS" at bounding box center [876, 69] width 45 height 7
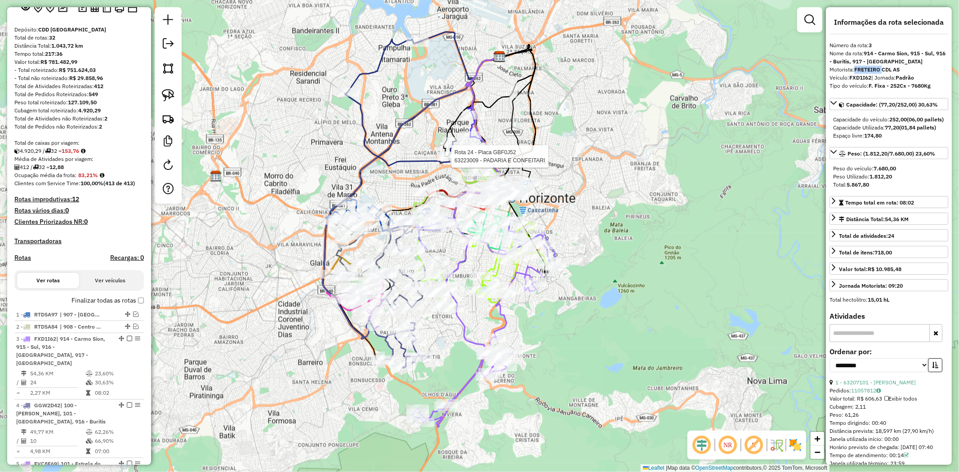
click at [865, 71] on strong "FRETEIRO CDL AS" at bounding box center [876, 69] width 45 height 7
click at [872, 71] on strong "FRETEIRO CDL AS" at bounding box center [876, 69] width 45 height 7
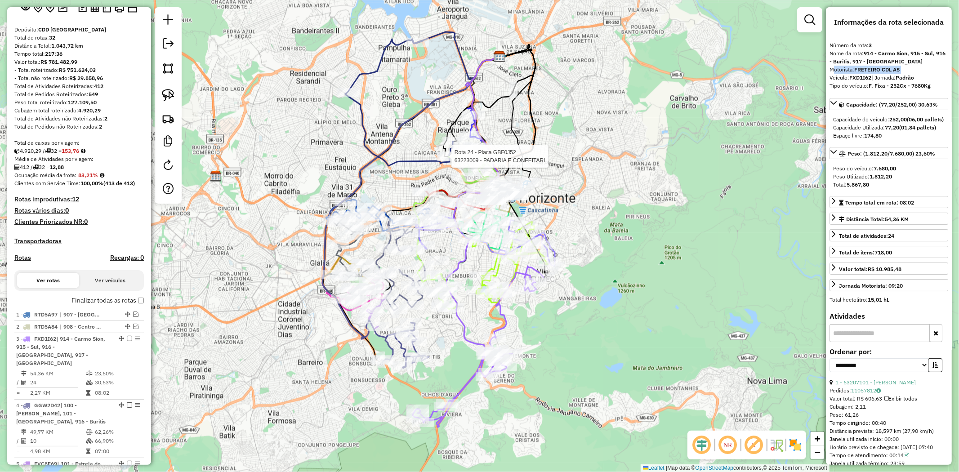
click at [875, 69] on strong "FRETEIRO CDL AS" at bounding box center [876, 69] width 45 height 7
click at [874, 69] on strong "FRETEIRO CDL AS" at bounding box center [876, 69] width 45 height 7
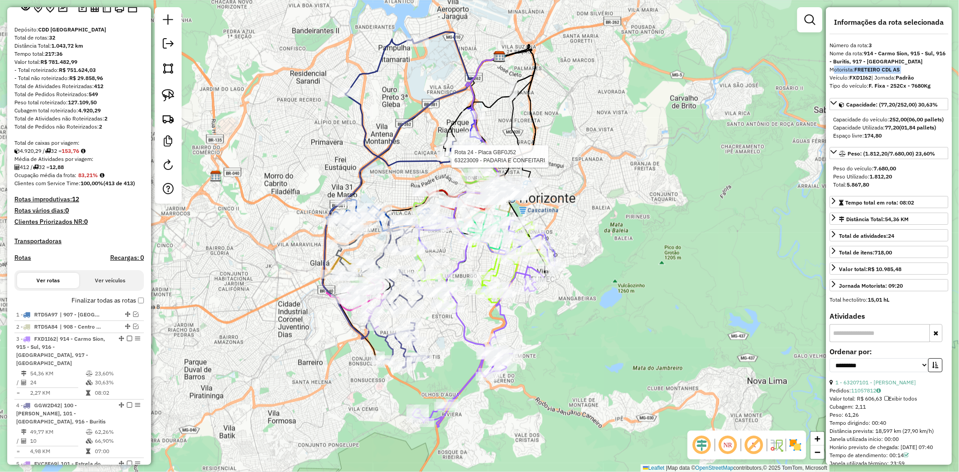
click at [874, 69] on strong "FRETEIRO CDL AS" at bounding box center [876, 69] width 45 height 7
click at [875, 69] on strong "FRETEIRO CDL AS" at bounding box center [876, 69] width 45 height 7
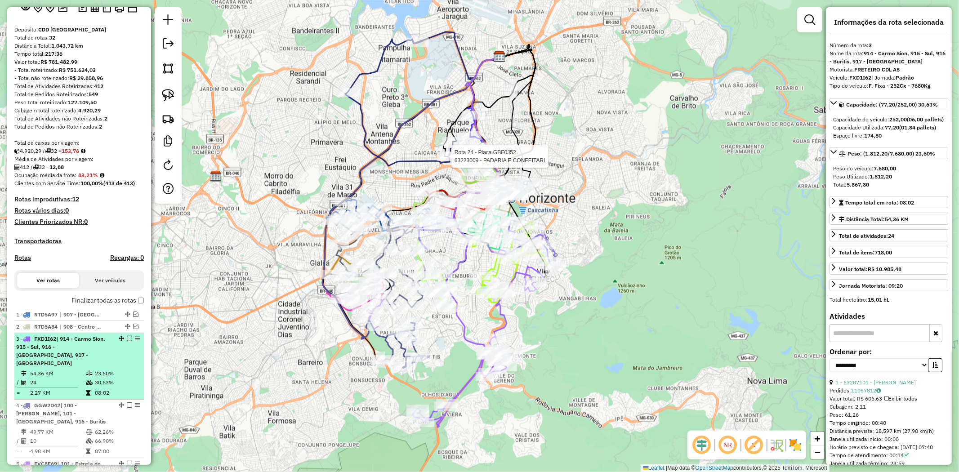
click at [76, 340] on span "| 914 - Carmo Sion, 915 - Sul, 916 - [GEOGRAPHIC_DATA], 917 - [GEOGRAPHIC_DATA]" at bounding box center [60, 350] width 89 height 31
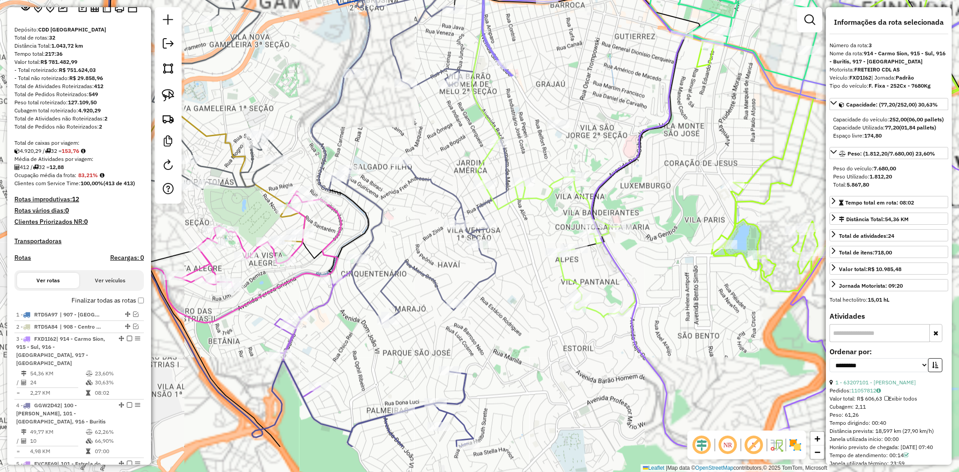
drag, startPoint x: 407, startPoint y: 290, endPoint x: 392, endPoint y: 247, distance: 45.2
click at [392, 247] on div "Rota 24 - Placa GBF0J52 63223009 - PADARIA E CONFEITARI Janela de atendimento G…" at bounding box center [479, 236] width 959 height 472
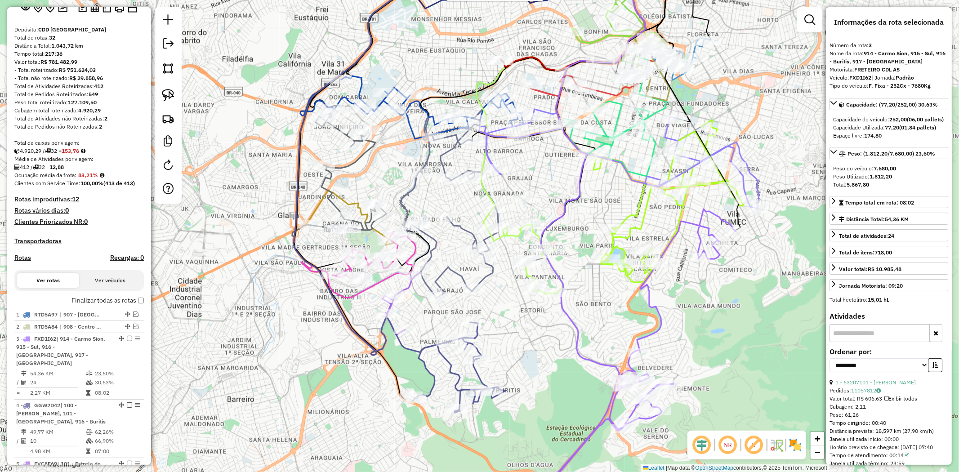
click at [895, 118] on strong "252,00" at bounding box center [898, 119] width 18 height 7
click at [894, 118] on strong "252,00" at bounding box center [898, 119] width 18 height 7
click at [907, 118] on strong "(06,00 pallets)" at bounding box center [925, 119] width 37 height 7
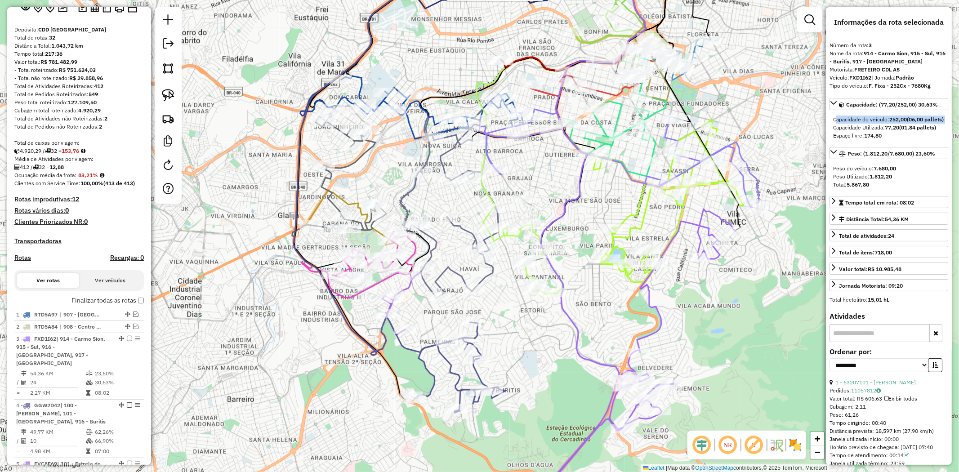
click at [907, 118] on strong "(06,00 pallets)" at bounding box center [925, 119] width 37 height 7
click at [887, 120] on div "Capacidade do veículo: 252,00 (06,00 pallets)" at bounding box center [888, 120] width 111 height 8
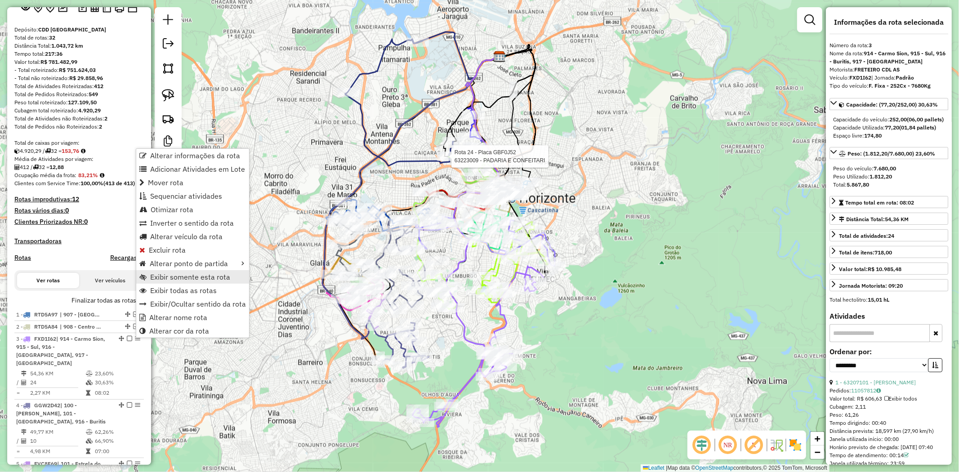
click at [192, 278] on span "Exibir somente esta rota" at bounding box center [190, 276] width 80 height 7
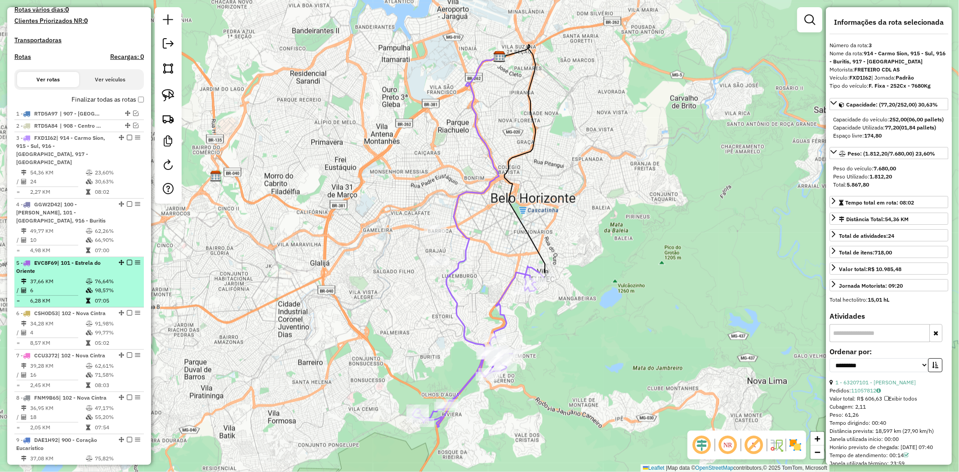
scroll to position [299, 0]
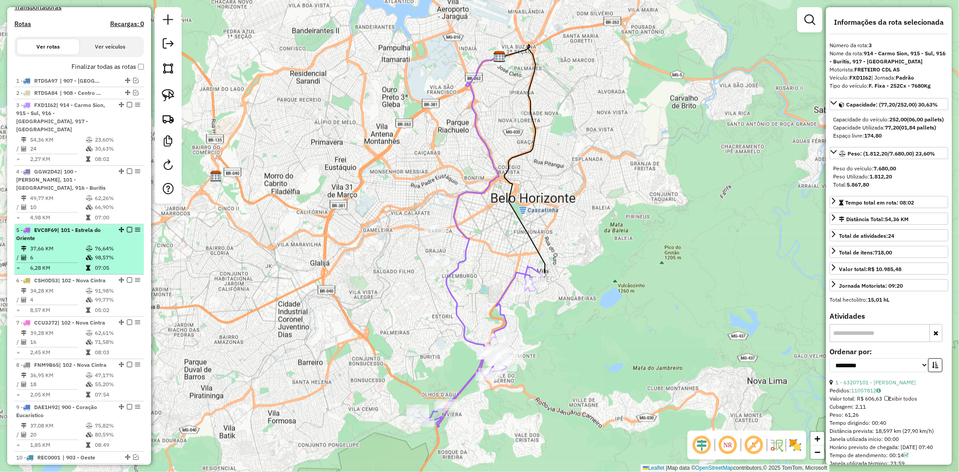
click at [82, 227] on span "| 101 - Estrela do Oriente" at bounding box center [58, 234] width 85 height 15
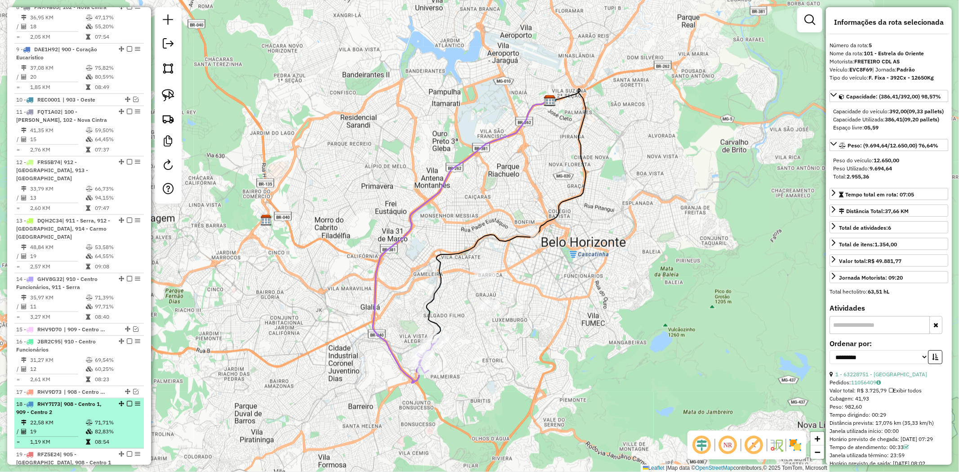
scroll to position [799, 0]
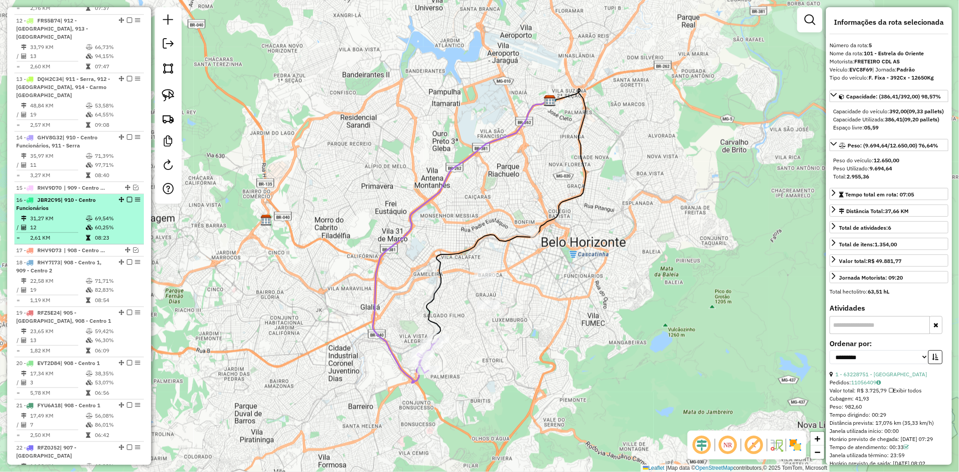
click at [82, 196] on span "| 910 - Centro Funcionários" at bounding box center [56, 203] width 80 height 15
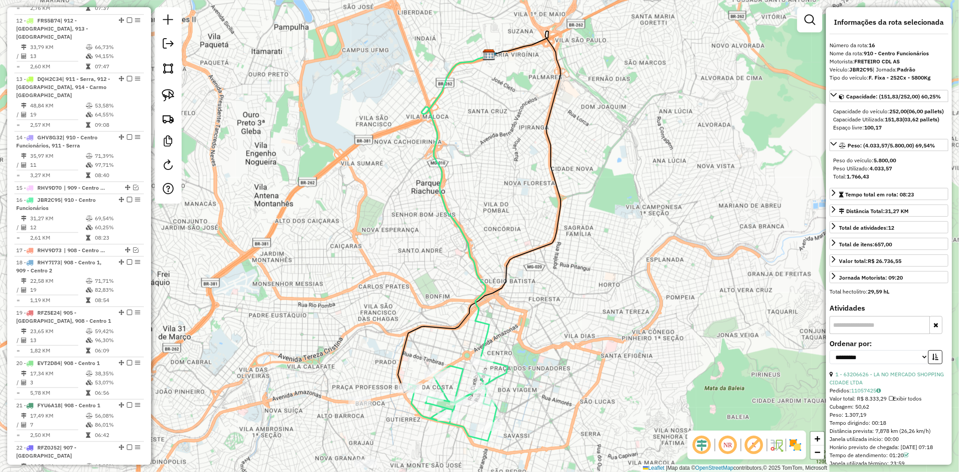
click at [902, 123] on strong "151,83" at bounding box center [894, 119] width 18 height 7
click at [905, 123] on strong "(03,62 pallets)" at bounding box center [920, 119] width 37 height 7
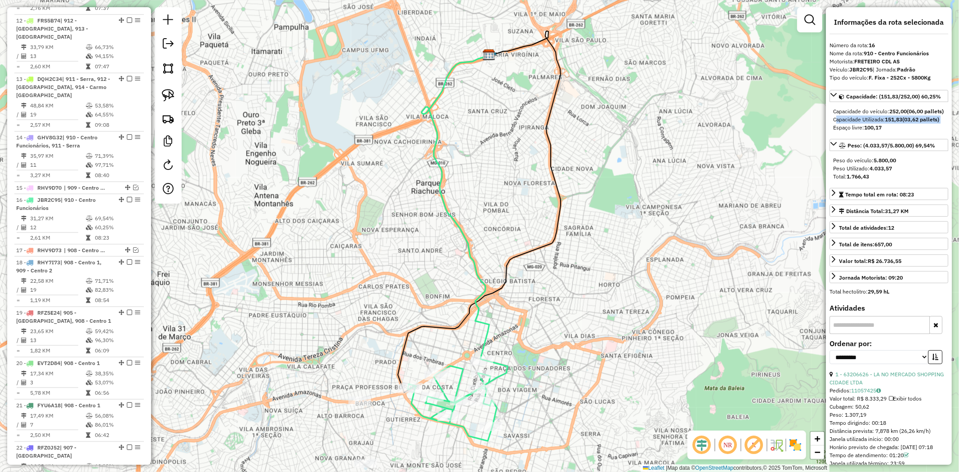
click at [905, 123] on strong "(03,62 pallets)" at bounding box center [920, 119] width 37 height 7
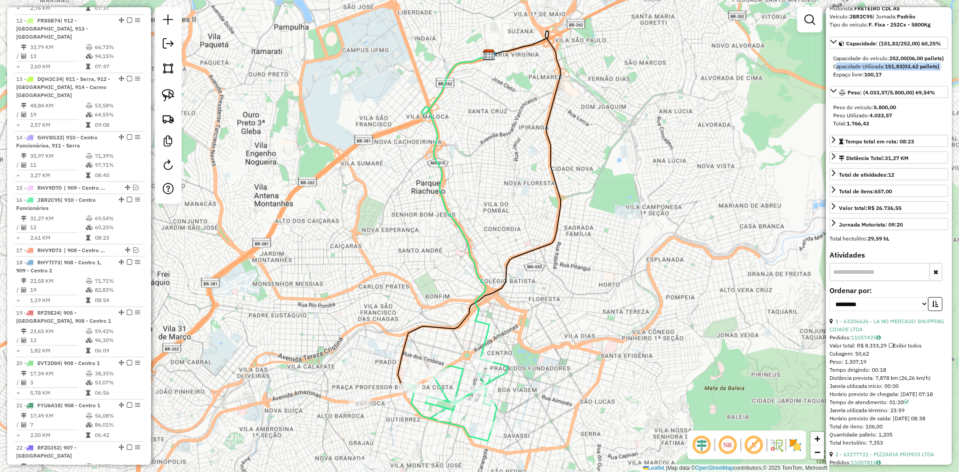
scroll to position [349, 0]
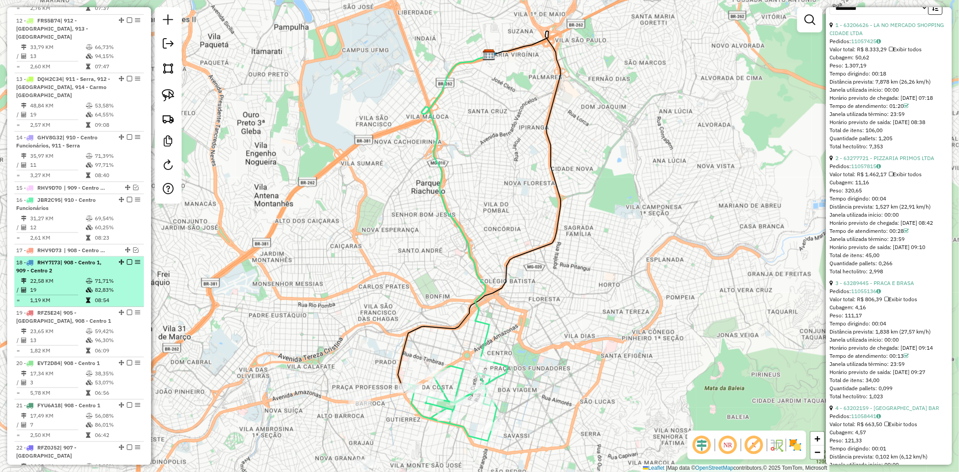
click at [79, 259] on div "18 - RHY7I73 | 908 - Centro 1, 909 - Centro 2" at bounding box center [63, 267] width 95 height 16
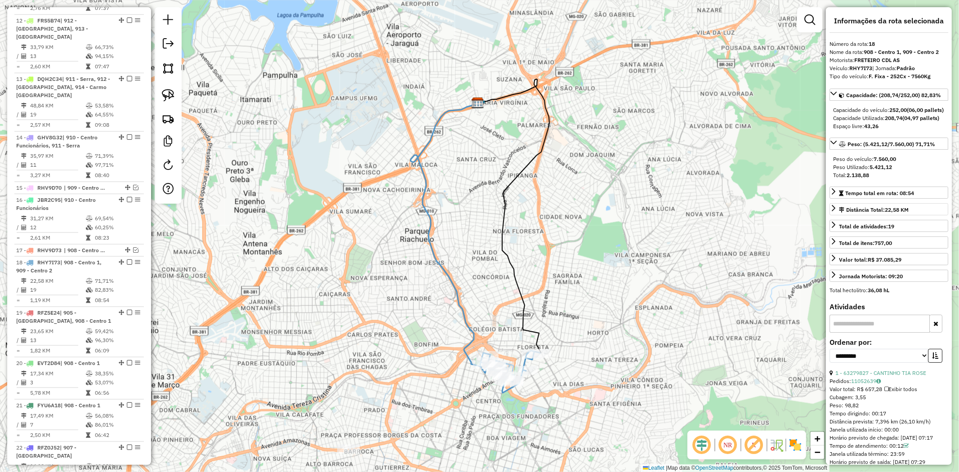
scroll to position [0, 0]
drag, startPoint x: 884, startPoint y: 144, endPoint x: 835, endPoint y: 115, distance: 57.3
click at [835, 115] on div "Capacidade do veículo: 252,00 (06,00 pallets) Capacidade Utilizada: 208,74 (04,…" at bounding box center [888, 119] width 119 height 31
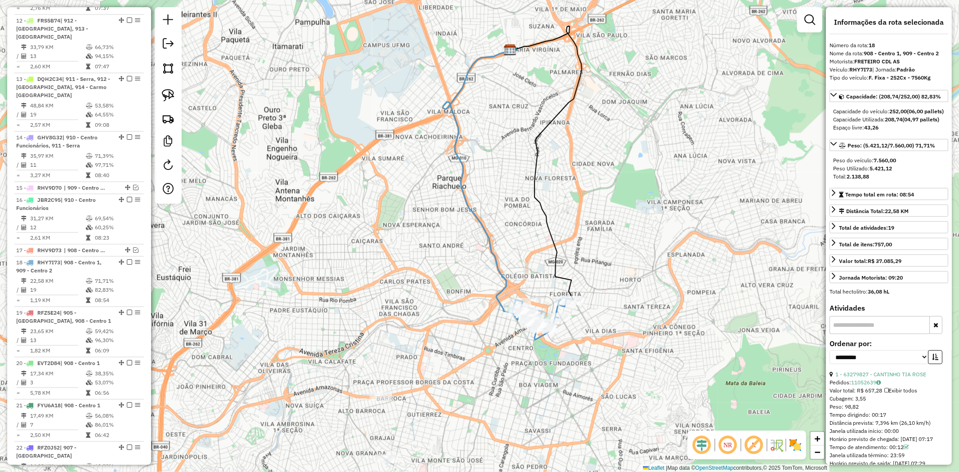
drag, startPoint x: 379, startPoint y: 442, endPoint x: 411, endPoint y: 393, distance: 58.7
click at [411, 393] on div "Janela de atendimento Grade de atendimento Capacidade Transportadoras Veículos …" at bounding box center [479, 236] width 959 height 472
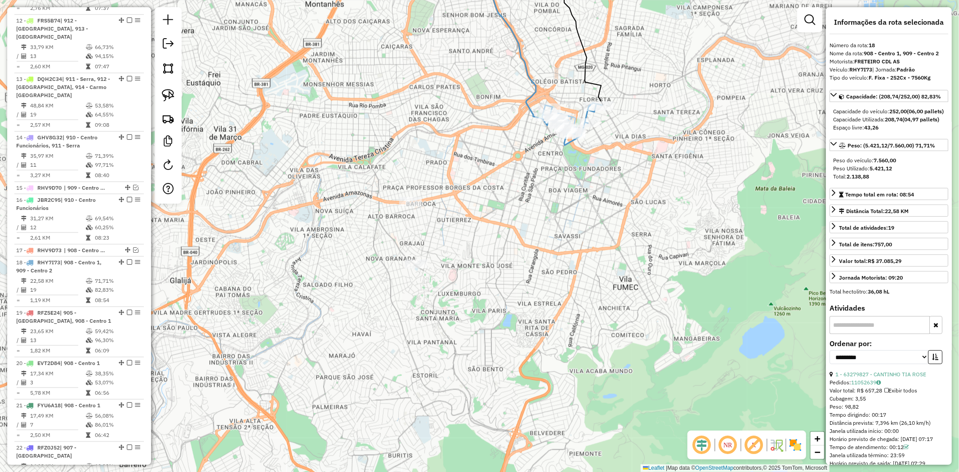
drag, startPoint x: 514, startPoint y: 104, endPoint x: 507, endPoint y: 330, distance: 225.3
click at [508, 329] on div "Janela de atendimento Grade de atendimento Capacidade Transportadoras Veículos …" at bounding box center [479, 236] width 959 height 472
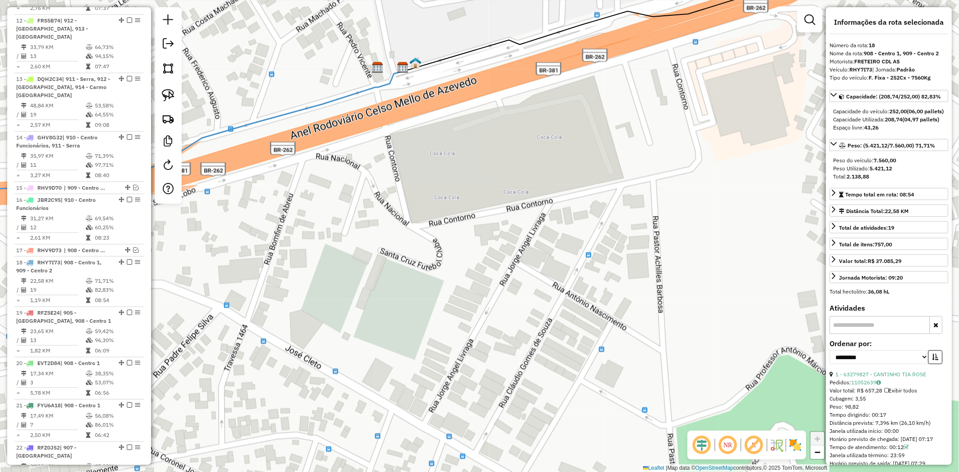
click at [418, 63] on img at bounding box center [416, 63] width 12 height 12
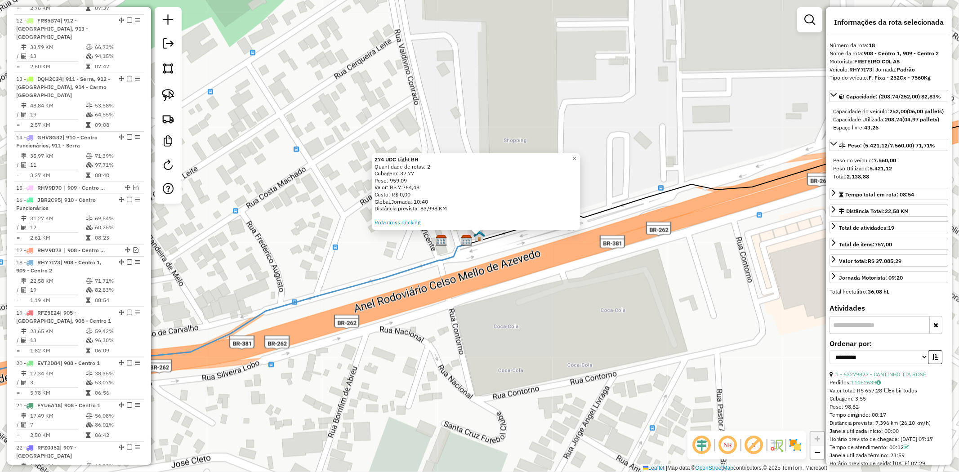
click at [535, 297] on div "274 UDC Light BH Quantidade de rotas: 2 Cubagem: 37,77 Peso: 959,09 Valor: R$ 7…" at bounding box center [479, 236] width 959 height 472
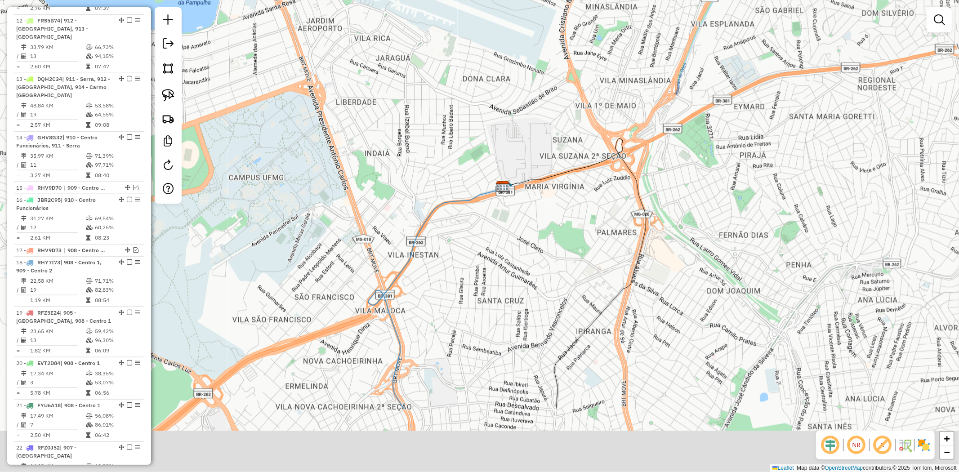
drag, startPoint x: 571, startPoint y: 342, endPoint x: 545, endPoint y: 234, distance: 111.0
click at [545, 234] on div "Janela de atendimento Grade de atendimento Capacidade Transportadoras Veículos …" at bounding box center [479, 236] width 959 height 472
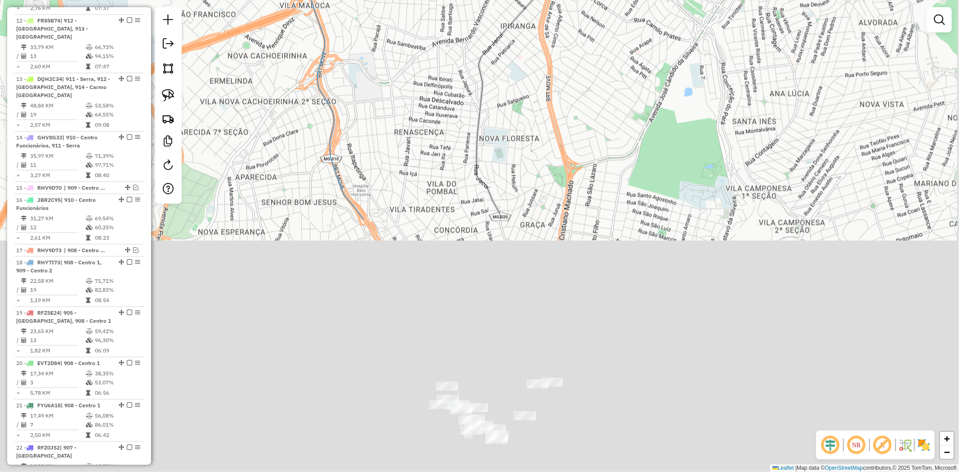
drag, startPoint x: 536, startPoint y: 321, endPoint x: 461, endPoint y: 33, distance: 296.9
click at [461, 33] on div "Janela de atendimento Grade de atendimento Capacidade Transportadoras Veículos …" at bounding box center [479, 236] width 959 height 472
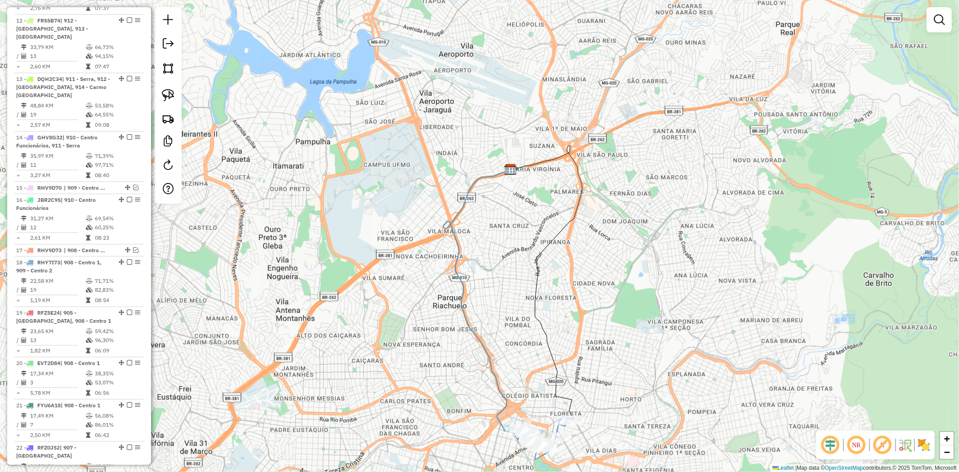
drag, startPoint x: 466, startPoint y: 204, endPoint x: 537, endPoint y: 302, distance: 121.0
click at [537, 302] on icon at bounding box center [546, 283] width 71 height 274
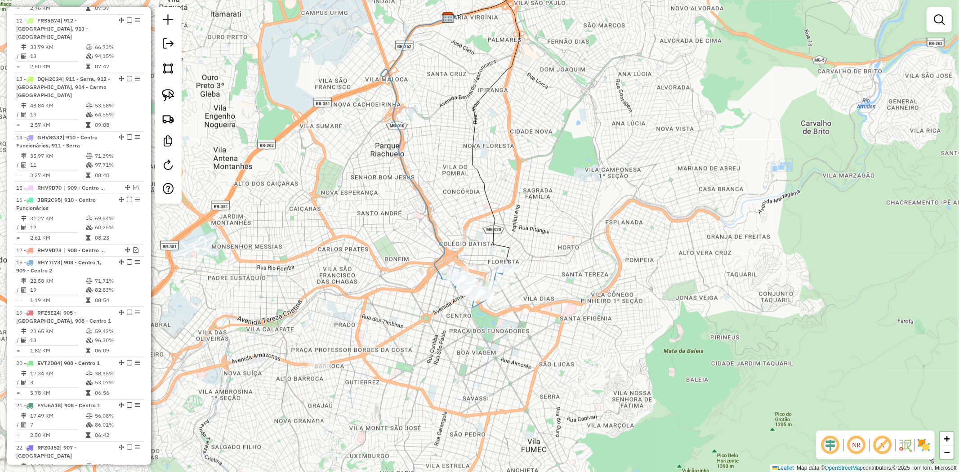
drag, startPoint x: 533, startPoint y: 332, endPoint x: 471, endPoint y: 182, distance: 162.1
click at [471, 182] on div "Janela de atendimento Grade de atendimento Capacidade Transportadoras Veículos …" at bounding box center [479, 236] width 959 height 472
